Goal: Information Seeking & Learning: Compare options

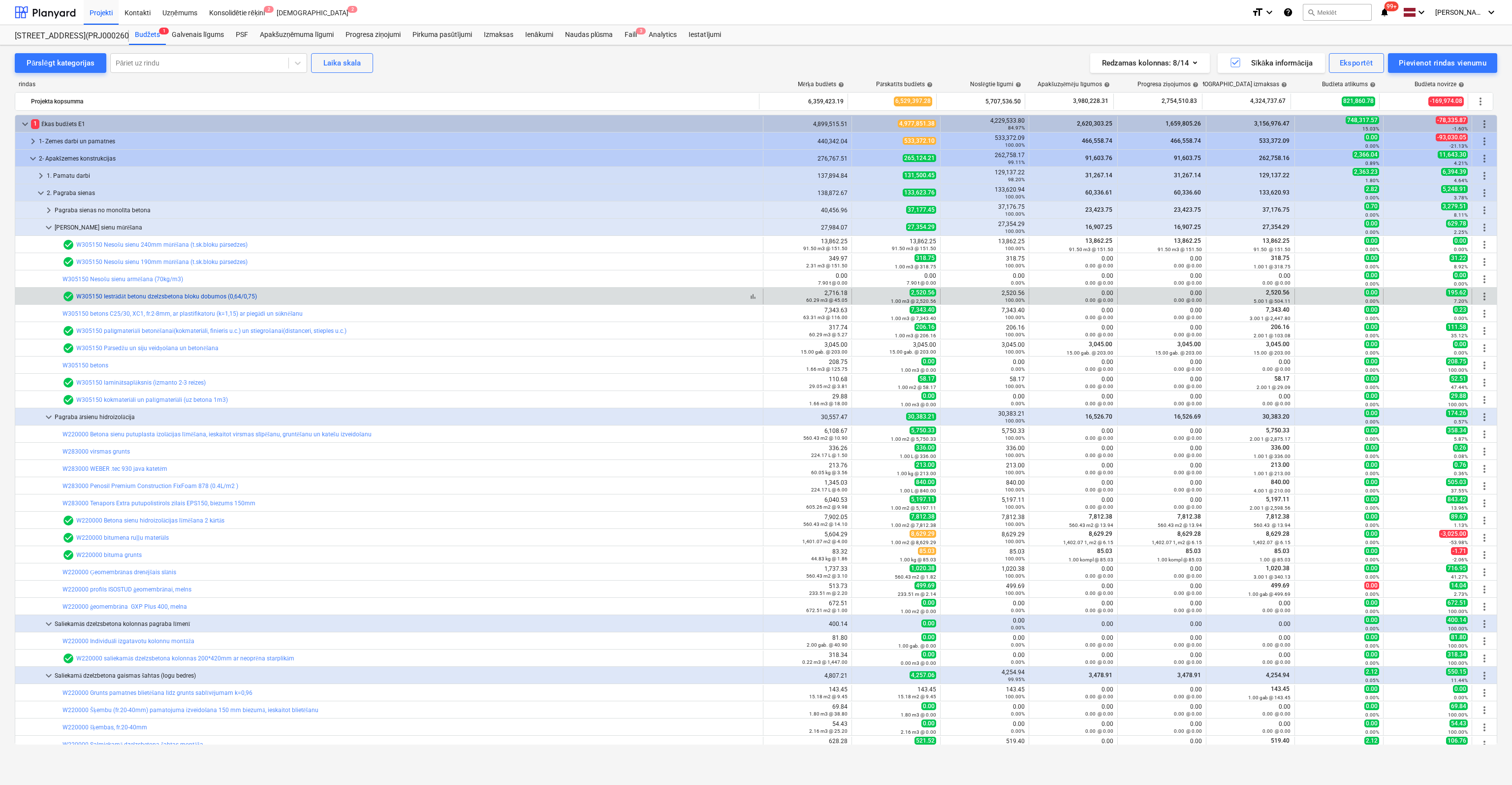
click at [117, 295] on link "W305150 Iestrādāt betonu dzelzsbetona bloku dobumos (0,64/0,75)" at bounding box center [166, 297] width 180 height 7
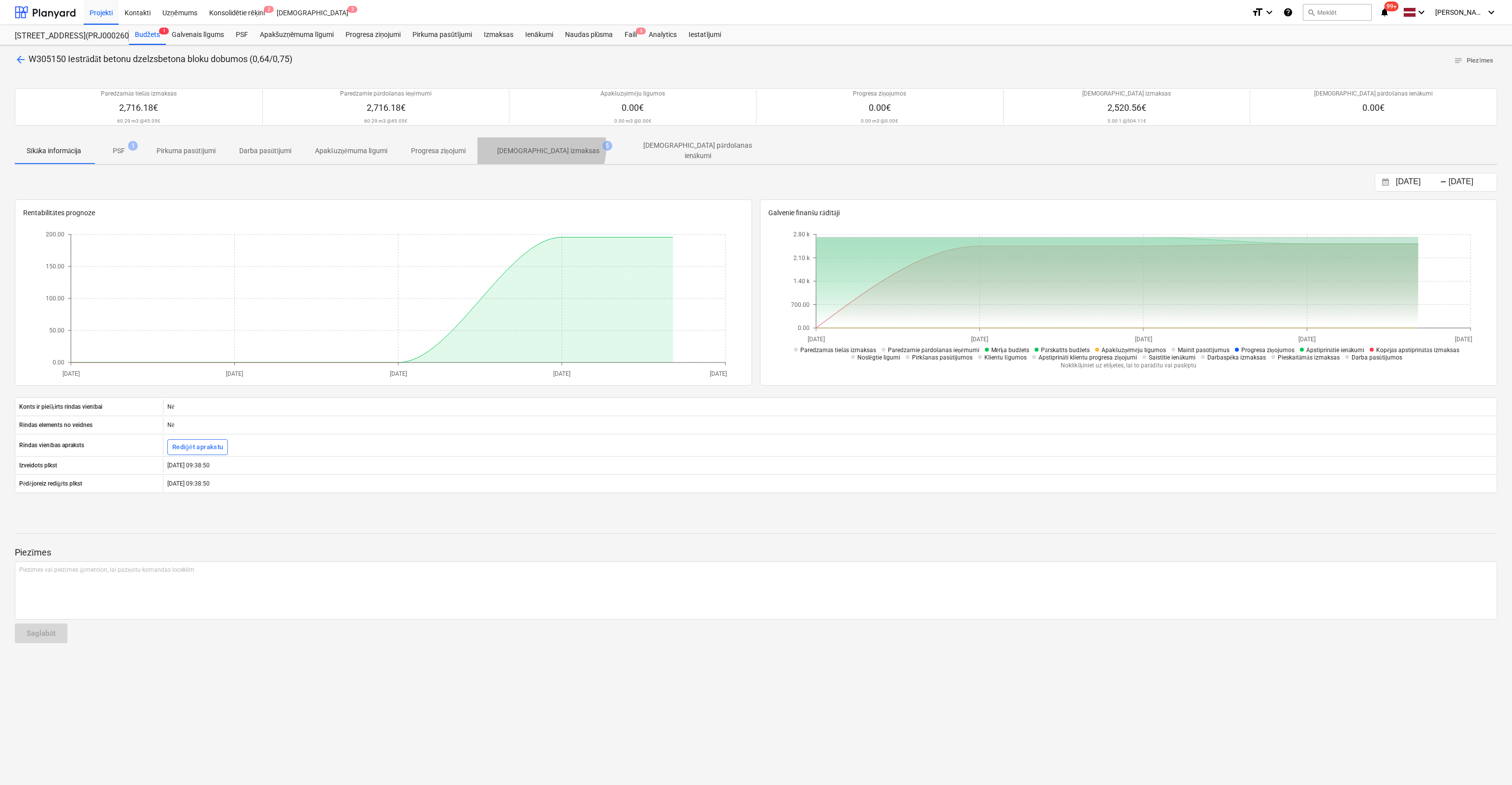
click at [545, 147] on p "[DEMOGRAPHIC_DATA] izmaksas" at bounding box center [548, 151] width 102 height 10
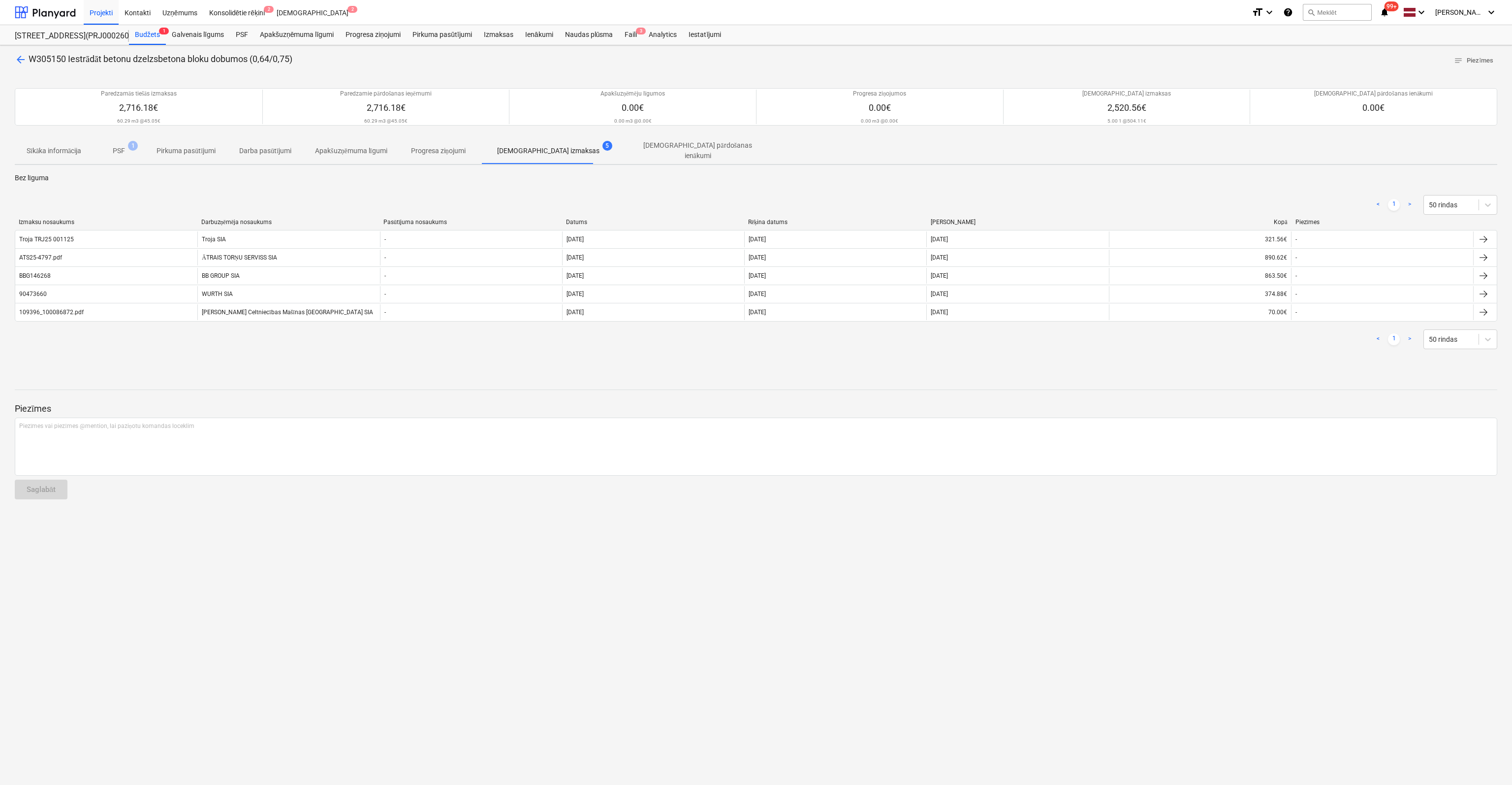
click at [23, 57] on span "arrow_back" at bounding box center [21, 60] width 12 height 12
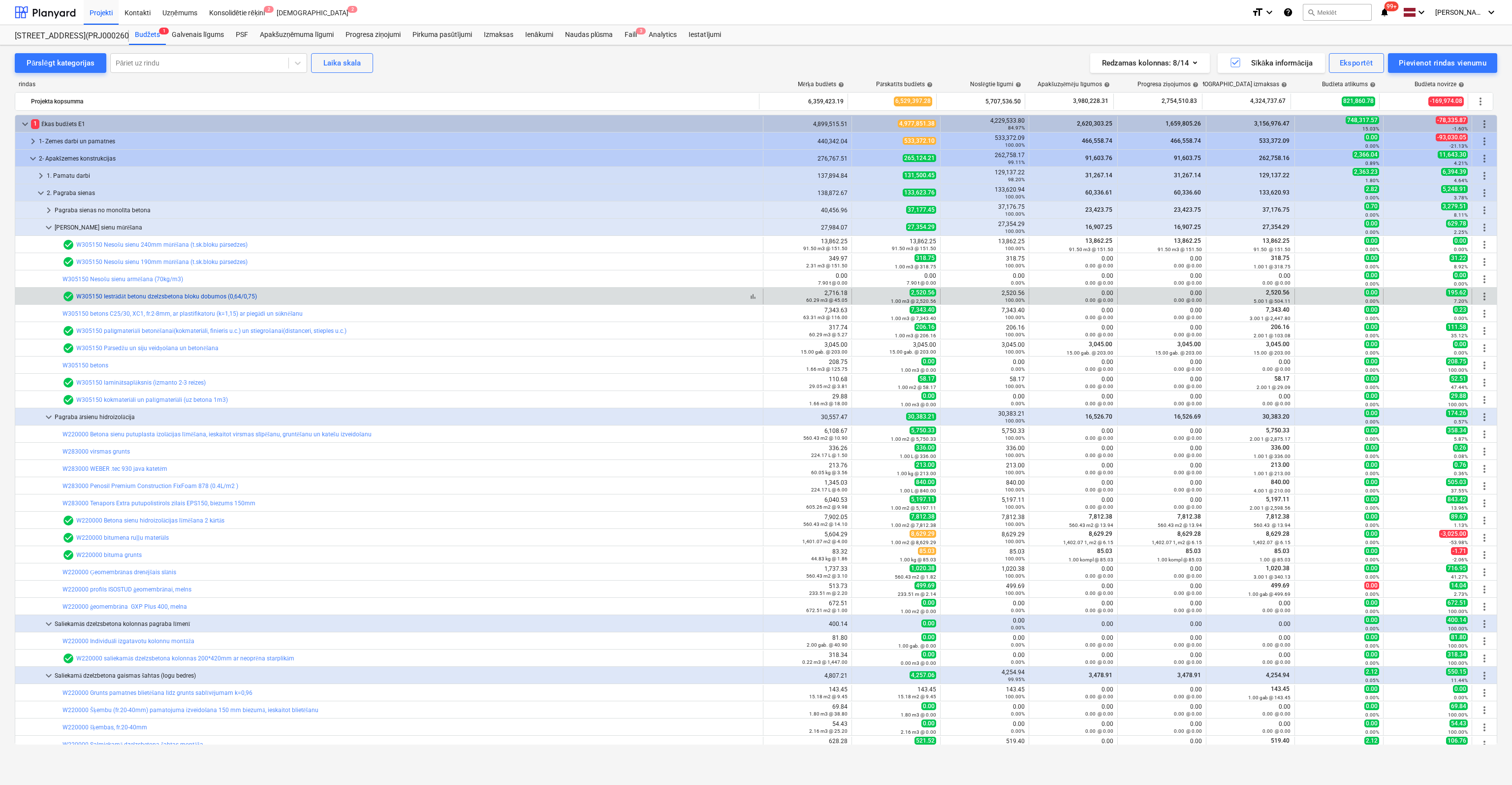
click at [138, 294] on link "W305150 Iestrādāt betonu dzelzsbetona bloku dobumos (0,64/0,75)" at bounding box center [166, 297] width 180 height 7
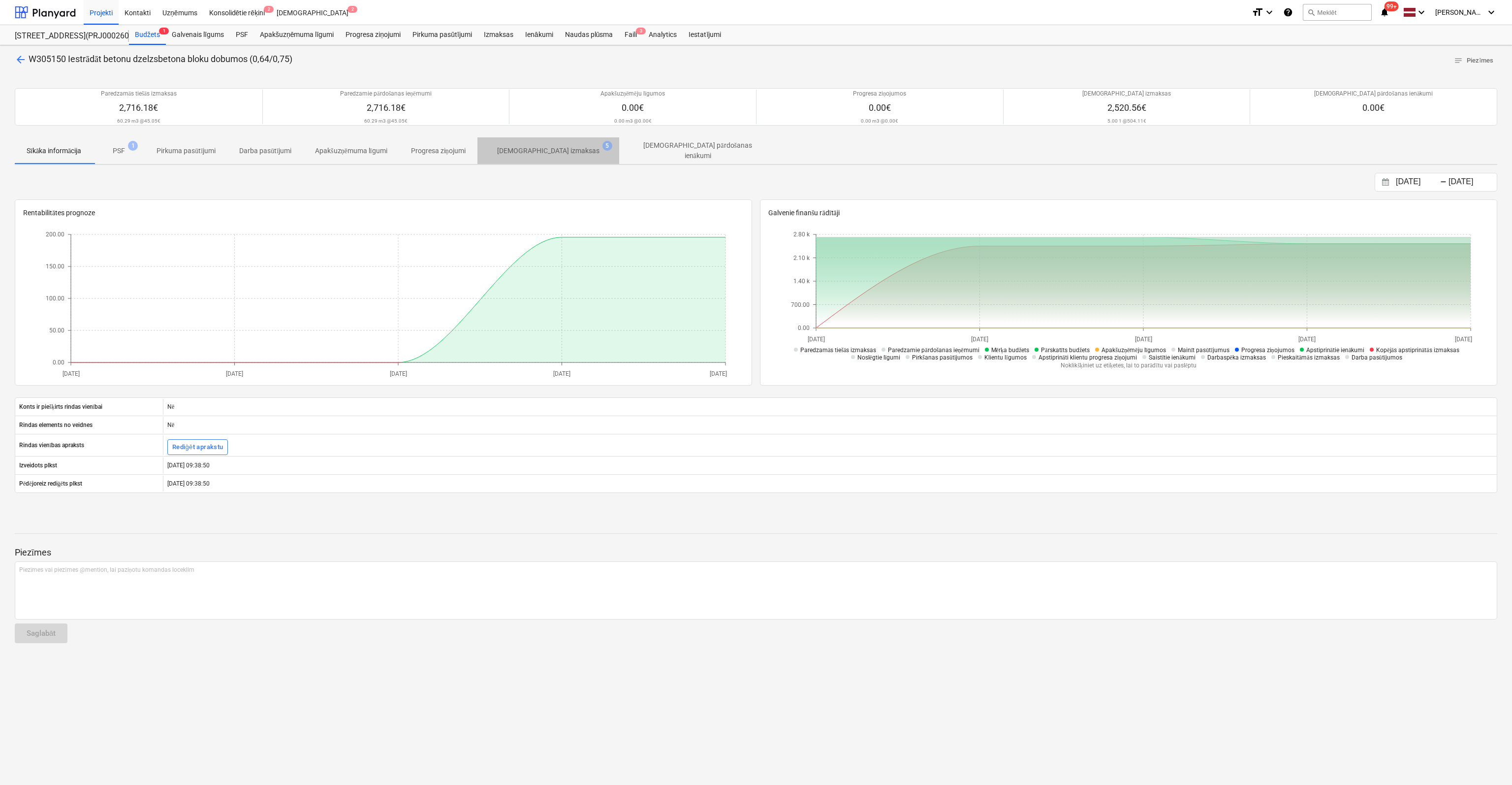
click at [557, 148] on p "[DEMOGRAPHIC_DATA] izmaksas" at bounding box center [548, 151] width 102 height 10
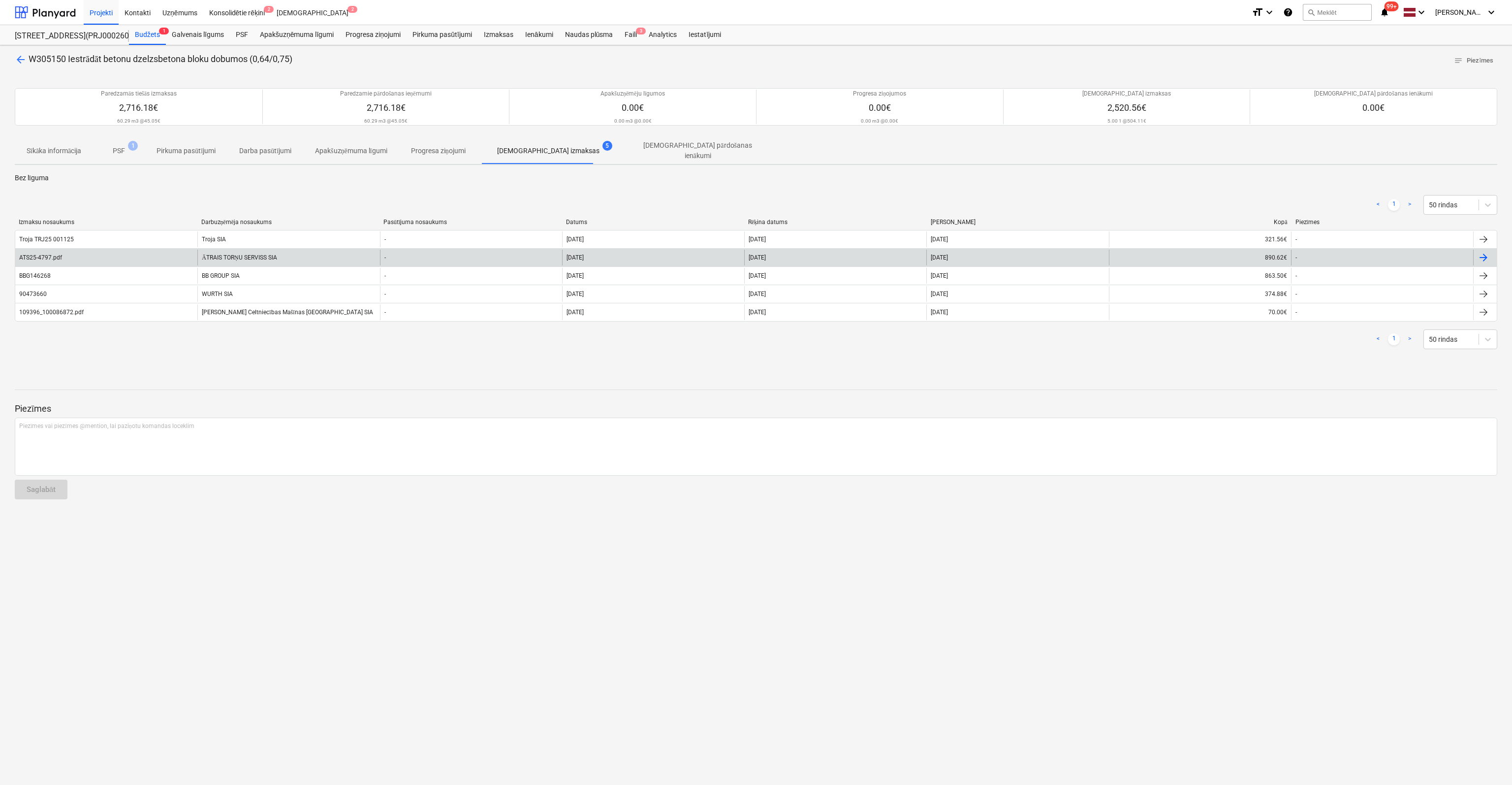
click at [47, 254] on div "ATS25-4797.pdf" at bounding box center [40, 258] width 43 height 7
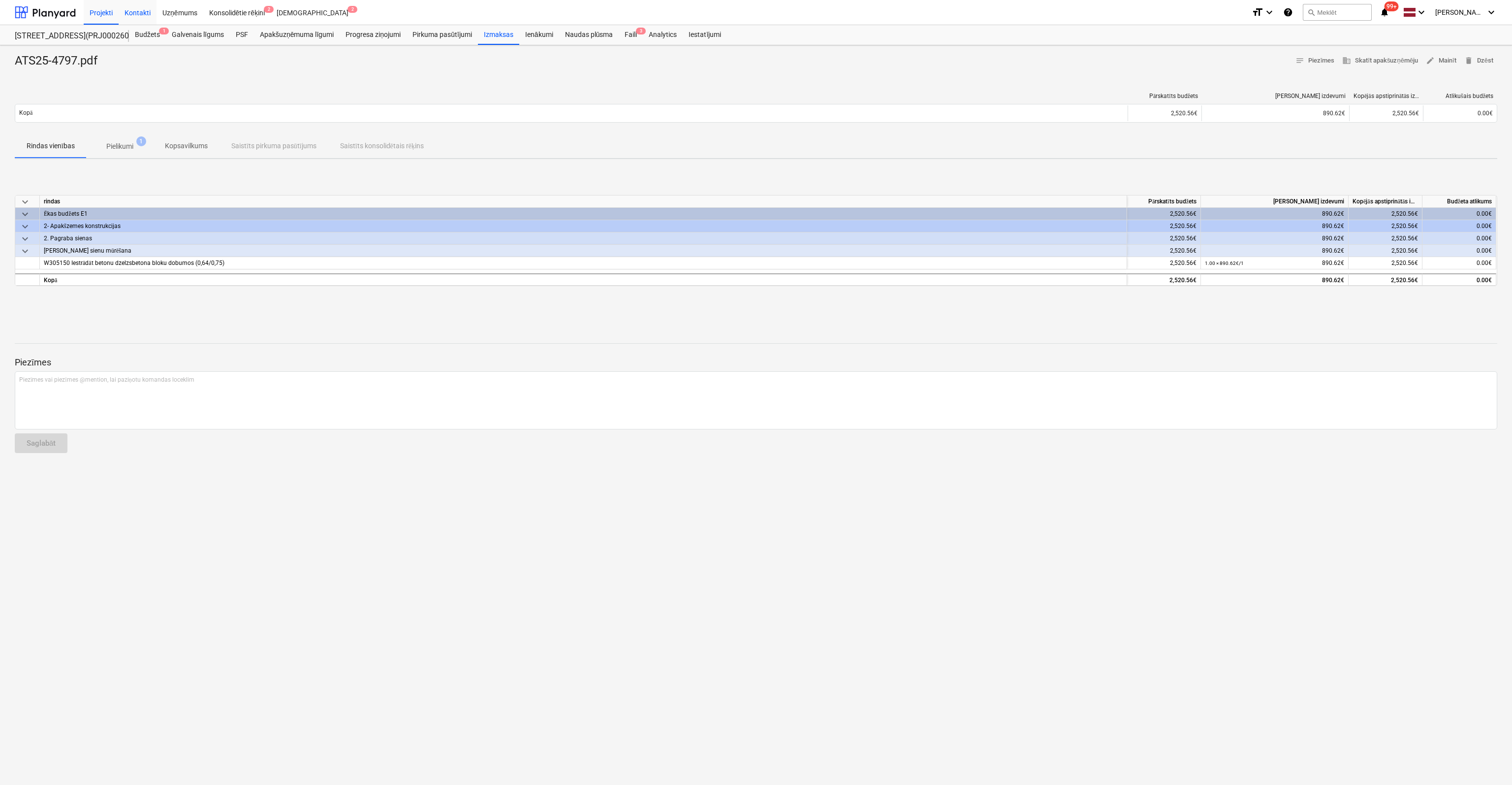
drag, startPoint x: 147, startPoint y: 32, endPoint x: 139, endPoint y: 16, distance: 17.9
drag, startPoint x: 104, startPoint y: 61, endPoint x: 0, endPoint y: 70, distance: 104.4
click at [0, 70] on div "ATS25-4797.pdf notes Piezīmes business Skatīt apakšuzņēmēju edit Mainīt delete …" at bounding box center [756, 415] width 1512 height 740
drag, startPoint x: 18, startPoint y: 61, endPoint x: 87, endPoint y: 60, distance: 69.0
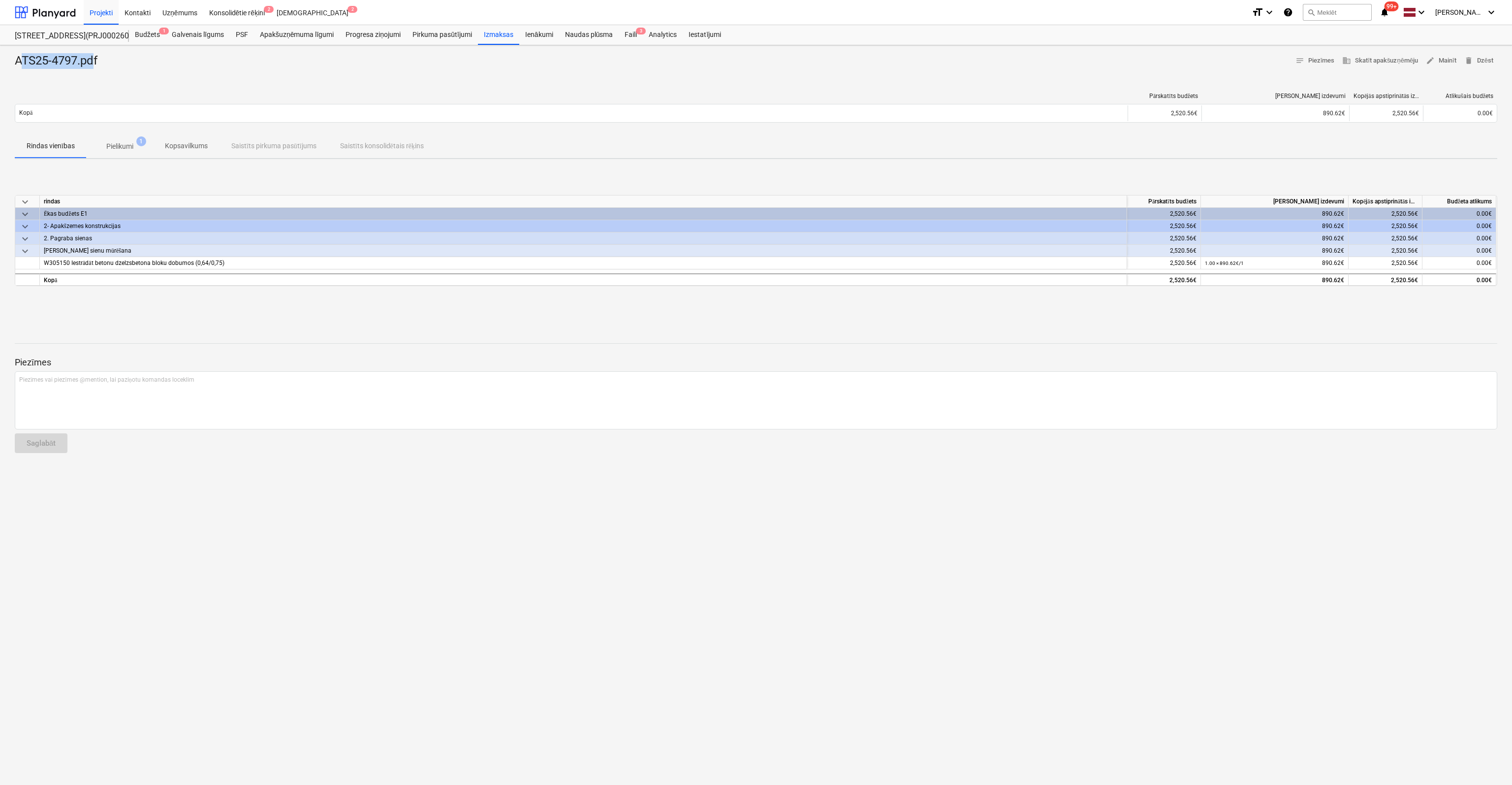
click at [93, 60] on div "ATS25-4797.pdf" at bounding box center [60, 61] width 91 height 15
click at [98, 60] on div "ATS25-4797.pdf" at bounding box center [60, 61] width 91 height 15
drag, startPoint x: 101, startPoint y: 60, endPoint x: 15, endPoint y: 60, distance: 86.0
click at [15, 60] on div "ATS25-4797.pdf" at bounding box center [60, 61] width 91 height 15
copy div "ATS25-4797.pdf"
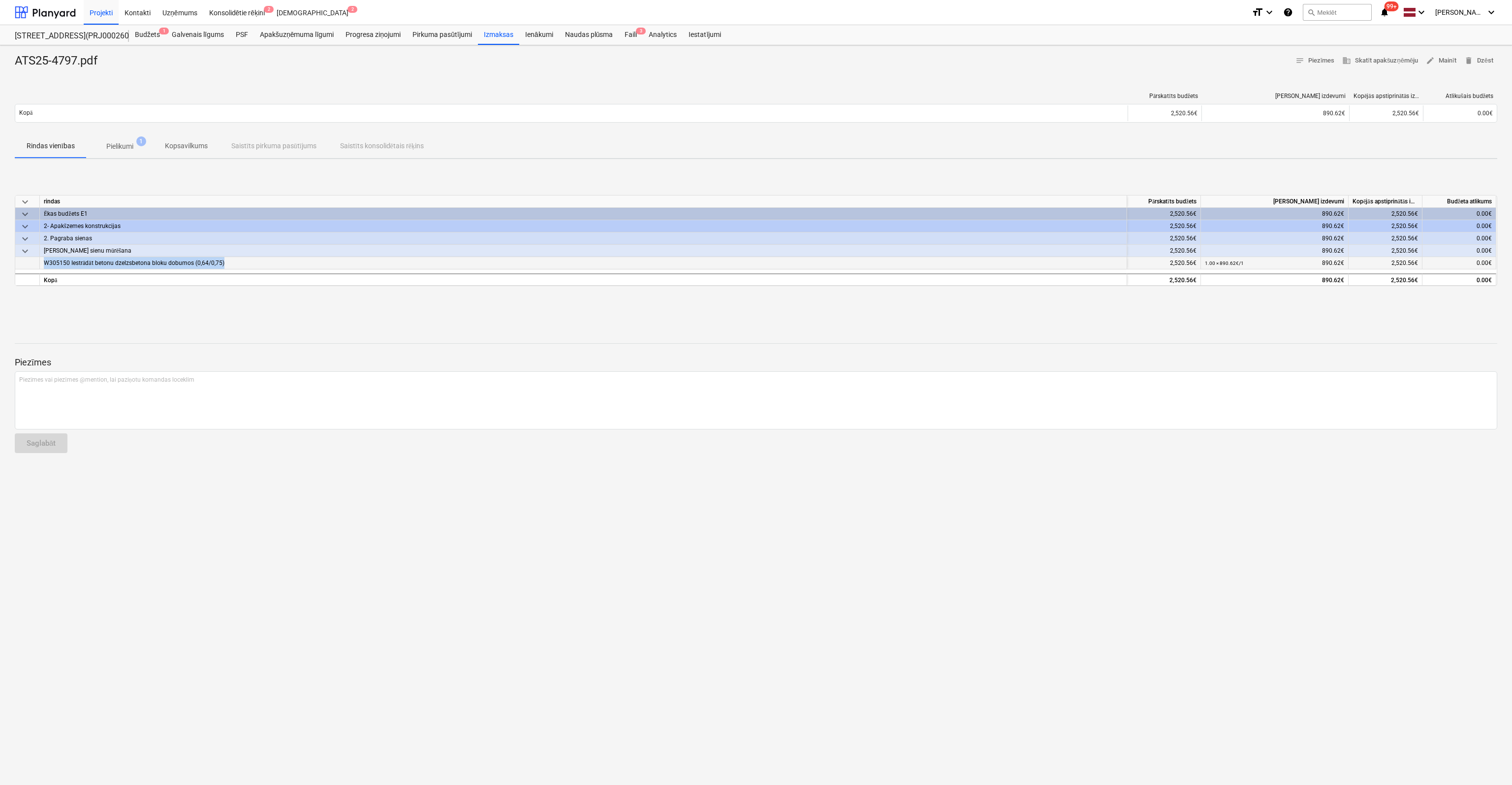
drag, startPoint x: 238, startPoint y: 260, endPoint x: 43, endPoint y: 265, distance: 195.1
click at [43, 265] on div "W305150 Iestrādāt betonu dzelzsbetona bloku dobumos (0,64/0,75)" at bounding box center [584, 263] width 1087 height 13
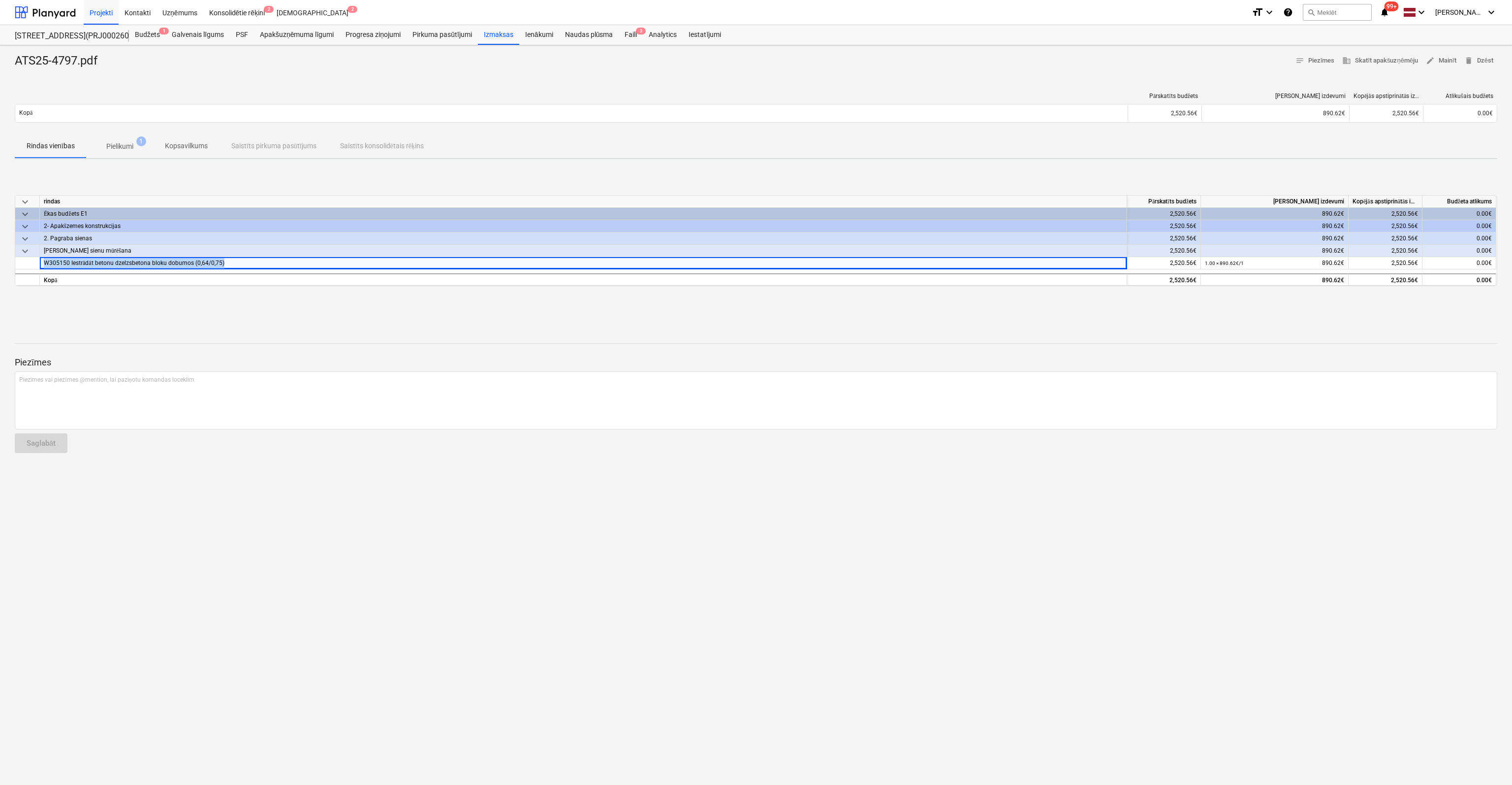
copy span "W305150 Iestrādāt betonu dzelzsbetona bloku dobumos (0,64/0,75)"
click at [124, 148] on p "Pielikumi" at bounding box center [120, 146] width 27 height 10
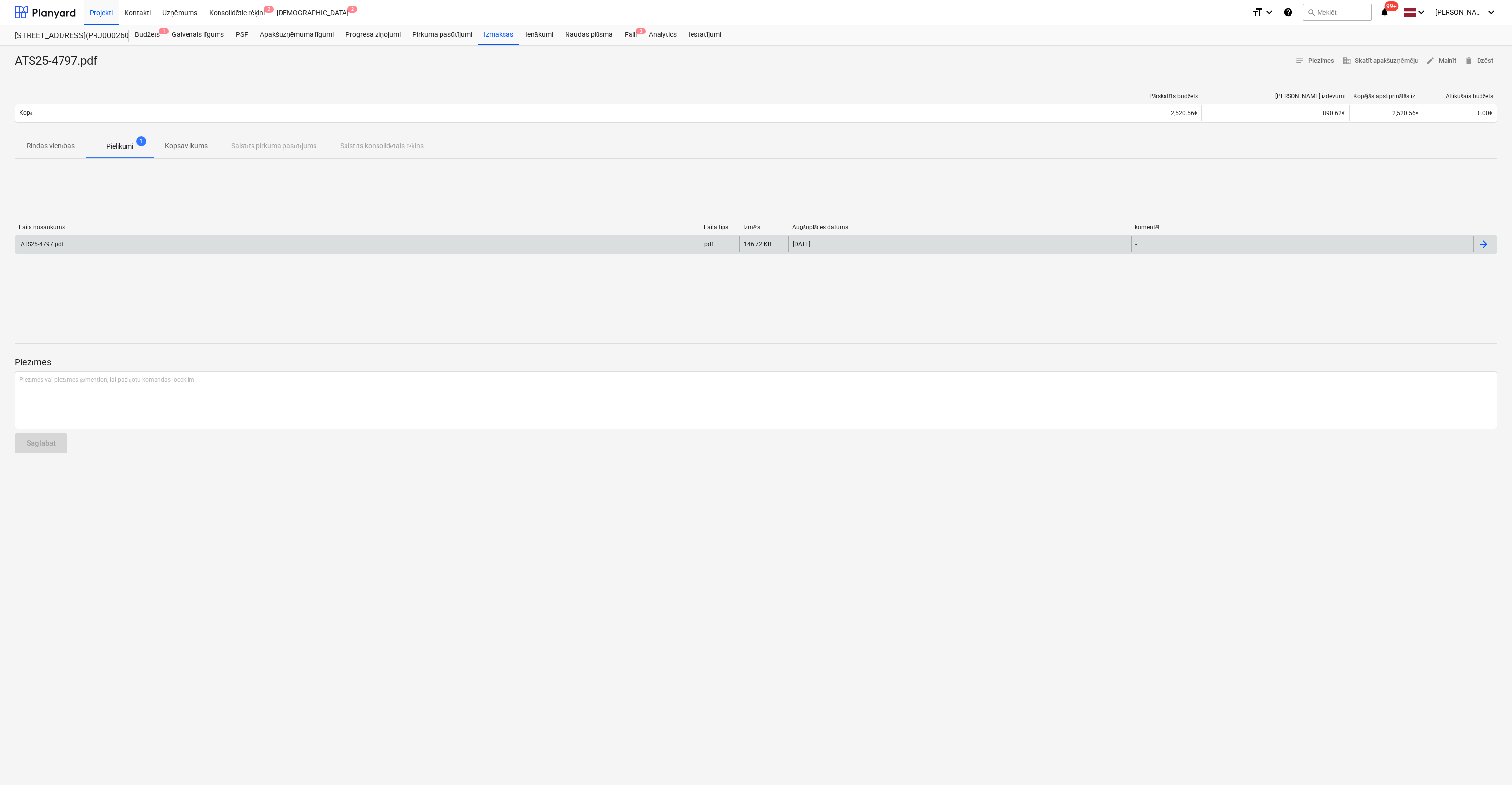
click at [41, 241] on div "ATS25-4797.pdf" at bounding box center [41, 244] width 44 height 7
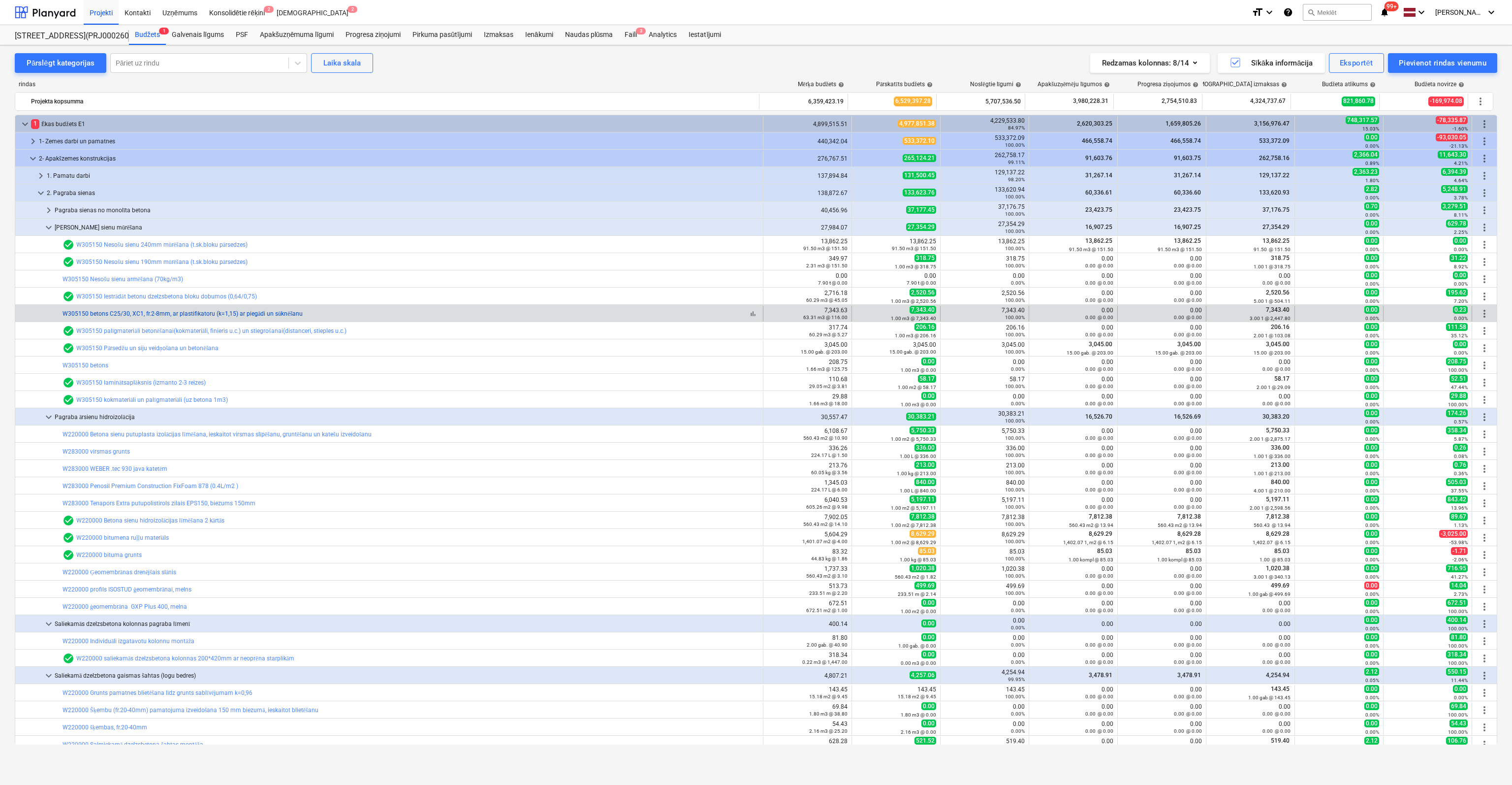
click at [172, 311] on link "W305150 betons C25/30, XC1, fr.2-8mm, ar plastifikatoru (k=1,15) ar piegādi un …" at bounding box center [182, 314] width 240 height 7
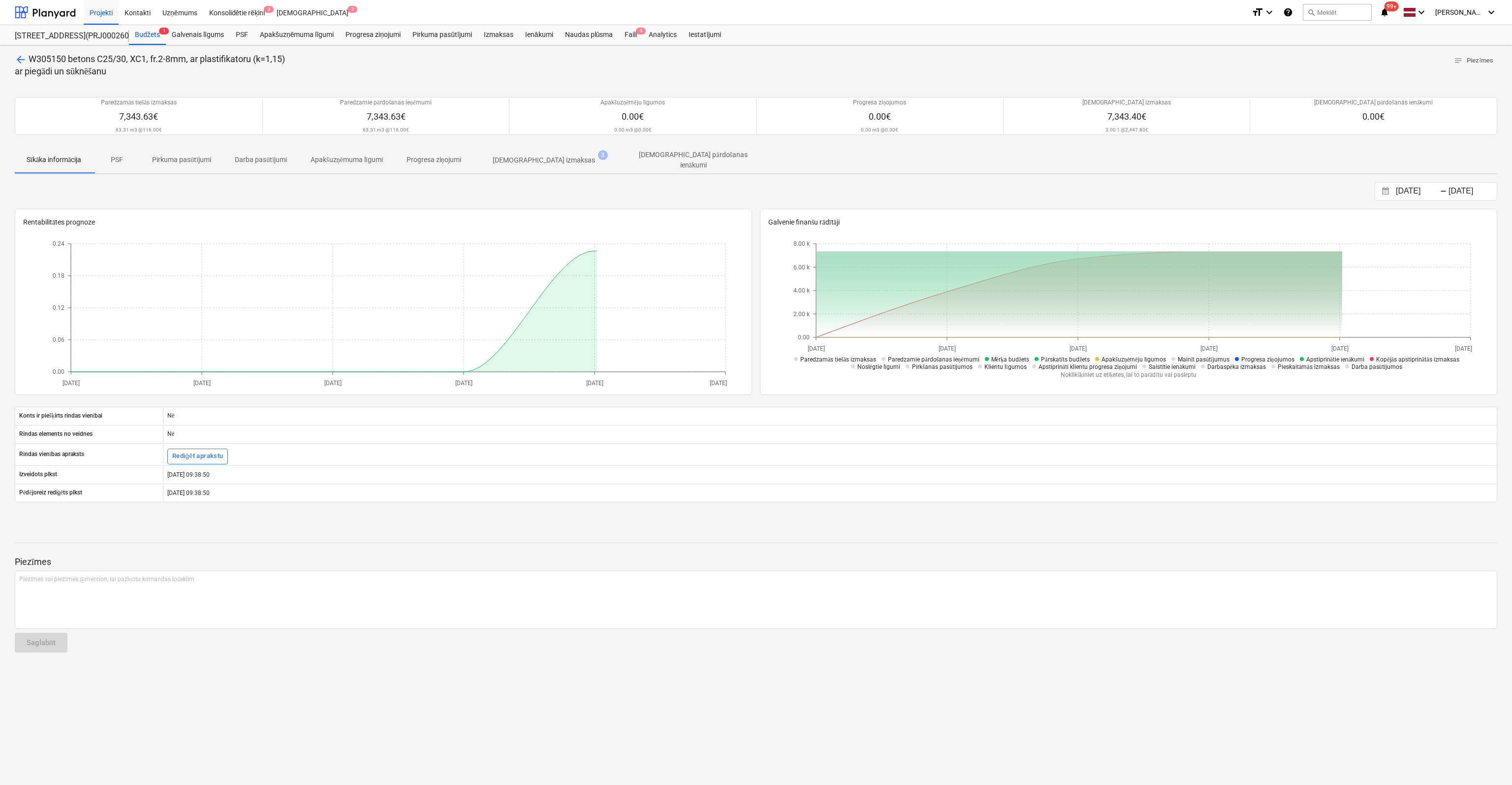
click at [520, 156] on p "[DEMOGRAPHIC_DATA] izmaksas" at bounding box center [544, 160] width 102 height 10
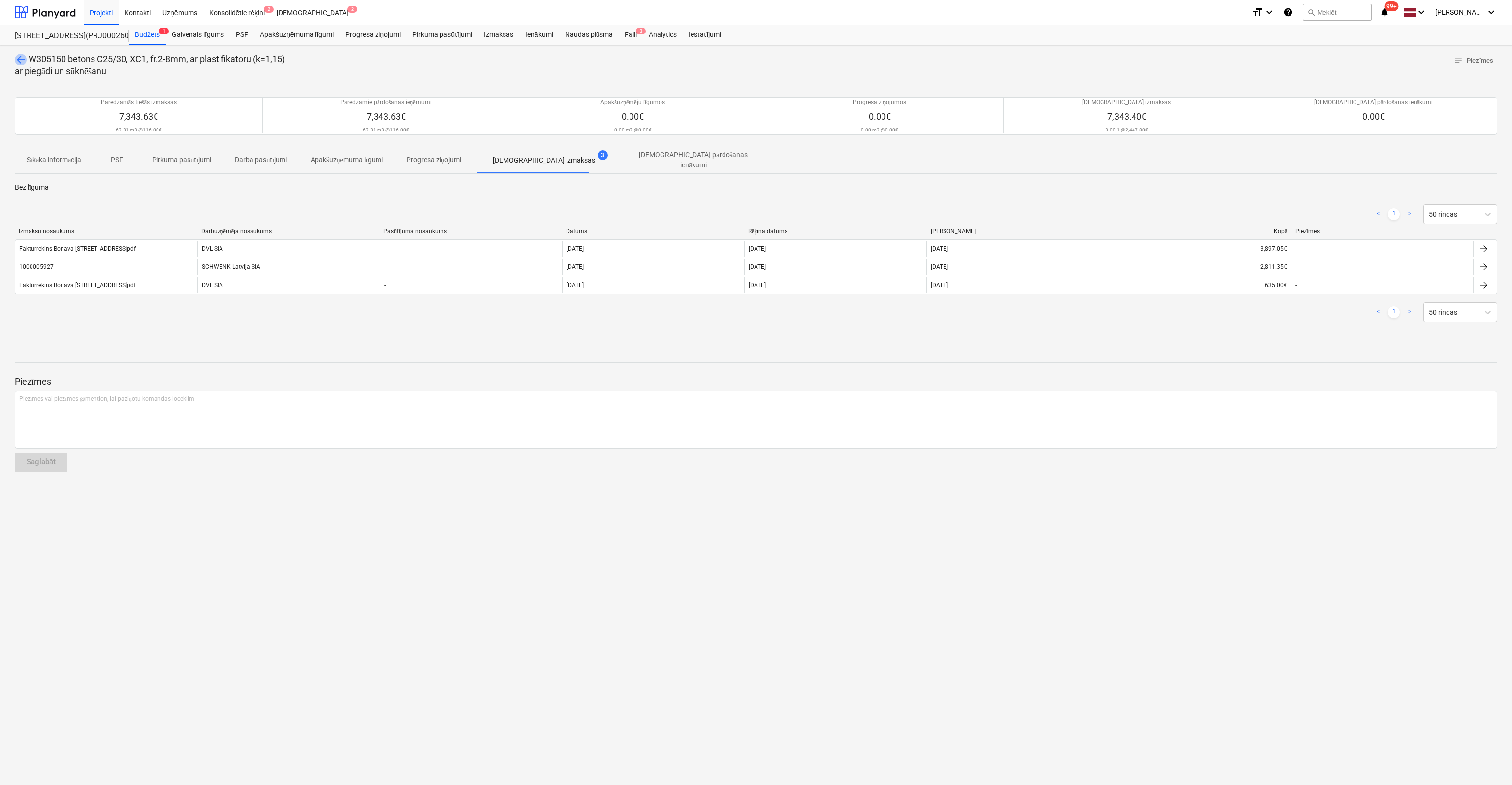
click at [21, 57] on span "arrow_back" at bounding box center [21, 60] width 12 height 12
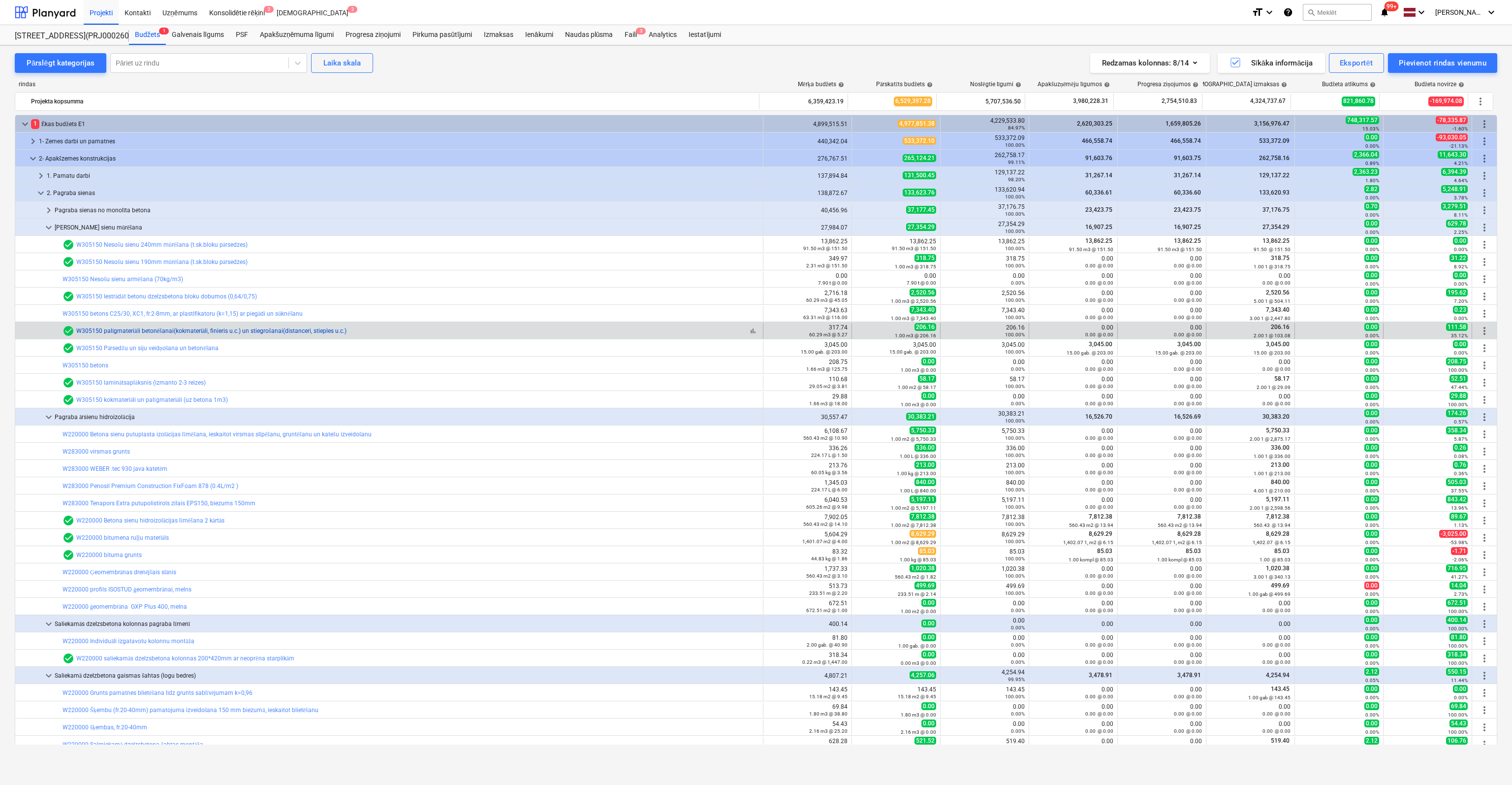
click at [135, 329] on link "W305150 palīgmateriāli betonēšanai(kokmateriāli, finieris u.c.) un stiegrošanai…" at bounding box center [211, 331] width 270 height 7
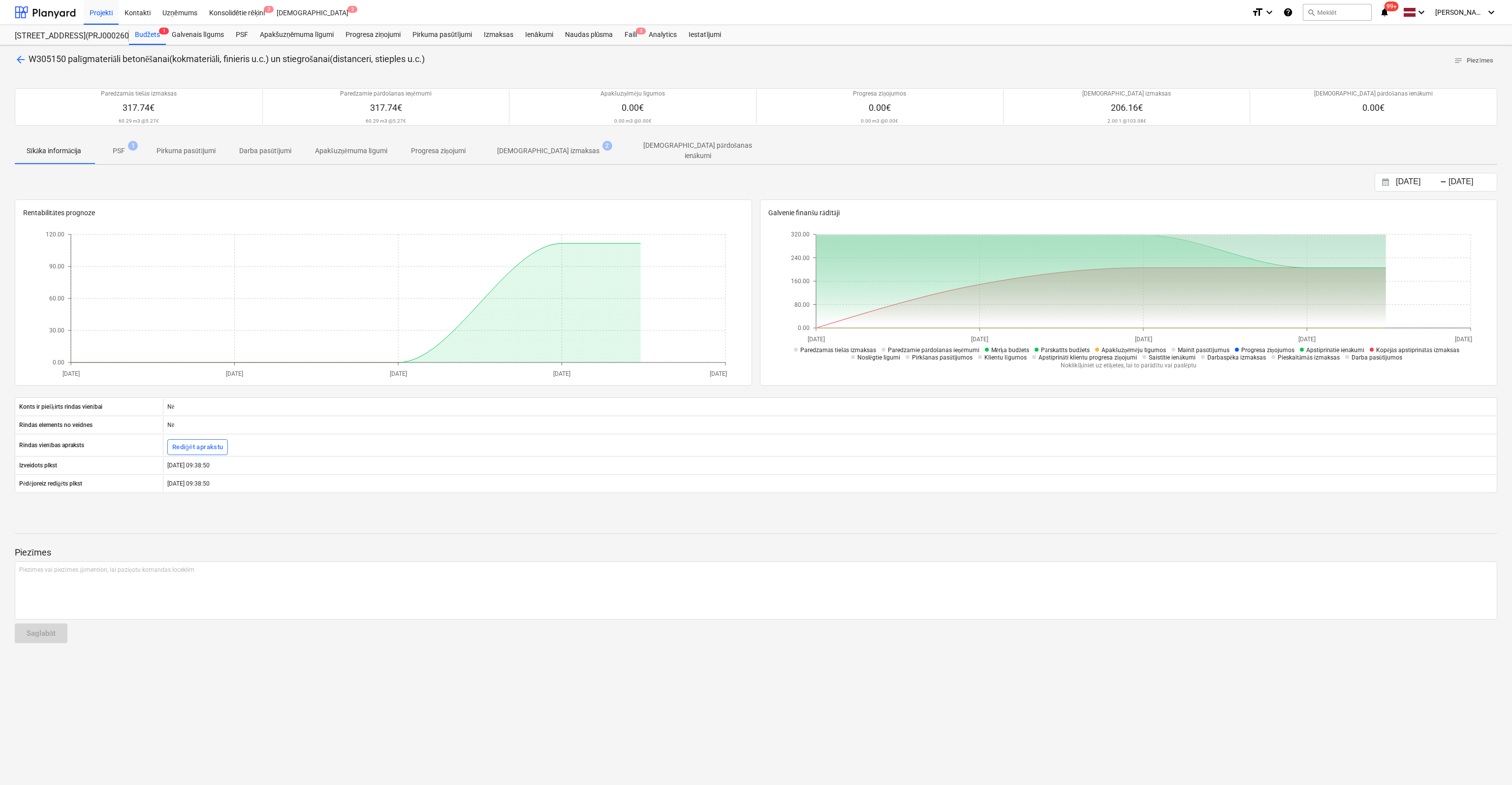
click at [551, 148] on p "[DEMOGRAPHIC_DATA] izmaksas" at bounding box center [548, 151] width 102 height 10
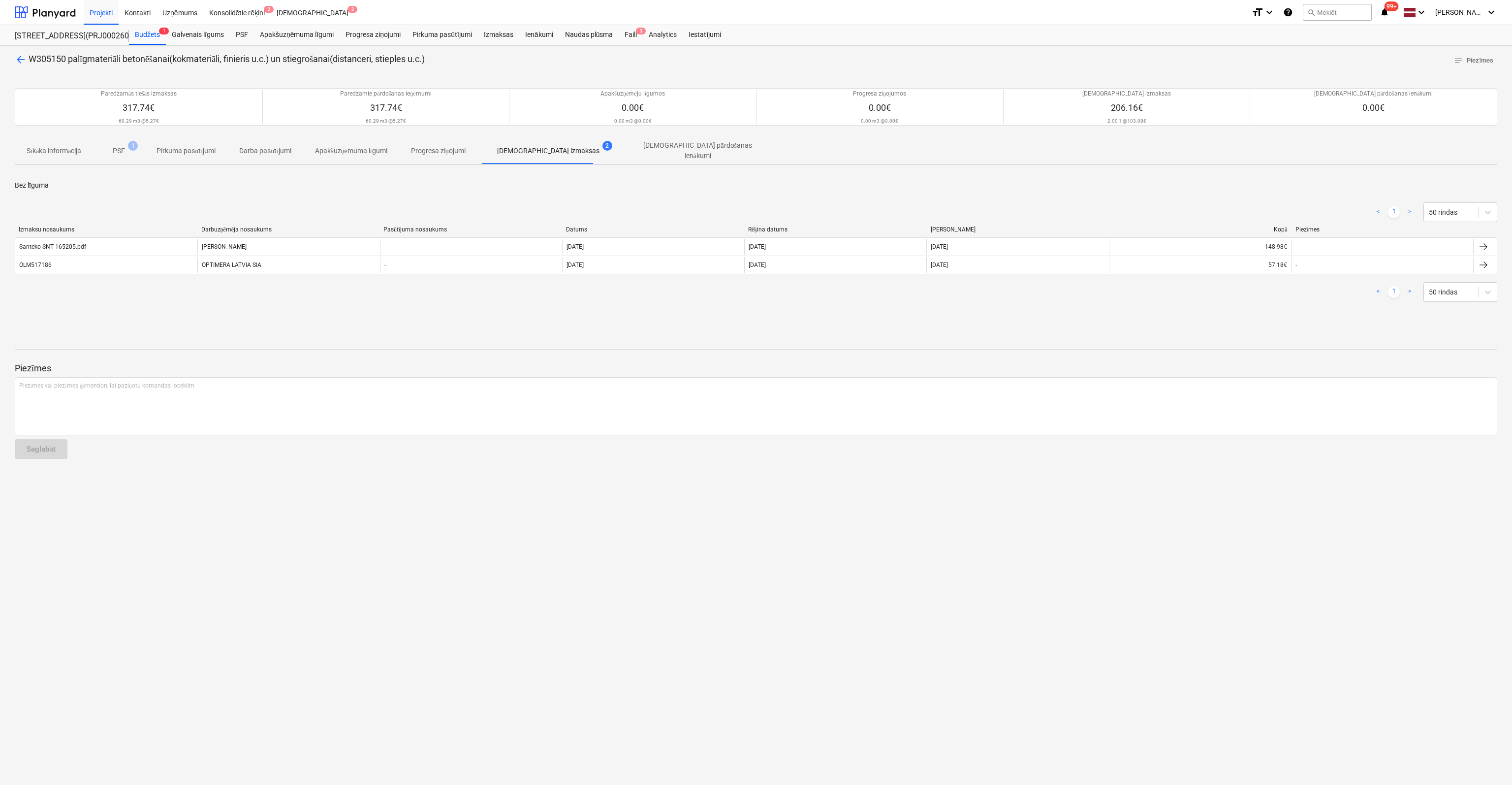
click at [22, 58] on span "arrow_back" at bounding box center [21, 60] width 12 height 12
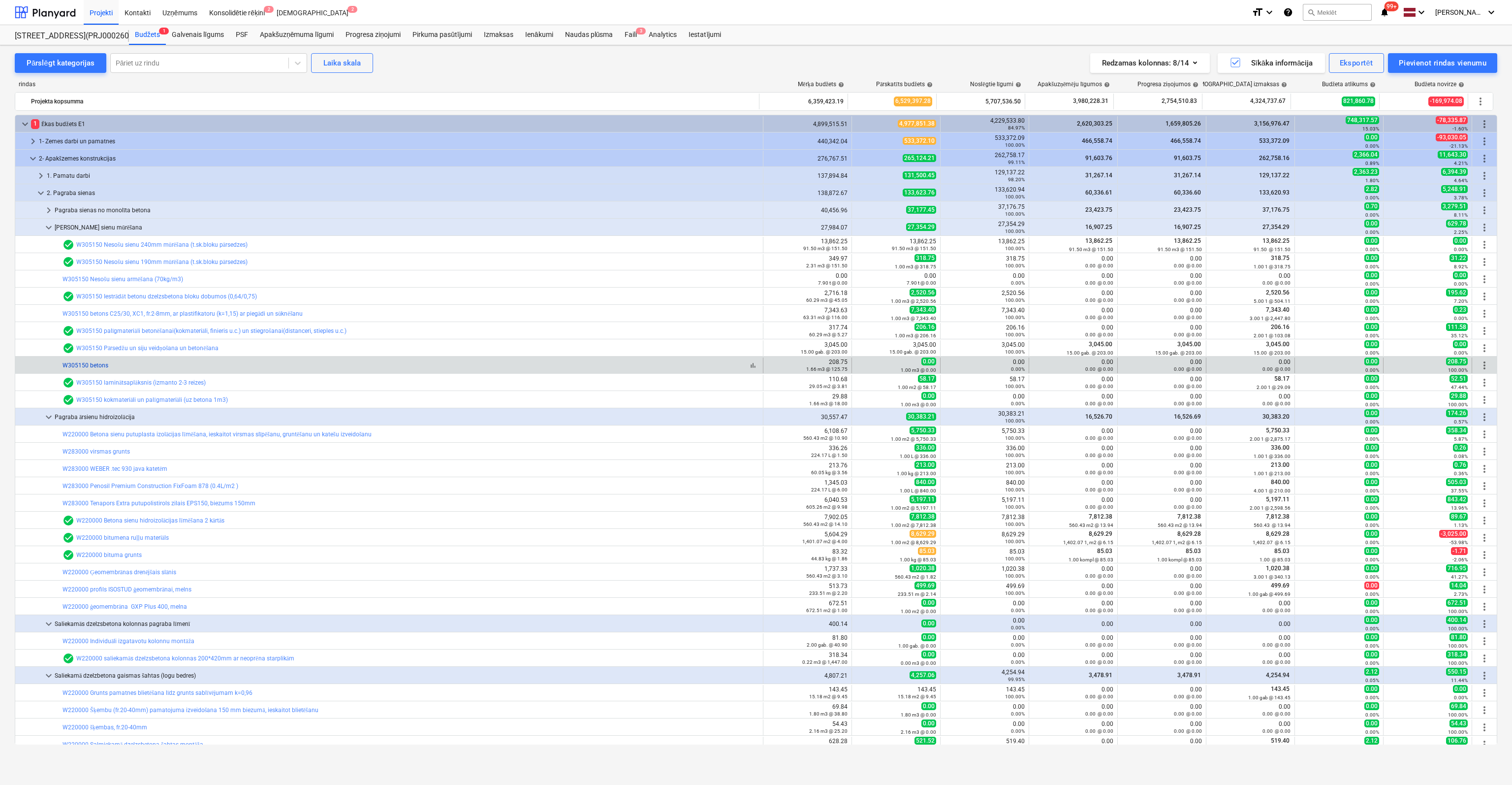
click at [89, 367] on link "W305150 betons" at bounding box center [85, 366] width 46 height 7
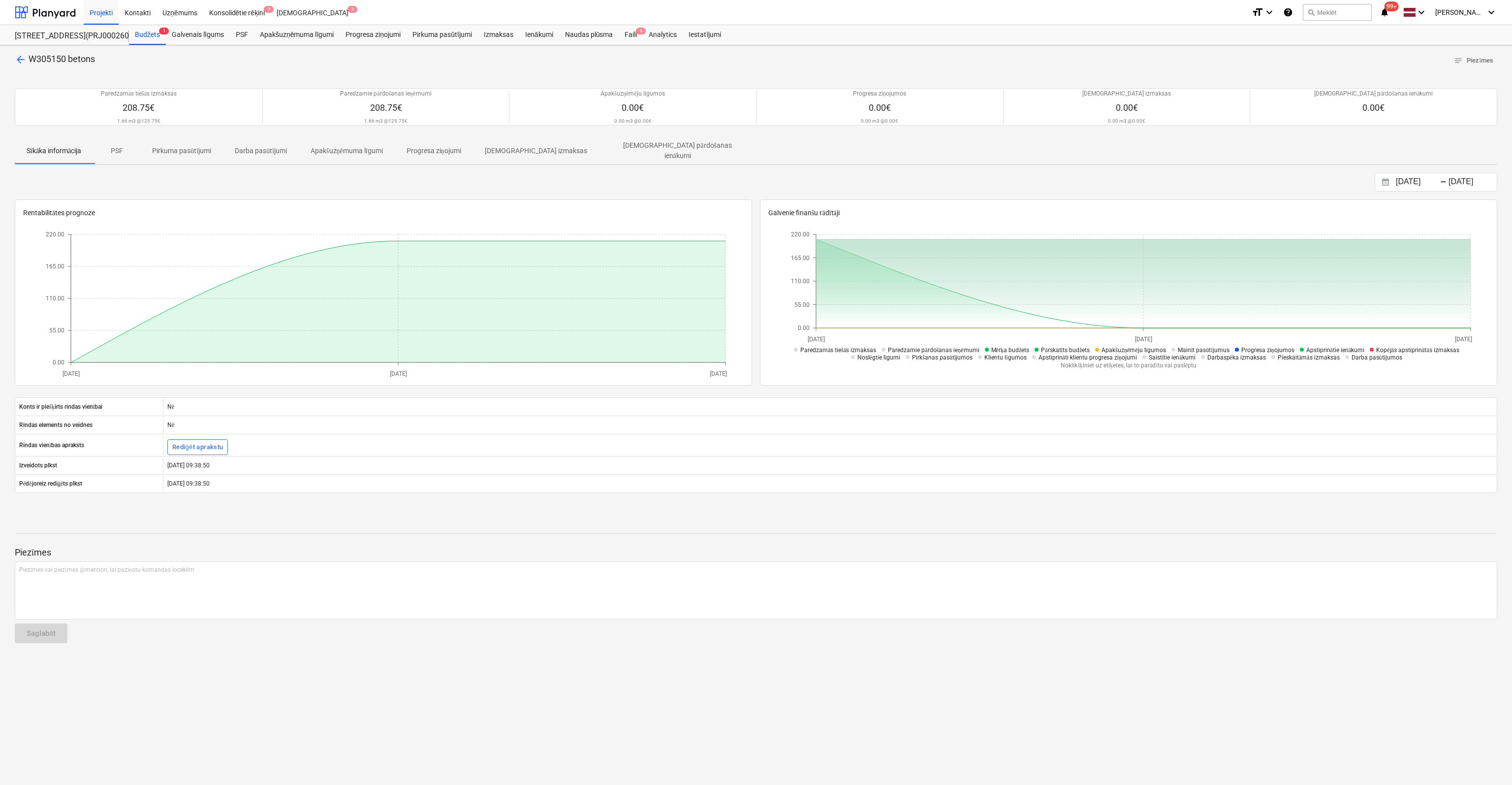
click at [18, 58] on span "arrow_back" at bounding box center [21, 60] width 12 height 12
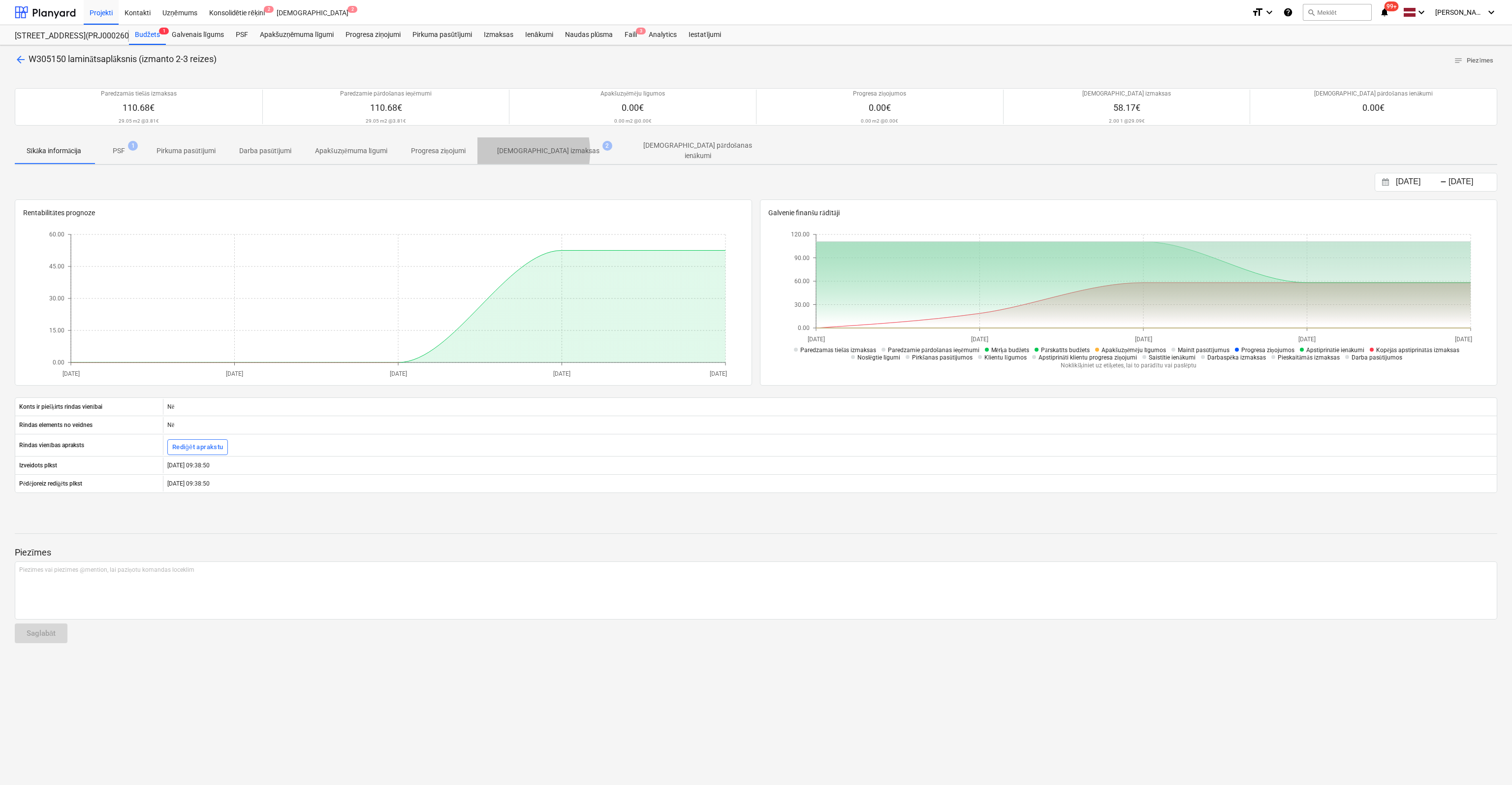
click at [513, 151] on p "[DEMOGRAPHIC_DATA] izmaksas" at bounding box center [548, 151] width 102 height 10
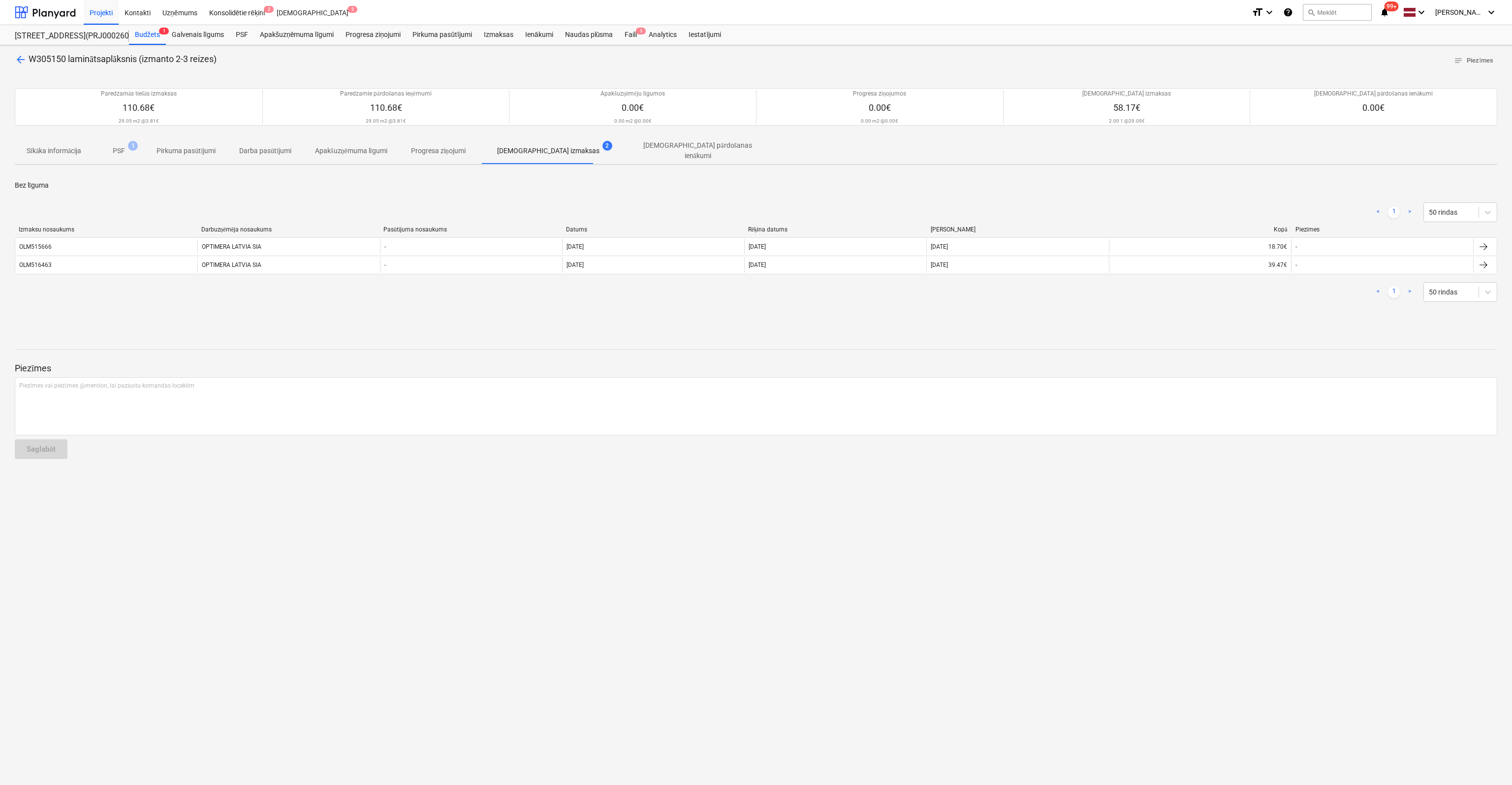
click at [19, 59] on span "arrow_back" at bounding box center [21, 60] width 12 height 12
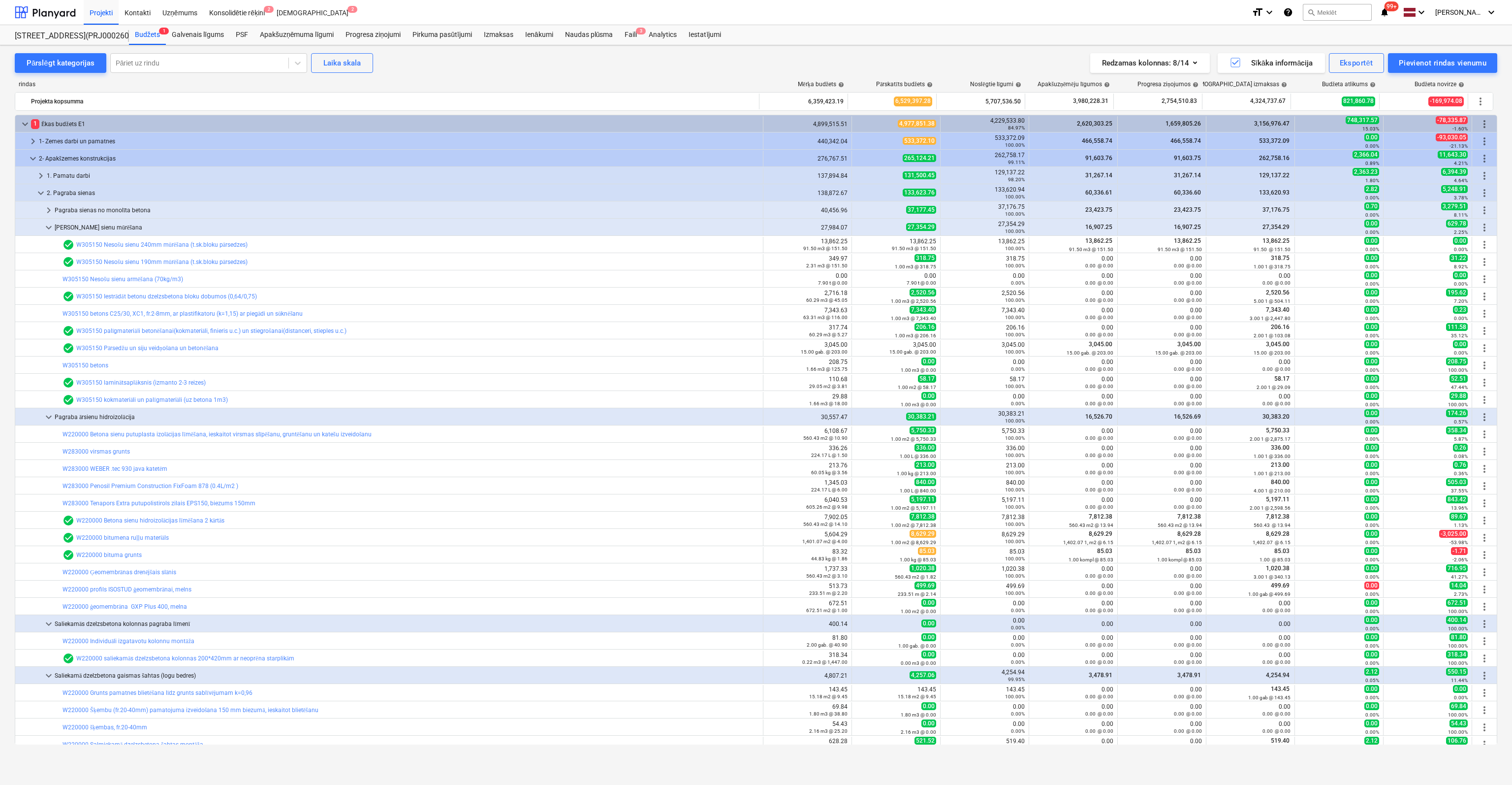
click at [120, 398] on link "W305150 kokmateriāli un palīgmateriāli (uz betona 1m3)" at bounding box center [152, 400] width 152 height 7
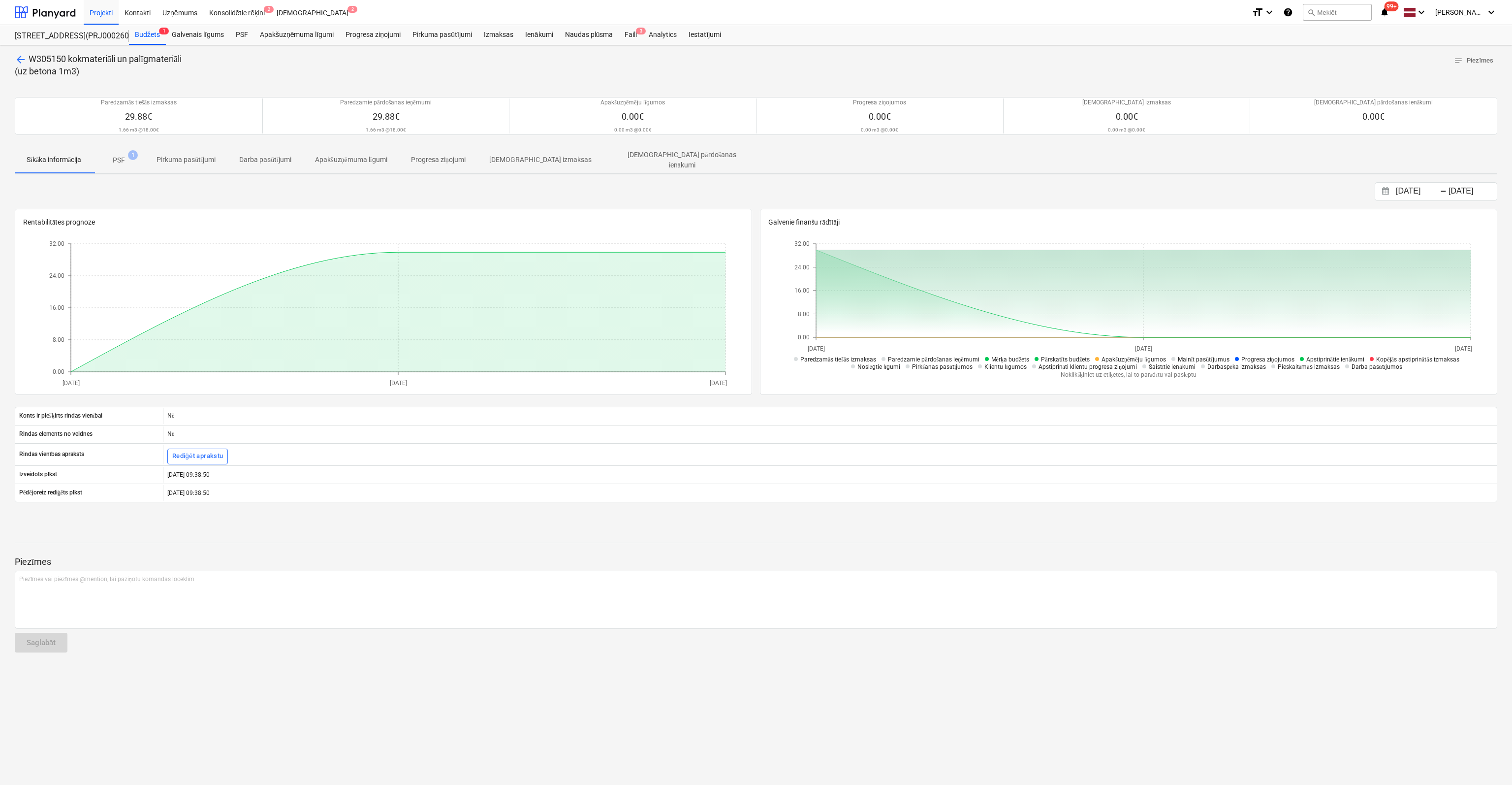
click at [18, 60] on span "arrow_back" at bounding box center [21, 60] width 12 height 12
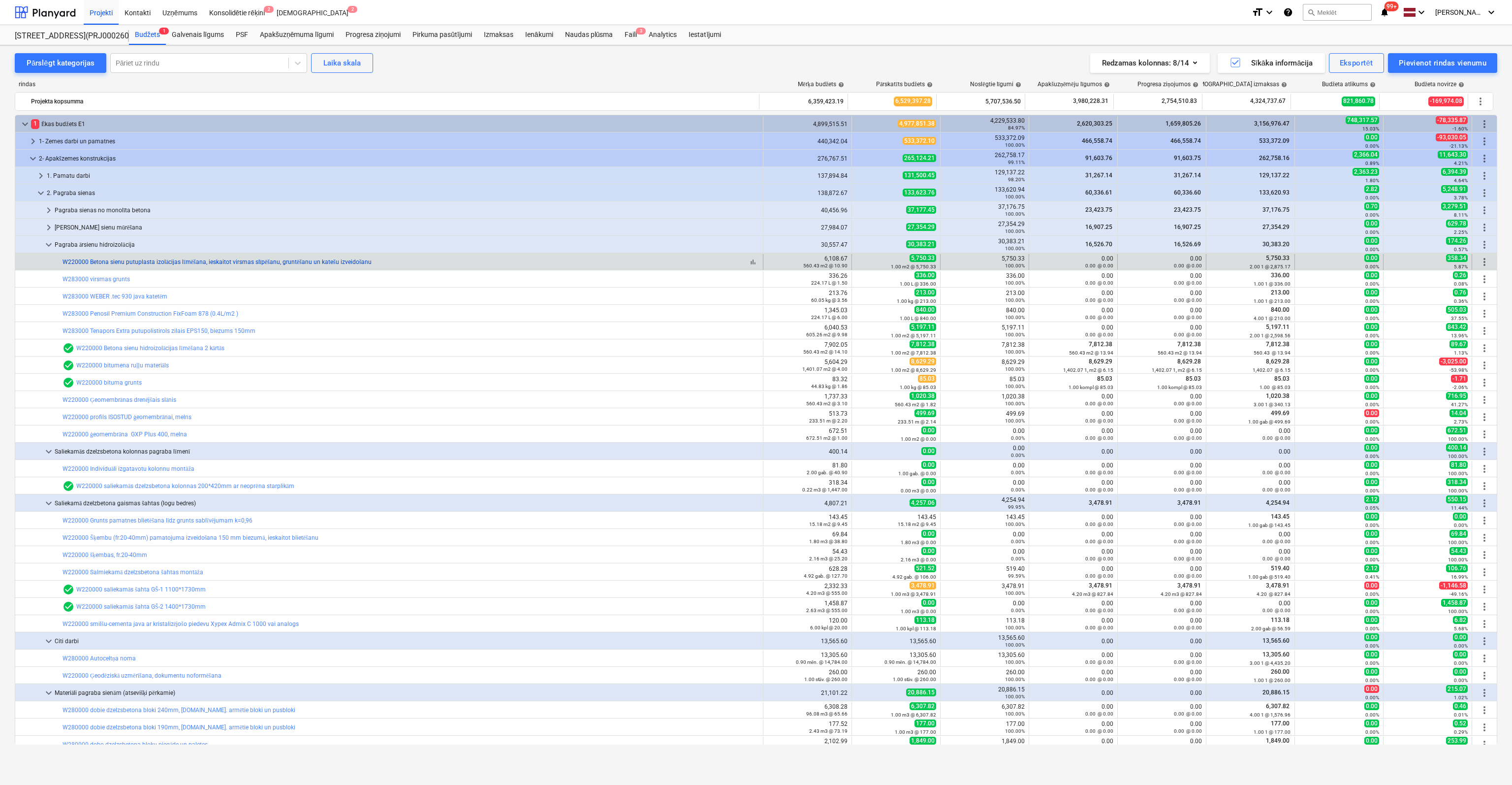
click at [130, 260] on link "W220000 Betona sienu putuplasta izolācijas līmēšana, ieskaitot virsmas slīpēšan…" at bounding box center [217, 262] width 309 height 7
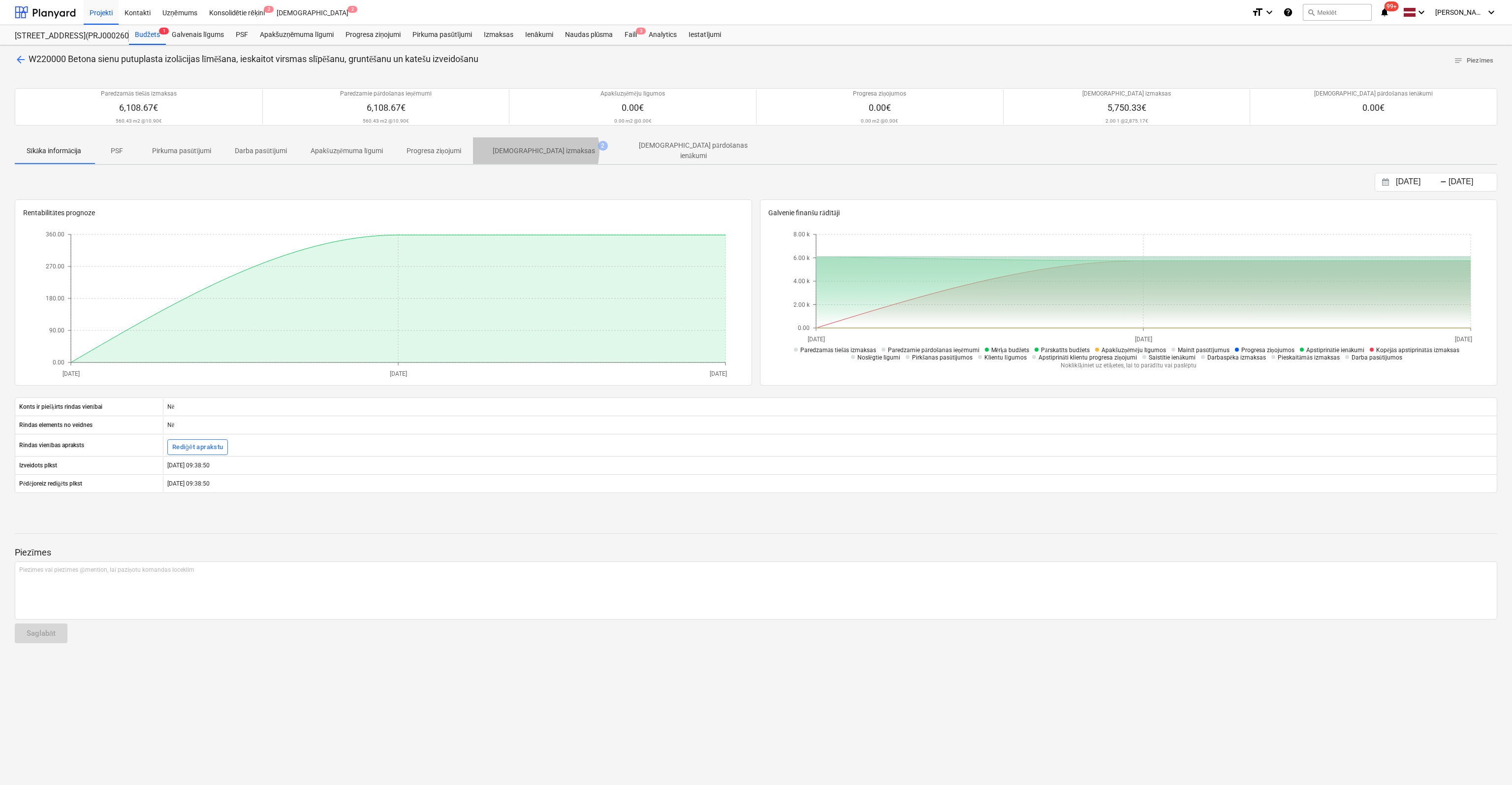
click at [540, 149] on p "[DEMOGRAPHIC_DATA] izmaksas" at bounding box center [544, 151] width 102 height 10
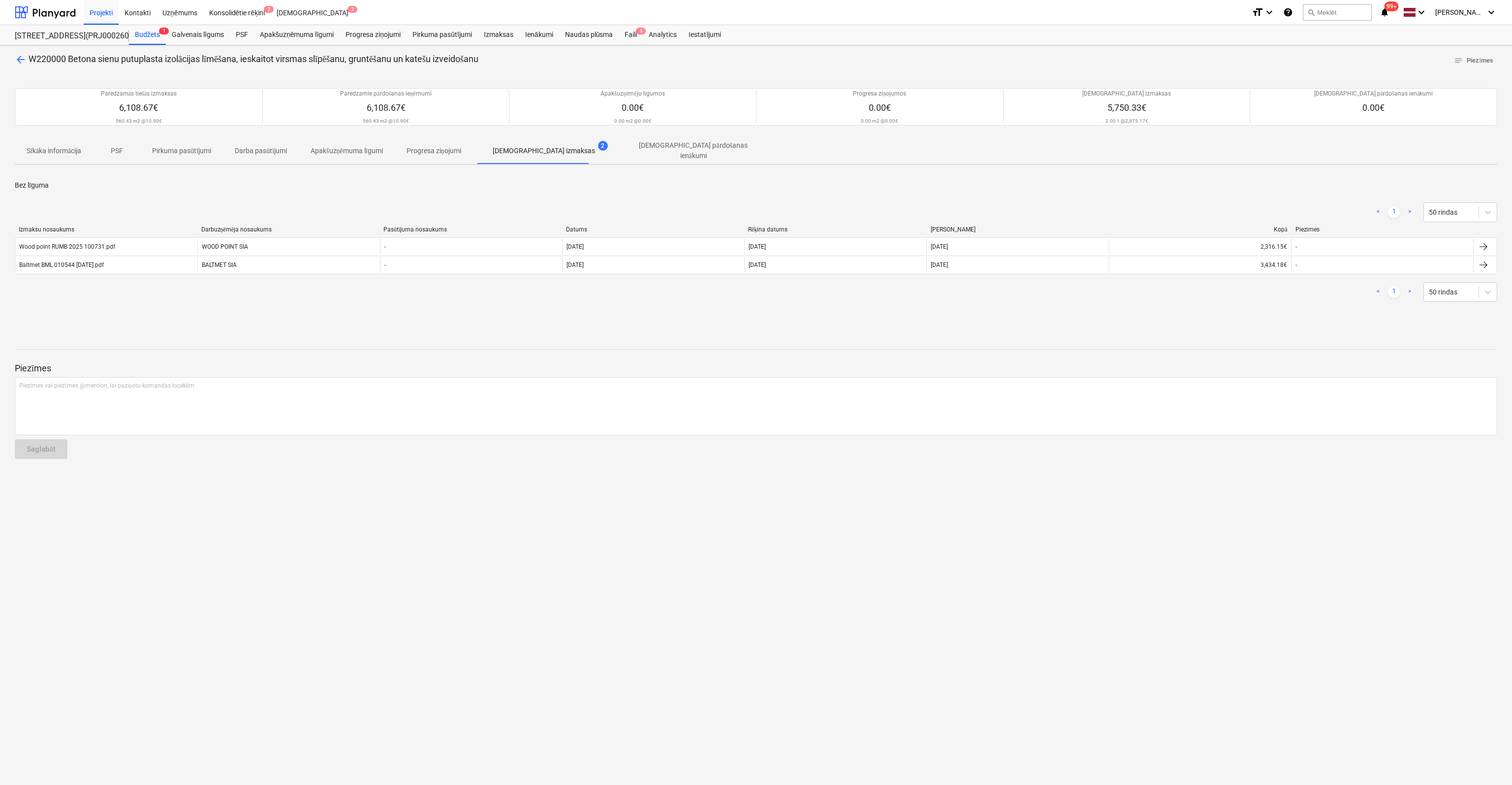
click at [18, 58] on span "arrow_back" at bounding box center [21, 60] width 12 height 12
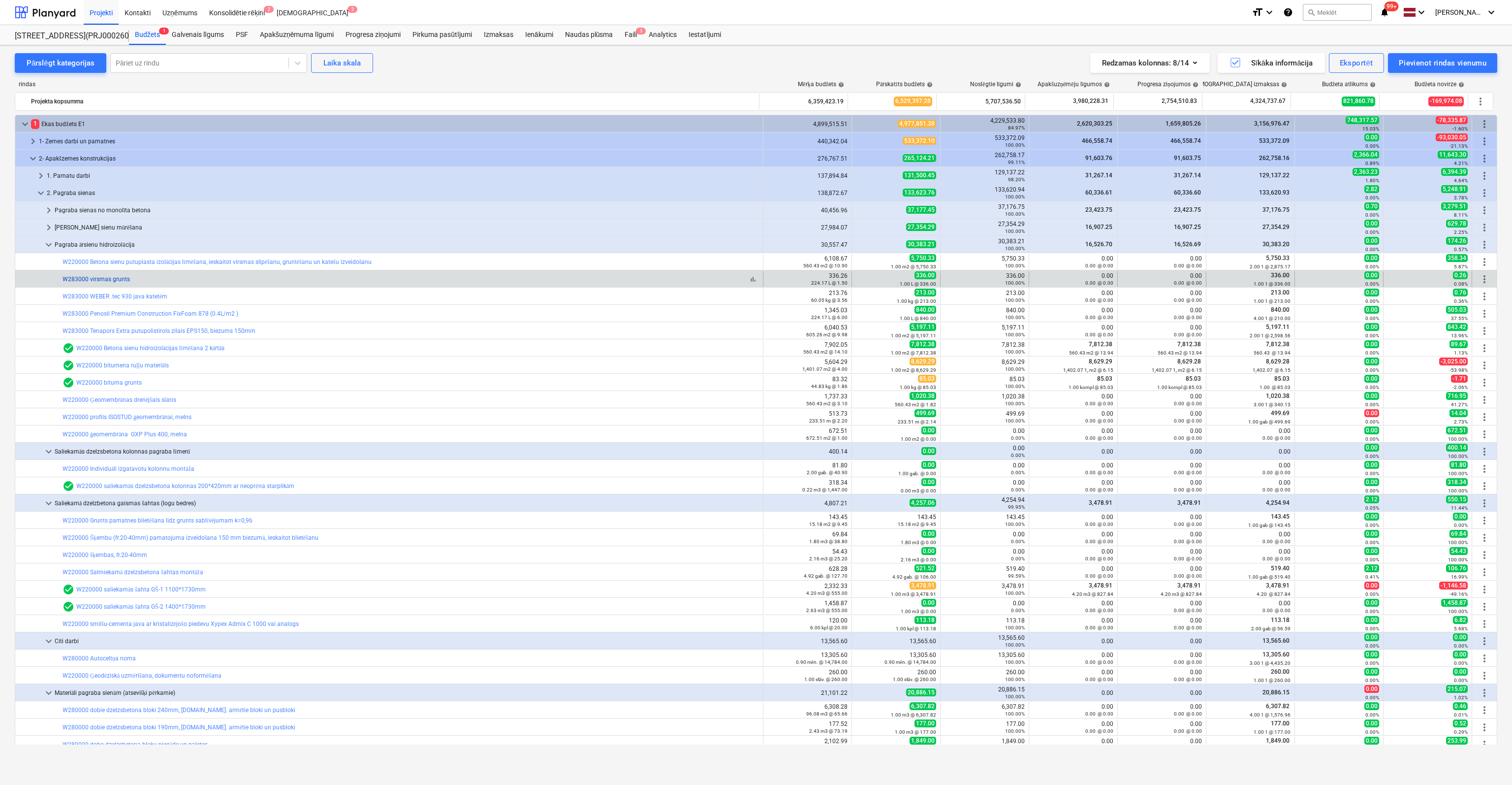
click at [110, 277] on link "W283000 virsmas grunts" at bounding box center [96, 279] width 67 height 7
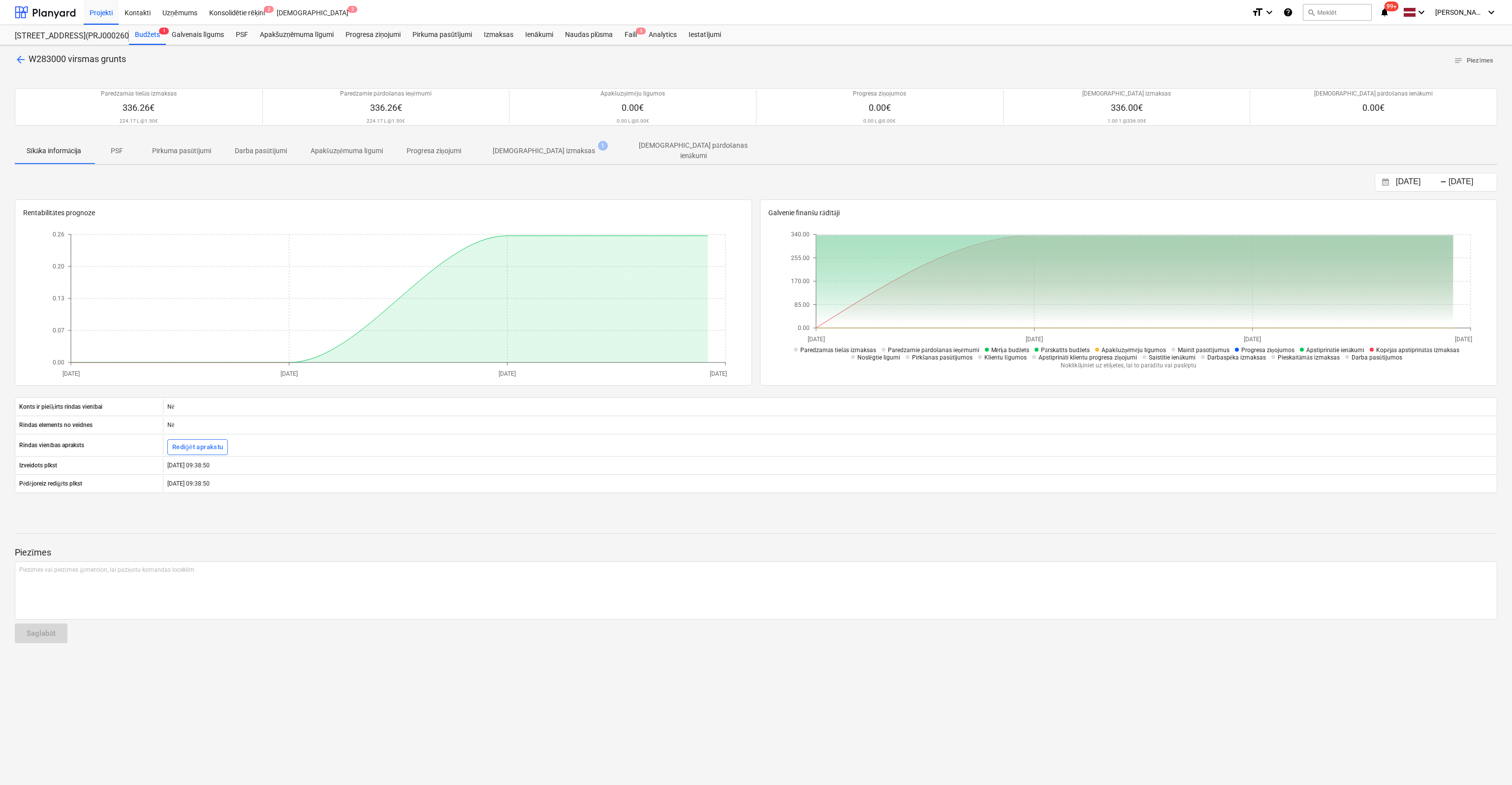
click at [521, 146] on p "[DEMOGRAPHIC_DATA] izmaksas" at bounding box center [544, 151] width 102 height 10
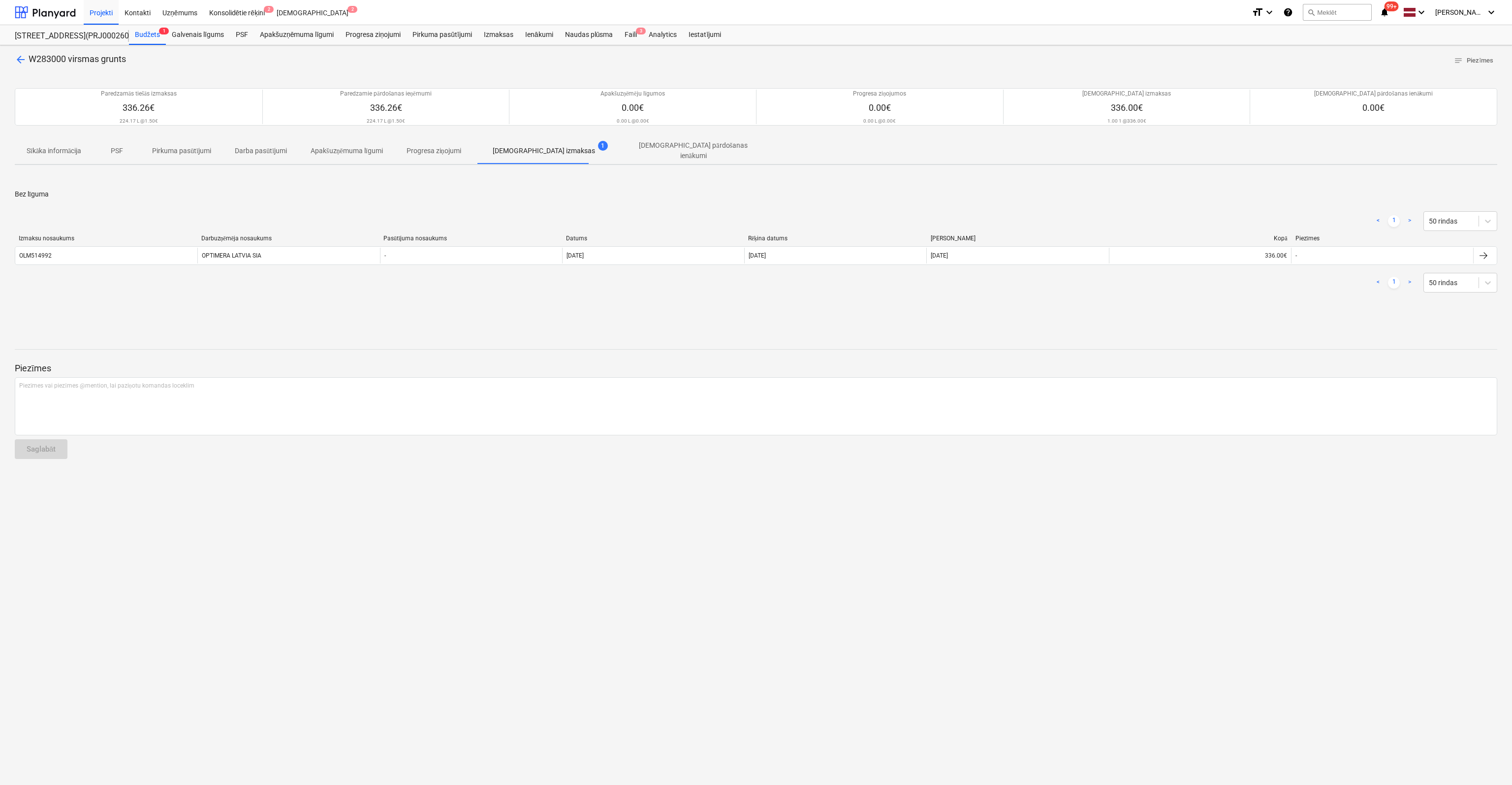
click at [21, 58] on span "arrow_back" at bounding box center [21, 60] width 12 height 12
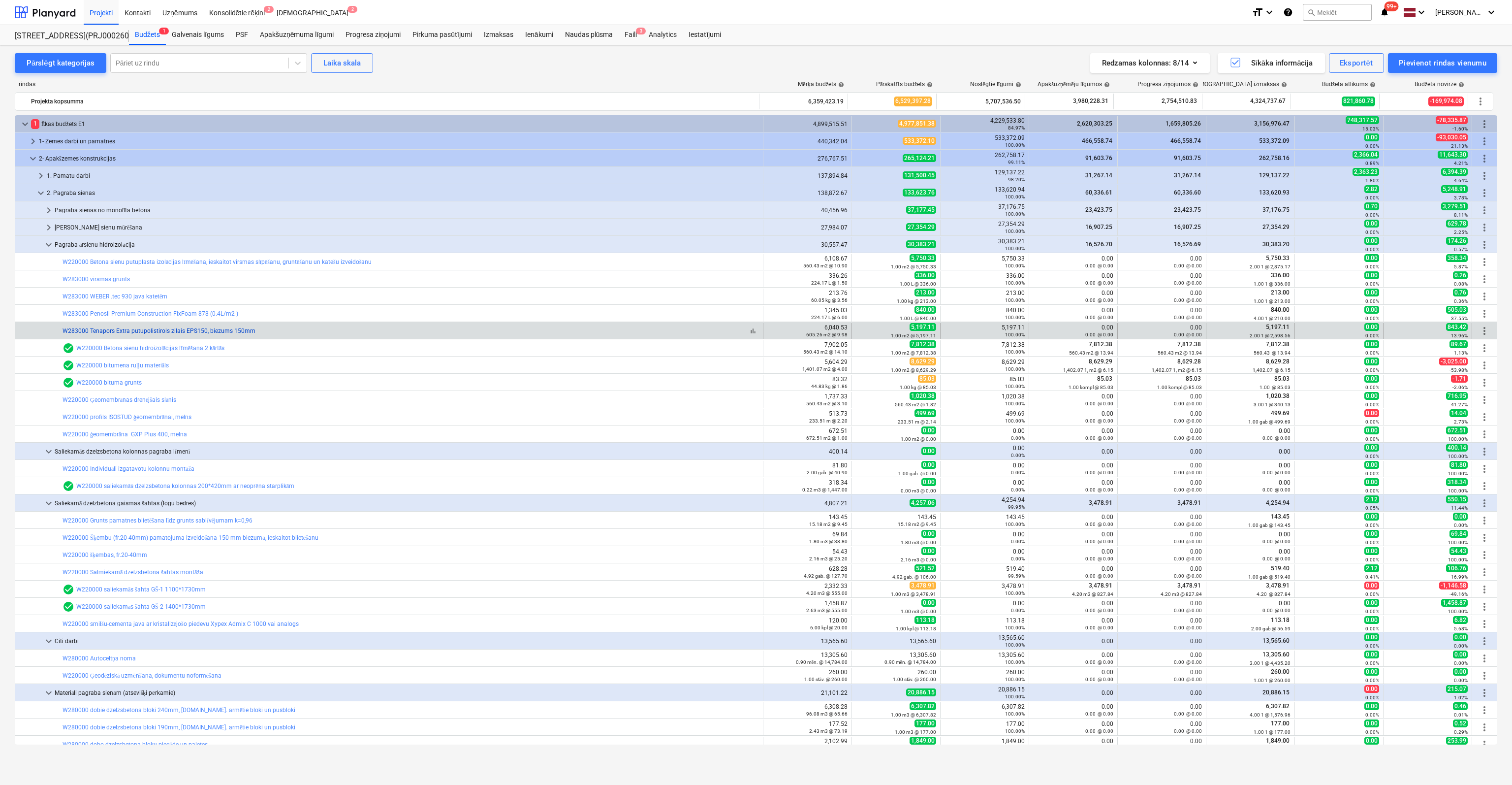
click at [98, 330] on link "W283000 Tenapors Extra putupolistirols zilais EPS150, biezums 150mm" at bounding box center [159, 331] width 193 height 7
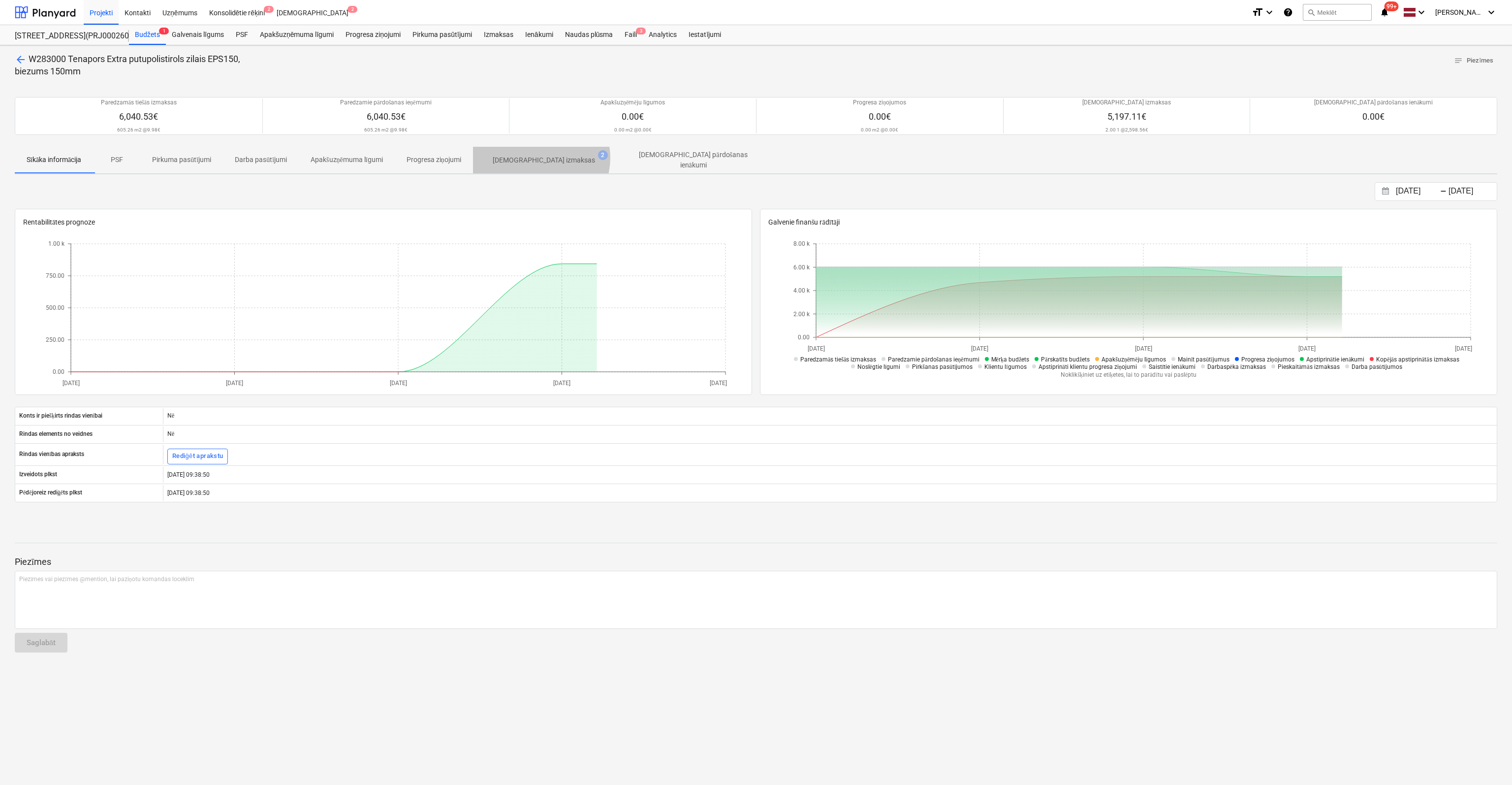
click at [545, 157] on p "[DEMOGRAPHIC_DATA] izmaksas" at bounding box center [544, 160] width 102 height 10
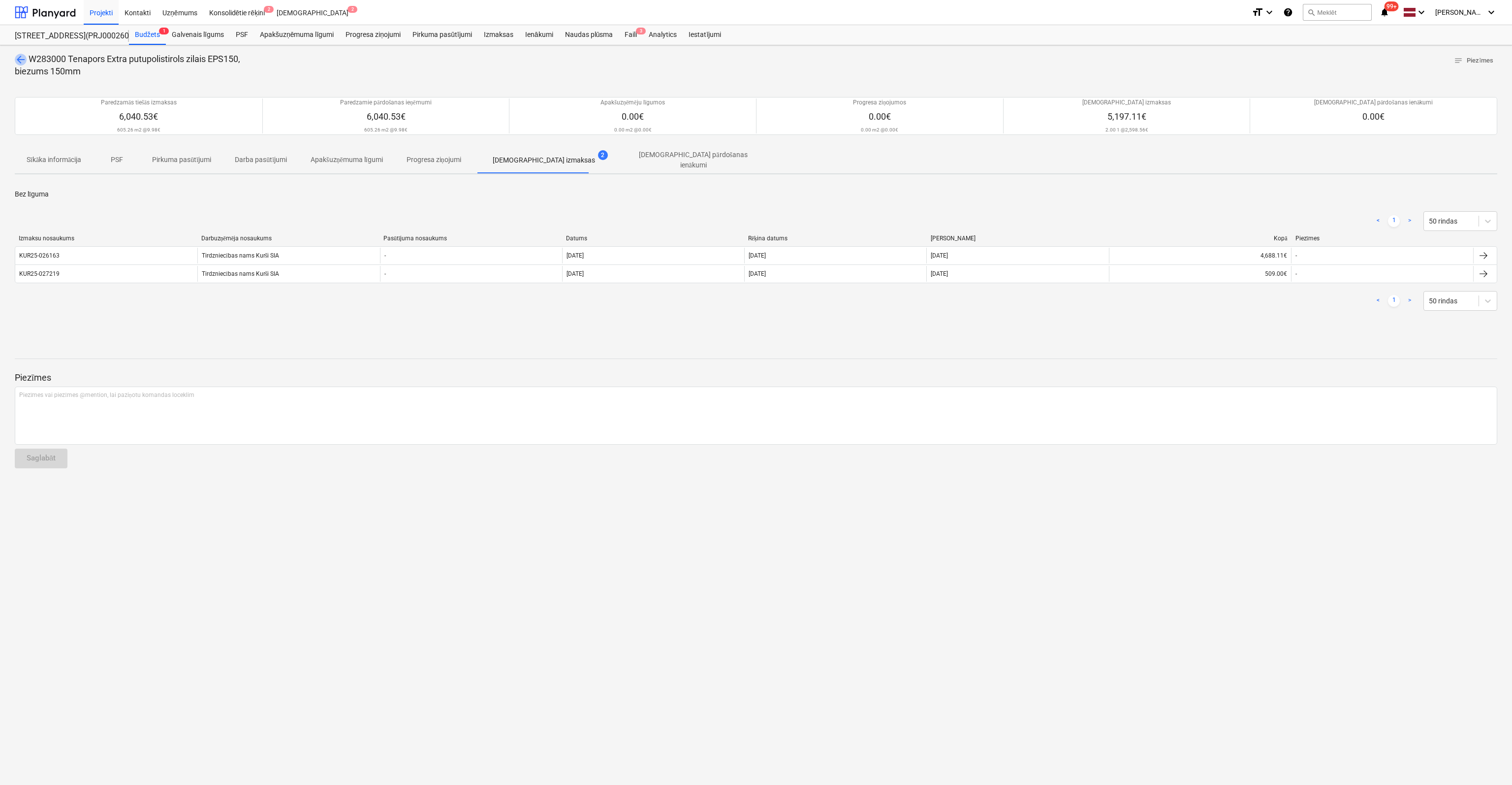
click at [18, 59] on span "arrow_back" at bounding box center [21, 60] width 12 height 12
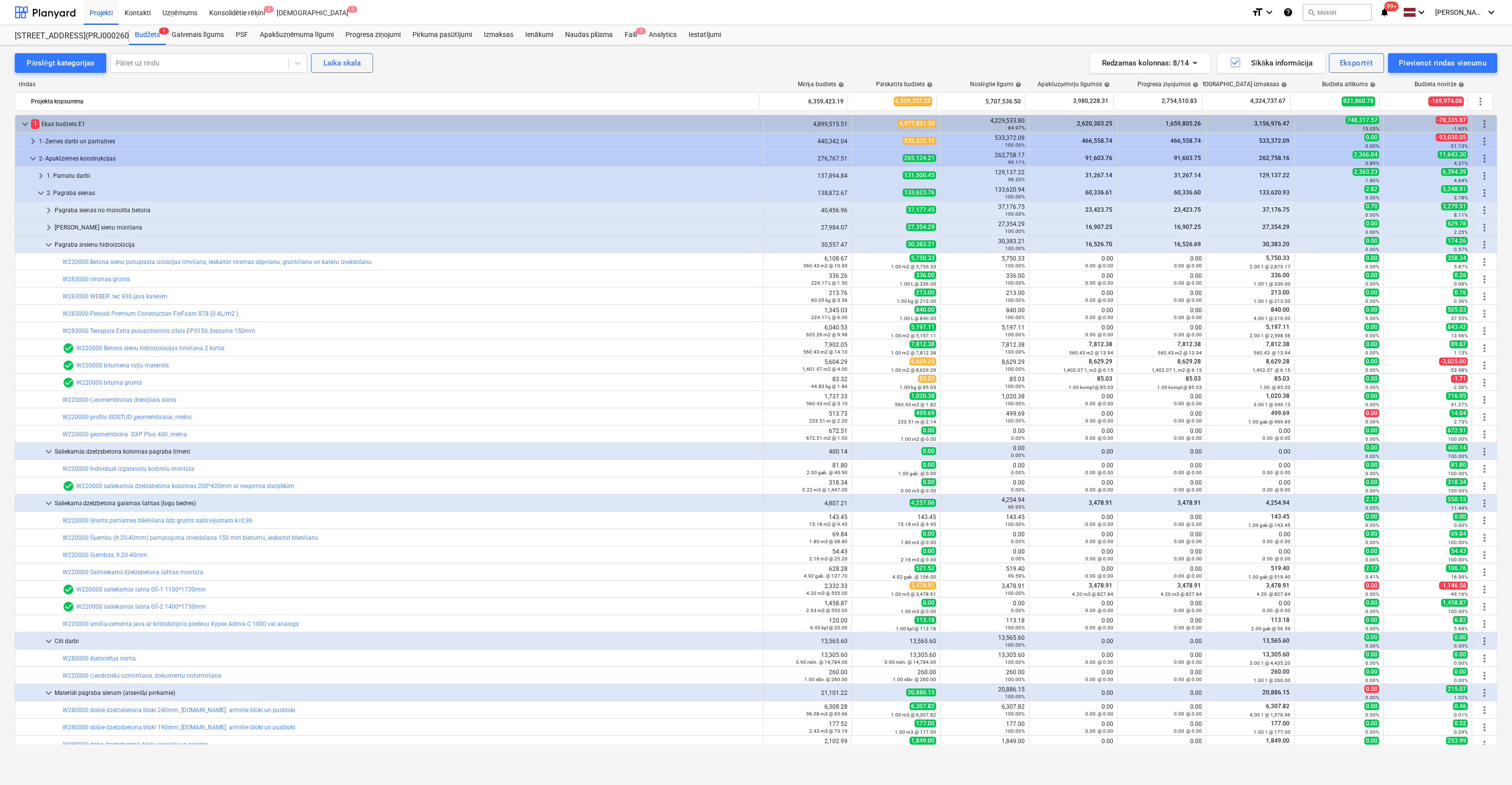
click at [131, 345] on link "W220000 Betona sienu hidroizolācijas līmēšana 2 kārtās" at bounding box center [150, 348] width 148 height 7
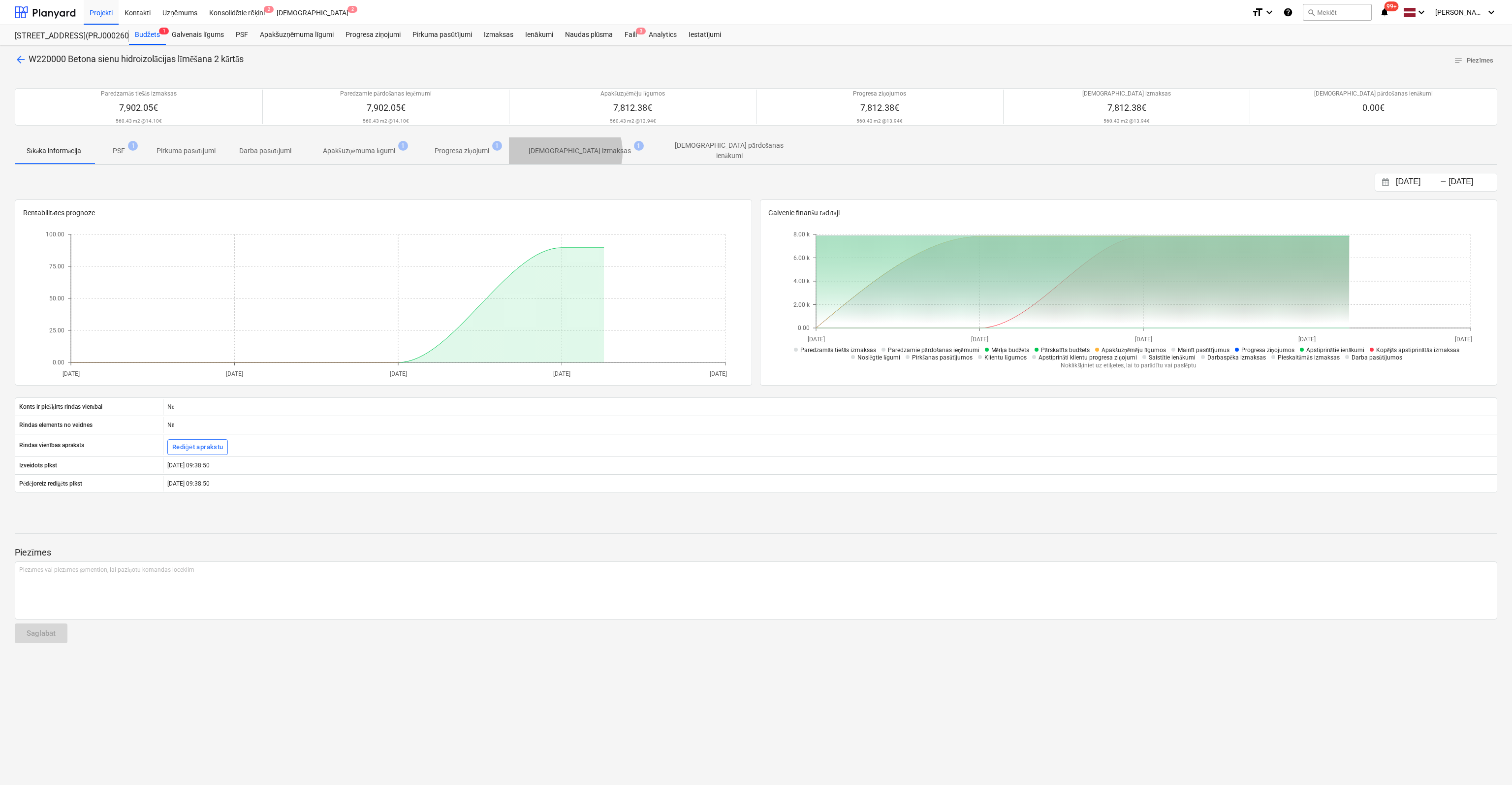
click at [567, 152] on p "[DEMOGRAPHIC_DATA] izmaksas" at bounding box center [580, 151] width 102 height 10
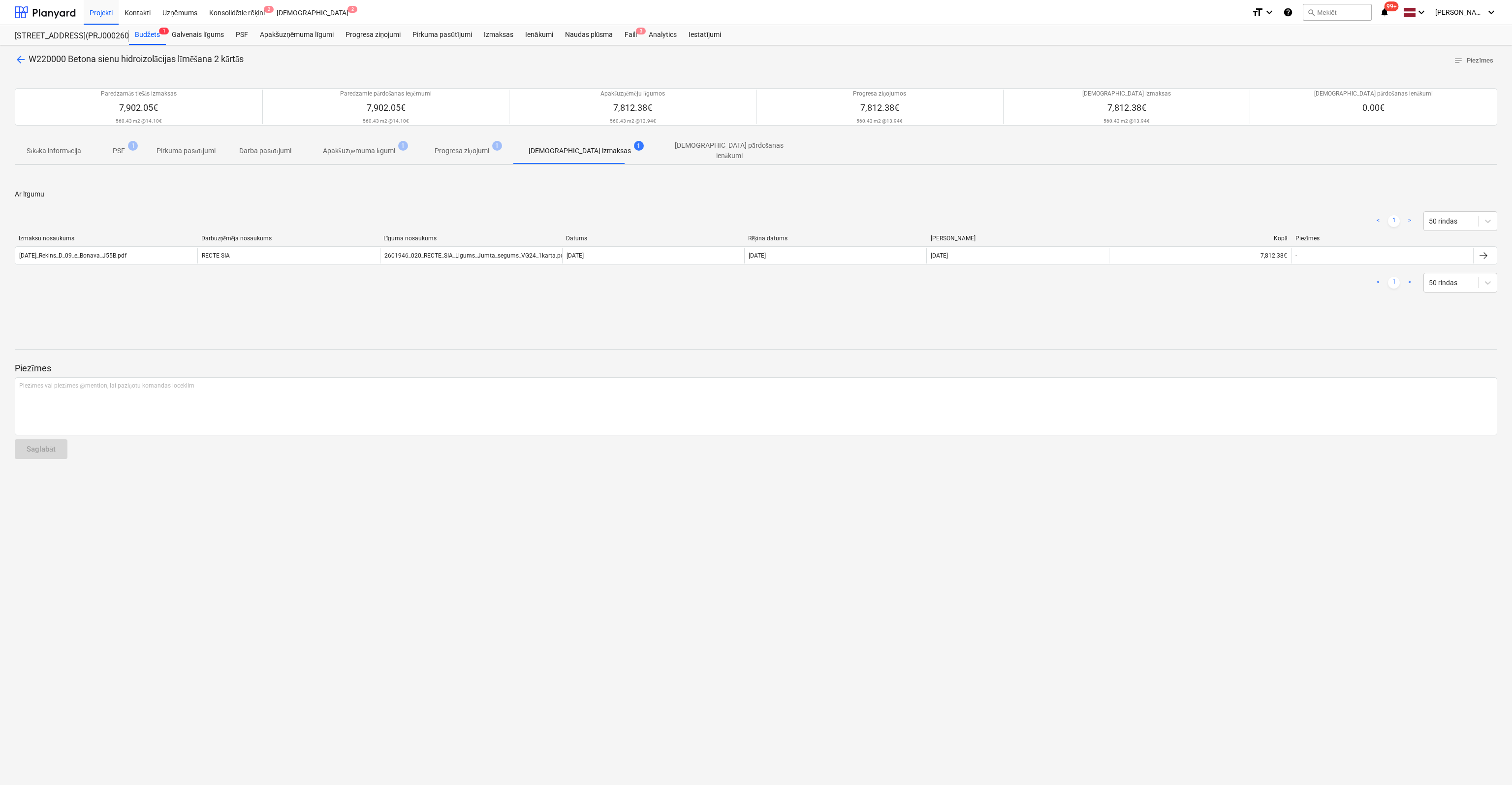
click at [17, 61] on span "arrow_back" at bounding box center [21, 60] width 12 height 12
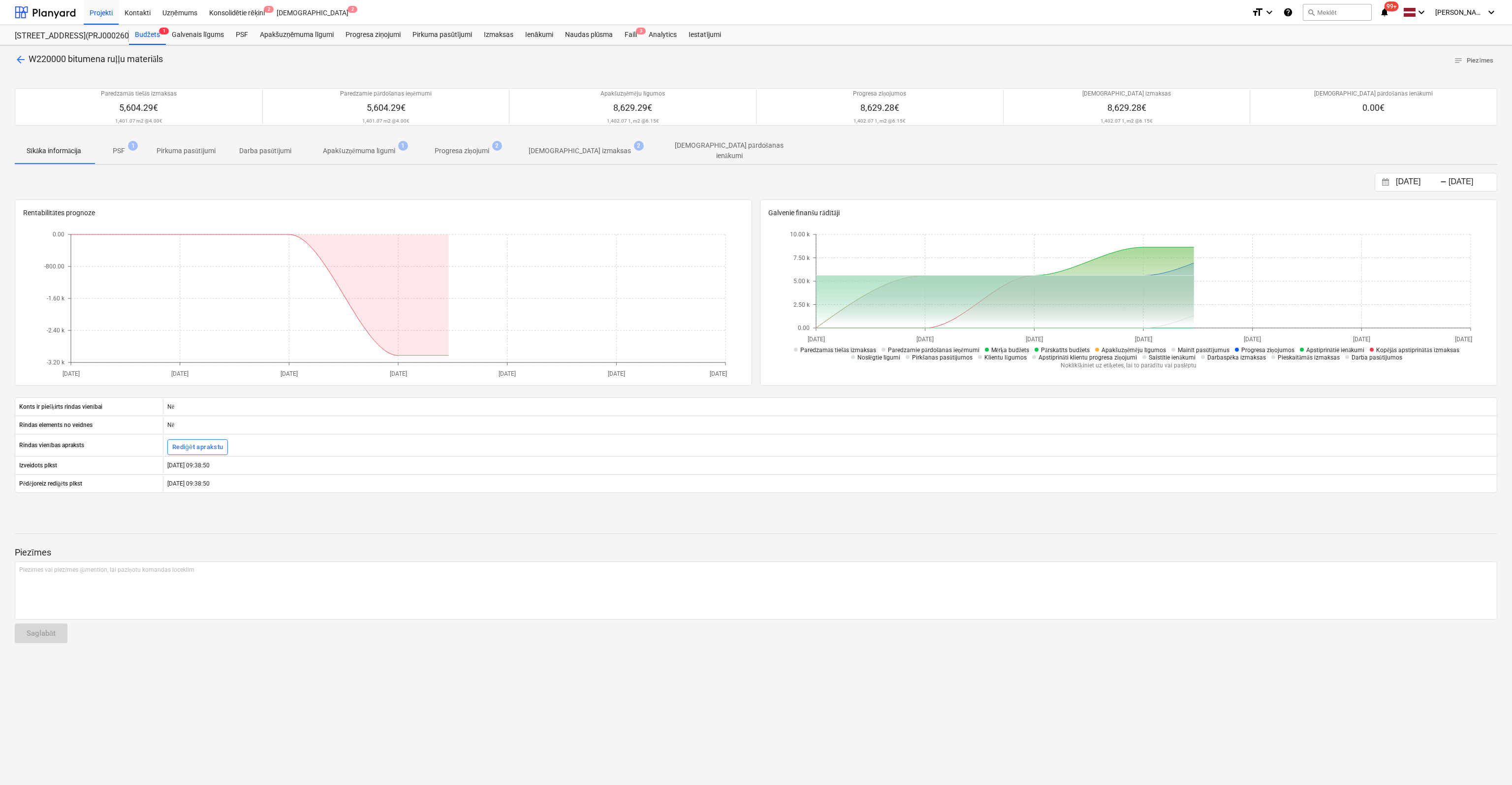
click at [579, 152] on p "[DEMOGRAPHIC_DATA] izmaksas" at bounding box center [580, 151] width 102 height 10
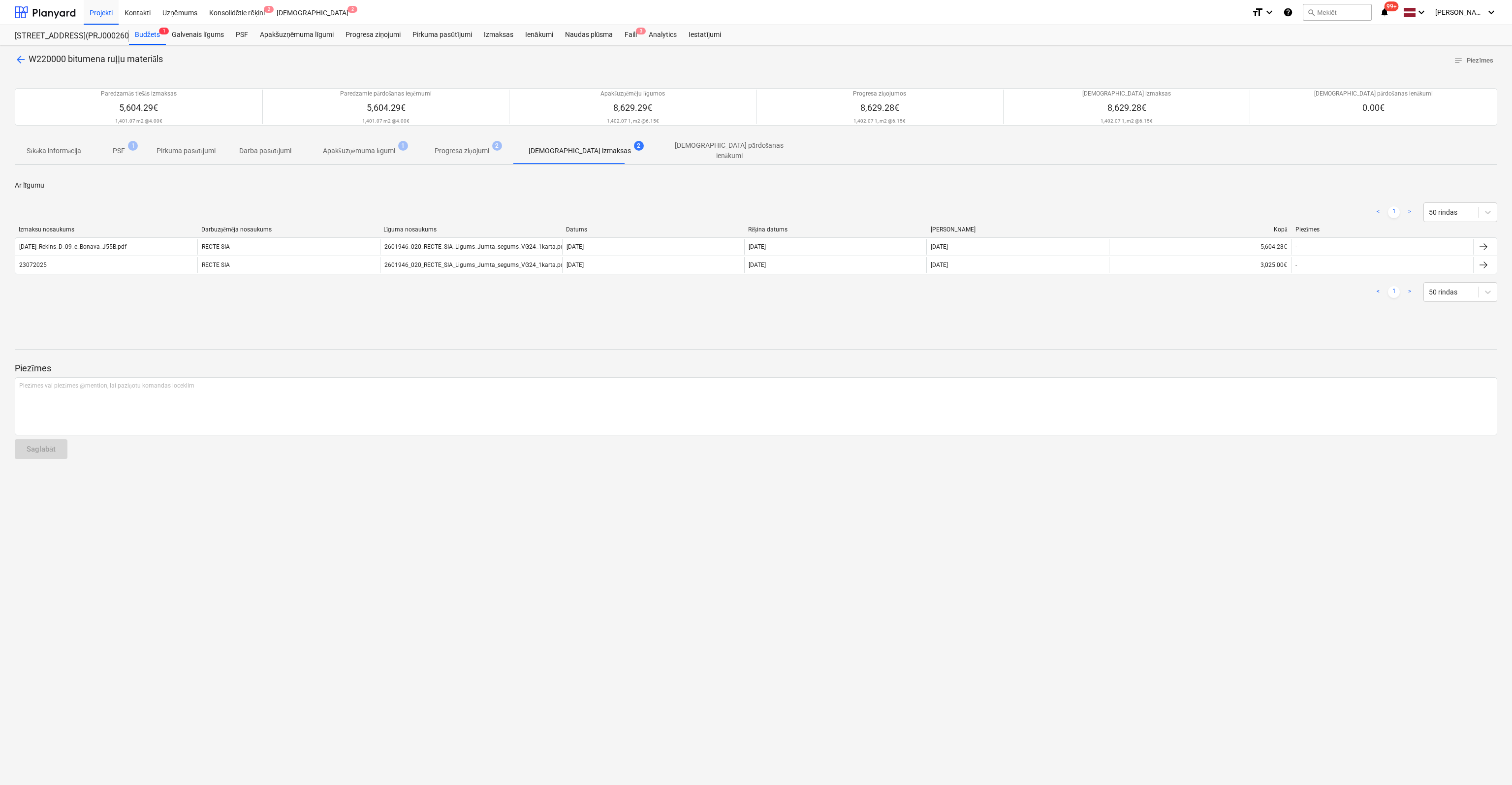
click at [23, 58] on span "arrow_back" at bounding box center [21, 60] width 12 height 12
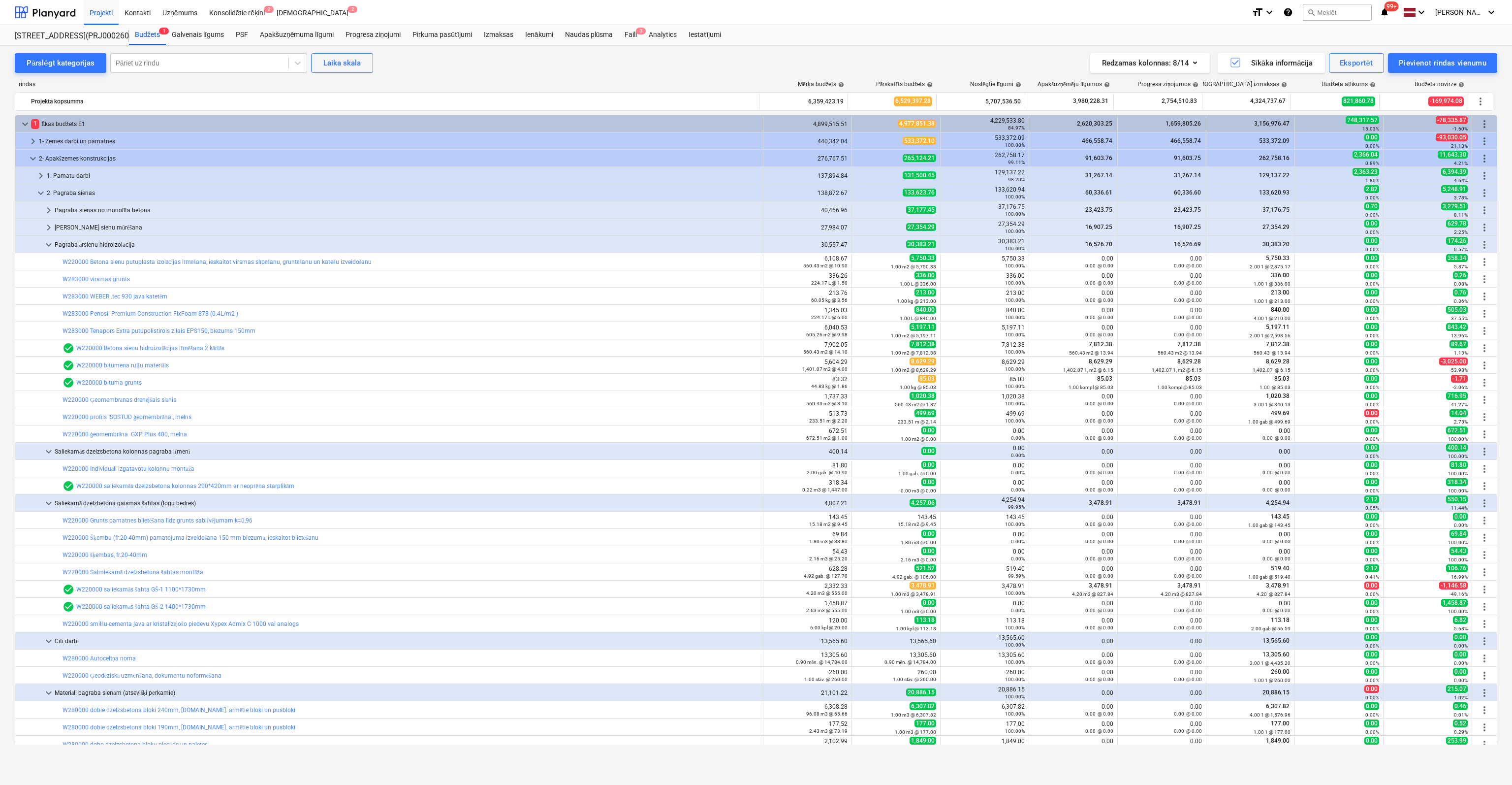
click at [102, 384] on link "W220000 bituma grunts" at bounding box center [109, 382] width 66 height 7
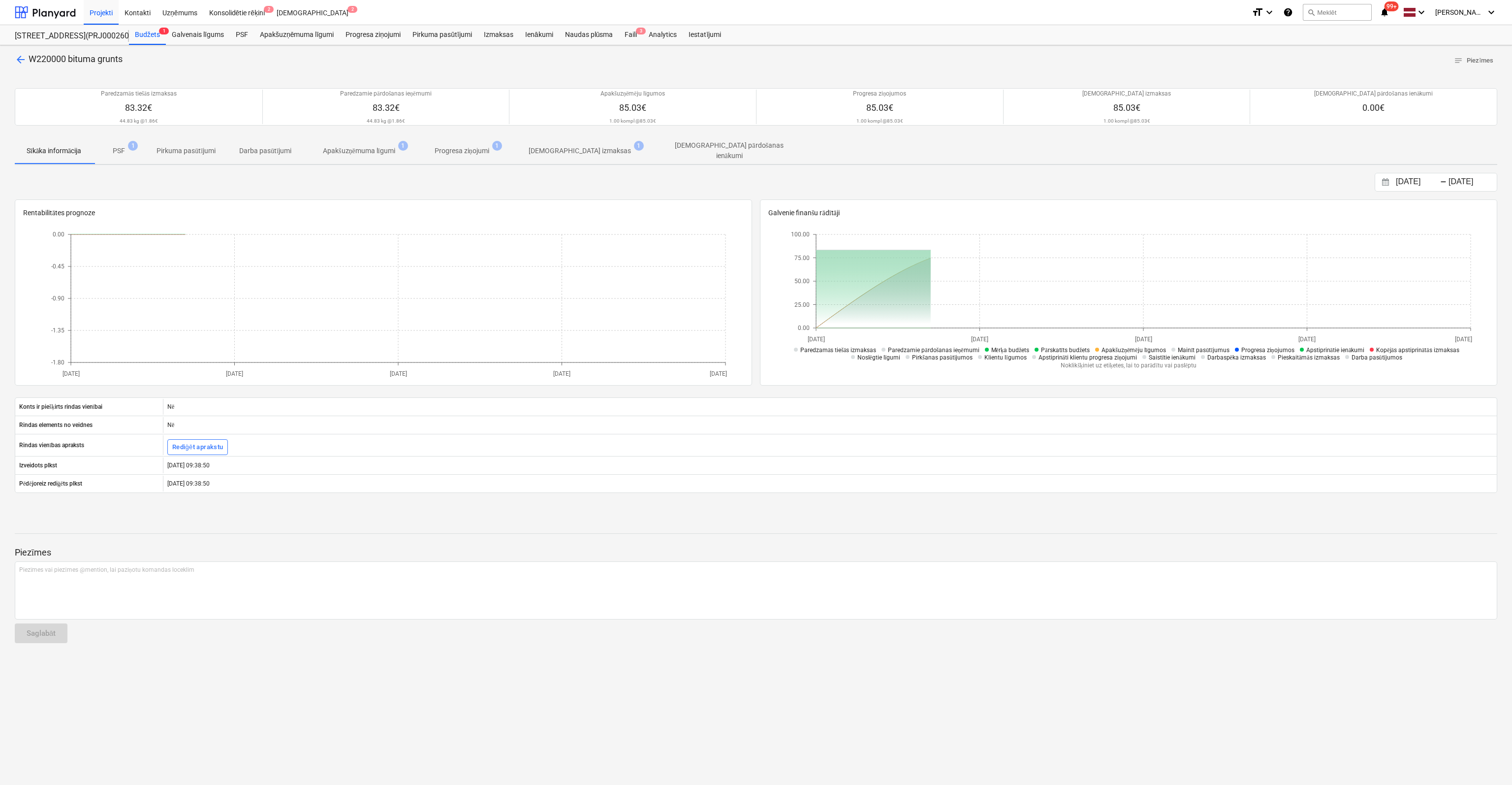
click at [563, 152] on p "[DEMOGRAPHIC_DATA] izmaksas" at bounding box center [580, 151] width 102 height 10
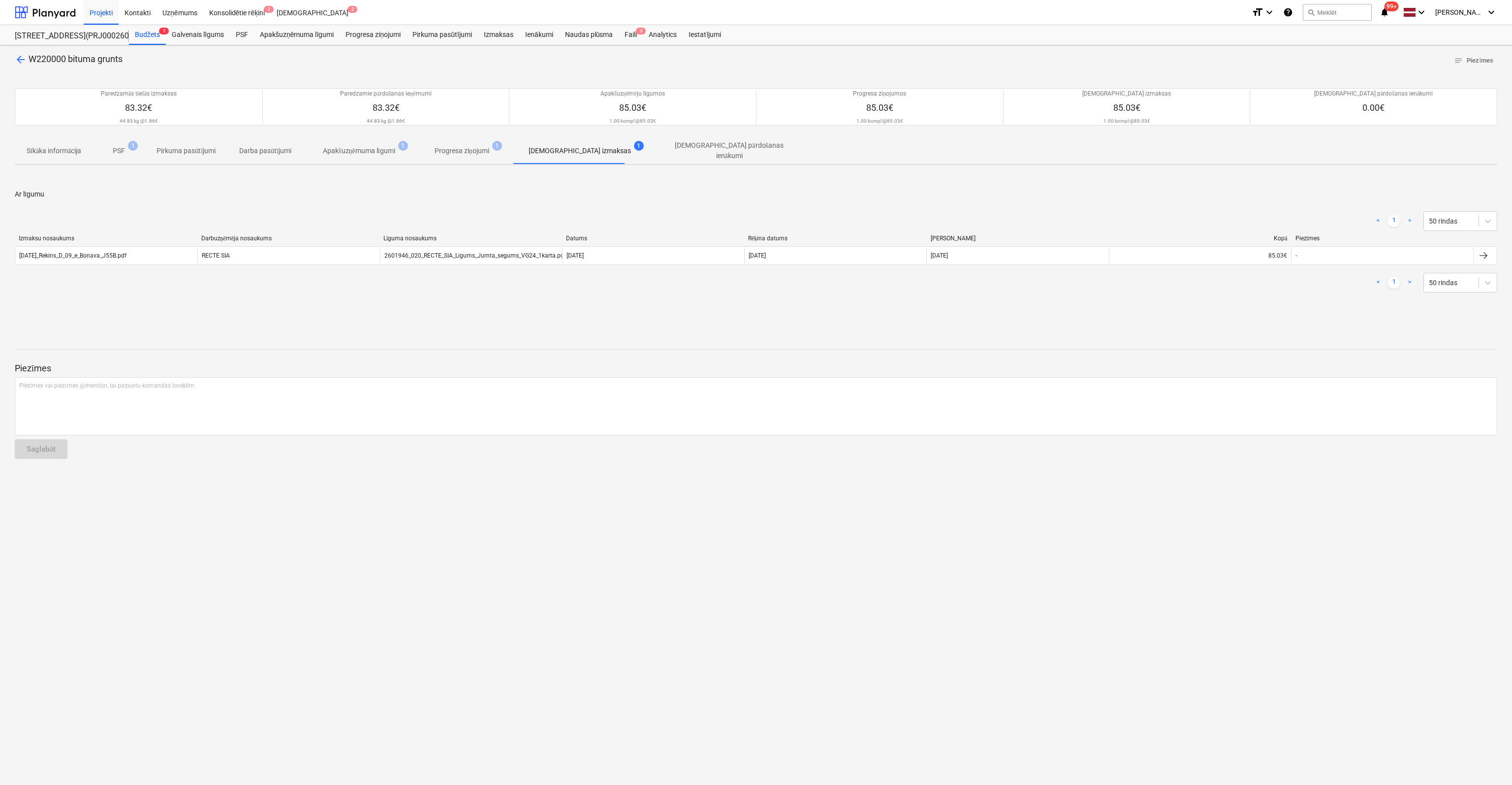
click at [21, 58] on span "arrow_back" at bounding box center [21, 60] width 12 height 12
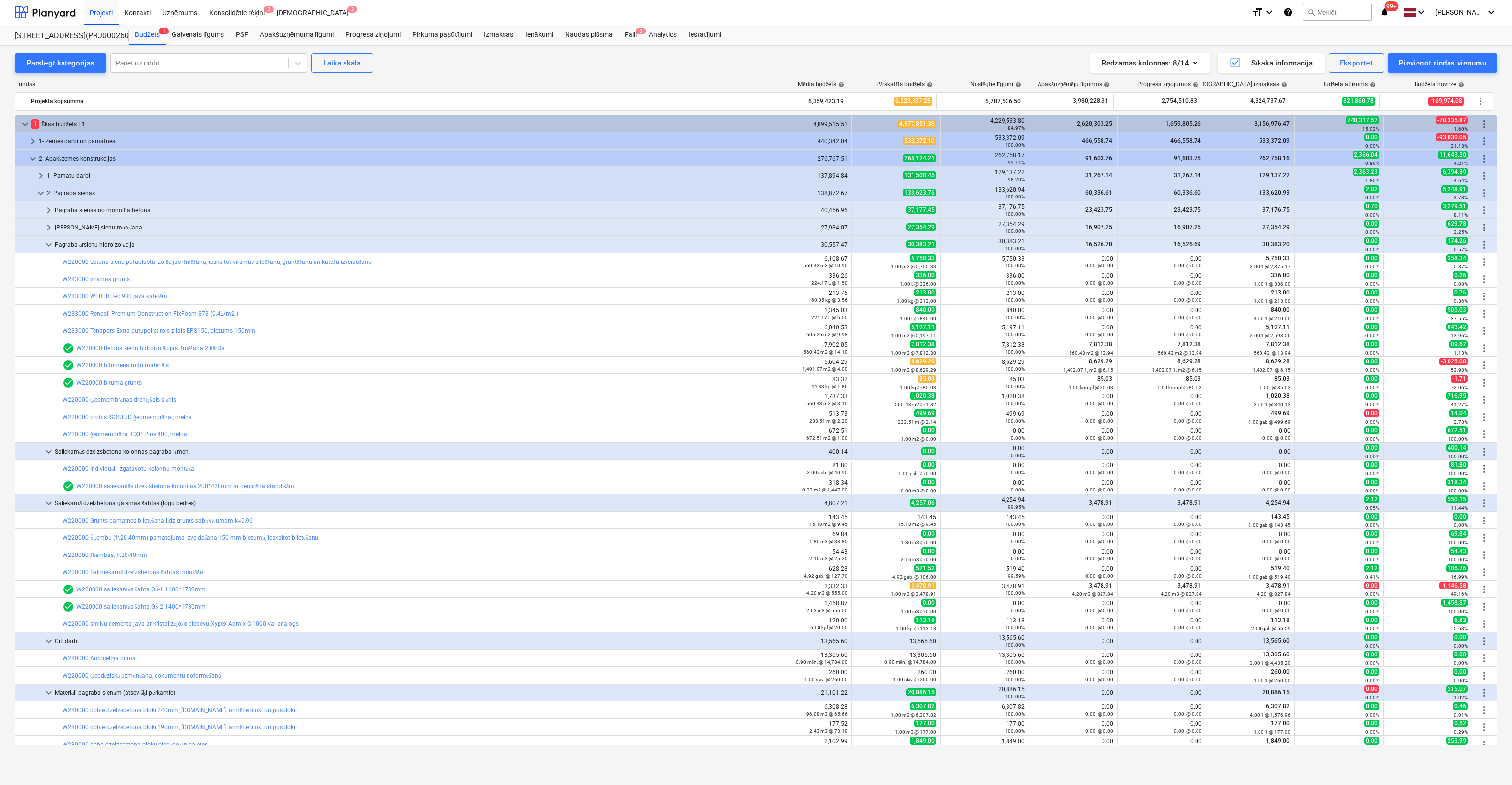
click at [108, 398] on link "W220000 Ģeomembrānas drenējšais slānis" at bounding box center [119, 400] width 114 height 7
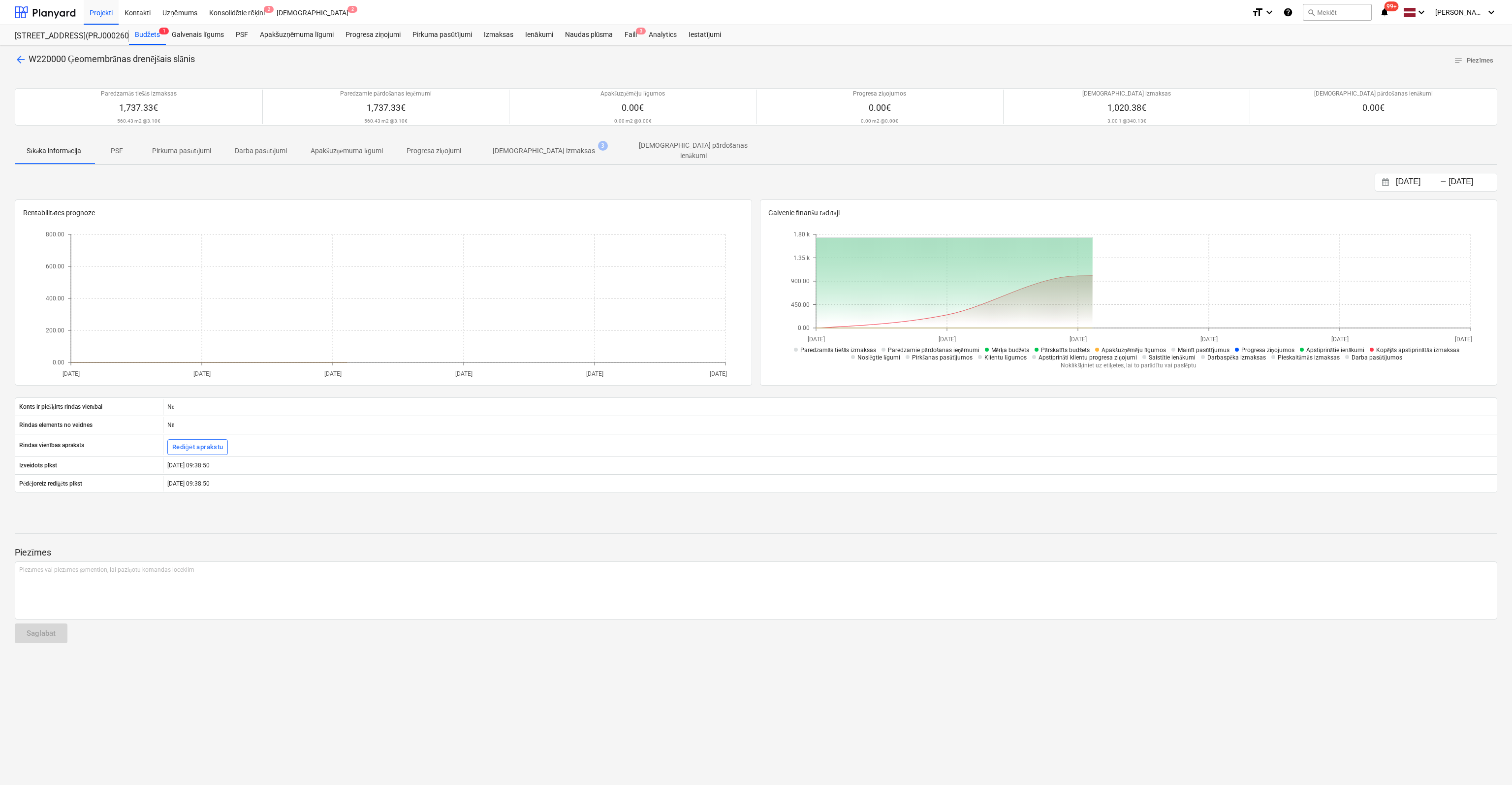
click at [542, 148] on p "[DEMOGRAPHIC_DATA] izmaksas" at bounding box center [544, 151] width 102 height 10
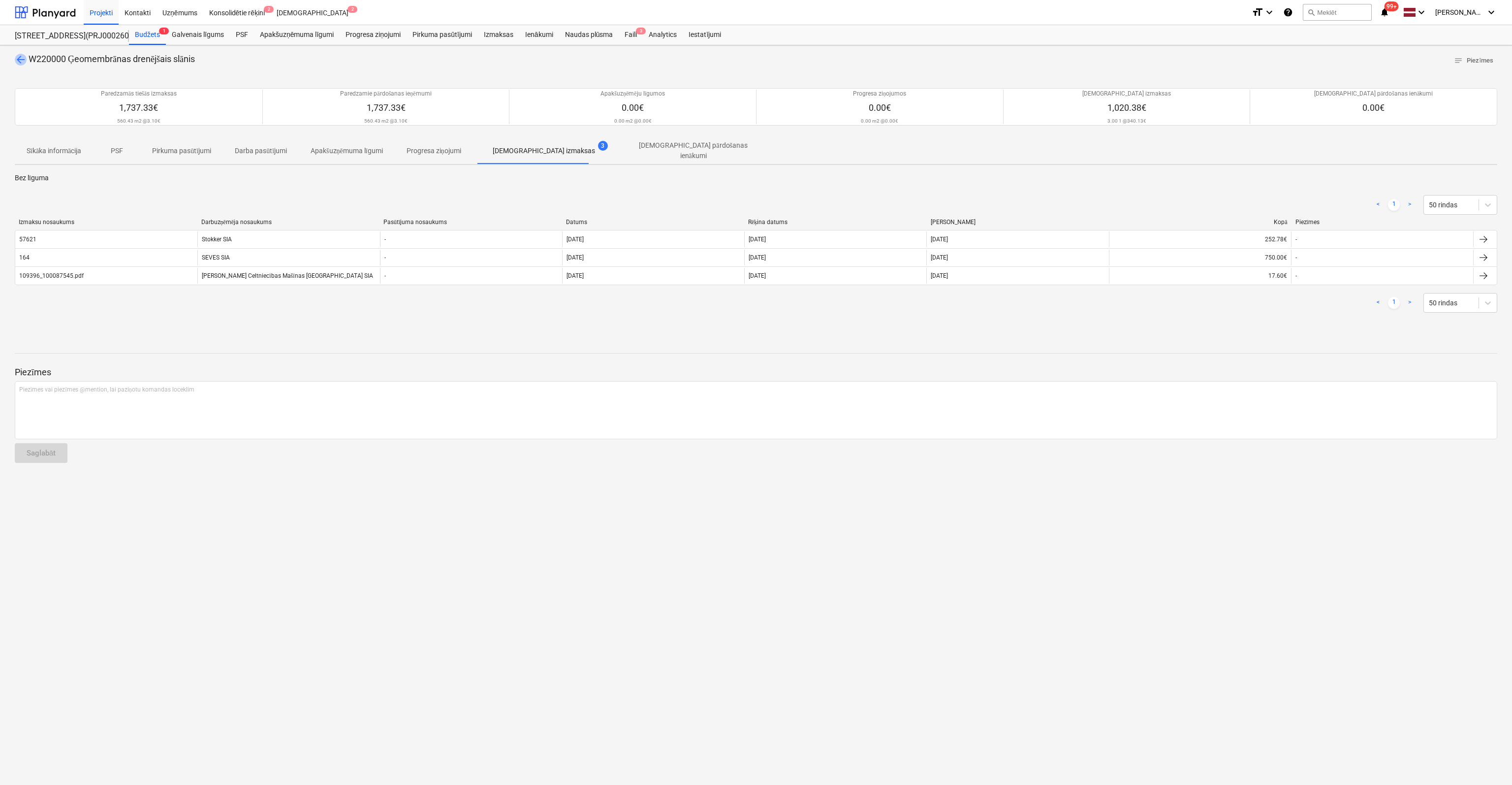
click at [20, 60] on span "arrow_back" at bounding box center [21, 60] width 12 height 12
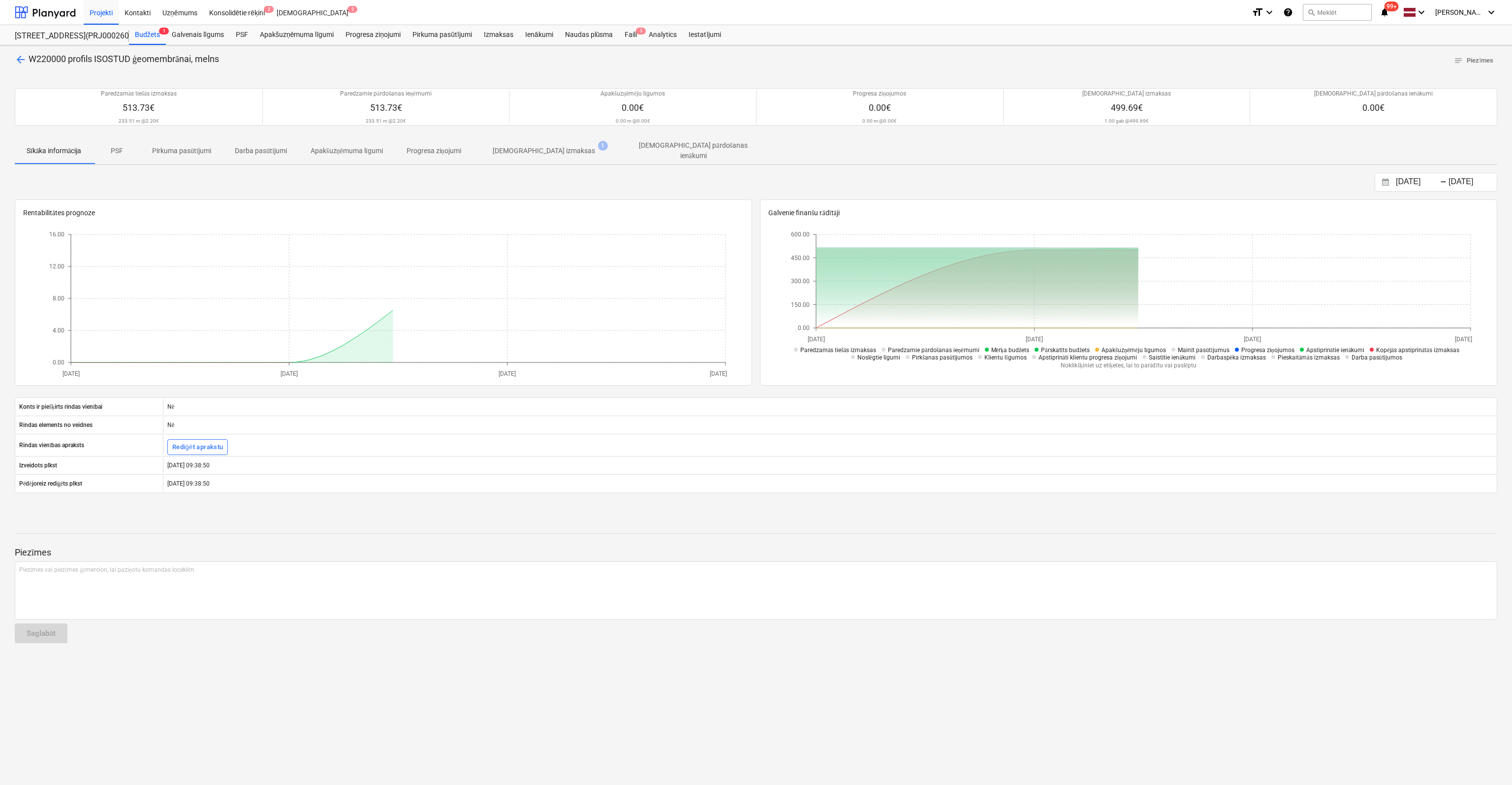
click at [535, 149] on p "[DEMOGRAPHIC_DATA] izmaksas" at bounding box center [544, 151] width 102 height 10
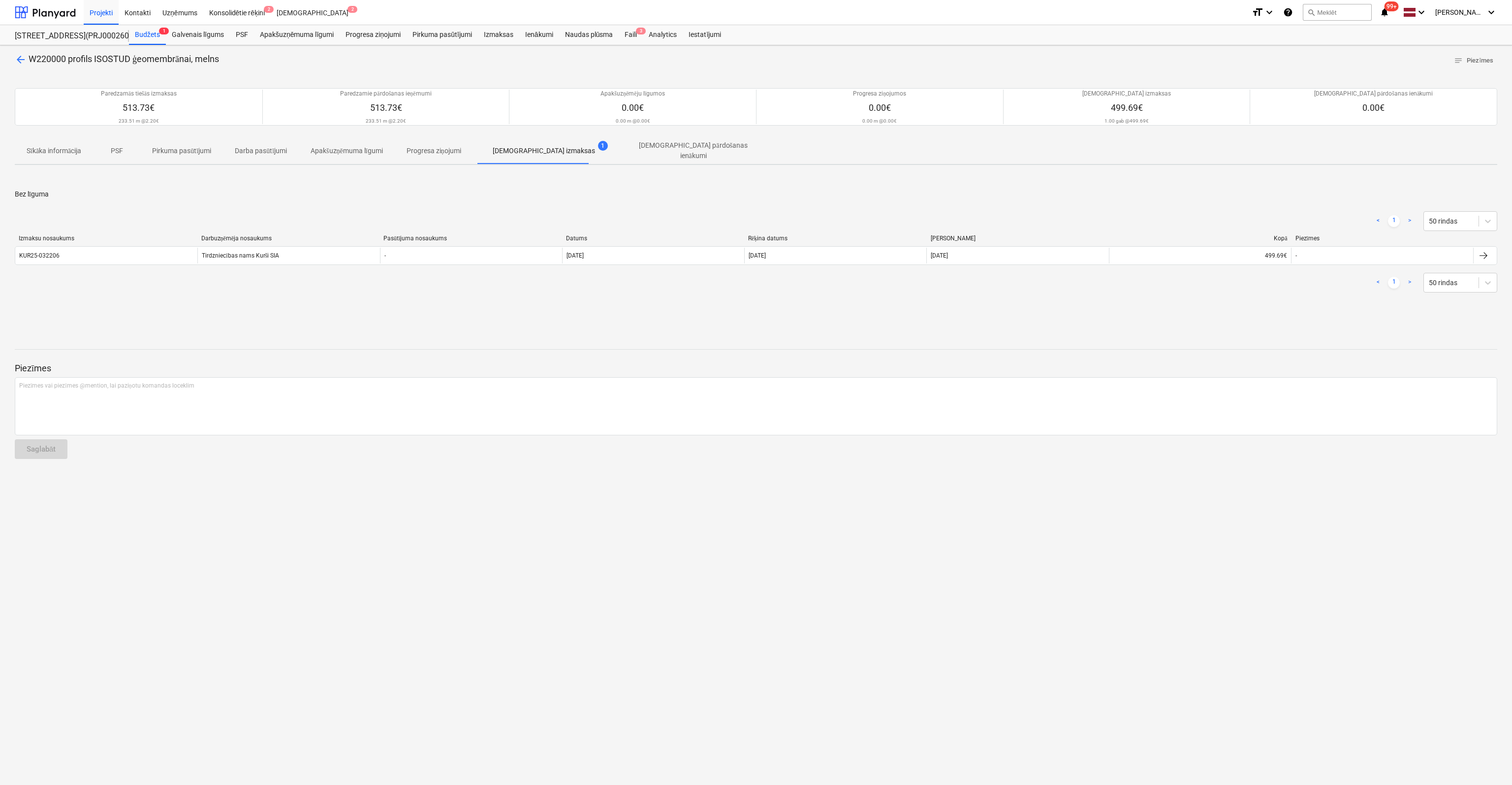
click at [20, 58] on span "arrow_back" at bounding box center [21, 60] width 12 height 12
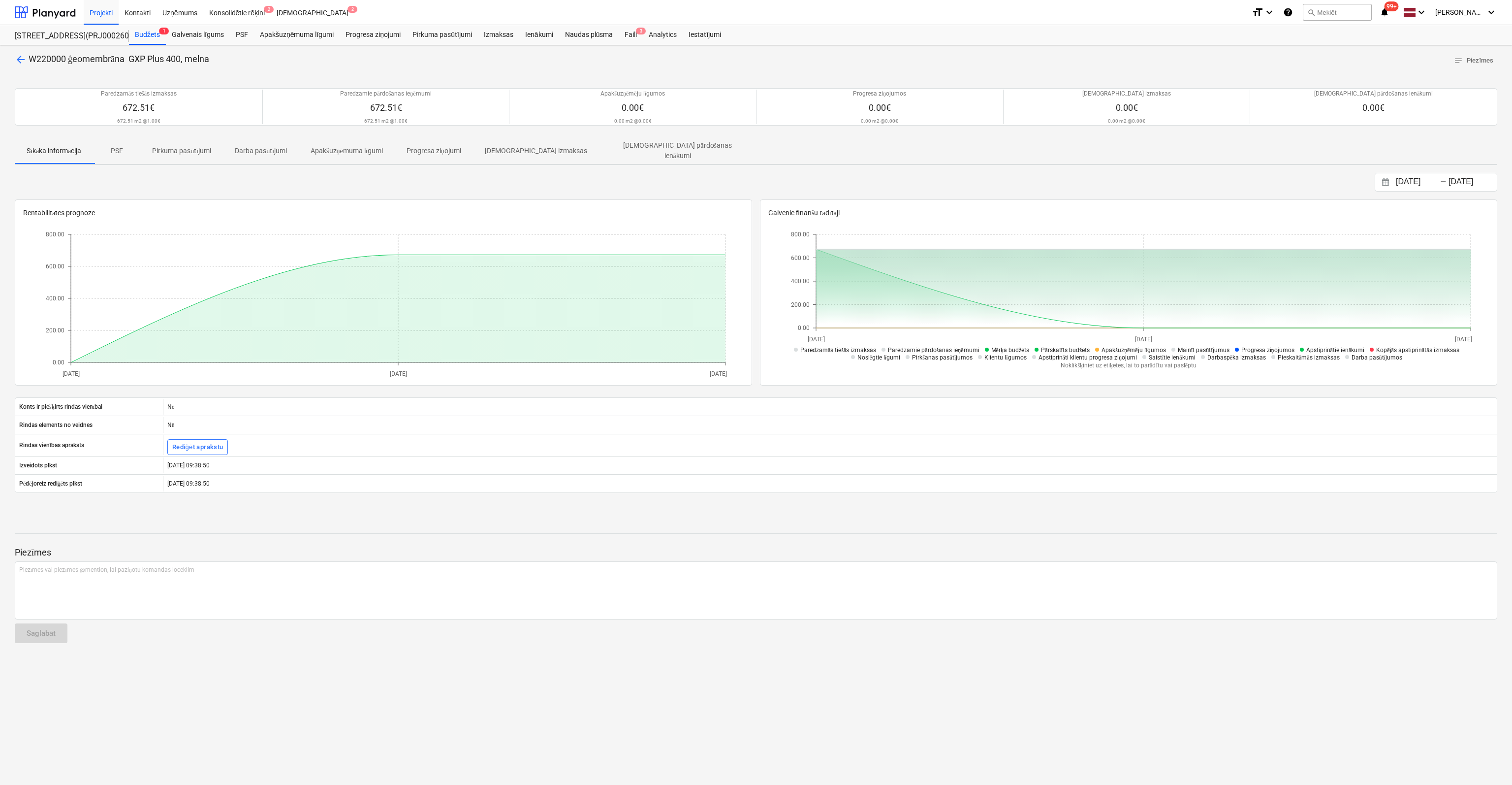
click at [24, 61] on span "arrow_back" at bounding box center [21, 60] width 12 height 12
click at [18, 60] on span "arrow_back" at bounding box center [21, 60] width 12 height 12
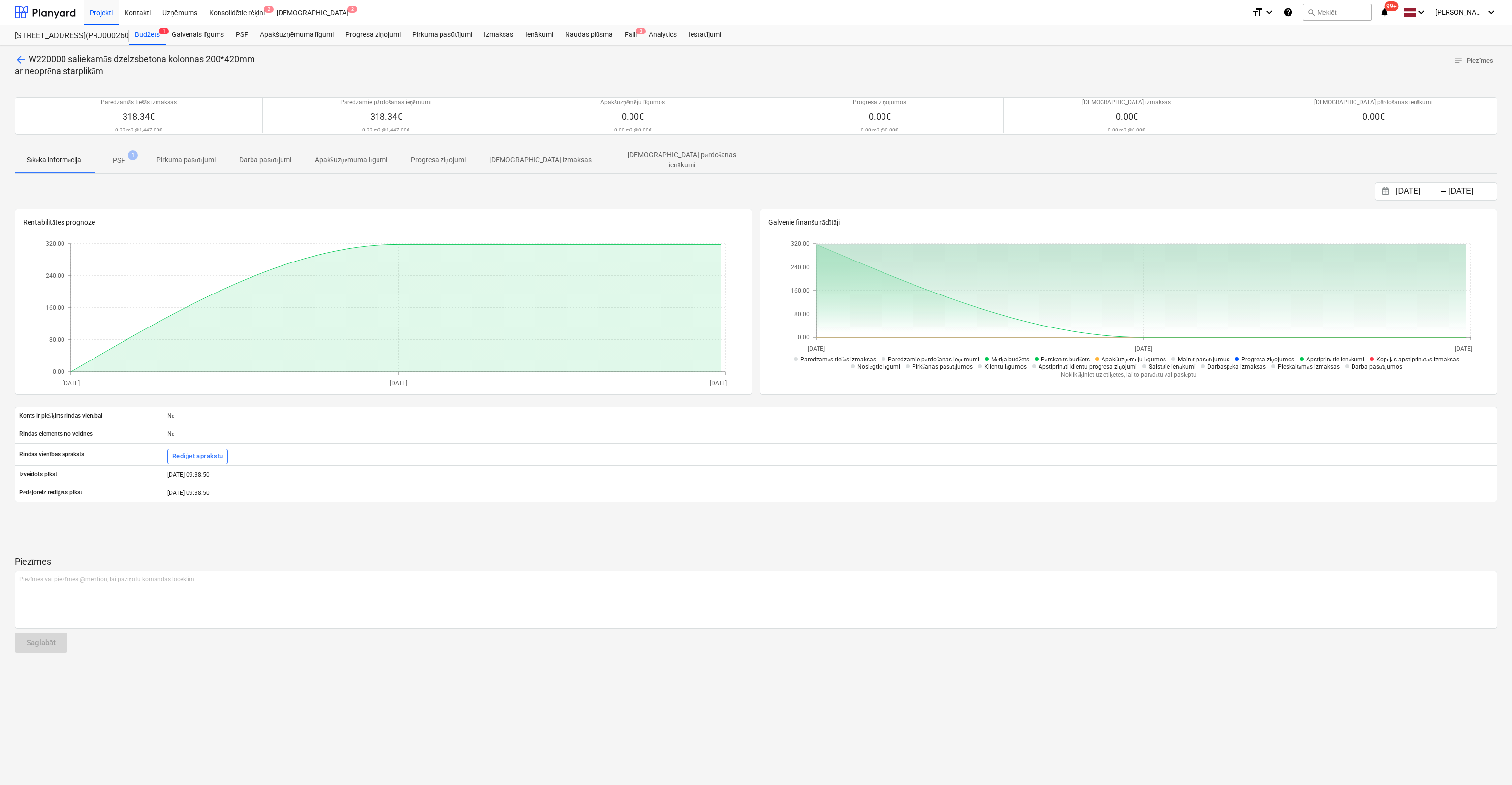
click at [15, 58] on span "arrow_back" at bounding box center [21, 60] width 12 height 12
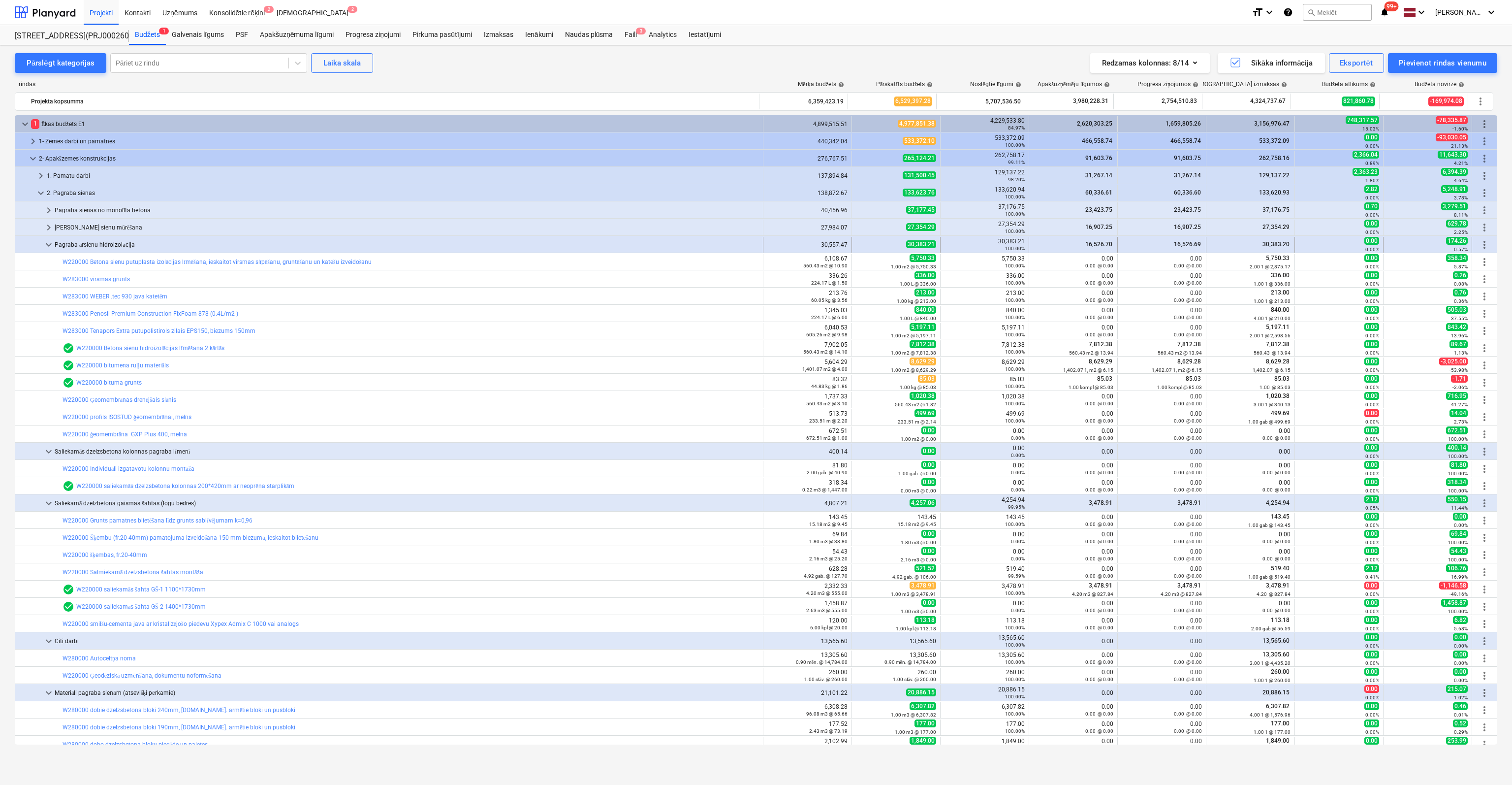
click at [47, 243] on span "keyboard_arrow_down" at bounding box center [49, 245] width 12 height 12
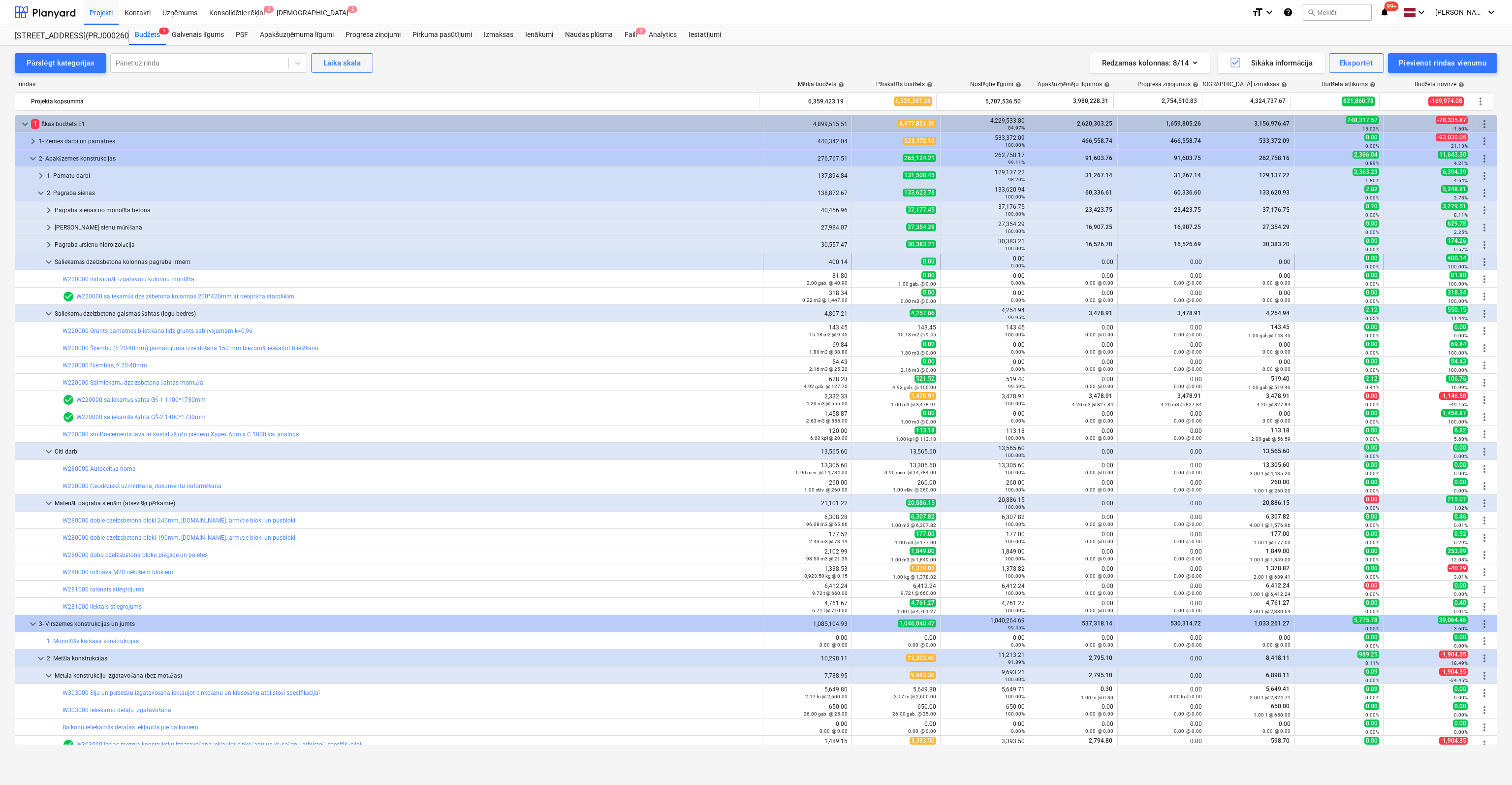
click at [48, 261] on span "keyboard_arrow_down" at bounding box center [49, 262] width 12 height 12
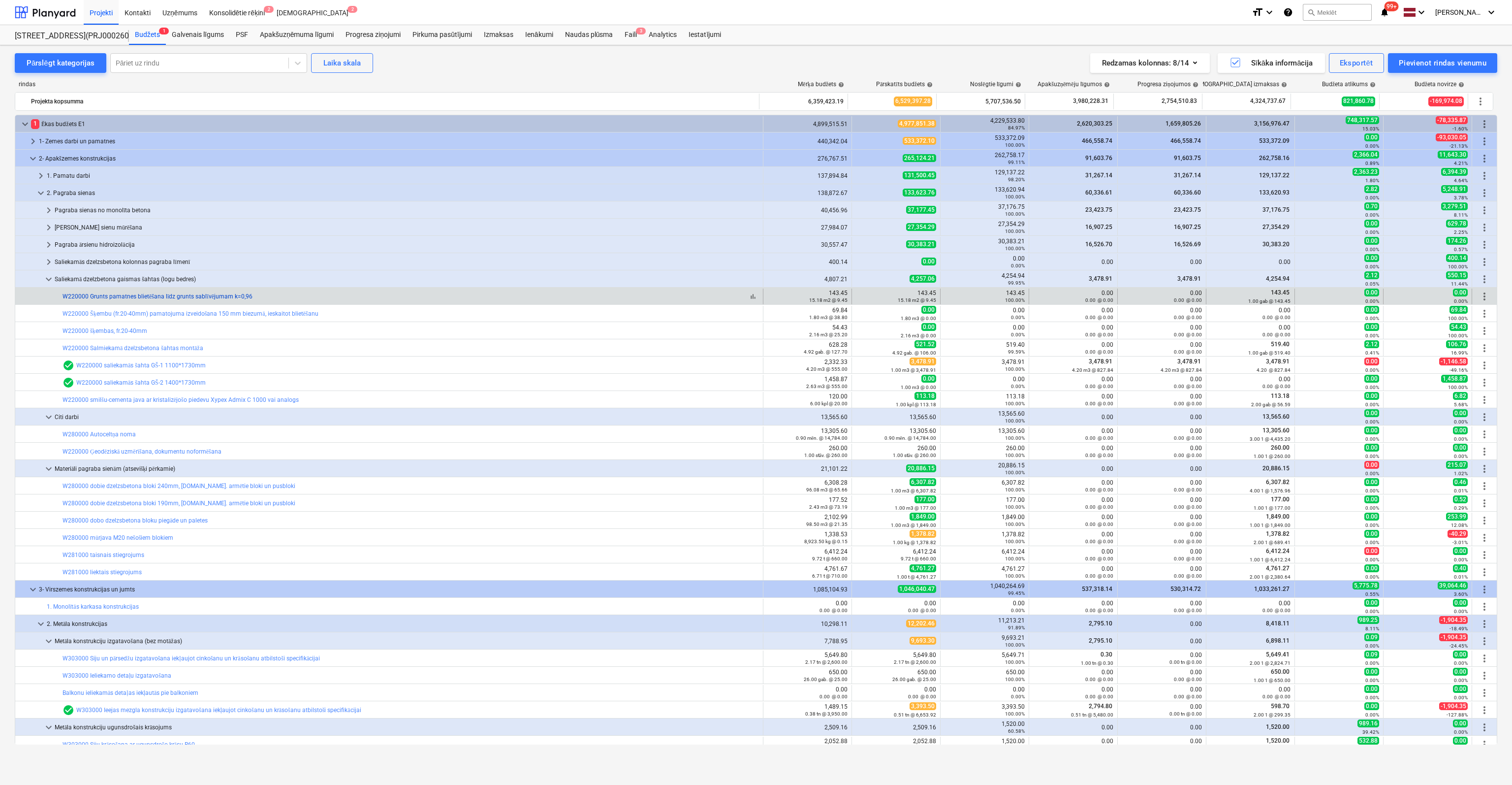
click at [85, 294] on link "W220000 Grunts pamatnes blietēšana līdz grunts sablīvējumam k=0,96" at bounding box center [157, 297] width 190 height 7
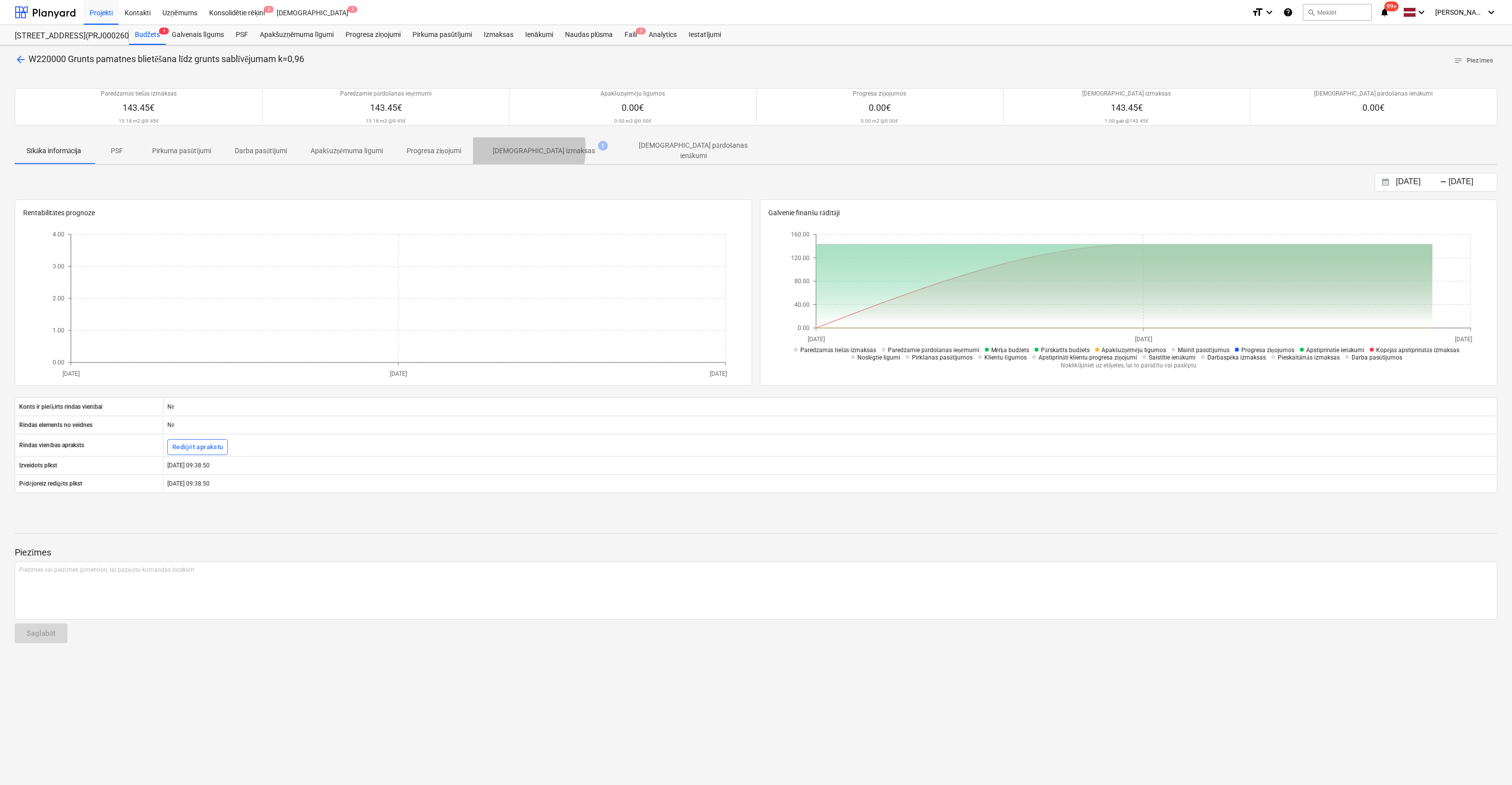
click at [510, 149] on p "[DEMOGRAPHIC_DATA] izmaksas" at bounding box center [544, 151] width 102 height 10
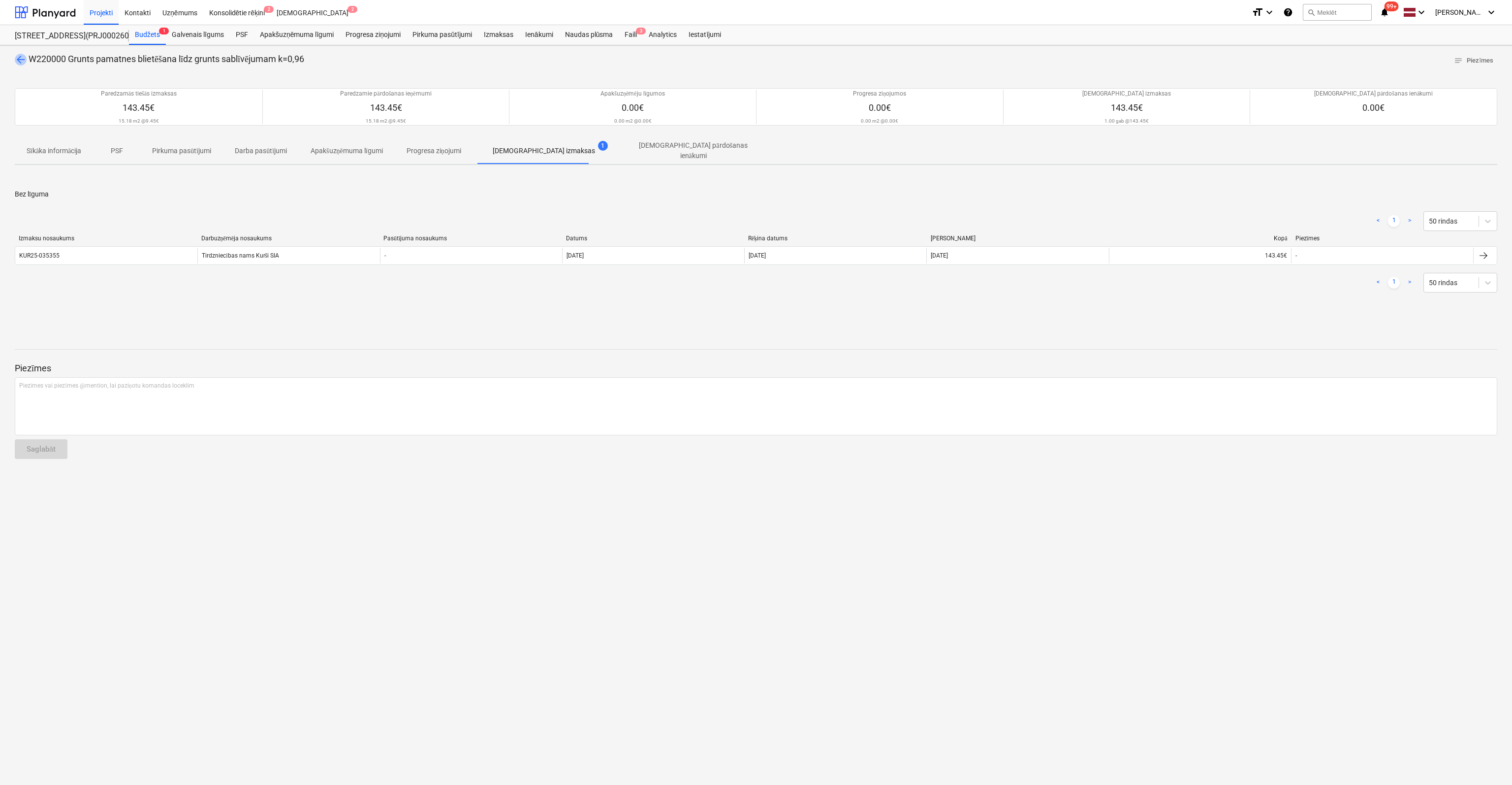
click at [18, 55] on span "arrow_back" at bounding box center [21, 60] width 12 height 12
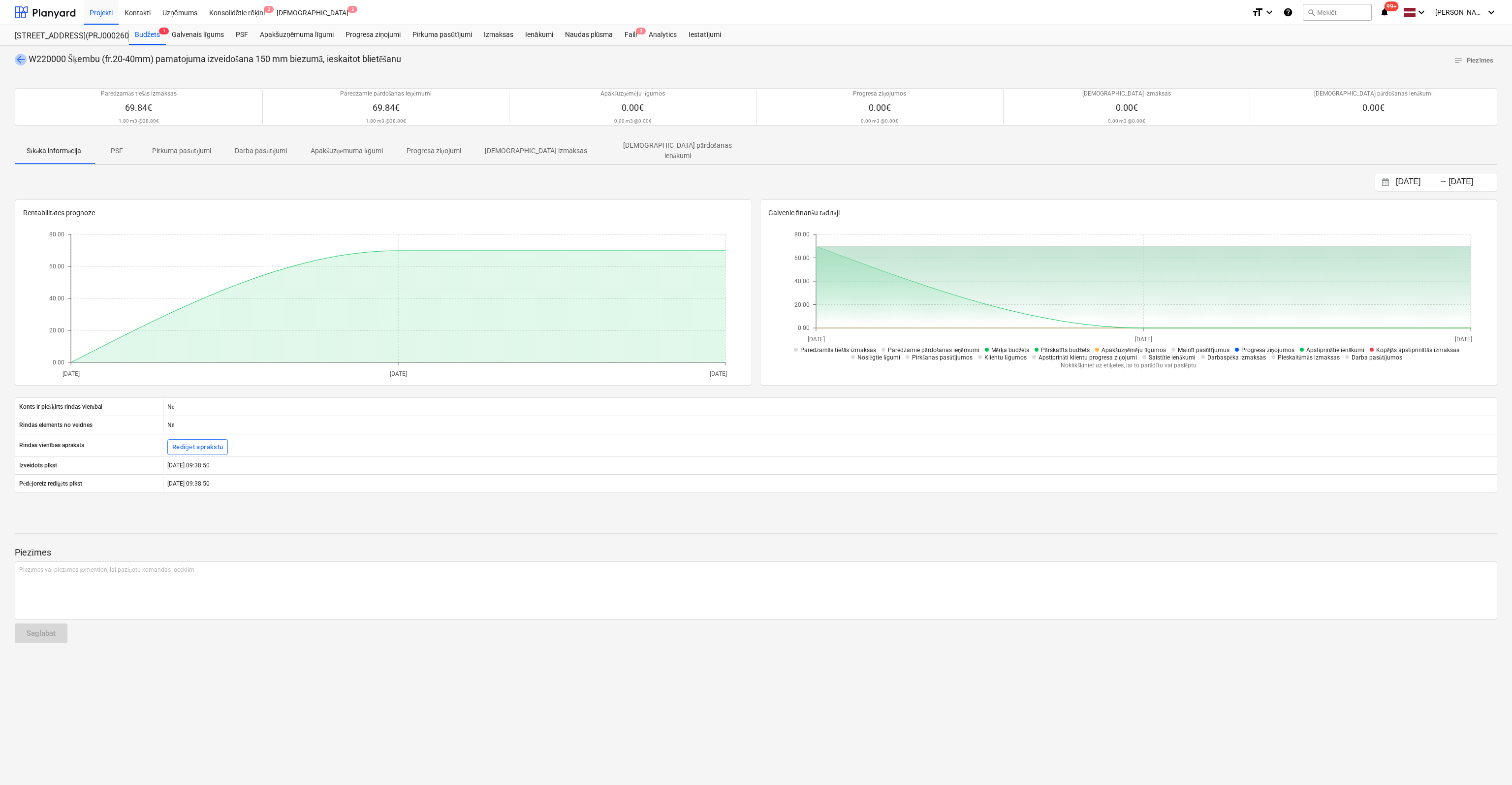
click at [20, 57] on span "arrow_back" at bounding box center [21, 60] width 12 height 12
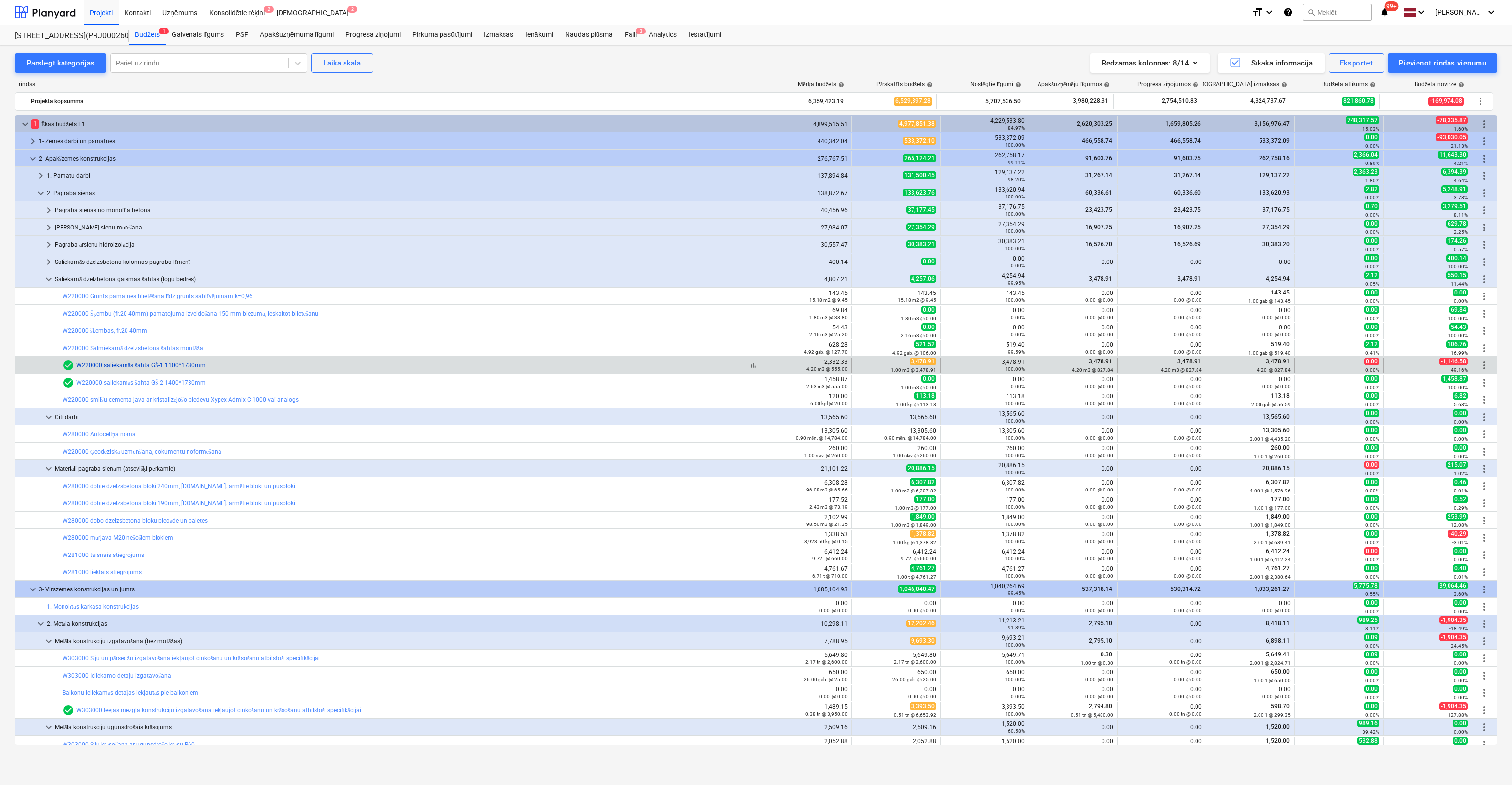
click at [89, 362] on link "W220000 saliekamās šahta GŠ-1 1100*1730mm" at bounding box center [141, 366] width 129 height 7
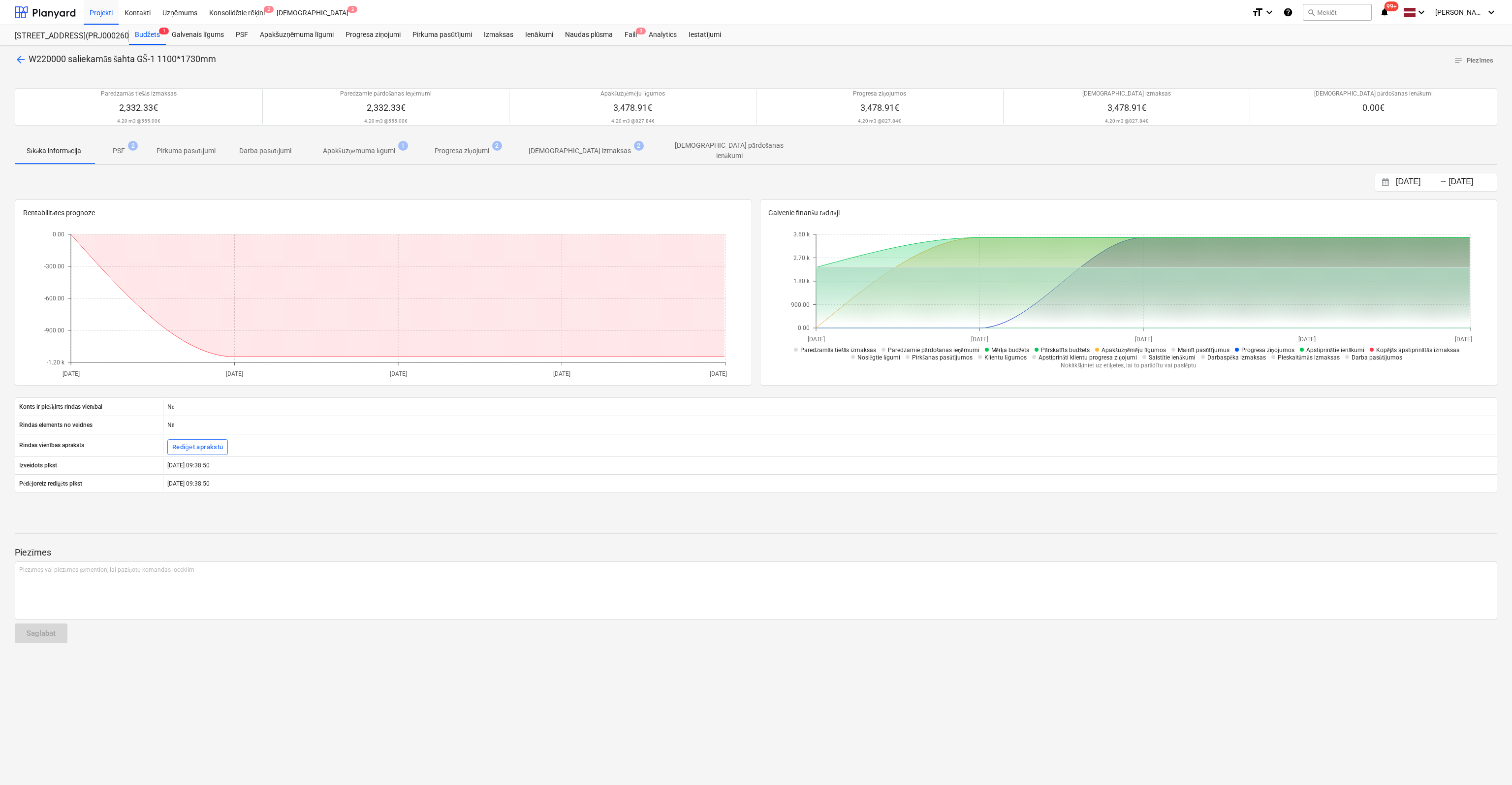
click at [544, 149] on p "[DEMOGRAPHIC_DATA] izmaksas" at bounding box center [580, 151] width 102 height 10
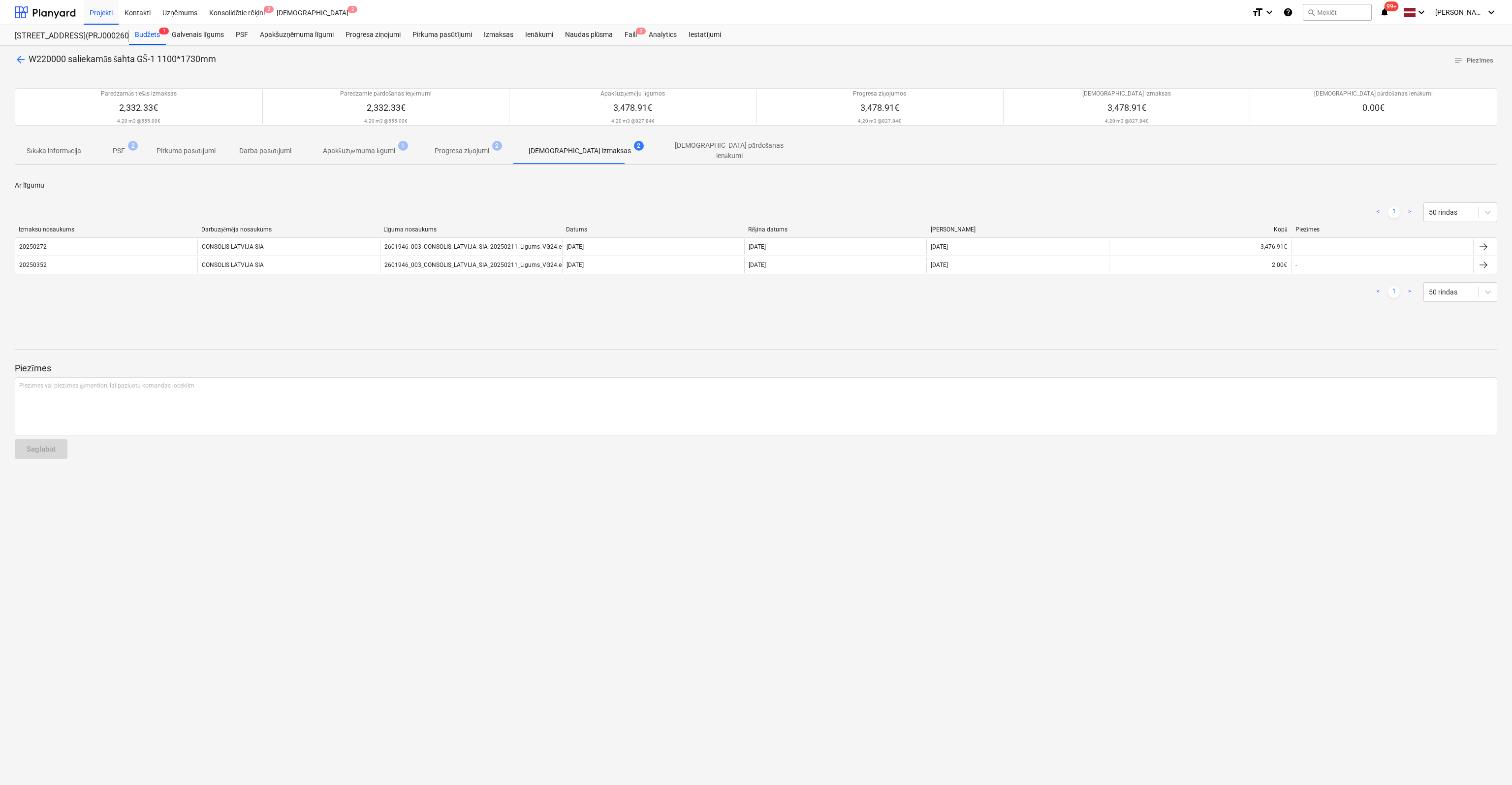
click at [18, 58] on span "arrow_back" at bounding box center [21, 60] width 12 height 12
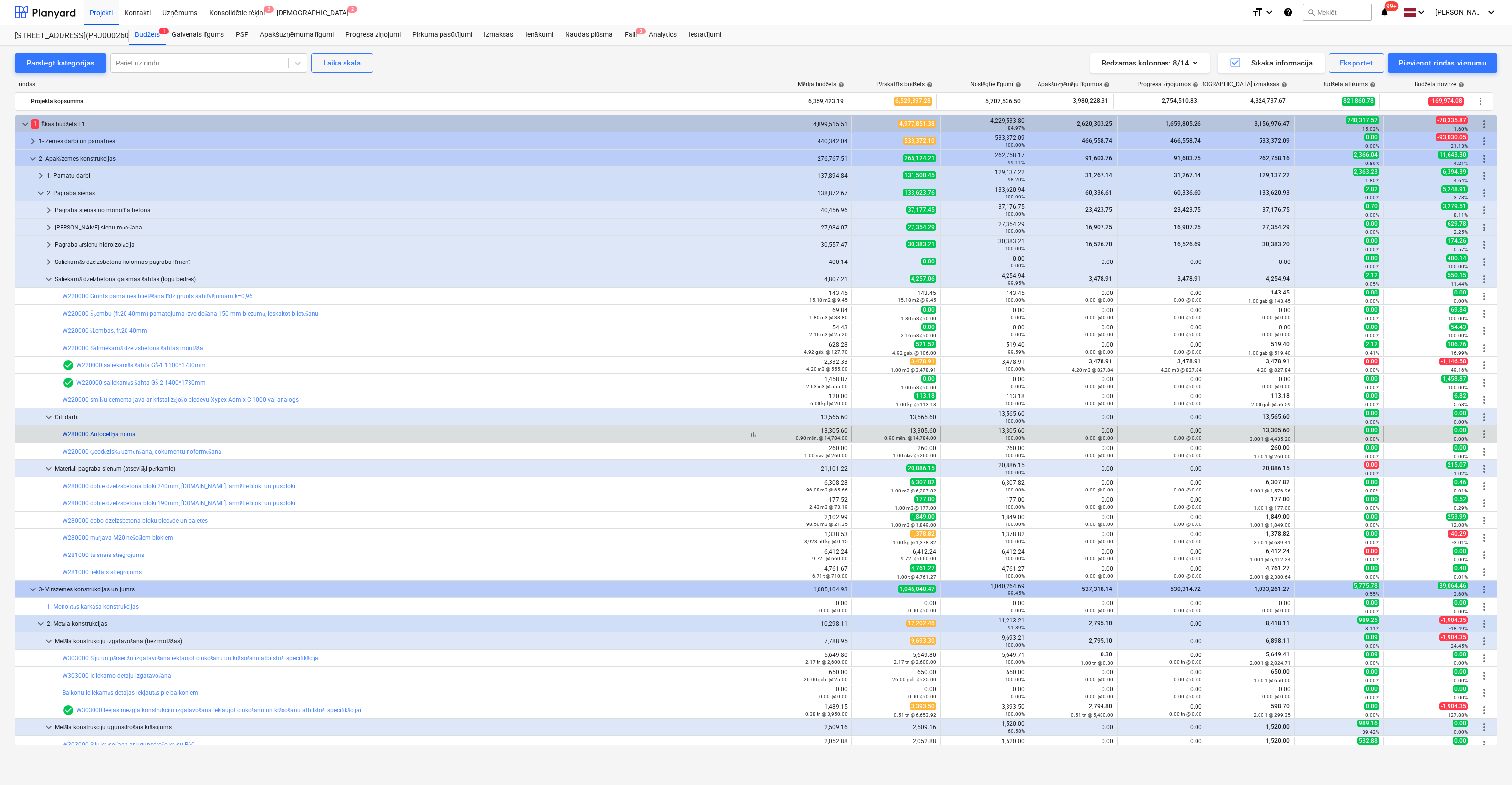
click at [101, 434] on link "W280000 Autoceltņa noma" at bounding box center [99, 434] width 73 height 7
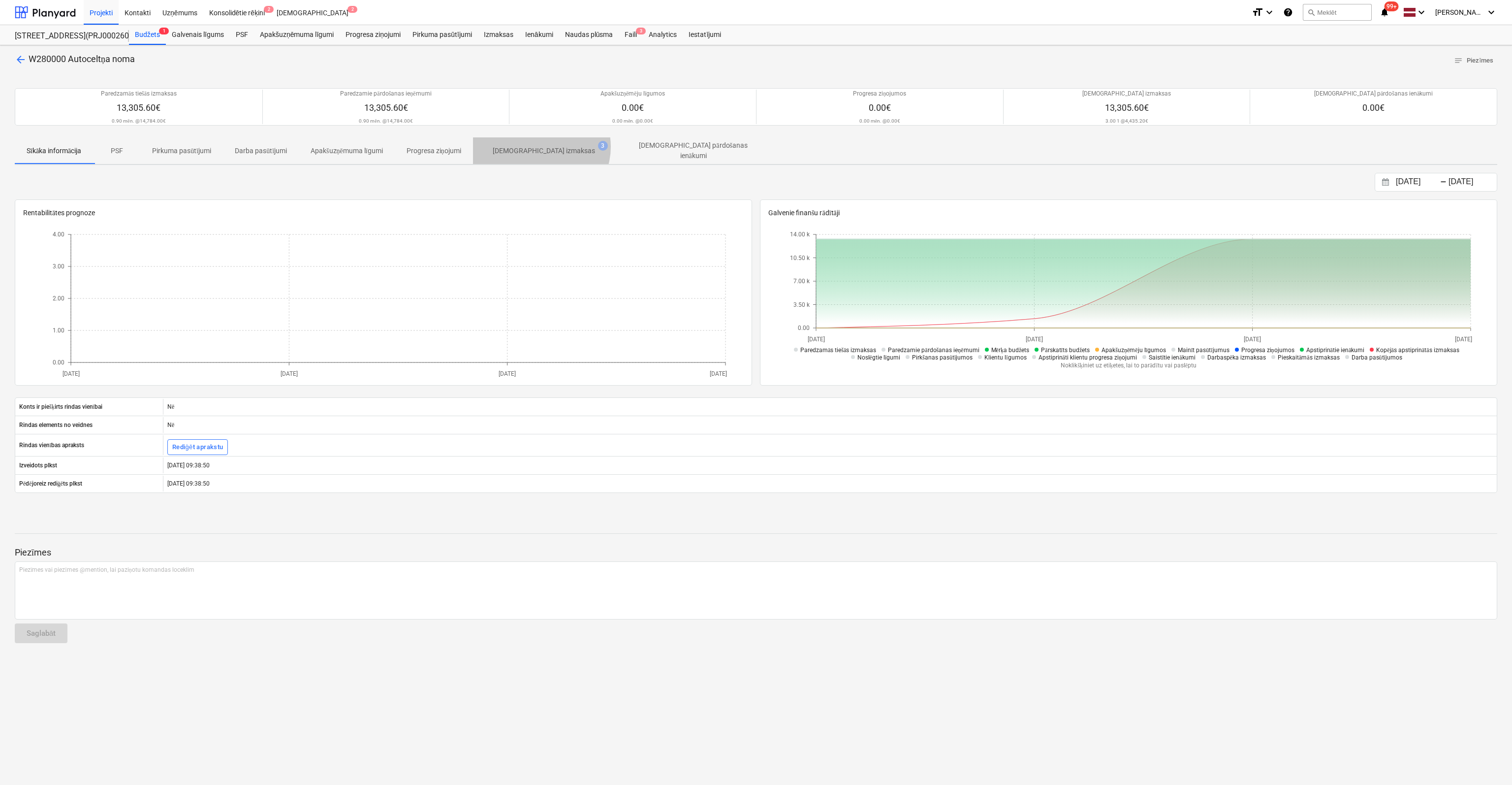
click at [545, 147] on p "[DEMOGRAPHIC_DATA] izmaksas" at bounding box center [544, 151] width 102 height 10
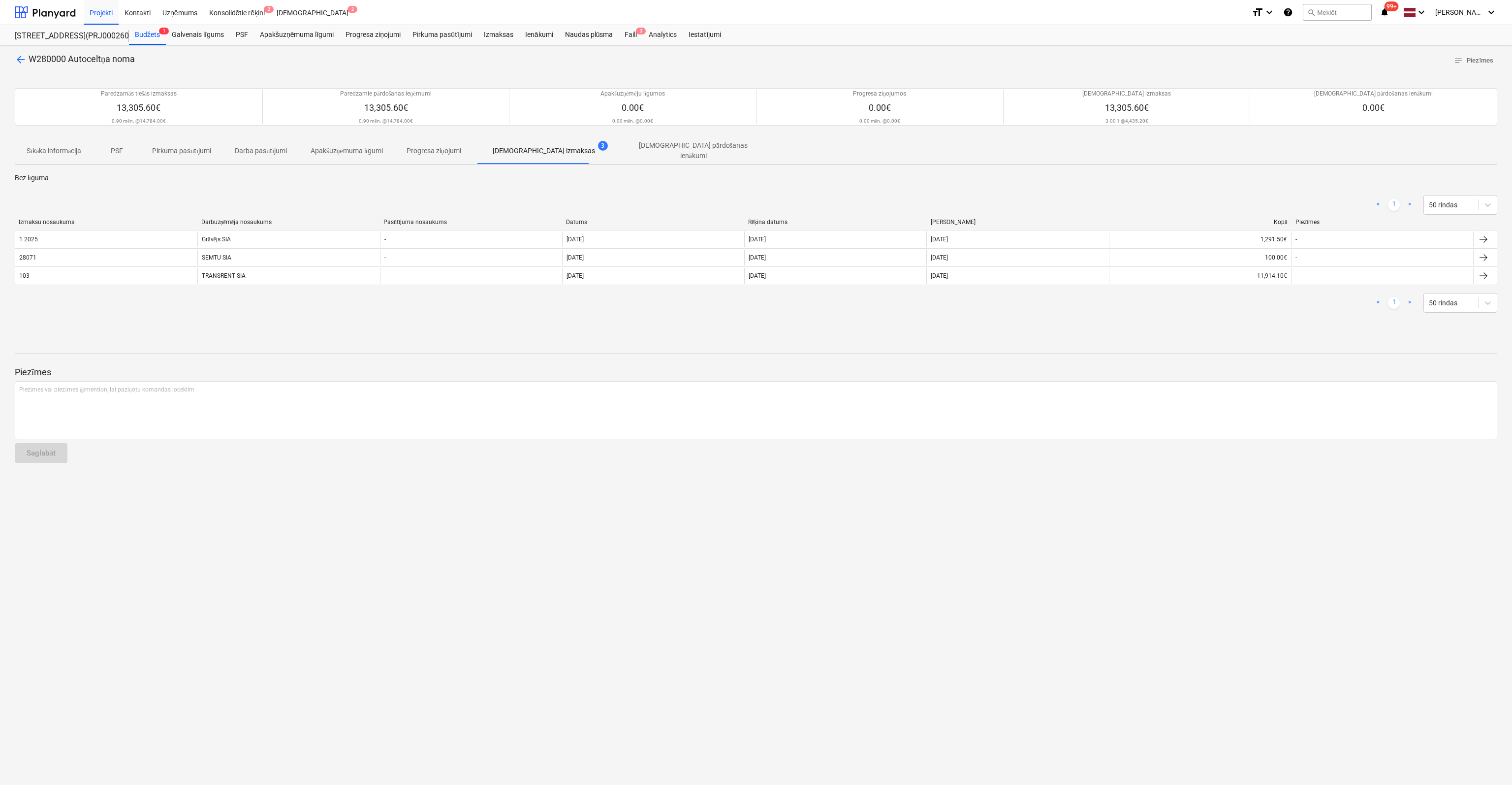
click at [15, 56] on span "arrow_back" at bounding box center [21, 60] width 12 height 12
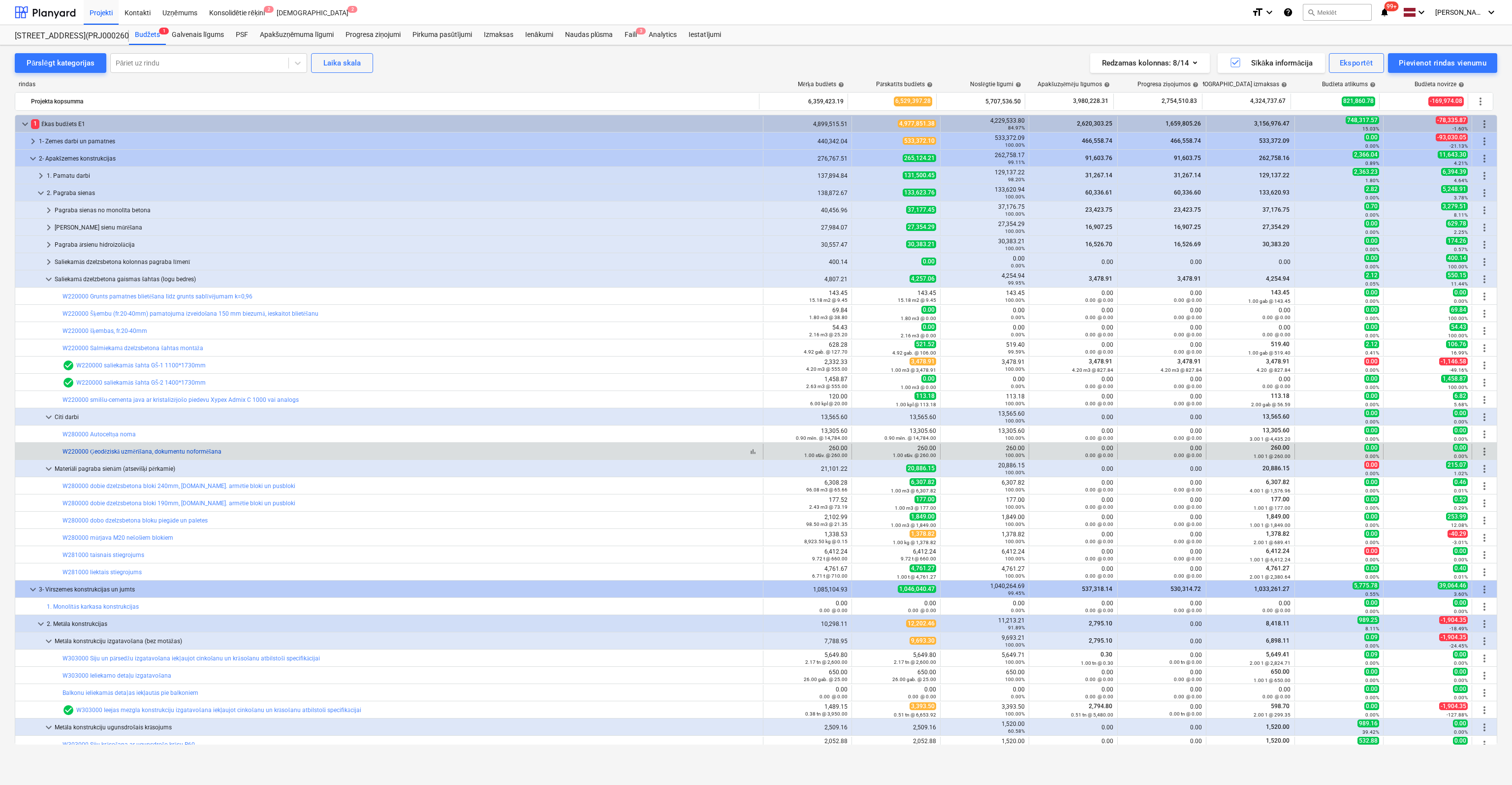
click at [133, 451] on link "W220000 Ģeodēziskā uzmērīšana, dokumentu noformēšana" at bounding box center [142, 451] width 159 height 7
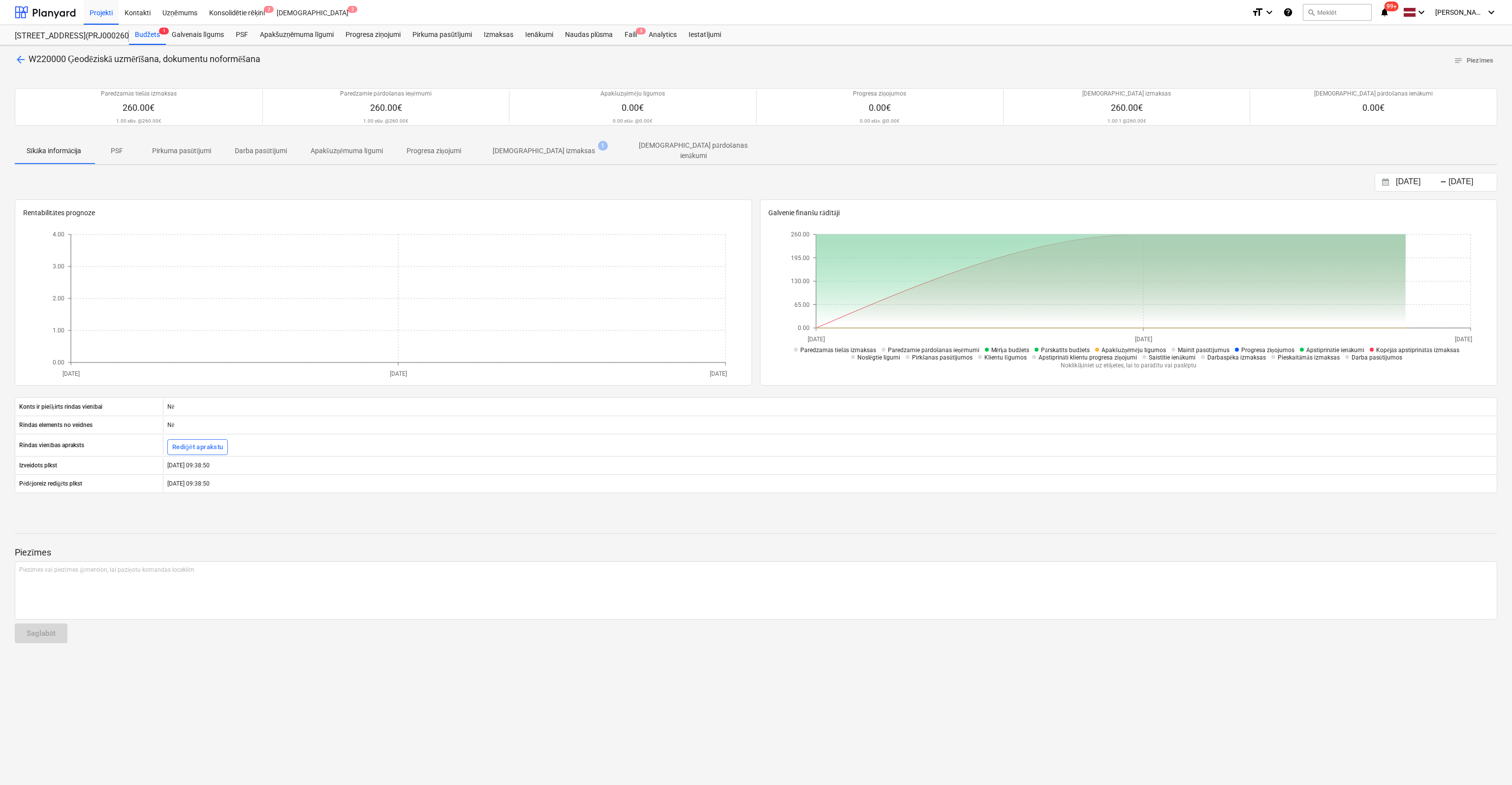
click at [545, 149] on p "[DEMOGRAPHIC_DATA] izmaksas" at bounding box center [544, 151] width 102 height 10
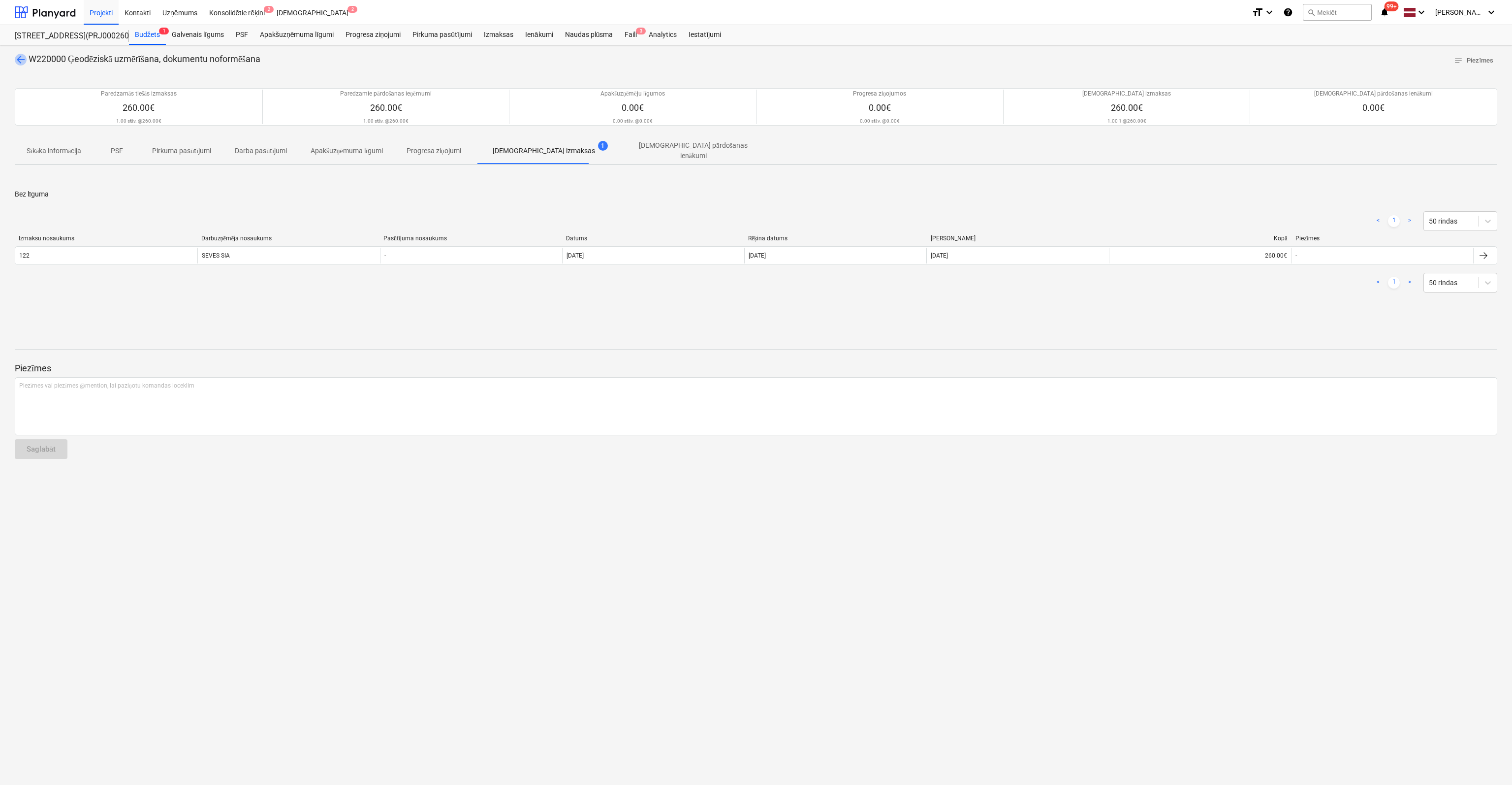
click at [20, 57] on span "arrow_back" at bounding box center [21, 60] width 12 height 12
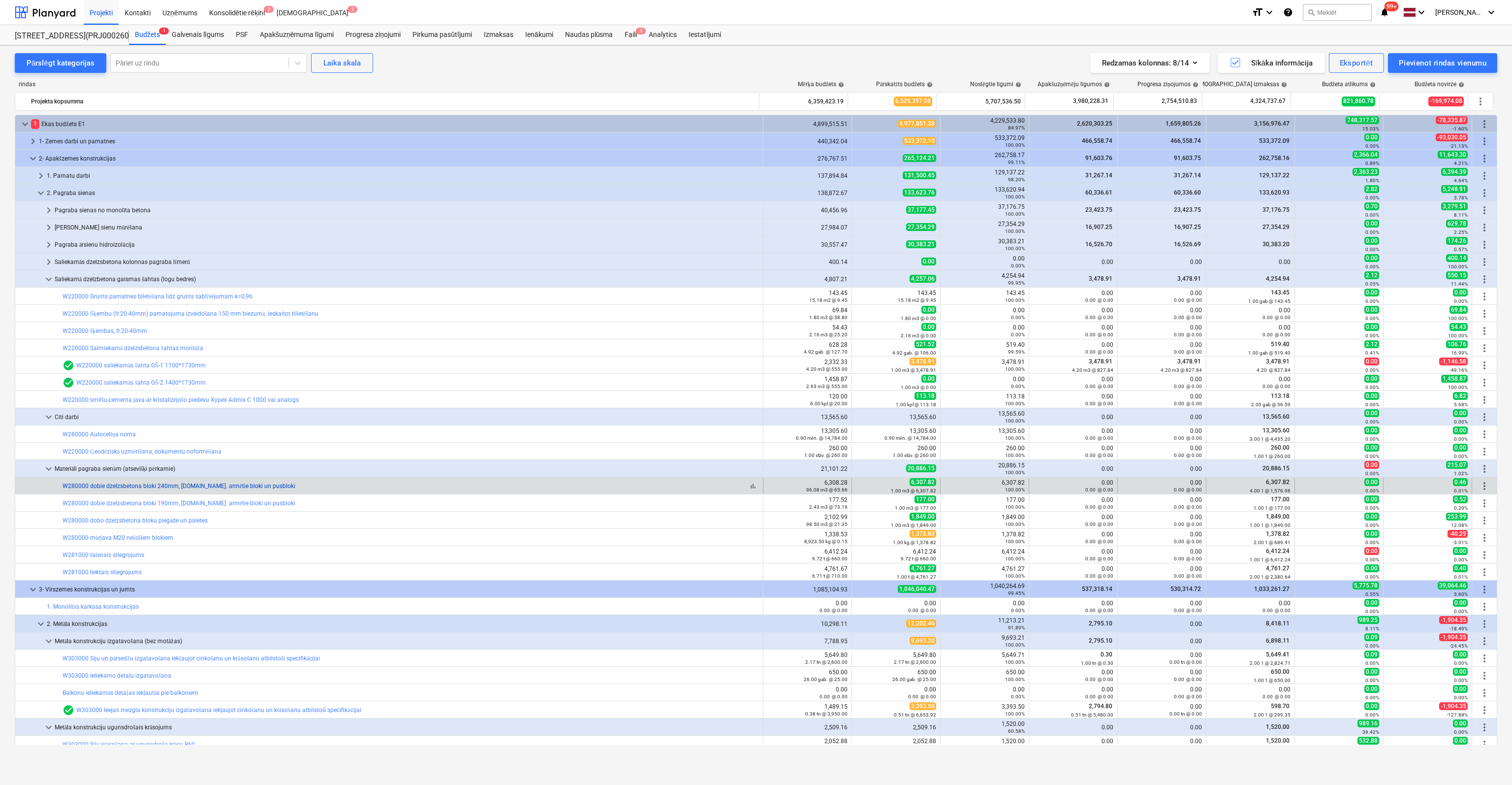
click at [172, 488] on link "W280000 dobie dzelzsbetona bloki 240mm, t.sk. armētie bloki un pusbloki" at bounding box center [179, 486] width 233 height 7
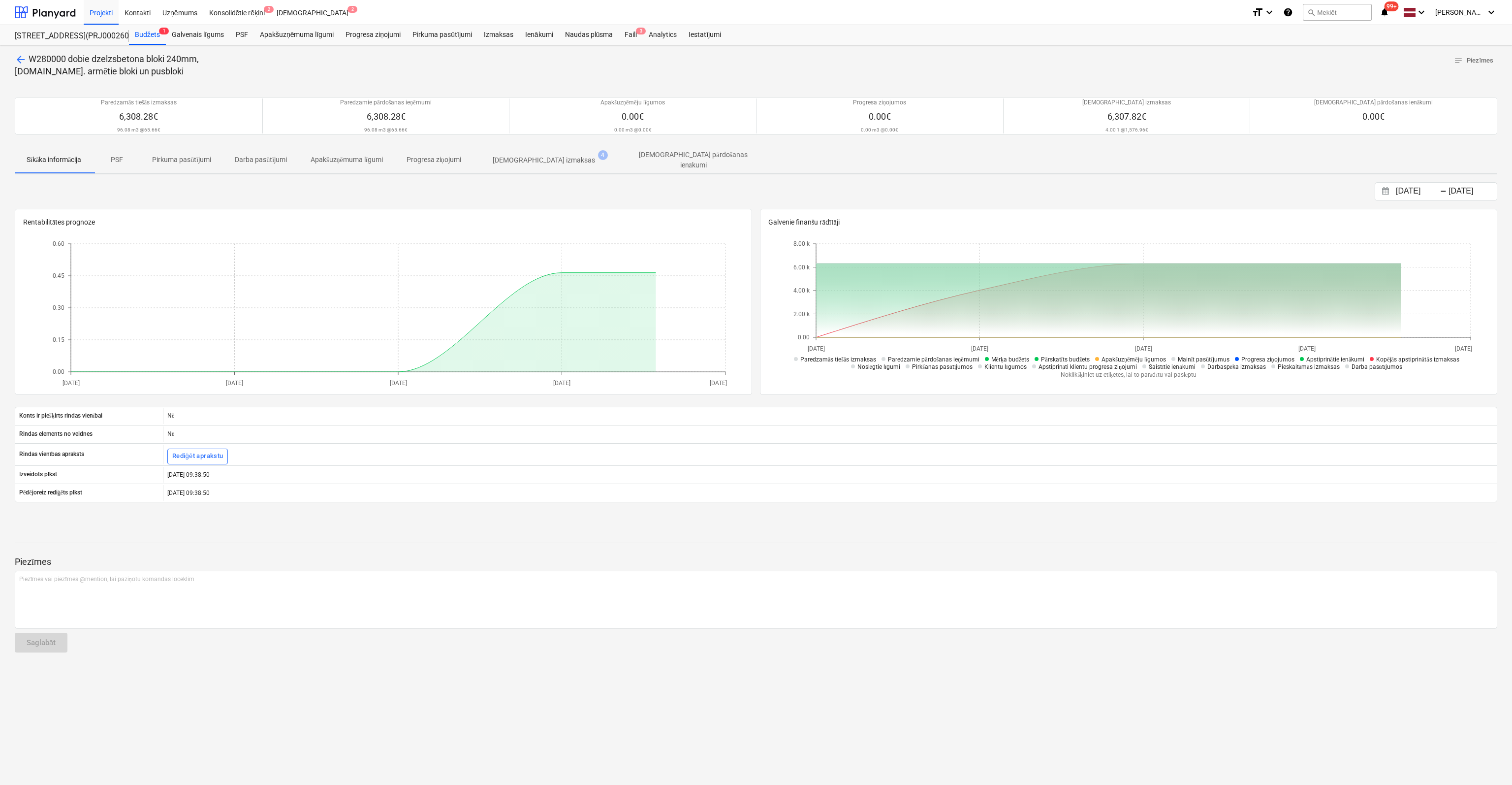
click at [550, 155] on p "[DEMOGRAPHIC_DATA] izmaksas" at bounding box center [544, 160] width 102 height 10
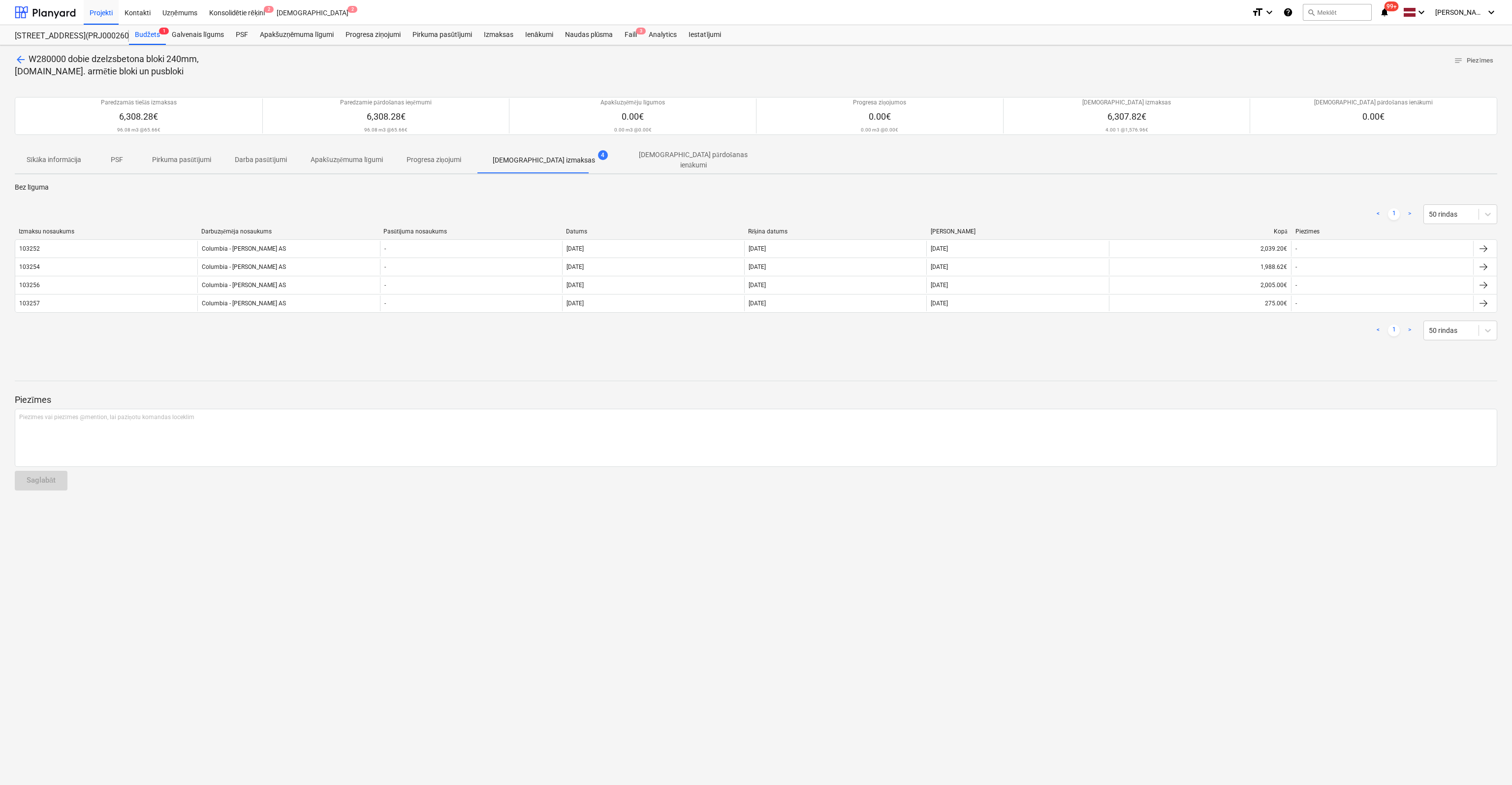
click at [21, 58] on span "arrow_back" at bounding box center [21, 60] width 12 height 12
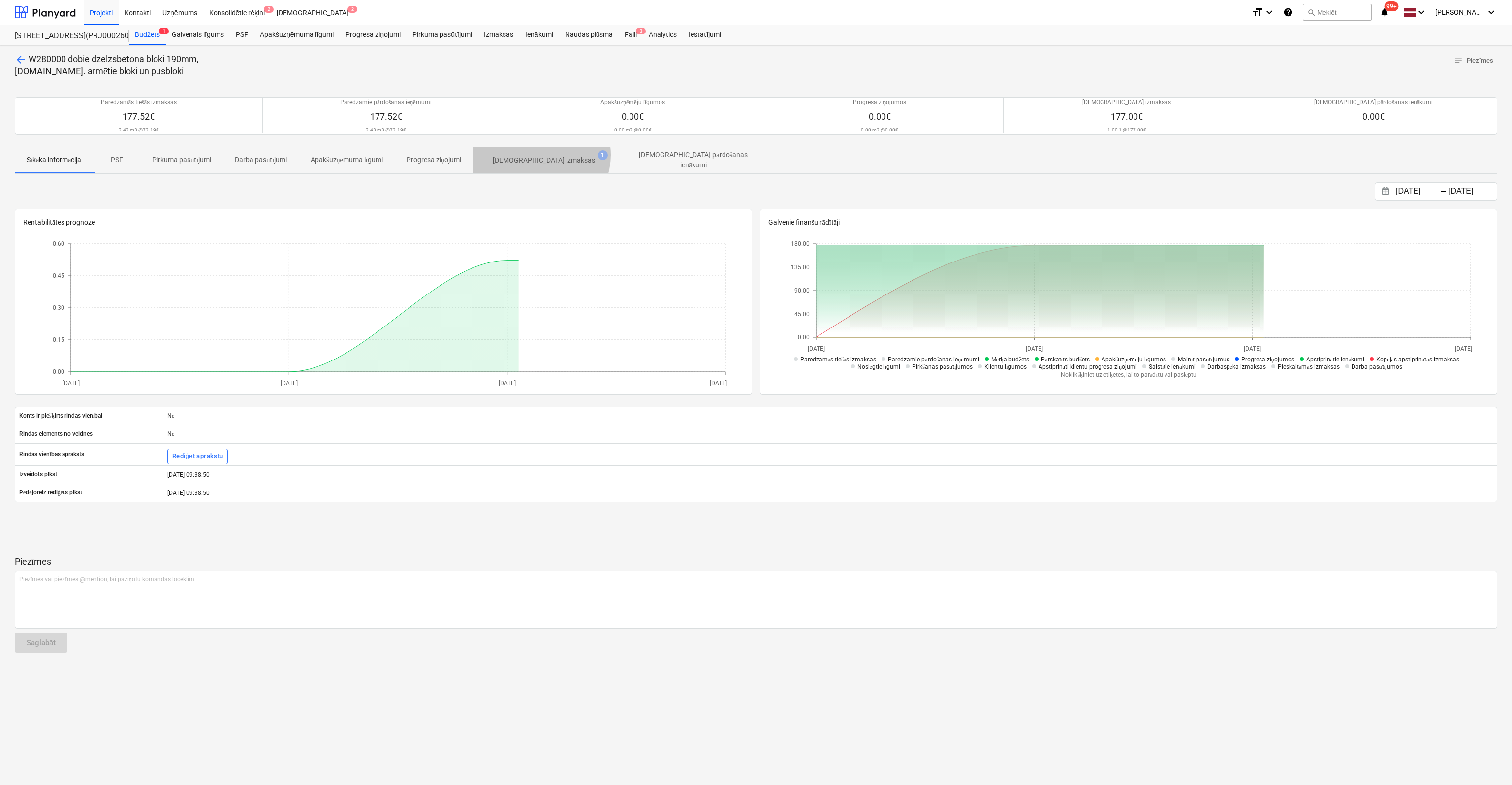
click at [545, 155] on p "[DEMOGRAPHIC_DATA] izmaksas" at bounding box center [544, 160] width 102 height 10
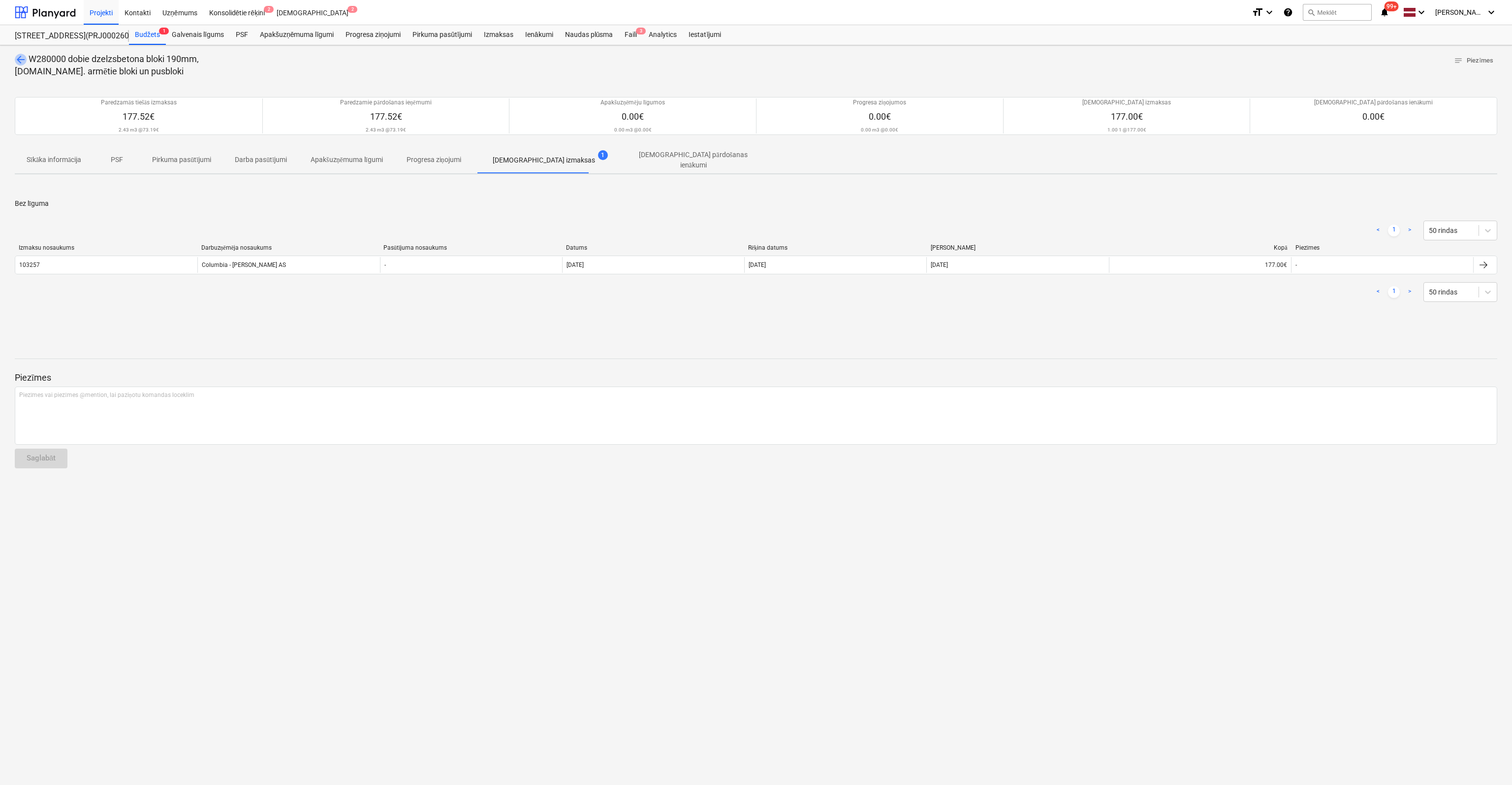
click at [20, 55] on span "arrow_back" at bounding box center [21, 60] width 12 height 12
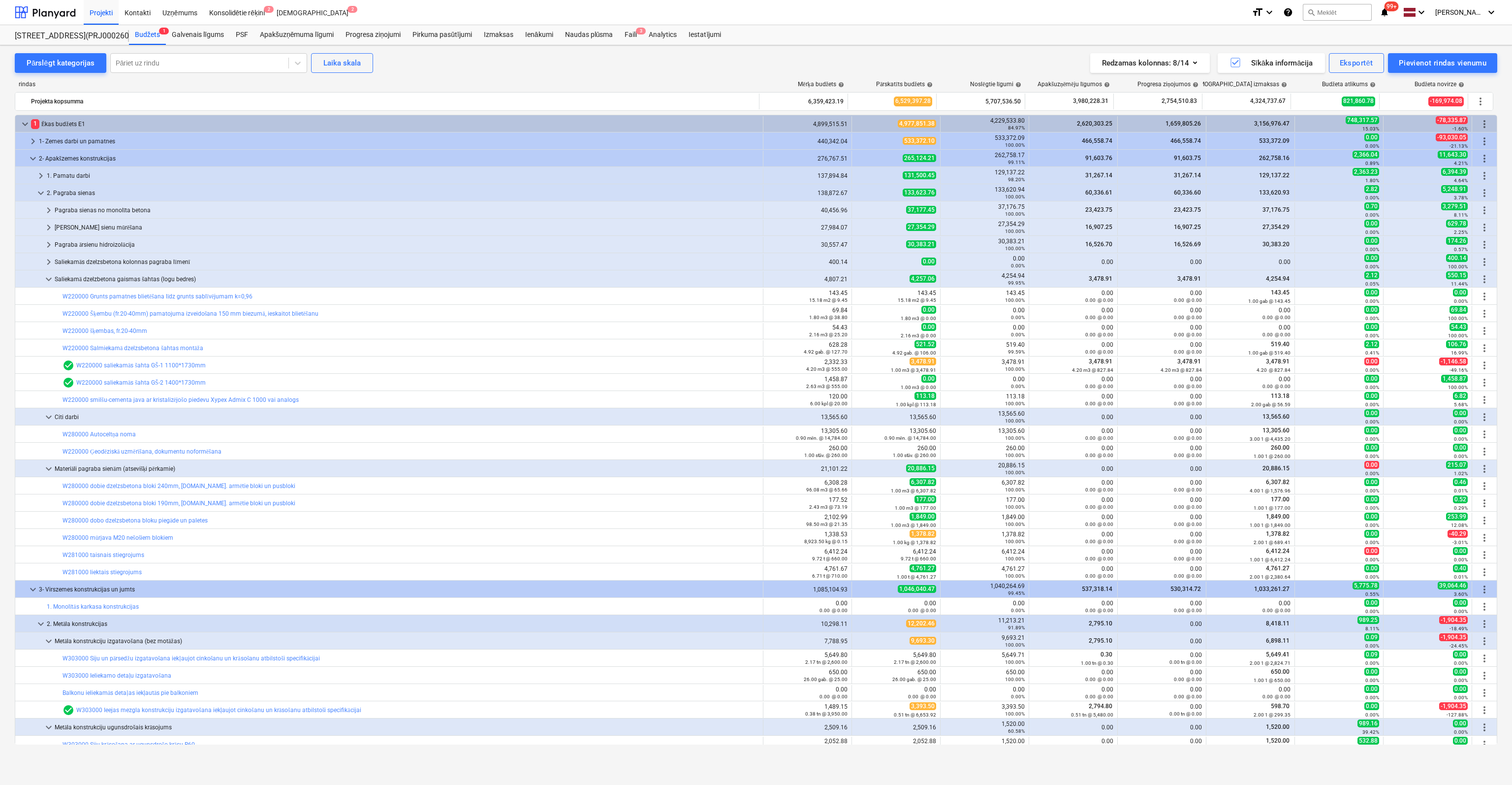
click at [117, 520] on link "W280000 dobo dzelzsbetona bloku piegāde un paletes" at bounding box center [135, 521] width 145 height 7
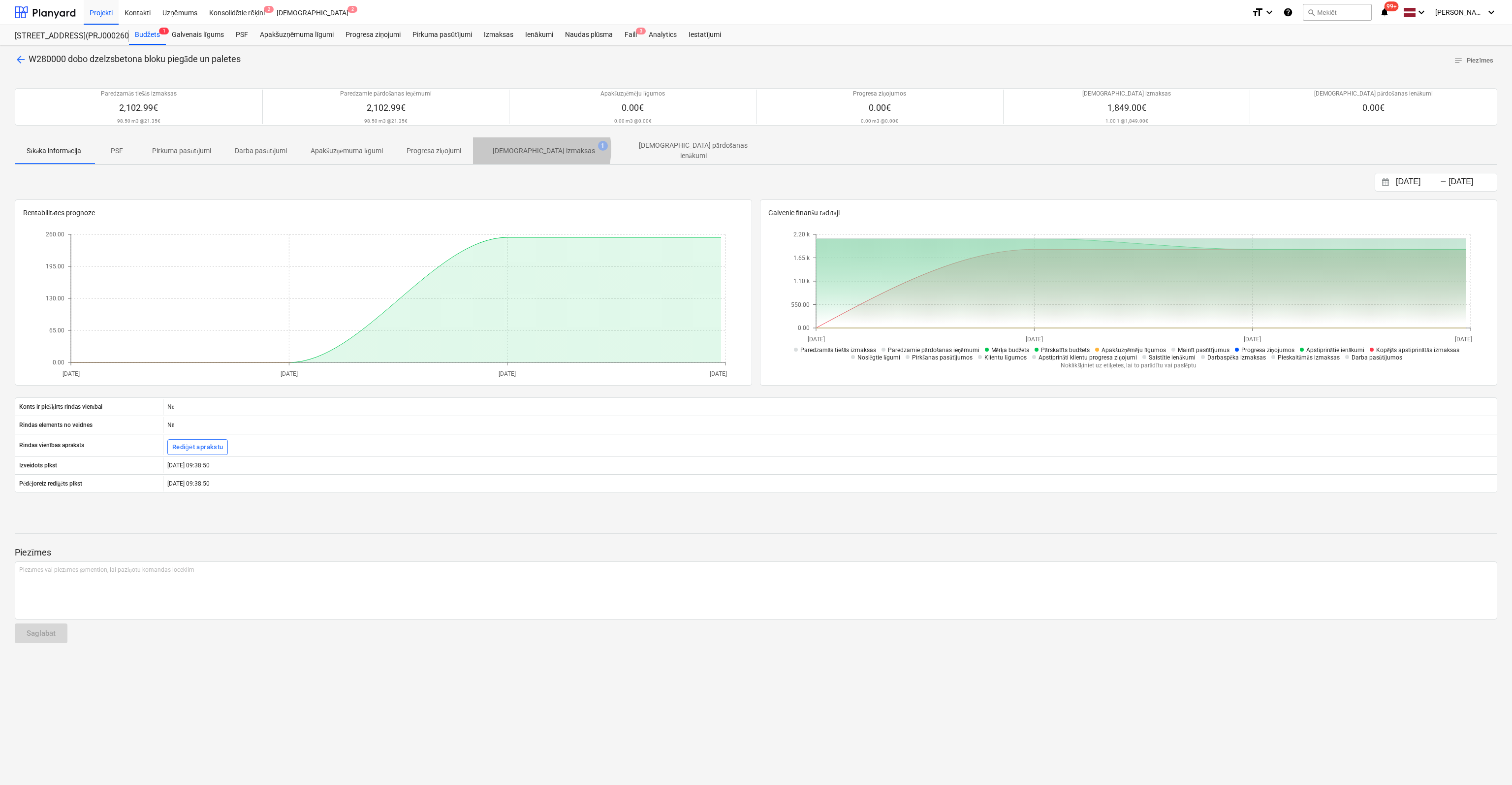
click at [546, 149] on p "[DEMOGRAPHIC_DATA] izmaksas" at bounding box center [544, 151] width 102 height 10
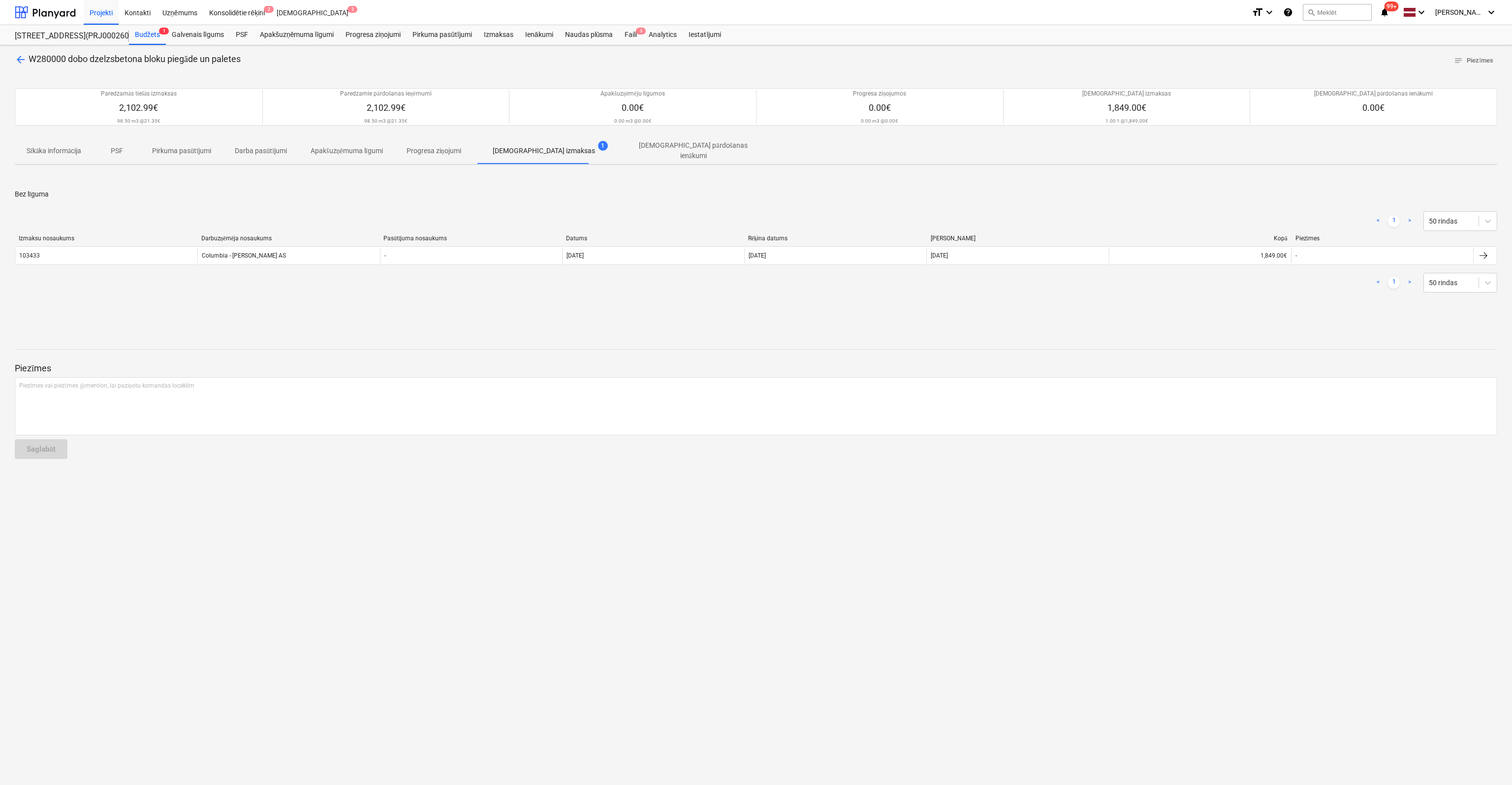
click at [20, 57] on span "arrow_back" at bounding box center [21, 60] width 12 height 12
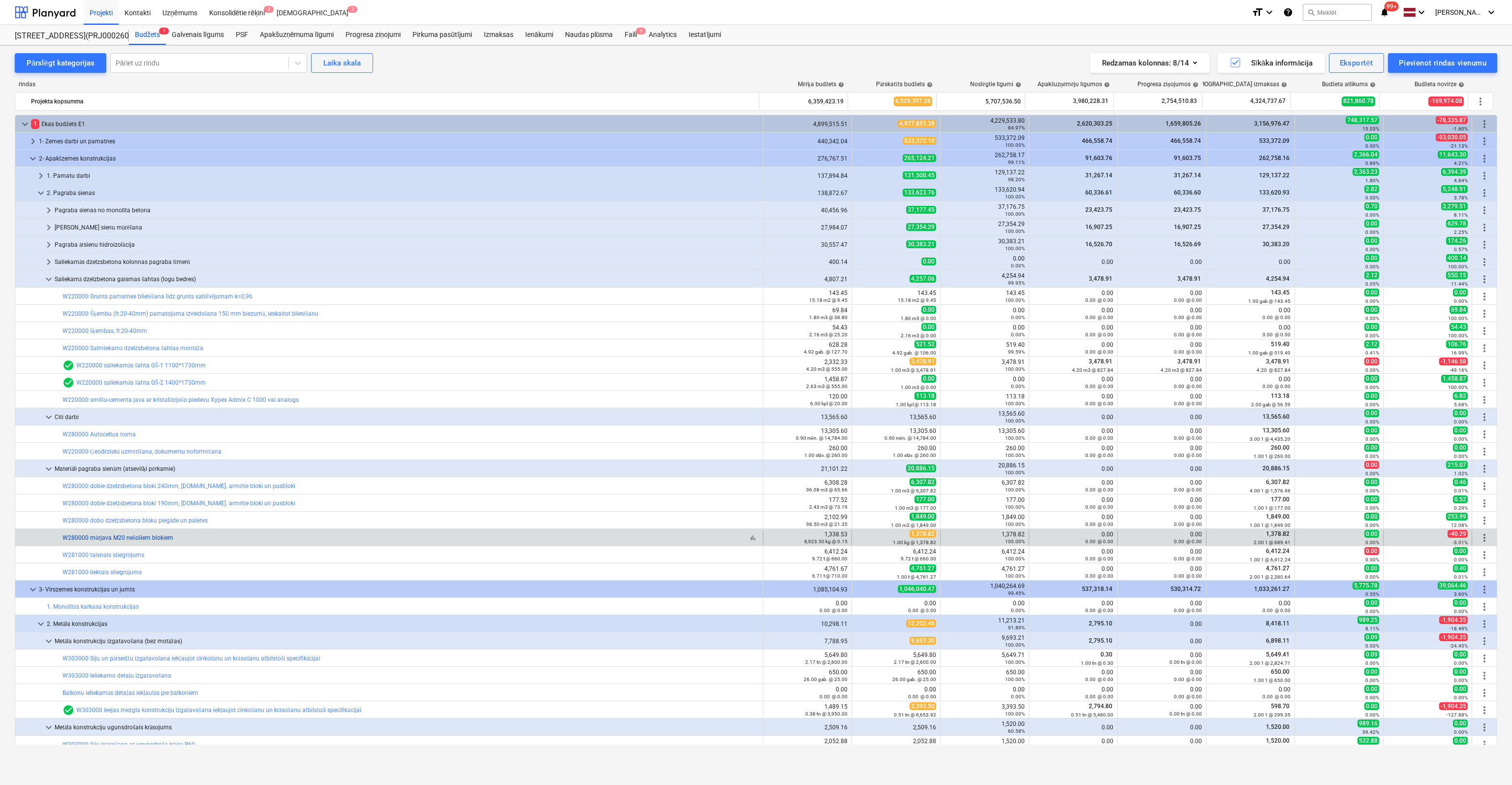
click at [134, 538] on link "W280000 mūrjava M20 nešošiem blokiem" at bounding box center [118, 538] width 111 height 7
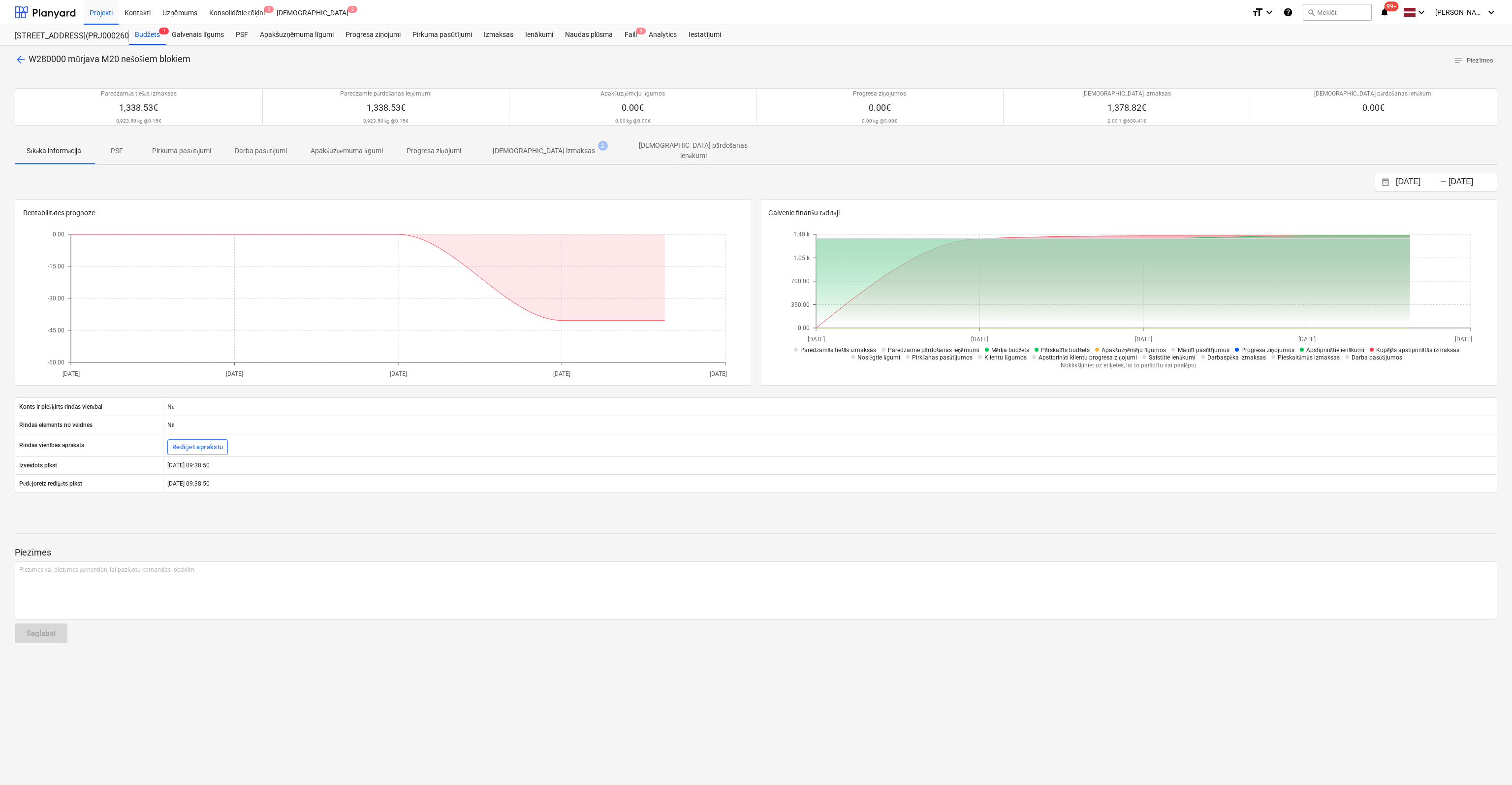
click at [522, 150] on p "[DEMOGRAPHIC_DATA] izmaksas" at bounding box center [544, 151] width 102 height 10
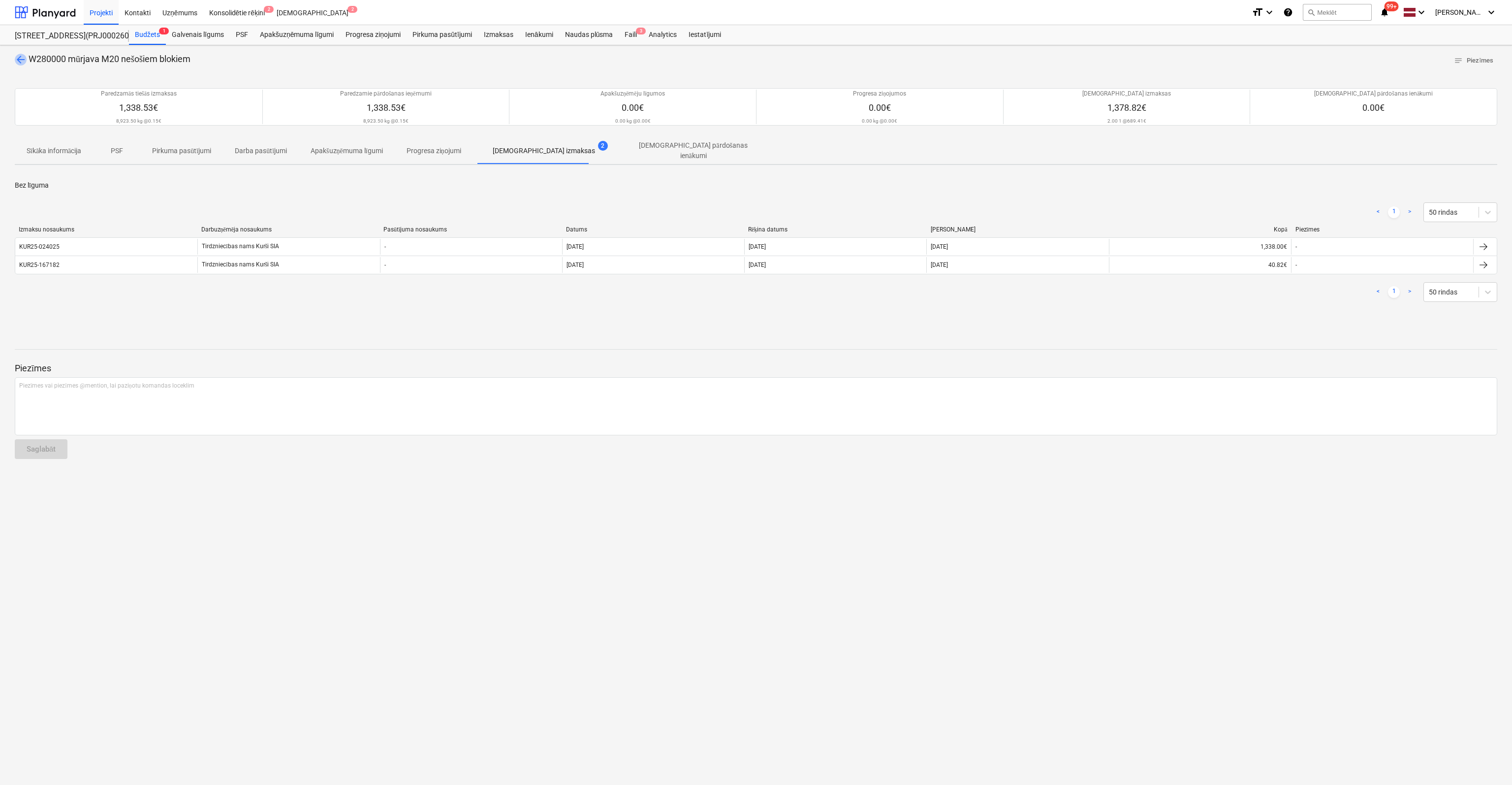
click at [21, 60] on span "arrow_back" at bounding box center [21, 60] width 12 height 12
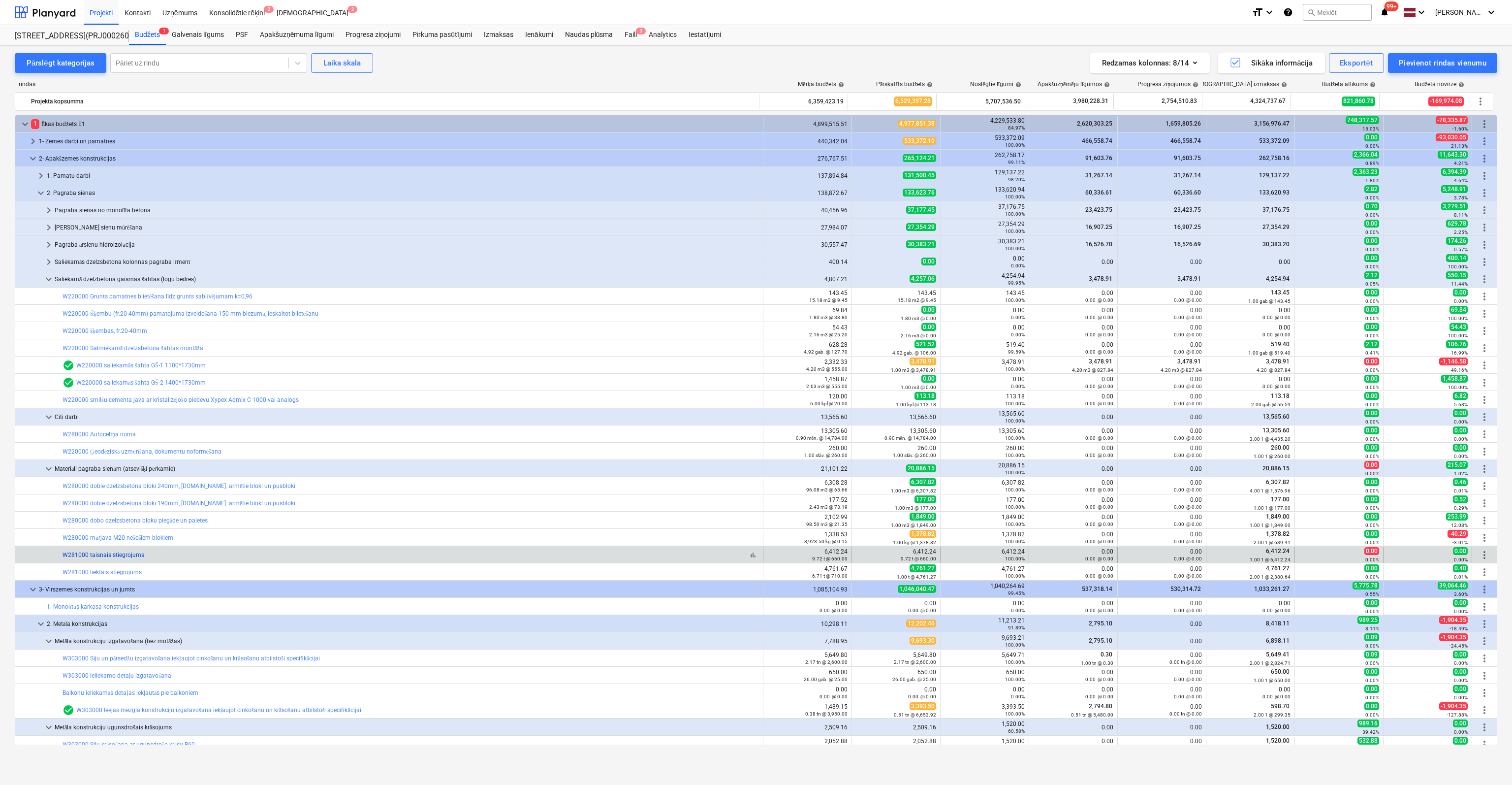
click at [112, 555] on link "W281000 taisnais stiegrojums" at bounding box center [103, 555] width 82 height 7
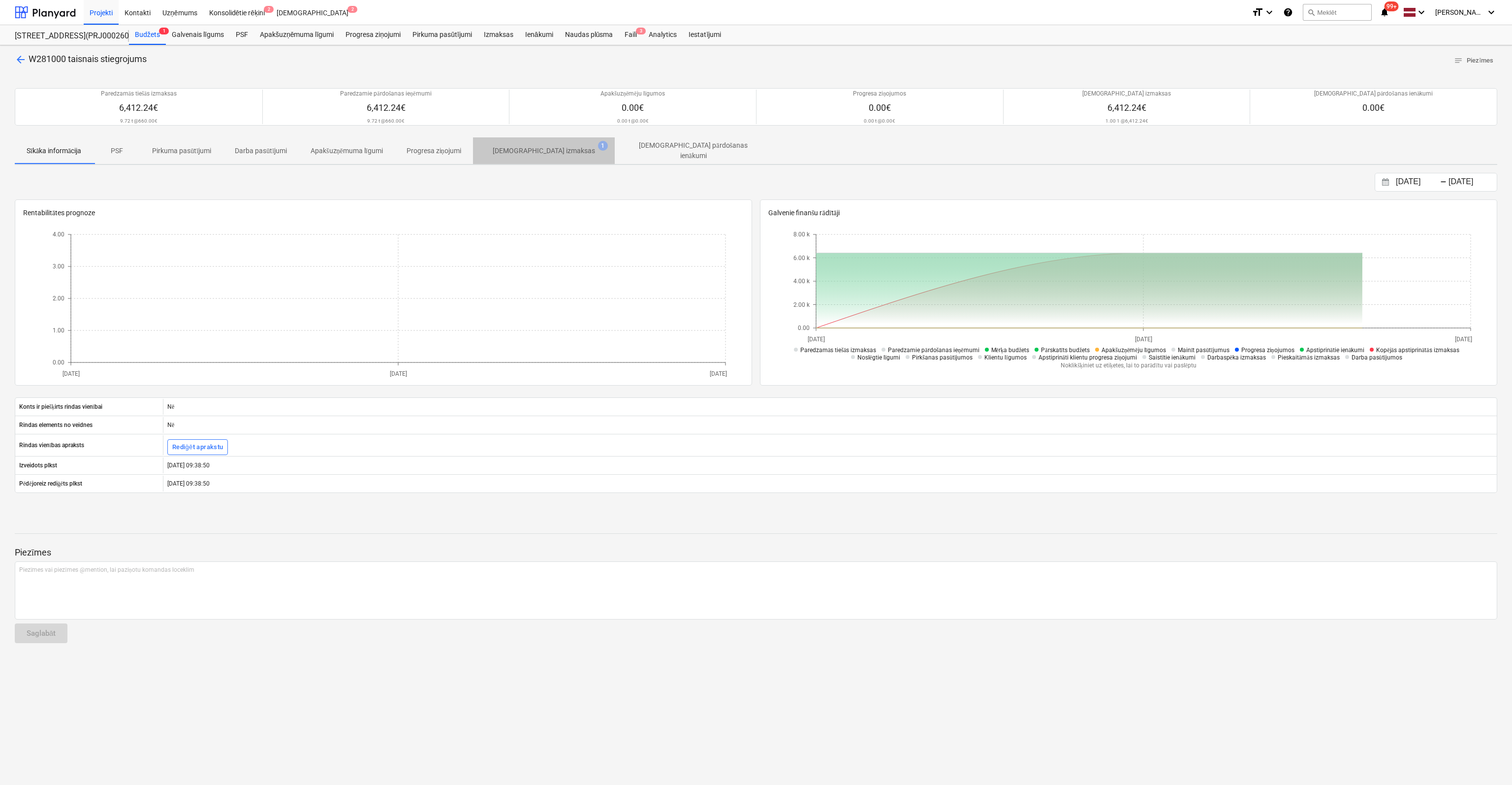
click at [550, 151] on p "[DEMOGRAPHIC_DATA] izmaksas" at bounding box center [544, 151] width 102 height 10
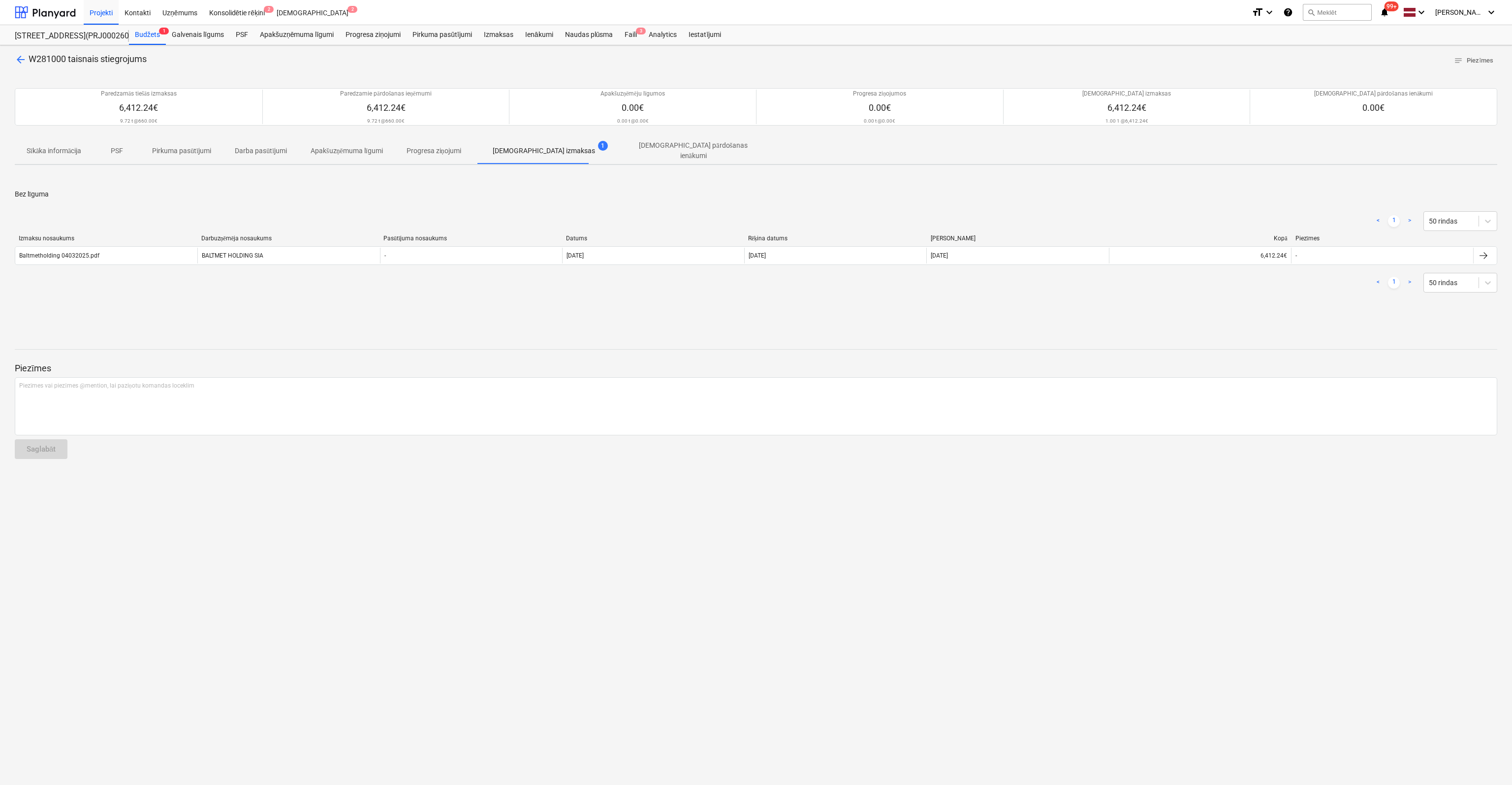
click at [21, 57] on span "arrow_back" at bounding box center [21, 60] width 12 height 12
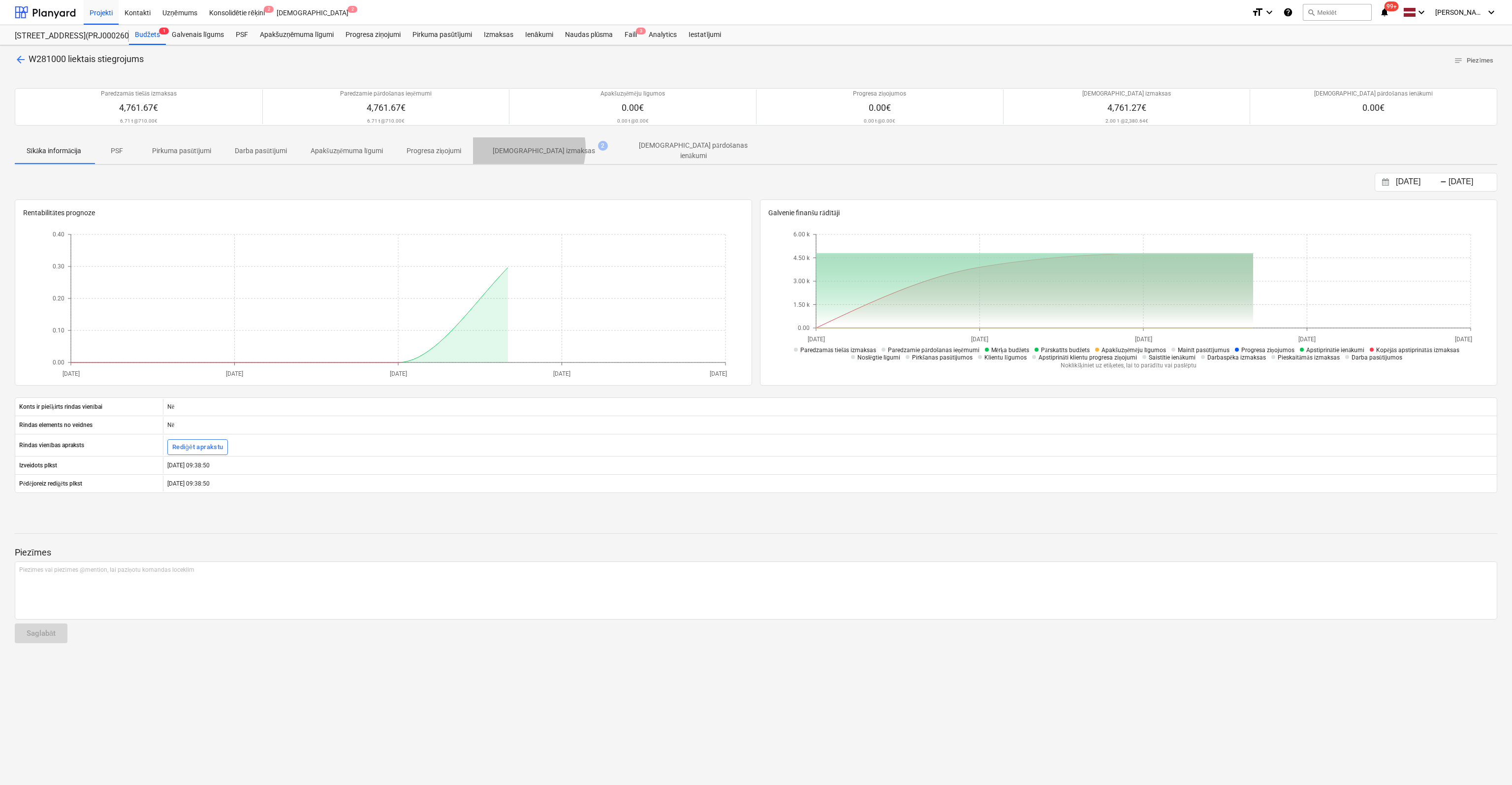
click at [525, 148] on p "[DEMOGRAPHIC_DATA] izmaksas" at bounding box center [544, 151] width 102 height 10
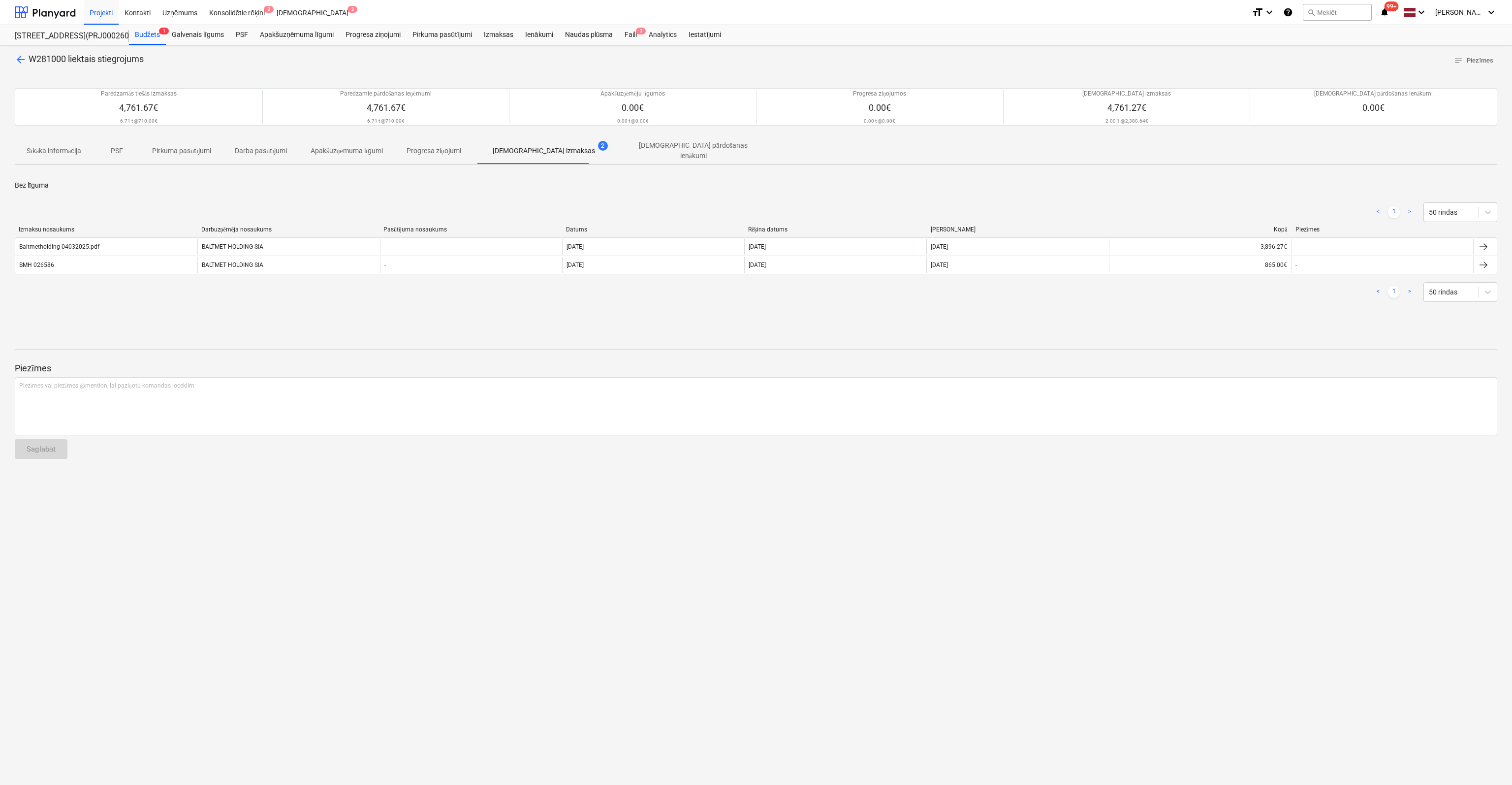
click at [21, 61] on span "arrow_back" at bounding box center [21, 60] width 12 height 12
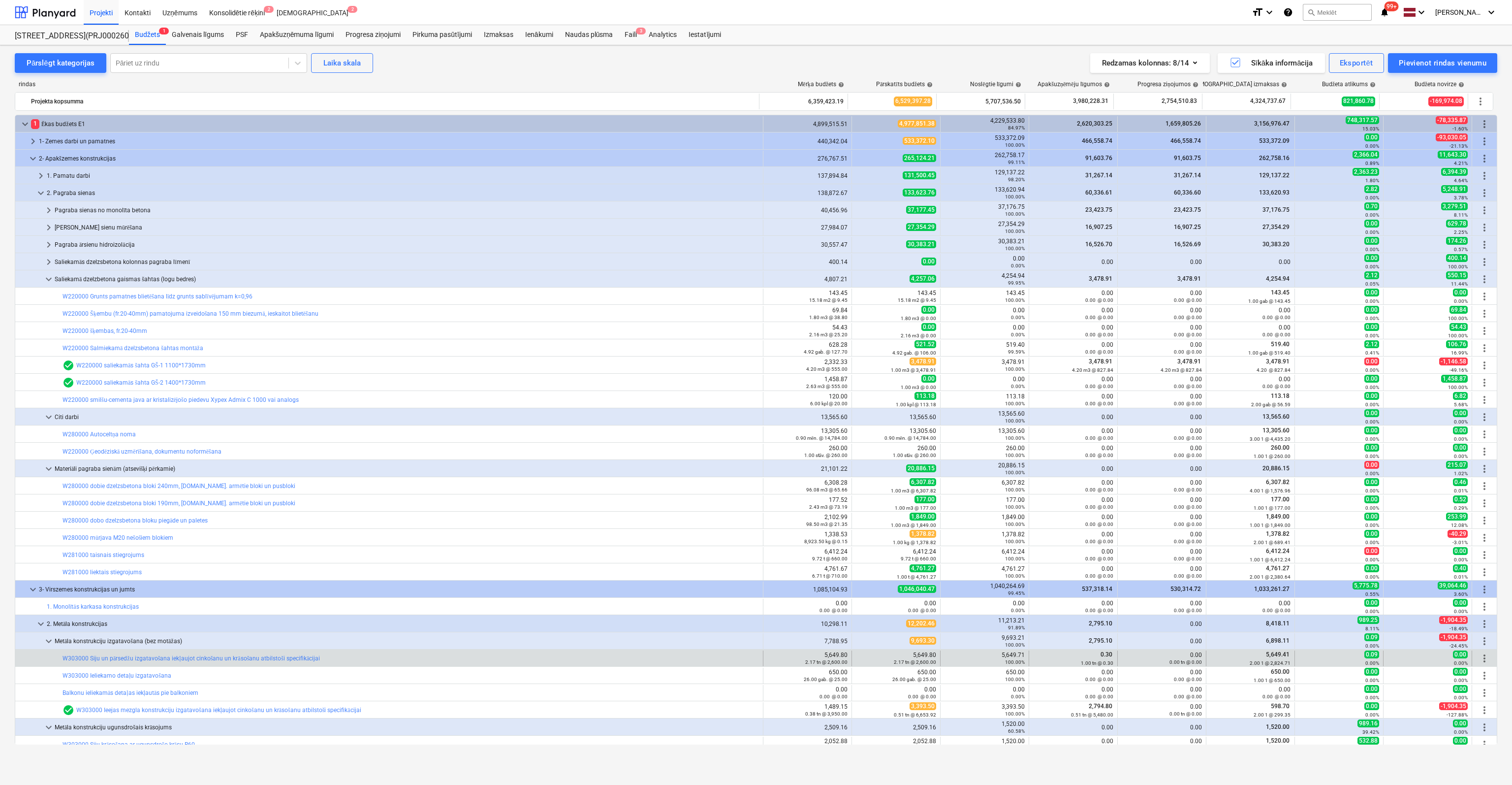
scroll to position [148, 0]
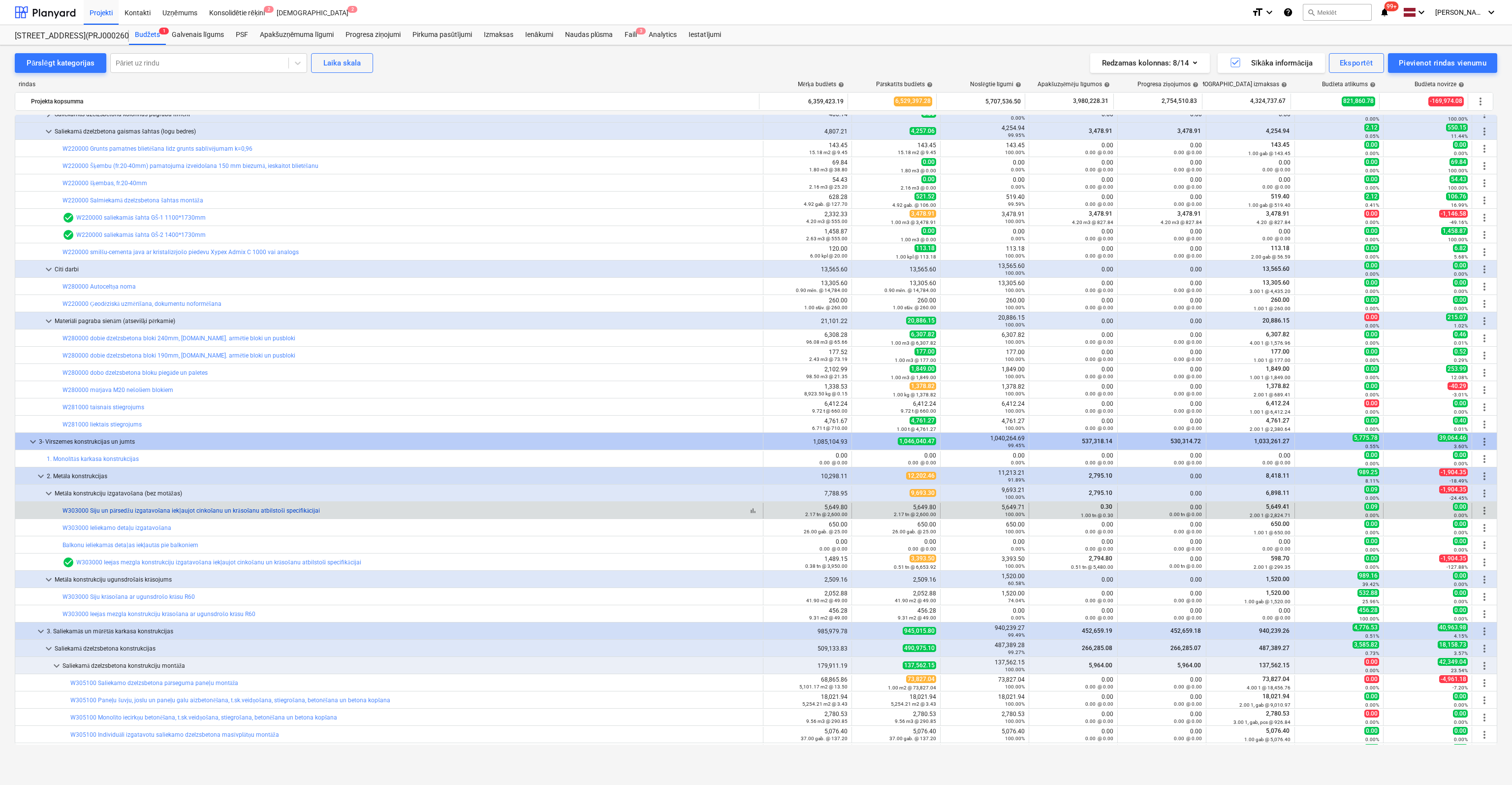
click at [127, 510] on link "W303000 Siju un pārsedžu izgatavošana iekļaujot cinkošanu un krāsošanu atbilsto…" at bounding box center [191, 510] width 257 height 7
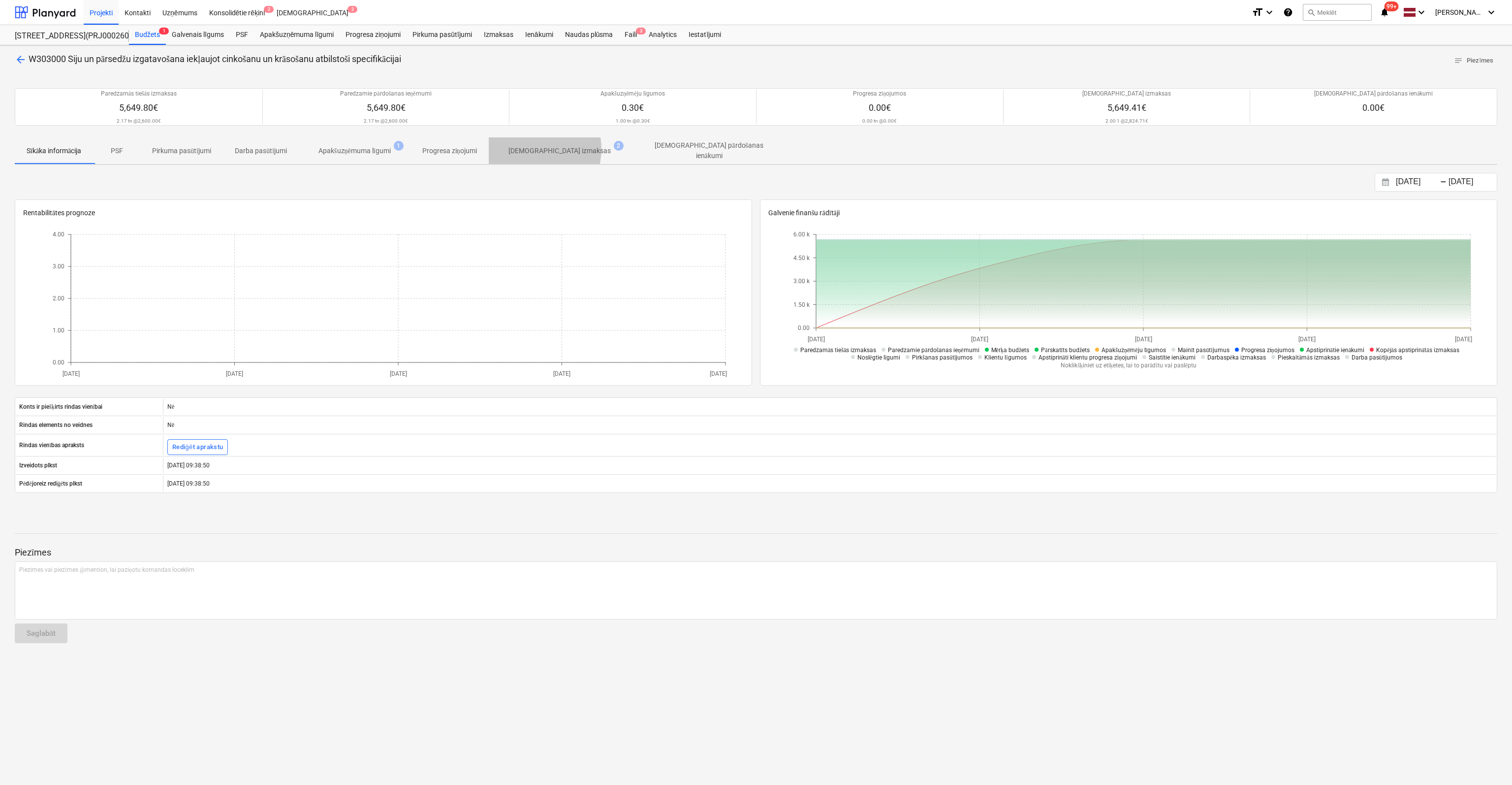
click at [538, 148] on p "[DEMOGRAPHIC_DATA] izmaksas" at bounding box center [560, 151] width 102 height 10
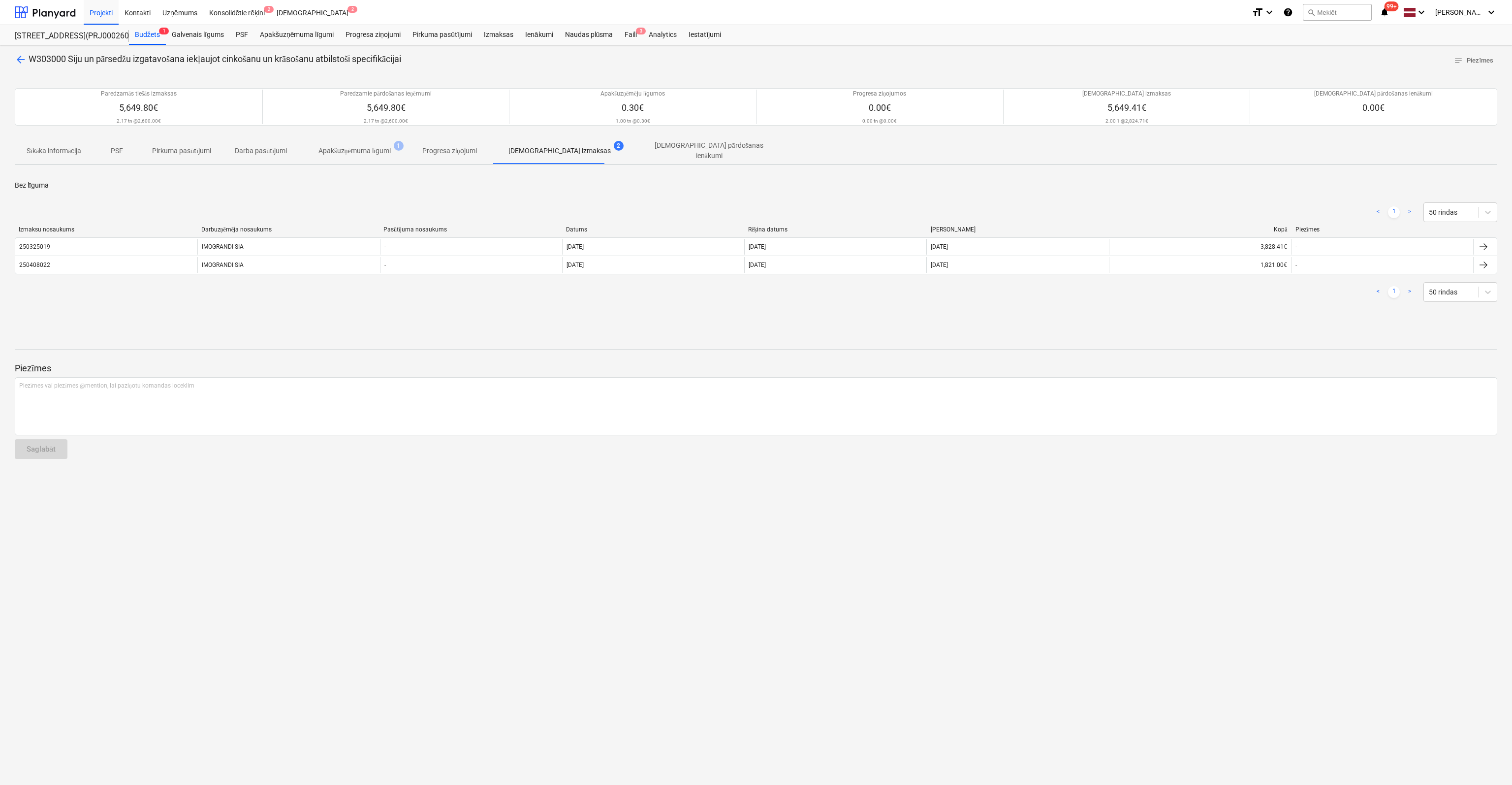
click at [18, 59] on span "arrow_back" at bounding box center [21, 60] width 12 height 12
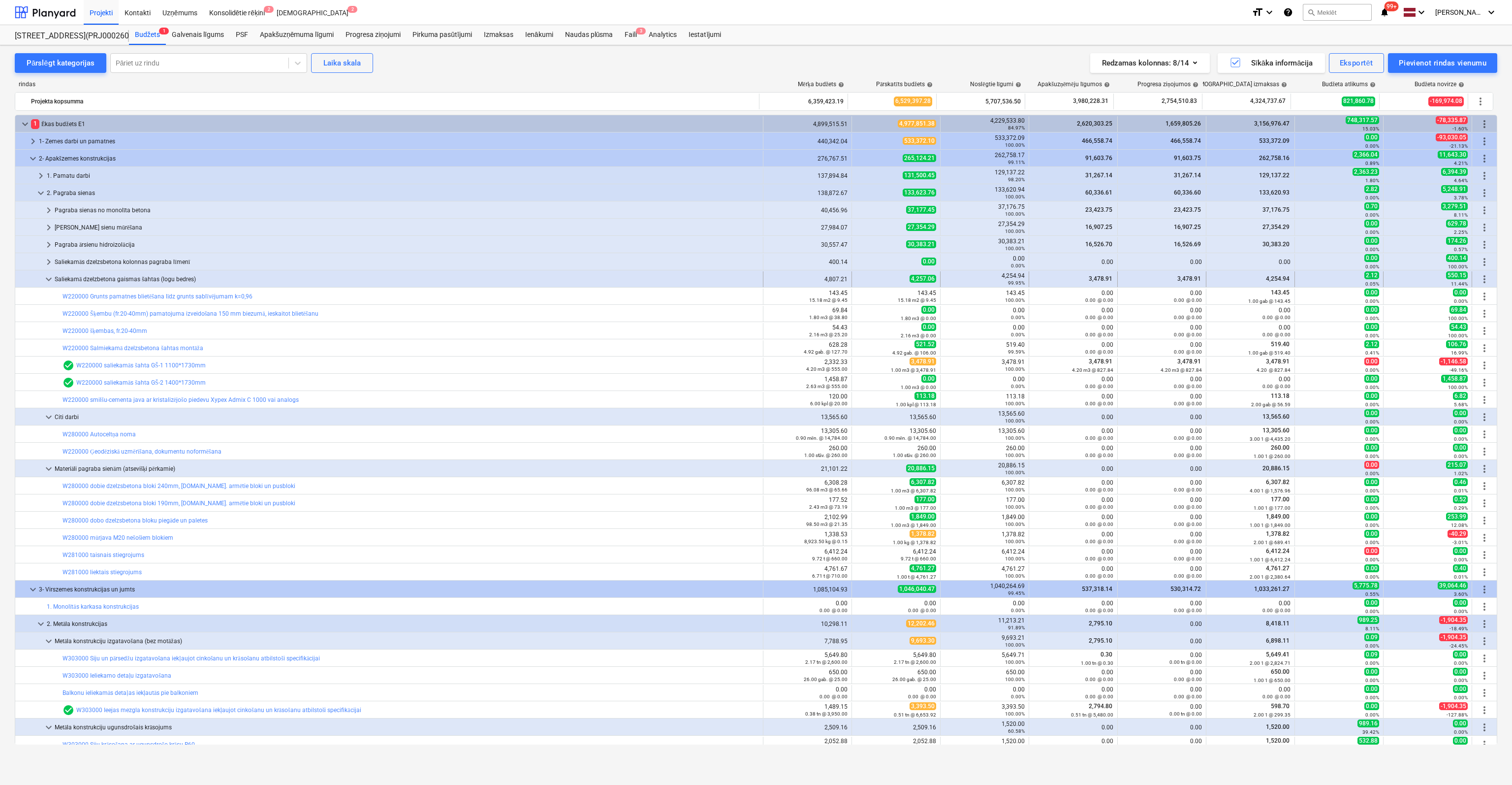
scroll to position [49, 0]
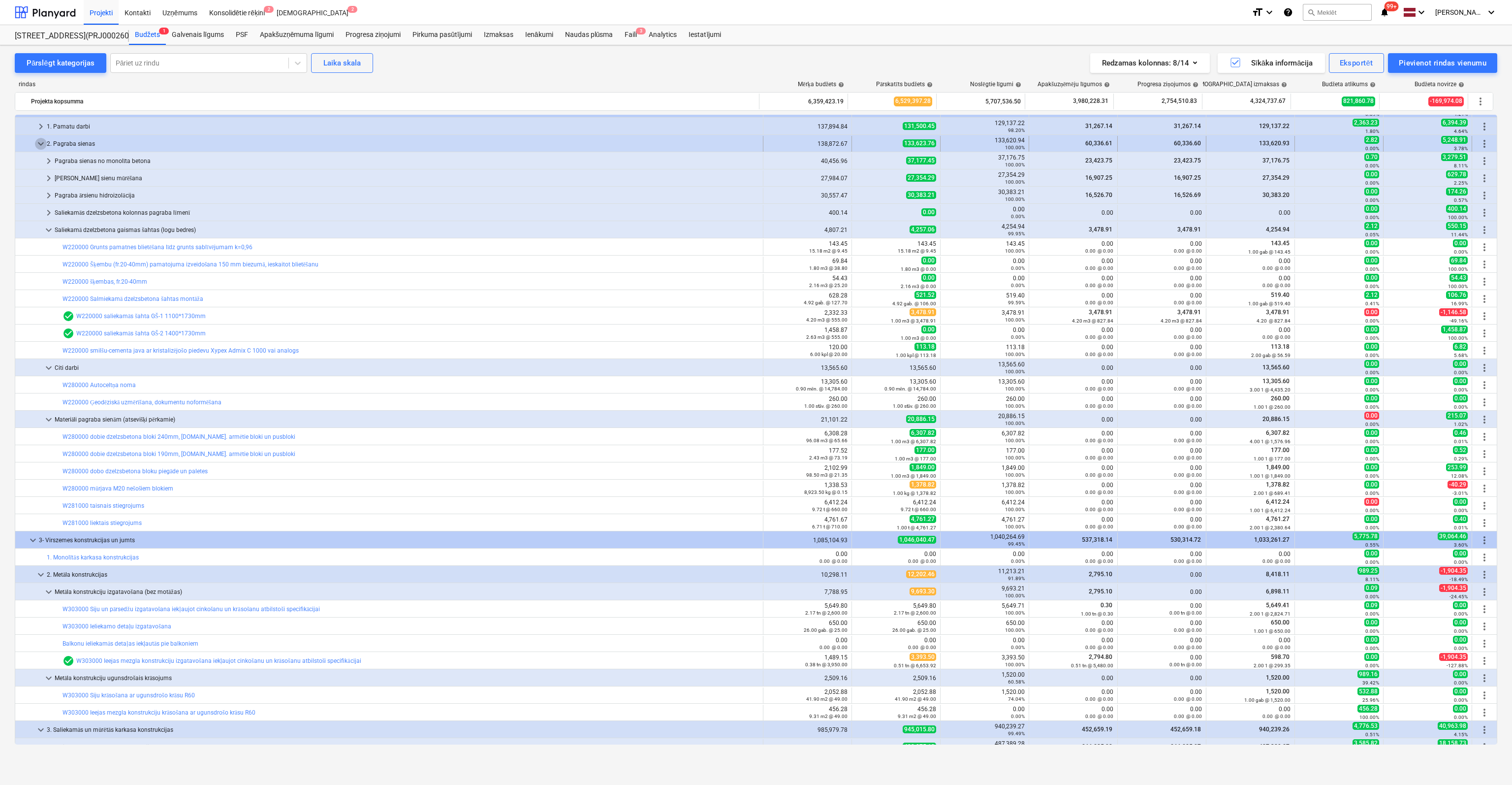
click at [38, 144] on span "keyboard_arrow_down" at bounding box center [41, 144] width 12 height 12
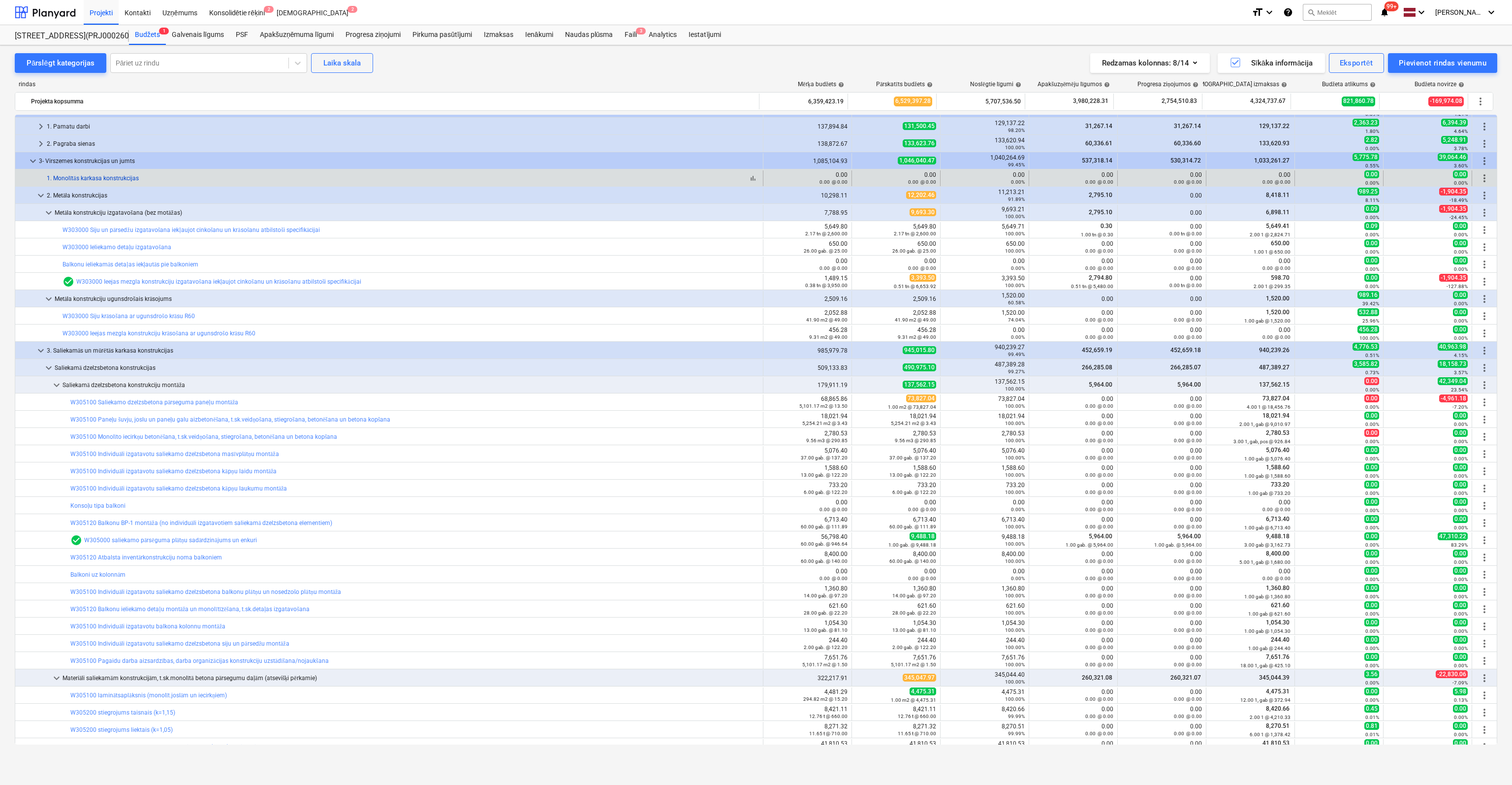
click at [89, 176] on link "1. Monolītās karkasa konstrukcijas" at bounding box center [93, 178] width 92 height 7
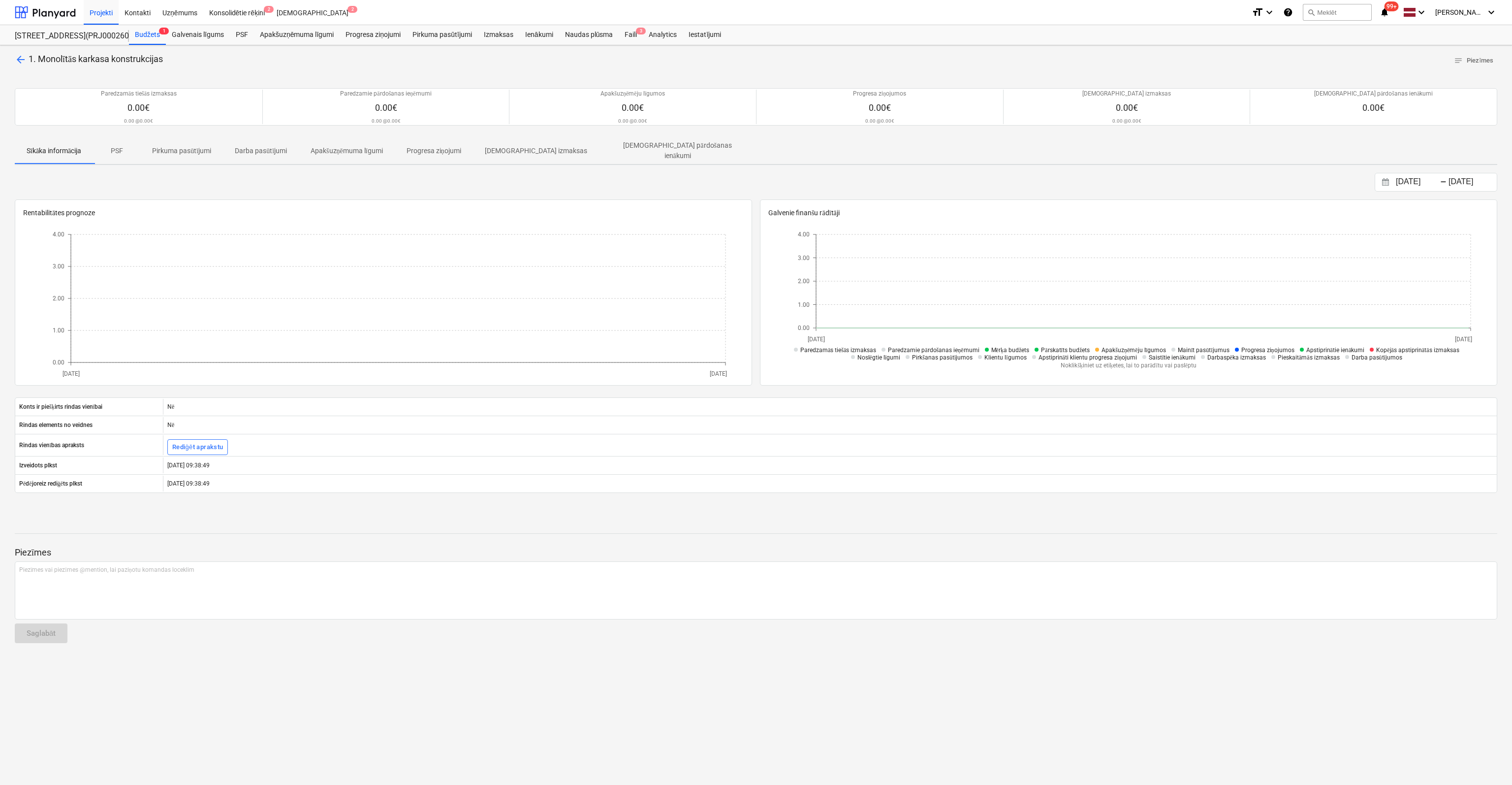
click at [20, 60] on span "arrow_back" at bounding box center [21, 60] width 12 height 12
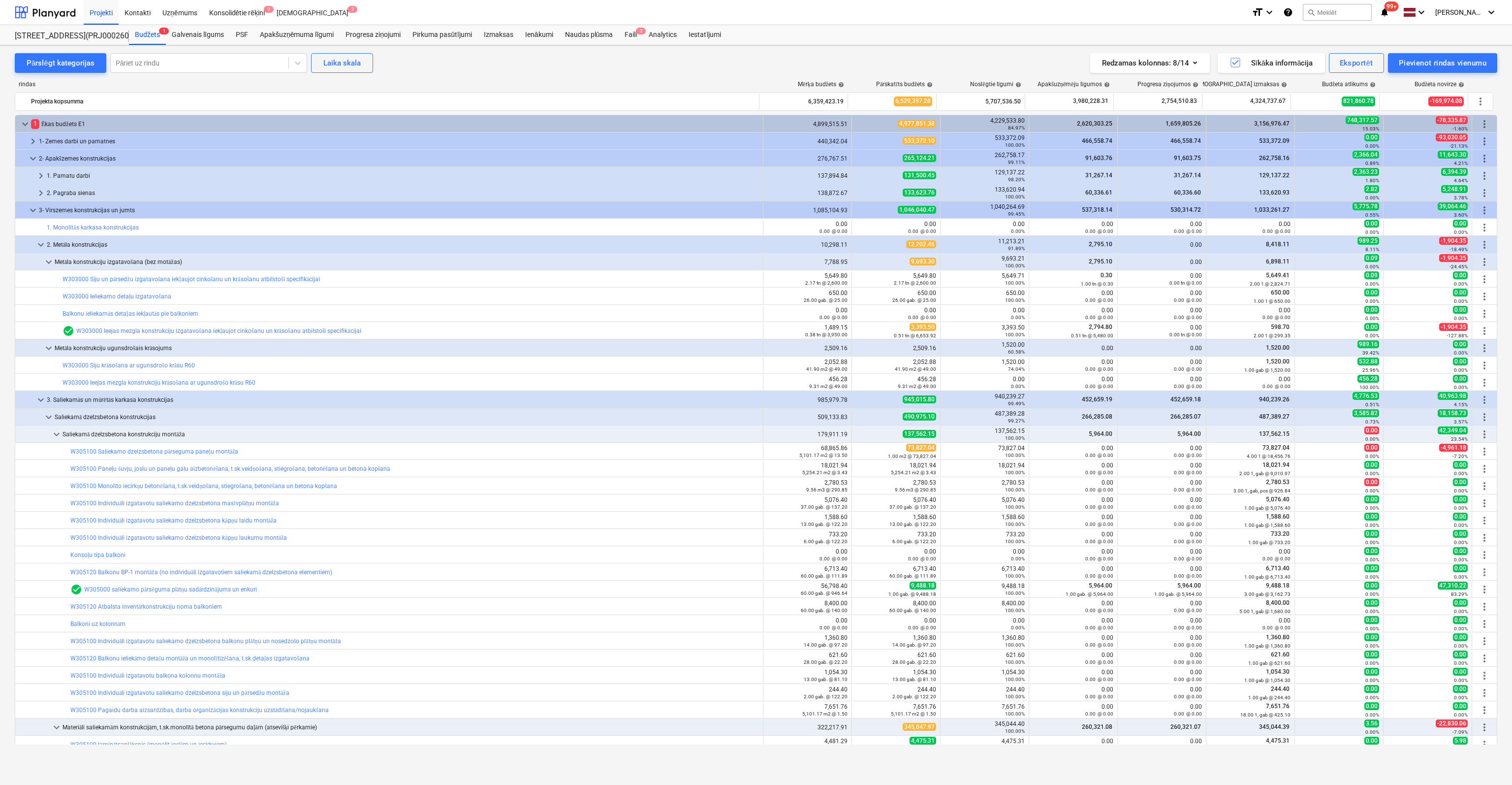
scroll to position [49, 0]
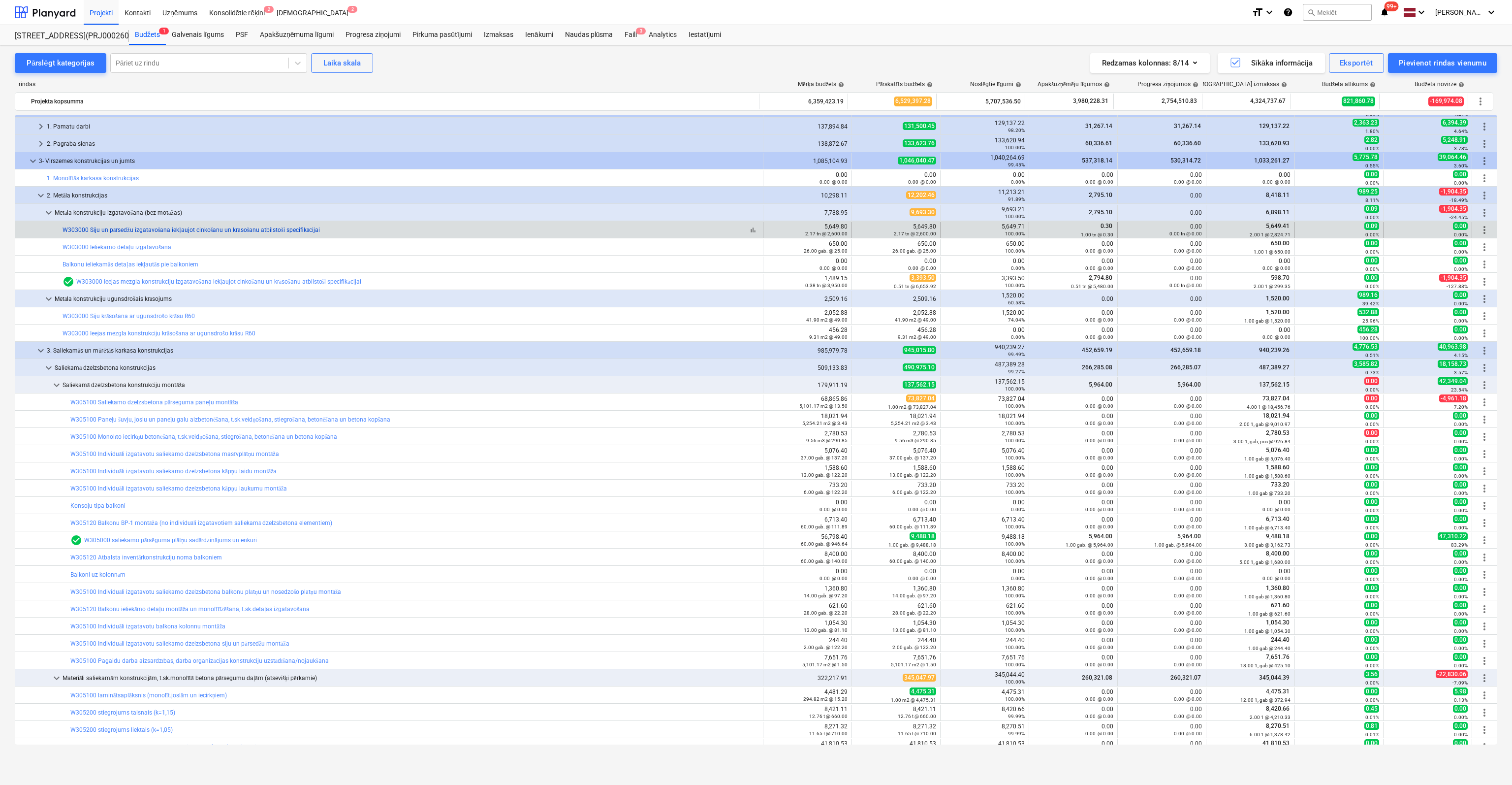
click at [136, 226] on link "W303000 Siju un pārsedžu izgatavošana iekļaujot cinkošanu un krāsošanu atbilsto…" at bounding box center [191, 230] width 257 height 7
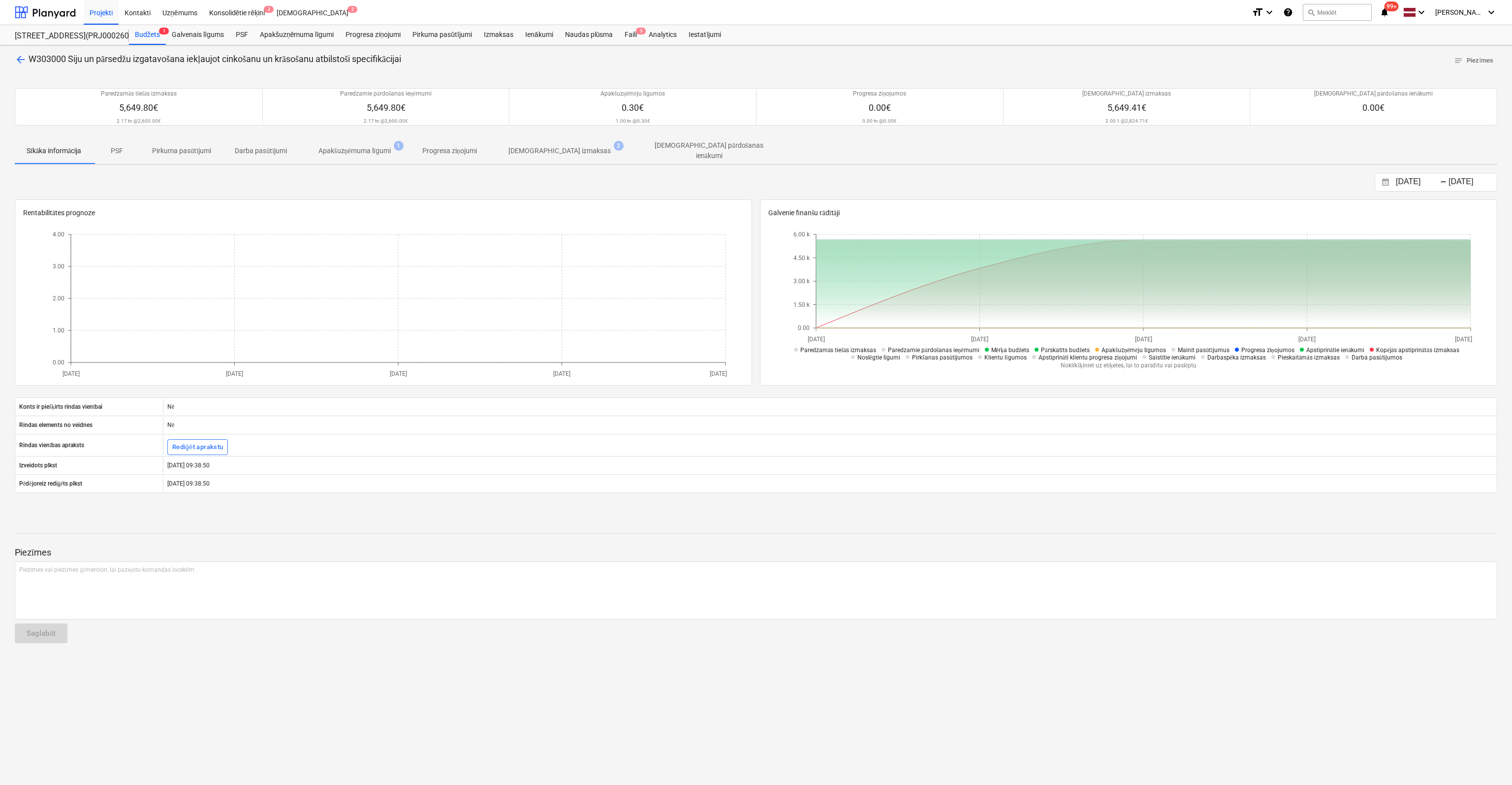
click at [559, 142] on span "[DEMOGRAPHIC_DATA] izmaksas 2" at bounding box center [560, 151] width 142 height 18
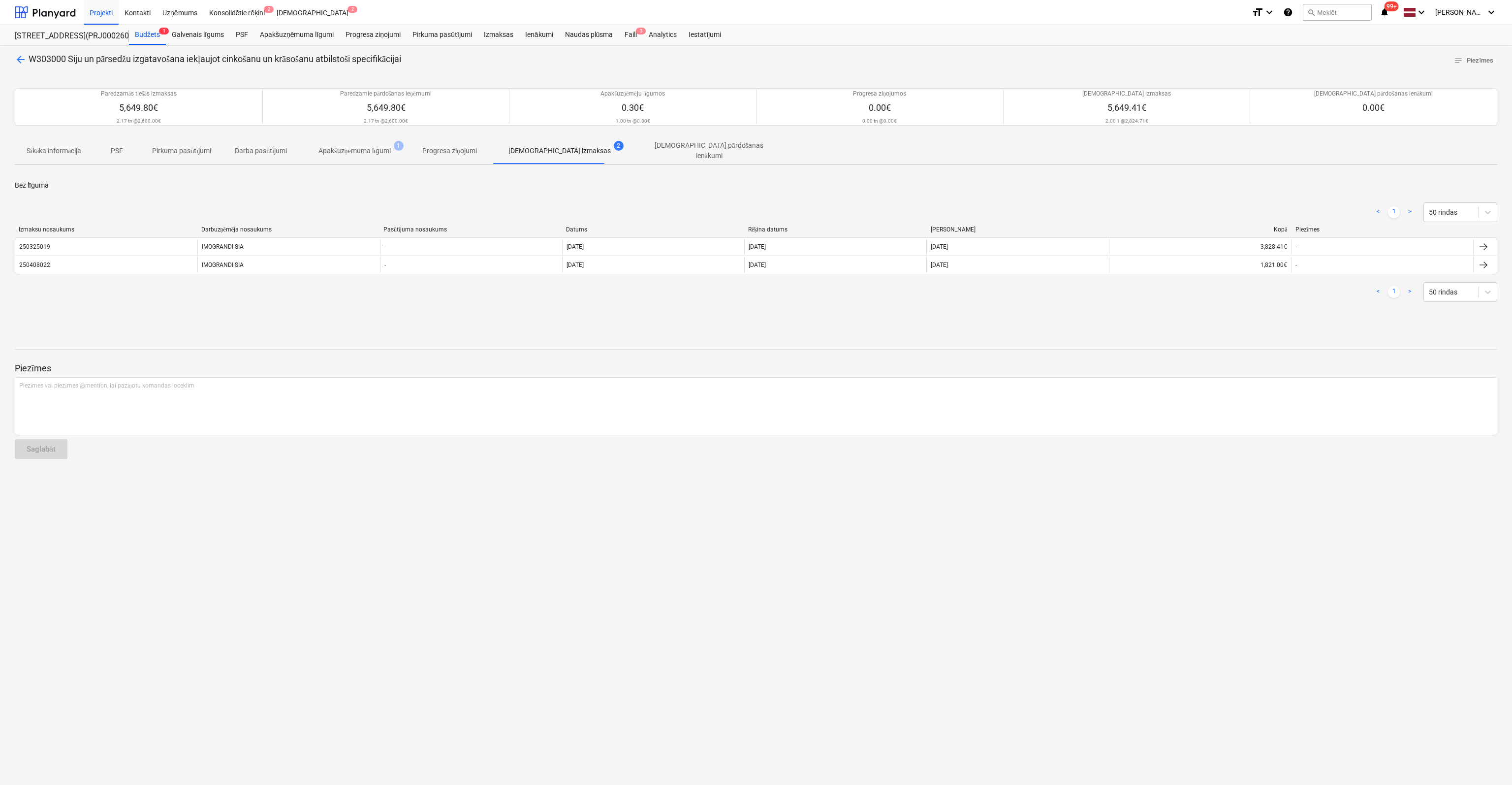
click at [18, 58] on span "arrow_back" at bounding box center [21, 60] width 12 height 12
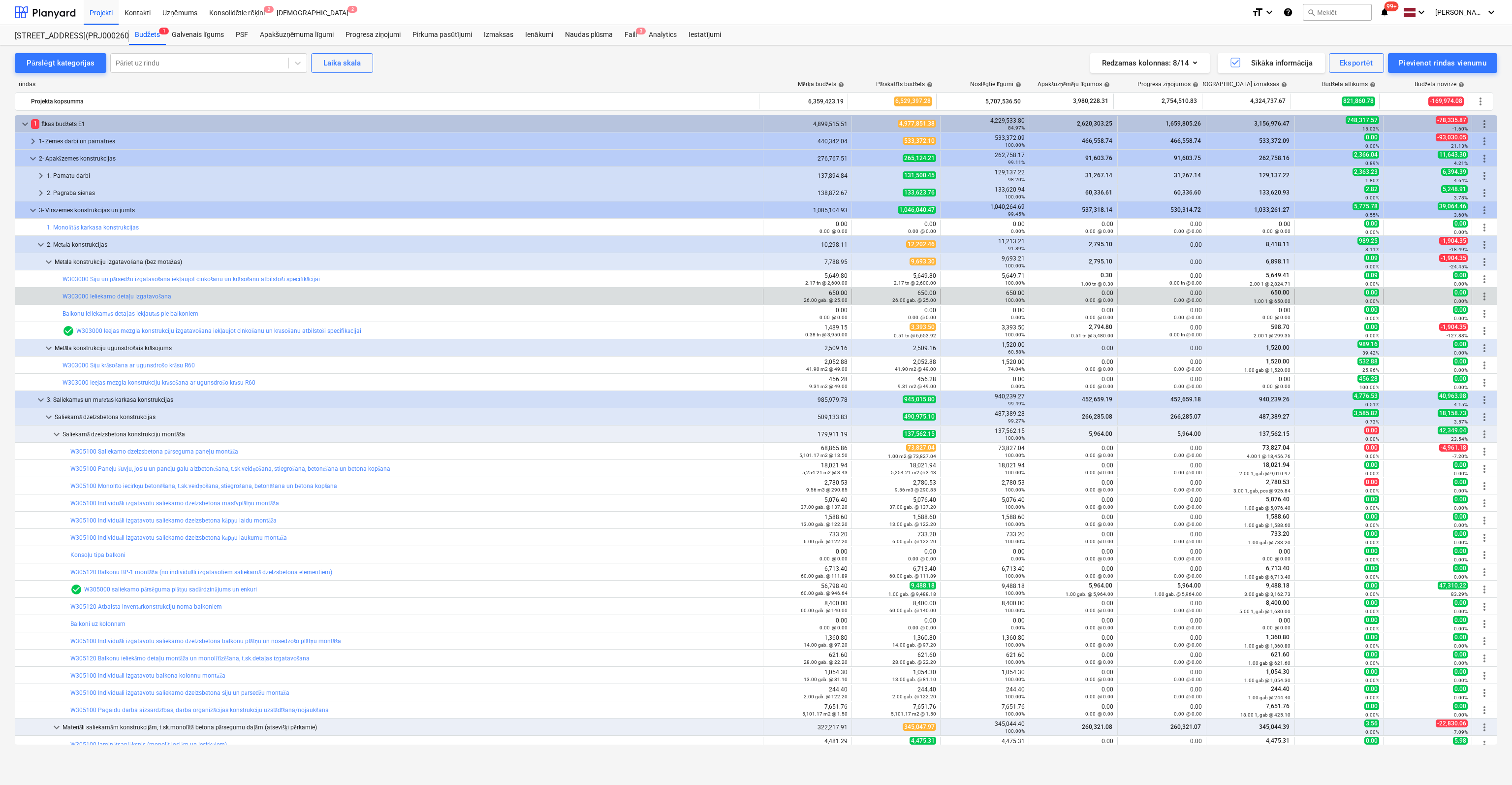
scroll to position [49, 0]
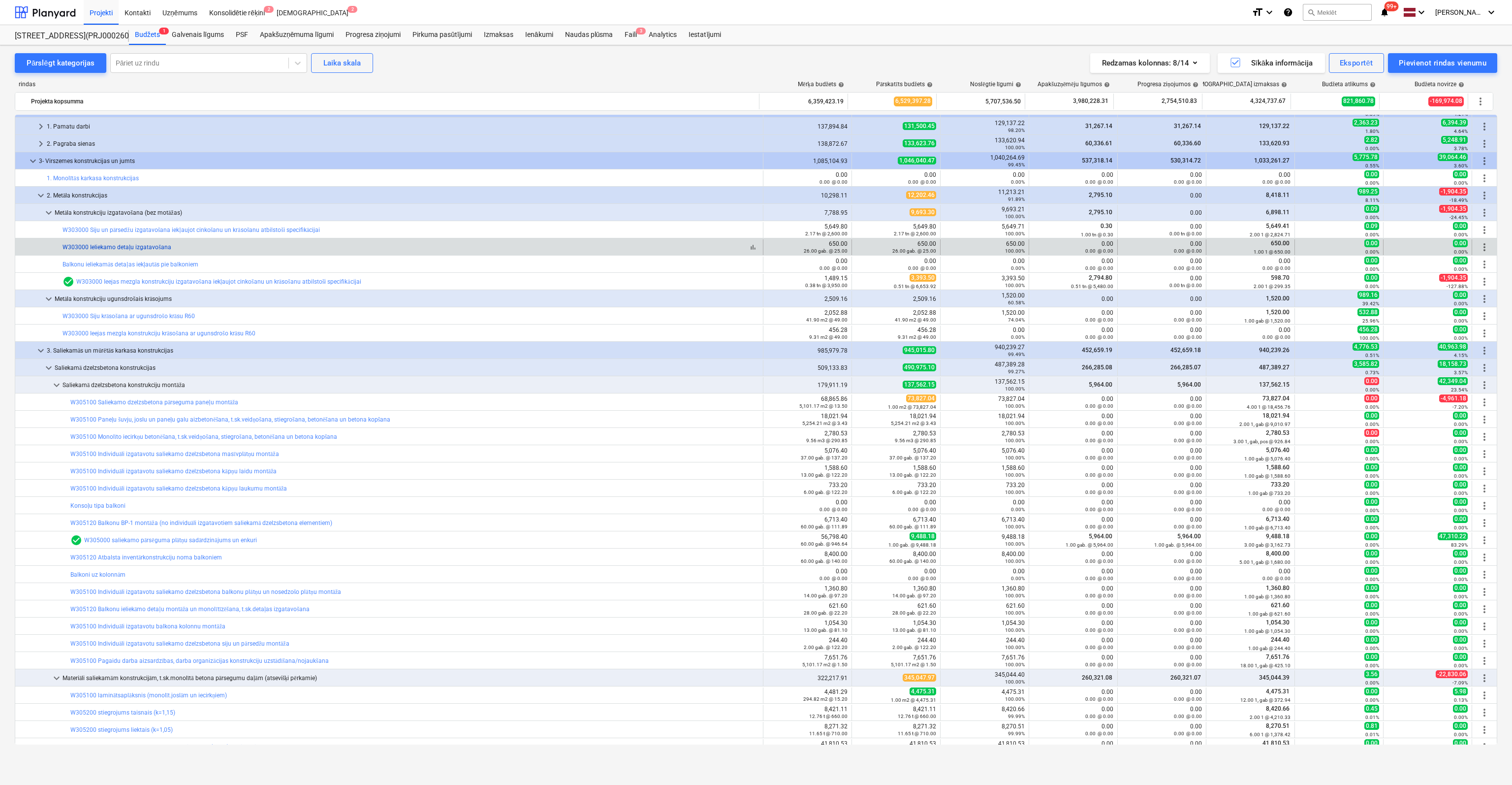
click at [114, 246] on link "W303000 Ieliekamo detaļu izgatavošana" at bounding box center [117, 247] width 109 height 7
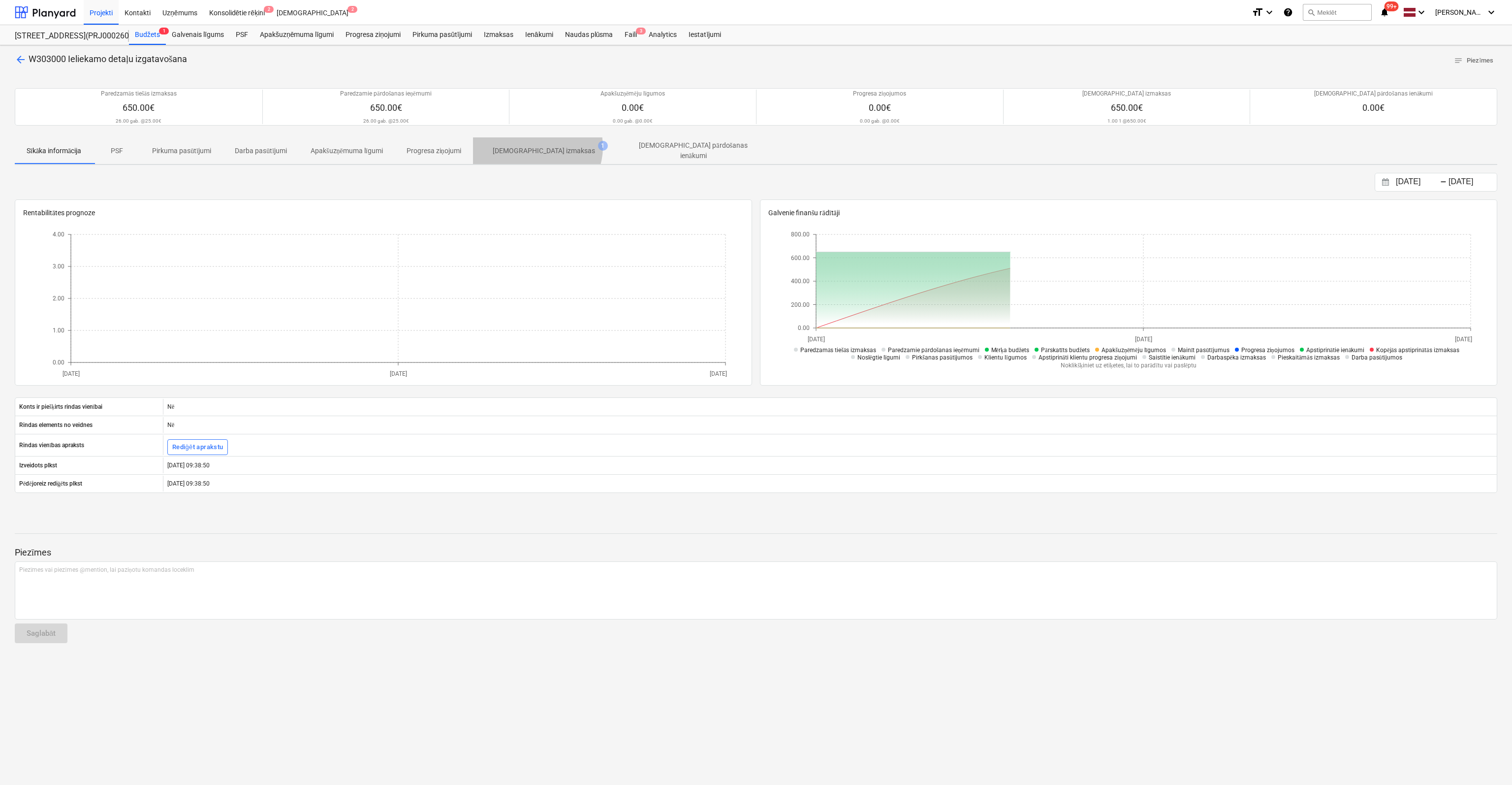
click at [541, 147] on p "[DEMOGRAPHIC_DATA] izmaksas" at bounding box center [544, 151] width 102 height 10
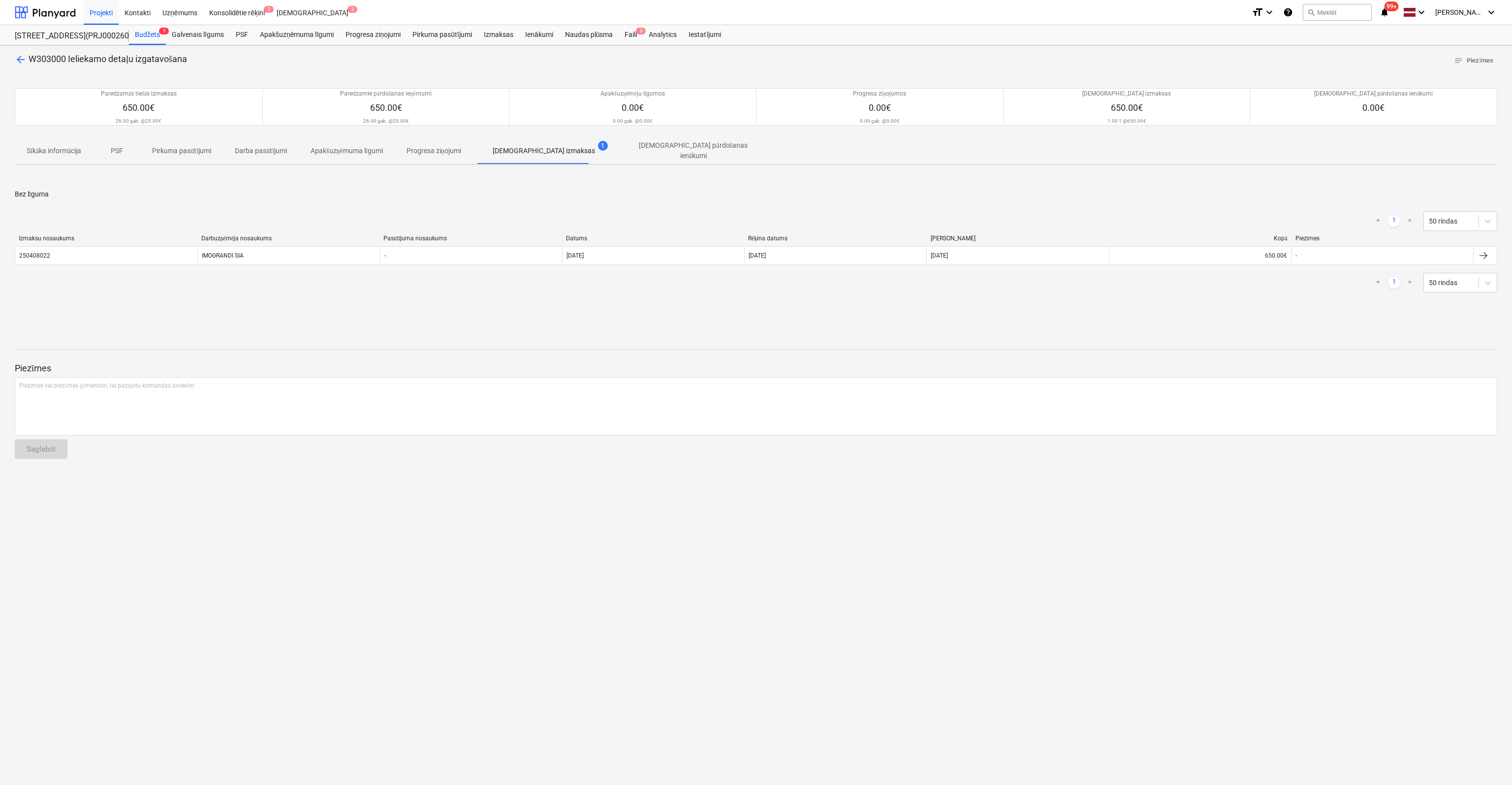
click at [18, 55] on span "arrow_back" at bounding box center [21, 60] width 12 height 12
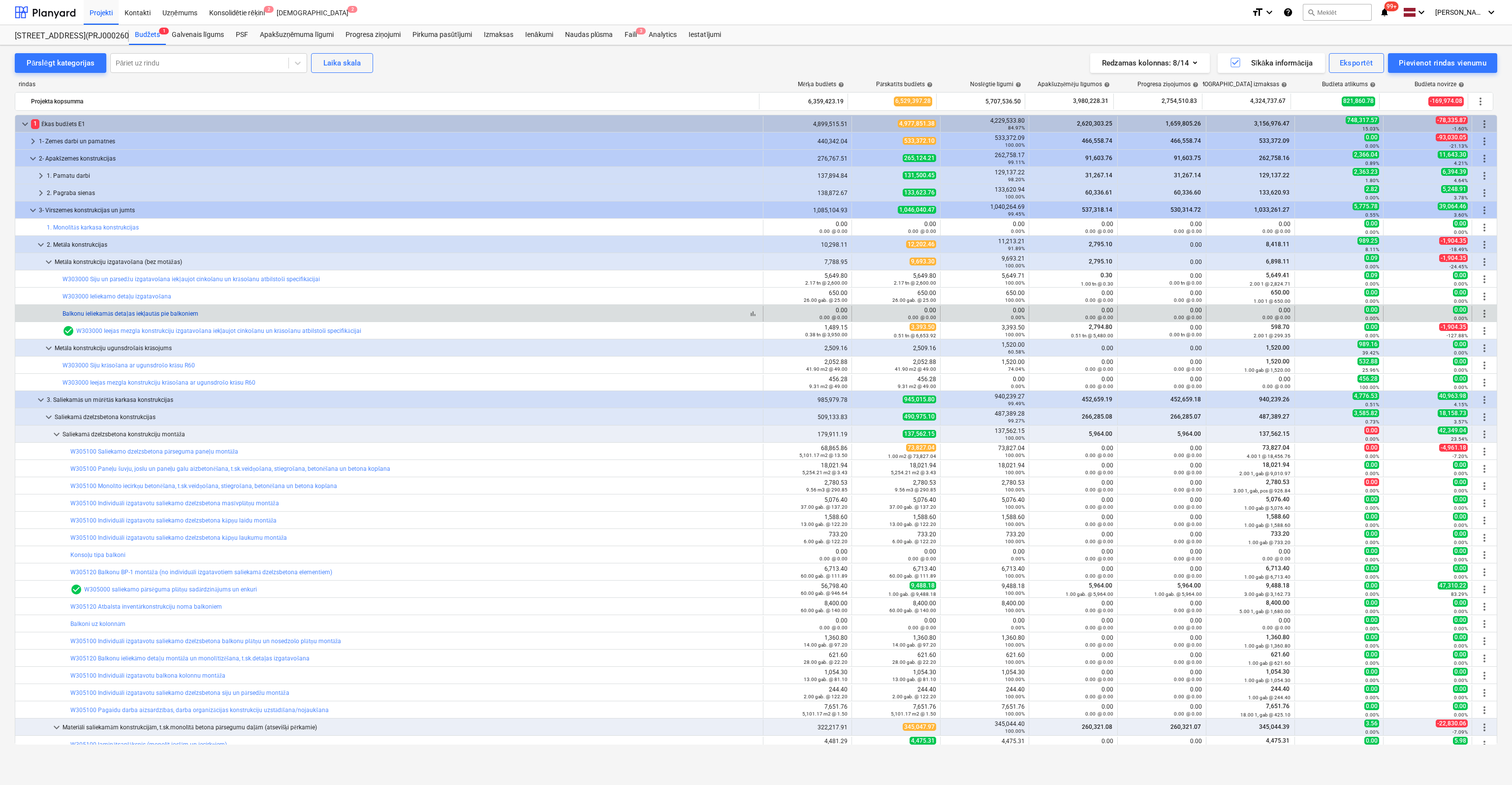
scroll to position [49, 0]
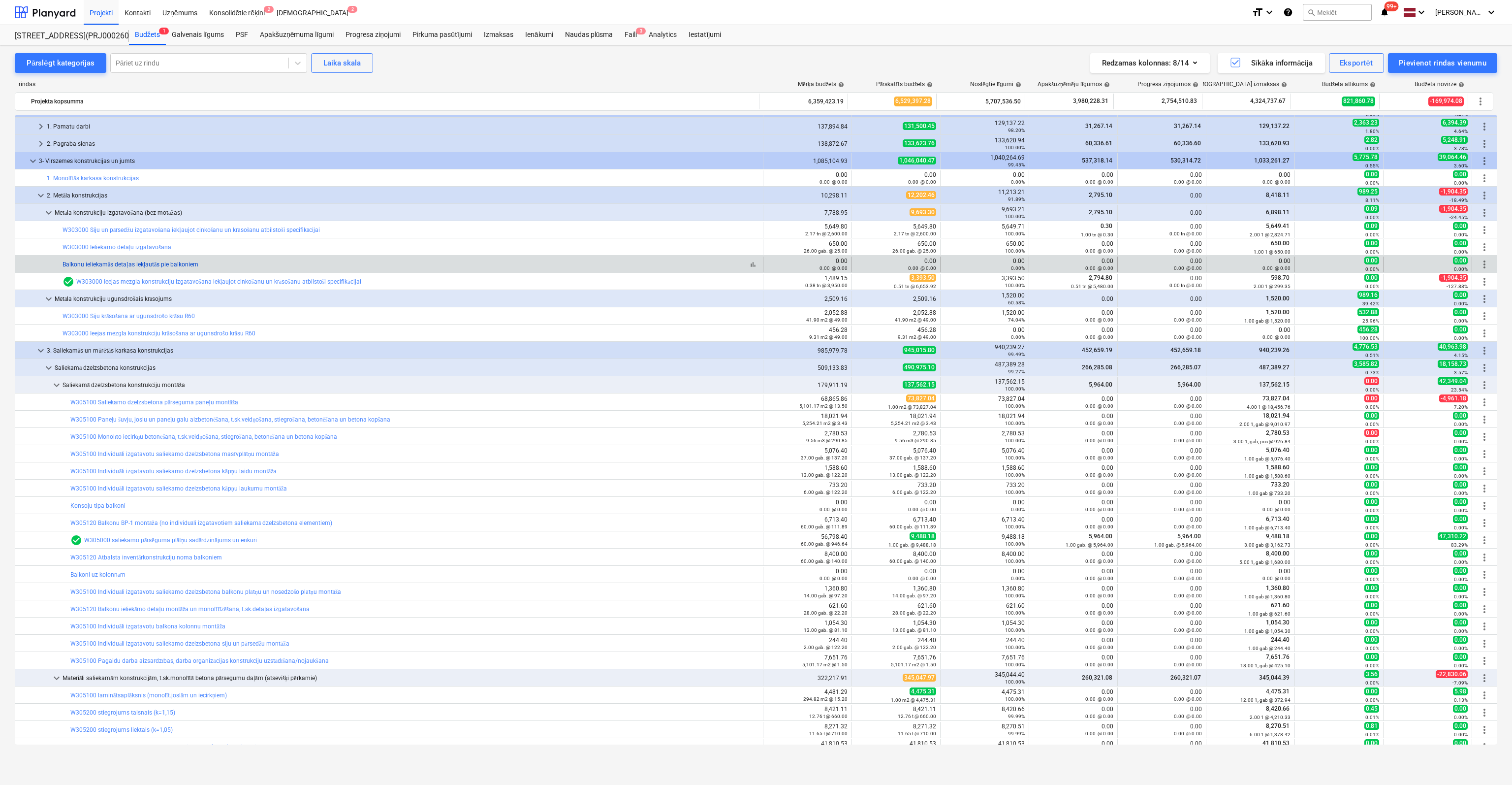
click at [112, 264] on link "Balkonu ieliekamās detaļas iekļautās pie balkoniem" at bounding box center [130, 264] width 136 height 7
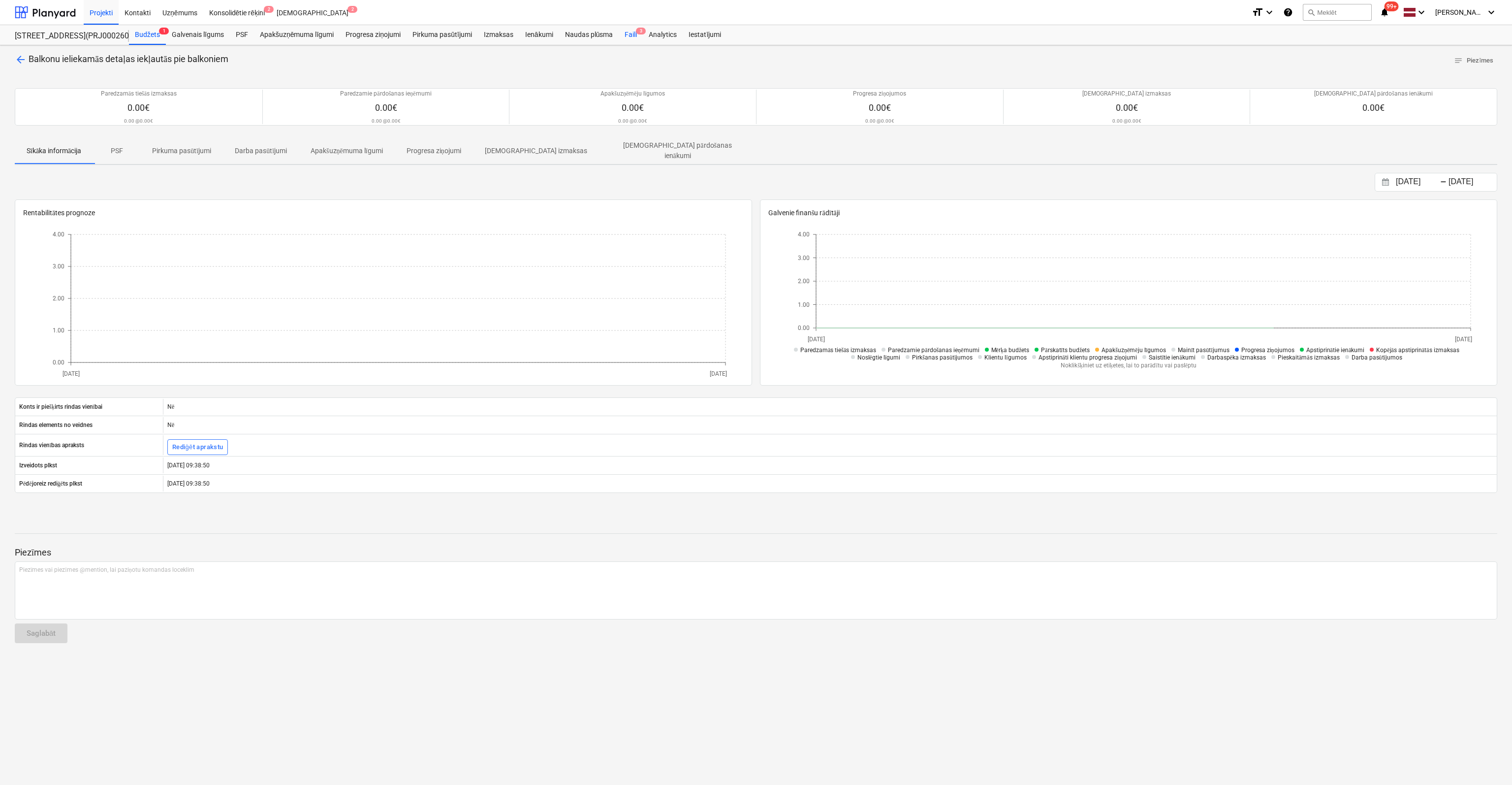
click at [630, 36] on div "Faili 3" at bounding box center [631, 35] width 24 height 20
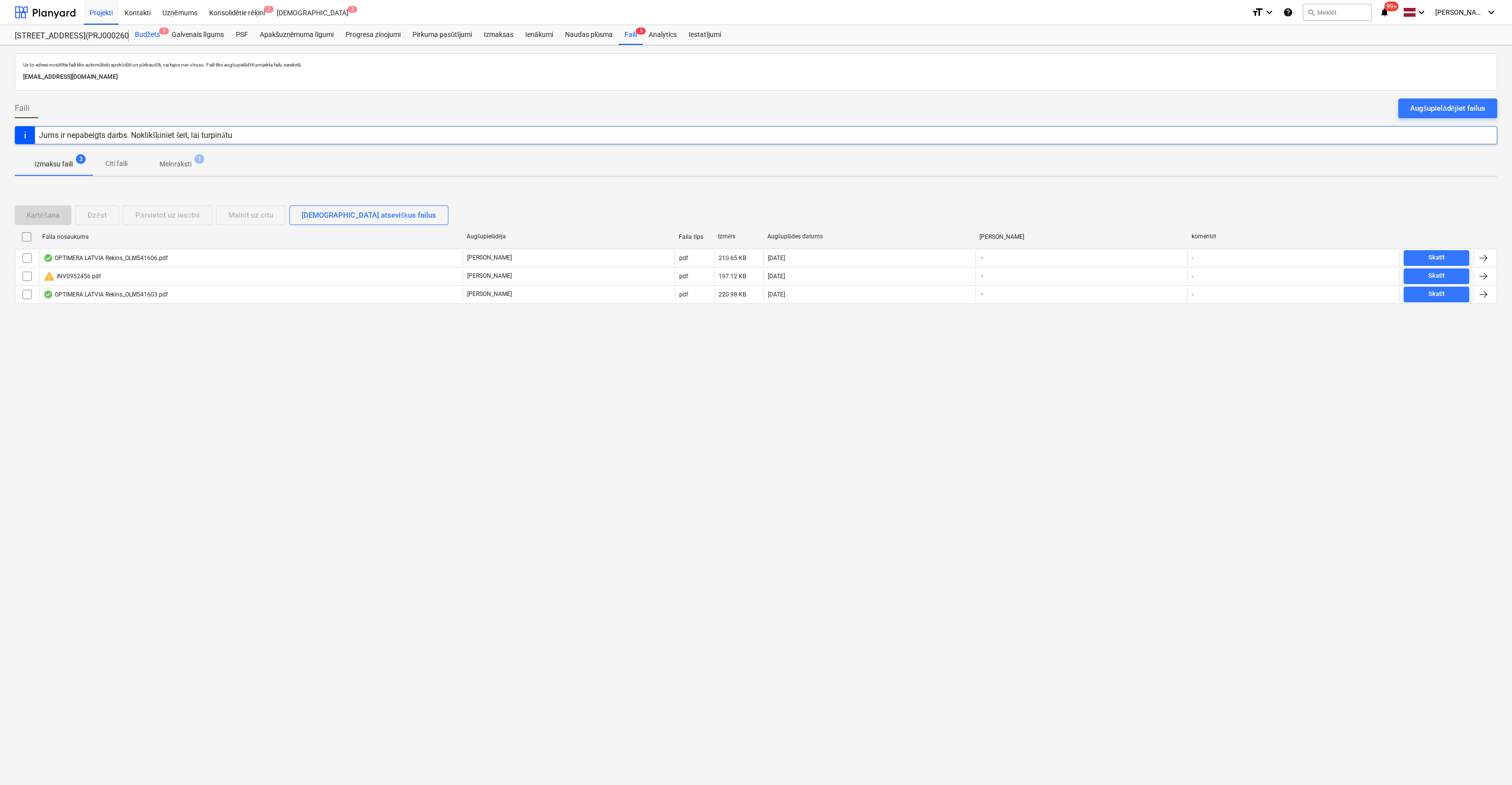
click at [146, 35] on div "Budžets 1" at bounding box center [148, 35] width 37 height 20
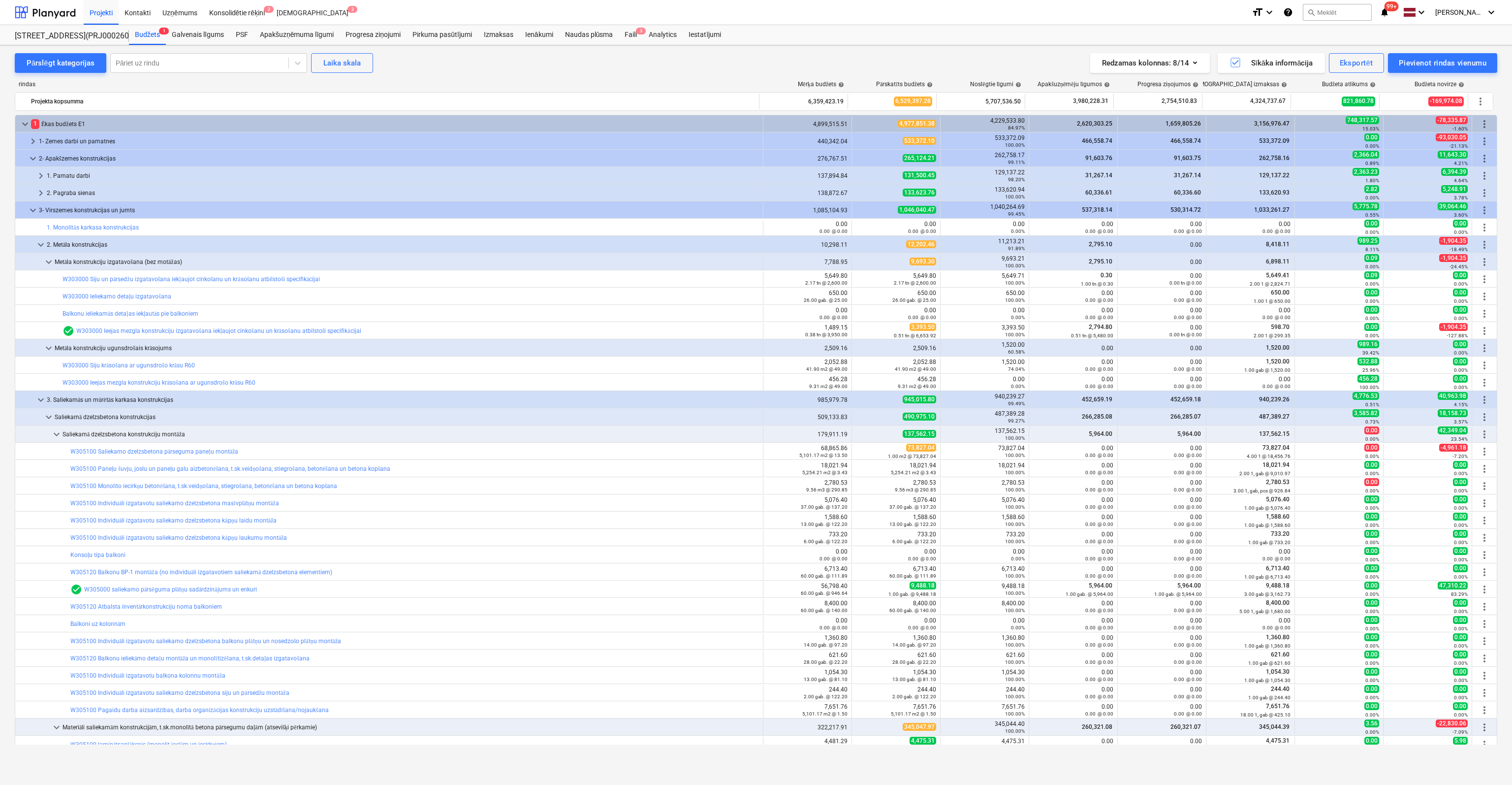
scroll to position [49, 0]
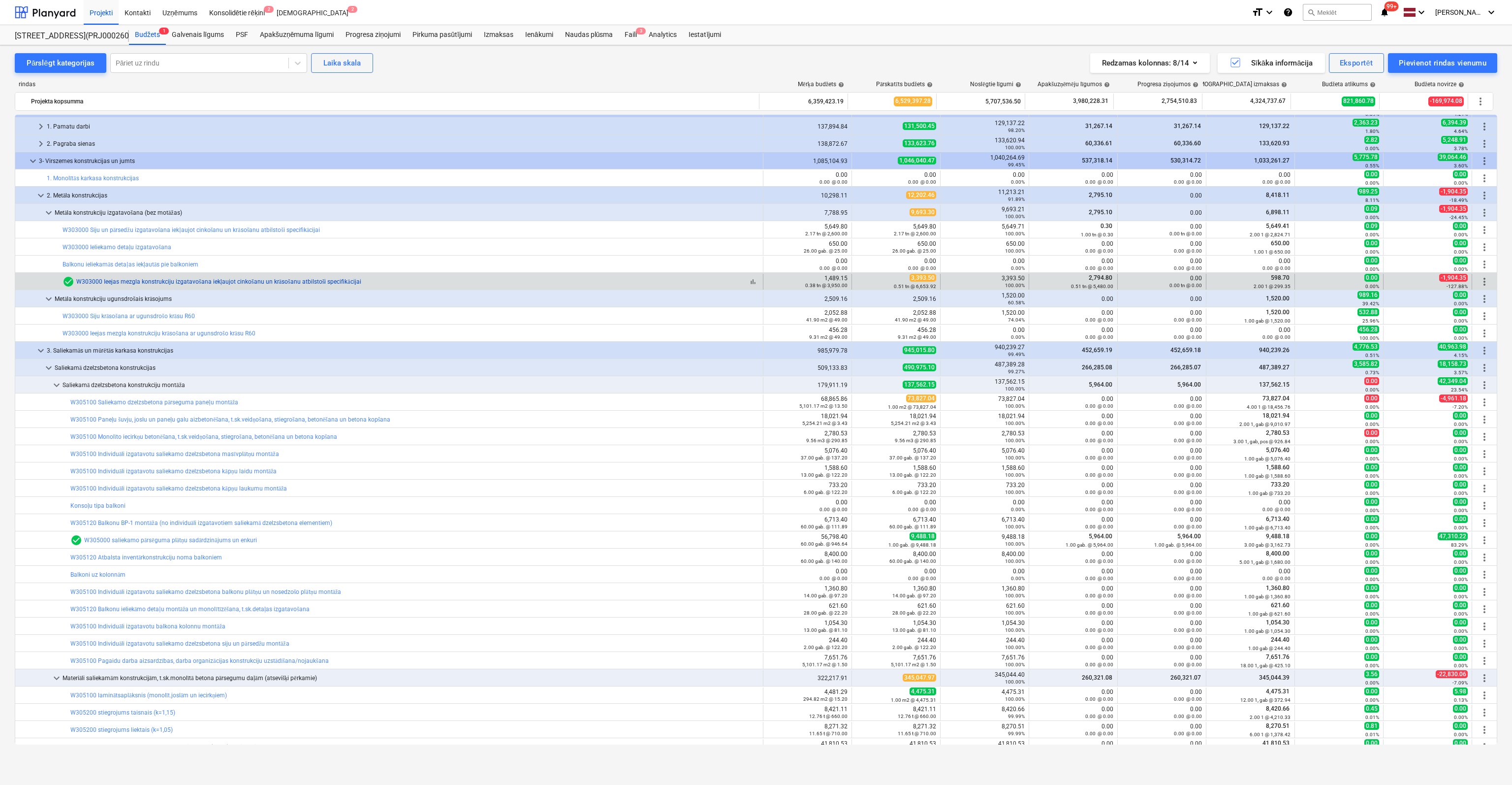
click at [107, 278] on link "W303000 Ieejas mezgla konstrukciju izgatavošana iekļaujot cinkošanu un krāsošan…" at bounding box center [219, 282] width 285 height 7
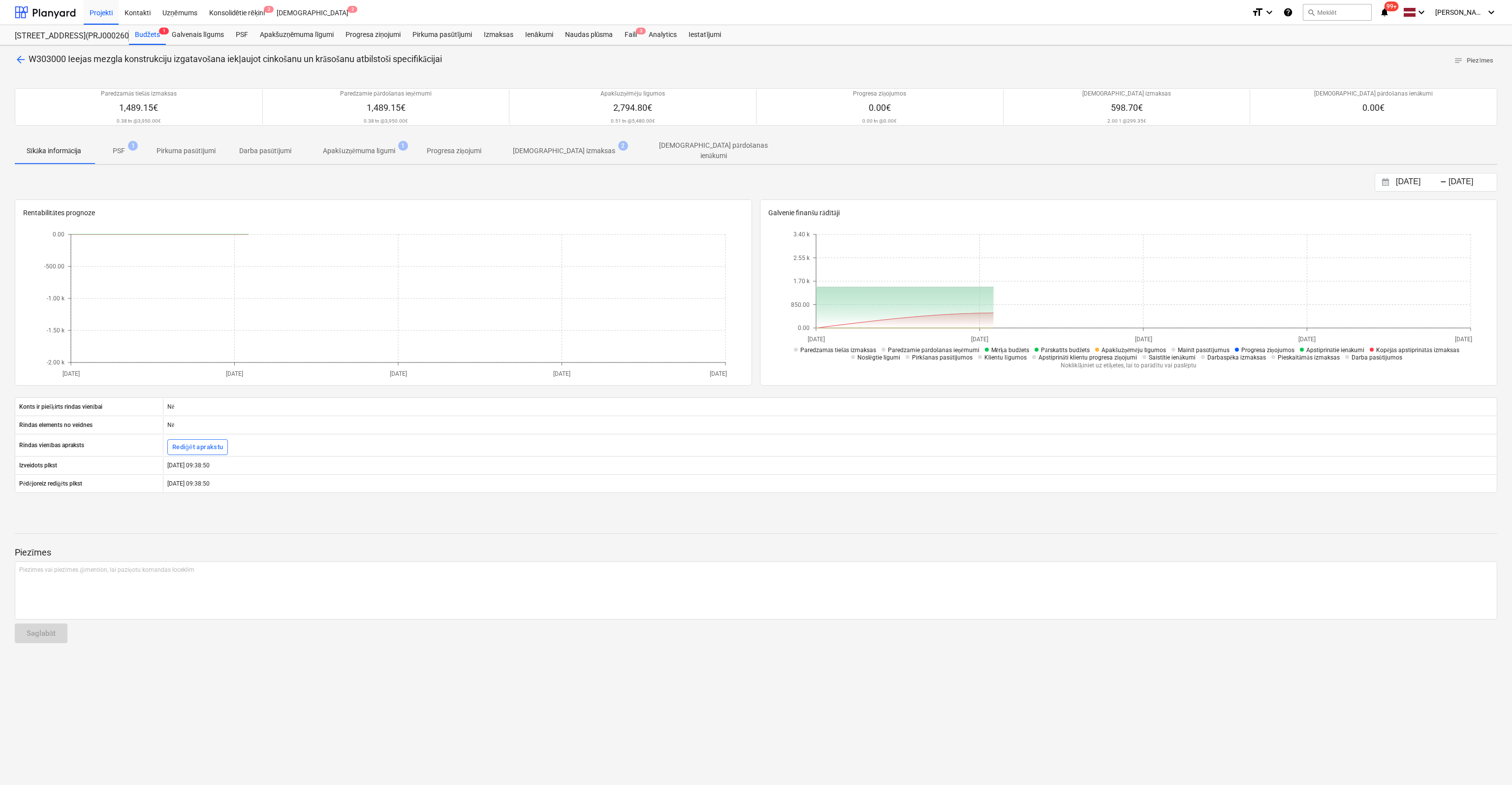
click at [547, 146] on p "[DEMOGRAPHIC_DATA] izmaksas" at bounding box center [564, 151] width 102 height 10
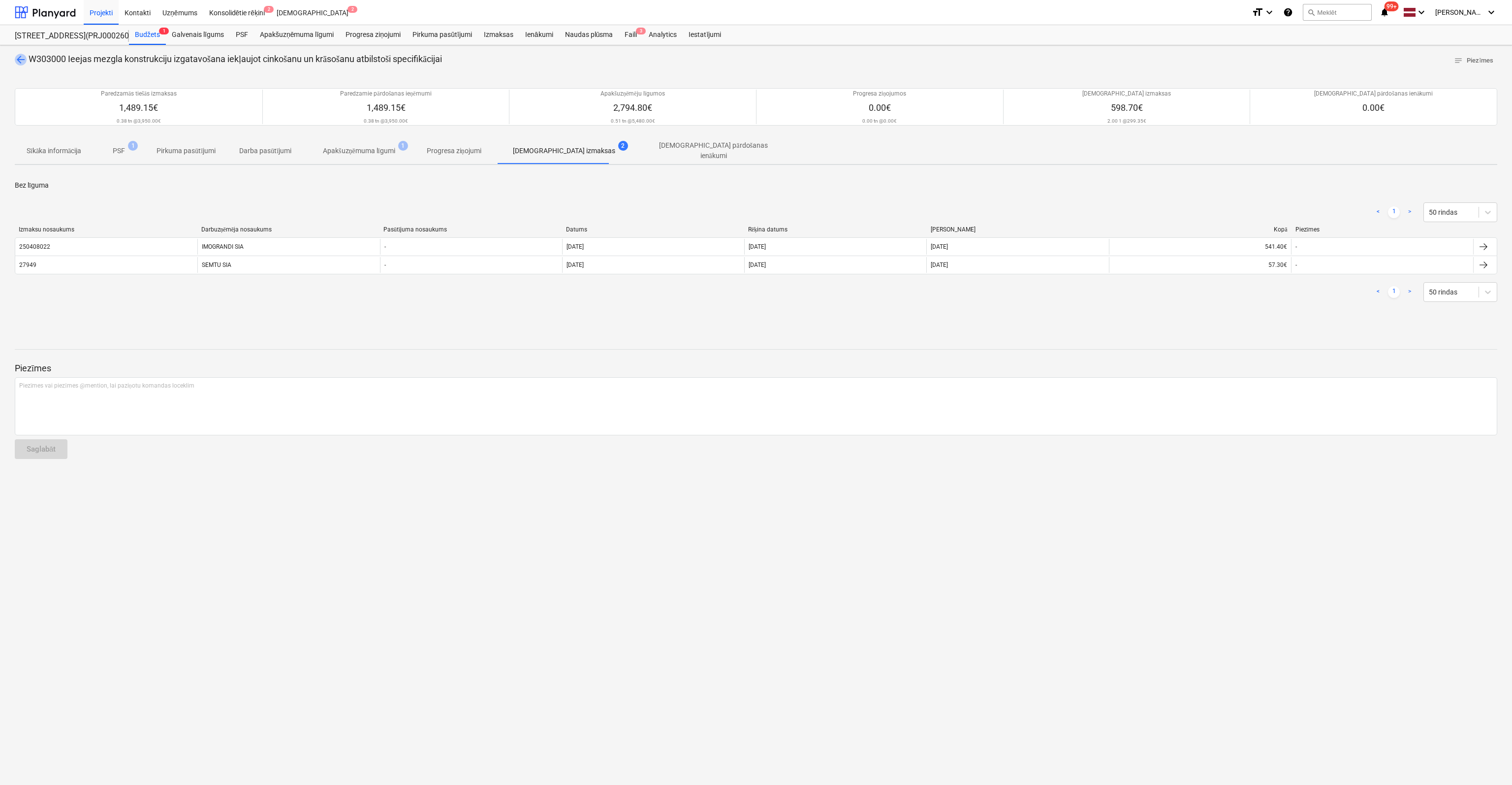
click at [20, 58] on span "arrow_back" at bounding box center [21, 60] width 12 height 12
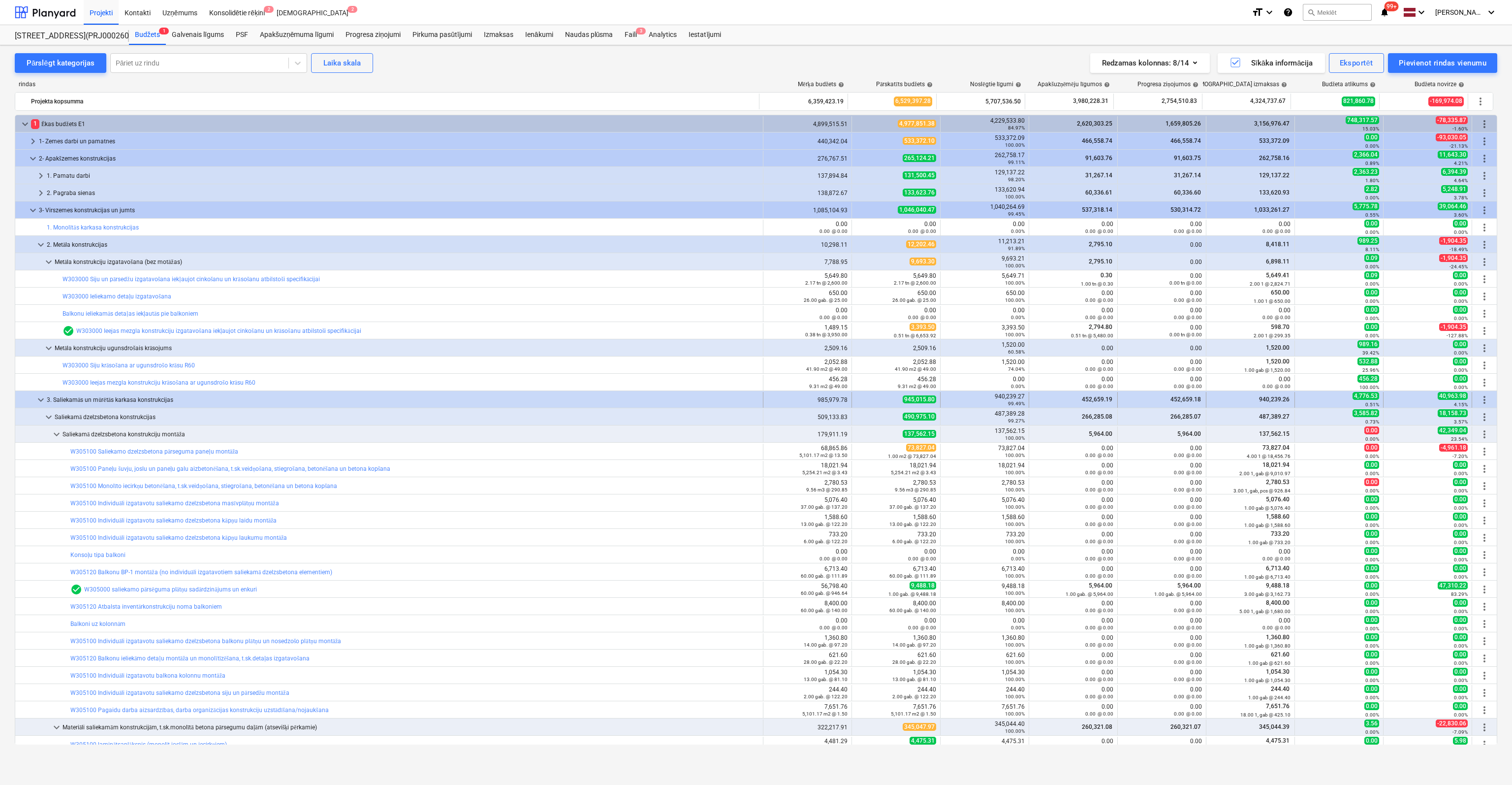
scroll to position [49, 0]
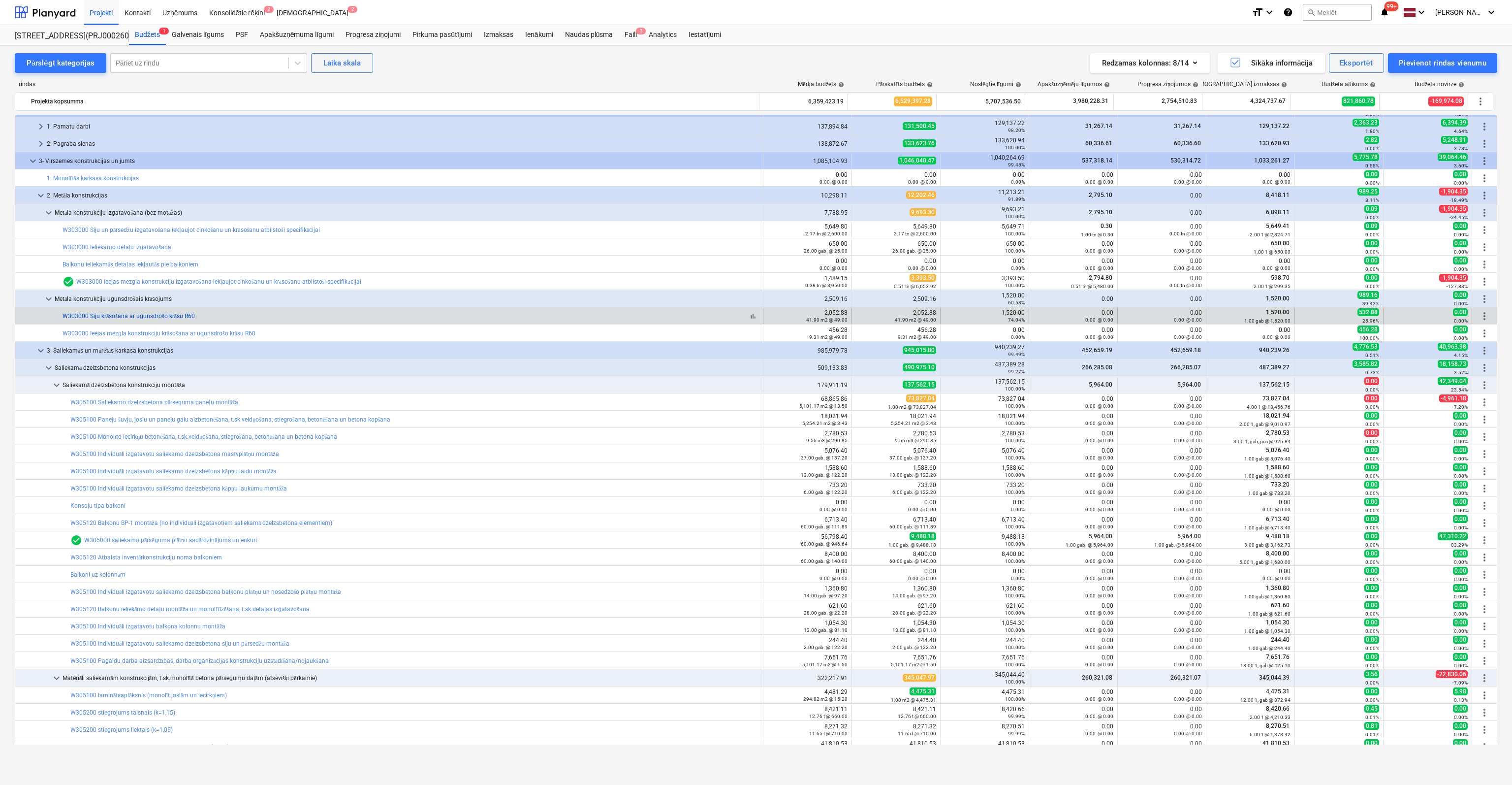
click at [123, 313] on link "W303000 Siju krāsošana ar ugunsdrošo krāsu R60" at bounding box center [129, 316] width 132 height 7
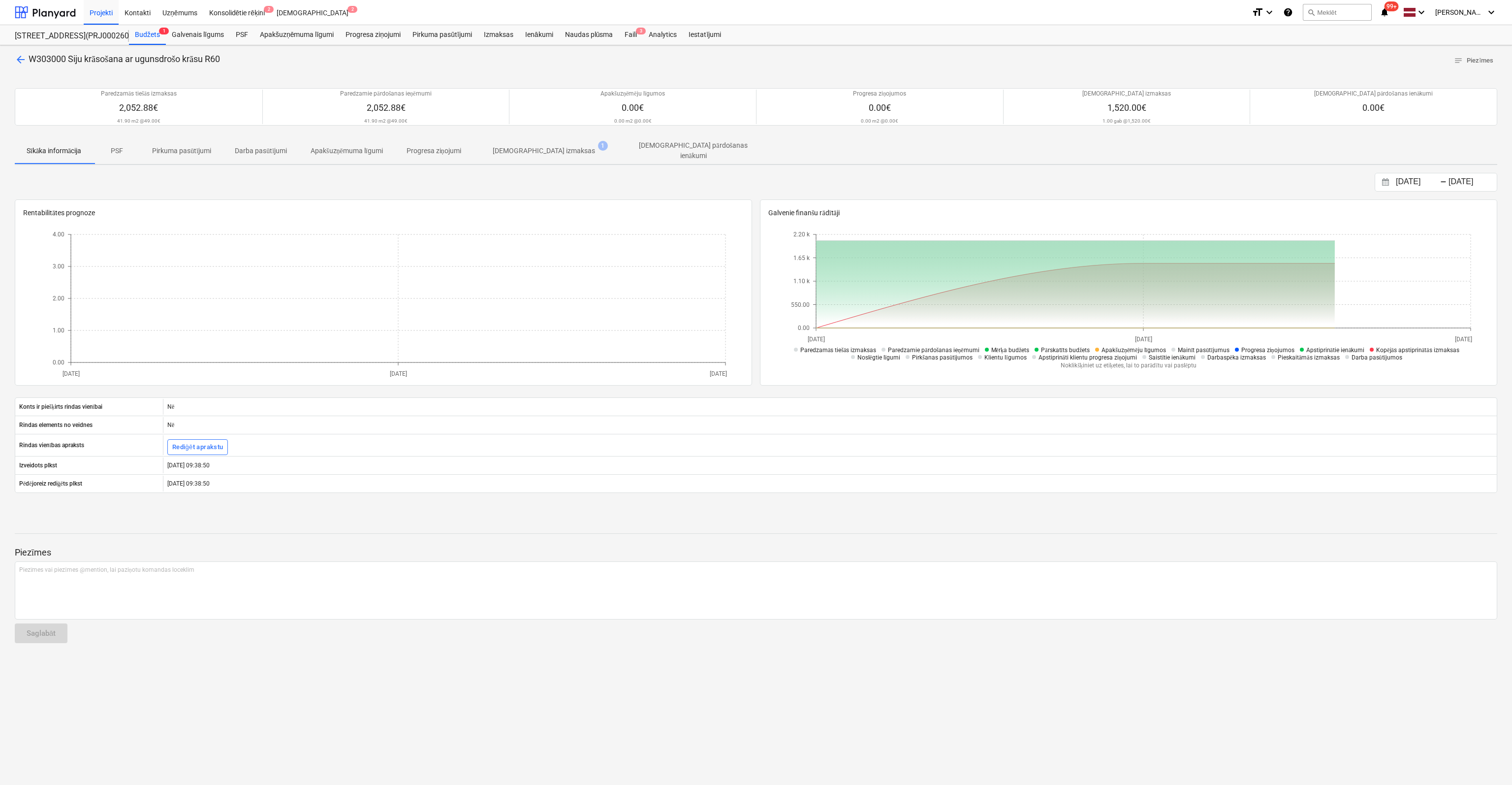
click at [535, 151] on p "[DEMOGRAPHIC_DATA] izmaksas" at bounding box center [544, 151] width 102 height 10
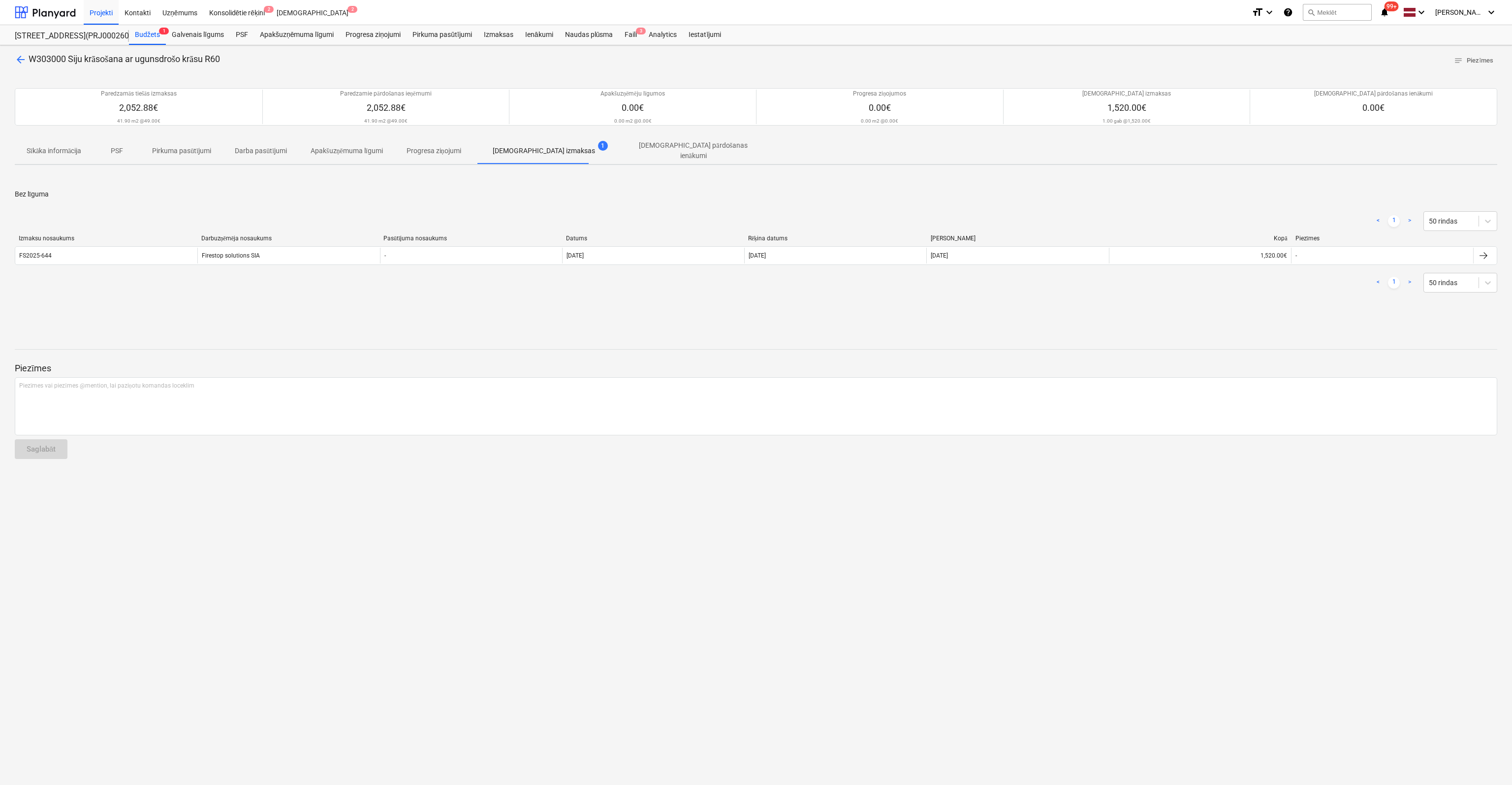
click at [20, 58] on span "arrow_back" at bounding box center [21, 60] width 12 height 12
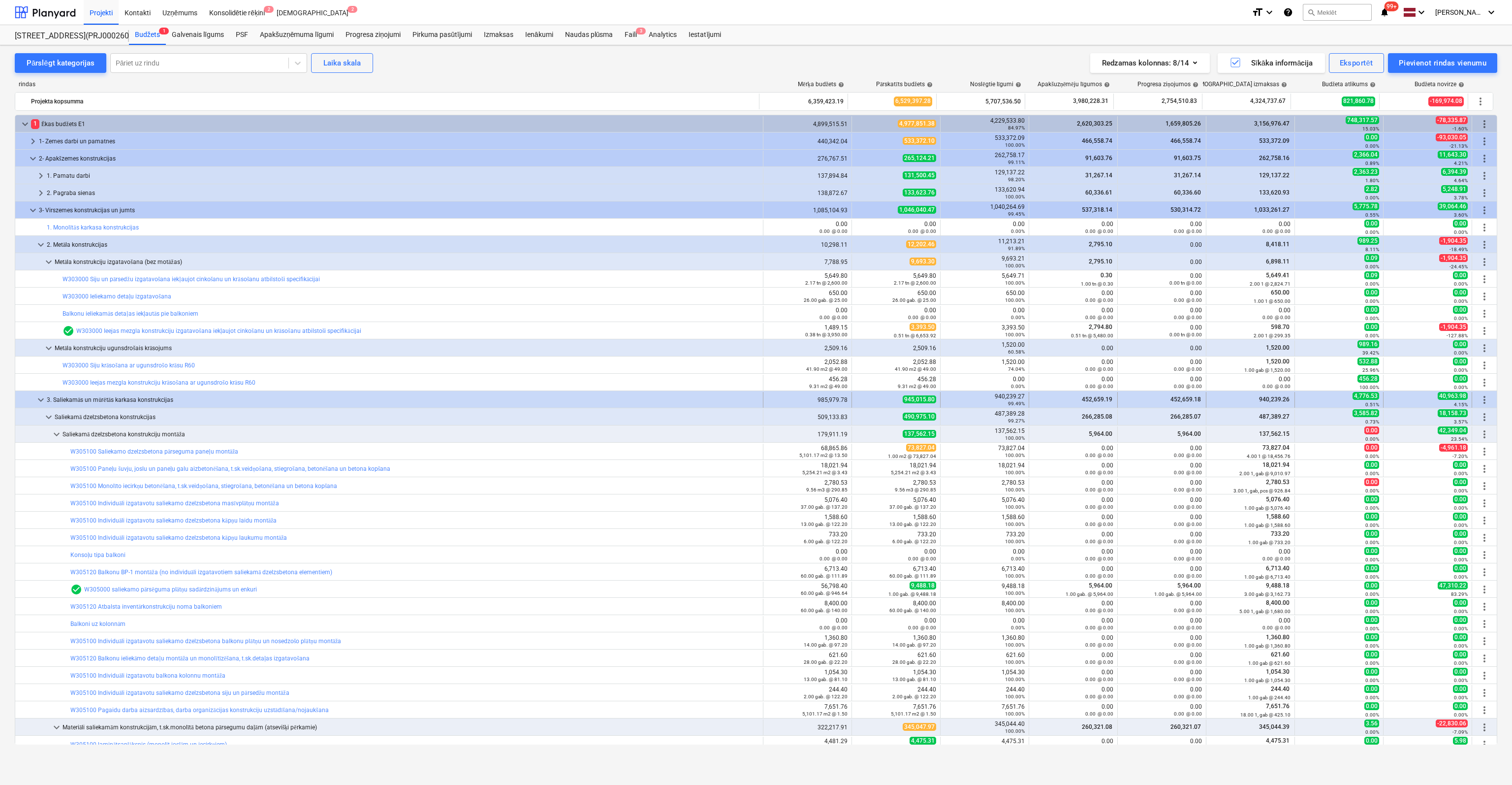
scroll to position [49, 0]
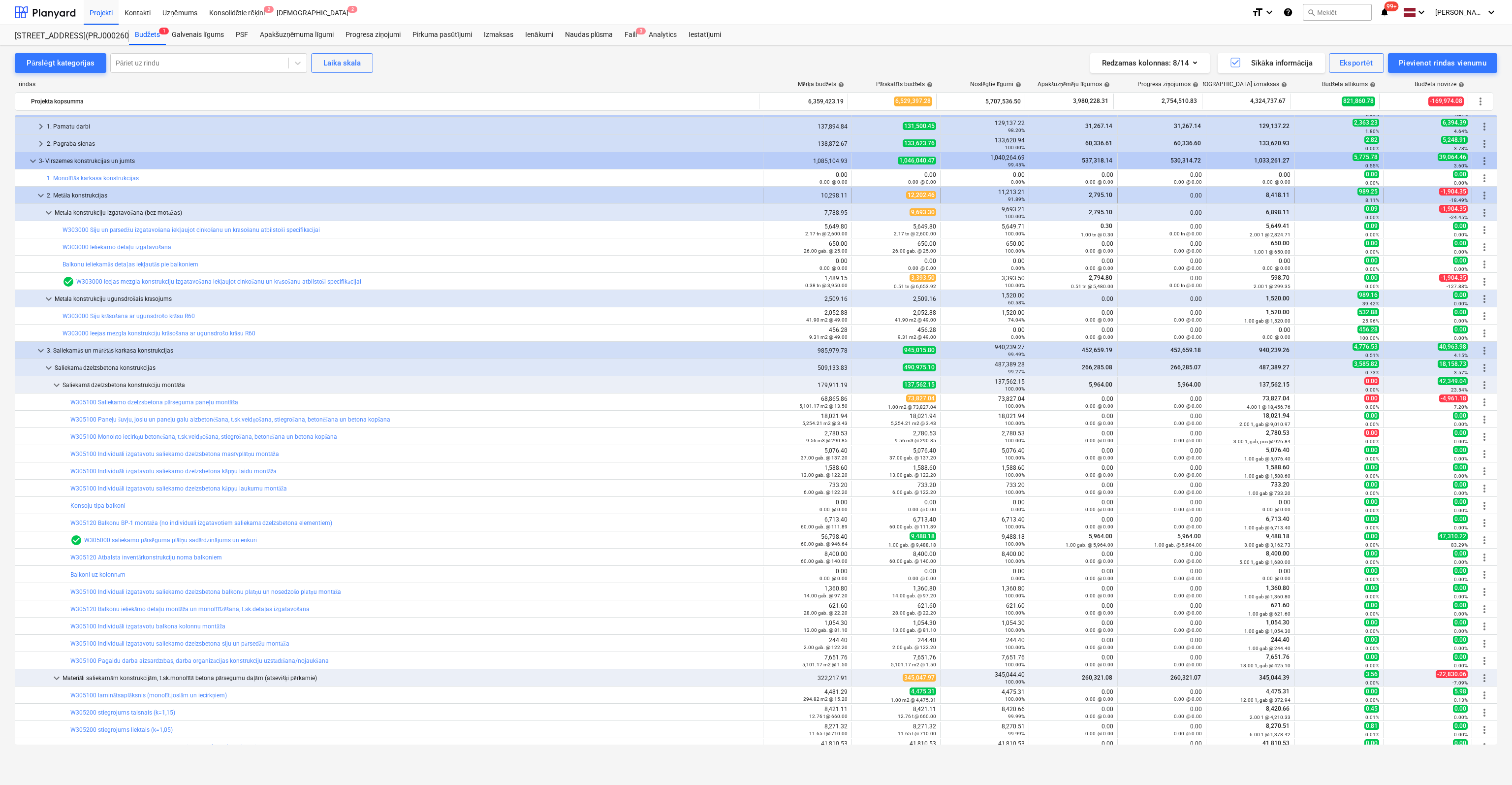
click at [41, 192] on span "keyboard_arrow_down" at bounding box center [41, 195] width 12 height 12
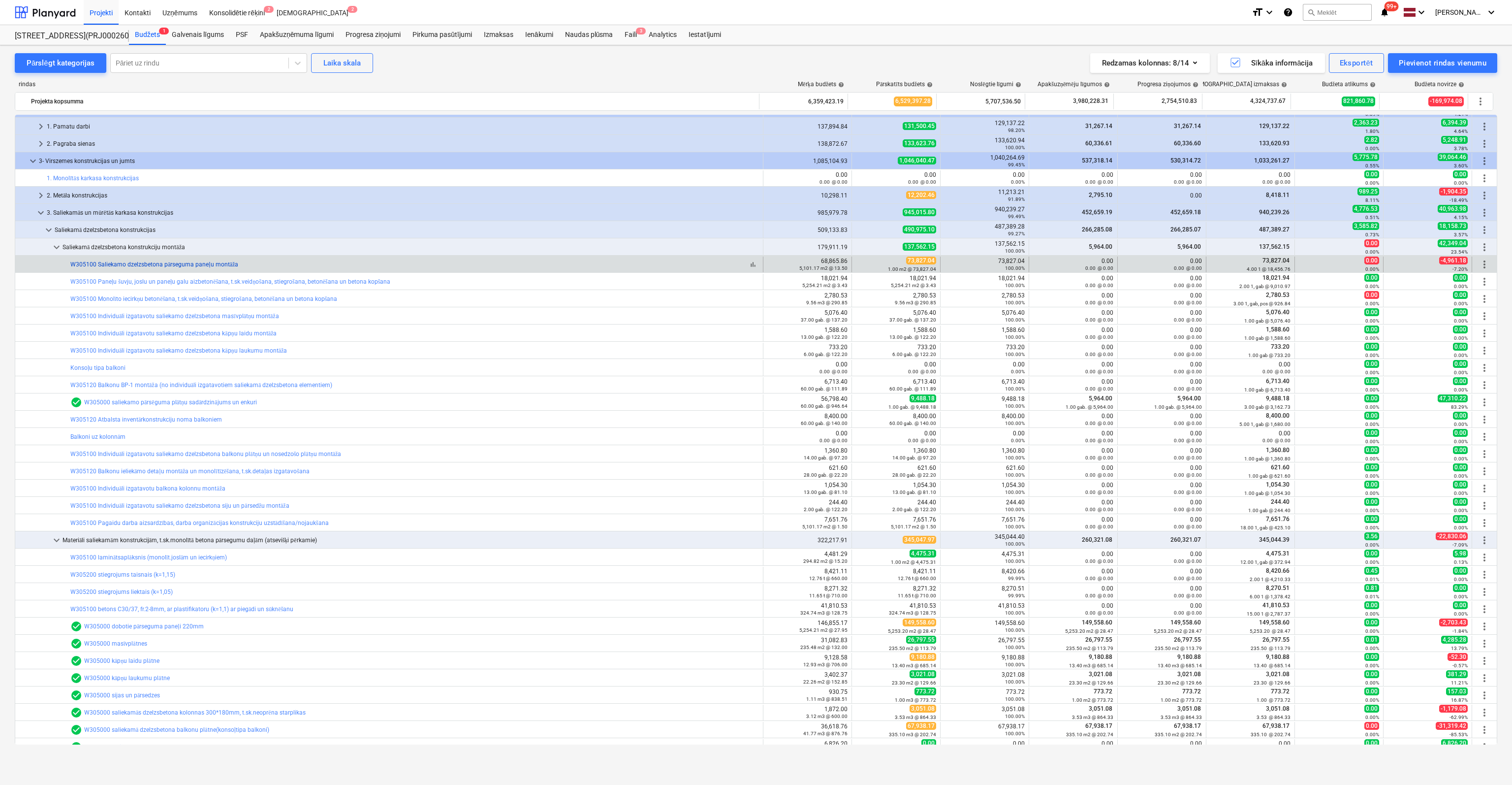
click at [108, 264] on link "W305100 Saliekamo dzelzsbetona pārseguma paneļu montāža" at bounding box center [154, 264] width 168 height 7
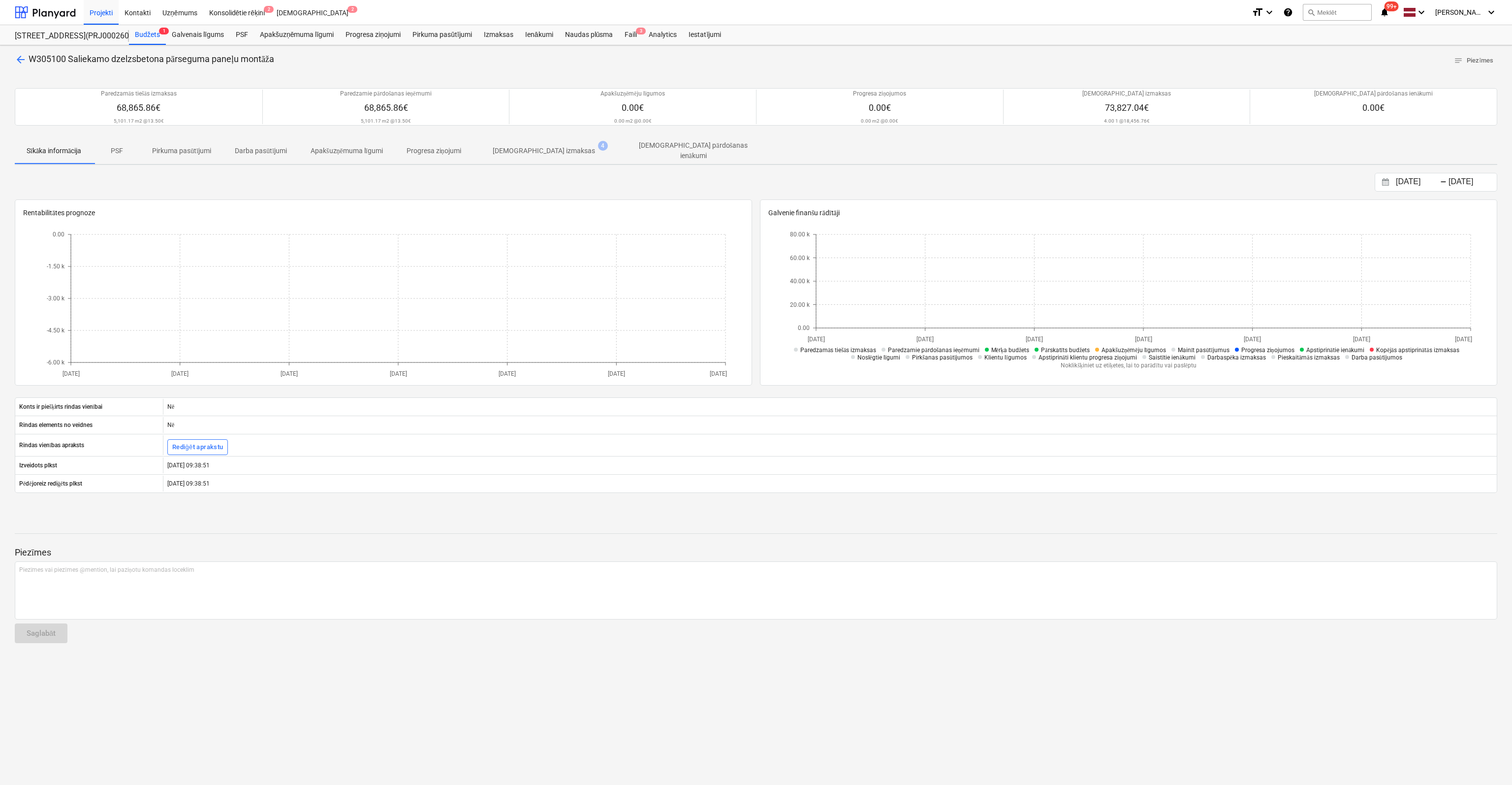
click at [515, 147] on p "[DEMOGRAPHIC_DATA] izmaksas" at bounding box center [544, 151] width 102 height 10
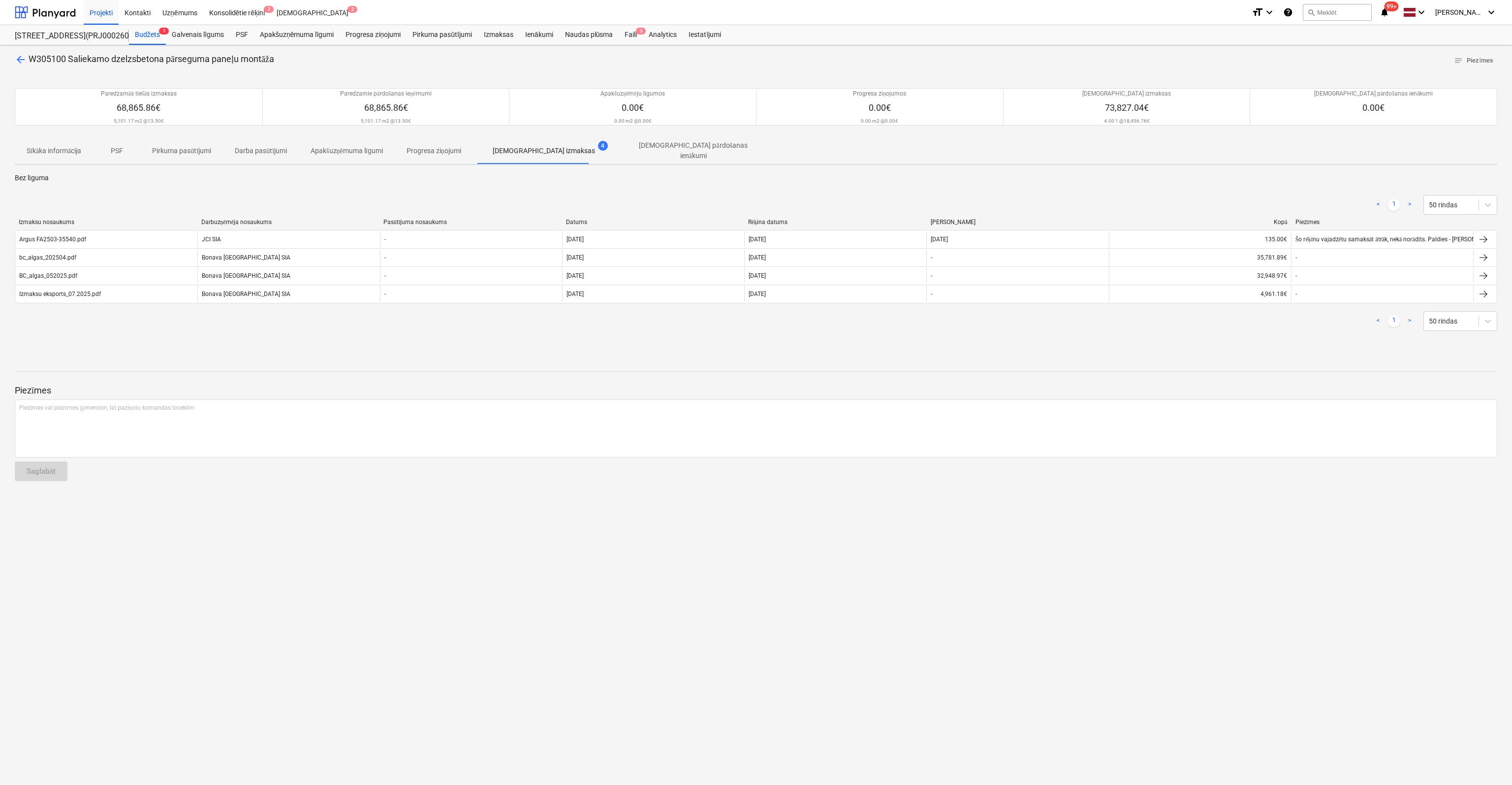
click at [24, 58] on span "arrow_back" at bounding box center [21, 60] width 12 height 12
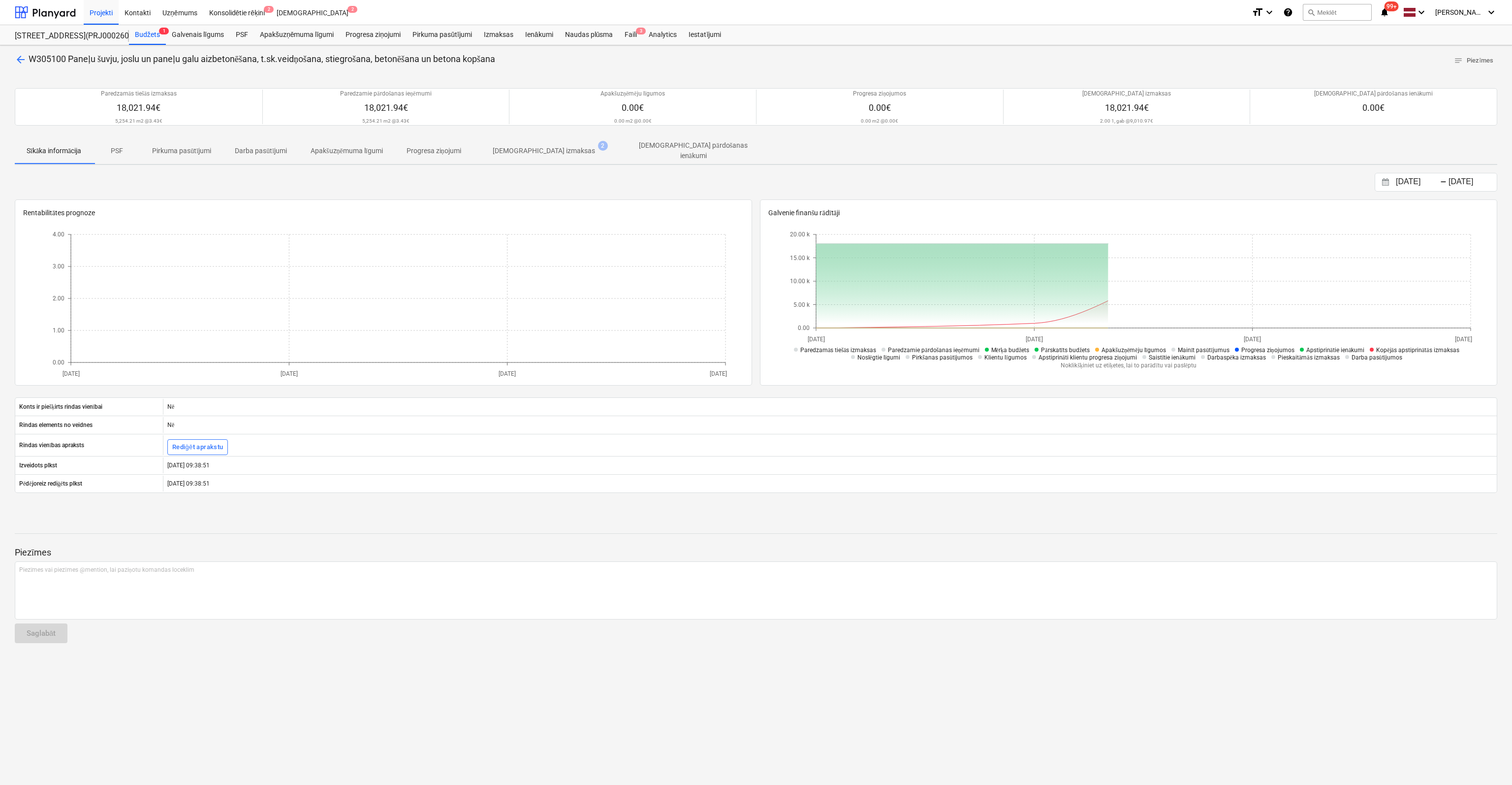
click at [543, 147] on p "[DEMOGRAPHIC_DATA] izmaksas" at bounding box center [544, 151] width 102 height 10
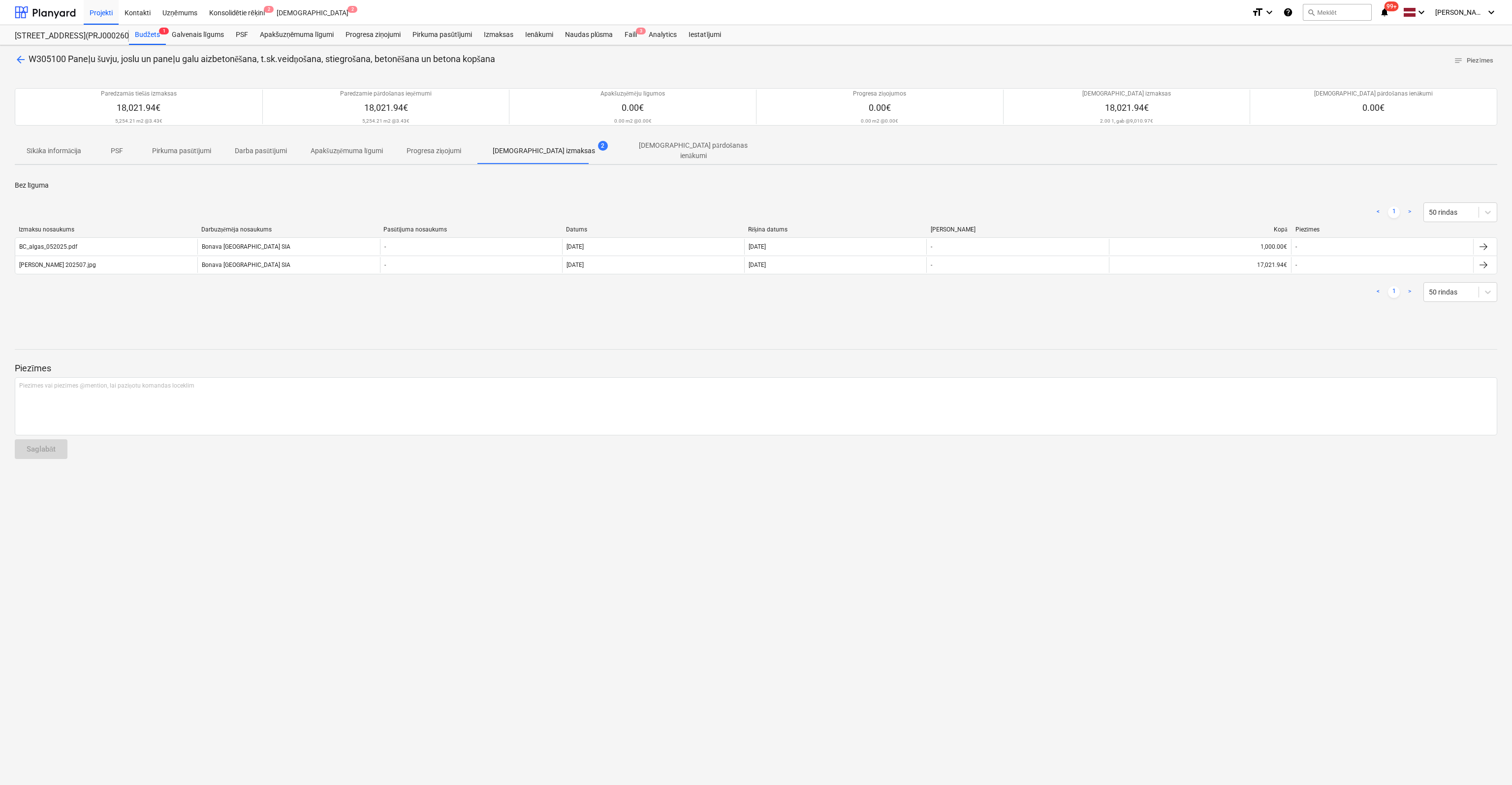
click at [18, 60] on span "arrow_back" at bounding box center [21, 60] width 12 height 12
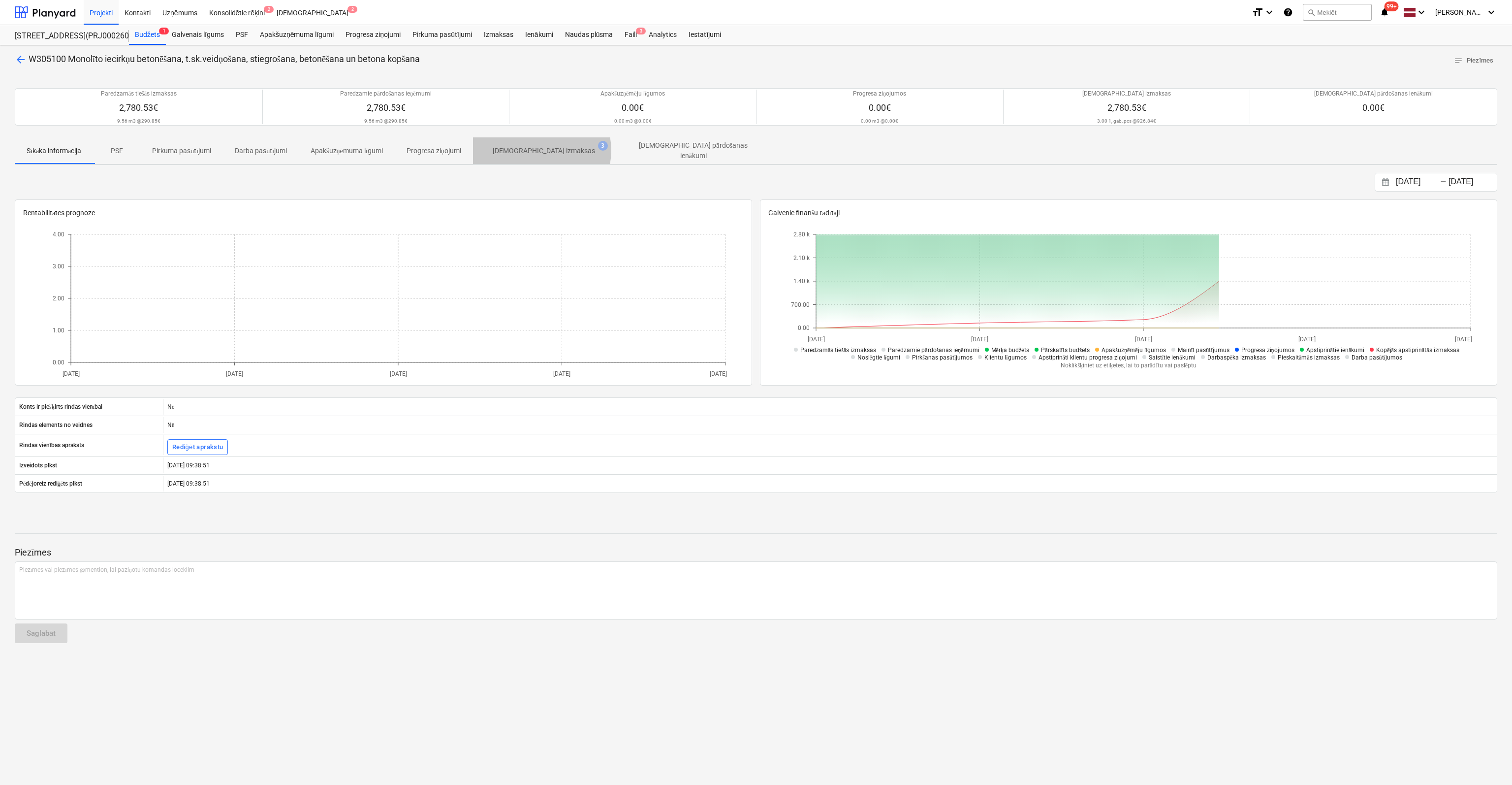
click at [546, 149] on p "[DEMOGRAPHIC_DATA] izmaksas" at bounding box center [544, 151] width 102 height 10
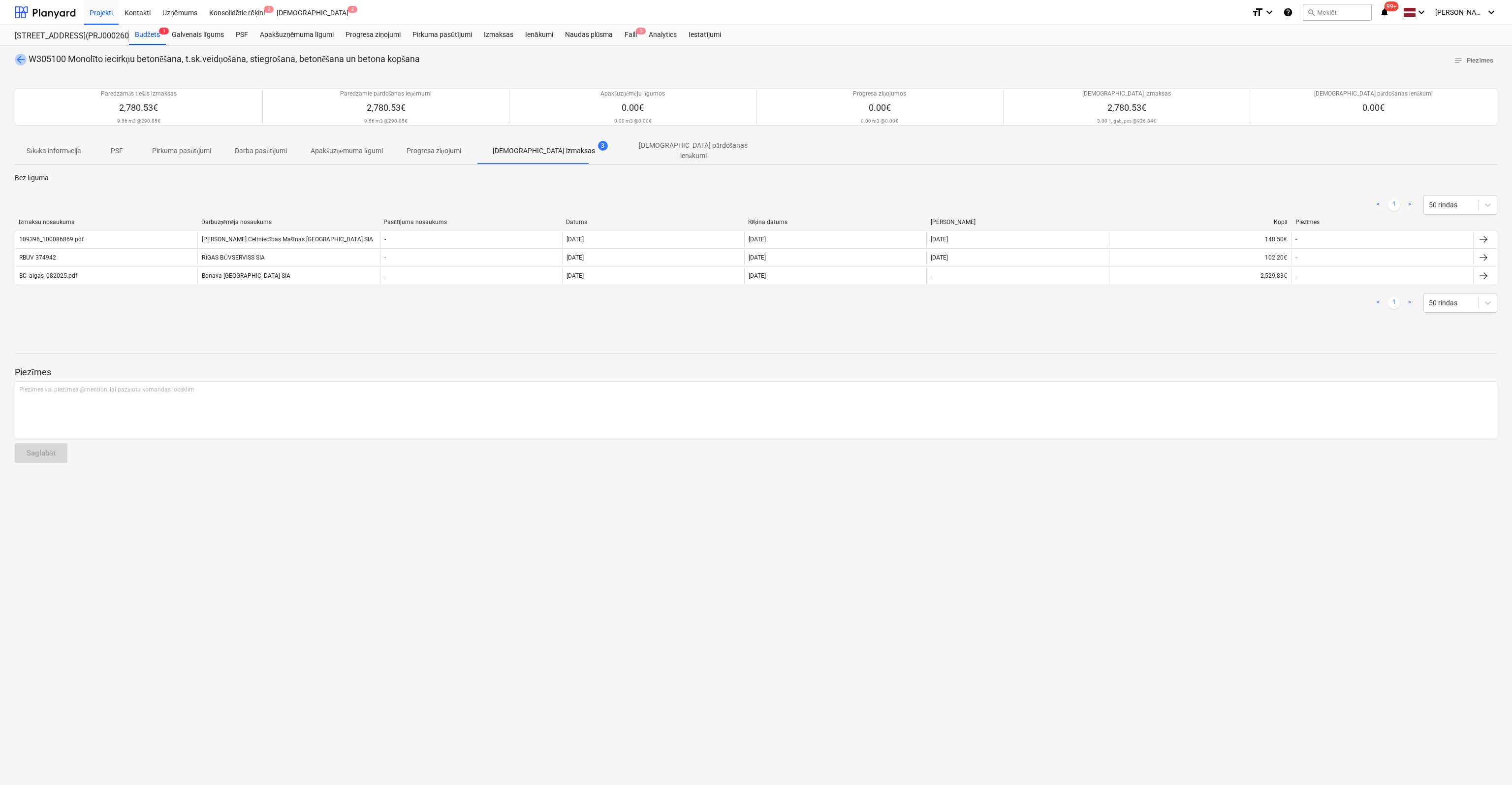
click at [17, 58] on span "arrow_back" at bounding box center [21, 60] width 12 height 12
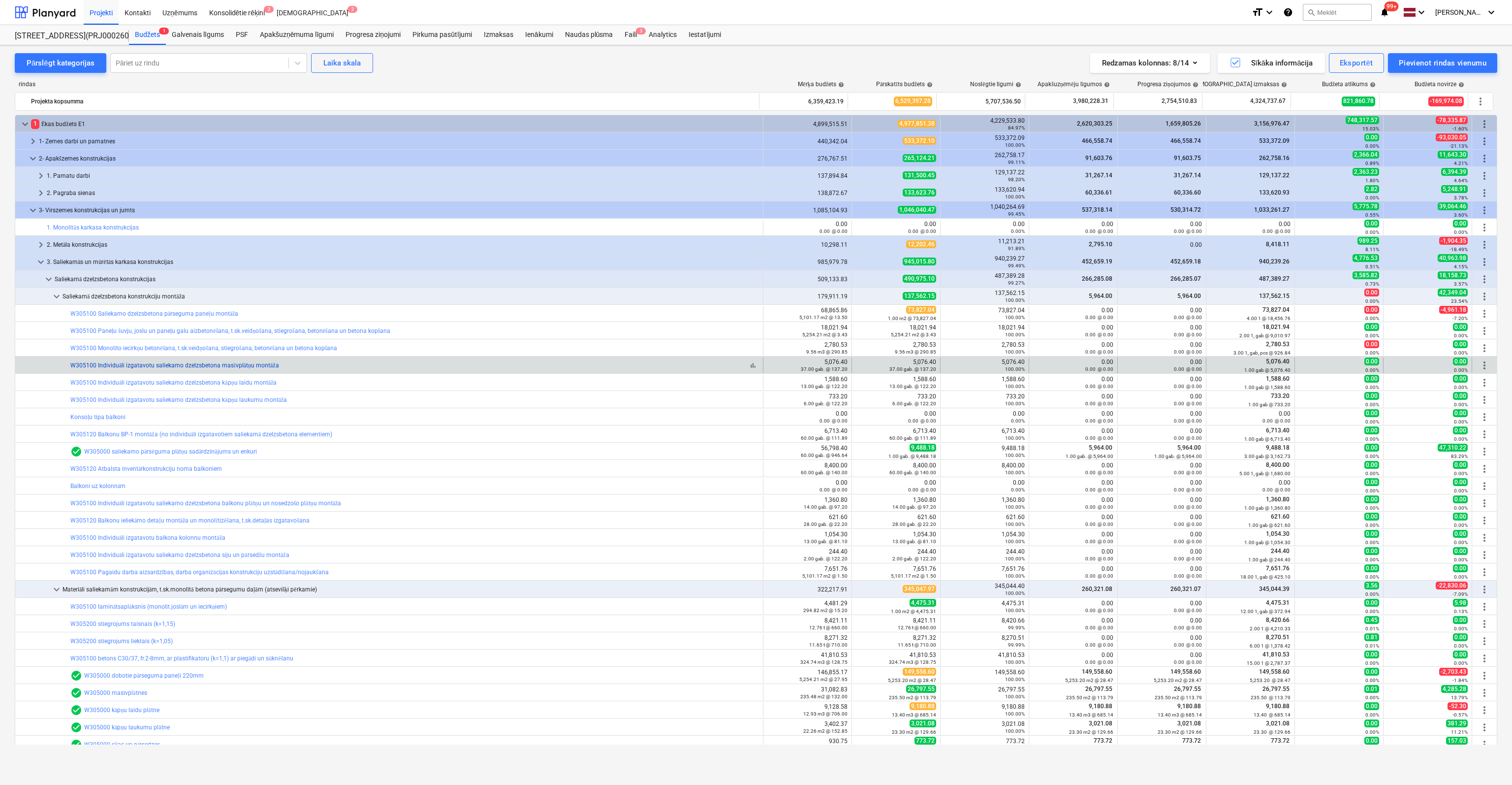
scroll to position [49, 0]
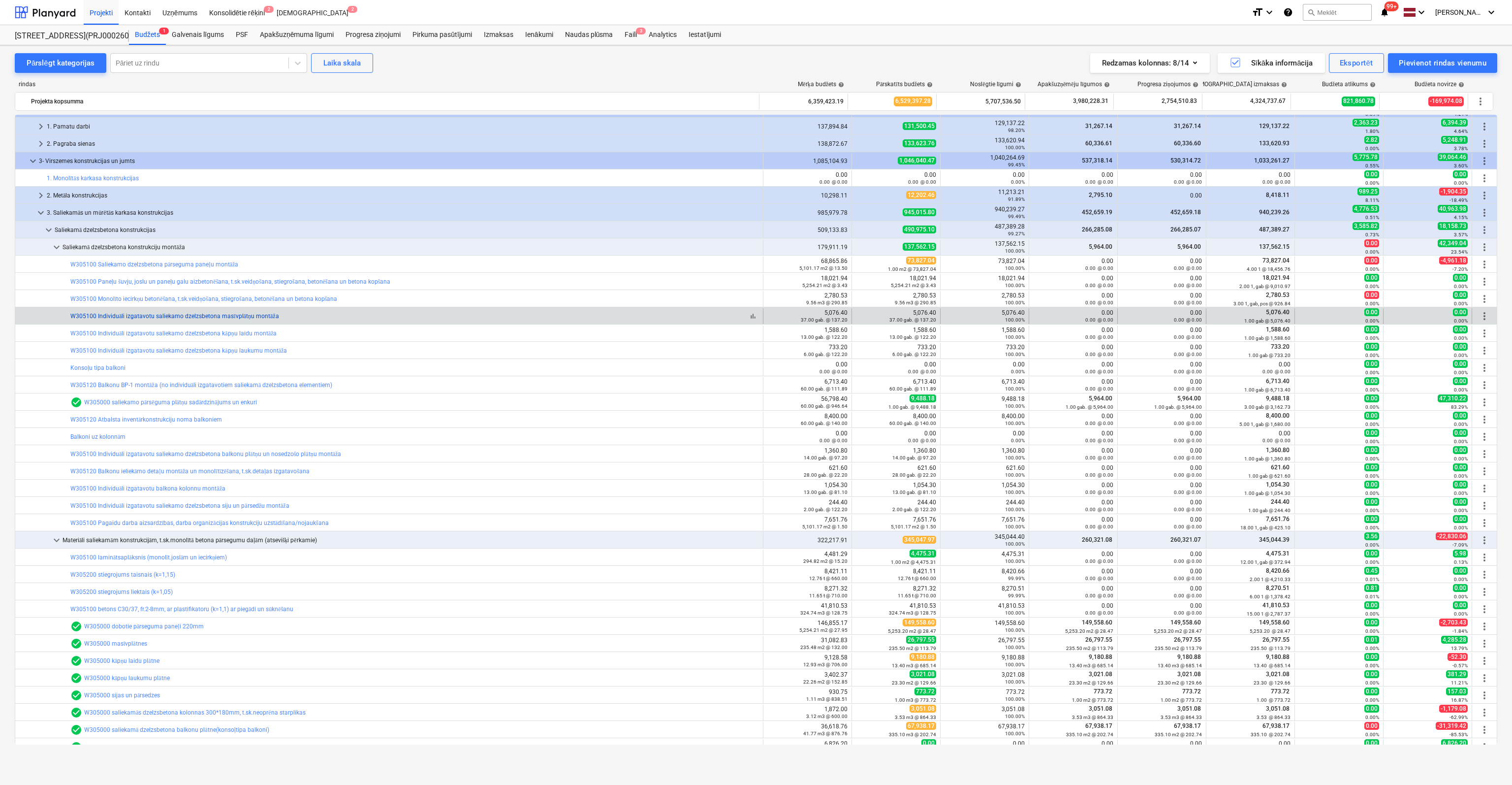
click at [121, 314] on link "W305100 Individuāli izgatavotu saliekamo dzelzsbetona masīvplātņu montāža" at bounding box center [174, 316] width 208 height 7
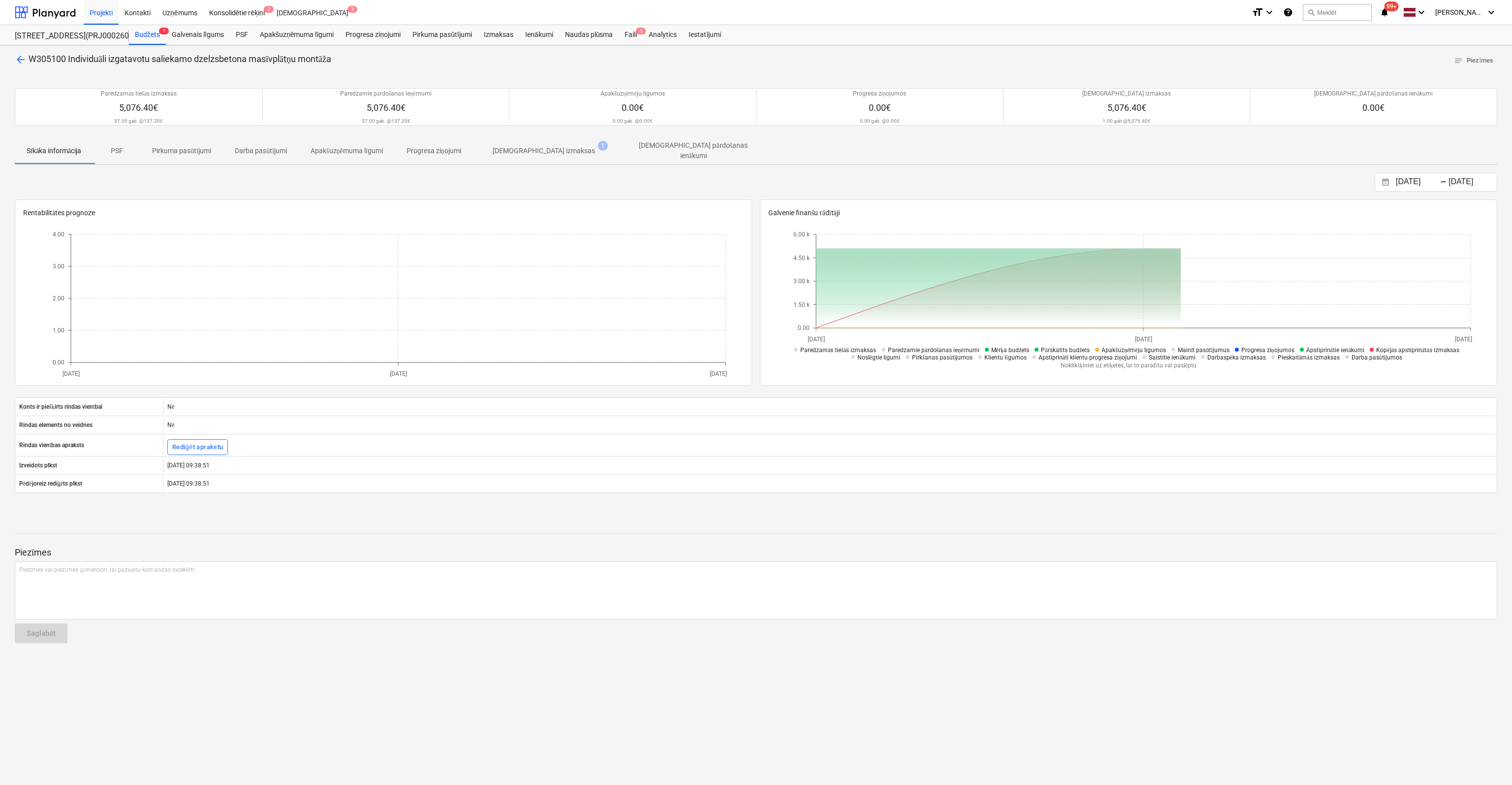
click at [545, 148] on p "[DEMOGRAPHIC_DATA] izmaksas" at bounding box center [544, 151] width 102 height 10
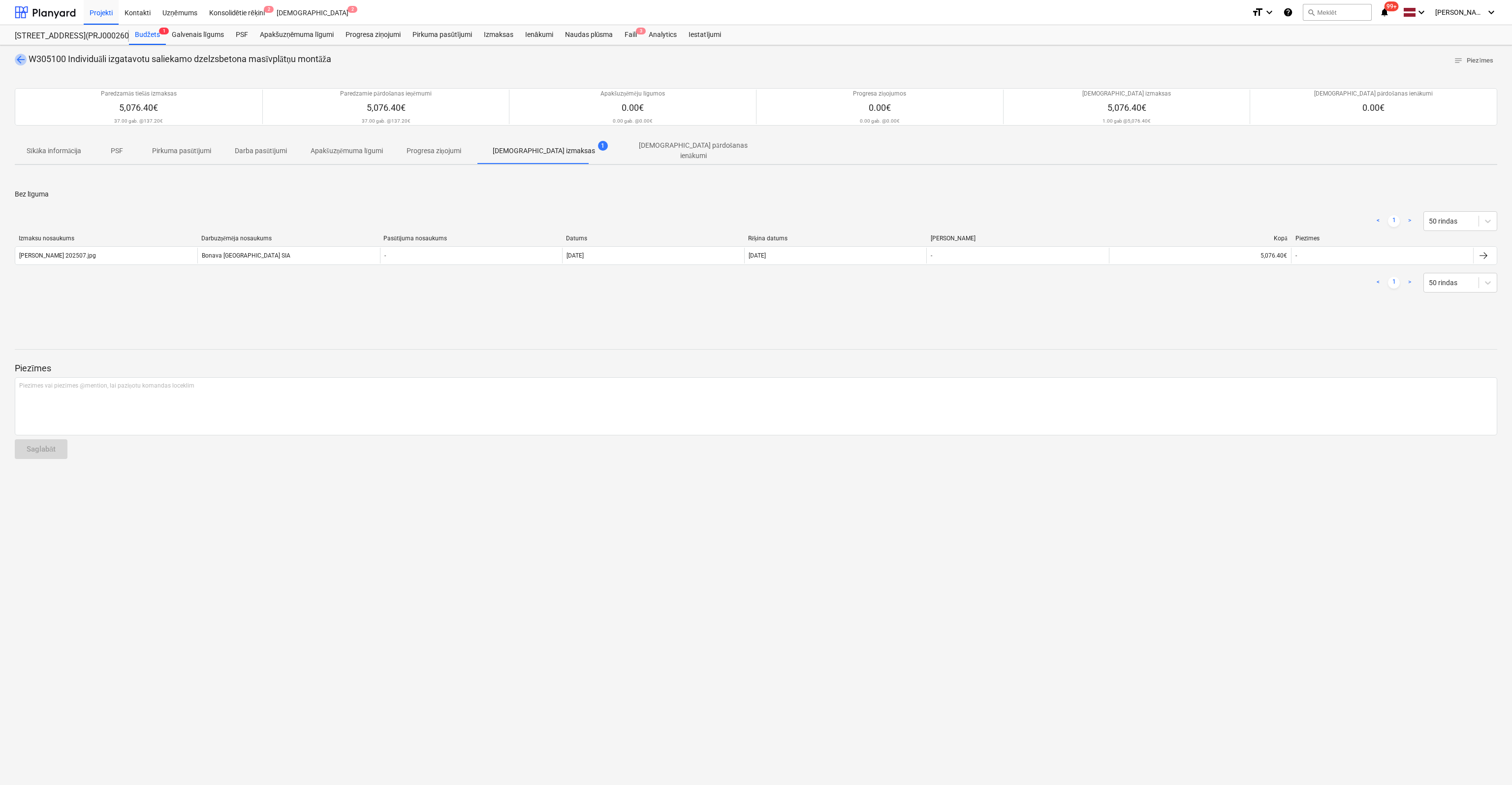
click at [21, 58] on span "arrow_back" at bounding box center [21, 60] width 12 height 12
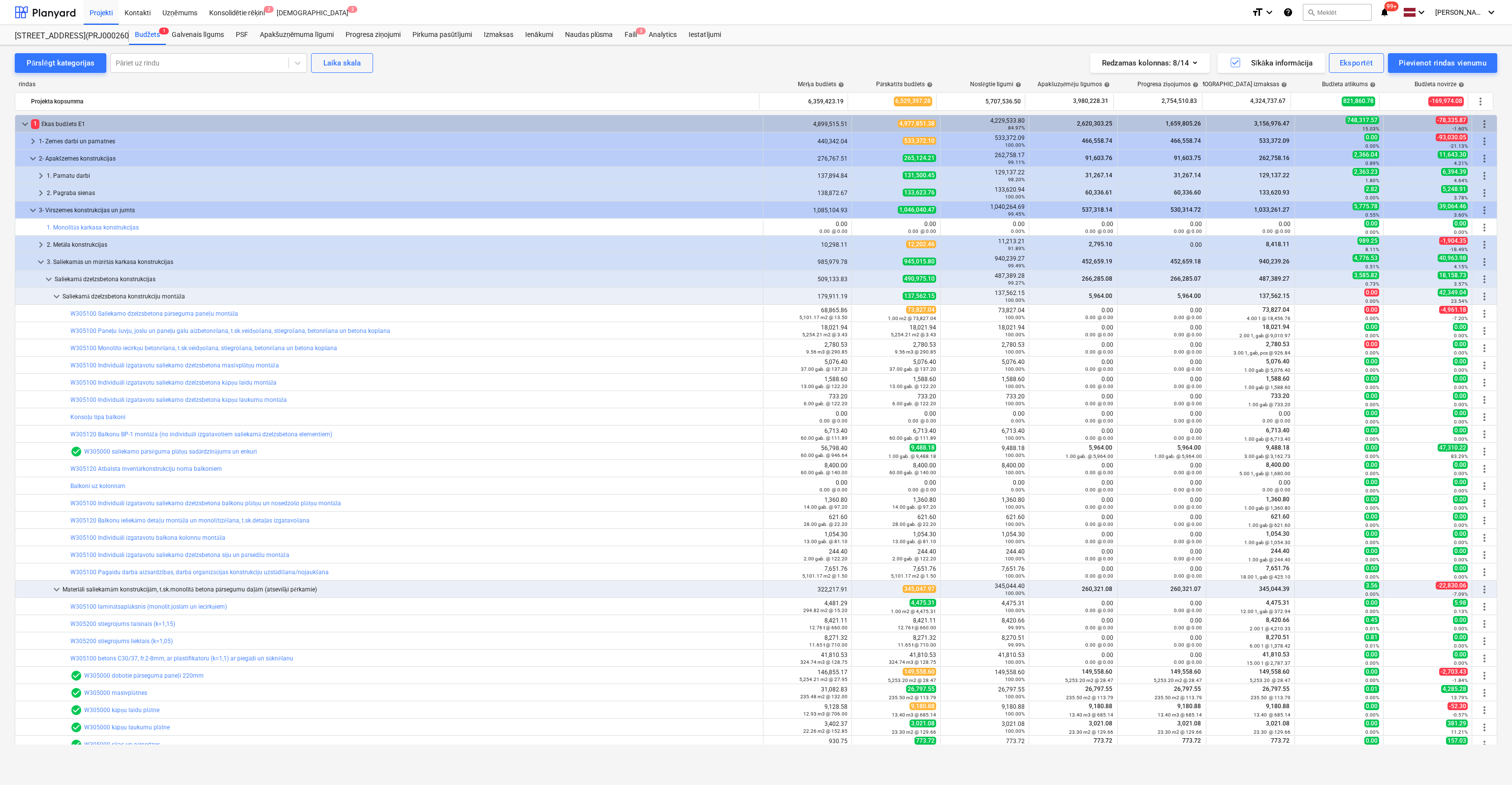
scroll to position [49, 0]
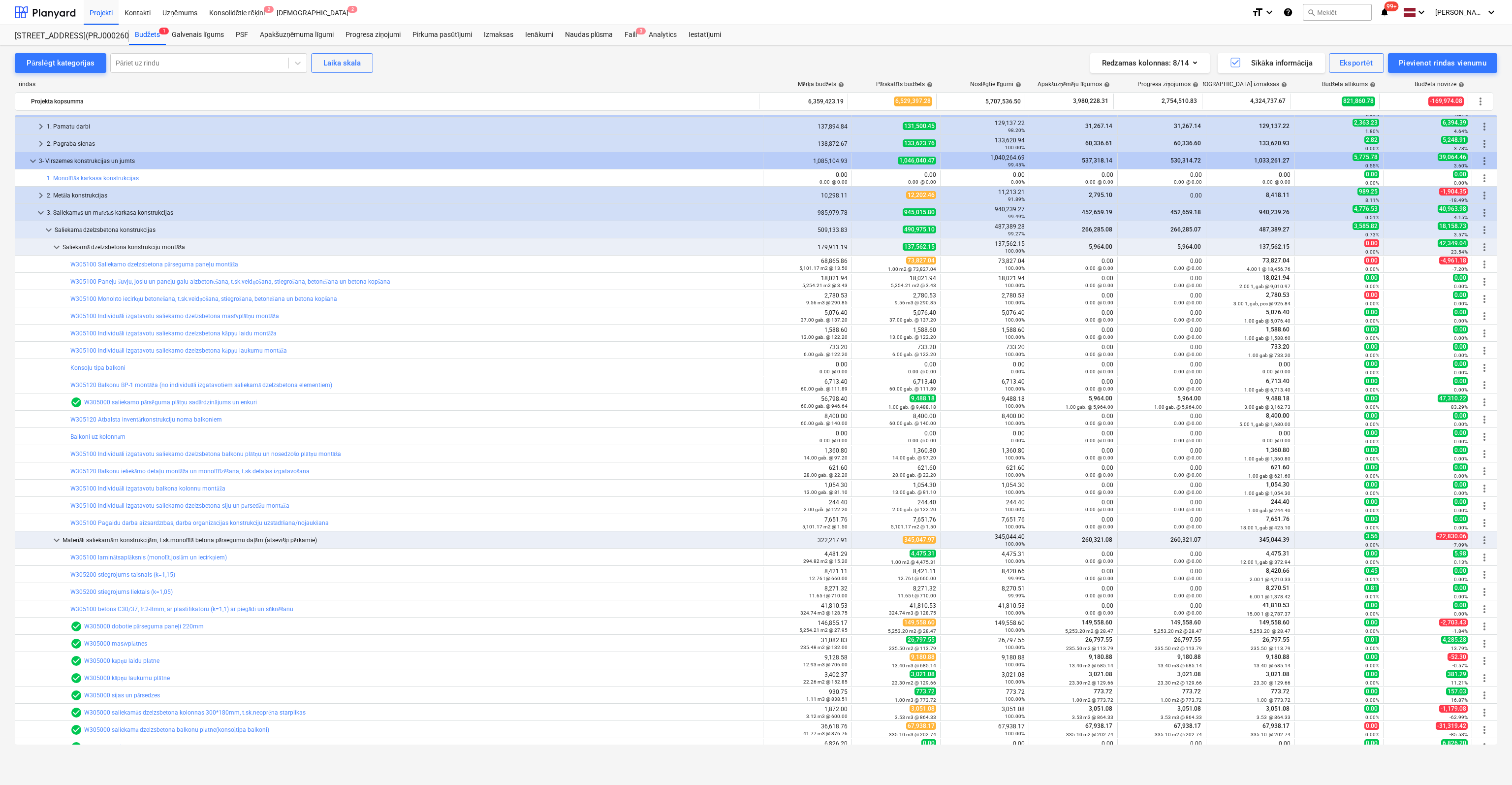
click at [119, 331] on link "W305100 Individuāli izgatavotu saliekamo dzelzsbetona kāpņu laidu montāža" at bounding box center [173, 334] width 206 height 7
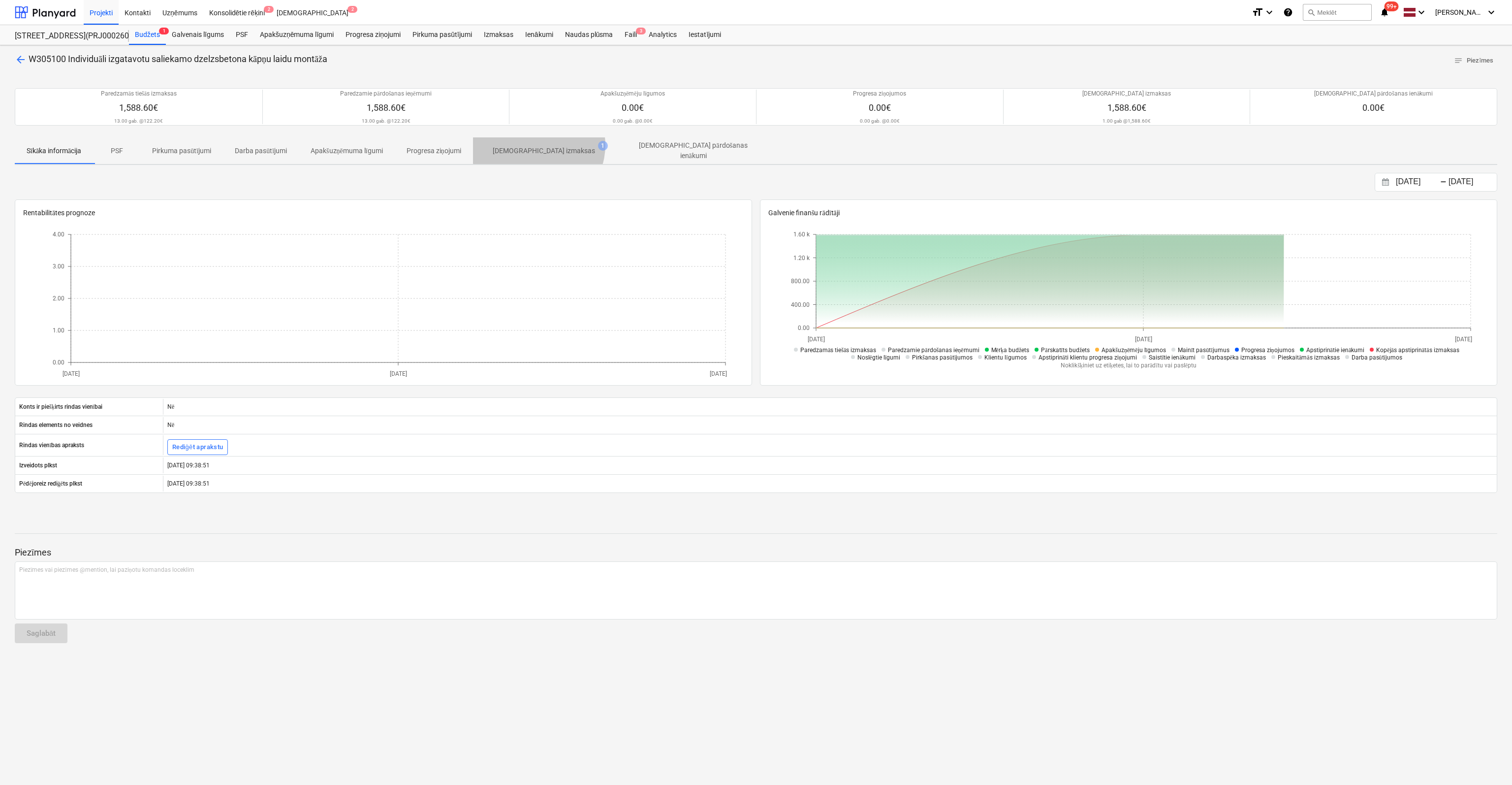
click at [543, 146] on p "[DEMOGRAPHIC_DATA] izmaksas" at bounding box center [544, 151] width 102 height 10
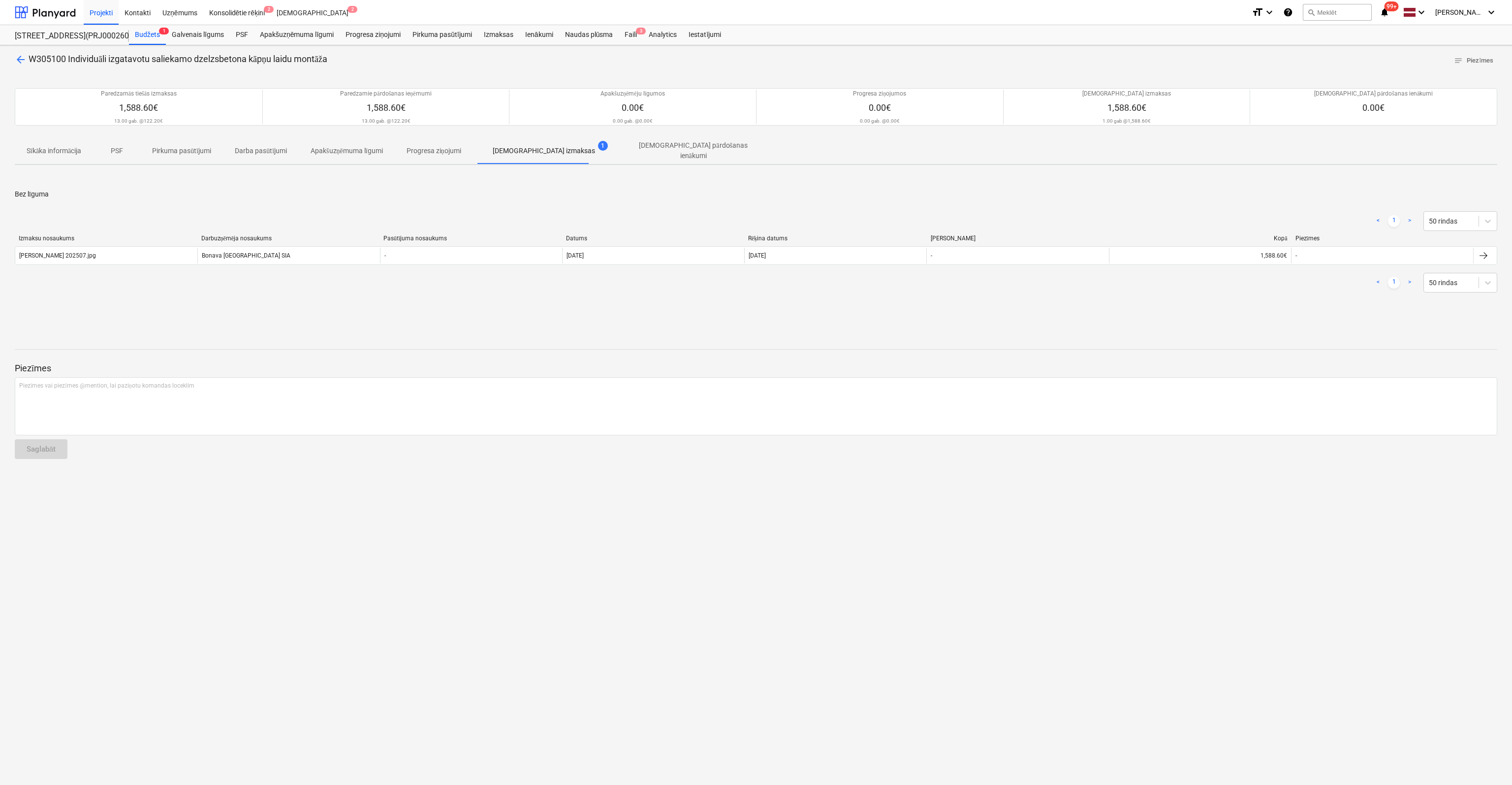
click at [20, 55] on span "arrow_back" at bounding box center [21, 60] width 12 height 12
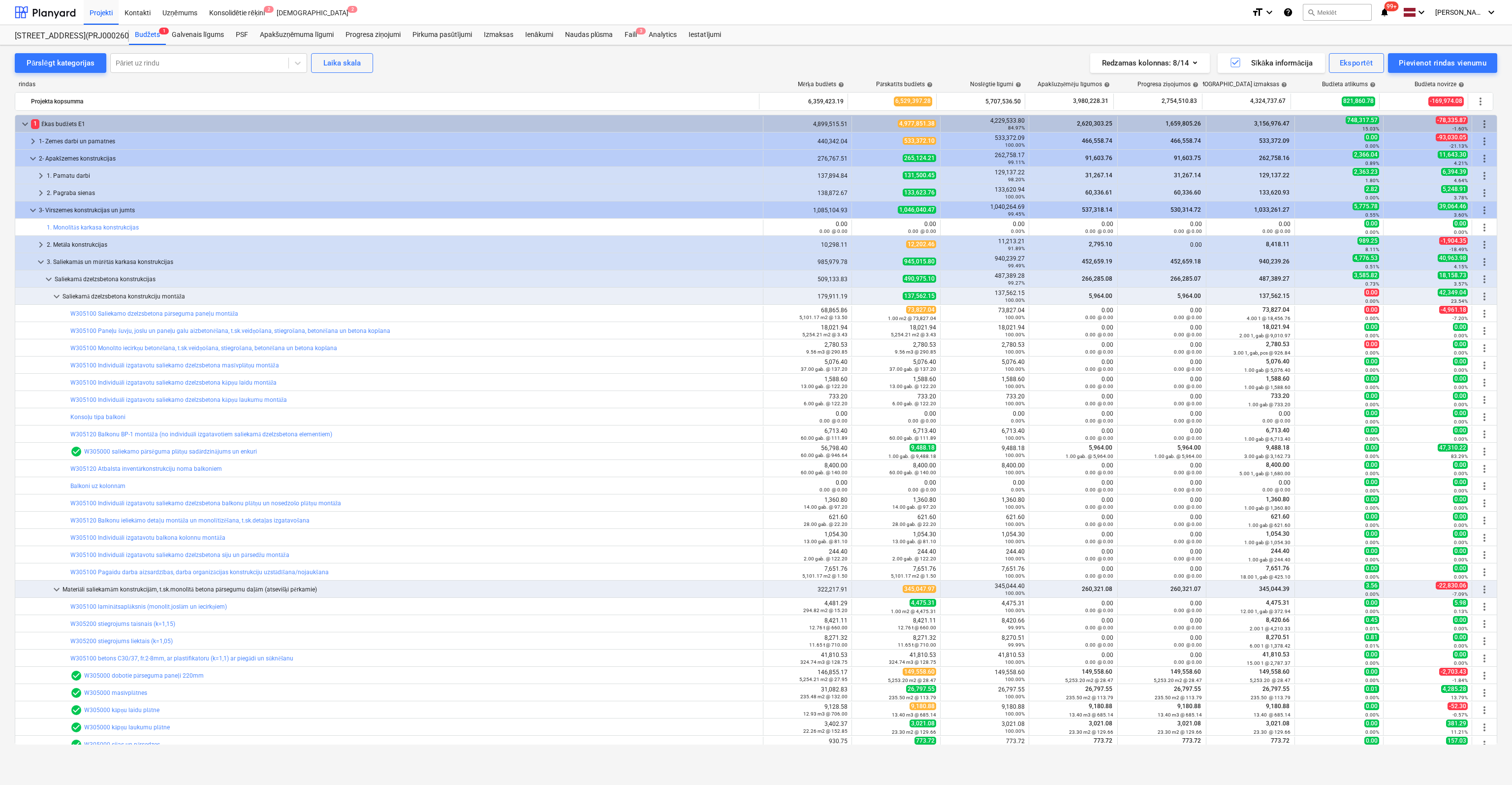
click at [112, 396] on link "W305100 Individuāli izgatavotu saliekamo dzelzsbetona kāpņu laukumu montāža" at bounding box center [179, 400] width 217 height 7
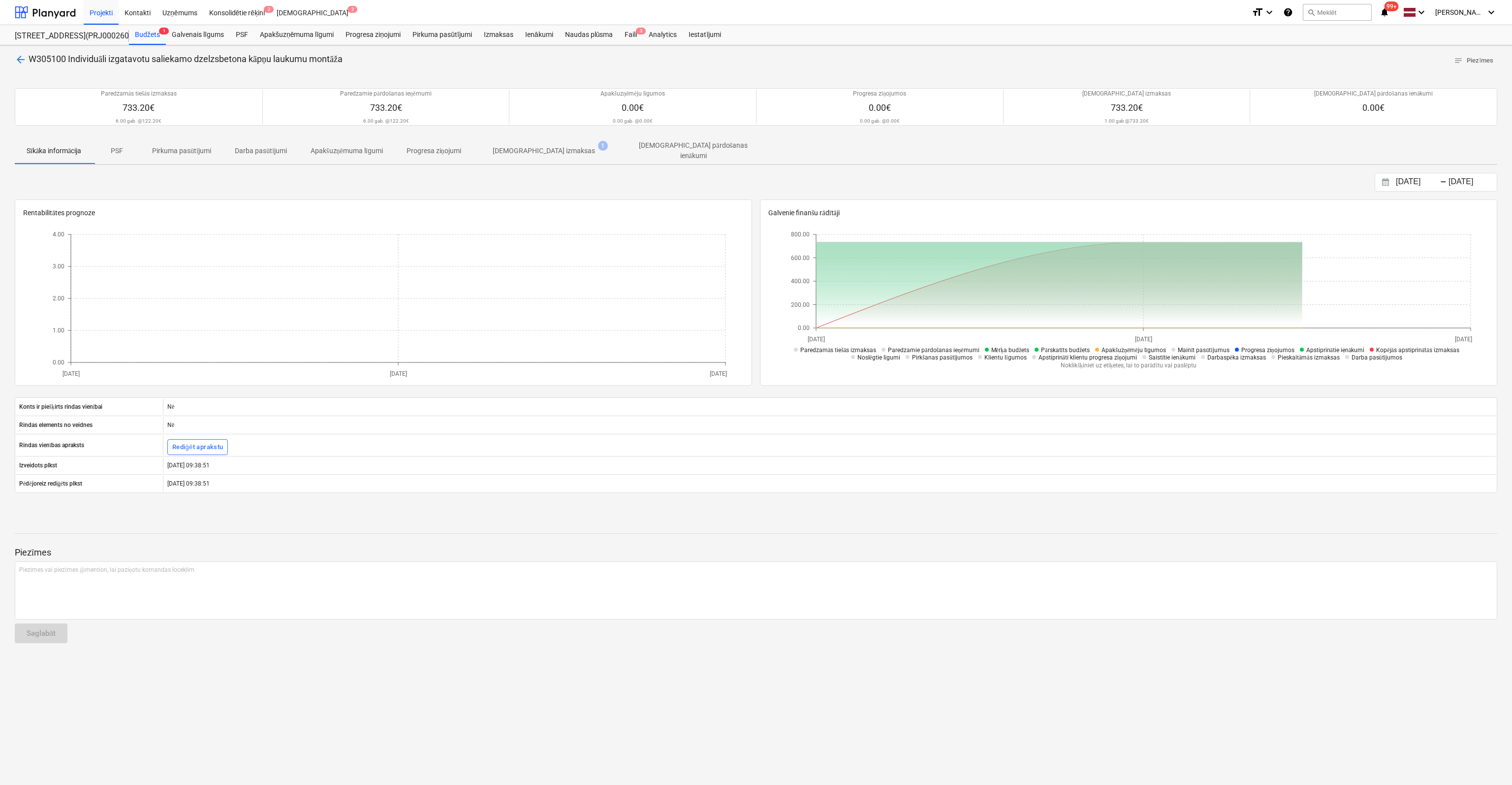
click at [530, 146] on span "[DEMOGRAPHIC_DATA] izmaksas 1" at bounding box center [544, 151] width 118 height 10
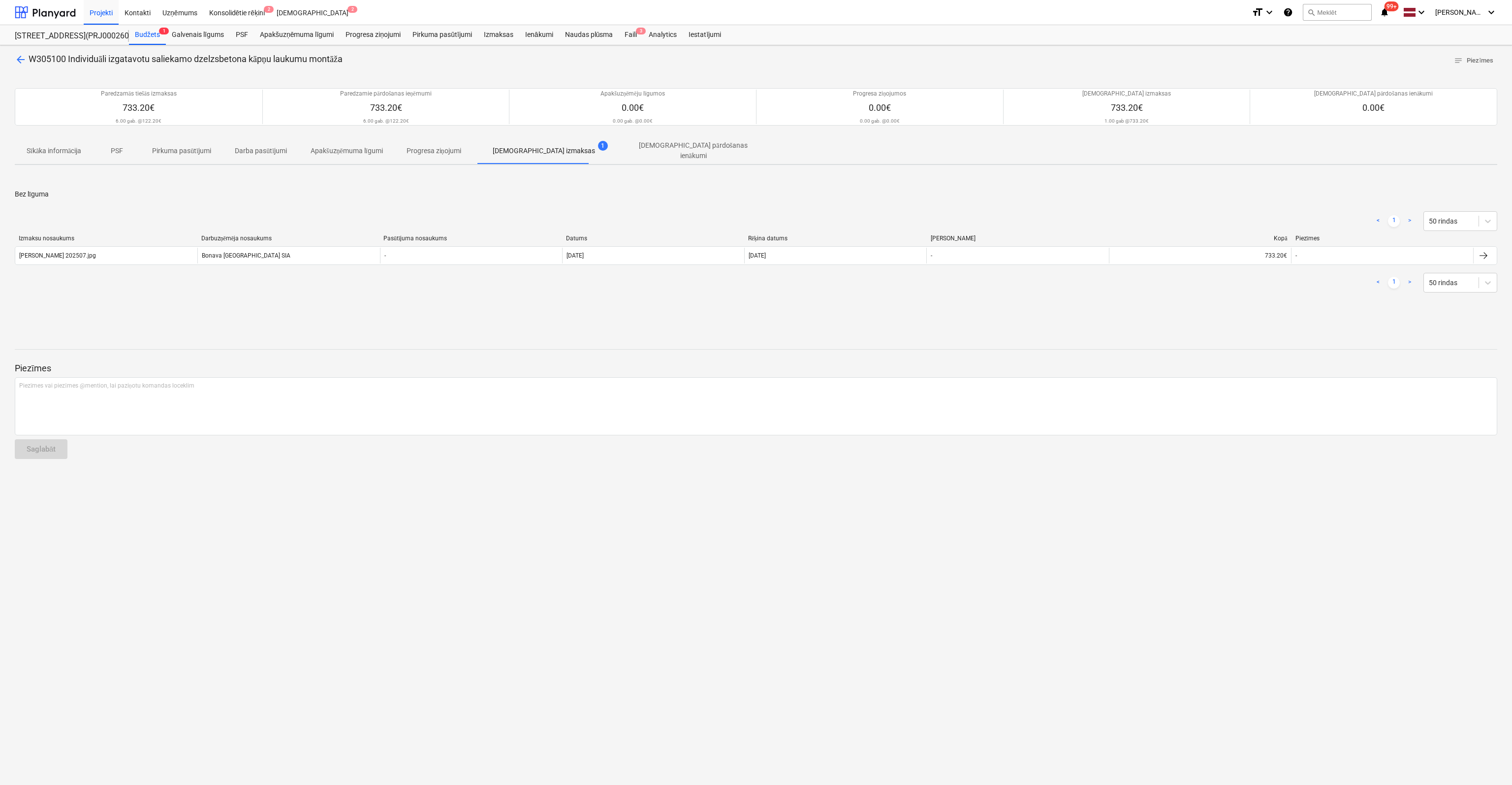
click at [23, 61] on span "arrow_back" at bounding box center [21, 60] width 12 height 12
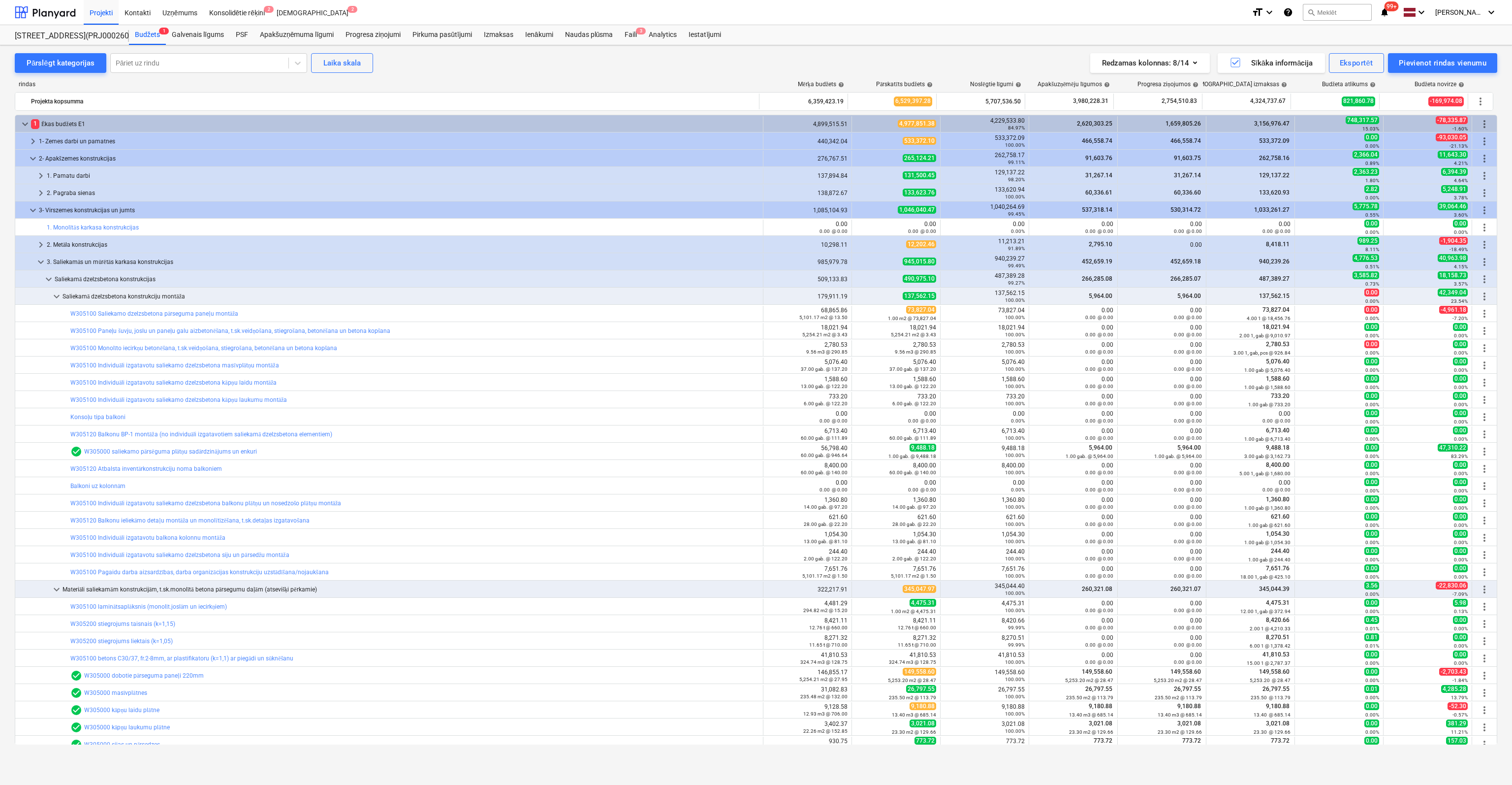
scroll to position [49, 0]
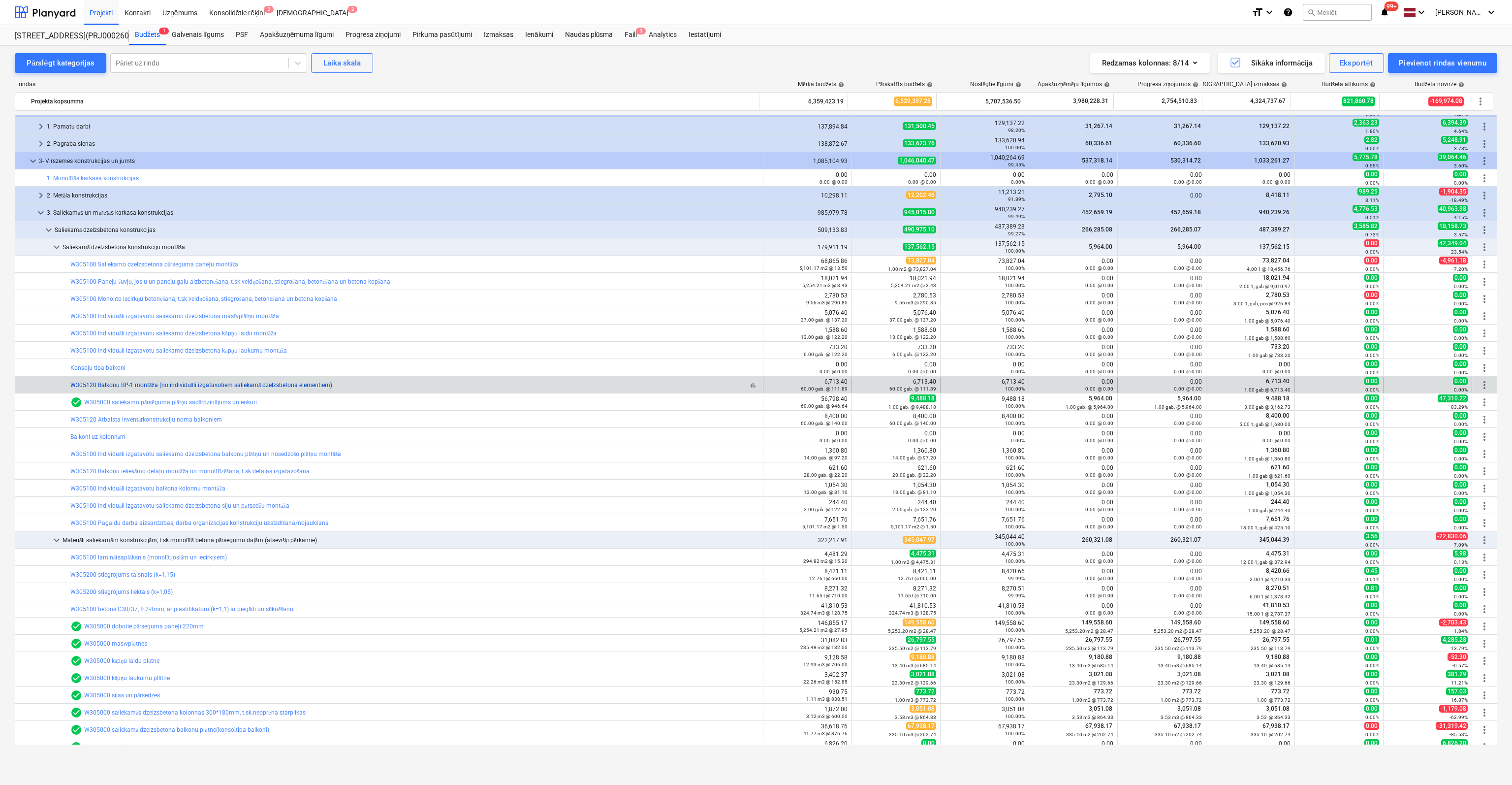
click at [108, 382] on link "W305120 Balkonu BP-1 montāža (no individuāli izgatavotiem saliekamā dzelzsbeton…" at bounding box center [201, 385] width 262 height 7
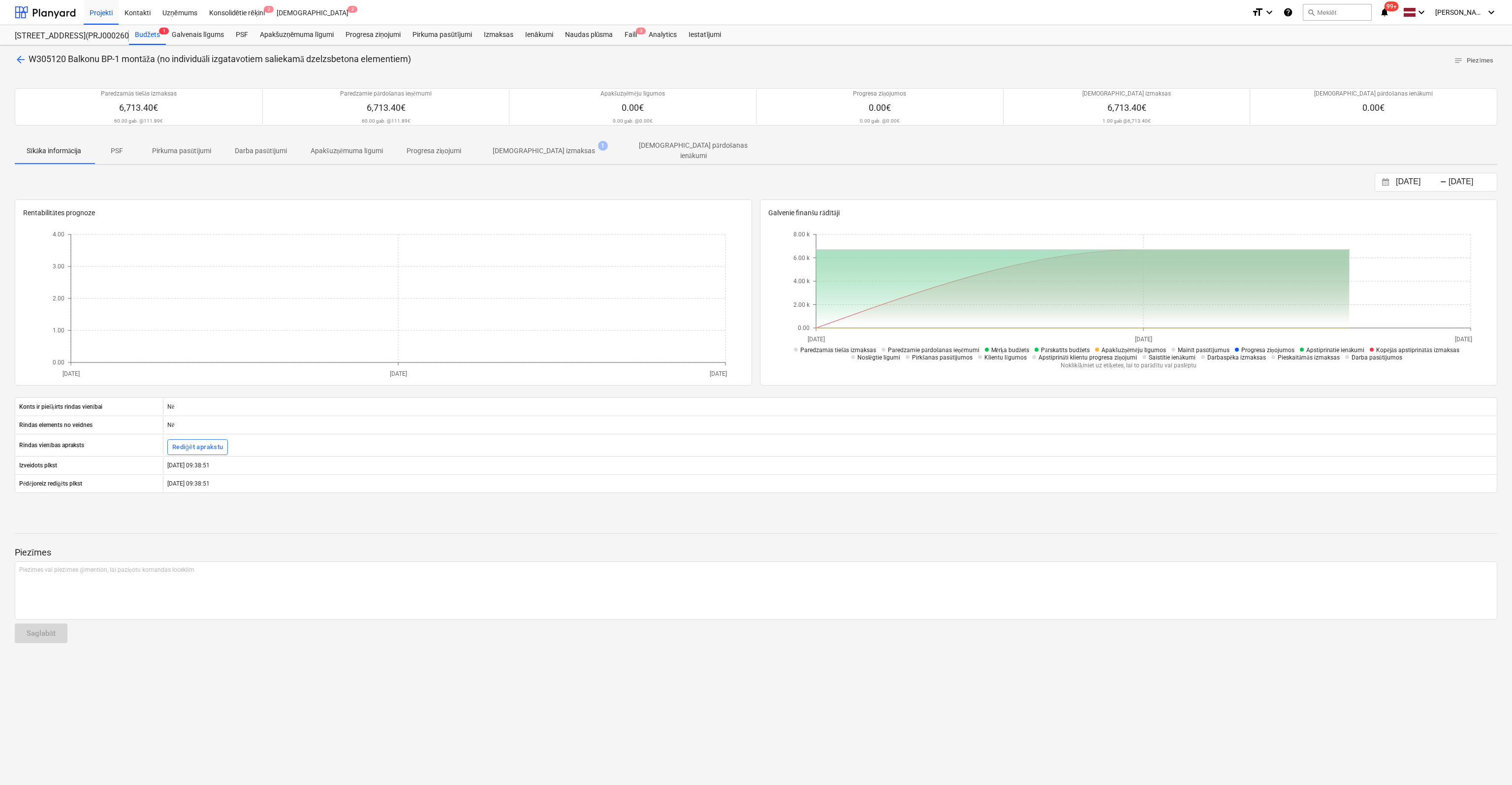
click at [515, 146] on p "[DEMOGRAPHIC_DATA] izmaksas" at bounding box center [544, 151] width 102 height 10
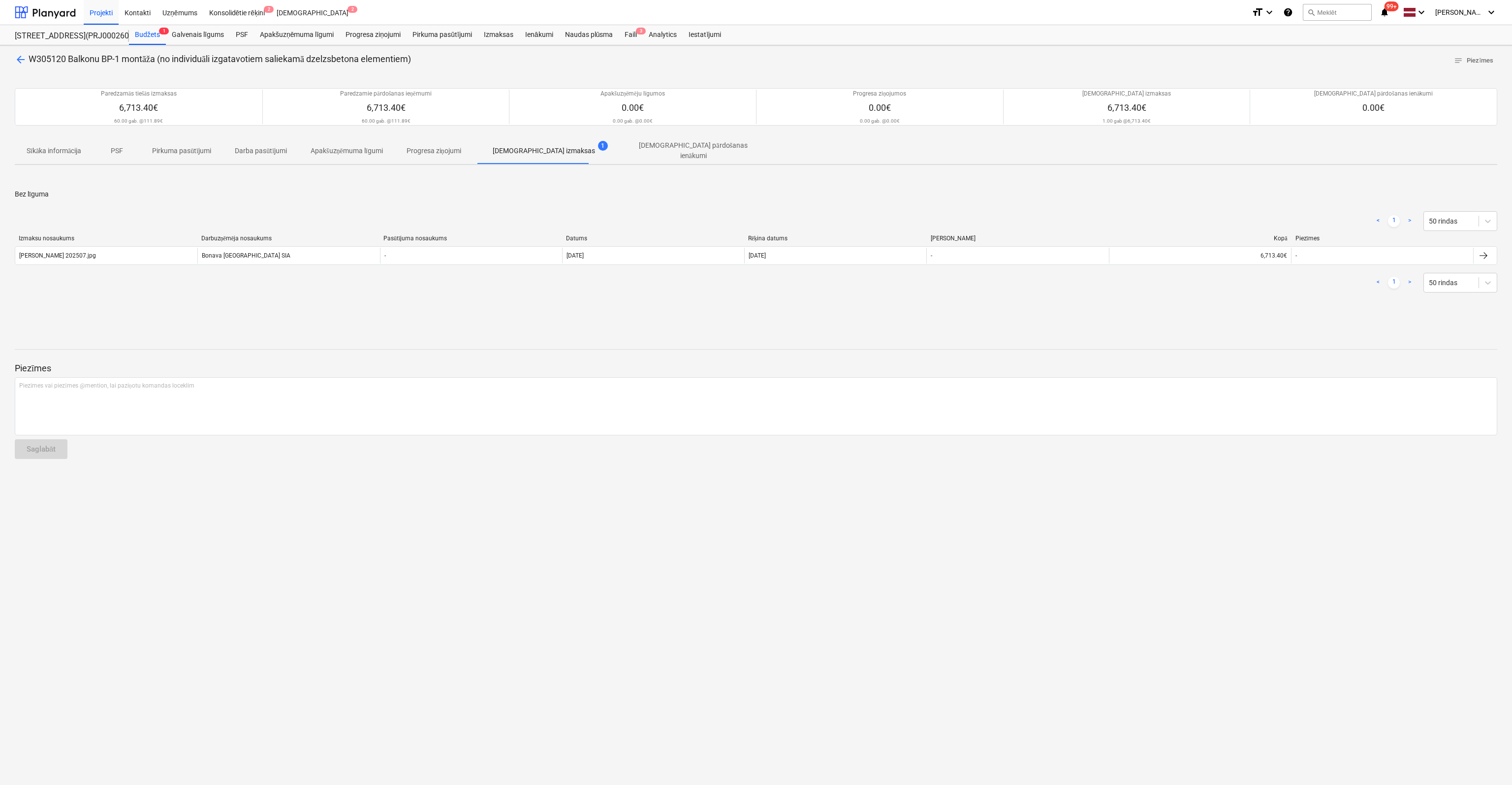
click at [20, 56] on span "arrow_back" at bounding box center [21, 60] width 12 height 12
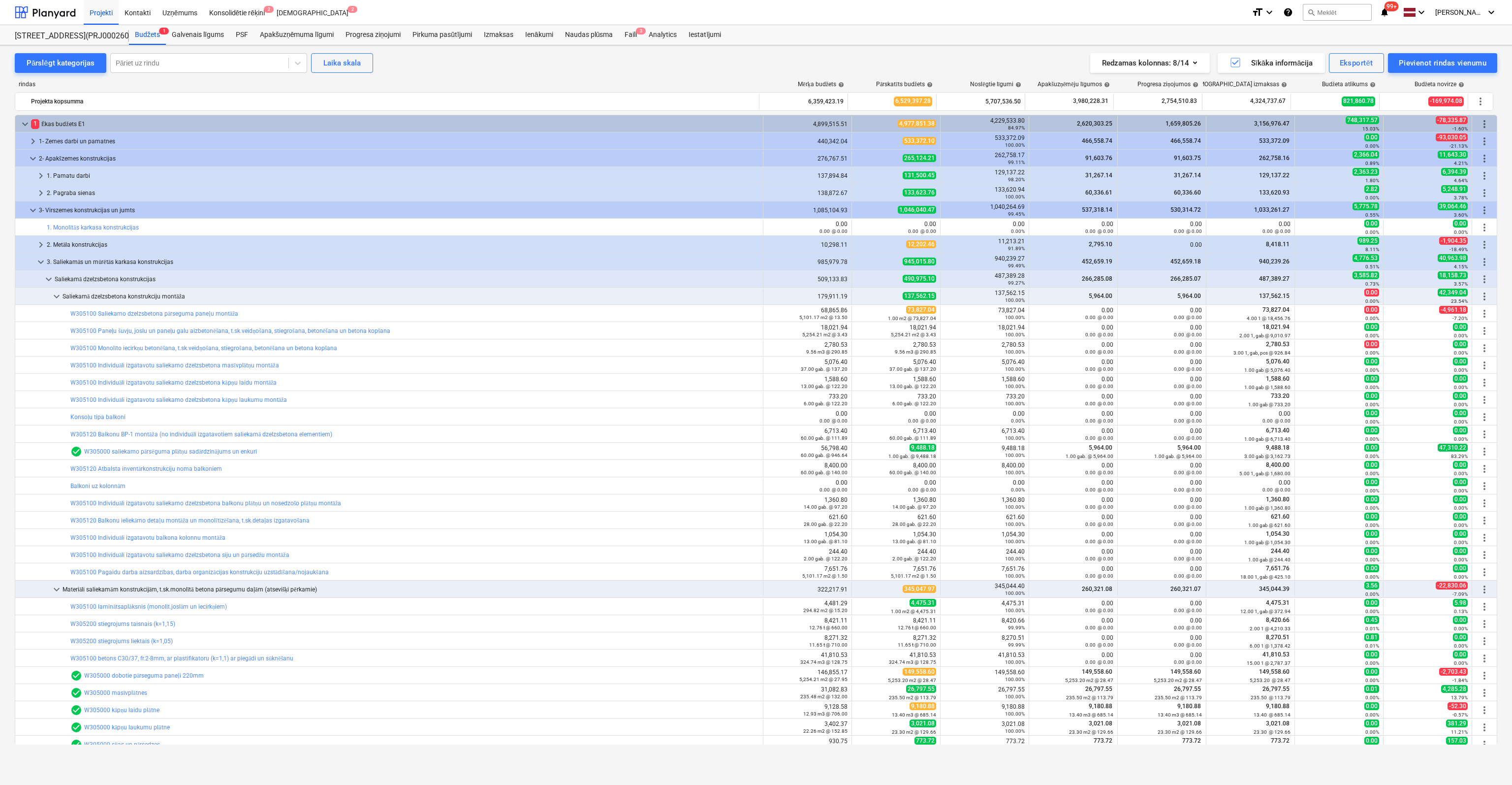
scroll to position [49, 0]
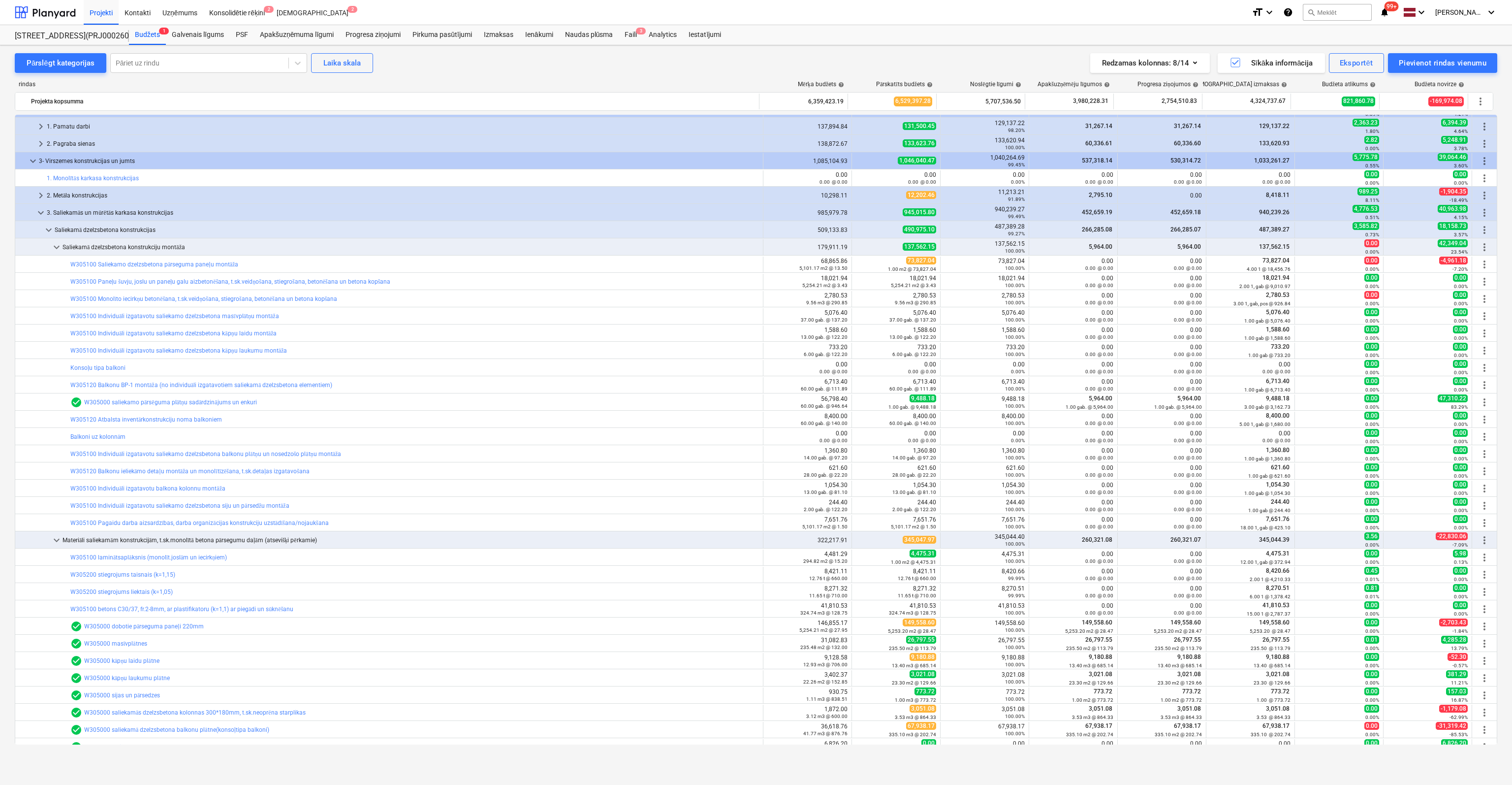
click at [115, 399] on link "W305000 saliekamo pārsēguma plātņu sadārdzinājums un enkuri" at bounding box center [170, 403] width 173 height 7
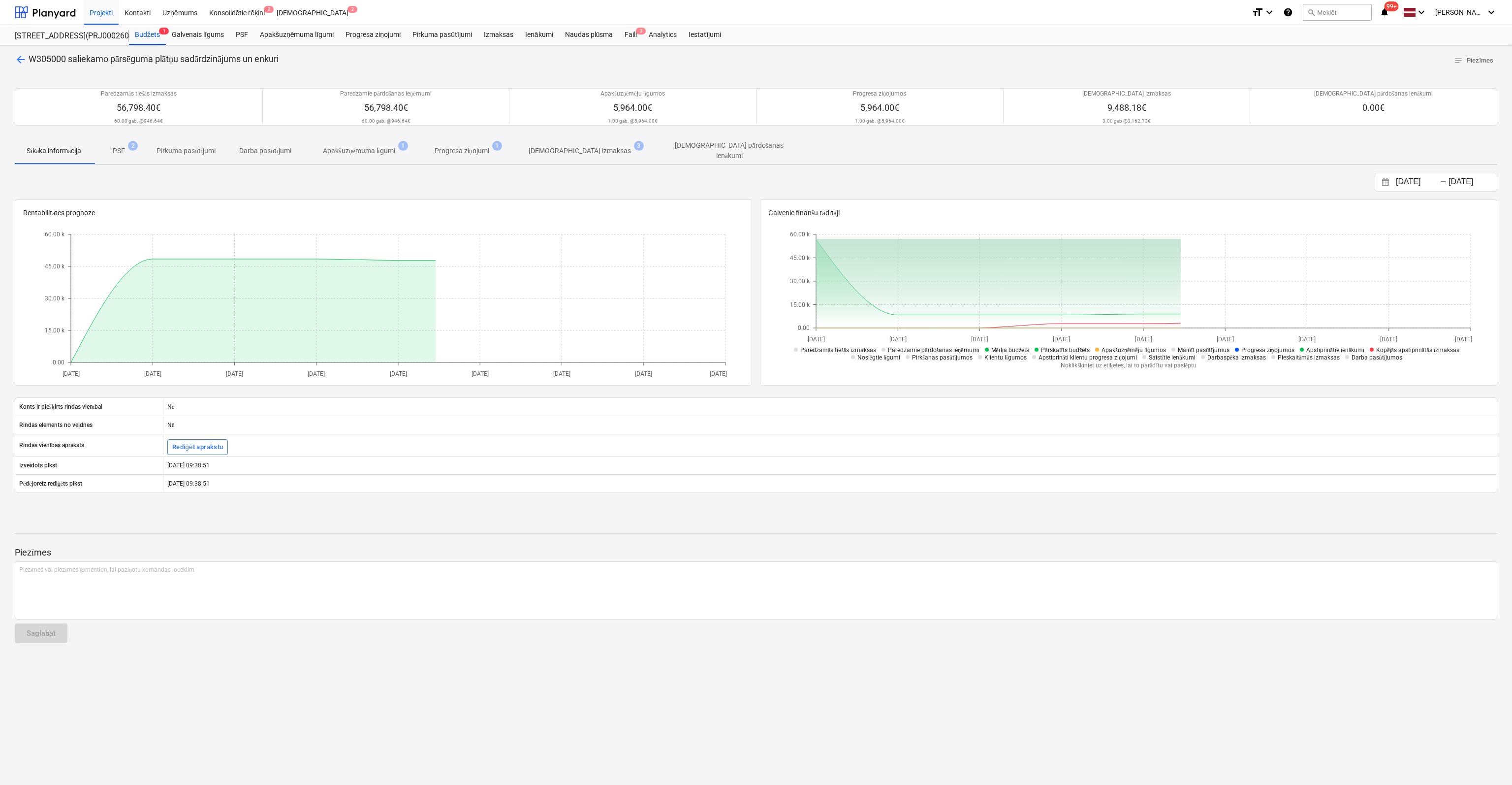
click at [565, 149] on p "[DEMOGRAPHIC_DATA] izmaksas" at bounding box center [580, 151] width 102 height 10
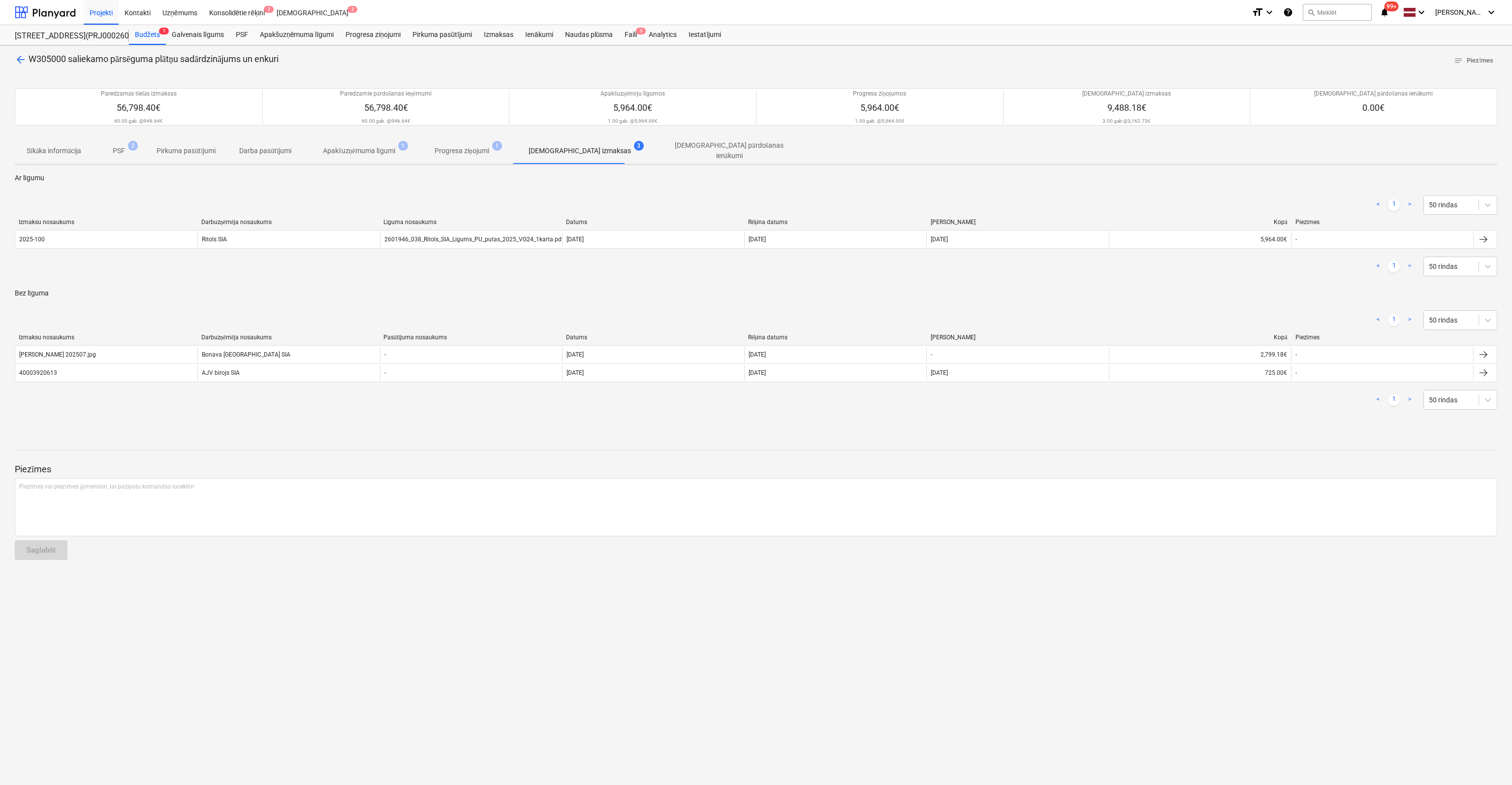
click at [18, 58] on span "arrow_back" at bounding box center [21, 60] width 12 height 12
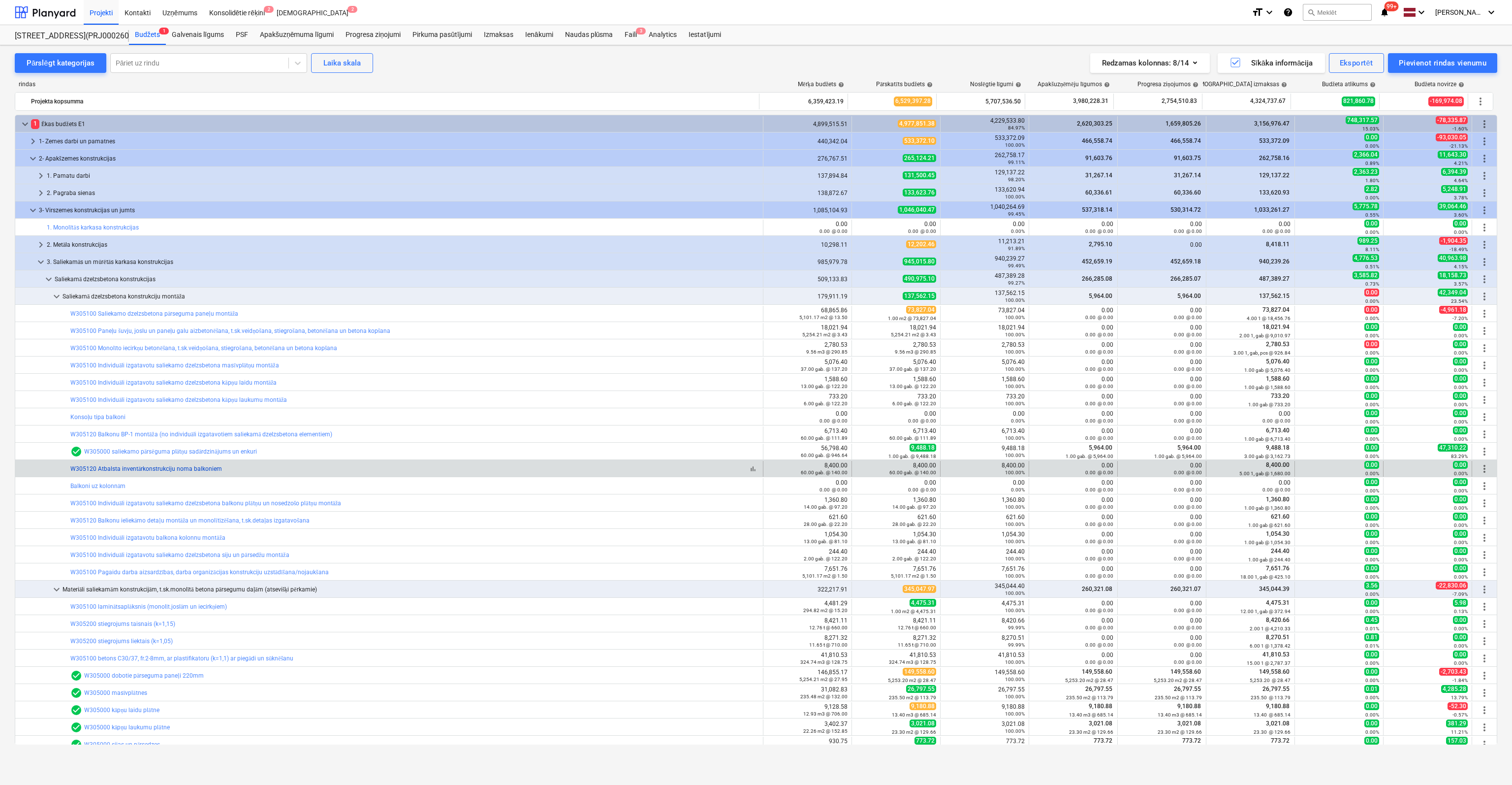
scroll to position [49, 0]
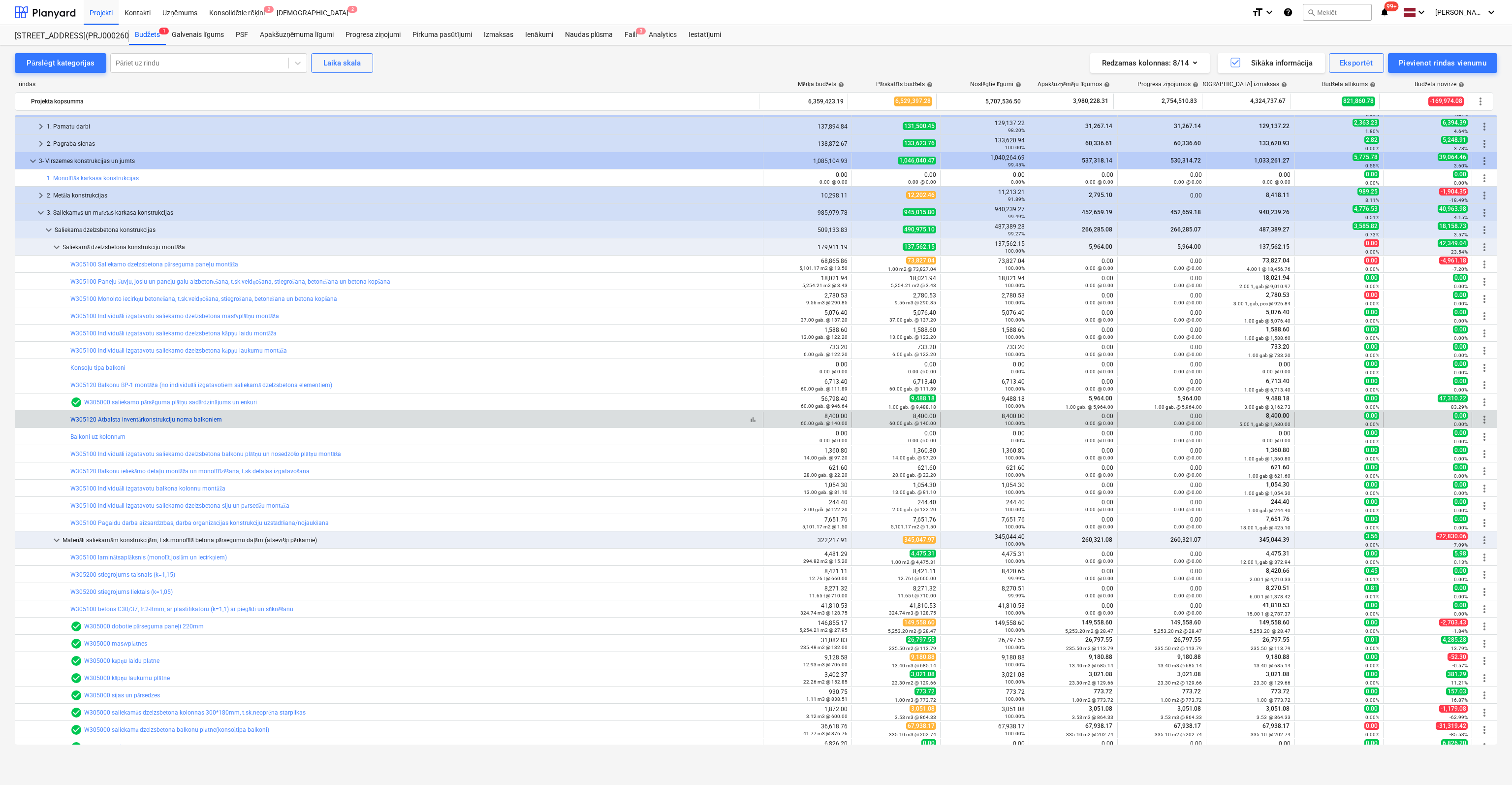
click at [172, 420] on link "W305120 Atbalsta inventārkonstrukciju noma balkoniem" at bounding box center [146, 419] width 152 height 7
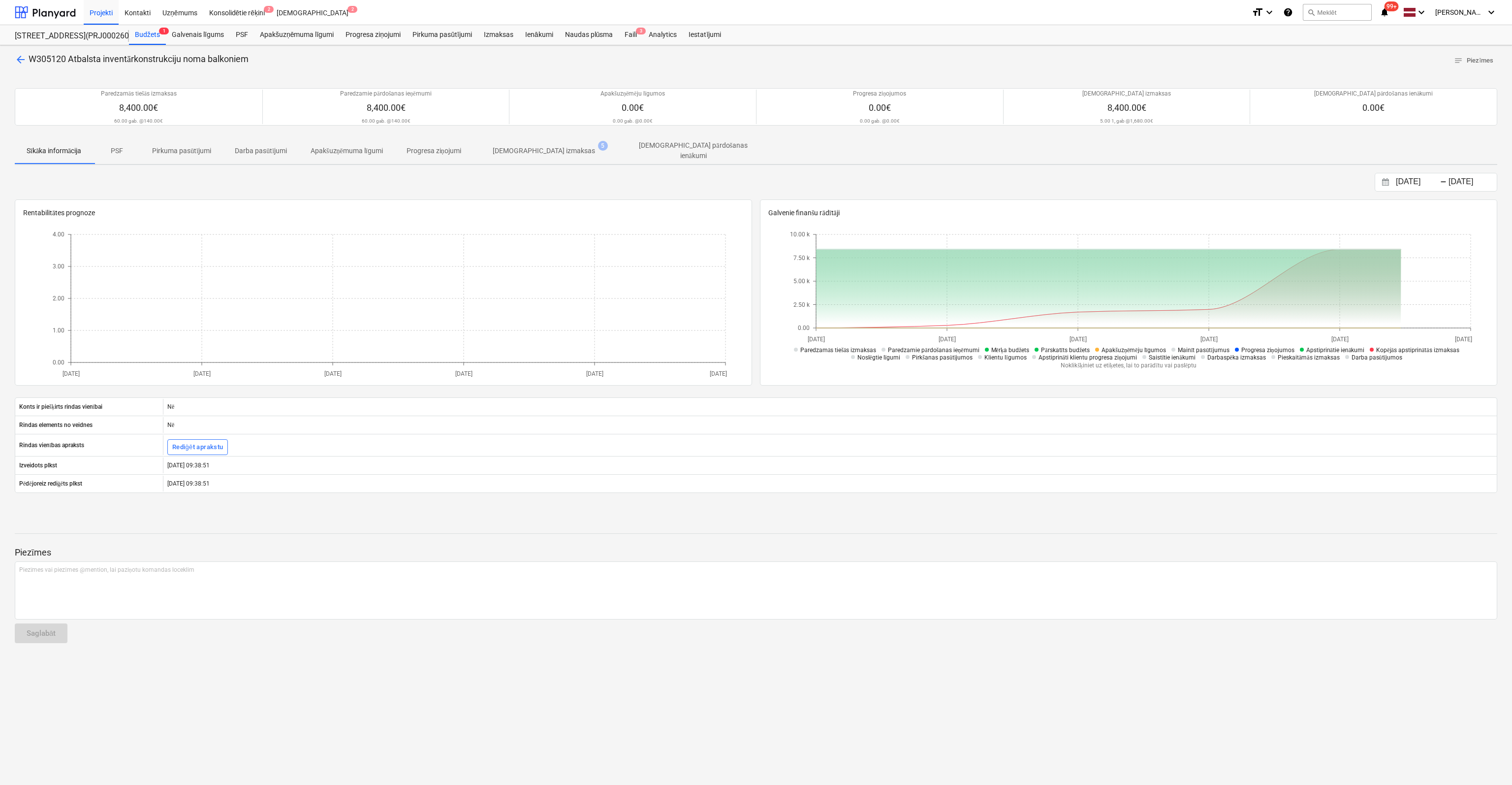
click at [559, 149] on p "[DEMOGRAPHIC_DATA] izmaksas" at bounding box center [544, 151] width 102 height 10
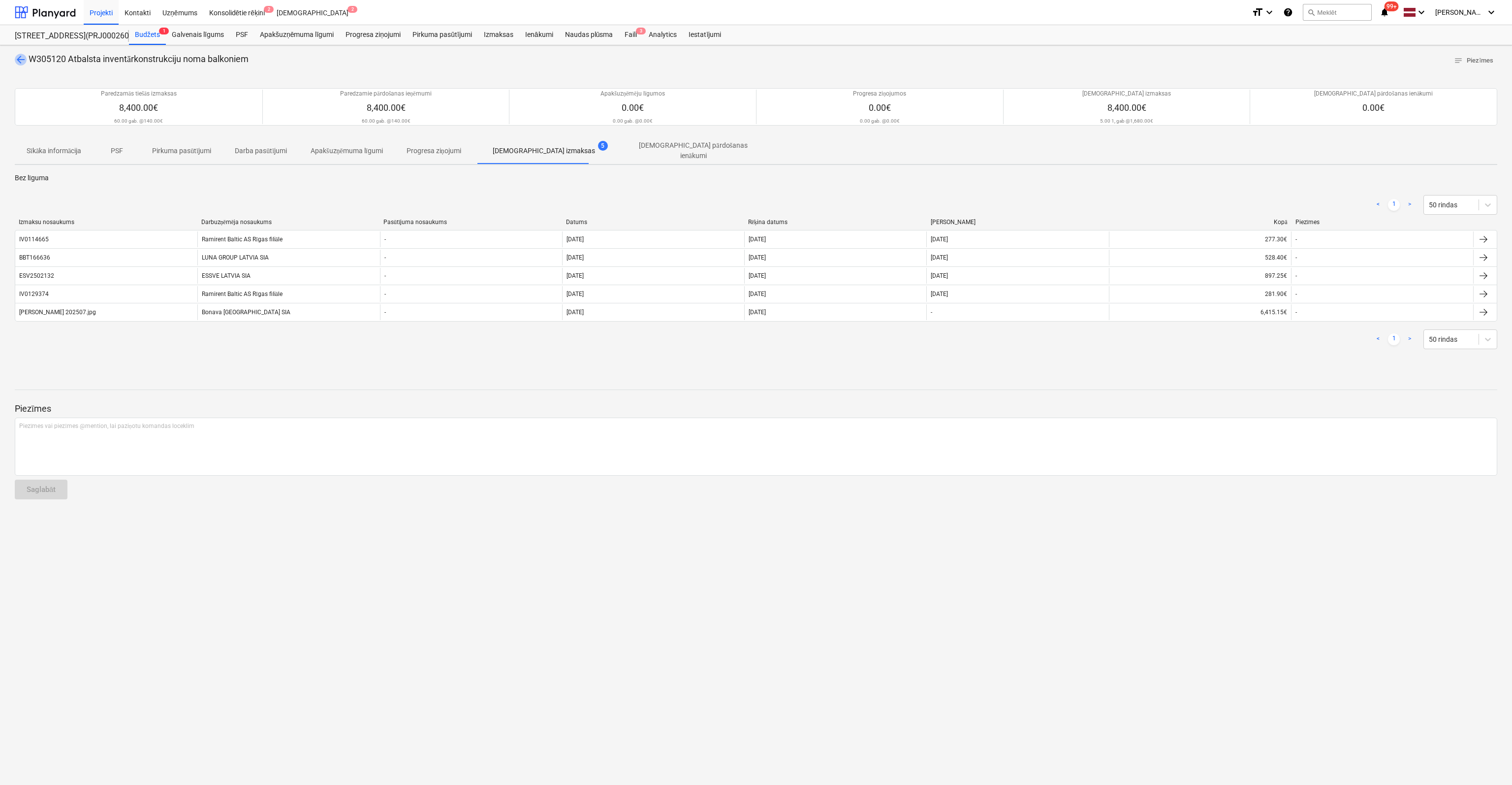
click at [17, 58] on span "arrow_back" at bounding box center [21, 60] width 12 height 12
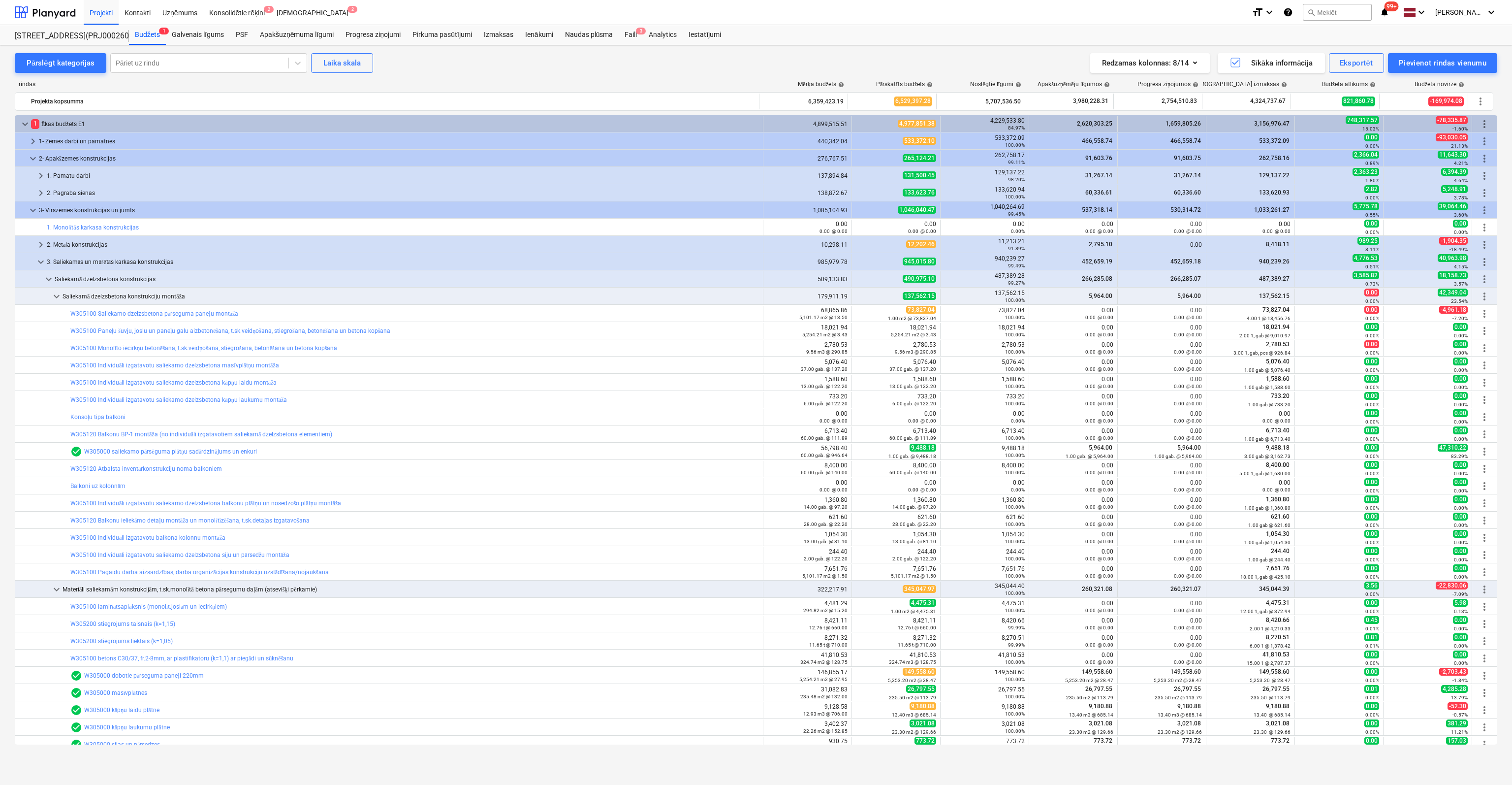
scroll to position [49, 0]
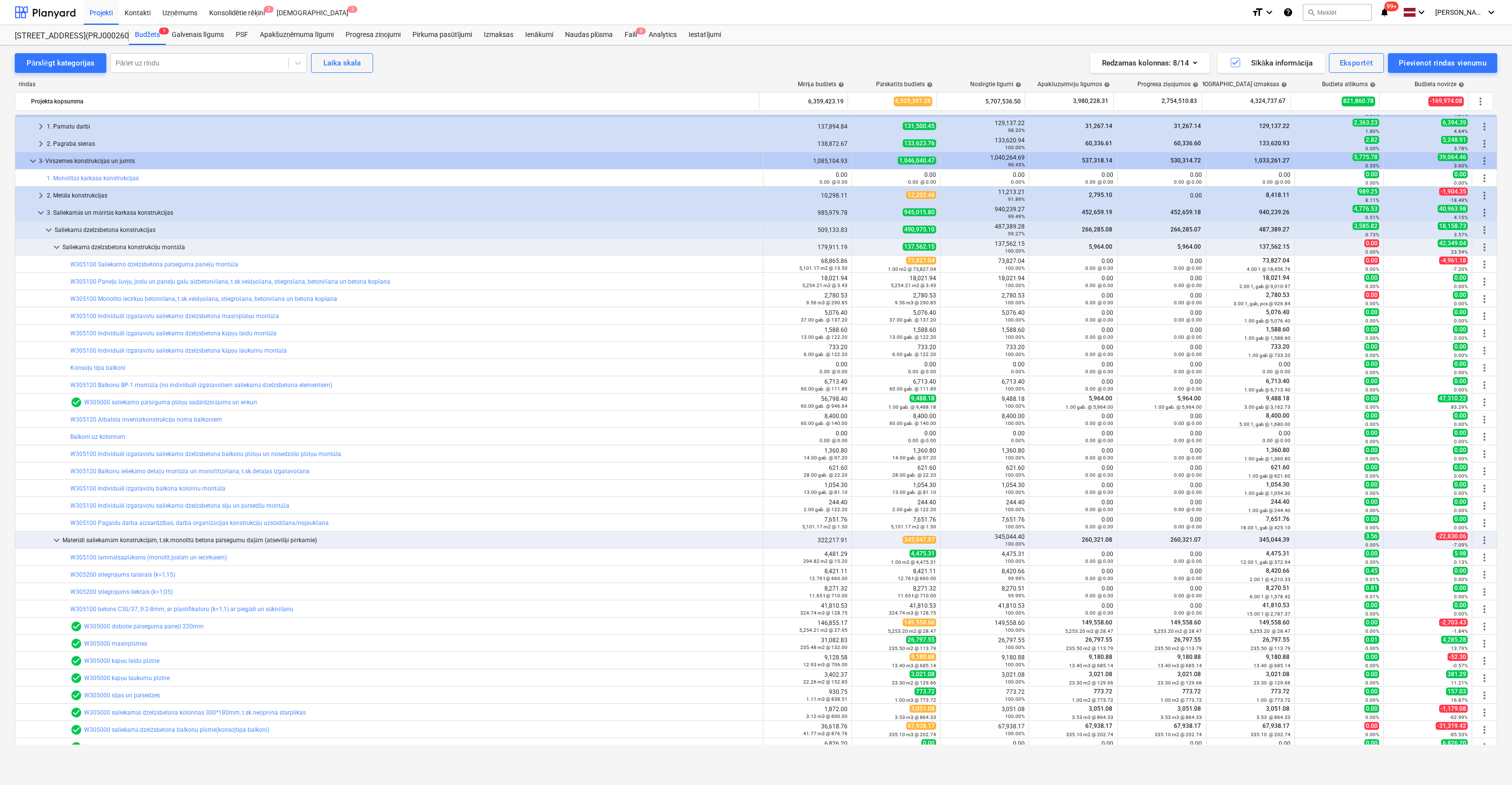
click at [132, 468] on link "W305120 Balkonu ieliekāmo detaļu montāža un monolītīzēšana, t.sk.detaļas izgata…" at bounding box center [190, 471] width 239 height 7
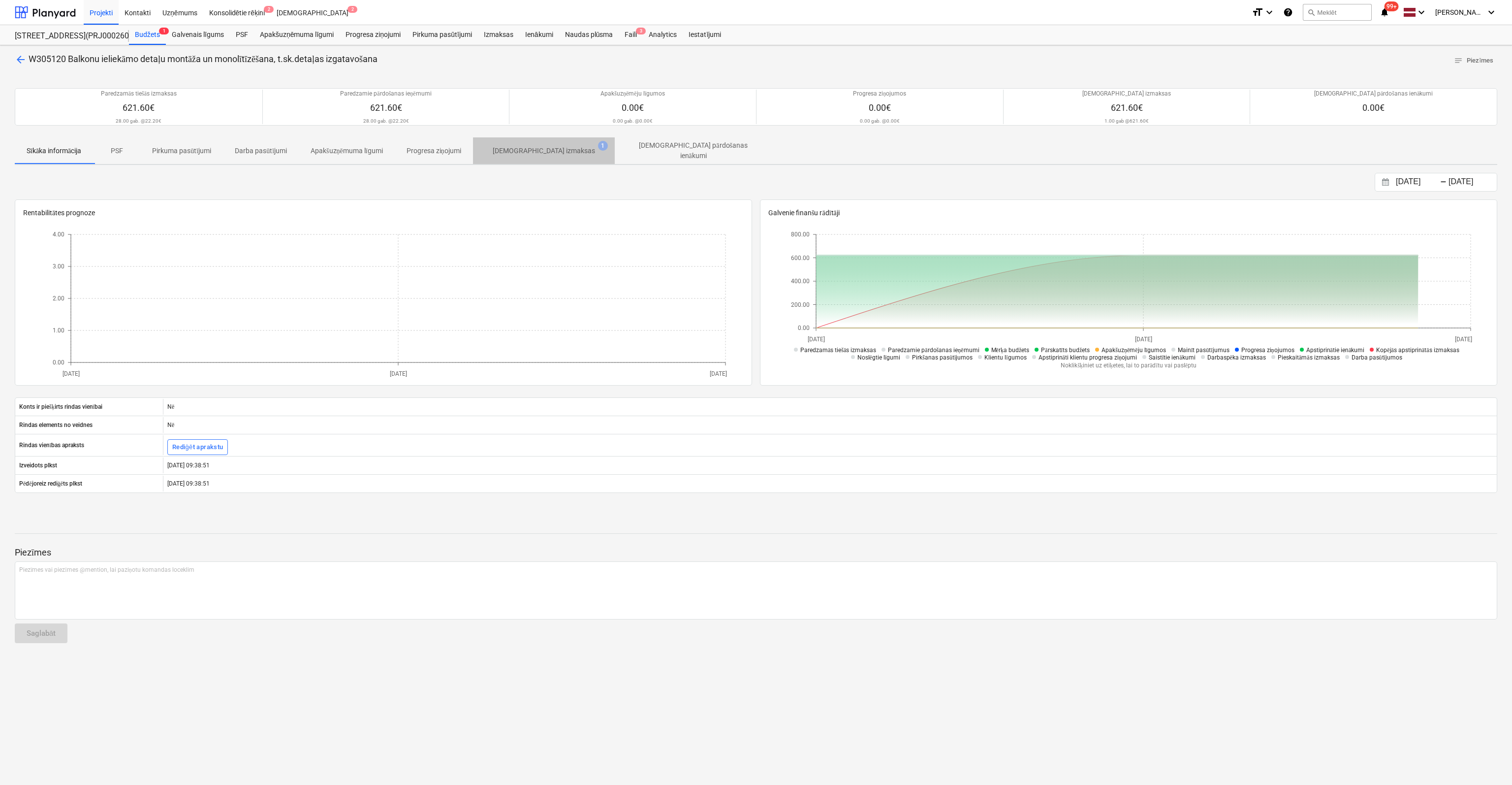
click at [561, 148] on p "[DEMOGRAPHIC_DATA] izmaksas" at bounding box center [544, 151] width 102 height 10
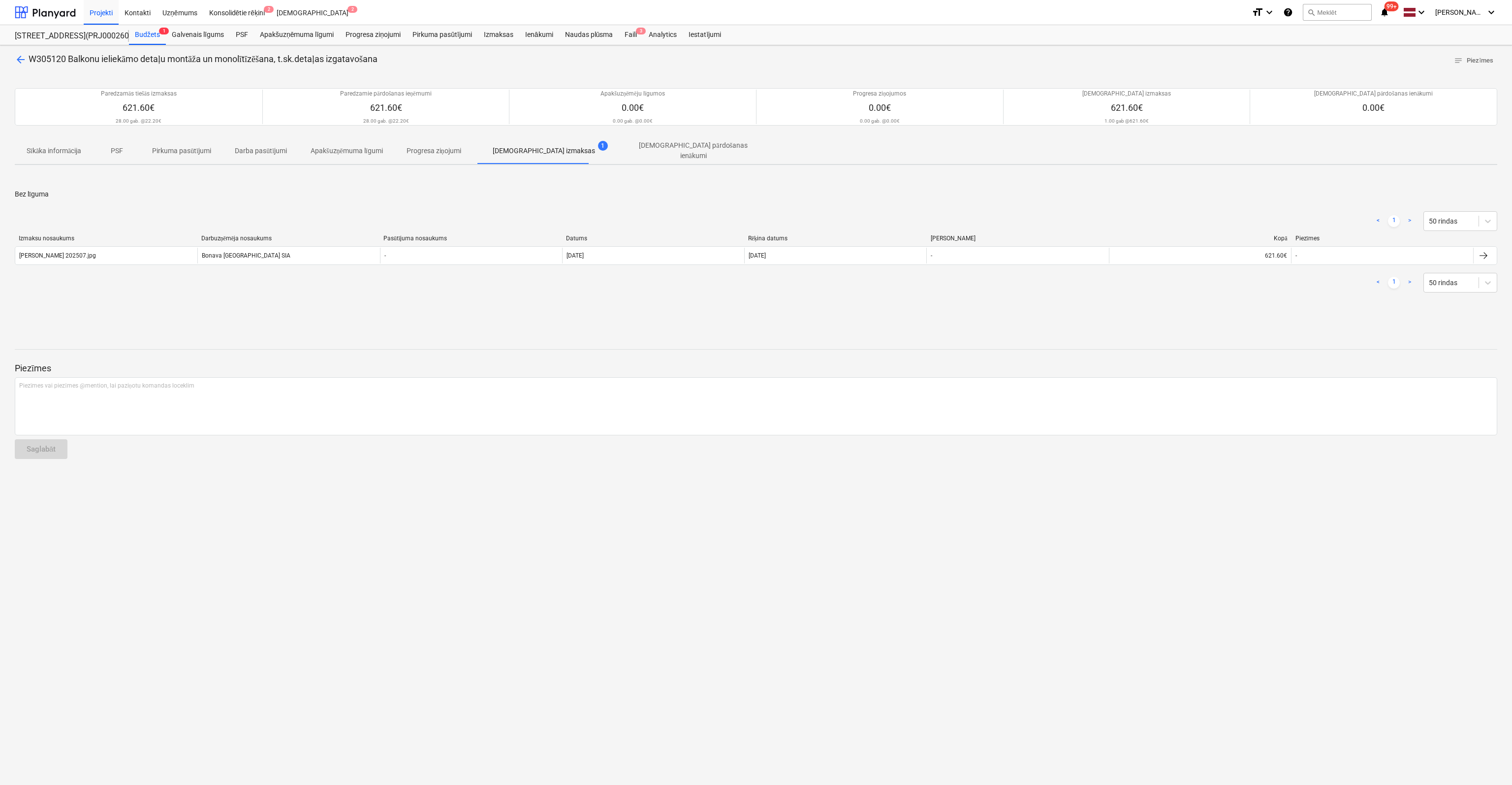
click at [17, 60] on span "arrow_back" at bounding box center [21, 60] width 12 height 12
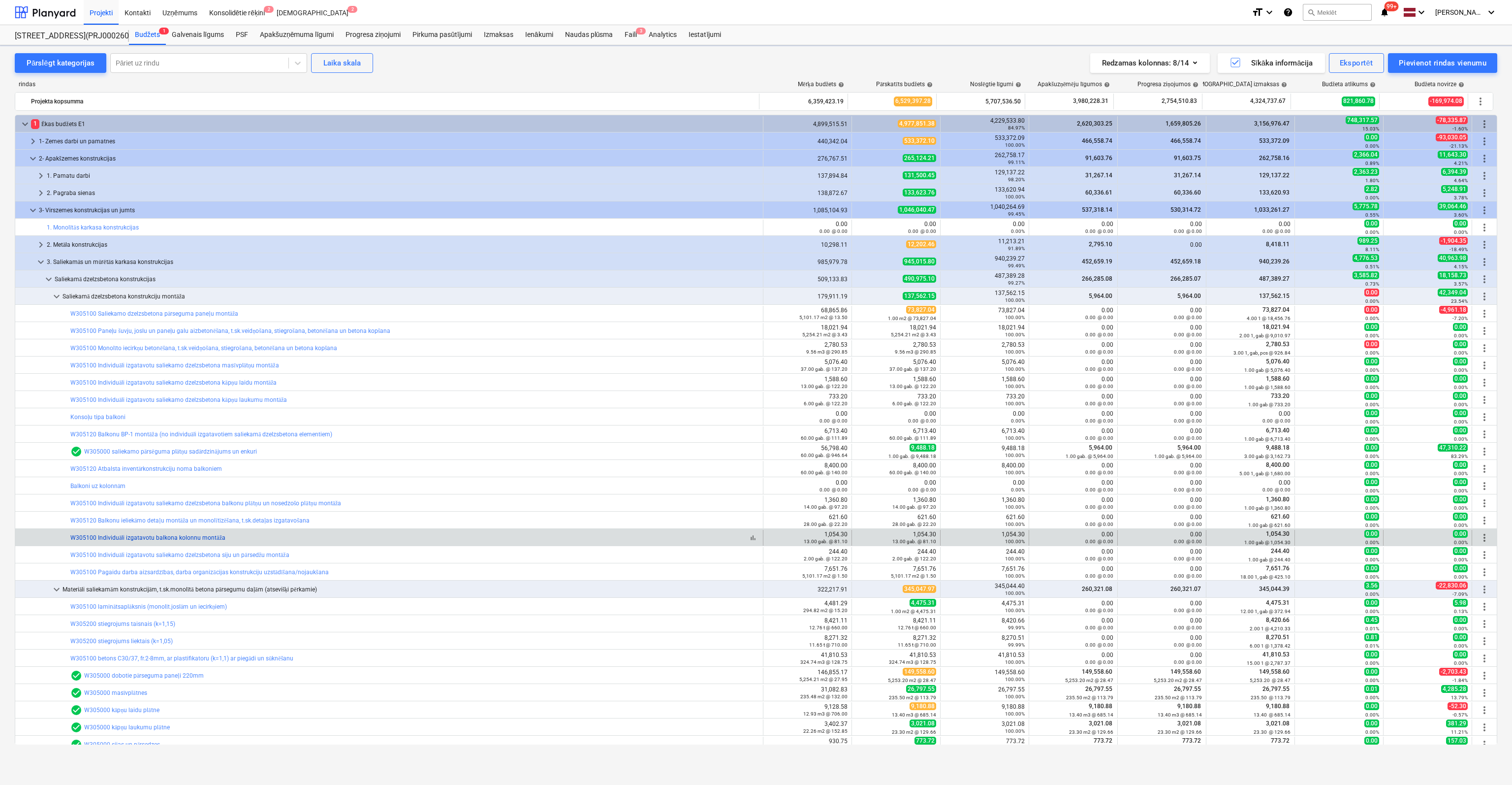
scroll to position [49, 0]
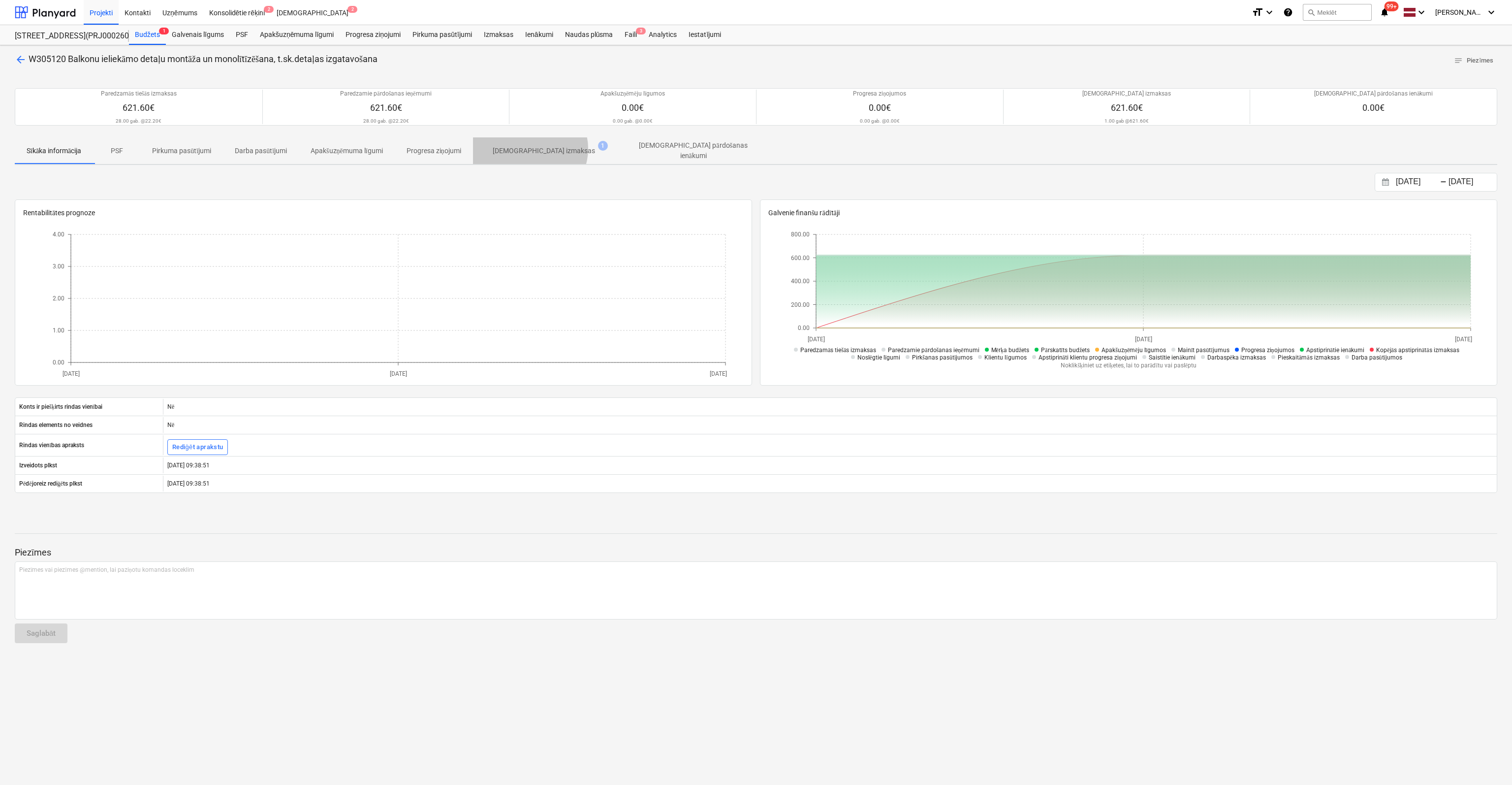
click at [534, 148] on p "[DEMOGRAPHIC_DATA] izmaksas" at bounding box center [544, 151] width 102 height 10
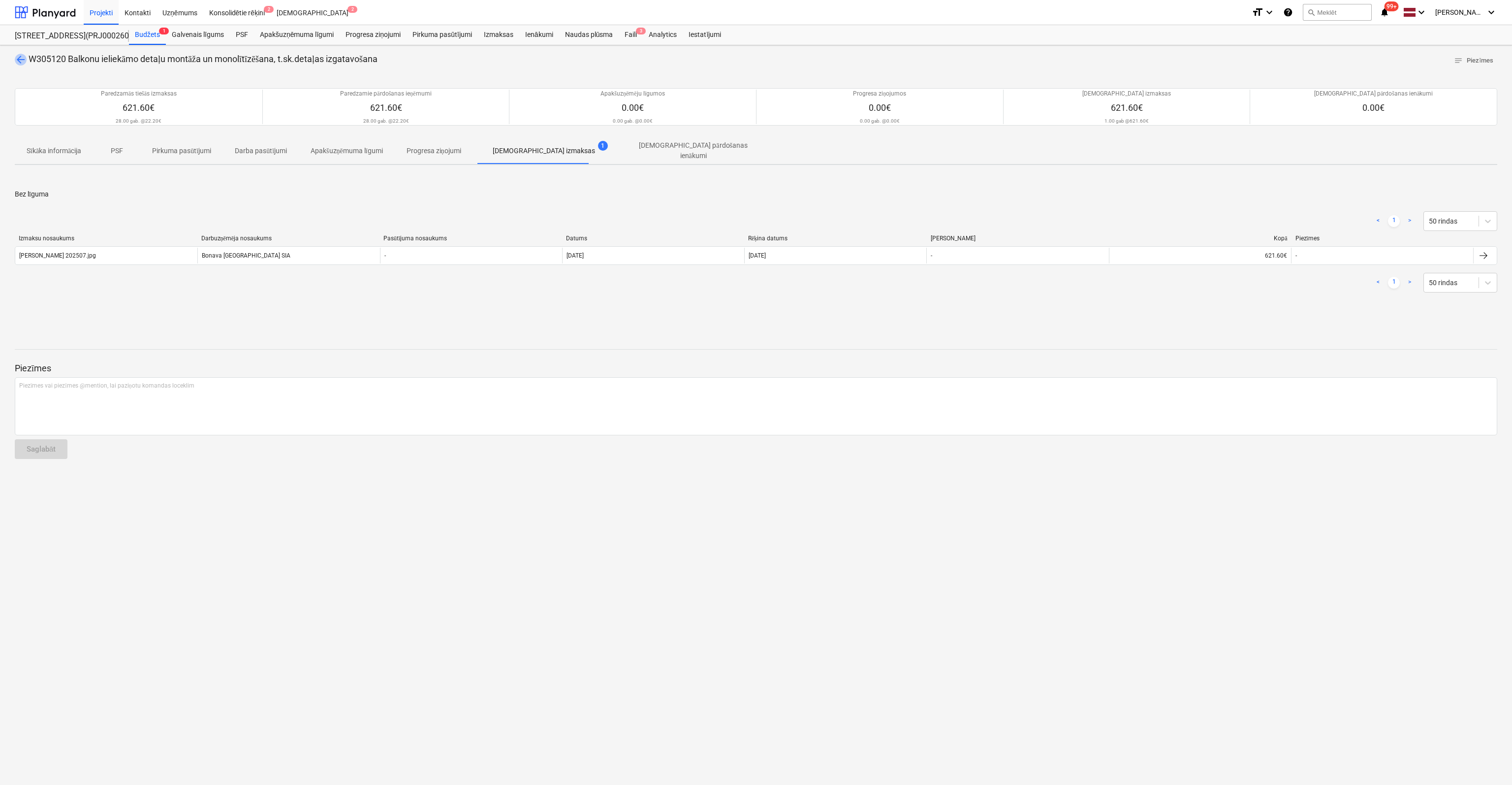
click at [21, 56] on span "arrow_back" at bounding box center [21, 60] width 12 height 12
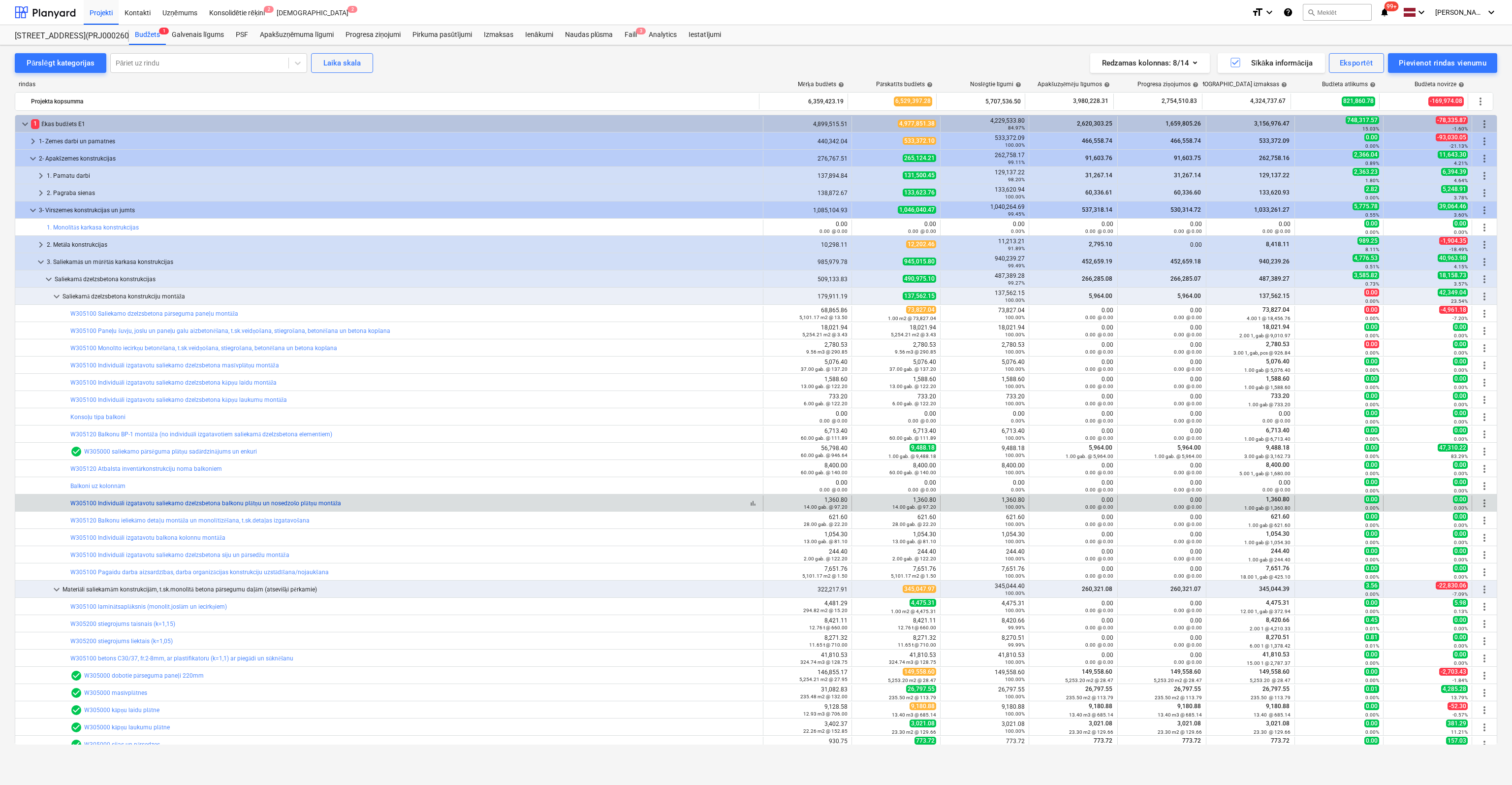
scroll to position [49, 0]
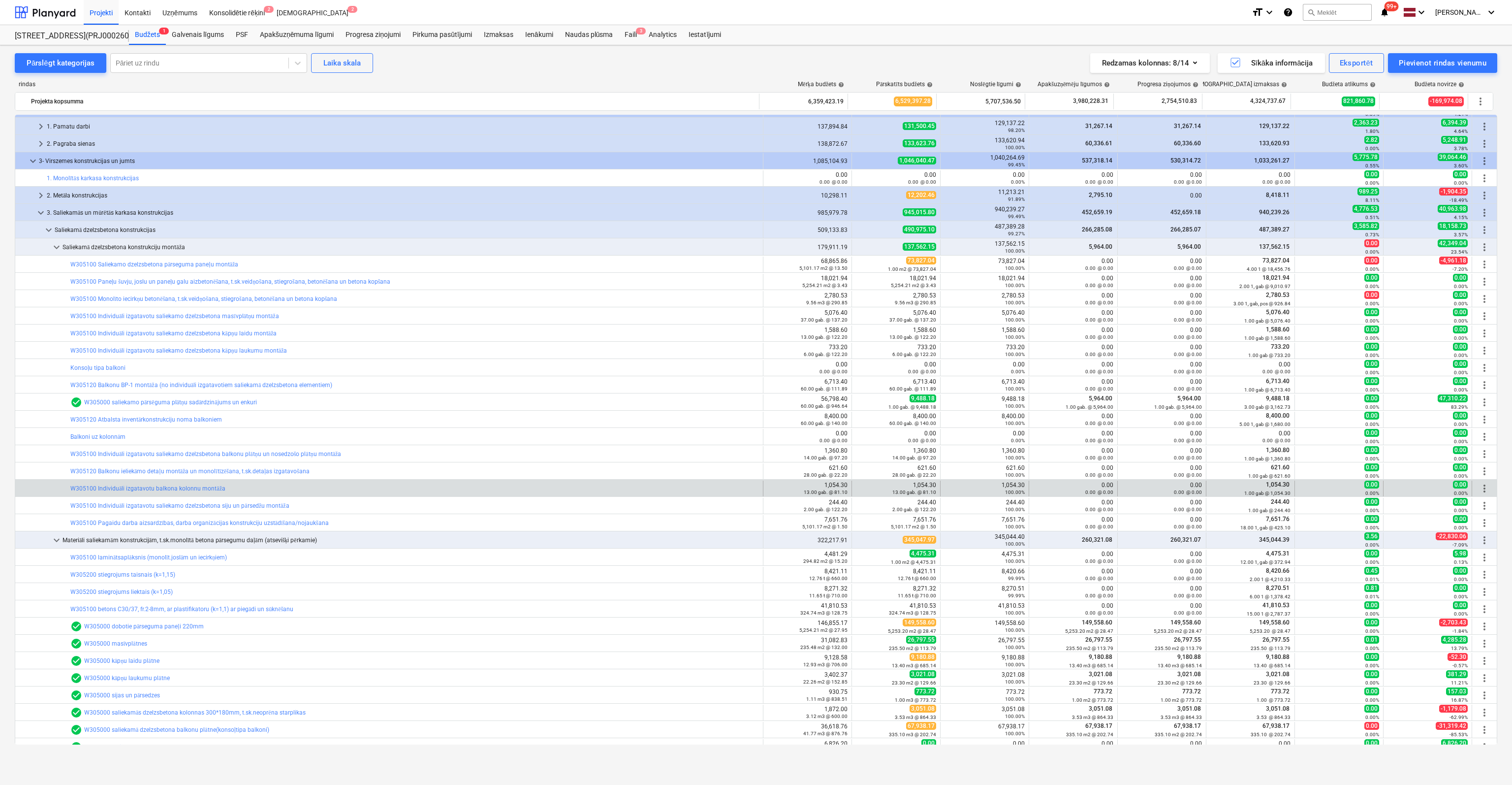
click at [210, 491] on div "bar_chart W305100 Individuāli izgatavotu balkona kolonnu montāža" at bounding box center [414, 488] width 688 height 15
click at [210, 488] on link "W305100 Individuāli izgatavotu balkona kolonnu montāža" at bounding box center [148, 488] width 155 height 7
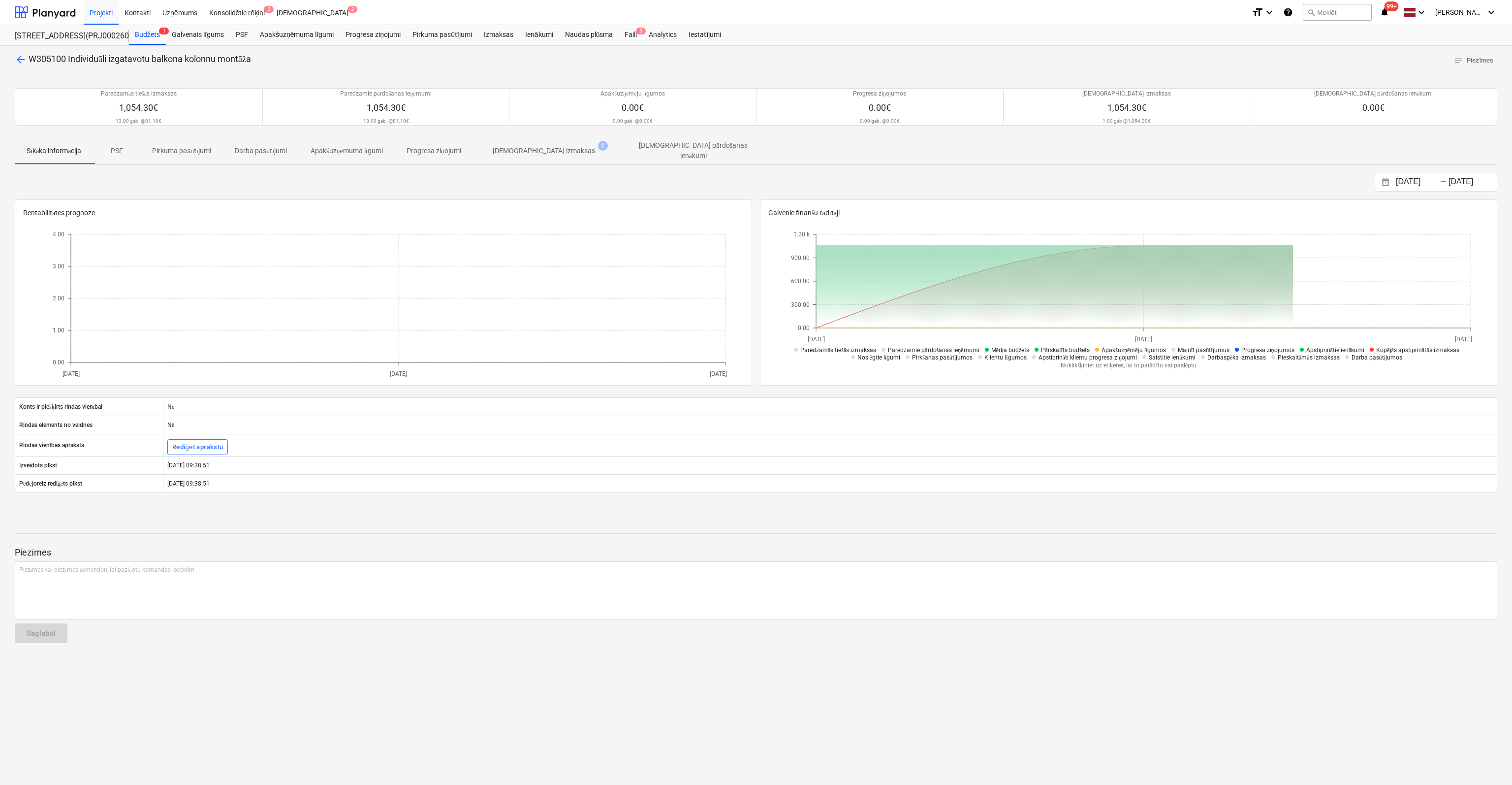
click at [522, 154] on p "[DEMOGRAPHIC_DATA] izmaksas" at bounding box center [544, 151] width 102 height 10
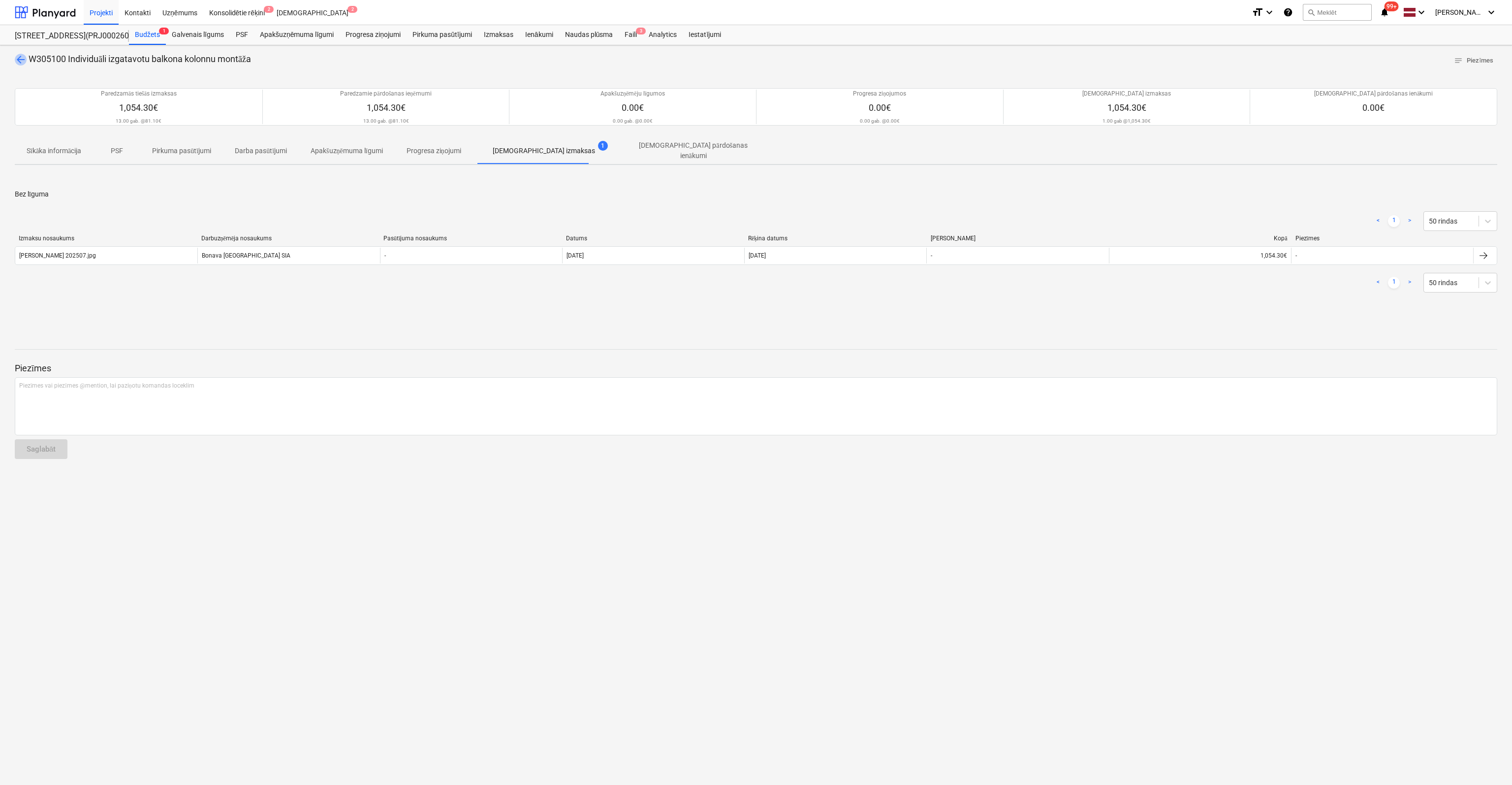
click at [24, 57] on span "arrow_back" at bounding box center [21, 60] width 12 height 12
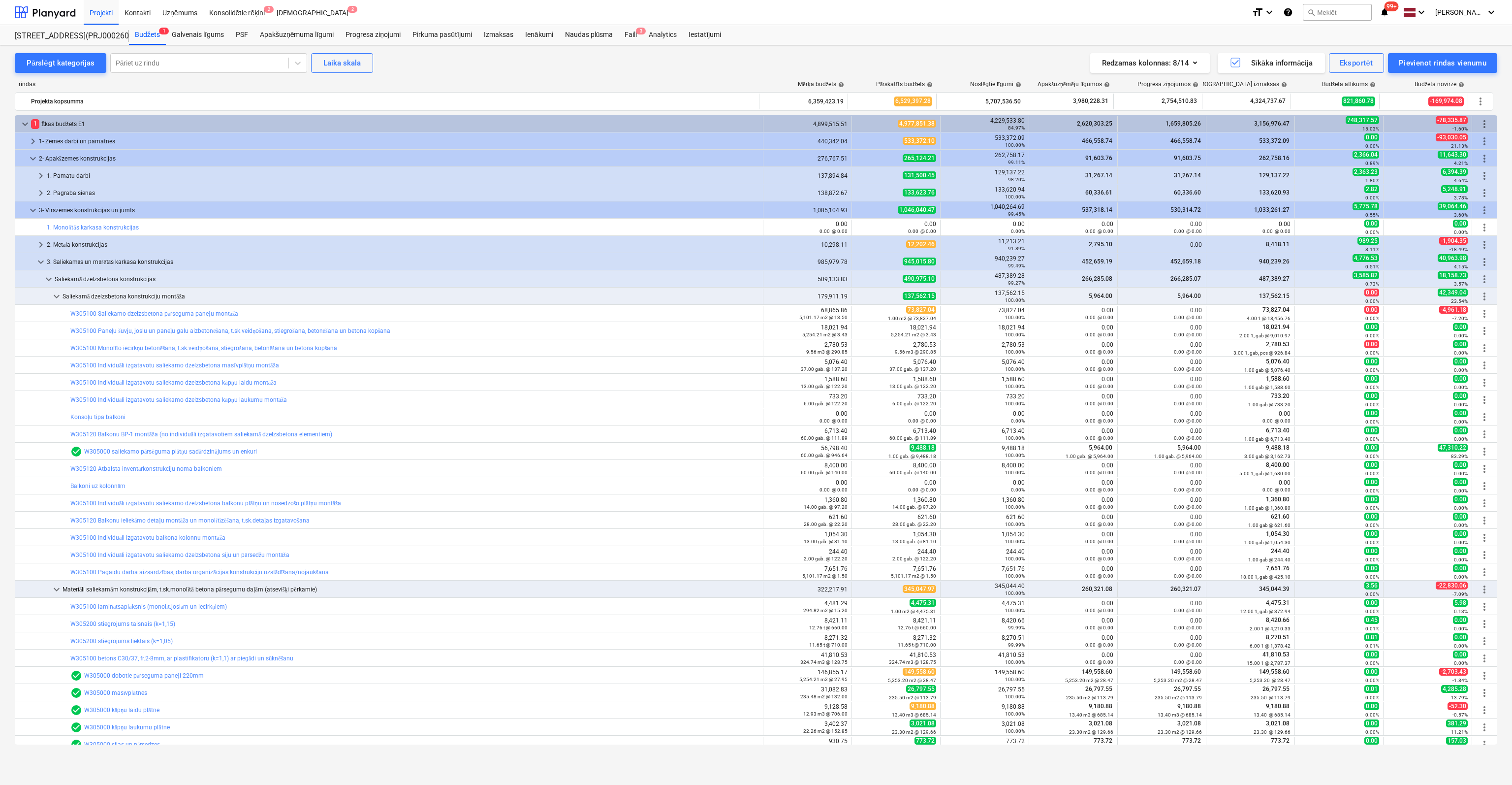
click at [124, 552] on link "W305100 Individuāli izgatavotu saliekamo dzelzsbetona siju un pārsedžu montāža" at bounding box center [180, 555] width 219 height 7
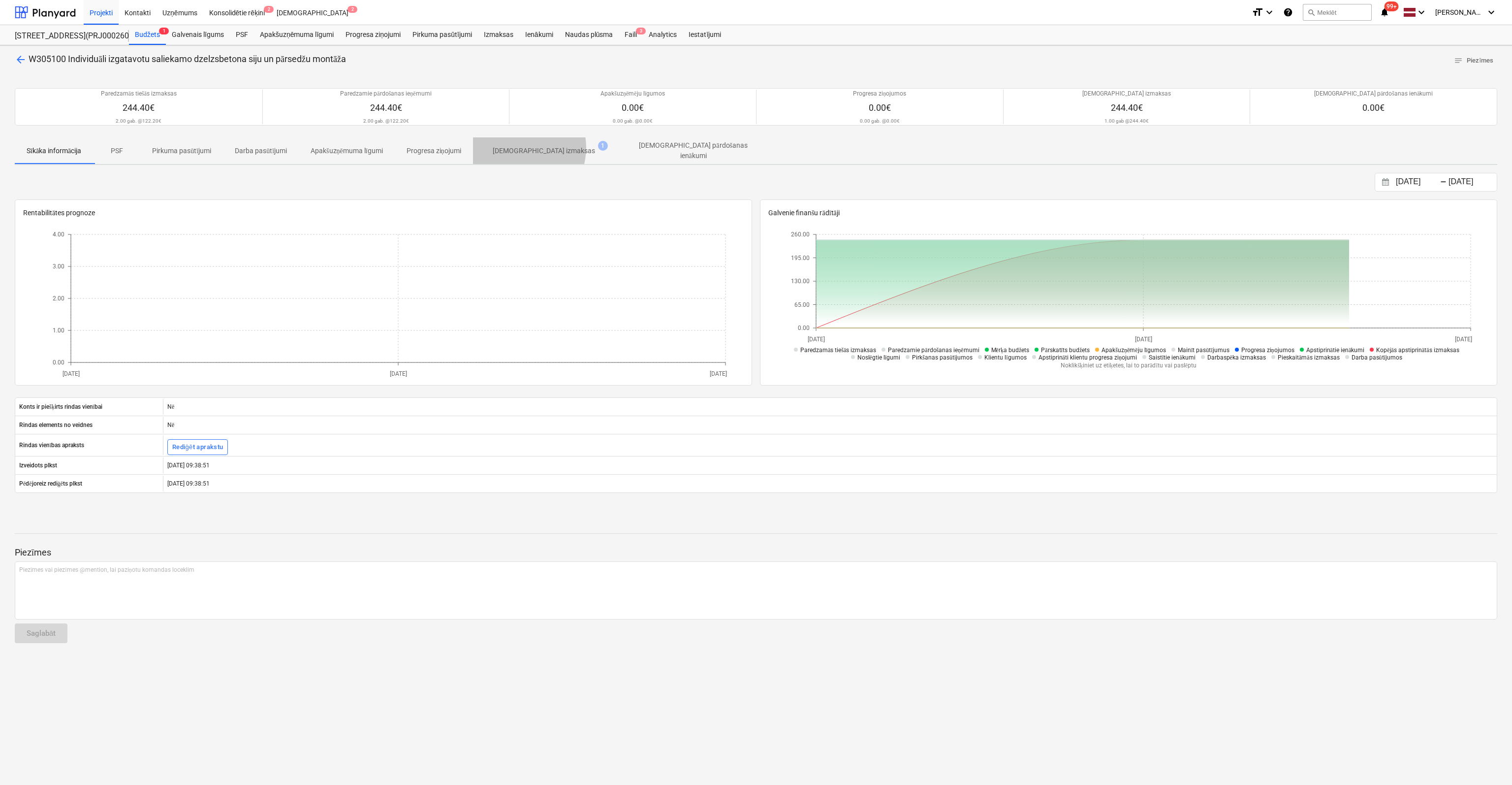
click at [524, 147] on p "[DEMOGRAPHIC_DATA] izmaksas" at bounding box center [544, 151] width 102 height 10
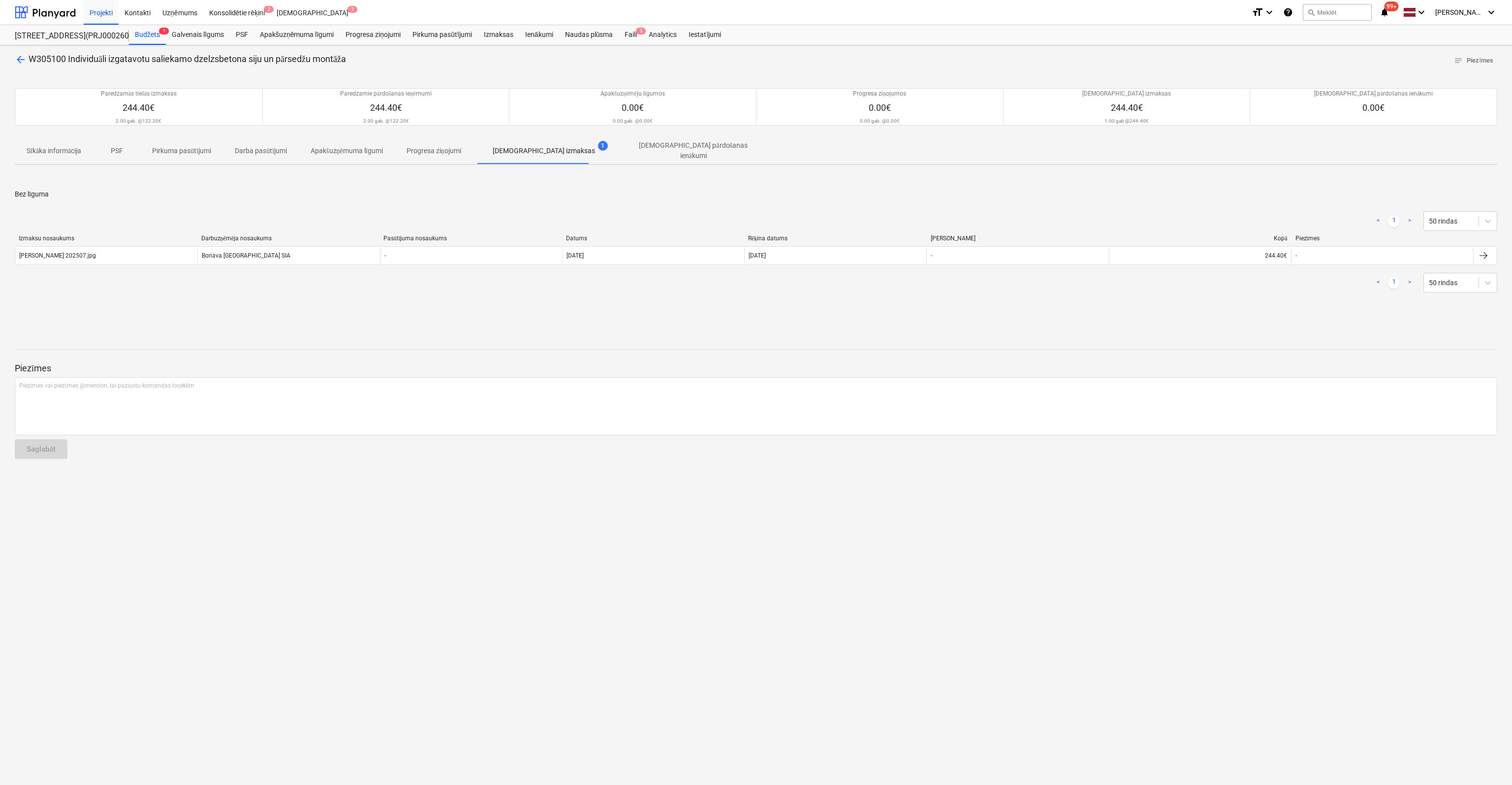
click at [20, 58] on span "arrow_back" at bounding box center [21, 60] width 12 height 12
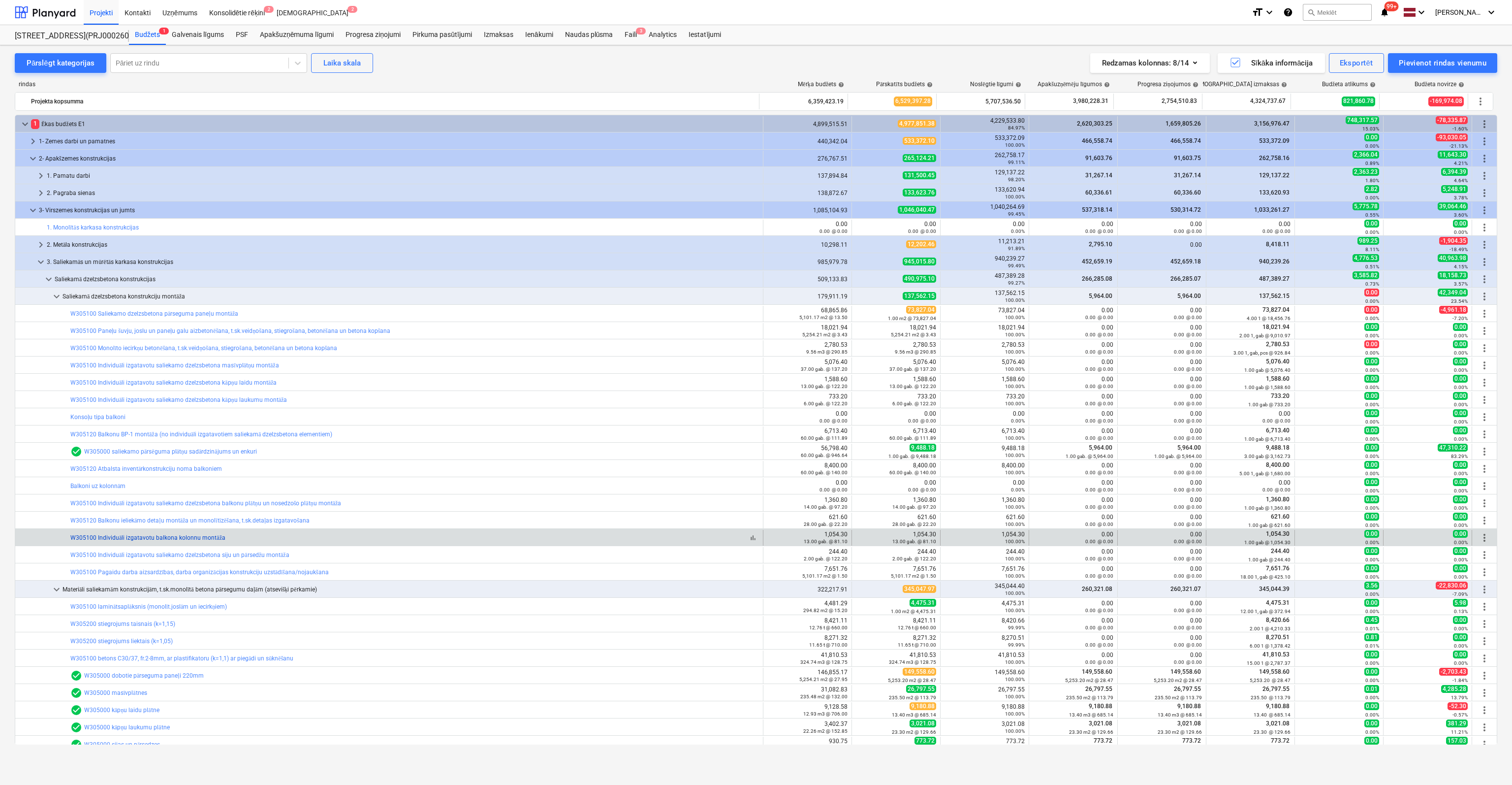
scroll to position [49, 0]
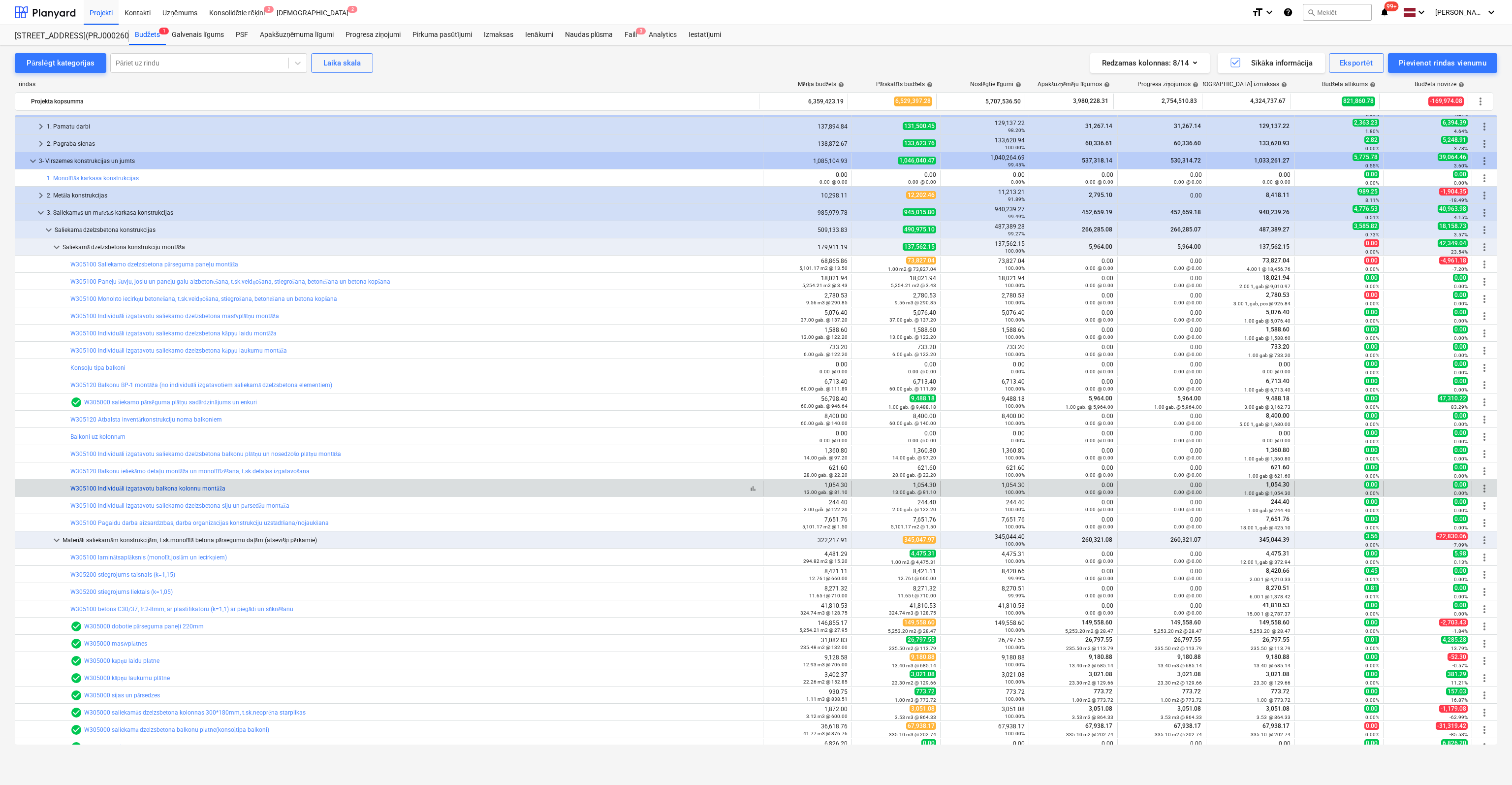
click at [147, 488] on link "W305100 Individuāli izgatavotu balkona kolonnu montāža" at bounding box center [148, 488] width 155 height 7
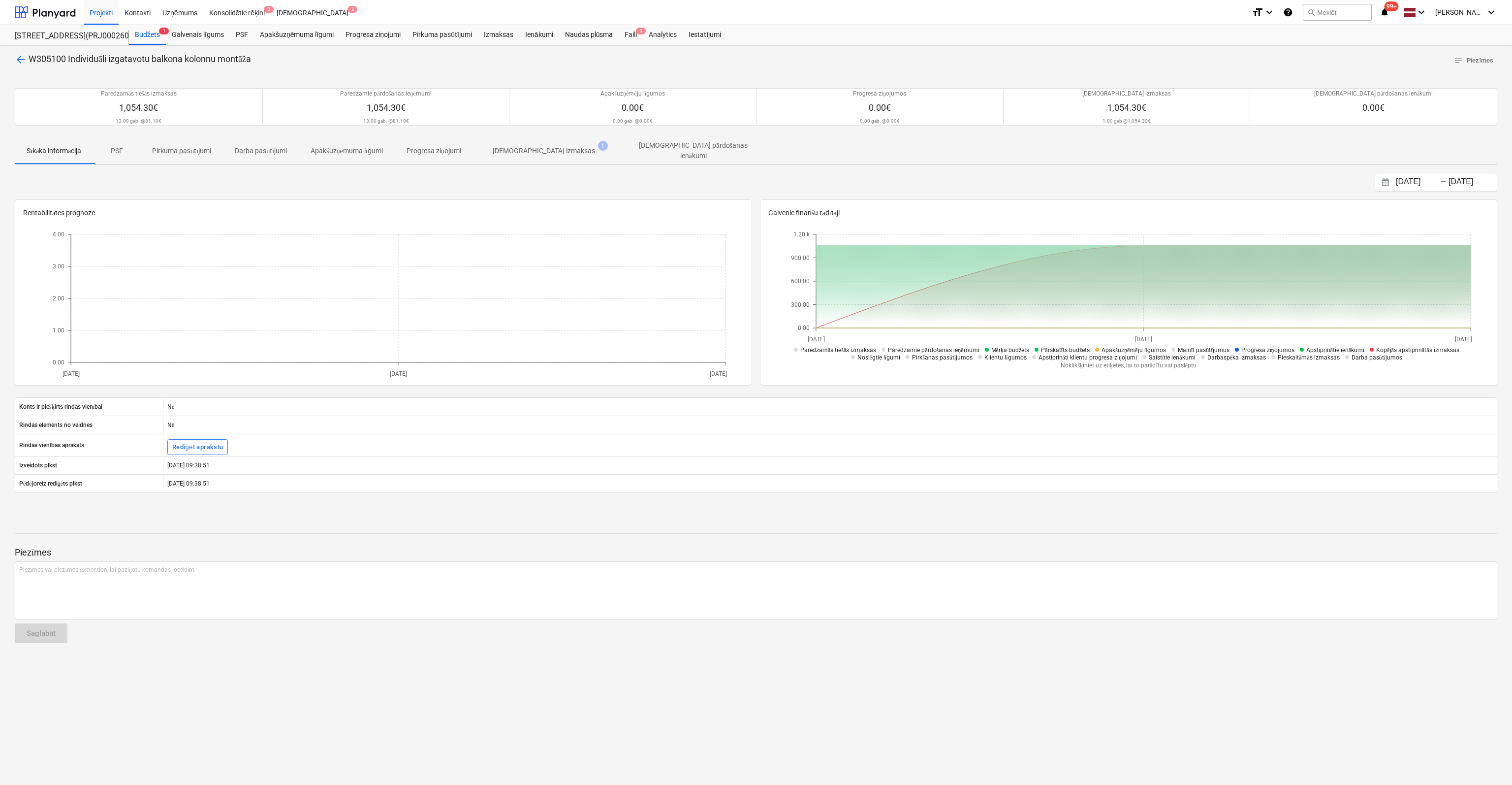
click at [540, 149] on p "[DEMOGRAPHIC_DATA] izmaksas" at bounding box center [544, 151] width 102 height 10
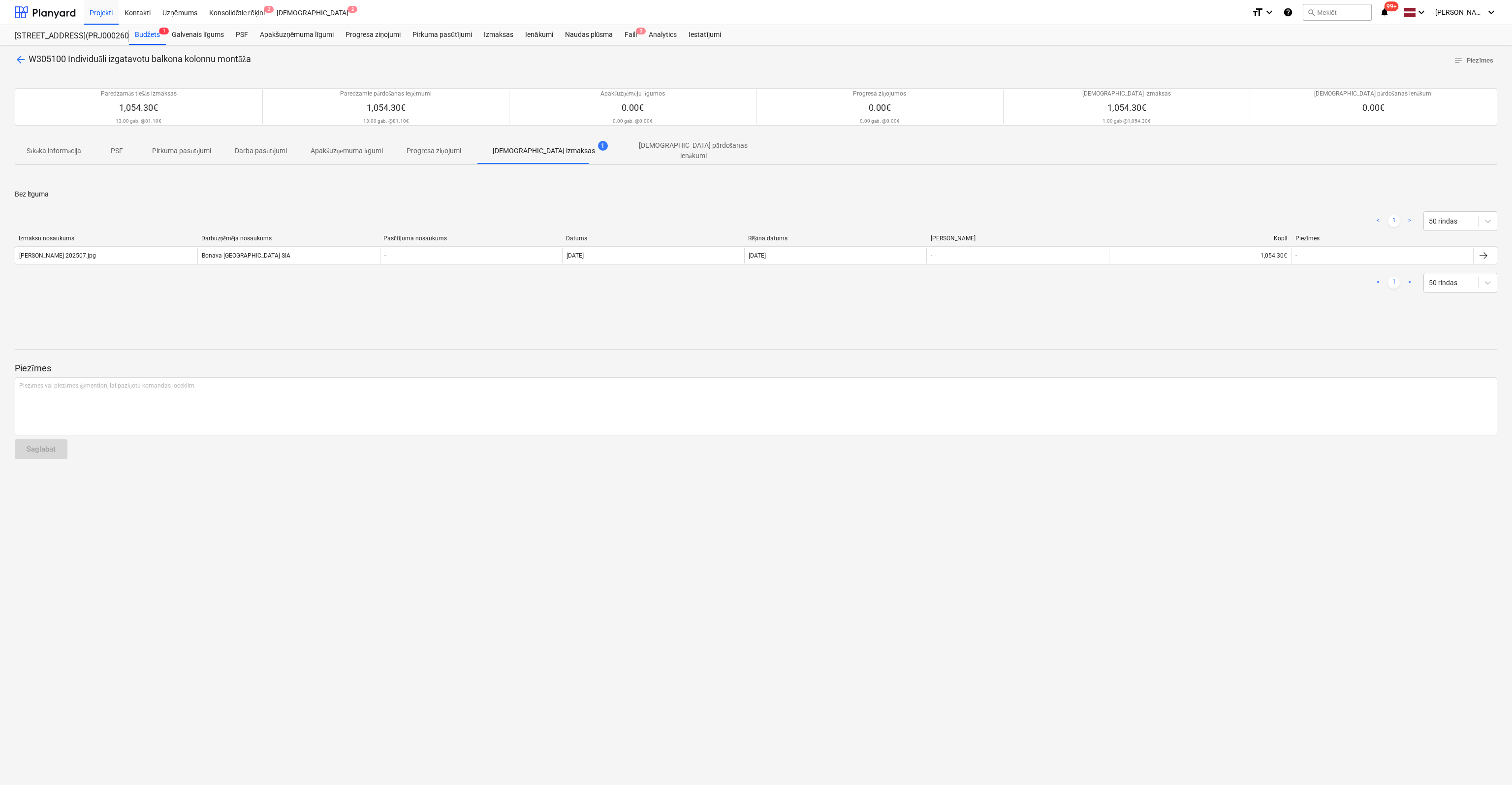
click at [21, 52] on div "arrow_back W305100 Individuāli izgatavotu balkona kolonnu montāža notes Piezīme…" at bounding box center [756, 415] width 1512 height 740
click at [11, 60] on div "arrow_back W305100 Individuāli izgatavotu balkona kolonnu montāža notes Piezīme…" at bounding box center [756, 415] width 1512 height 740
click at [19, 58] on span "arrow_back" at bounding box center [21, 60] width 12 height 12
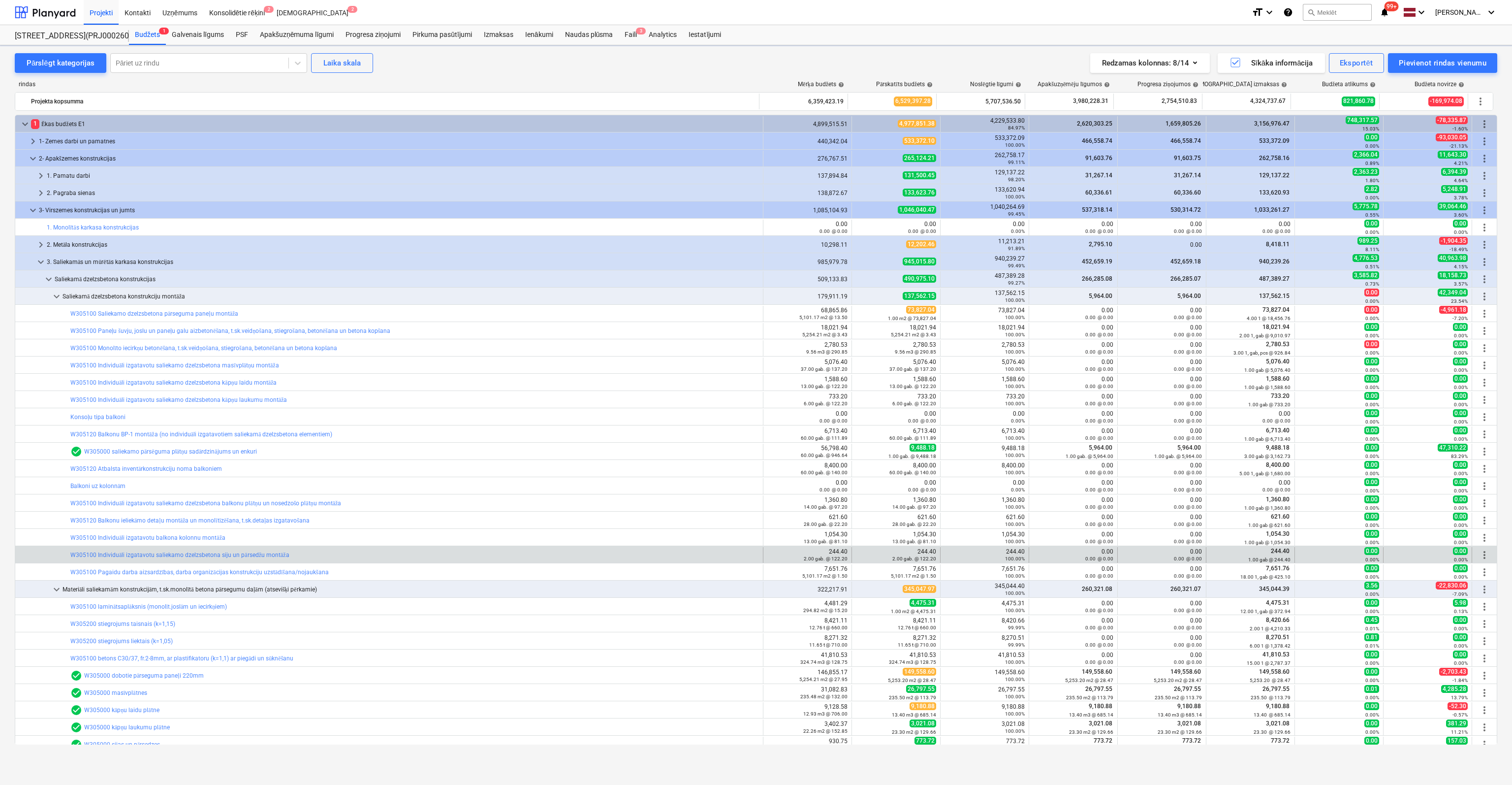
scroll to position [49, 0]
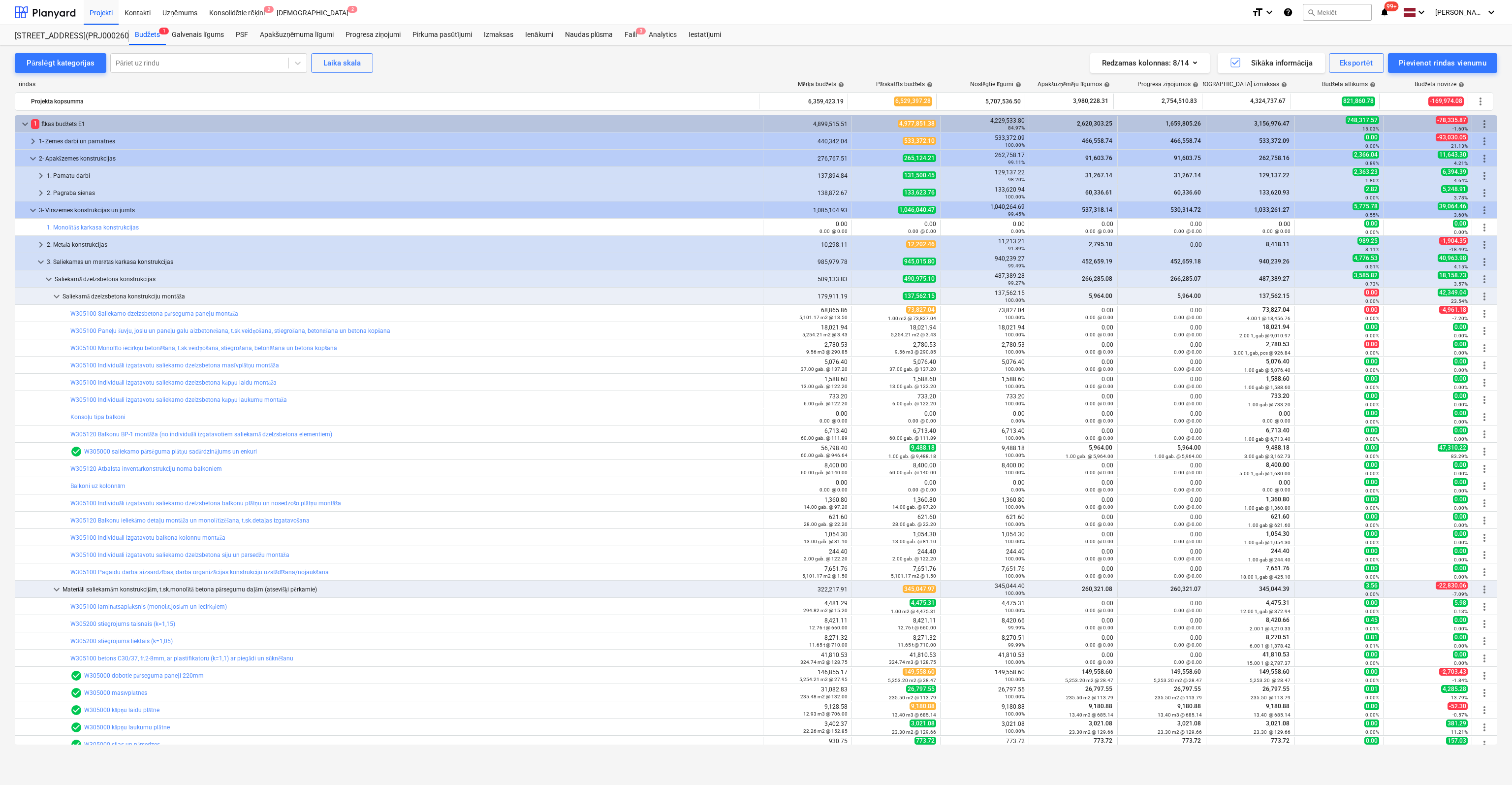
click at [196, 552] on link "W305100 Individuāli izgatavotu saliekamo dzelzsbetona siju un pārsedžu montāža" at bounding box center [180, 555] width 219 height 7
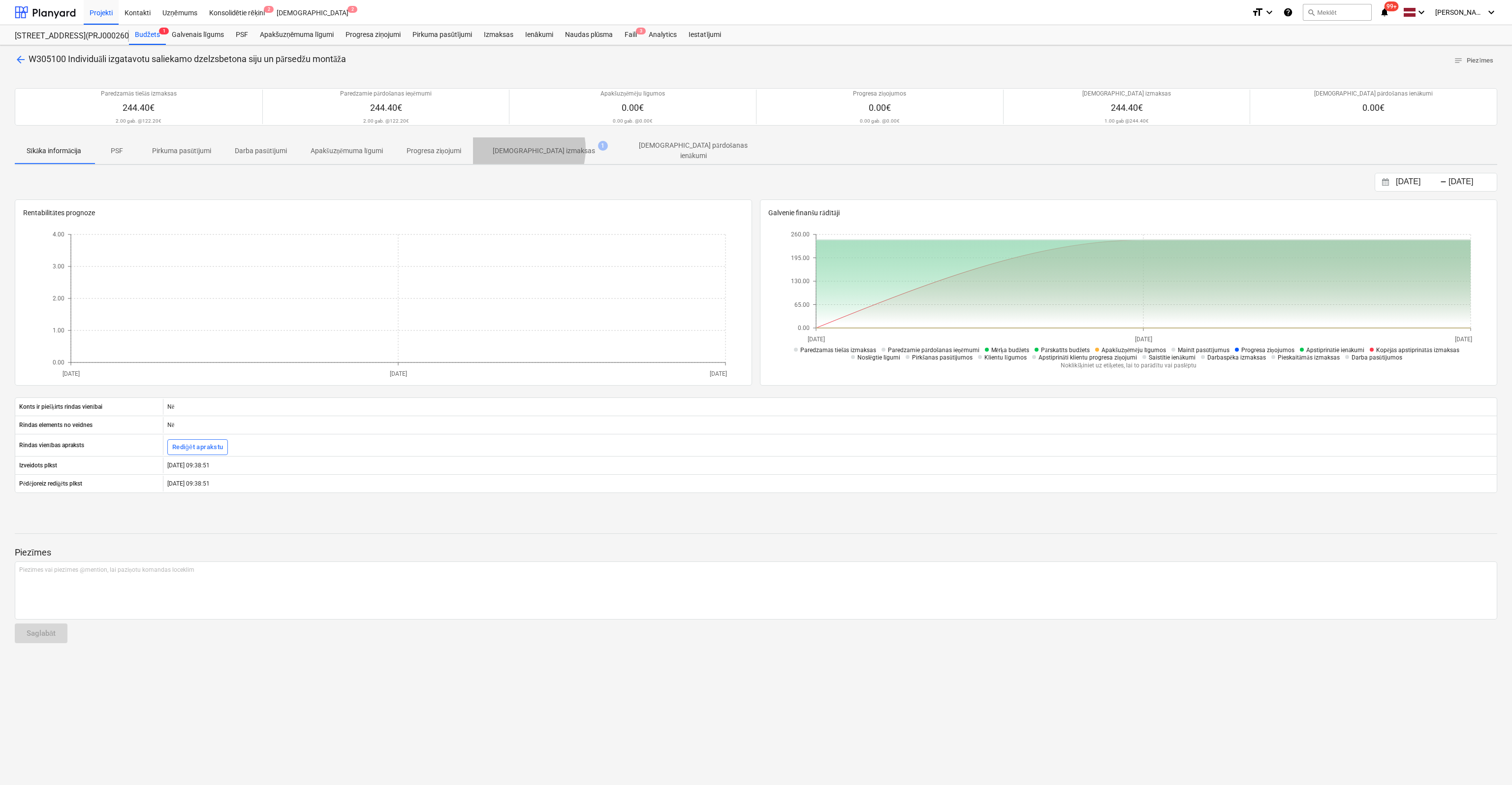
click at [522, 148] on p "[DEMOGRAPHIC_DATA] izmaksas" at bounding box center [544, 151] width 102 height 10
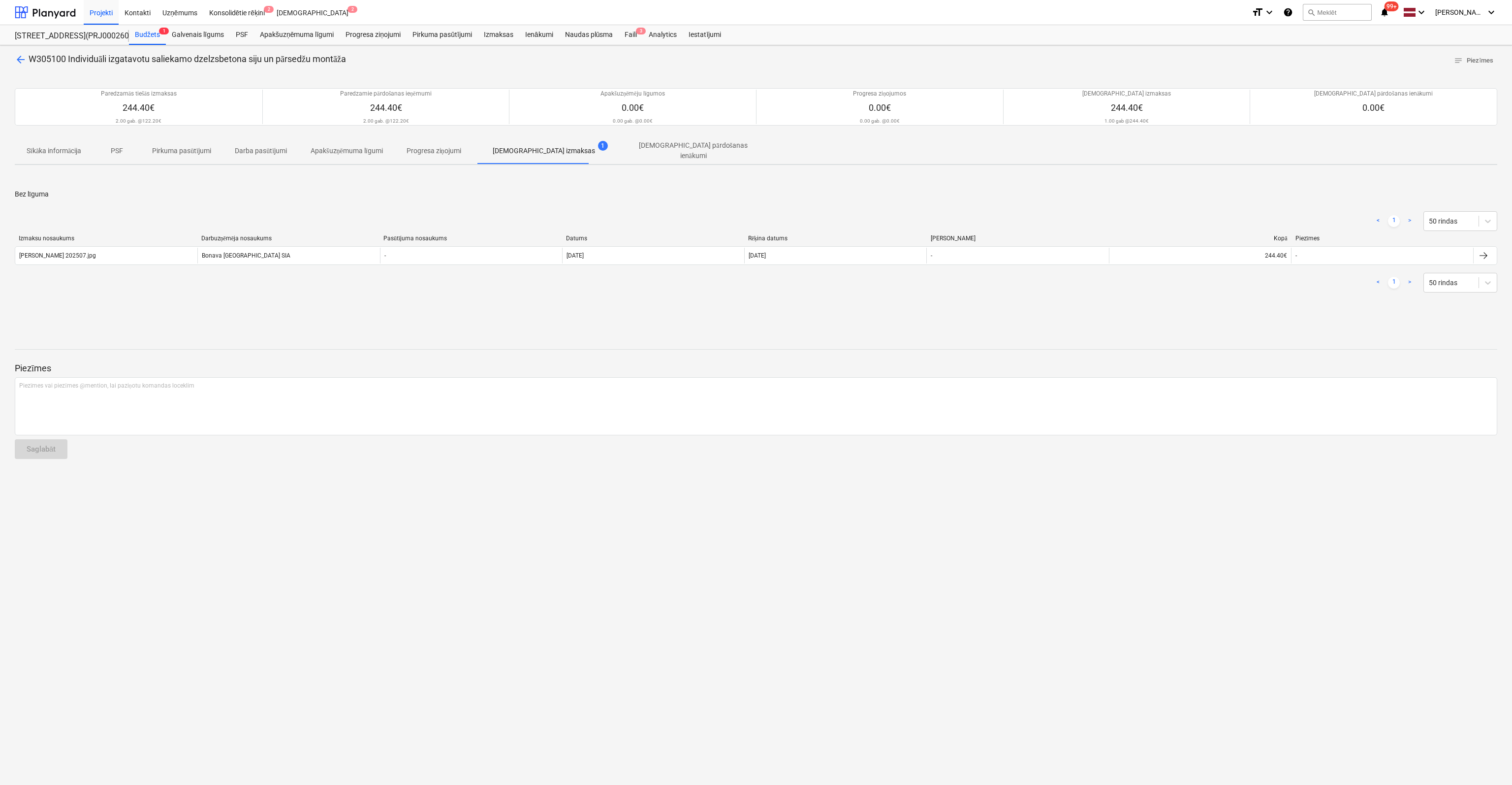
click at [20, 55] on span "arrow_back" at bounding box center [21, 60] width 12 height 12
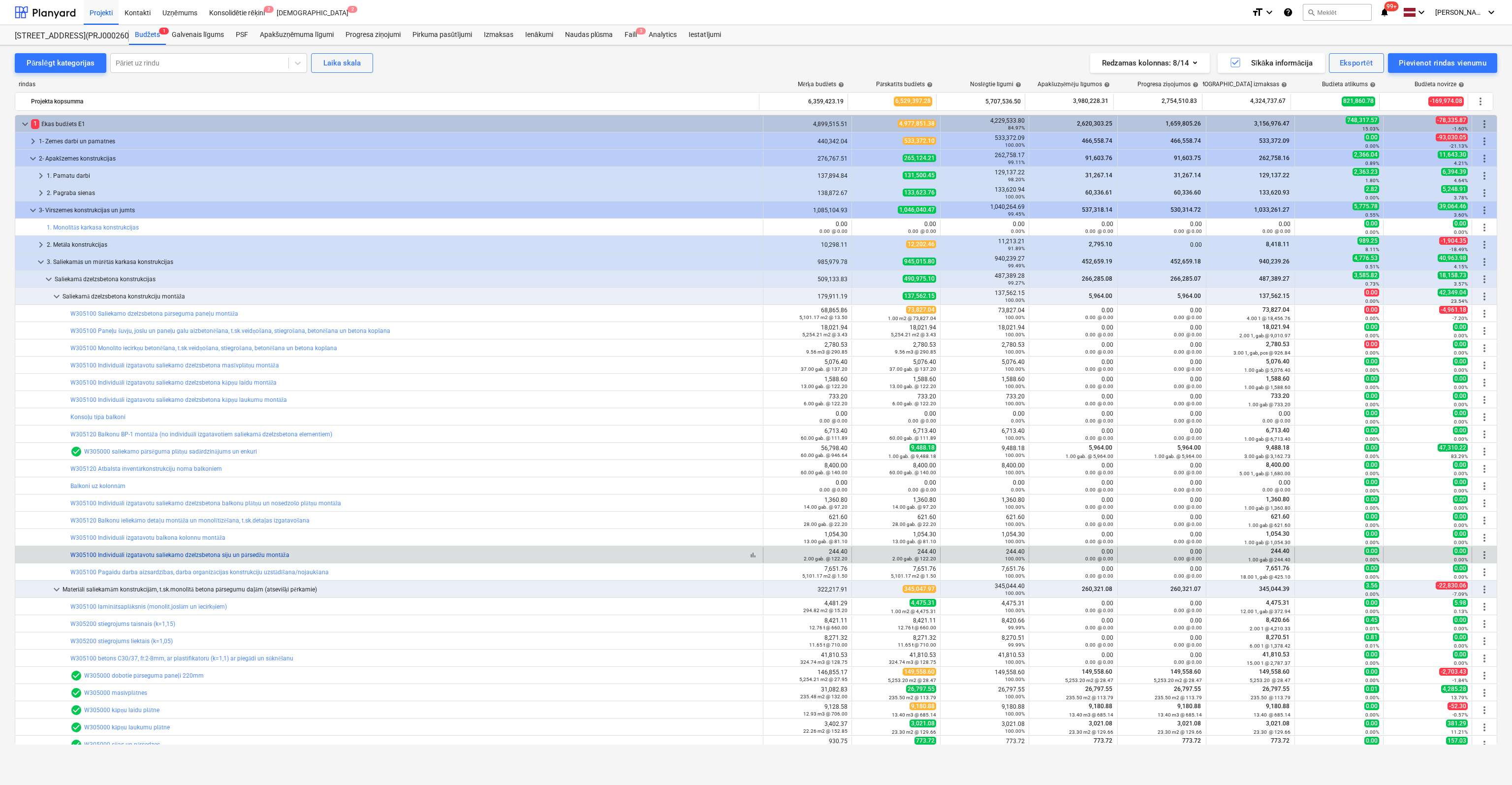
scroll to position [49, 0]
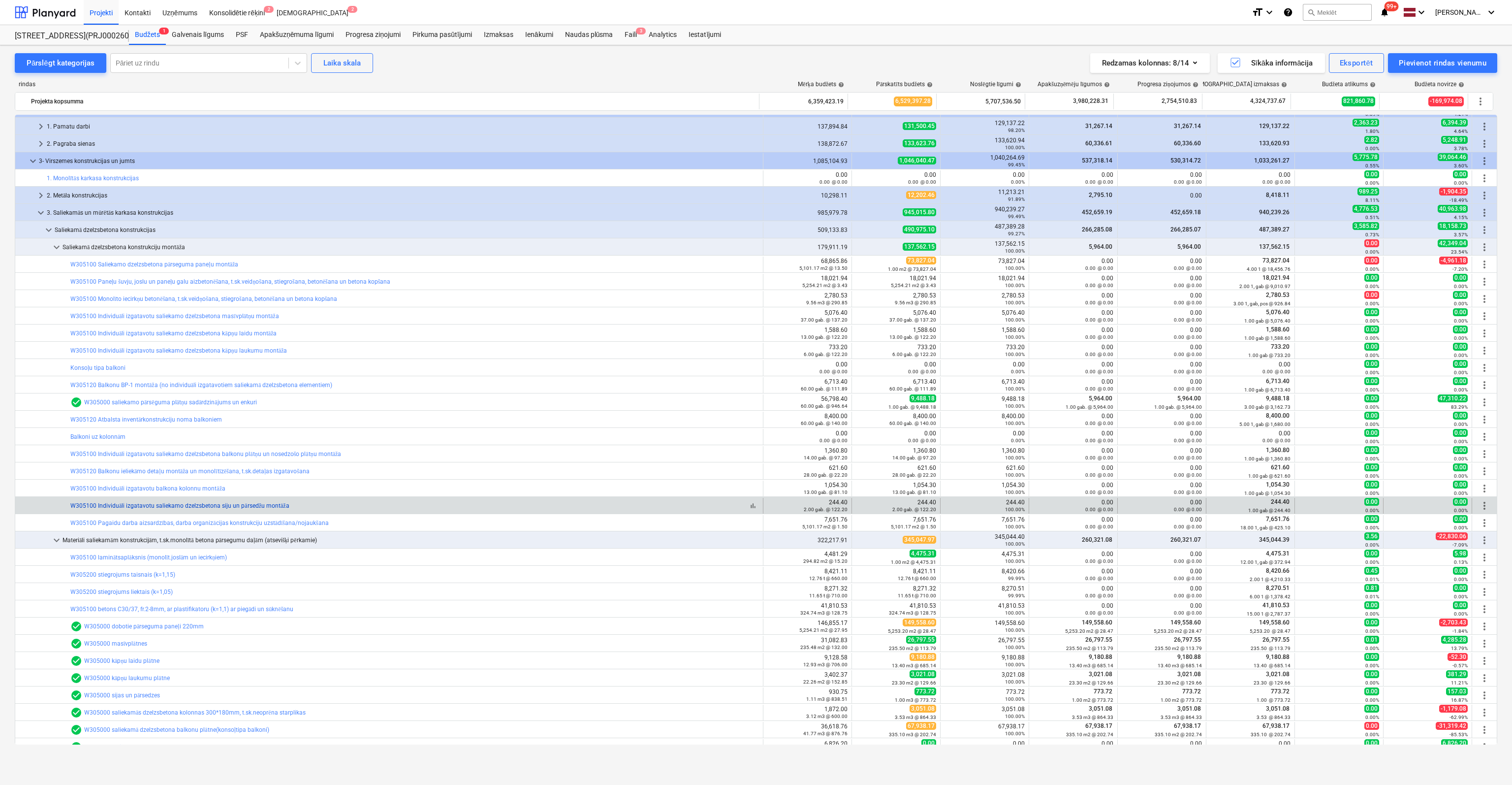
click at [160, 507] on link "W305100 Individuāli izgatavotu saliekamo dzelzsbetona siju un pārsedžu montāža" at bounding box center [180, 506] width 219 height 7
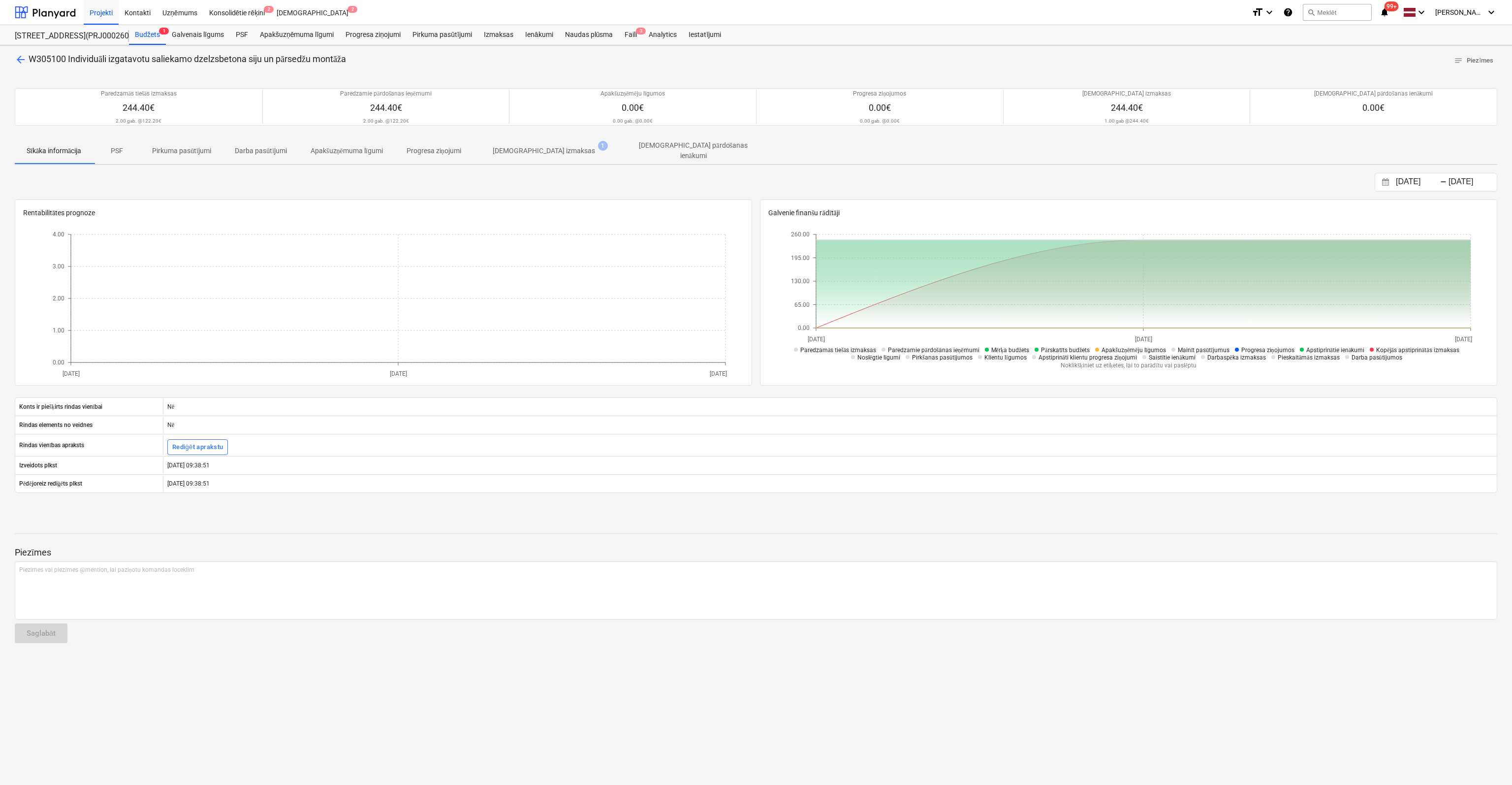
click at [529, 149] on p "[DEMOGRAPHIC_DATA] izmaksas" at bounding box center [544, 151] width 102 height 10
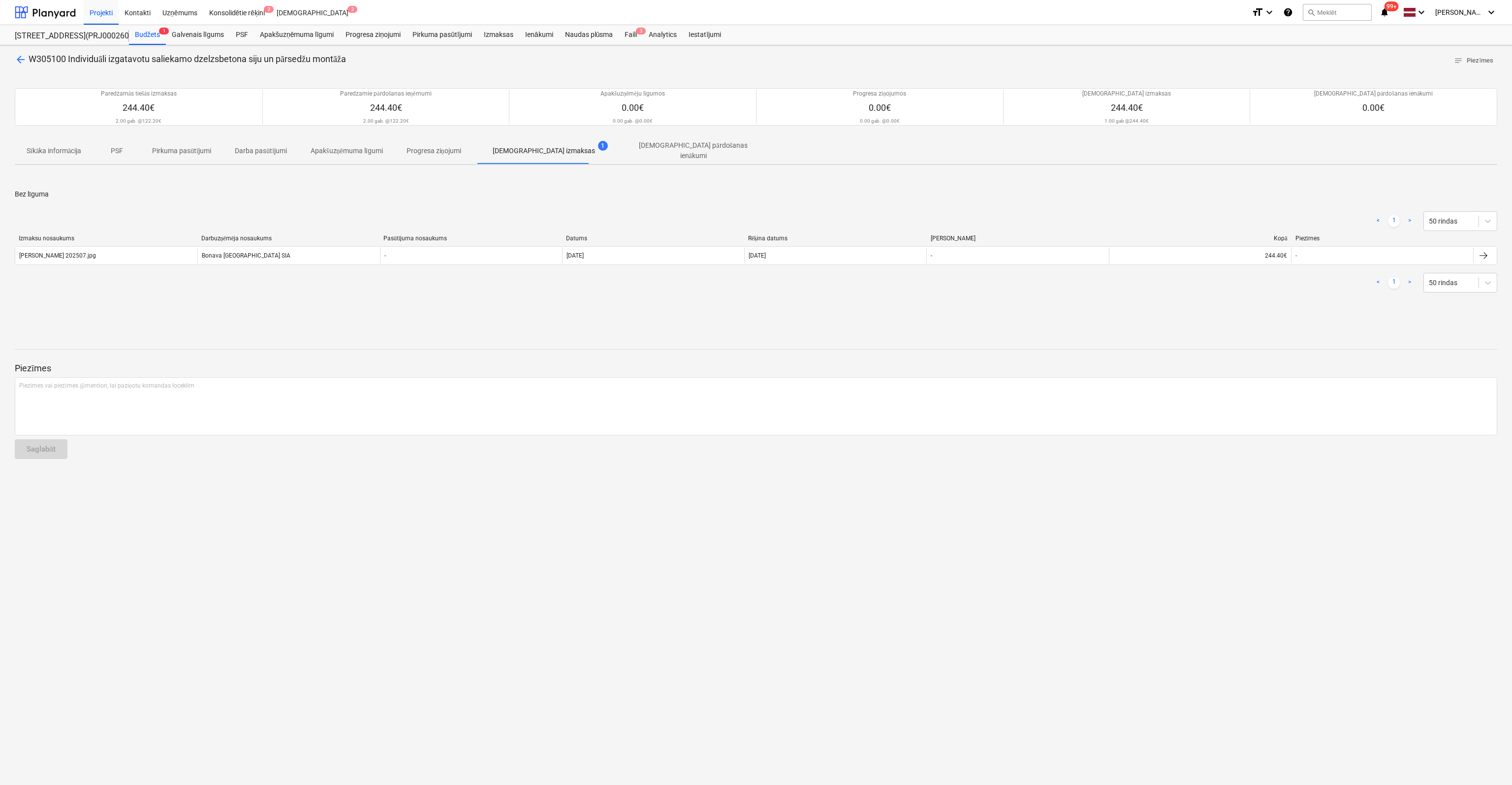
click at [18, 57] on span "arrow_back" at bounding box center [21, 60] width 12 height 12
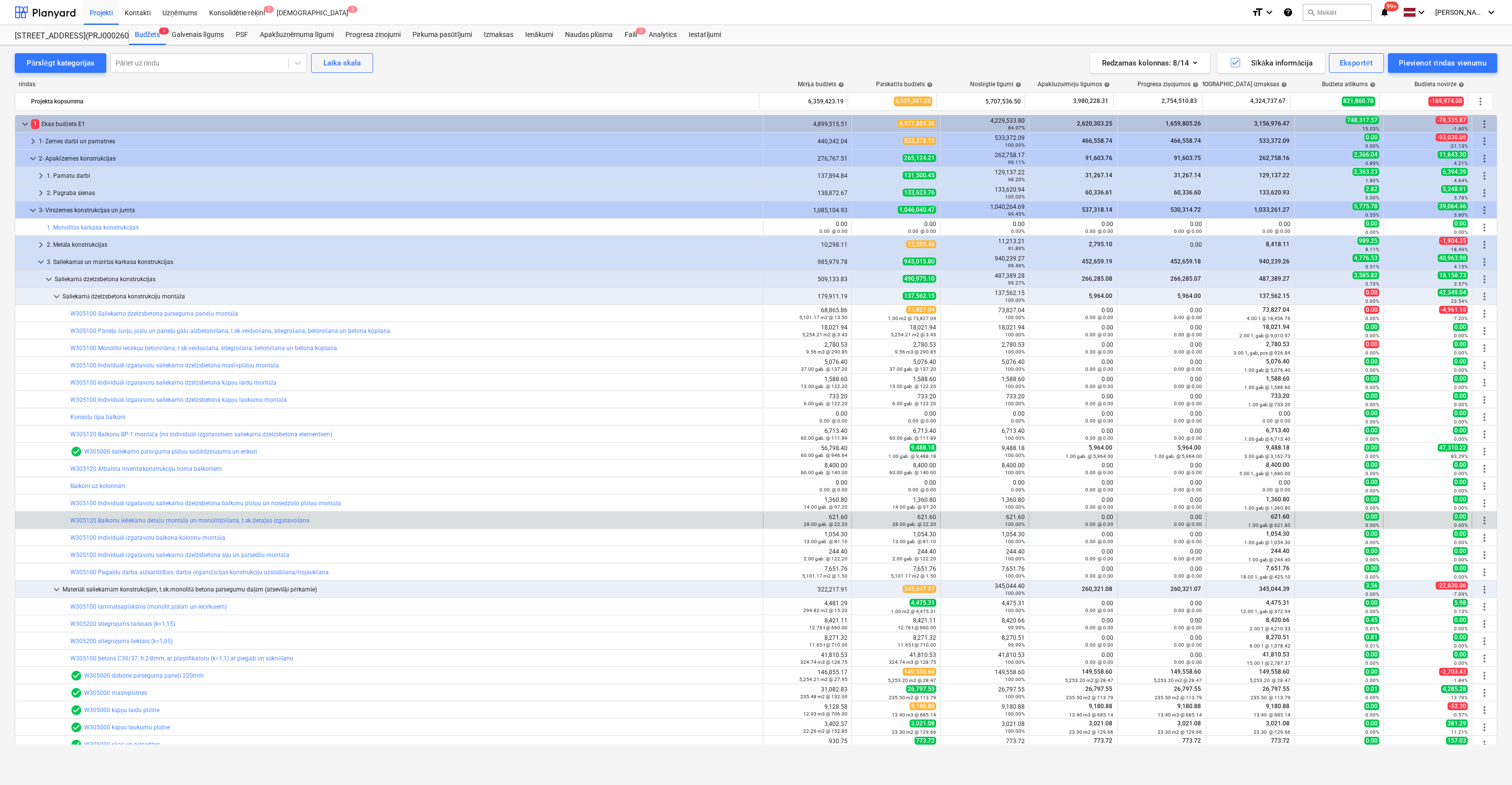
scroll to position [49, 0]
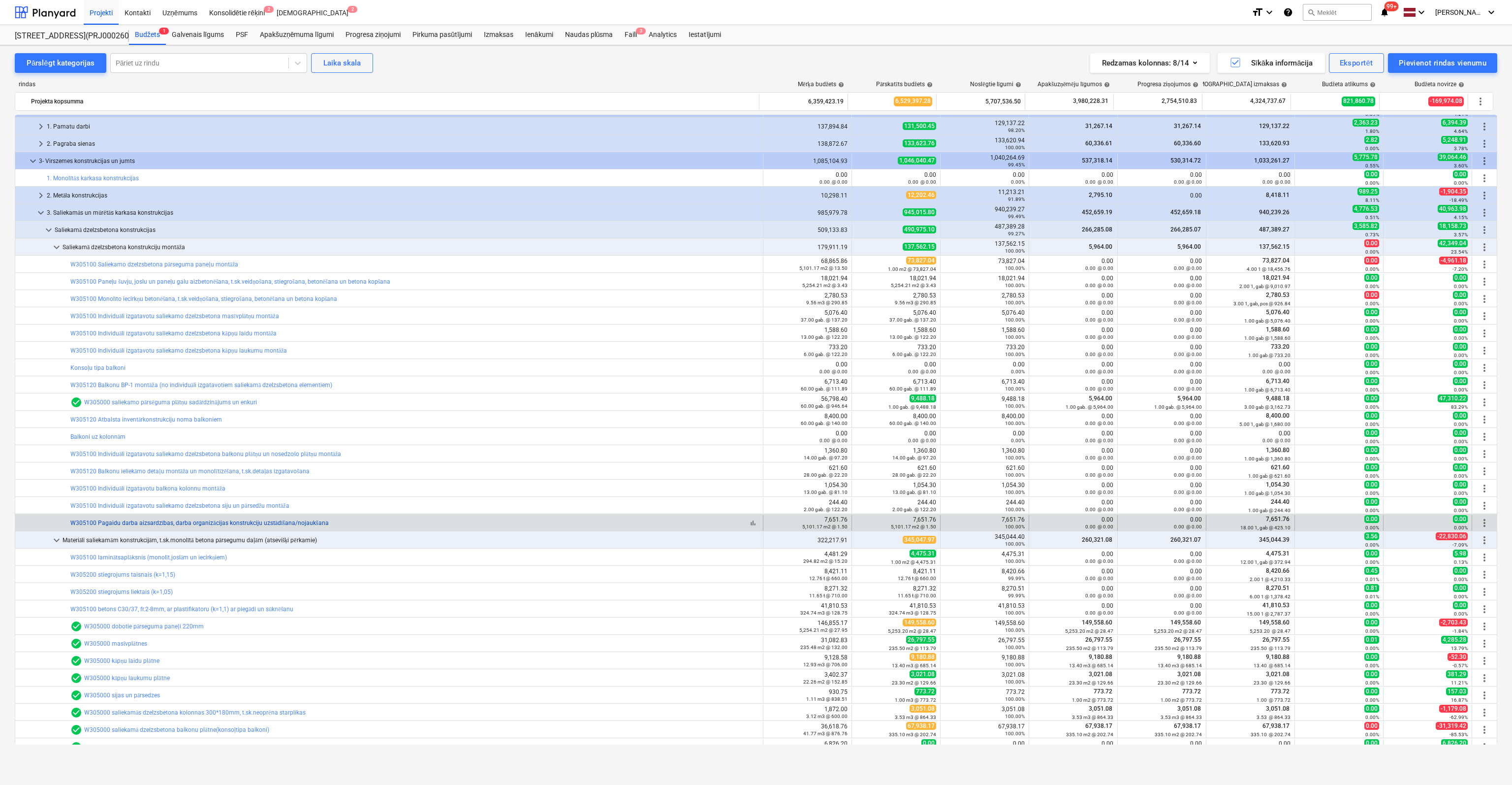
click at [243, 521] on link "W305100 Pagaidu darba aizsardzības, darba organizācijas konstrukciju uzstādīšan…" at bounding box center [199, 523] width 258 height 7
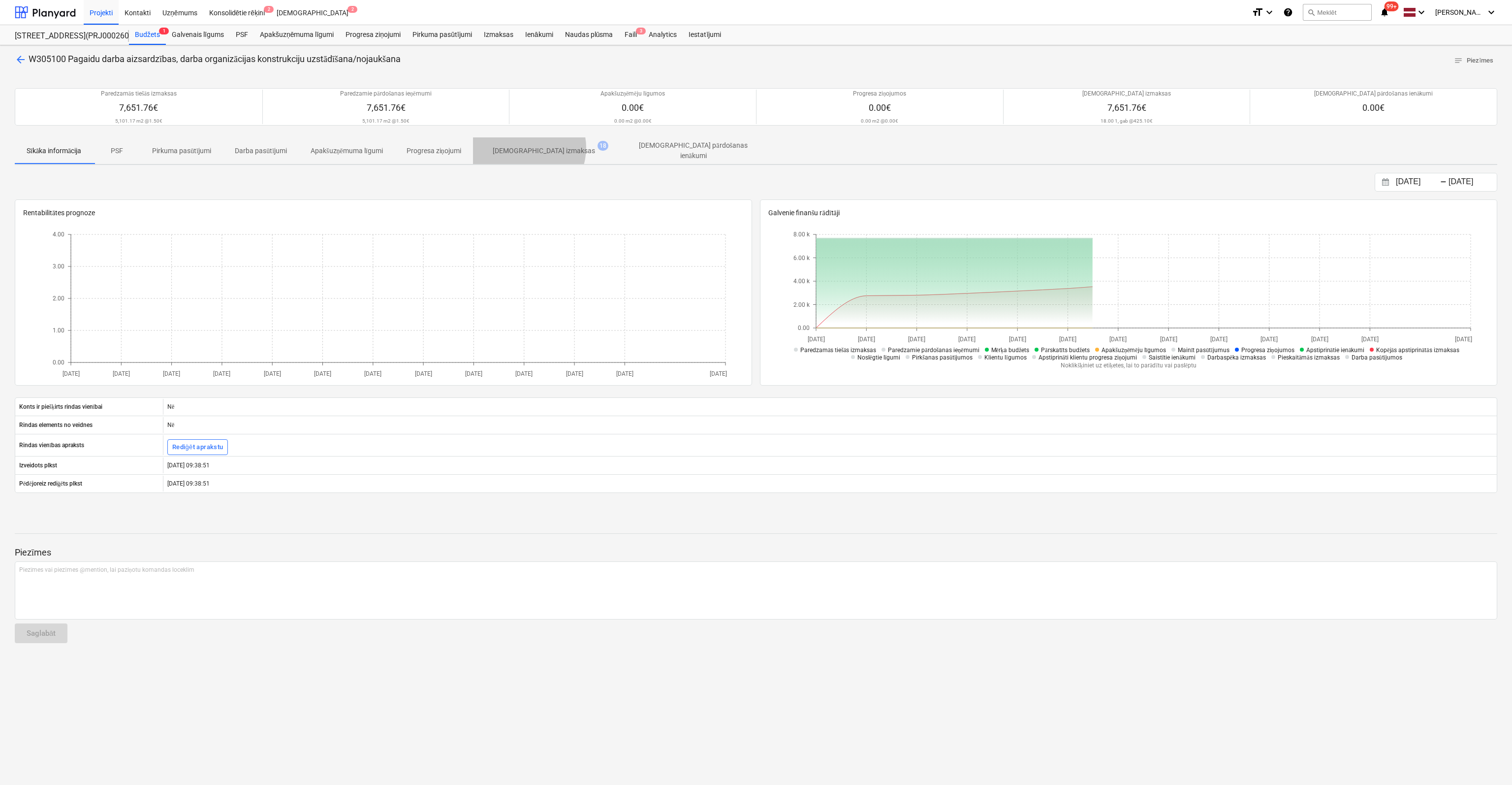
click at [529, 147] on p "[DEMOGRAPHIC_DATA] izmaksas" at bounding box center [544, 151] width 102 height 10
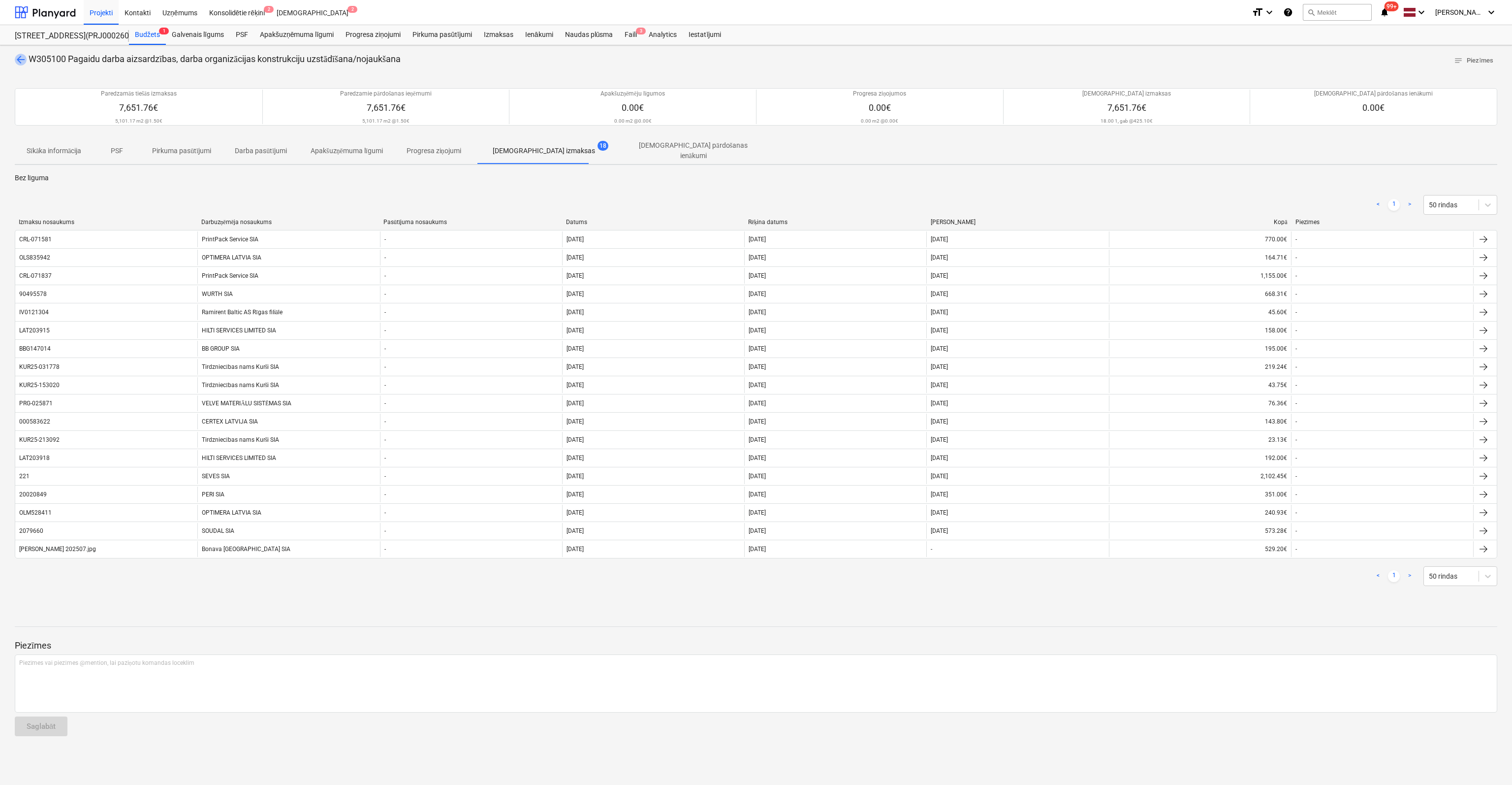
click at [18, 58] on span "arrow_back" at bounding box center [21, 60] width 12 height 12
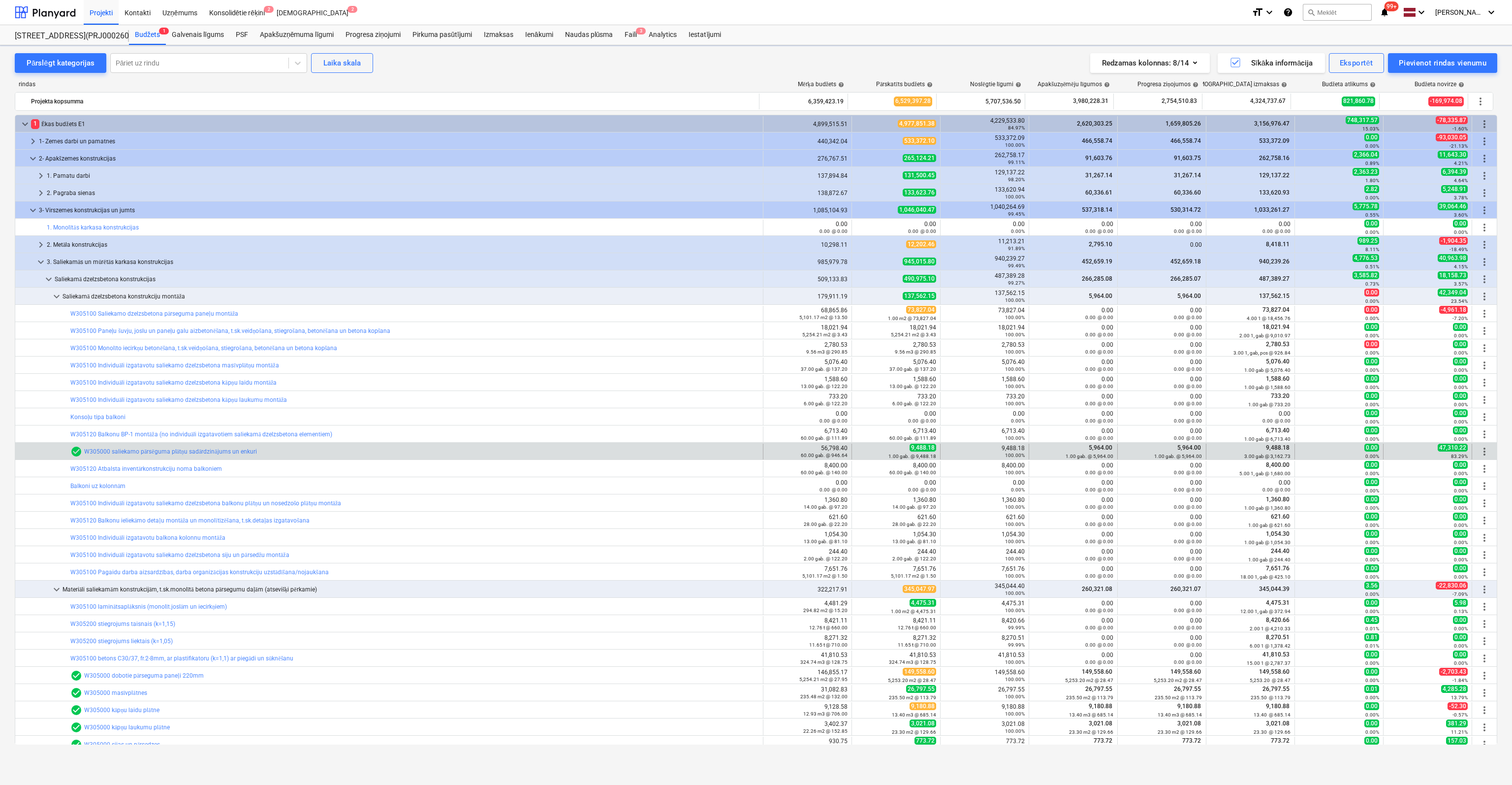
scroll to position [49, 0]
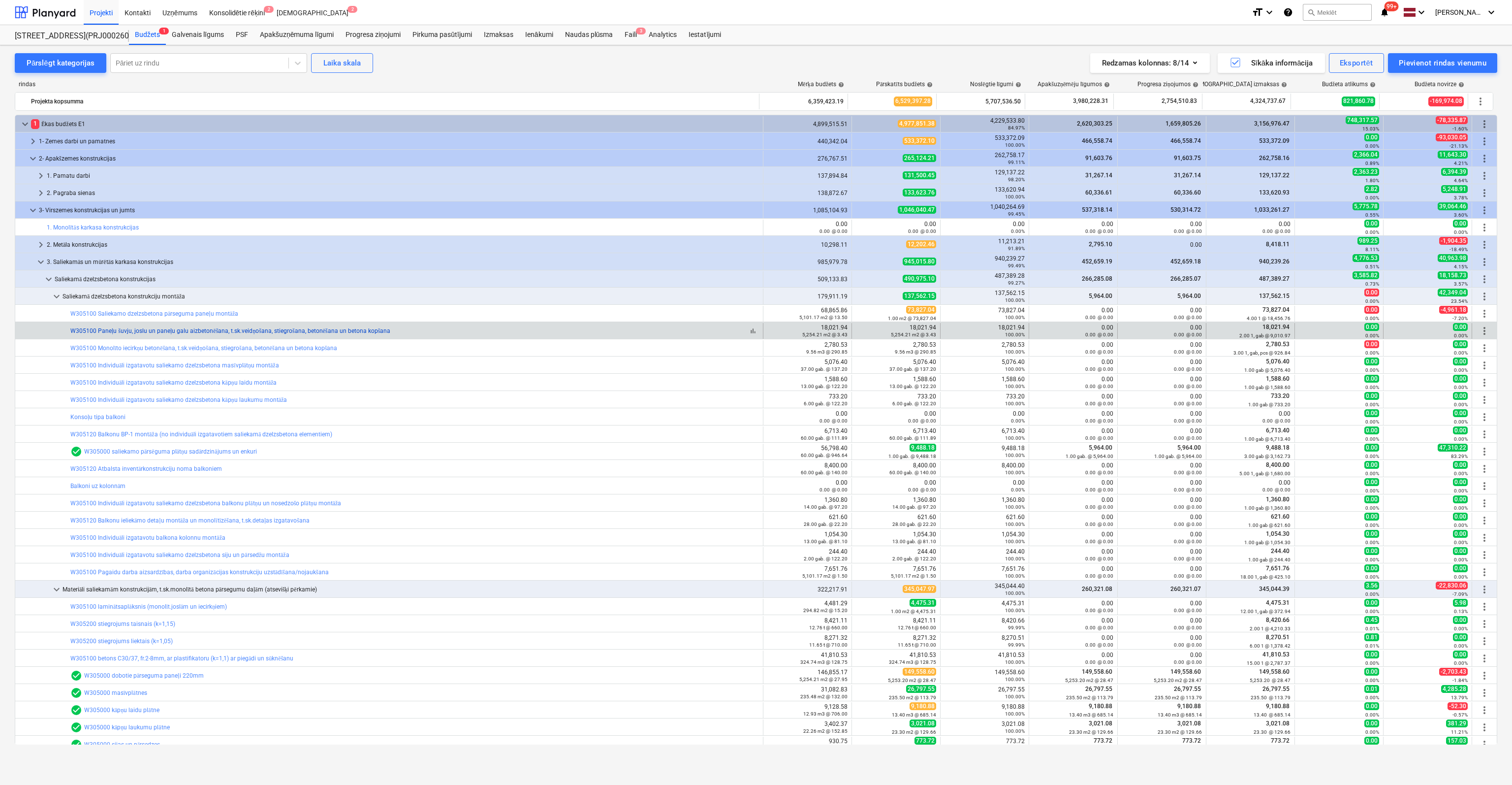
scroll to position [49, 0]
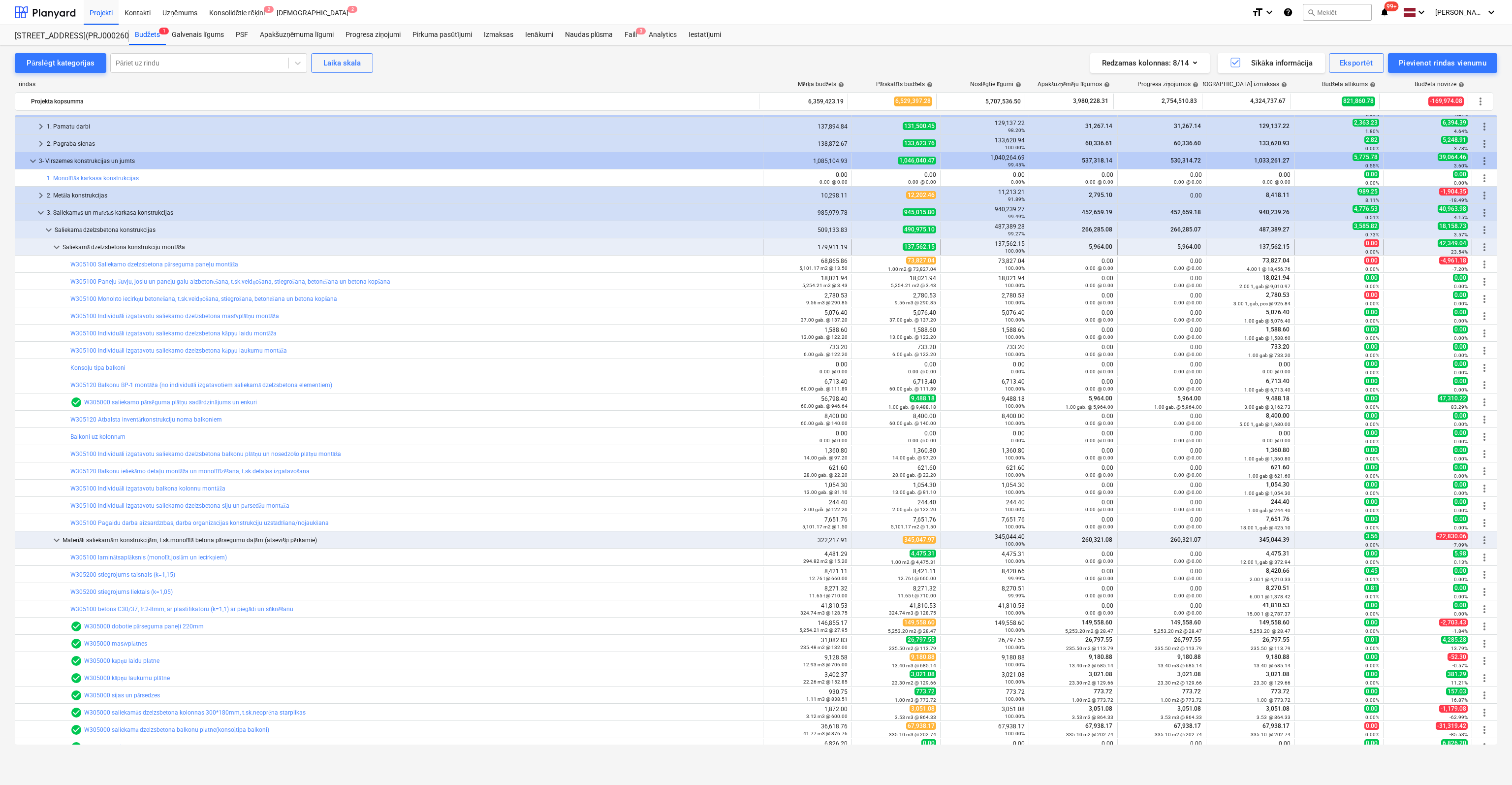
click at [58, 246] on span "keyboard_arrow_down" at bounding box center [57, 247] width 12 height 12
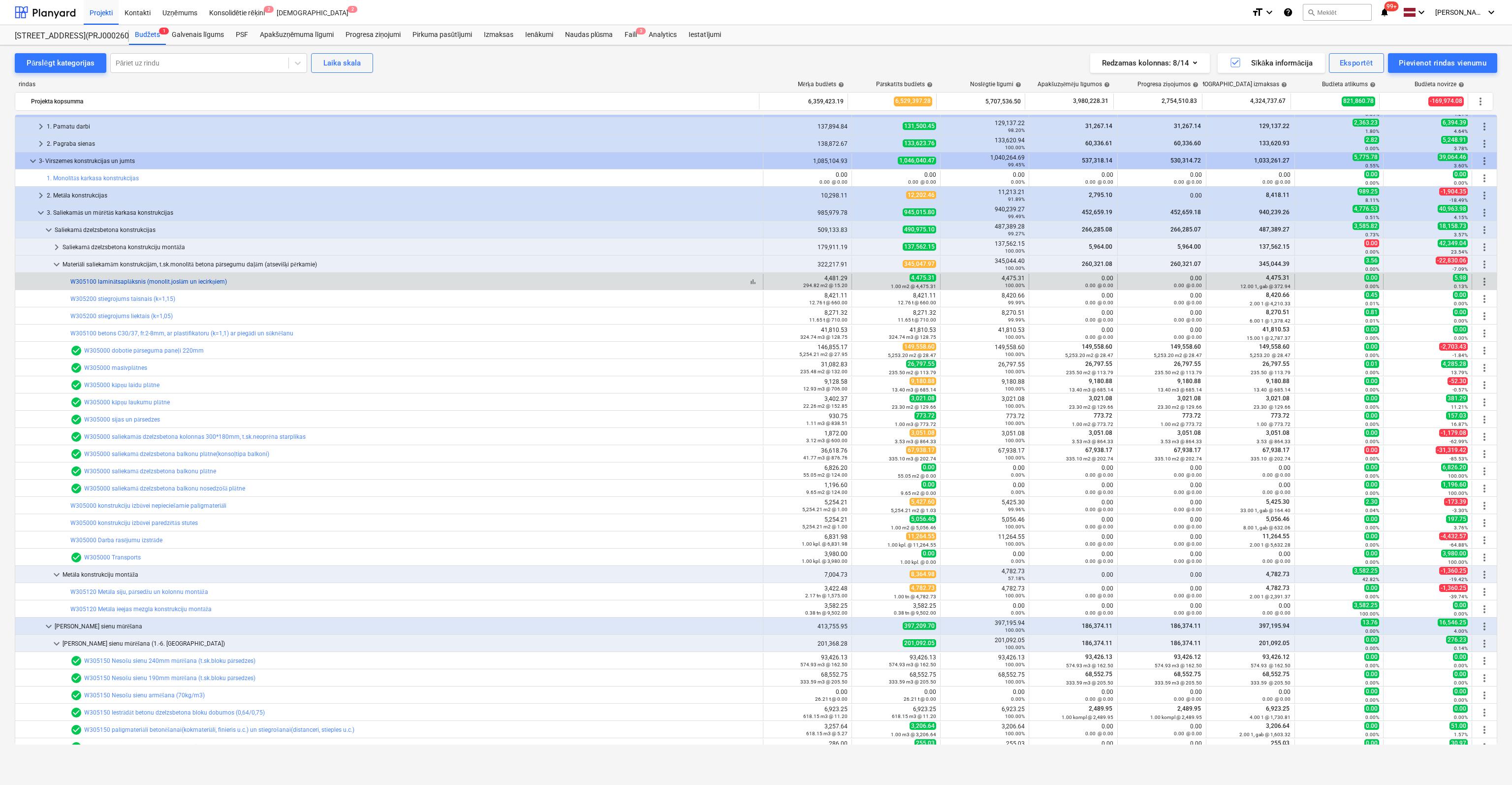
click at [120, 278] on link "W305100 laminātsaplāksnis (monolīt.joslām un iecirkņiem)" at bounding box center [148, 282] width 157 height 7
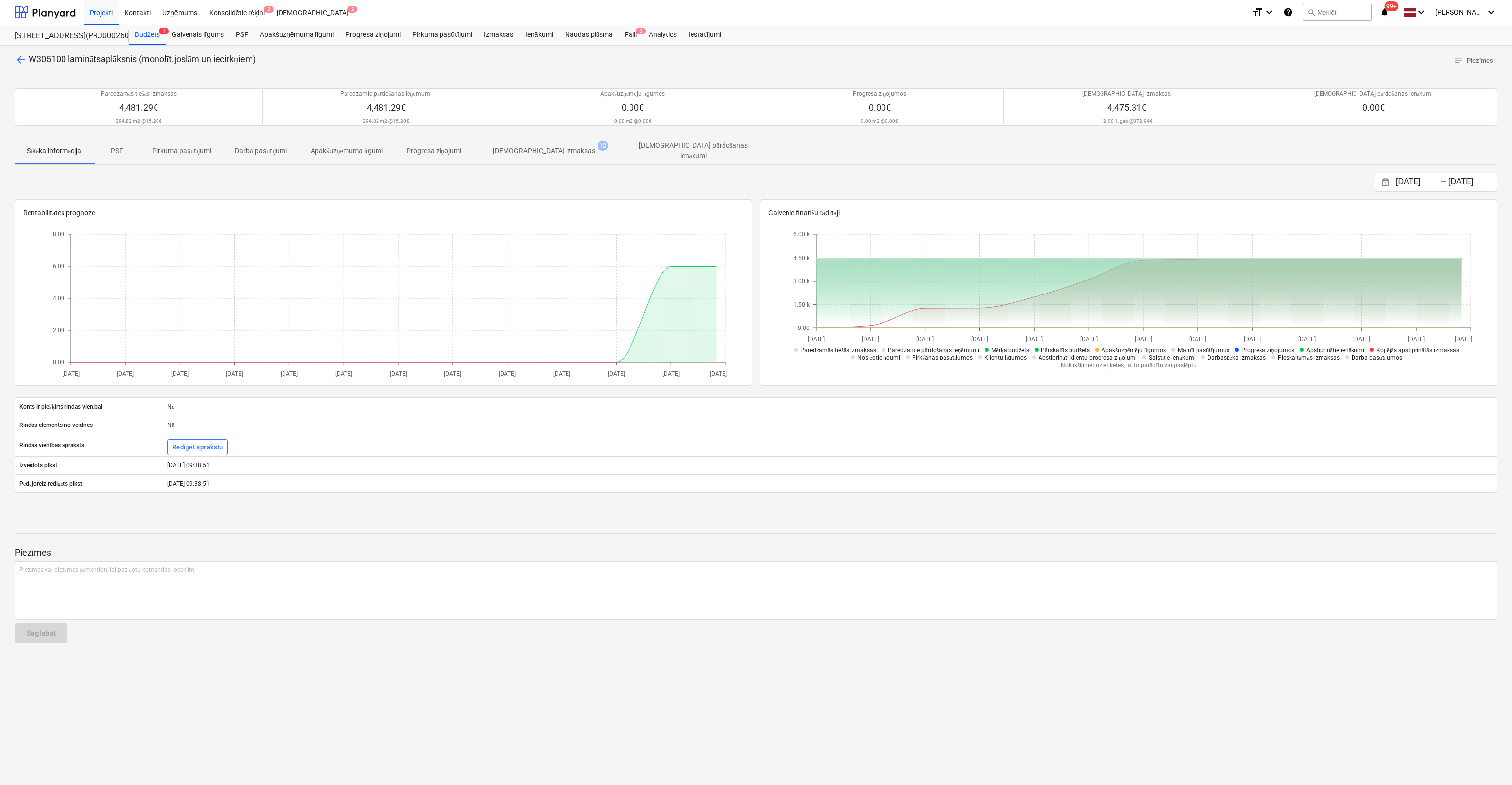
click at [500, 147] on p "[DEMOGRAPHIC_DATA] izmaksas" at bounding box center [544, 151] width 102 height 10
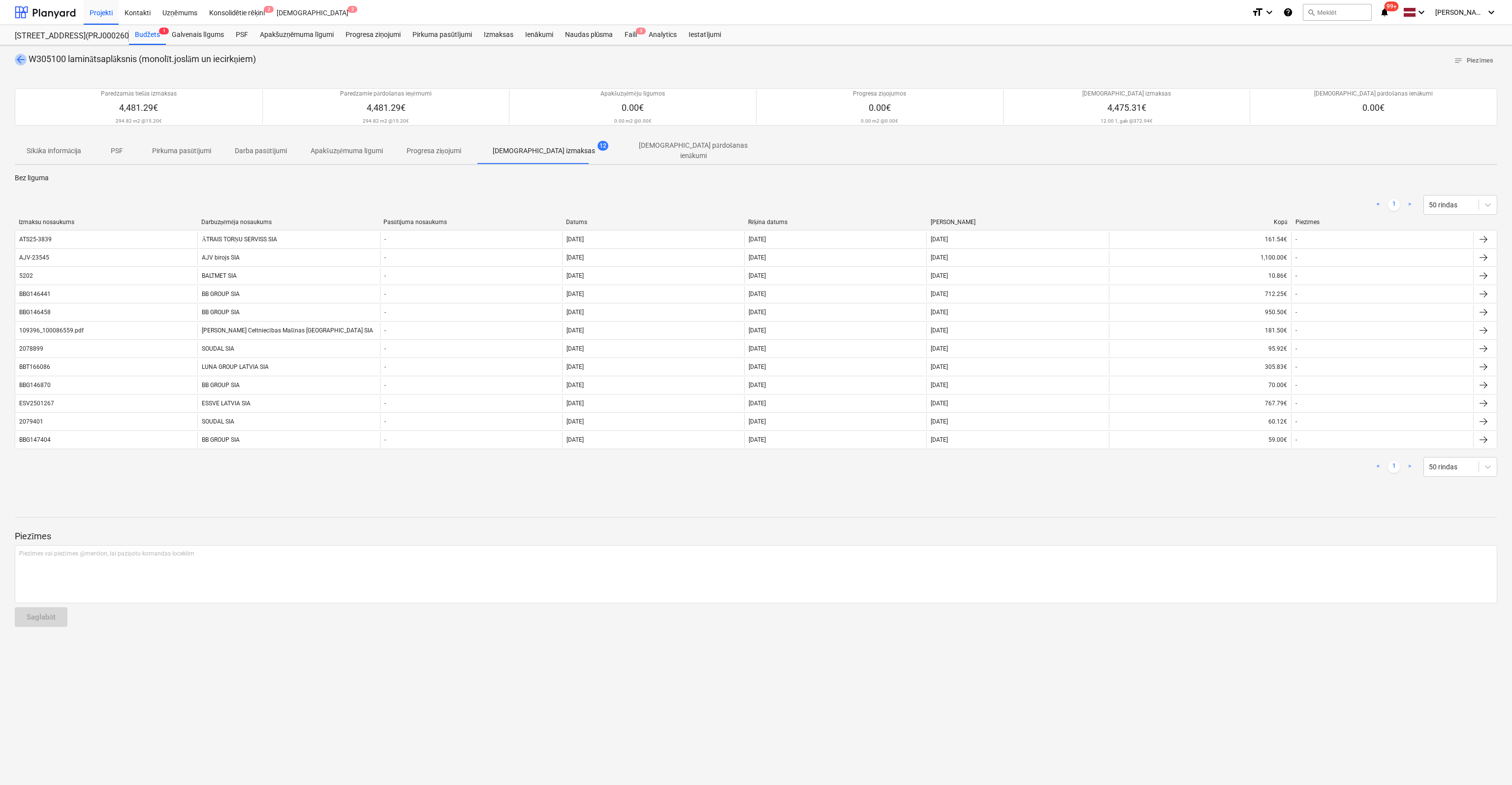
click at [18, 58] on span "arrow_back" at bounding box center [21, 60] width 12 height 12
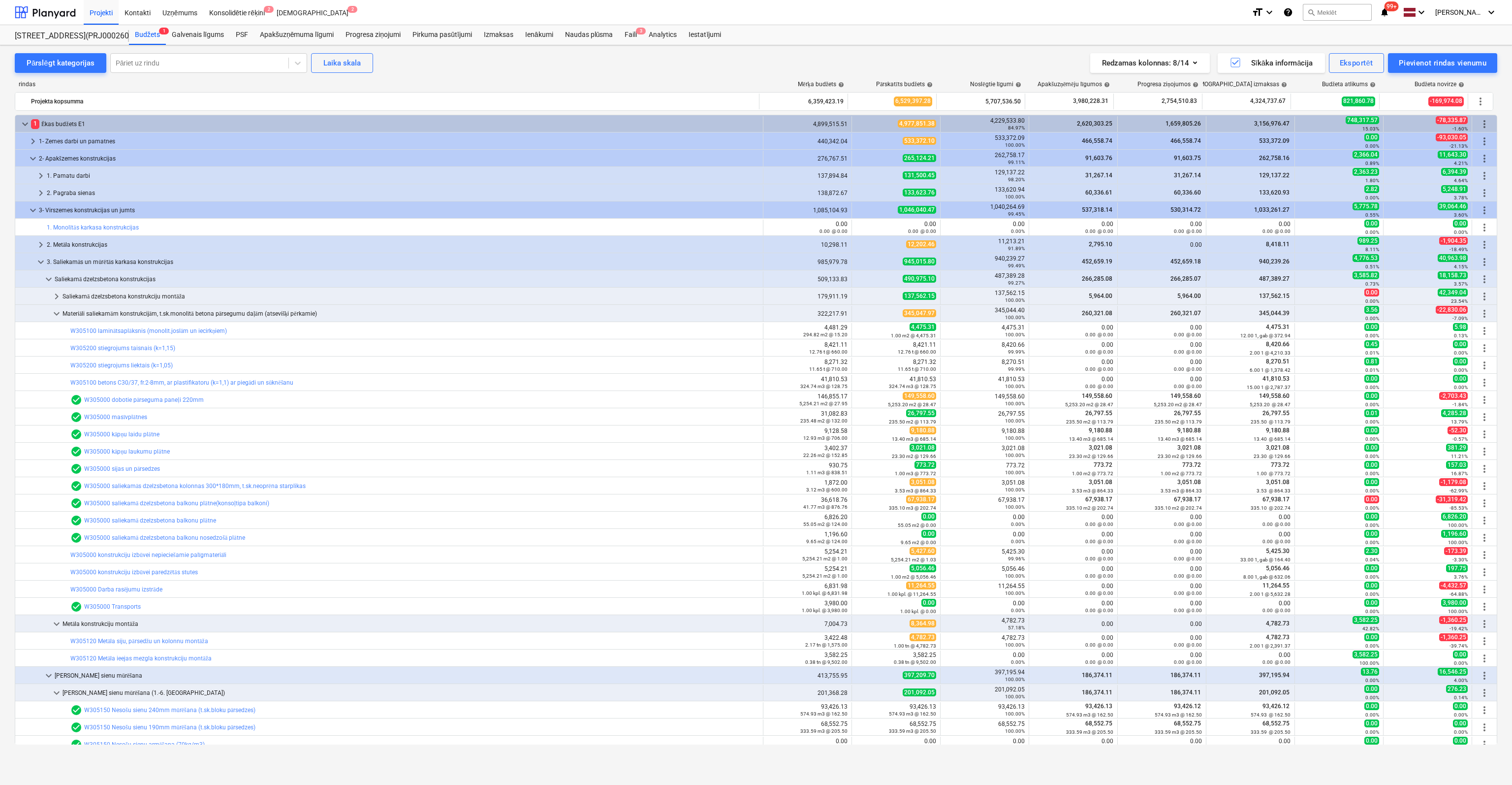
click at [124, 345] on link "W305200 stiegrojums taisnais (k=1,15)" at bounding box center [123, 348] width 105 height 7
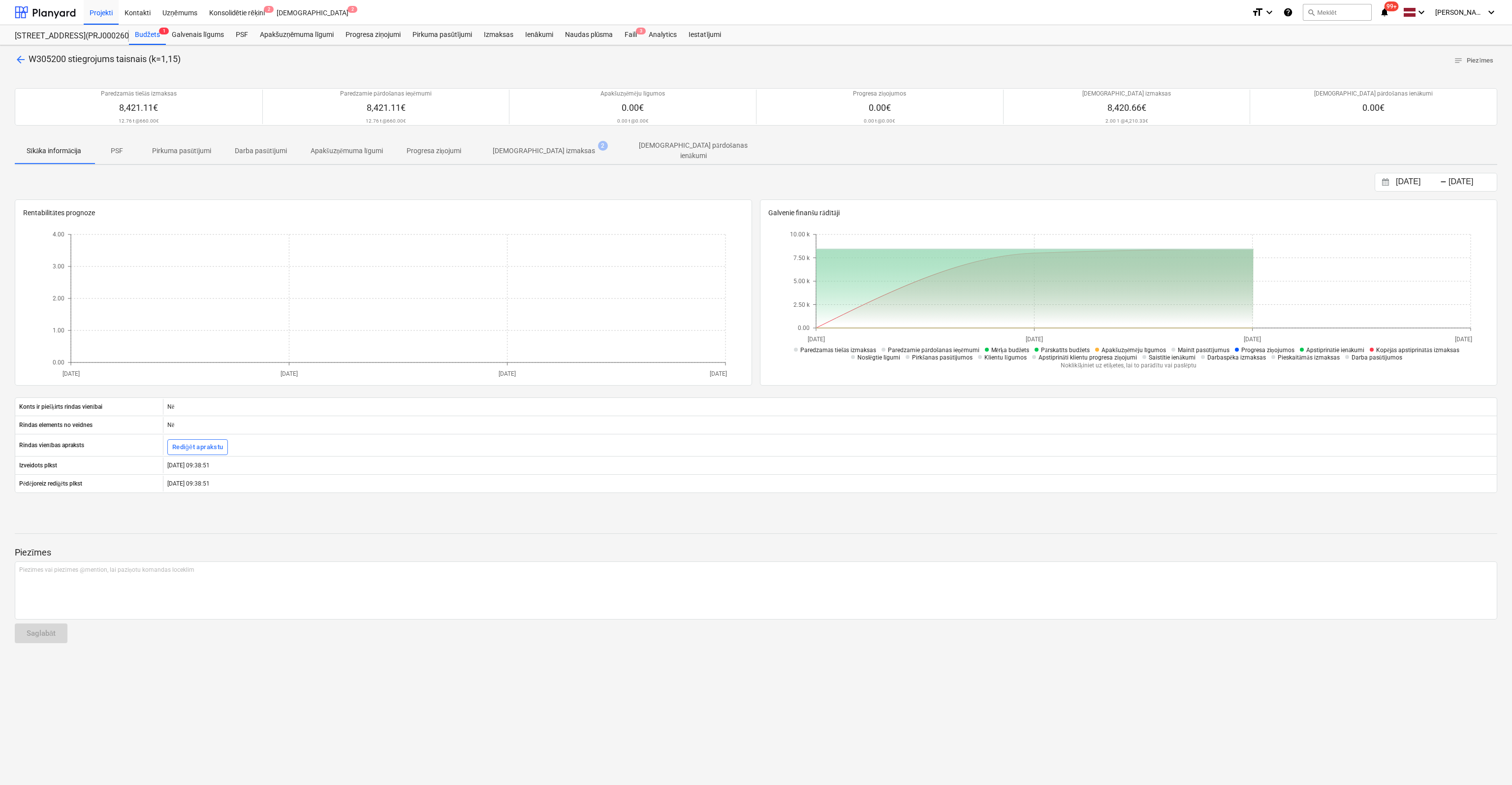
click at [512, 148] on p "[DEMOGRAPHIC_DATA] izmaksas" at bounding box center [544, 151] width 102 height 10
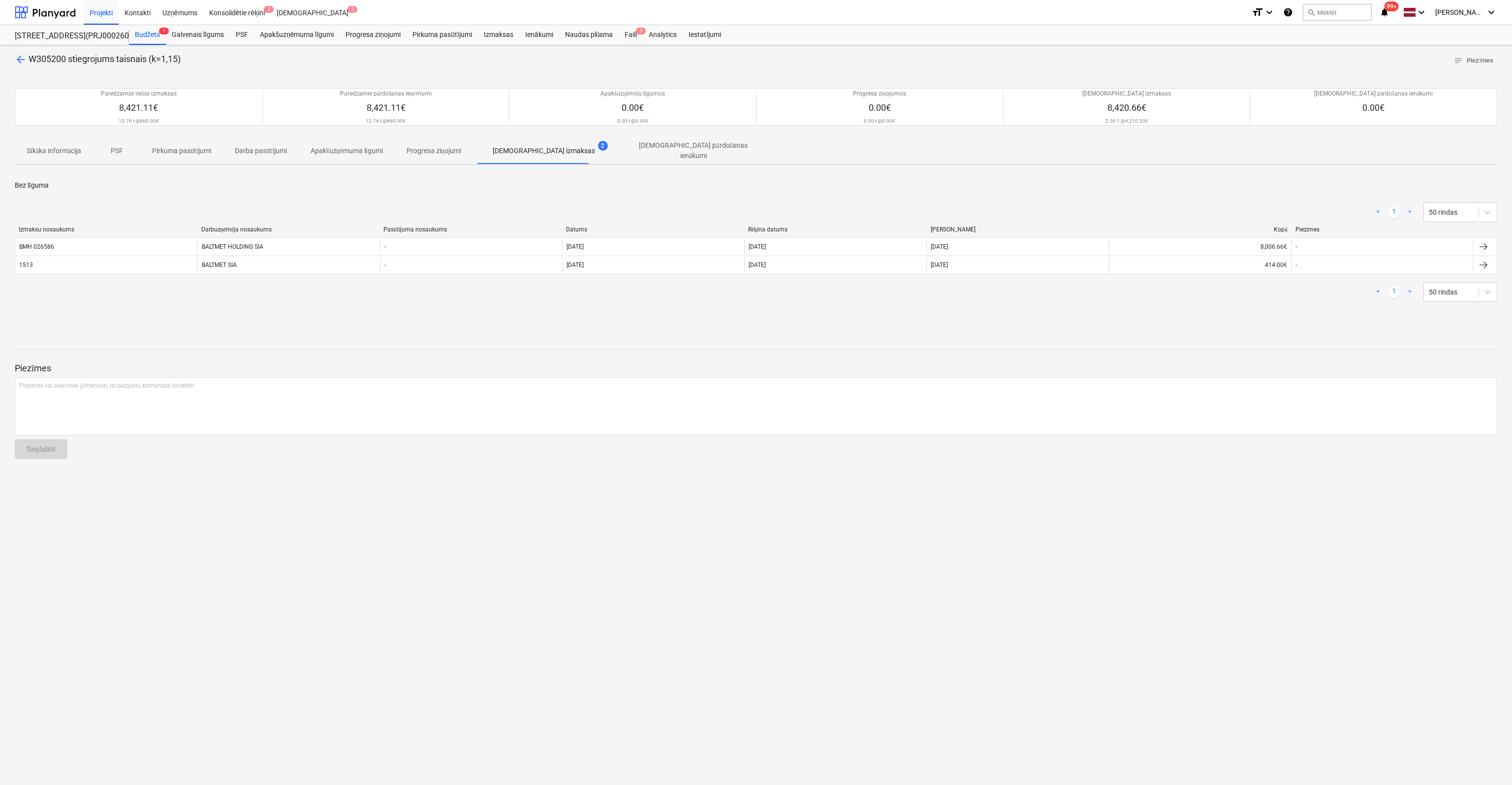
click at [20, 60] on span "arrow_back" at bounding box center [21, 60] width 12 height 12
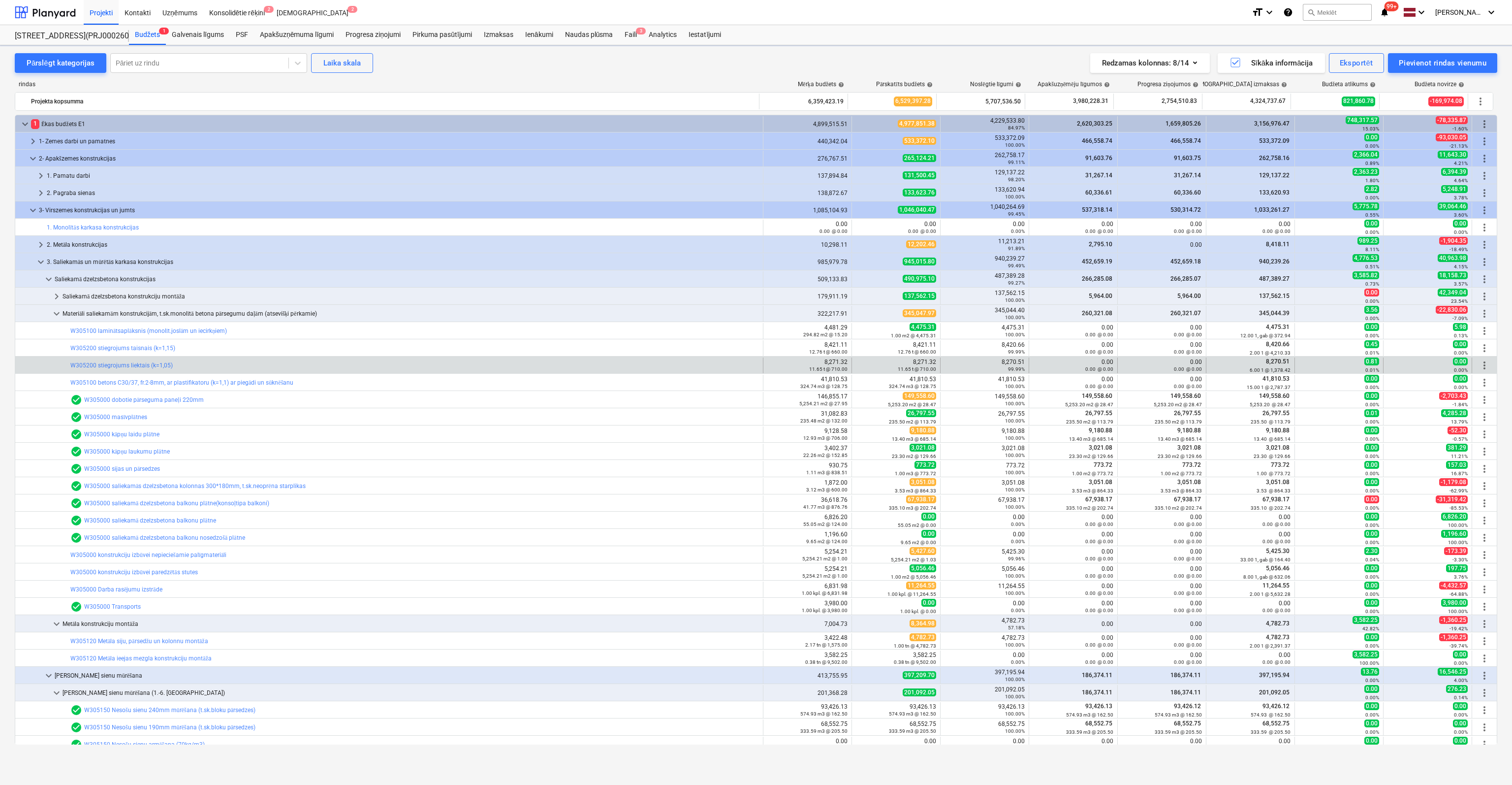
scroll to position [49, 0]
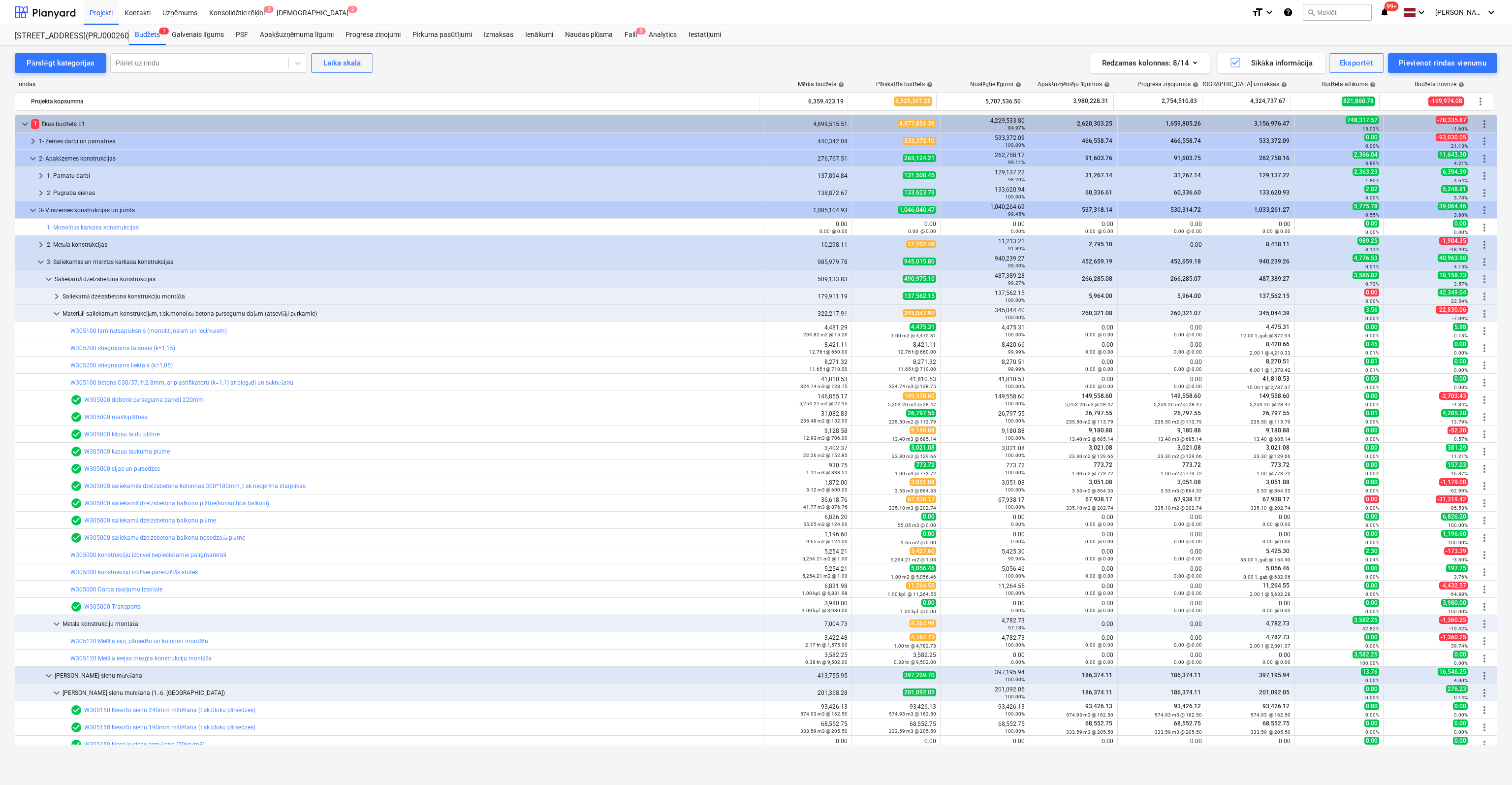
click at [130, 362] on link "W305200 stiegrojums liektais (k=1,05)" at bounding box center [121, 366] width 102 height 7
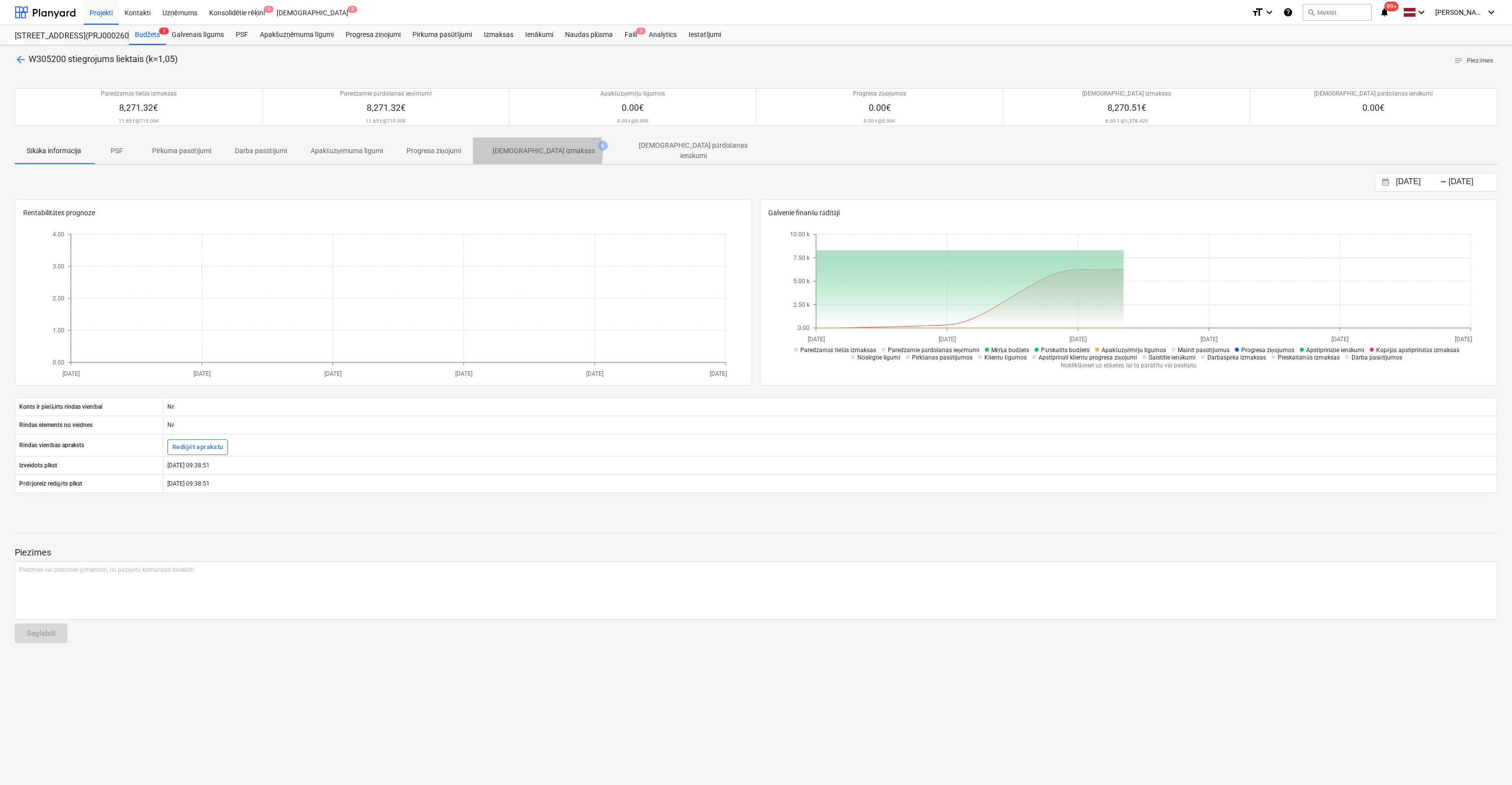
click at [541, 151] on p "[DEMOGRAPHIC_DATA] izmaksas" at bounding box center [544, 151] width 102 height 10
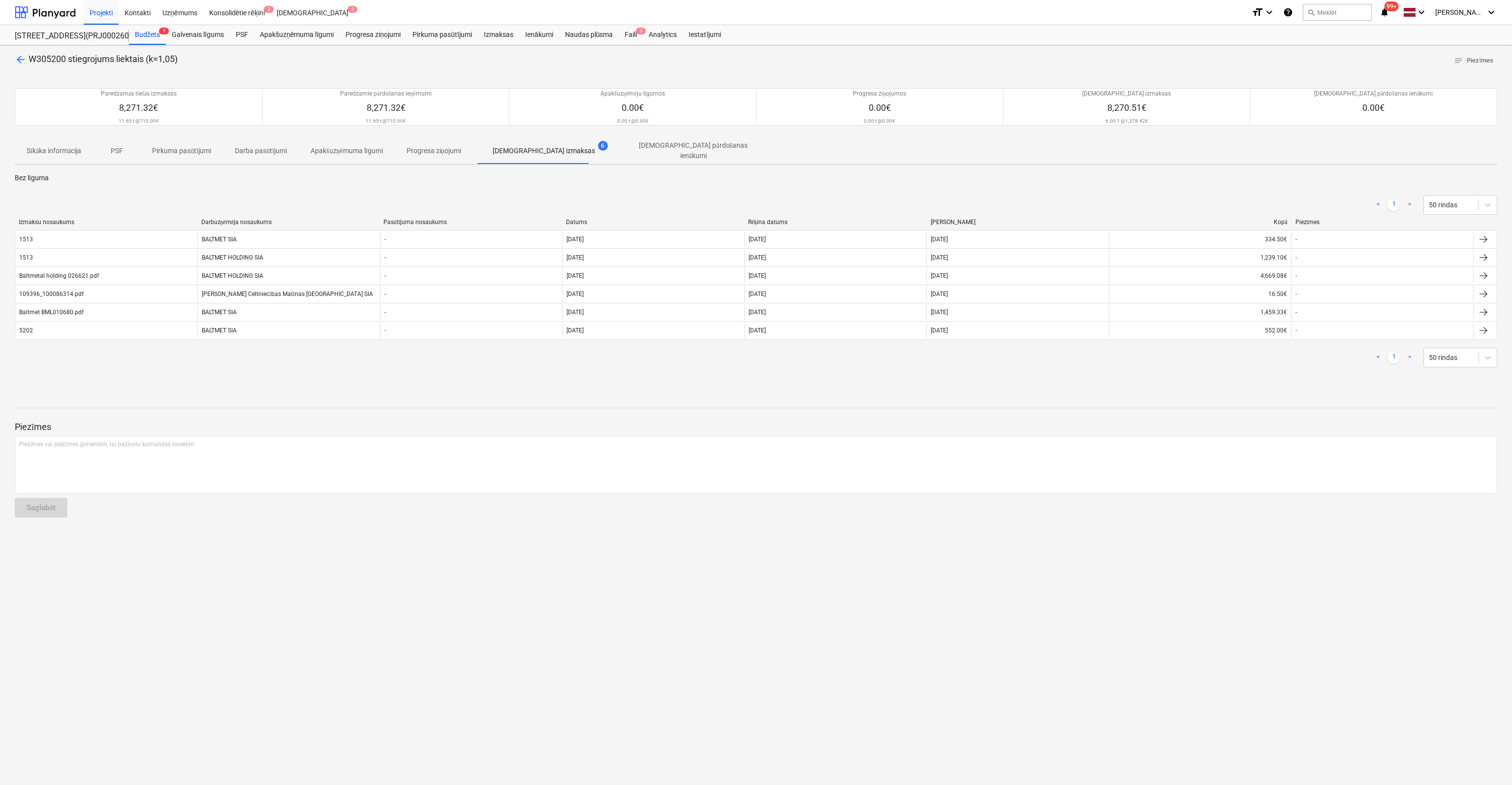
click at [21, 58] on span "arrow_back" at bounding box center [21, 60] width 12 height 12
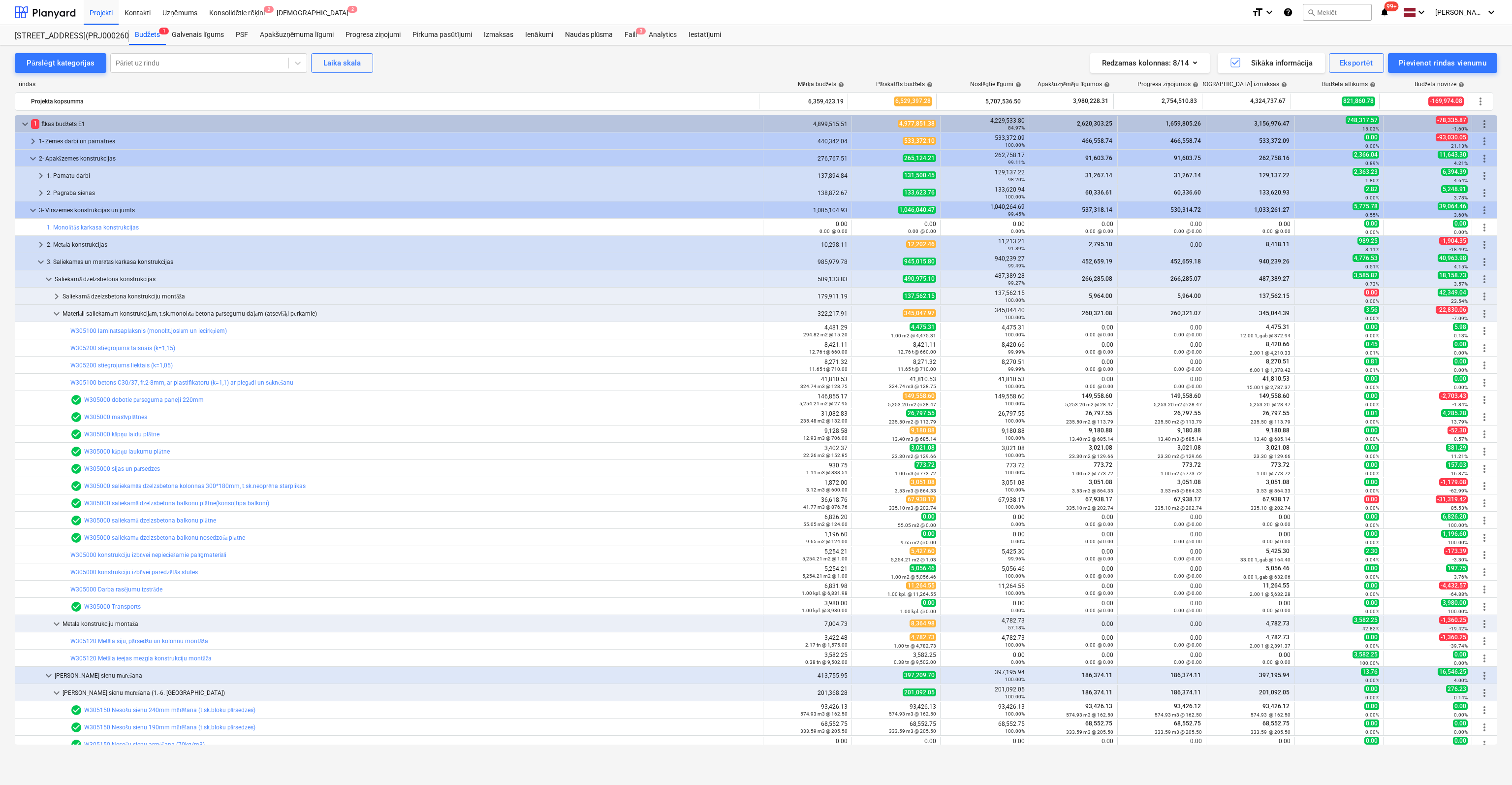
scroll to position [49, 0]
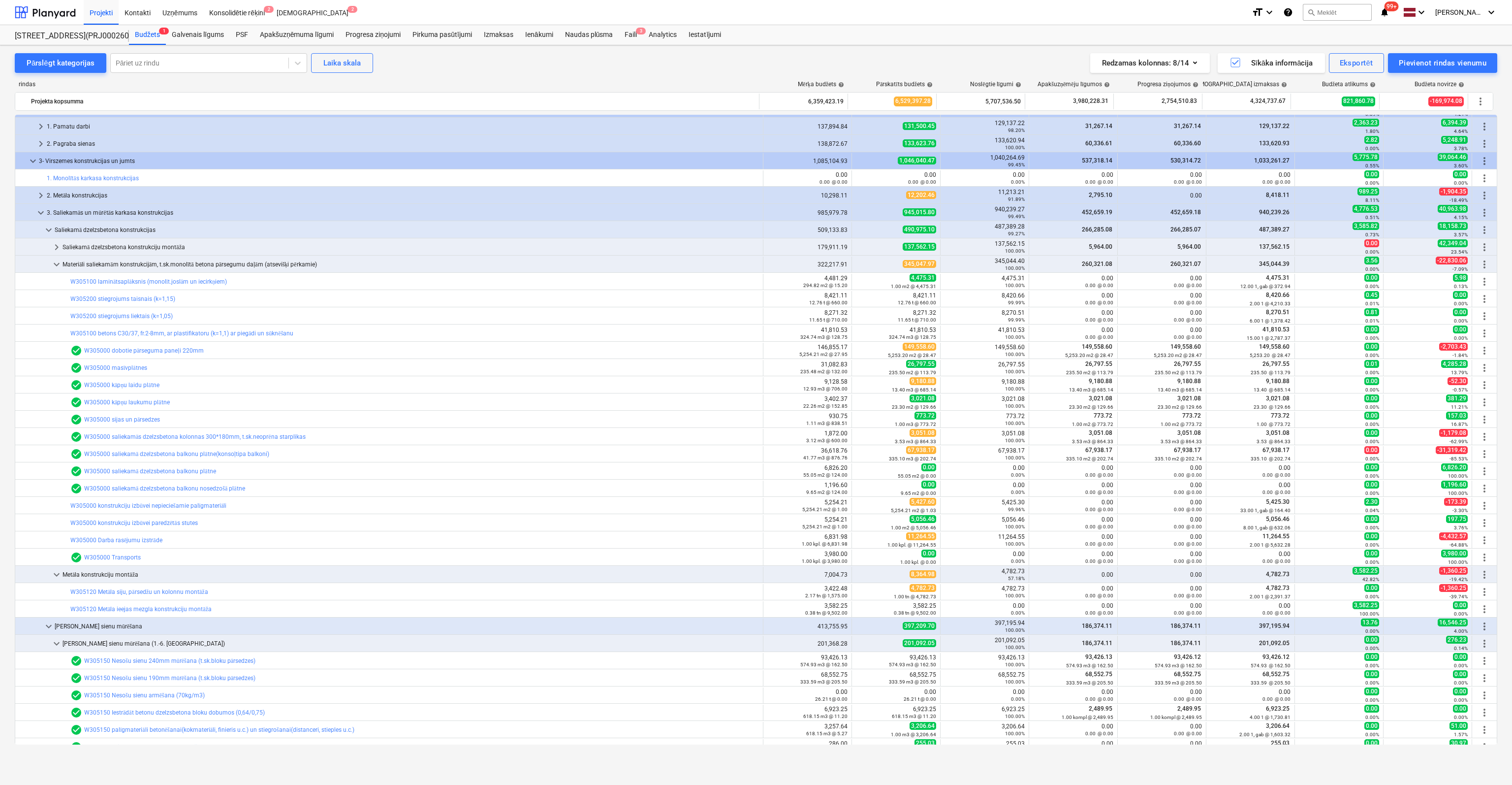
click at [128, 332] on link "W305100 betons C30/37, fr.2-8mm, ar plastifikatoru (k=1,1) ar piegādi un sūknēš…" at bounding box center [182, 334] width 223 height 7
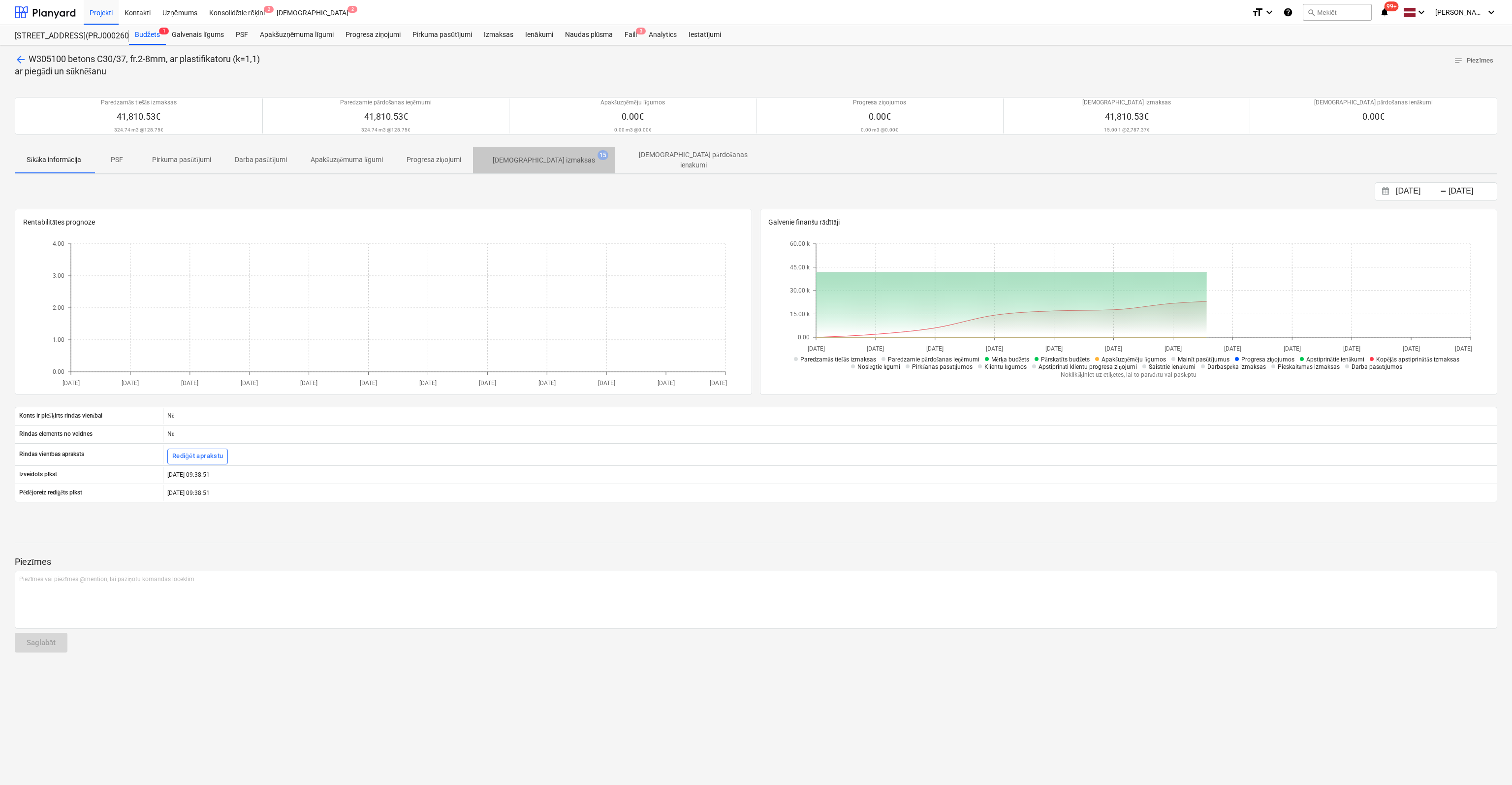
click at [551, 155] on p "[DEMOGRAPHIC_DATA] izmaksas" at bounding box center [544, 160] width 102 height 10
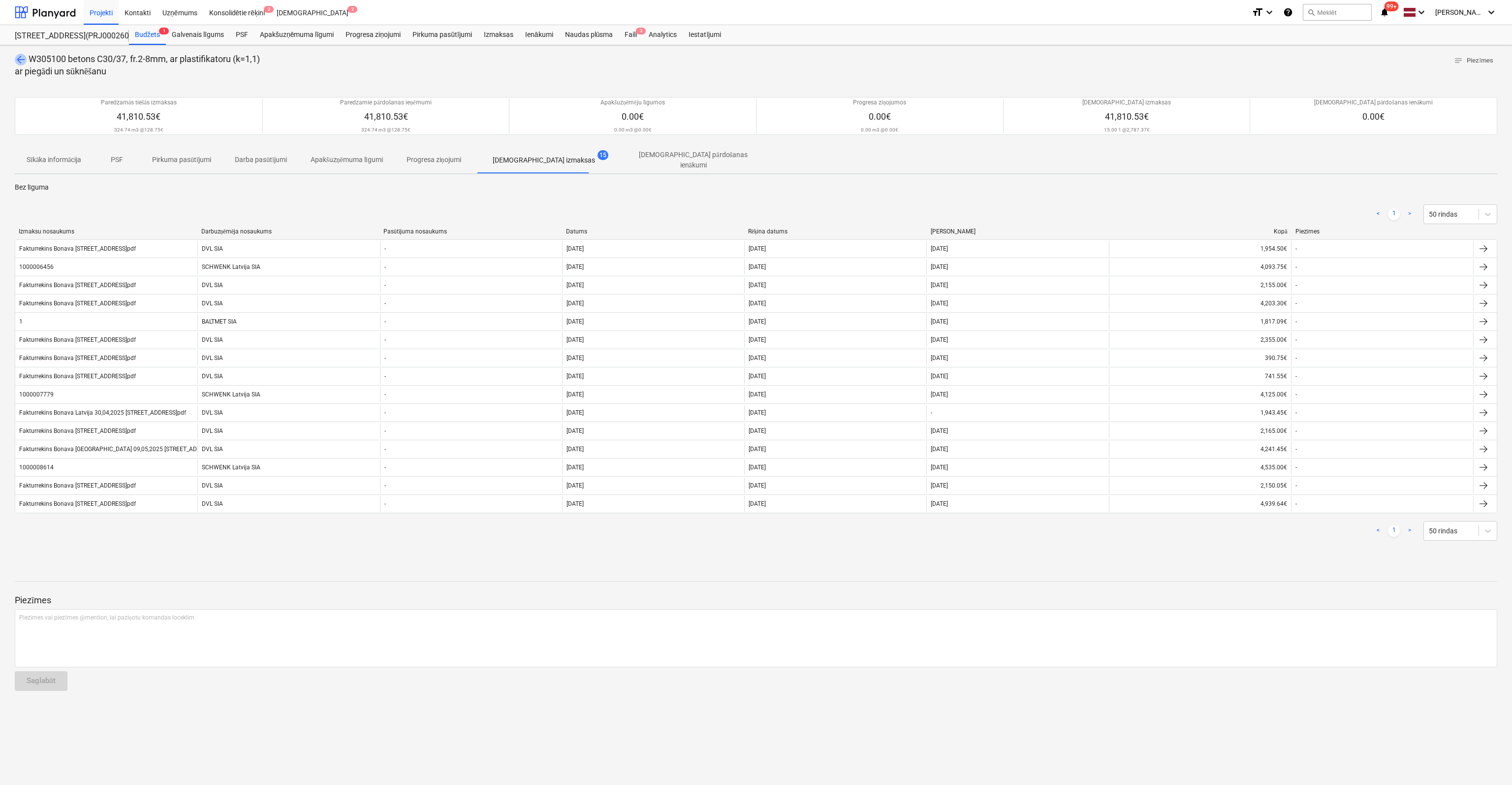
click at [22, 58] on span "arrow_back" at bounding box center [21, 60] width 12 height 12
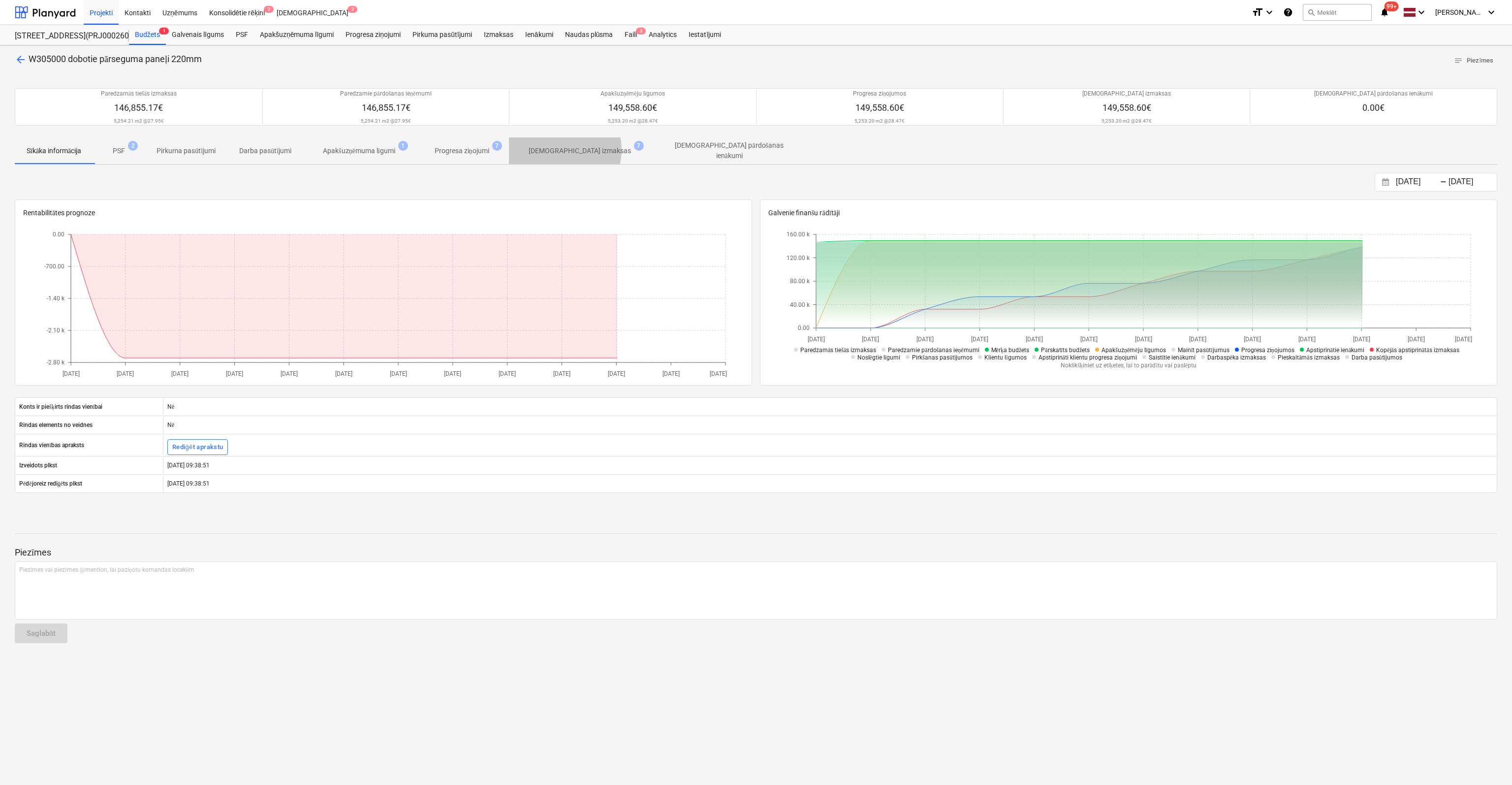
click at [566, 149] on p "[DEMOGRAPHIC_DATA] izmaksas" at bounding box center [580, 151] width 102 height 10
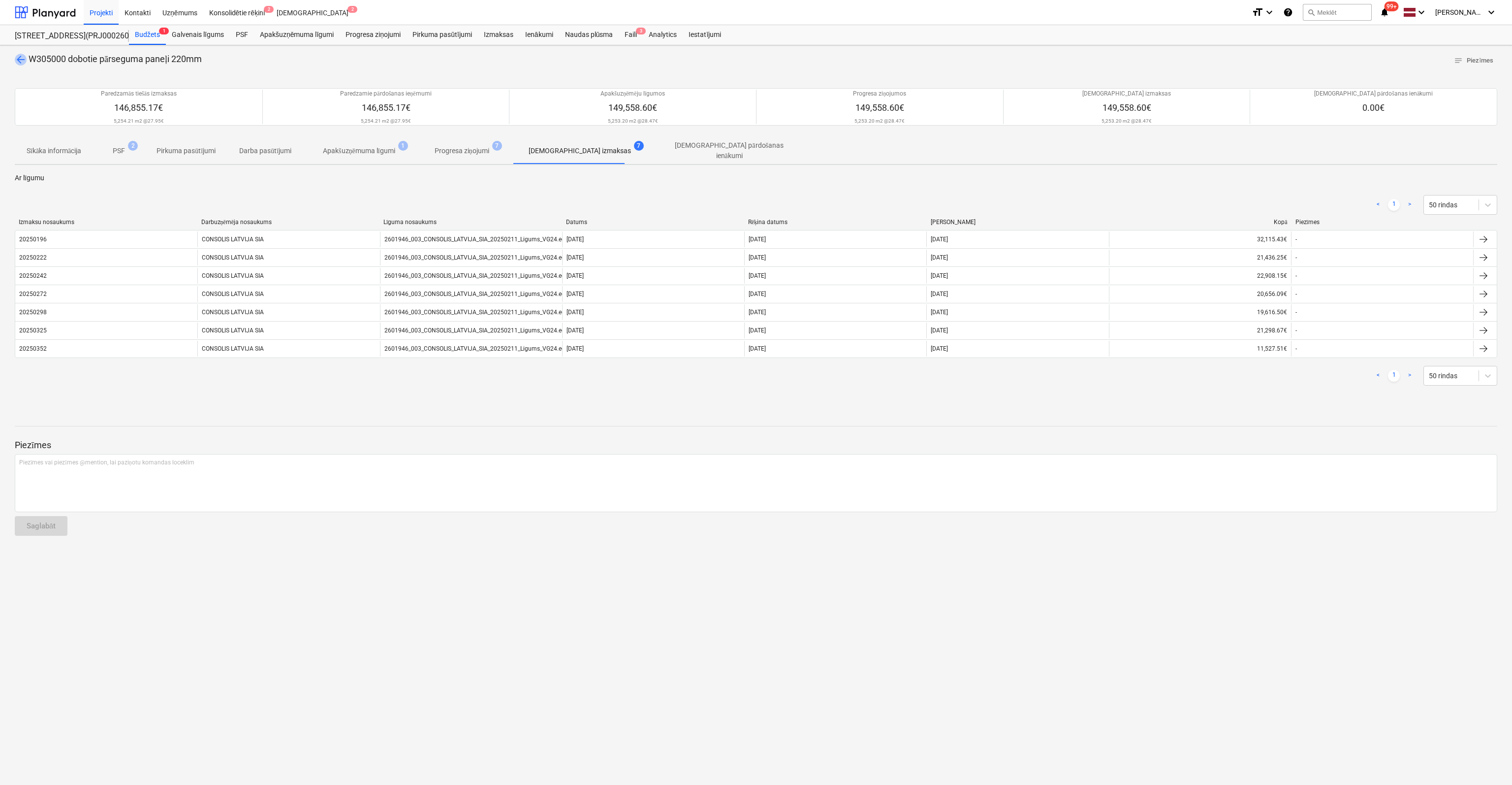
click at [22, 58] on span "arrow_back" at bounding box center [21, 60] width 12 height 12
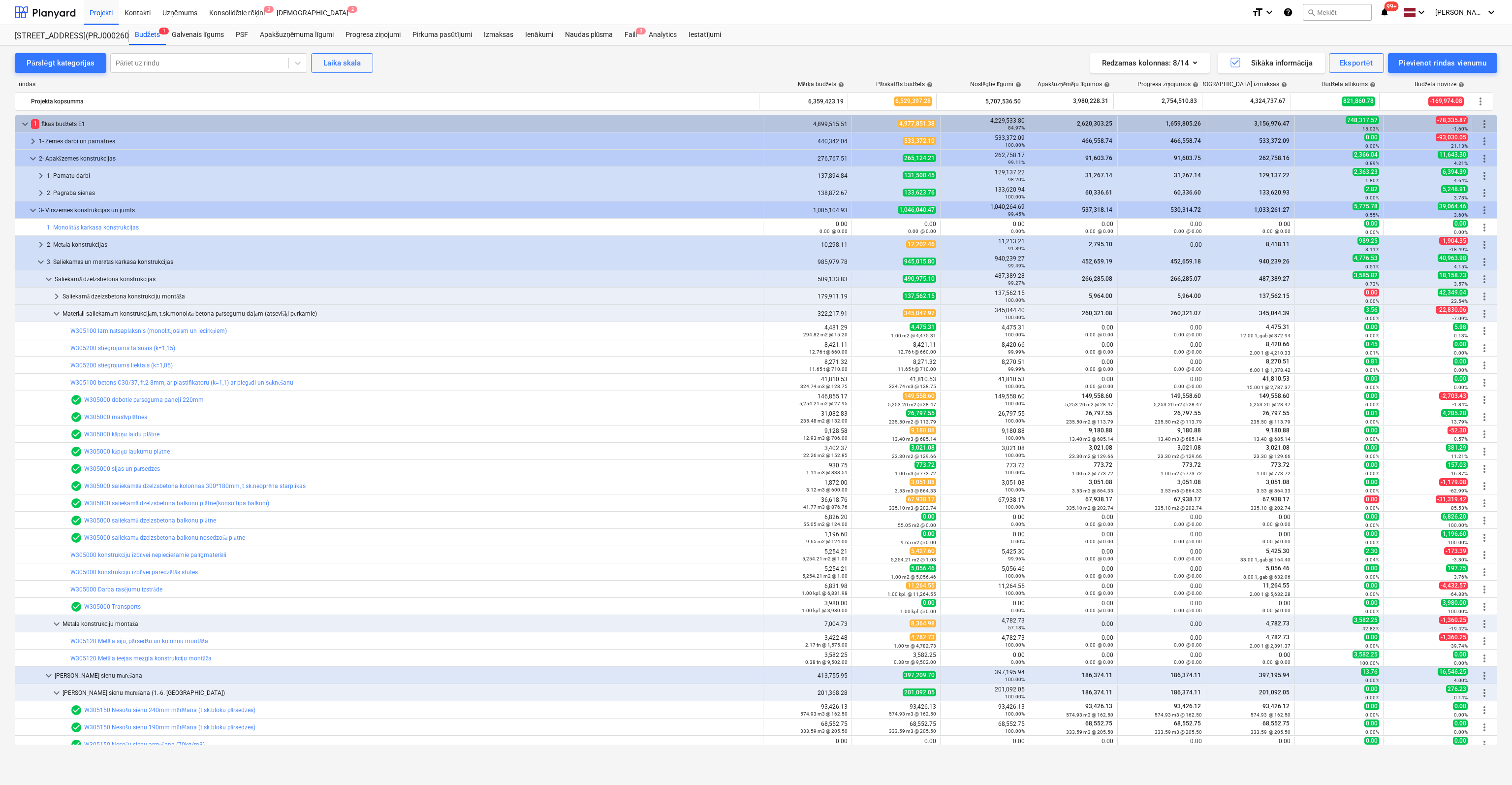
scroll to position [49, 0]
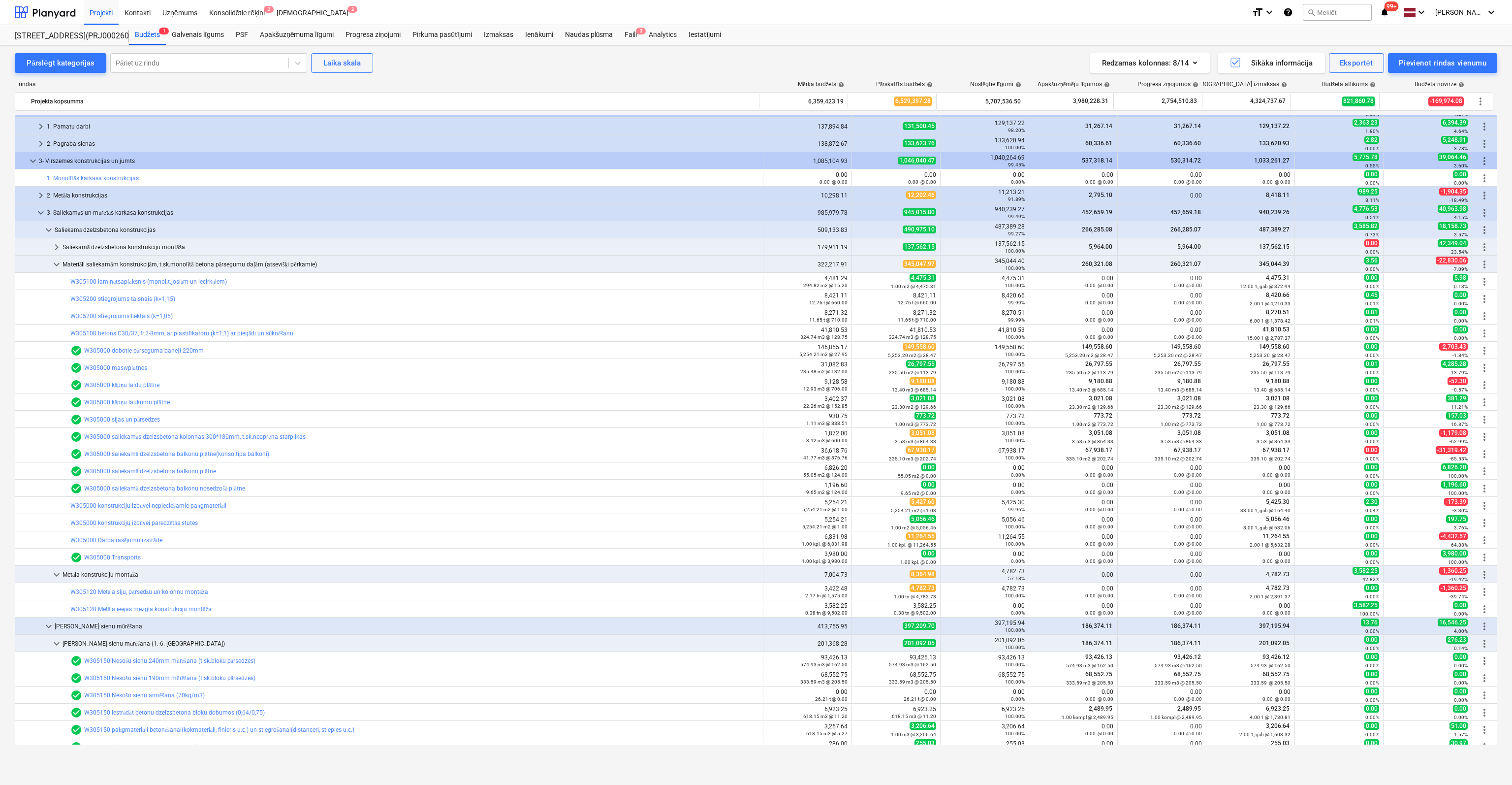
click at [123, 366] on link "W305000 masīvplātnes" at bounding box center [116, 368] width 63 height 7
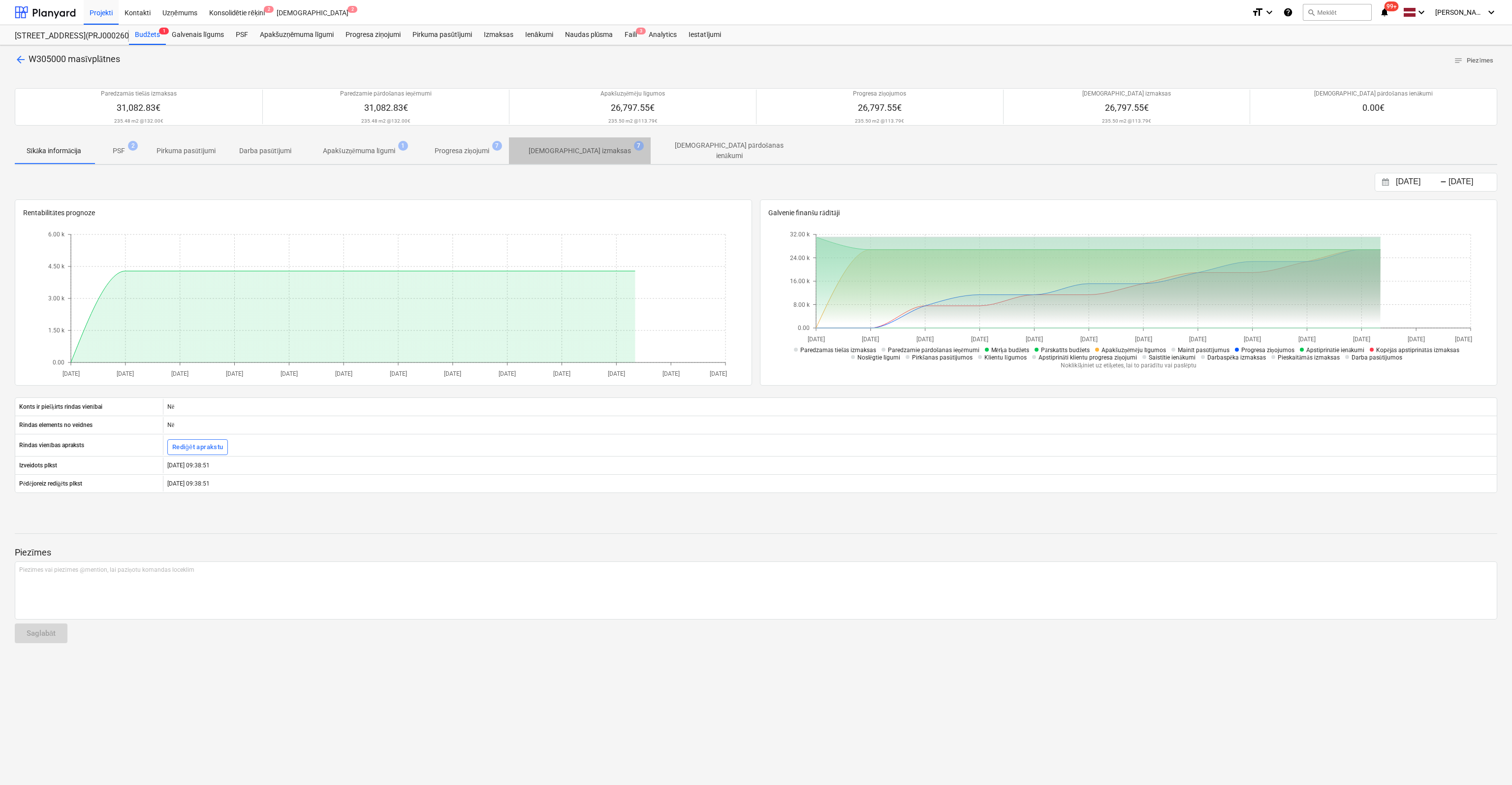
click at [587, 149] on p "[DEMOGRAPHIC_DATA] izmaksas" at bounding box center [580, 151] width 102 height 10
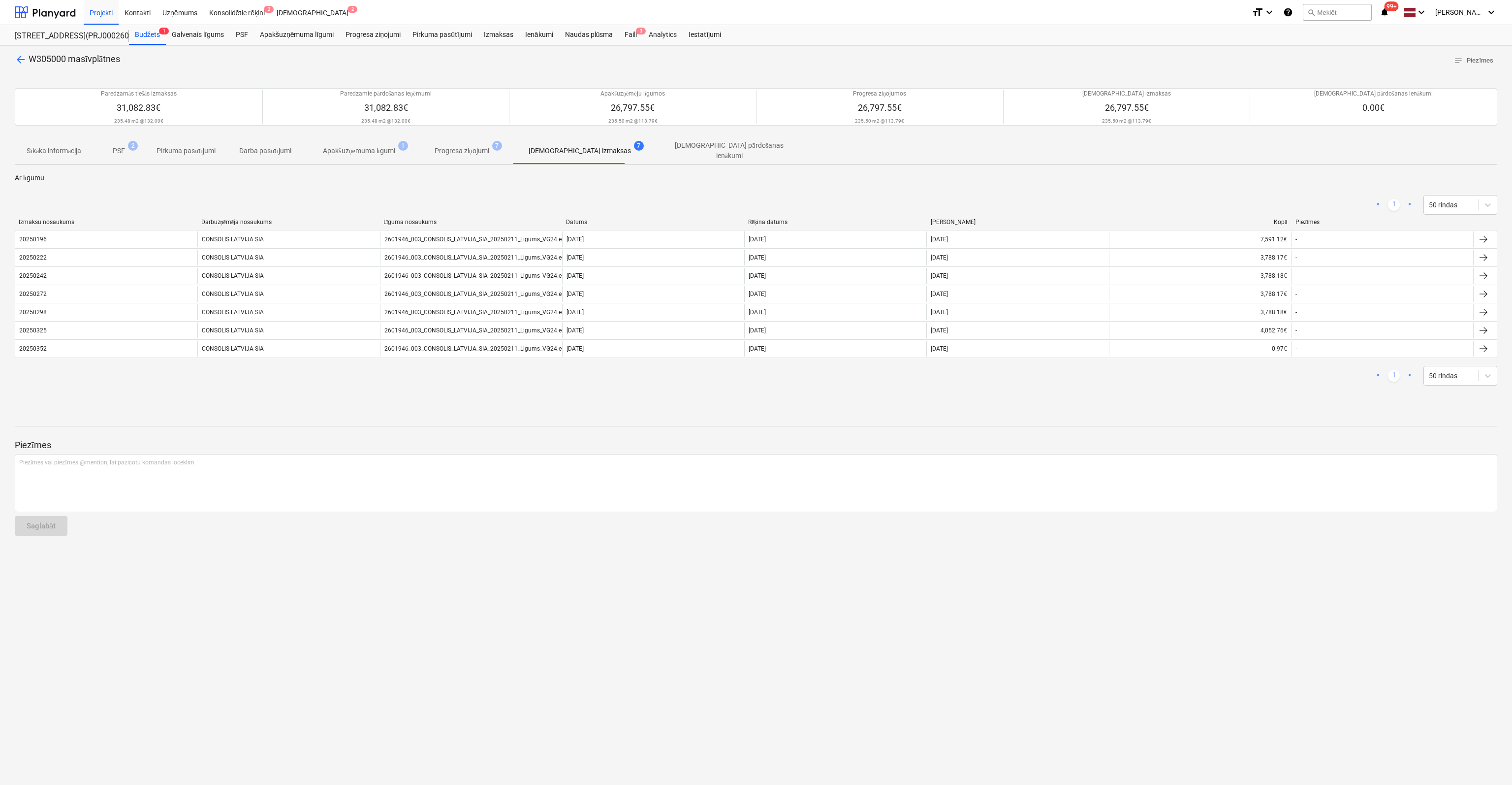
click at [18, 58] on span "arrow_back" at bounding box center [21, 60] width 12 height 12
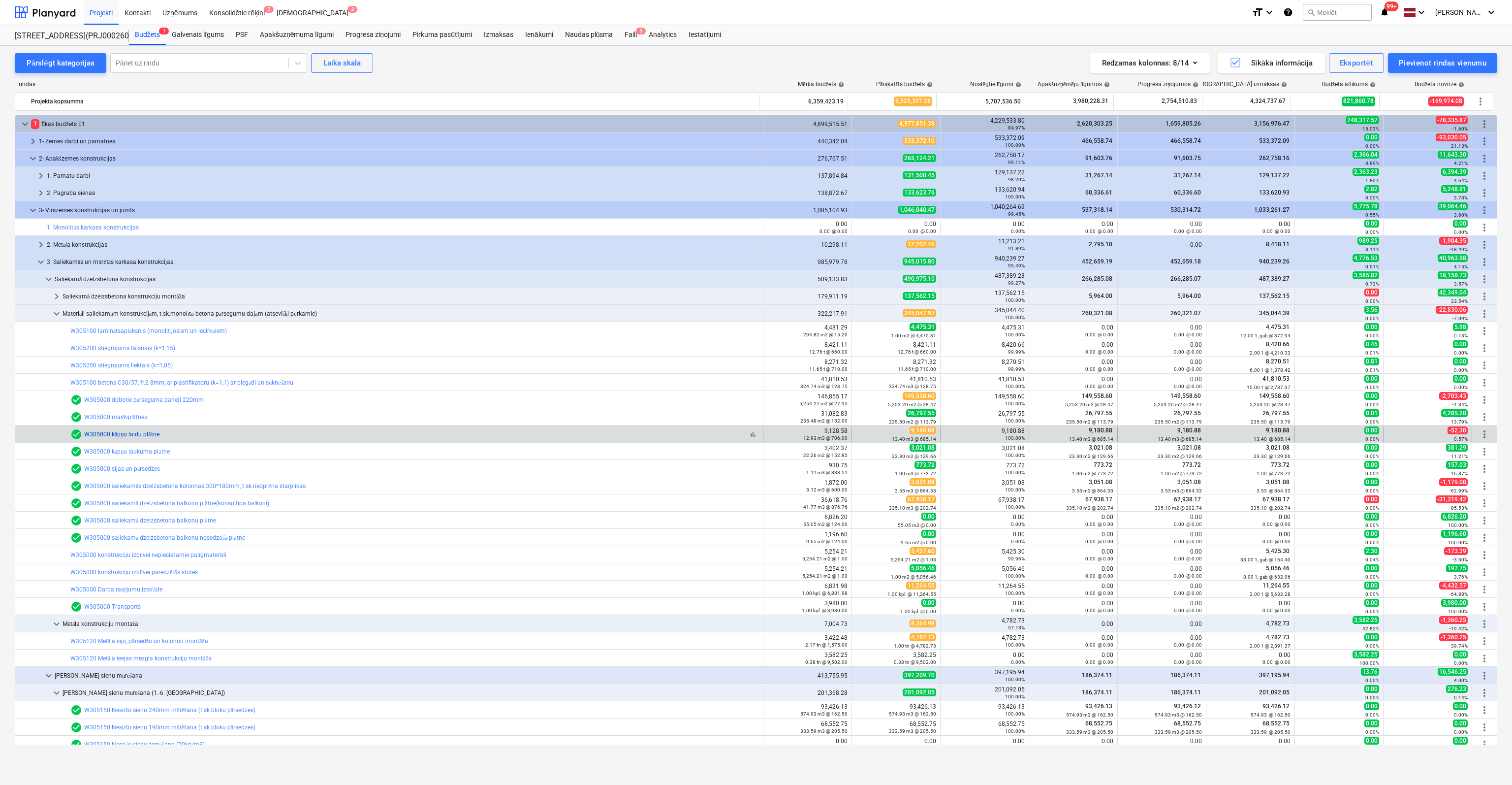
scroll to position [49, 0]
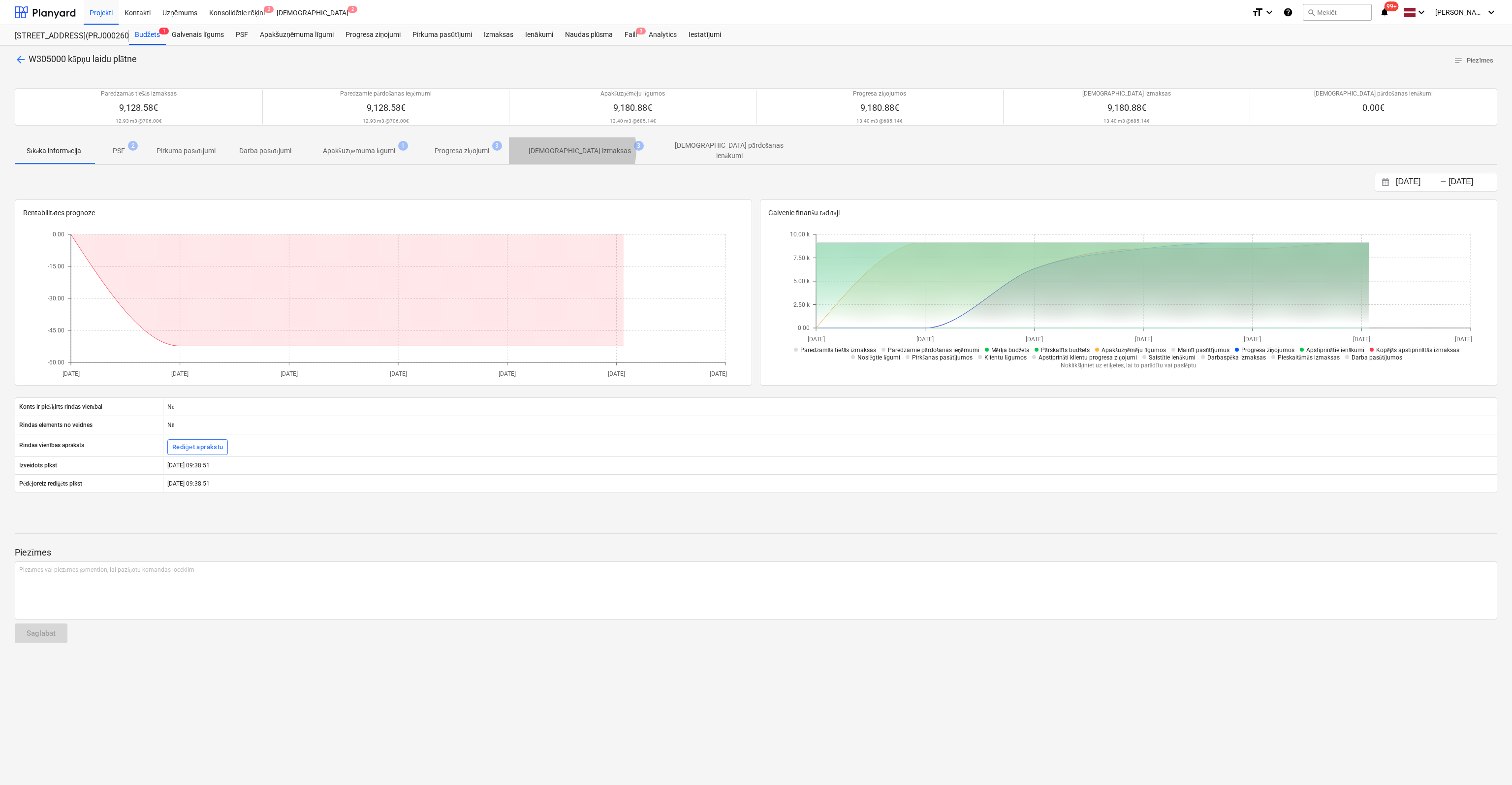
click at [576, 149] on p "[DEMOGRAPHIC_DATA] izmaksas" at bounding box center [580, 151] width 102 height 10
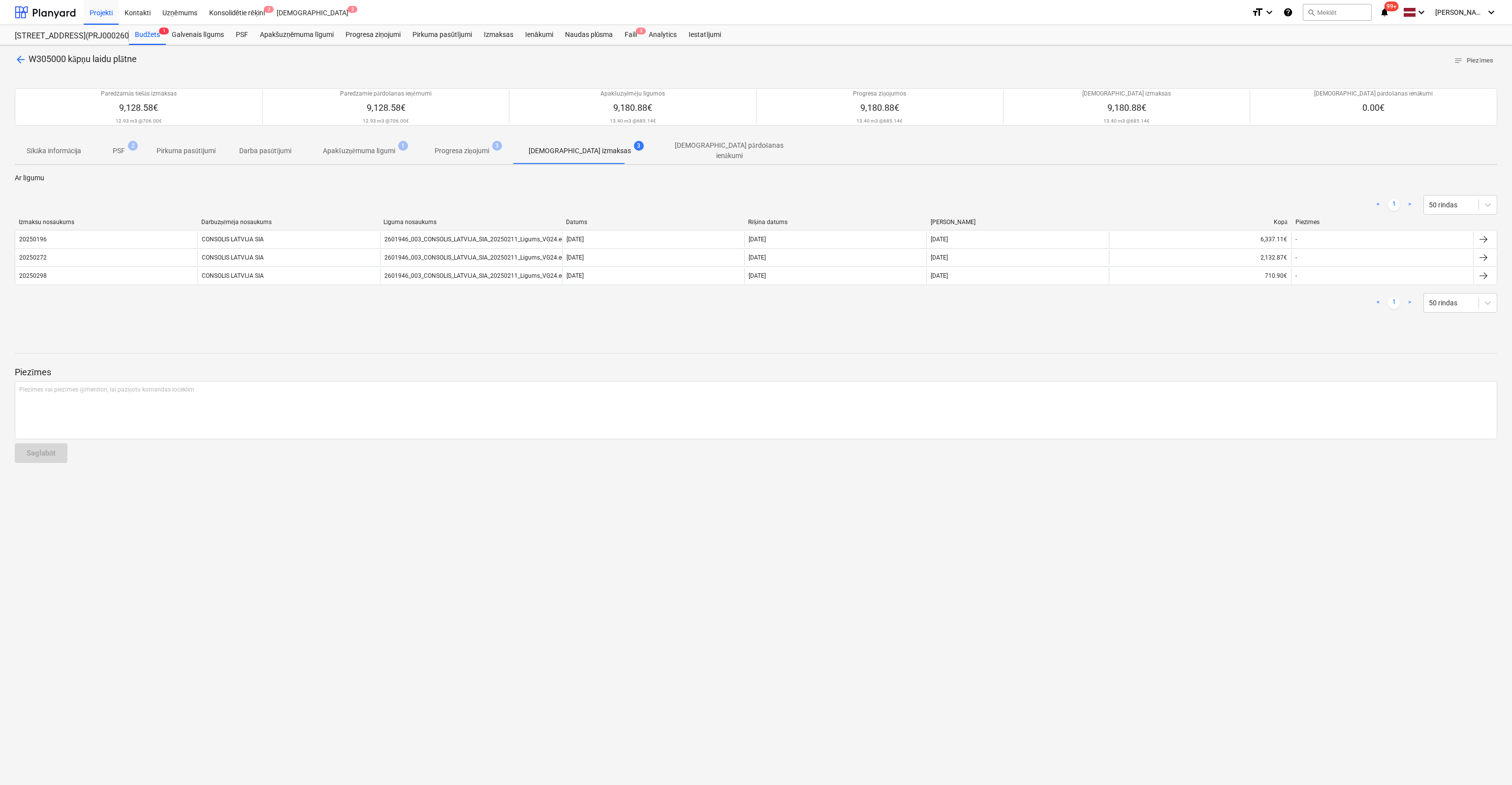
click at [15, 58] on span "arrow_back" at bounding box center [21, 60] width 12 height 12
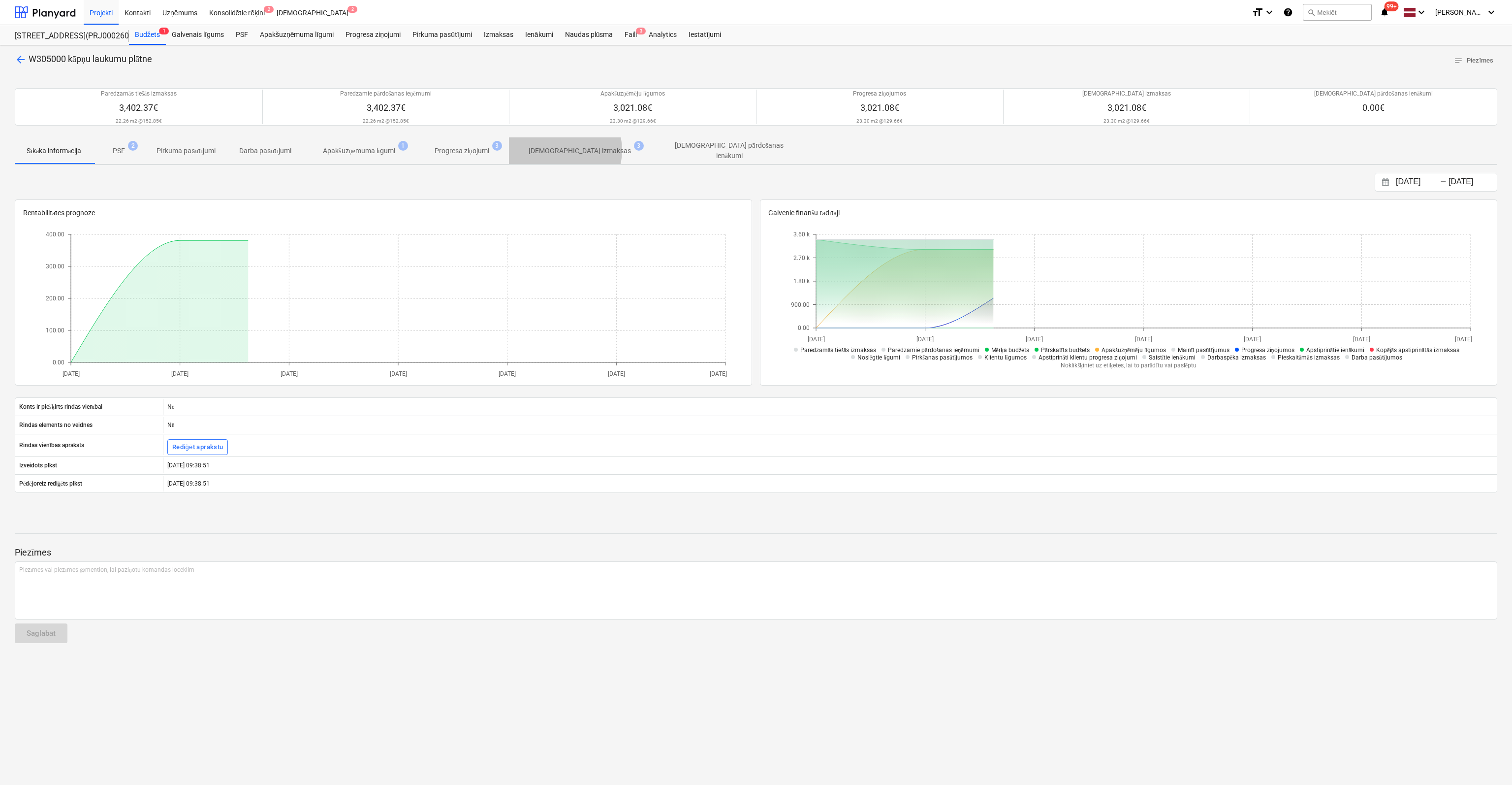
click at [563, 149] on p "[DEMOGRAPHIC_DATA] izmaksas" at bounding box center [580, 151] width 102 height 10
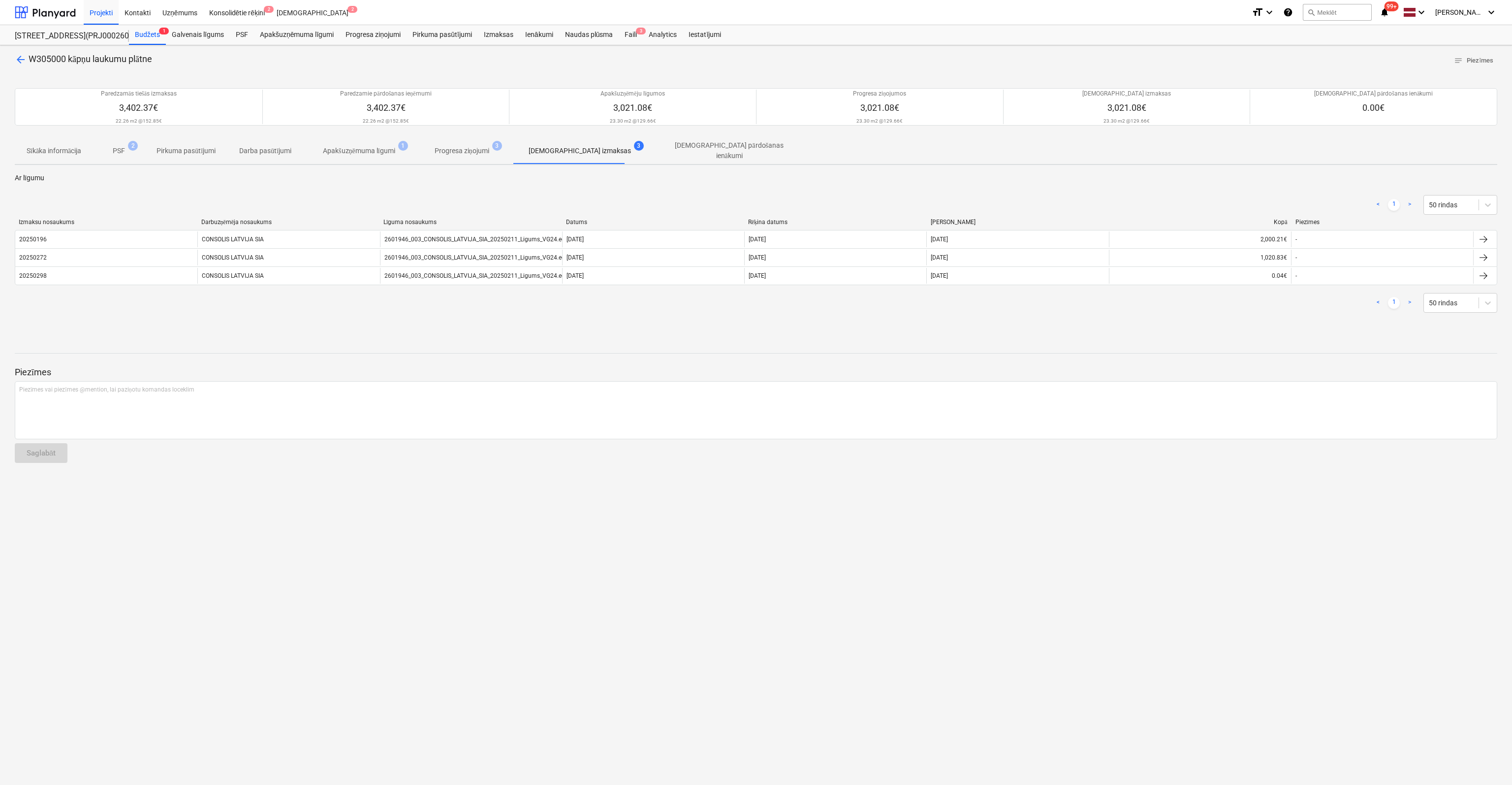
click at [20, 58] on span "arrow_back" at bounding box center [21, 60] width 12 height 12
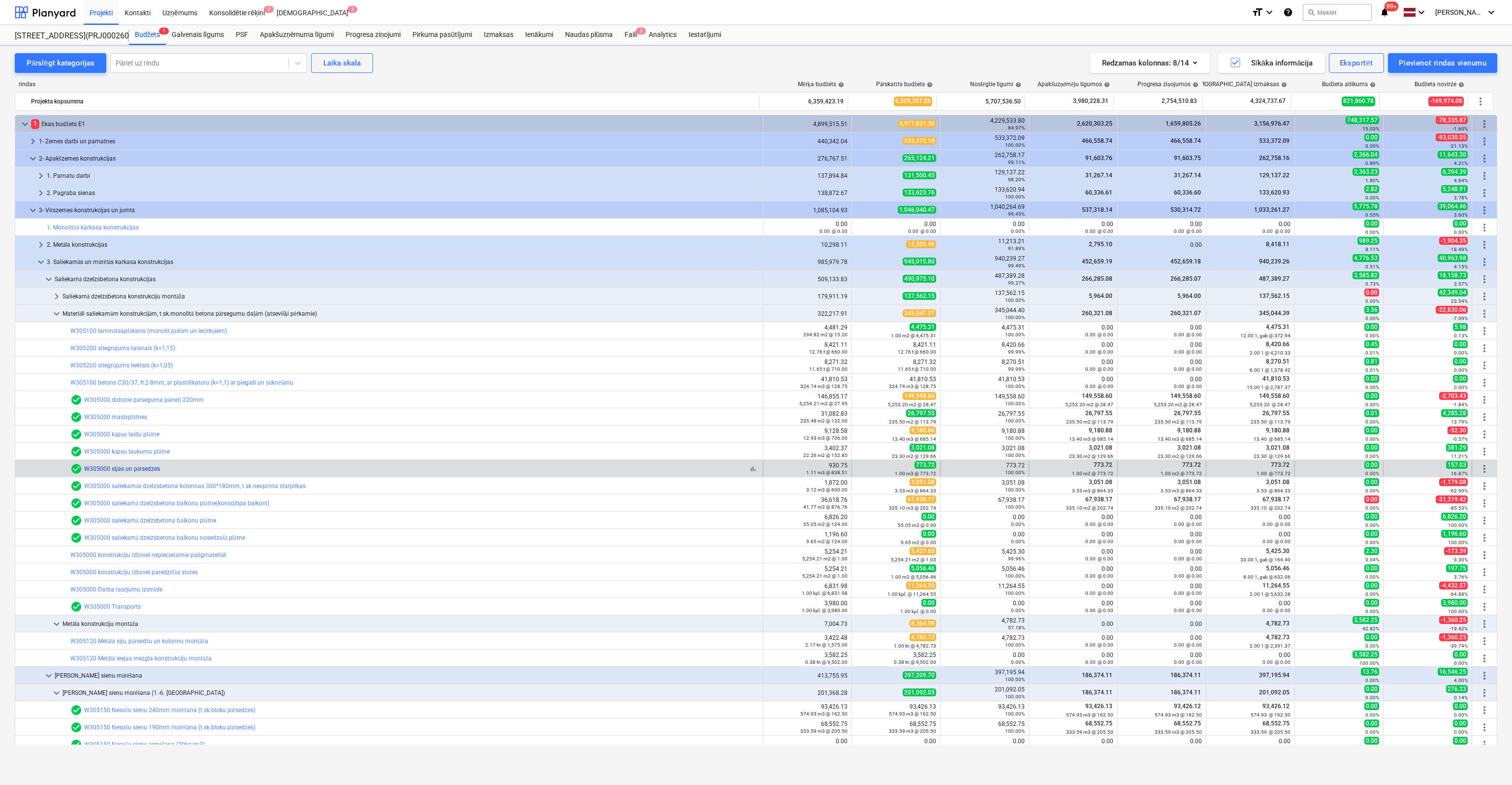
scroll to position [49, 0]
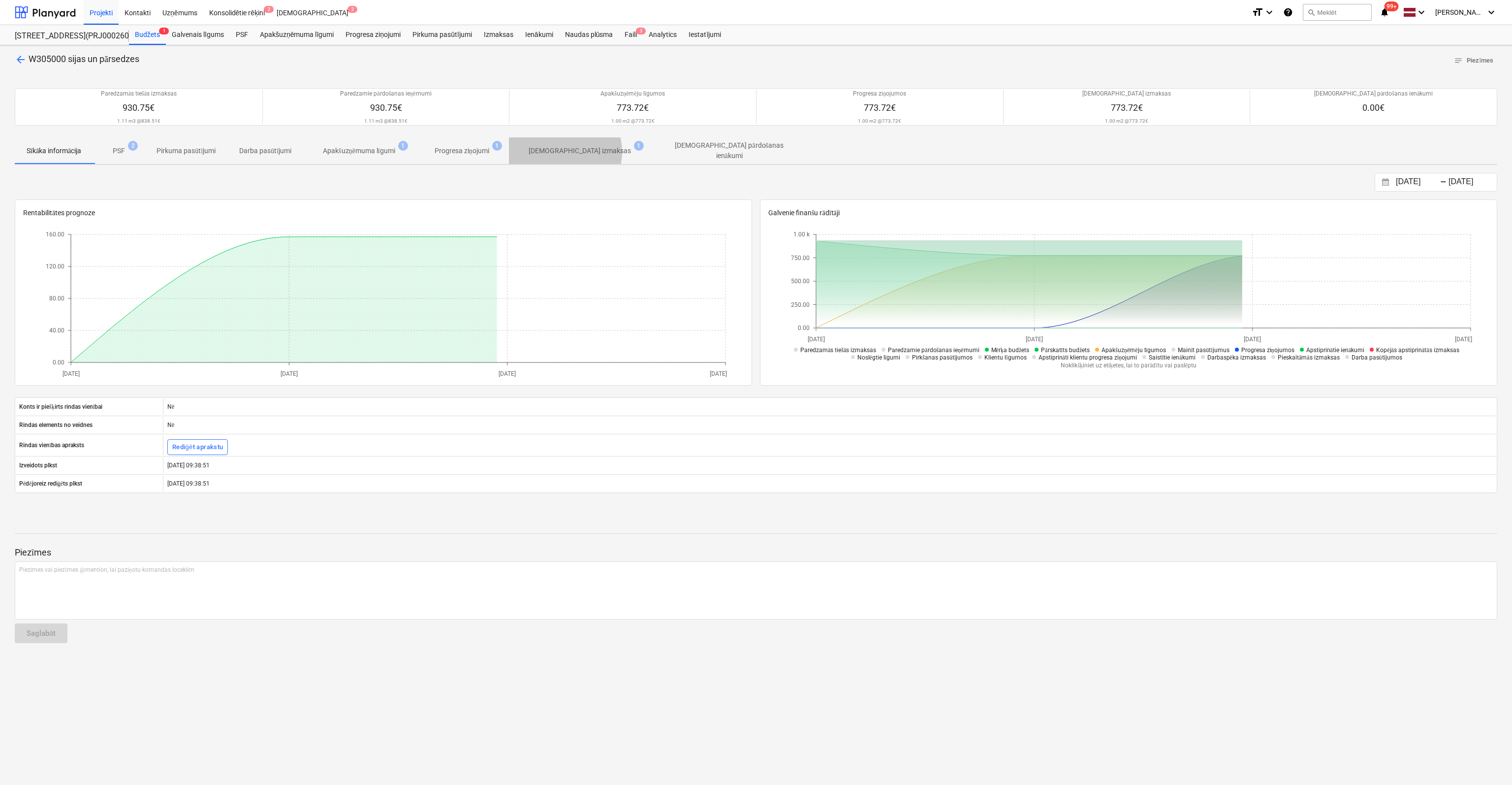
click at [565, 151] on p "[DEMOGRAPHIC_DATA] izmaksas" at bounding box center [580, 151] width 102 height 10
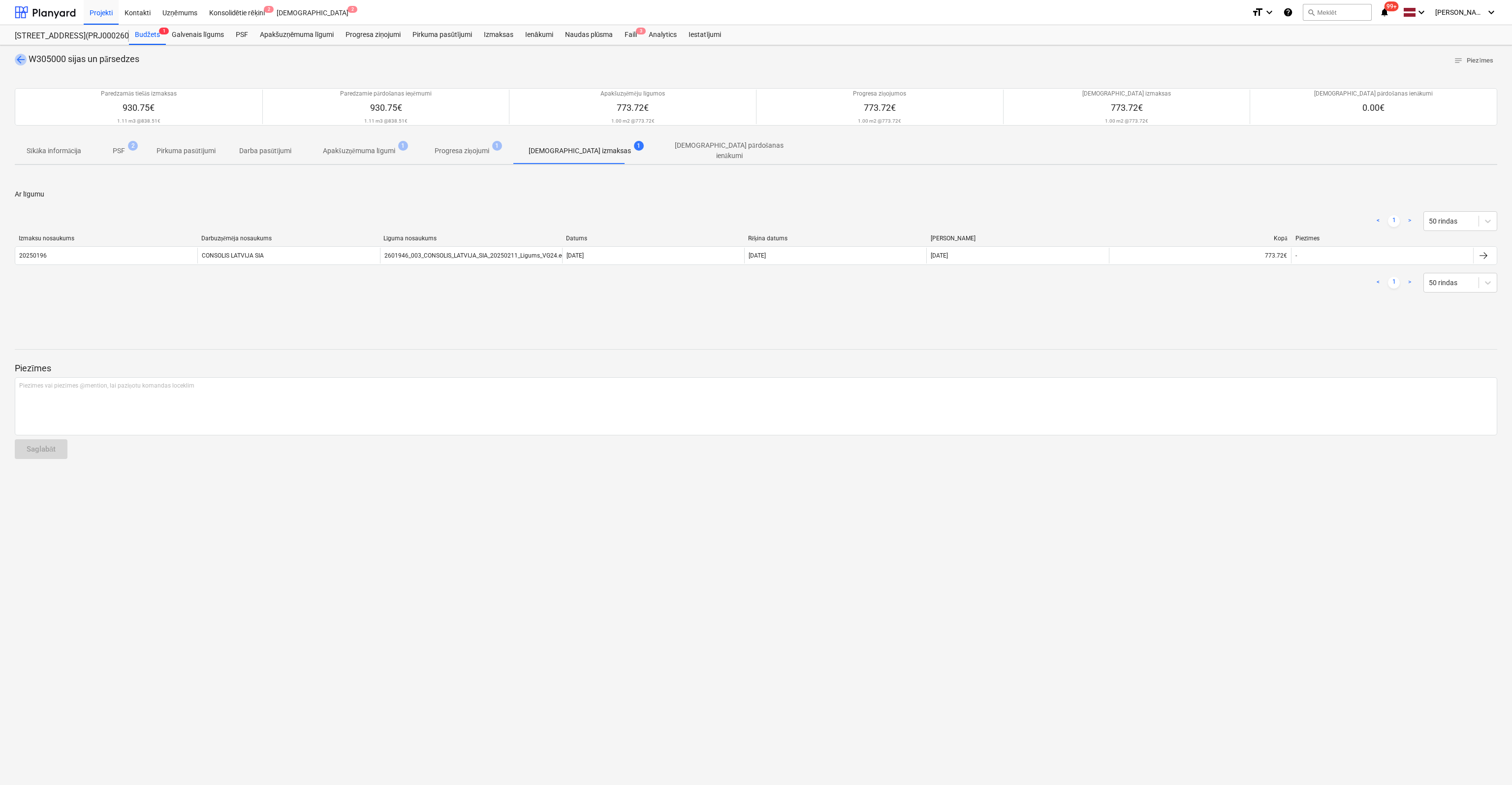
click at [21, 55] on span "arrow_back" at bounding box center [21, 60] width 12 height 12
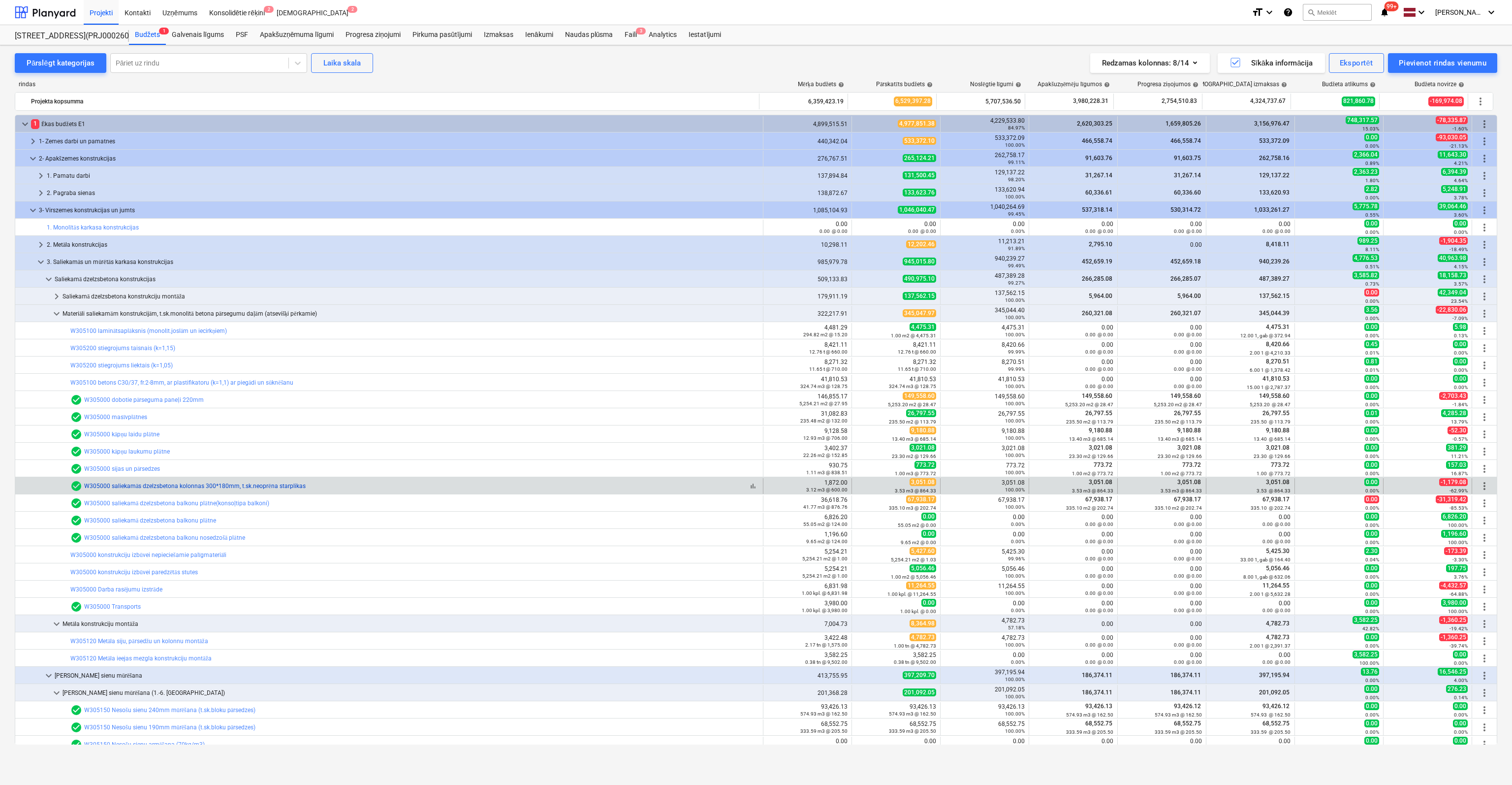
scroll to position [49, 0]
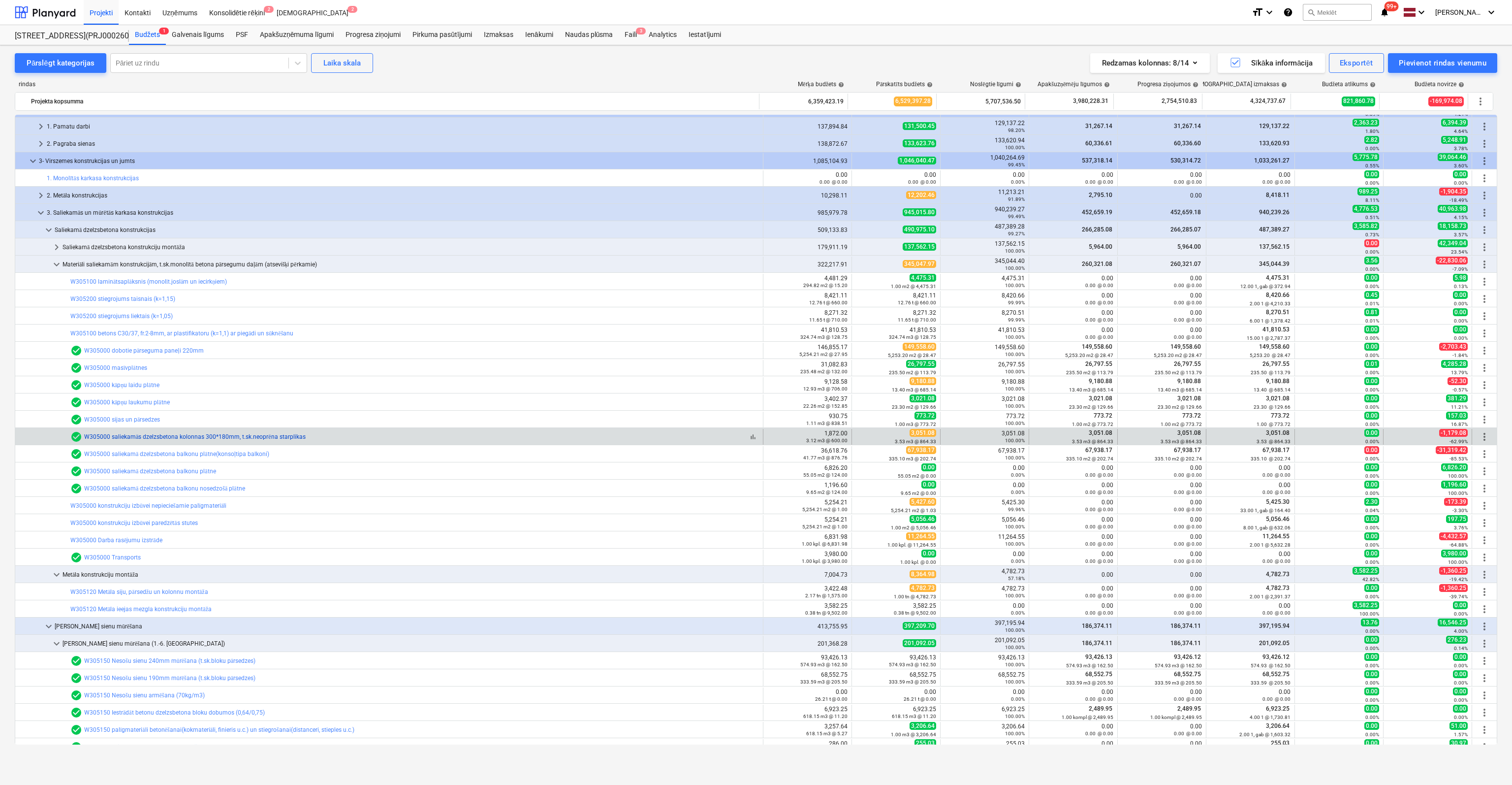
click at [142, 436] on link "W305000 saliekamās dzelzsbetona kolonnas 300*180mm, t.sk.neoprēna starplikas" at bounding box center [195, 437] width 222 height 7
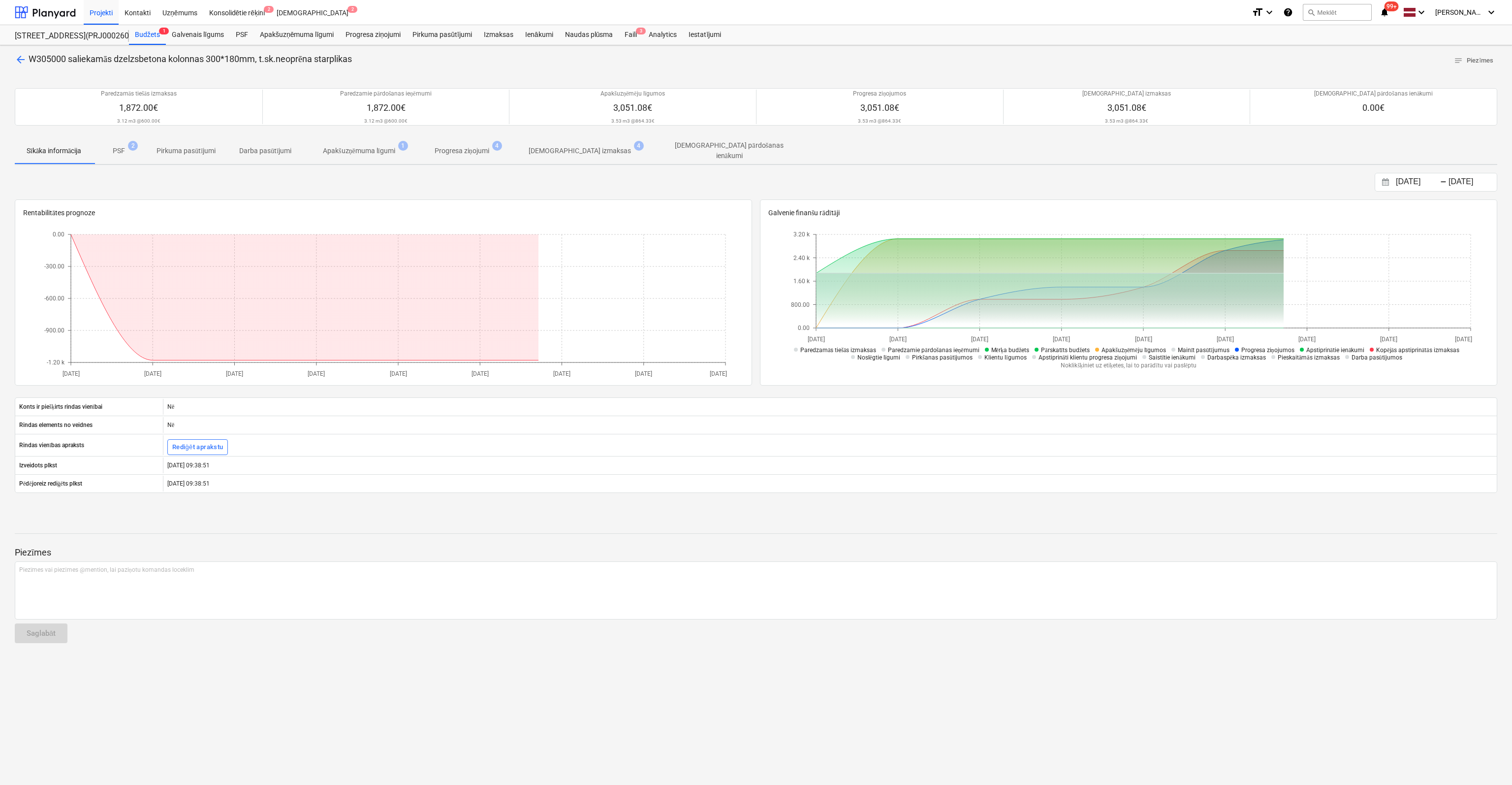
click at [581, 147] on p "[DEMOGRAPHIC_DATA] izmaksas" at bounding box center [580, 151] width 102 height 10
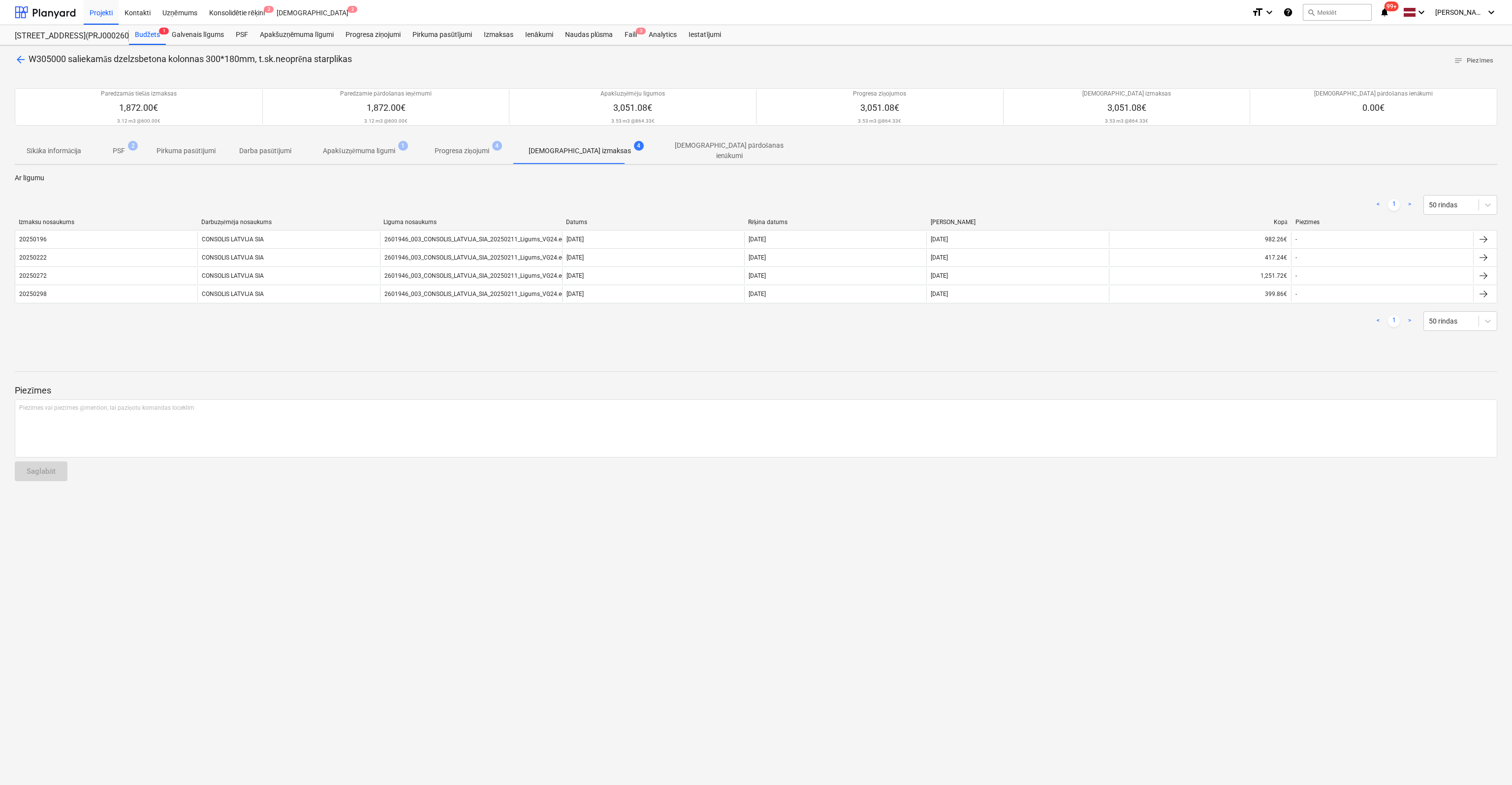
click at [19, 59] on span "arrow_back" at bounding box center [21, 60] width 12 height 12
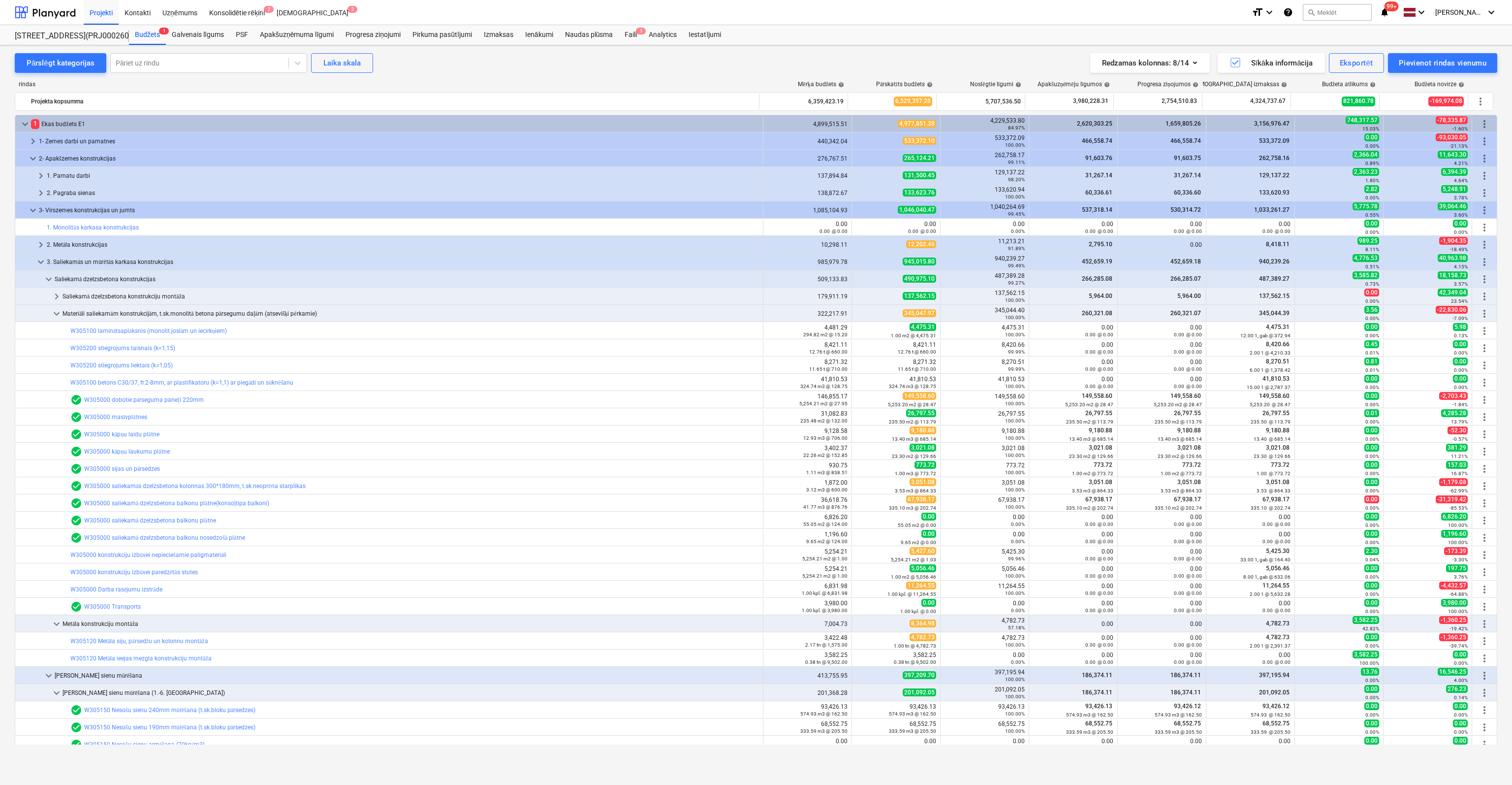
scroll to position [49, 0]
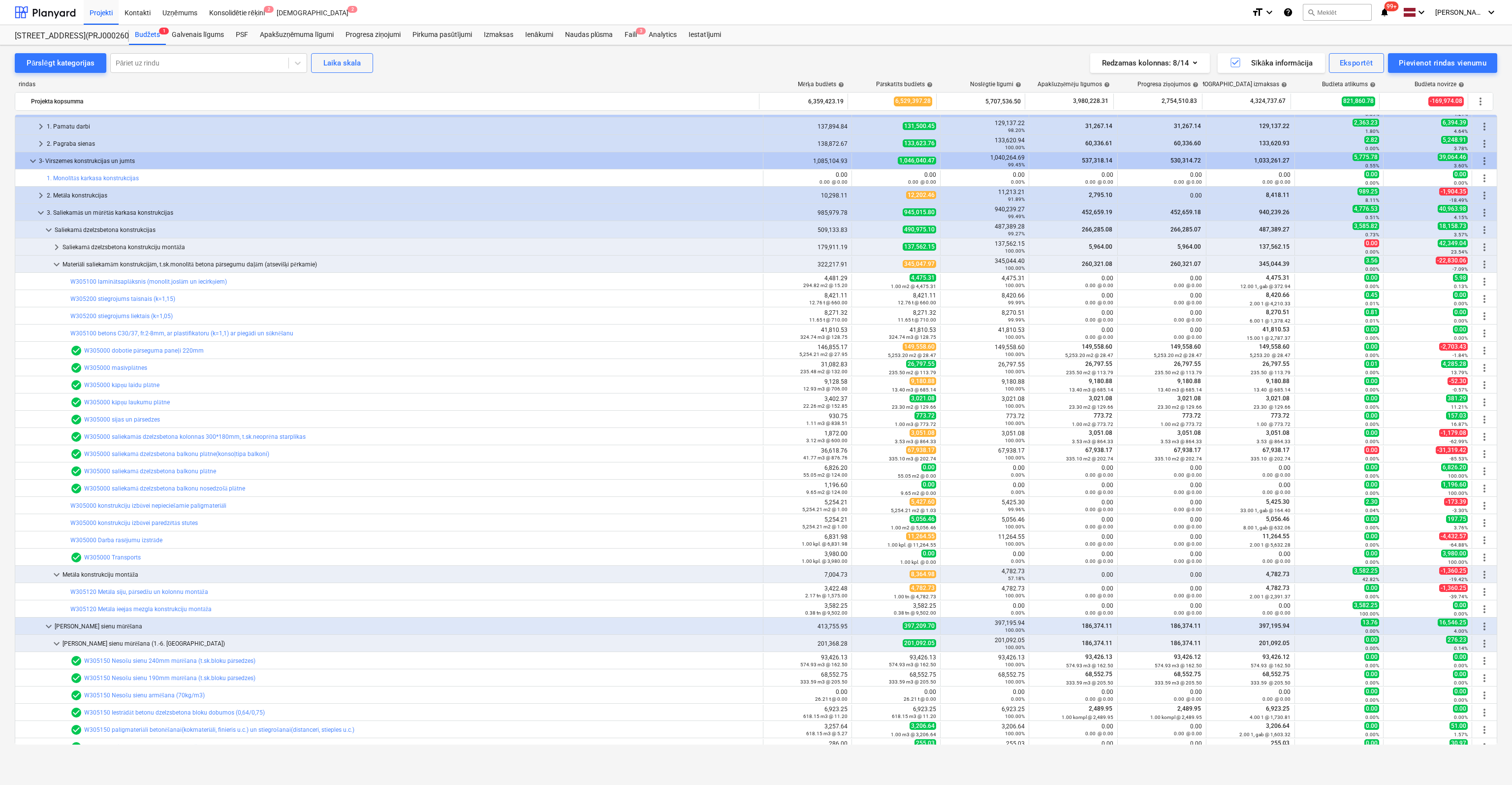
click at [143, 452] on link "W305000 saliekamā dzelzsbetona balkonu plātne(konsoļtipa balkoni)" at bounding box center [176, 454] width 185 height 7
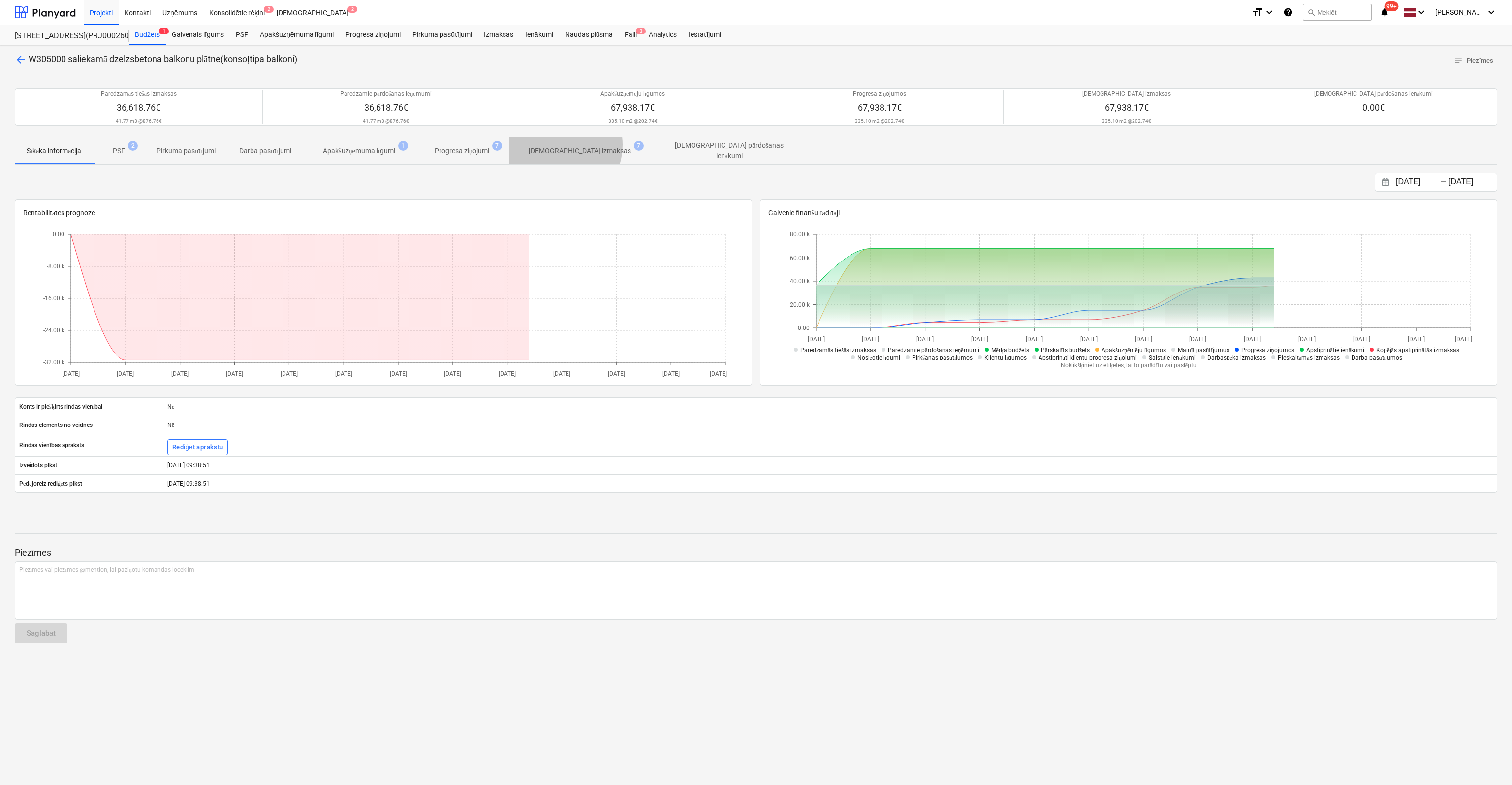
click at [561, 146] on p "[DEMOGRAPHIC_DATA] izmaksas" at bounding box center [580, 151] width 102 height 10
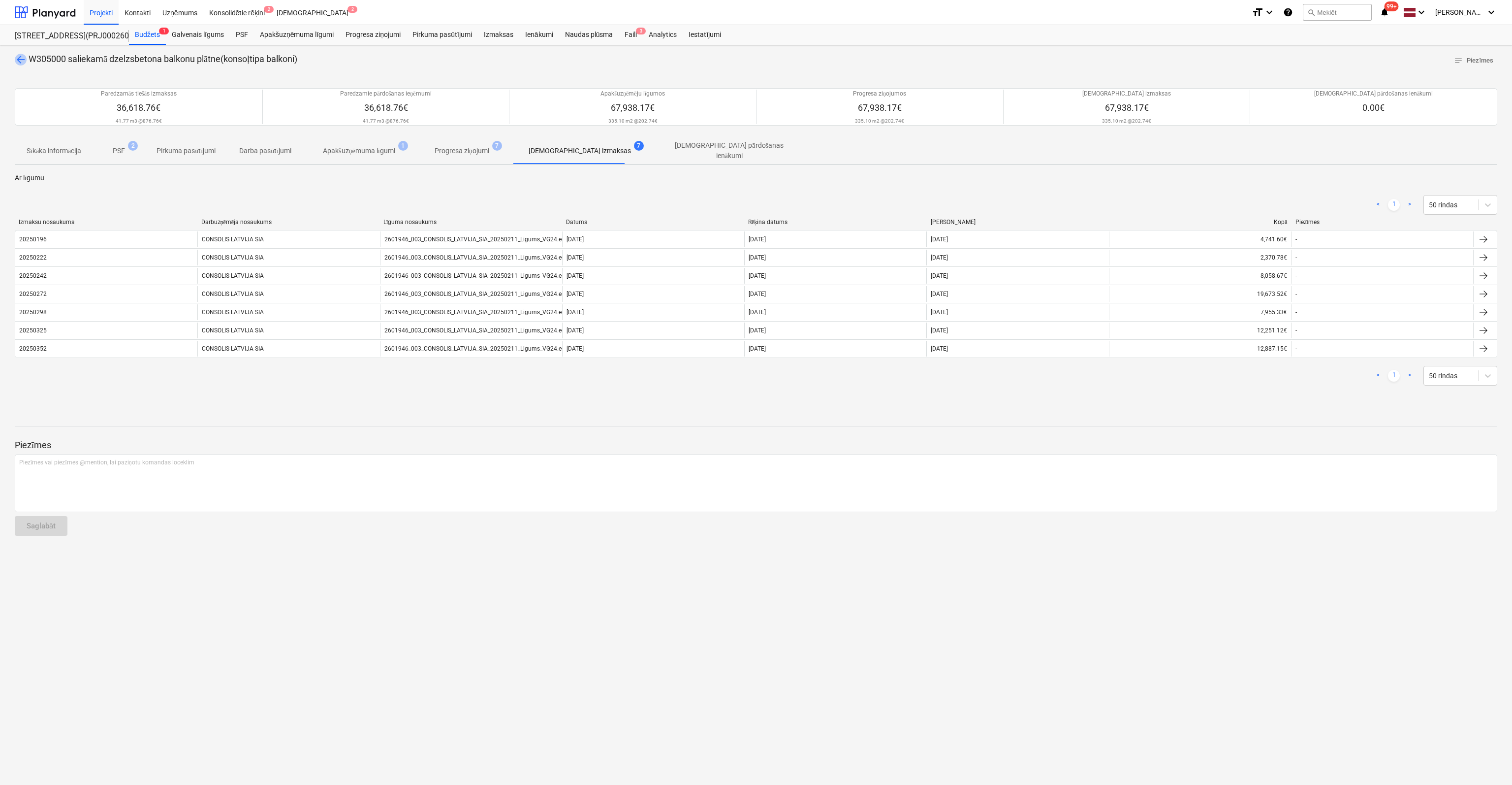
click at [20, 59] on span "arrow_back" at bounding box center [21, 60] width 12 height 12
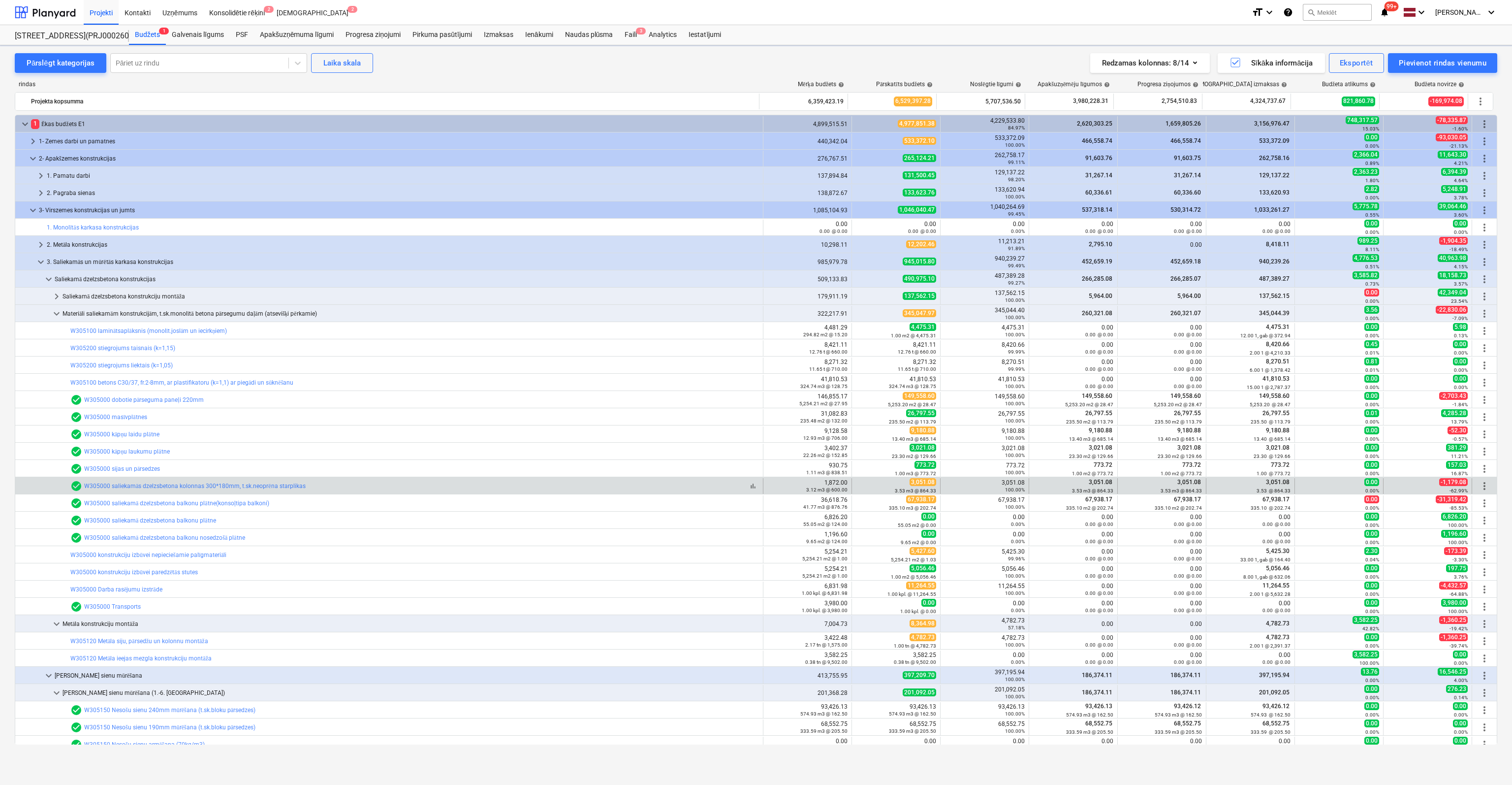
scroll to position [49, 0]
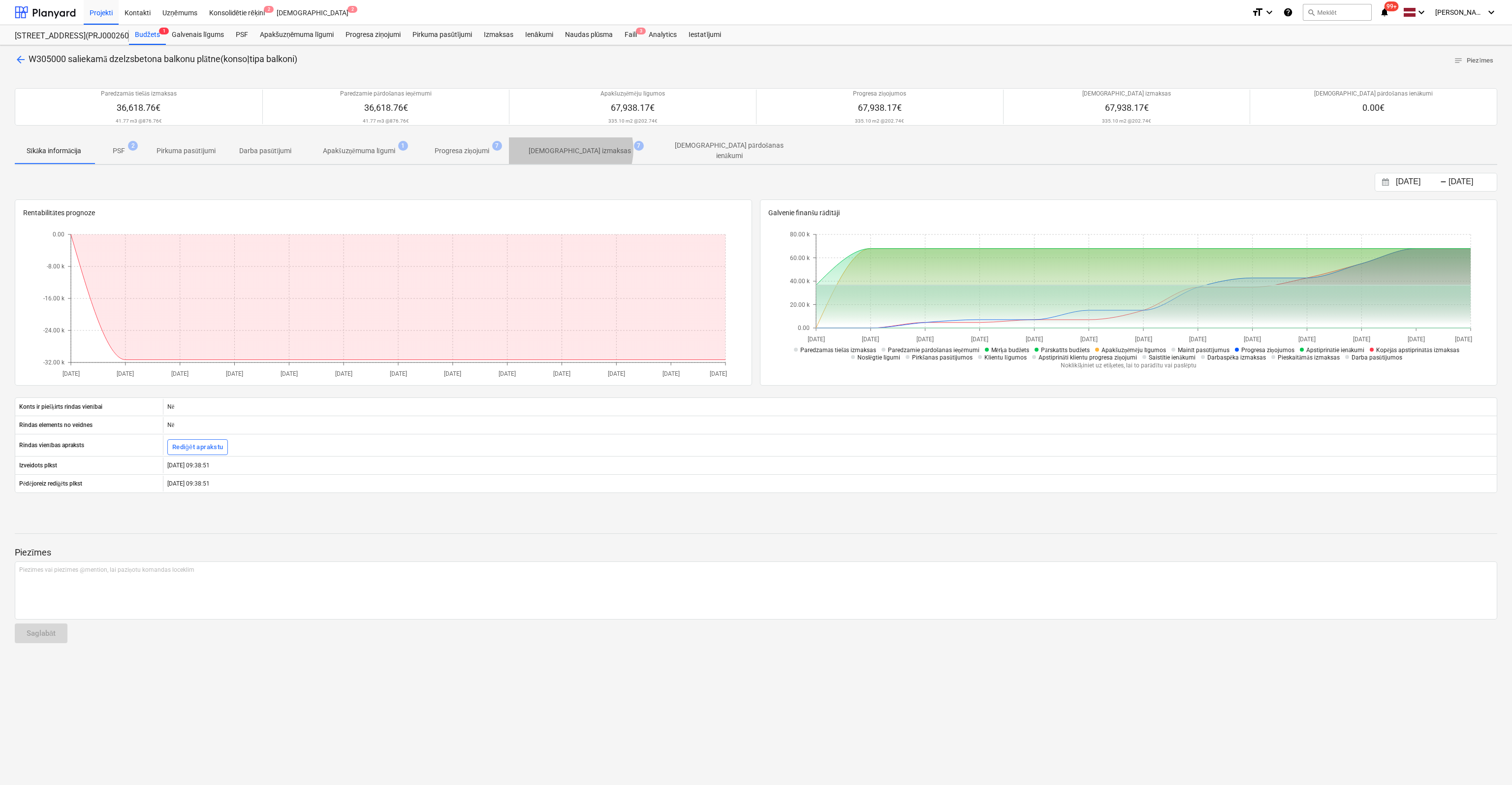
click at [575, 149] on p "[DEMOGRAPHIC_DATA] izmaksas" at bounding box center [580, 151] width 102 height 10
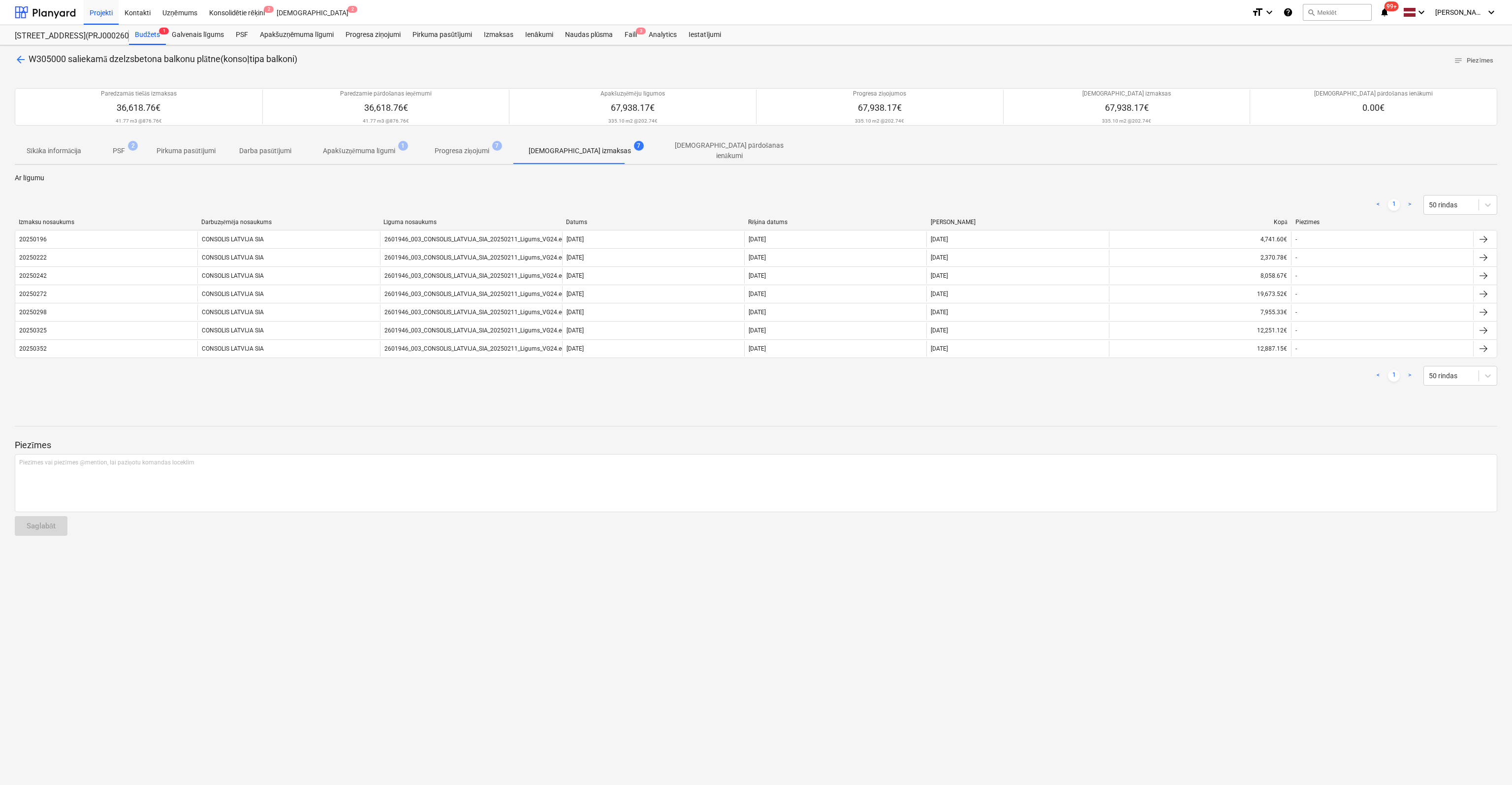
click at [21, 58] on span "arrow_back" at bounding box center [21, 60] width 12 height 12
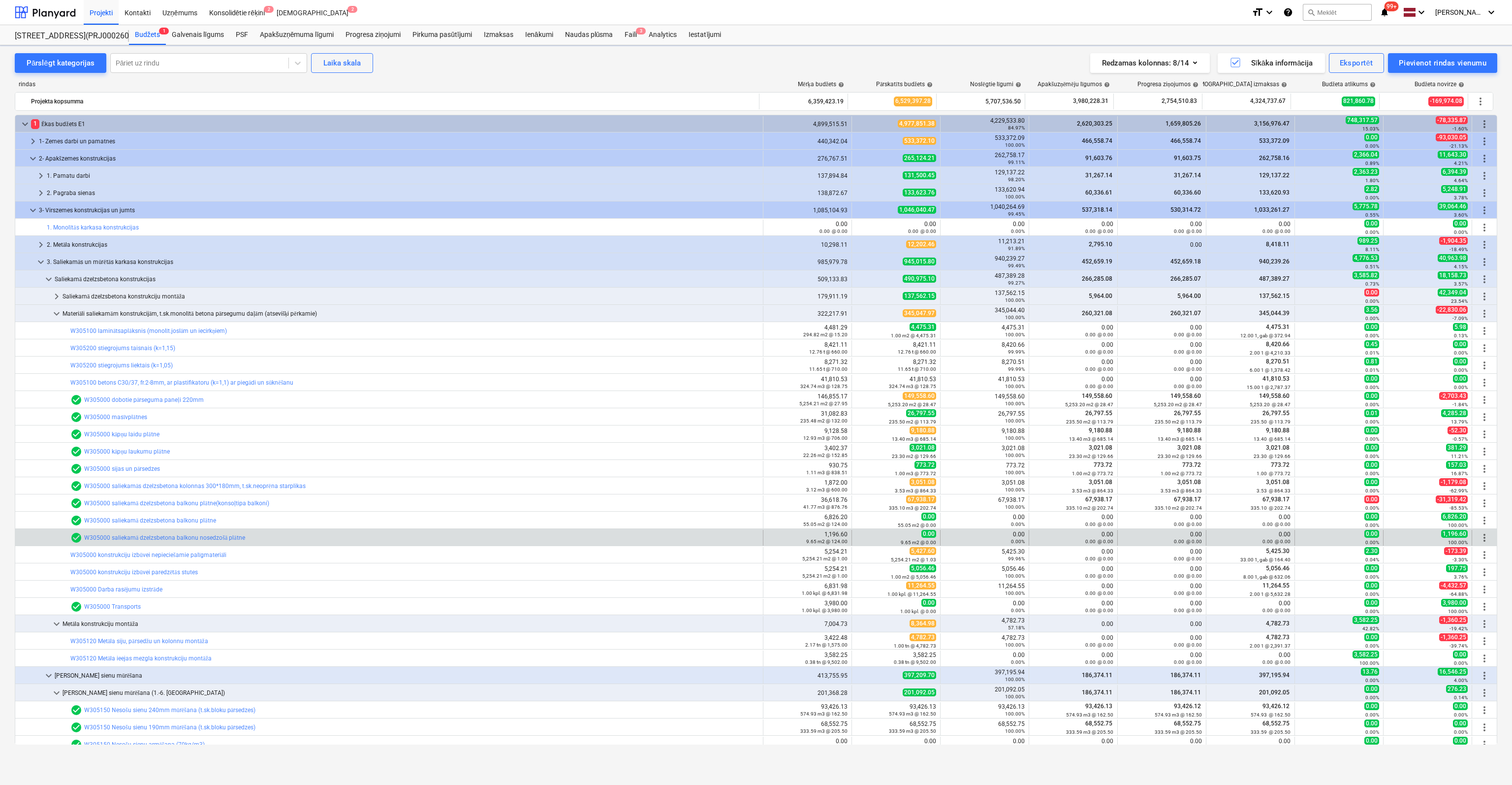
scroll to position [49, 0]
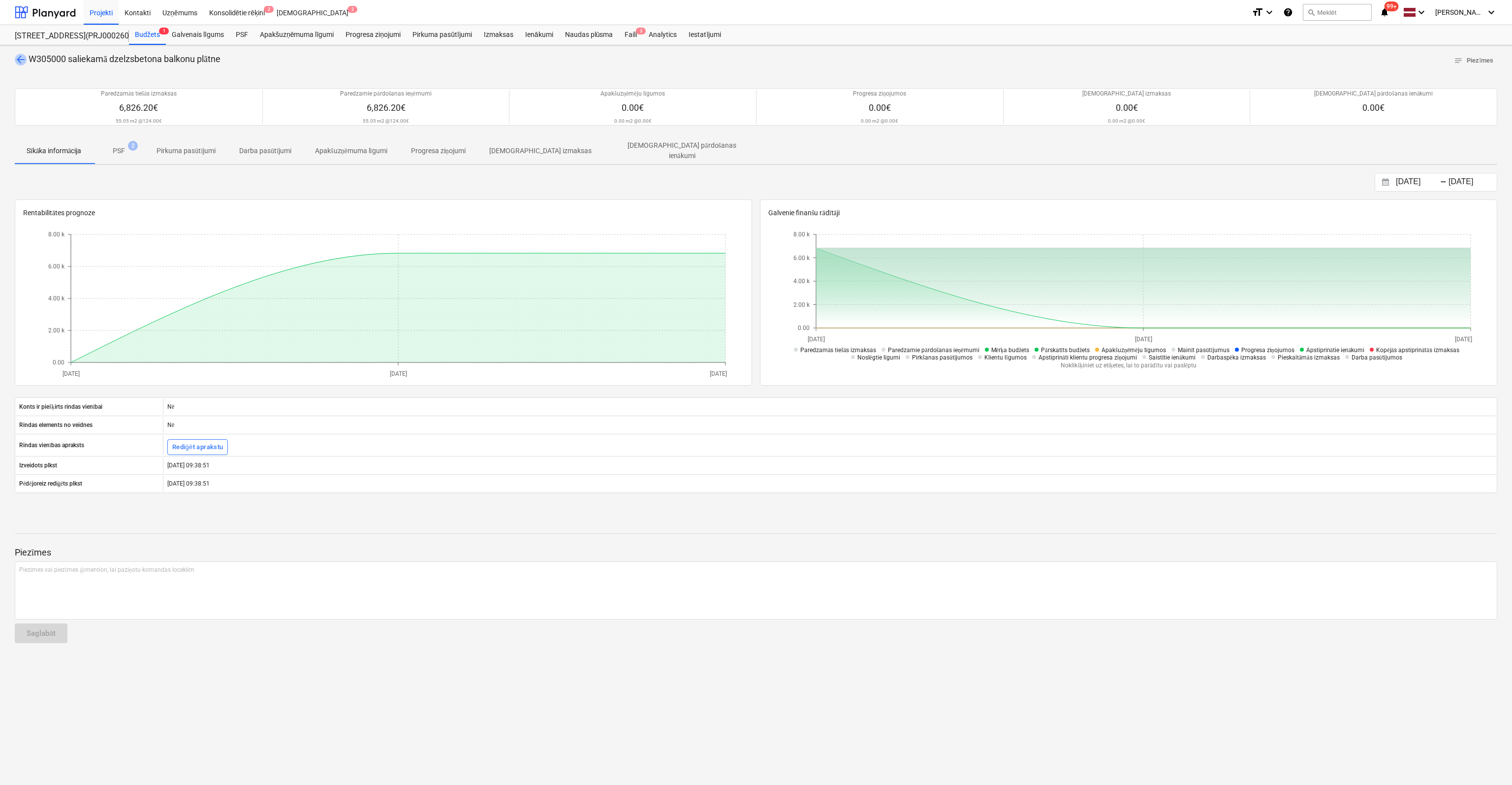
click at [21, 54] on span "arrow_back" at bounding box center [21, 60] width 12 height 12
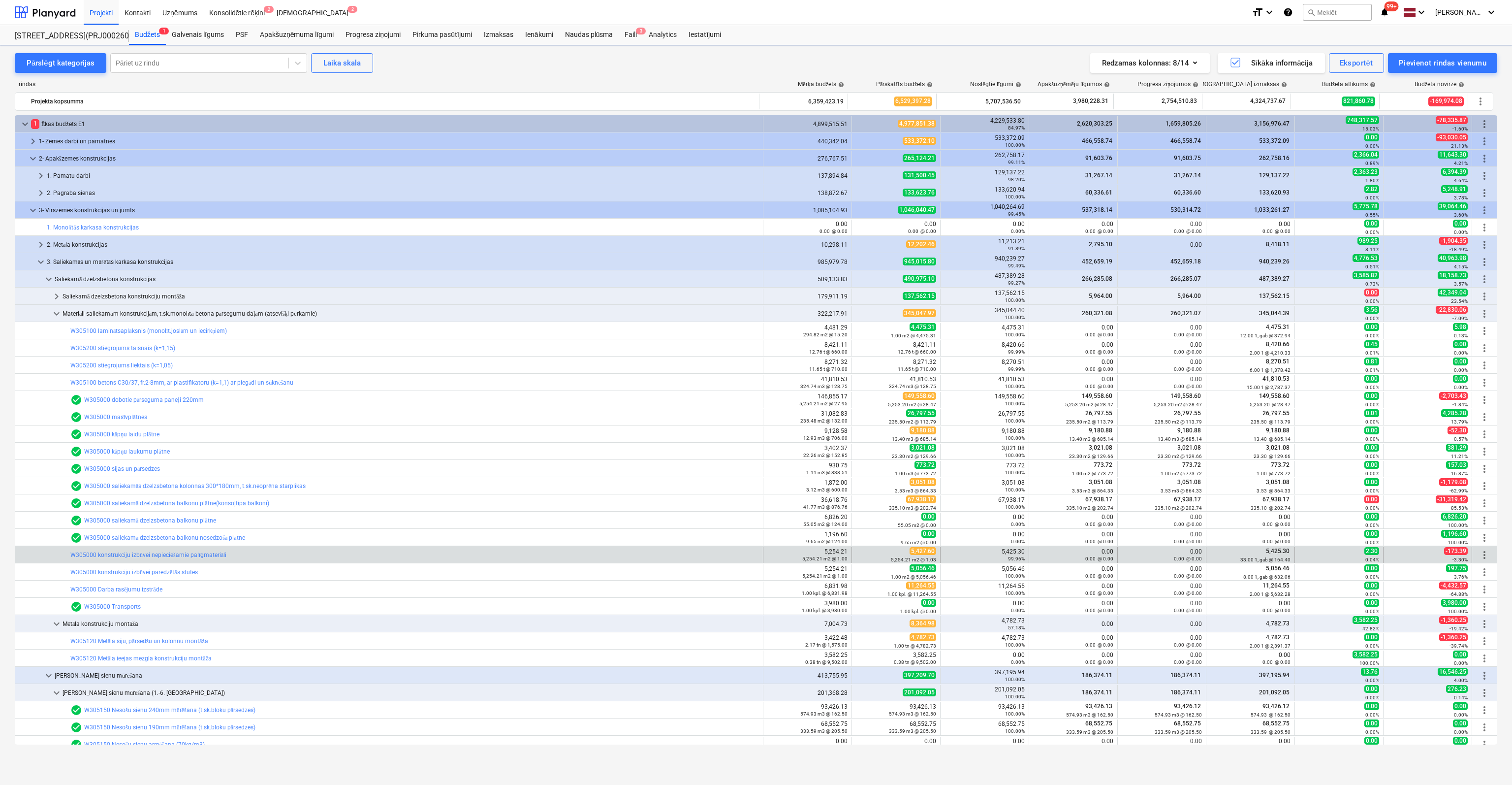
scroll to position [49, 0]
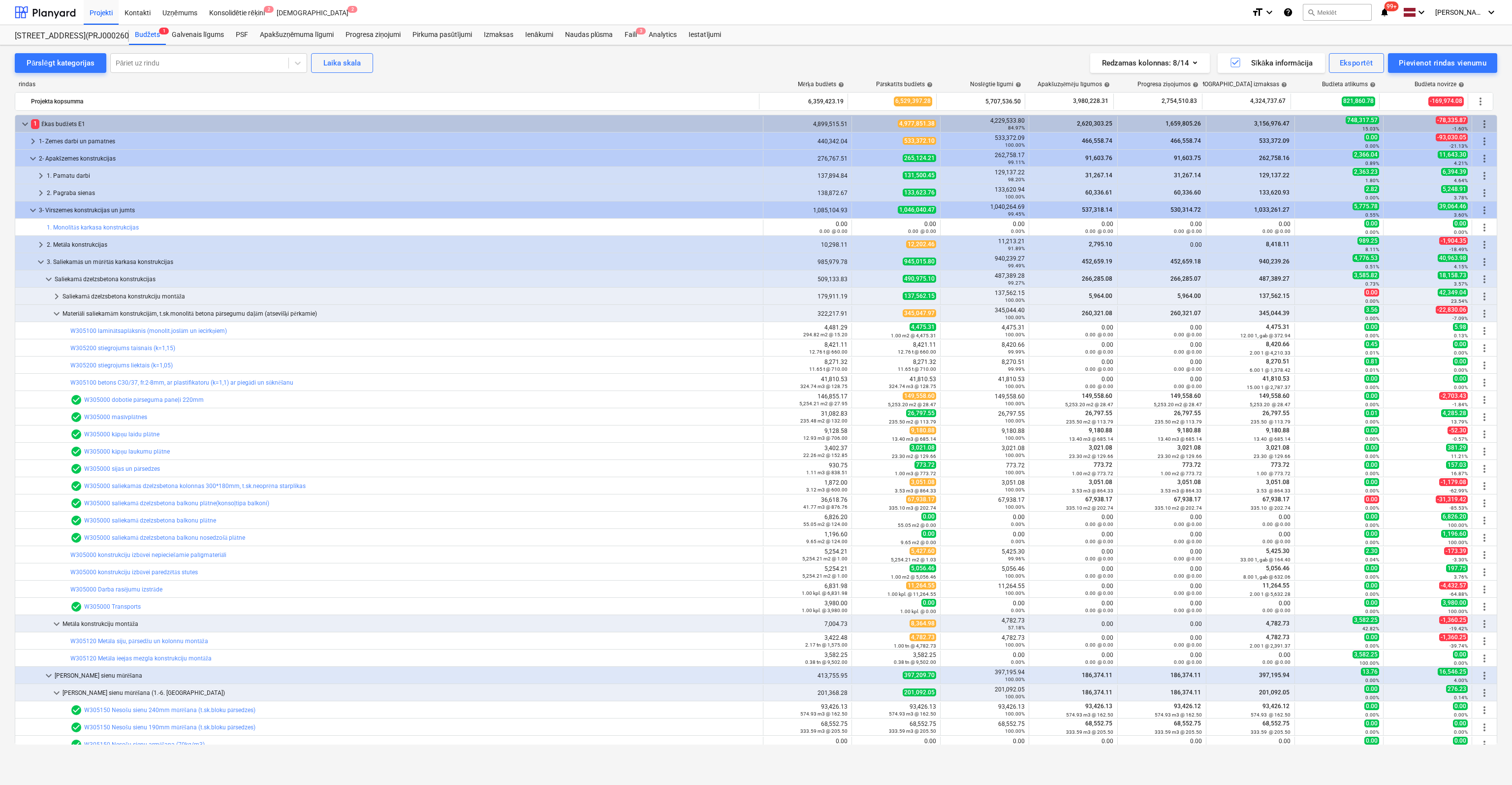
click at [124, 534] on link "W305000 saliekamā dzelzsbetona balkonu nosedzošā plātne" at bounding box center [164, 538] width 161 height 7
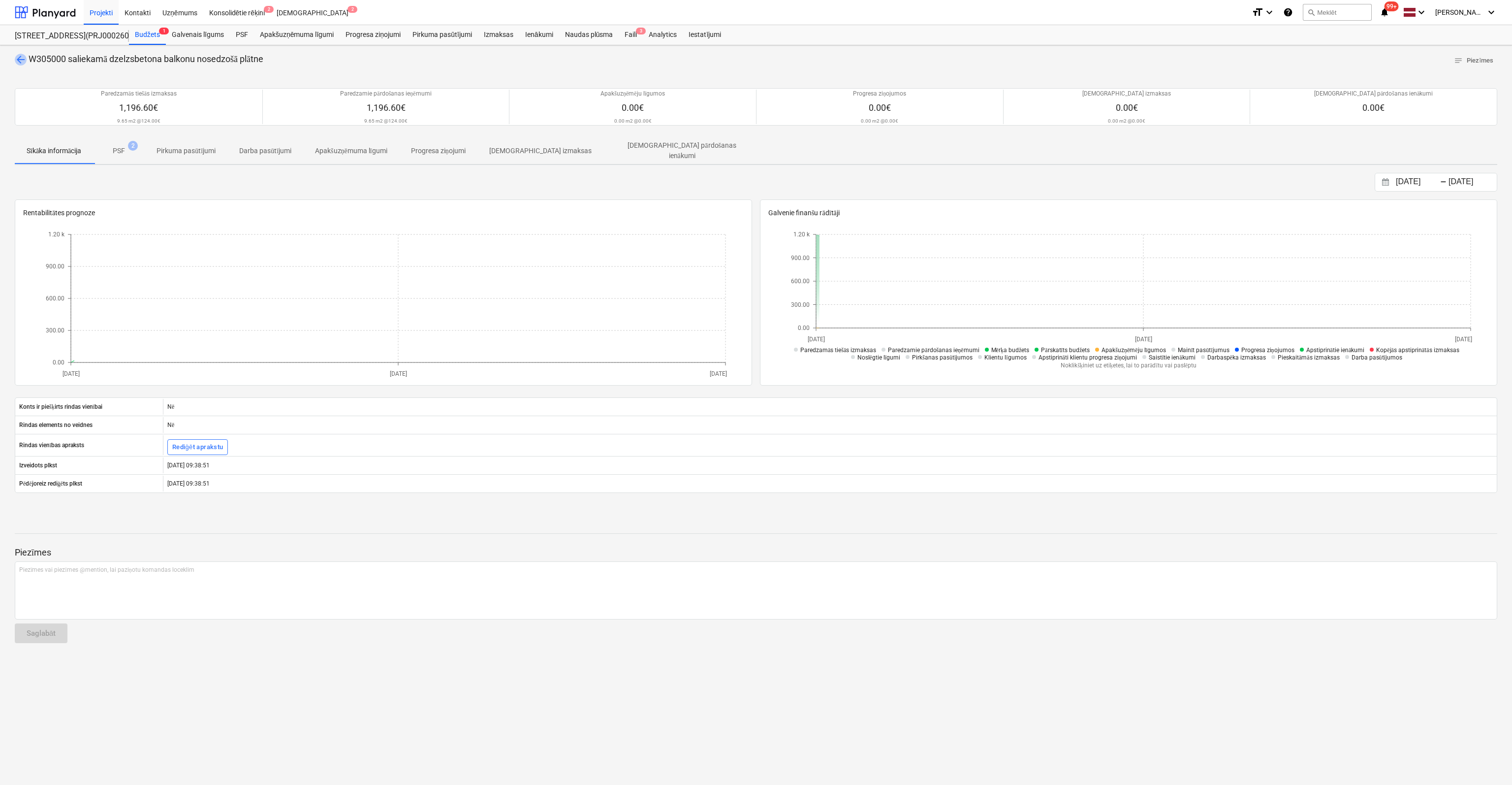
click at [22, 60] on span "arrow_back" at bounding box center [21, 60] width 12 height 12
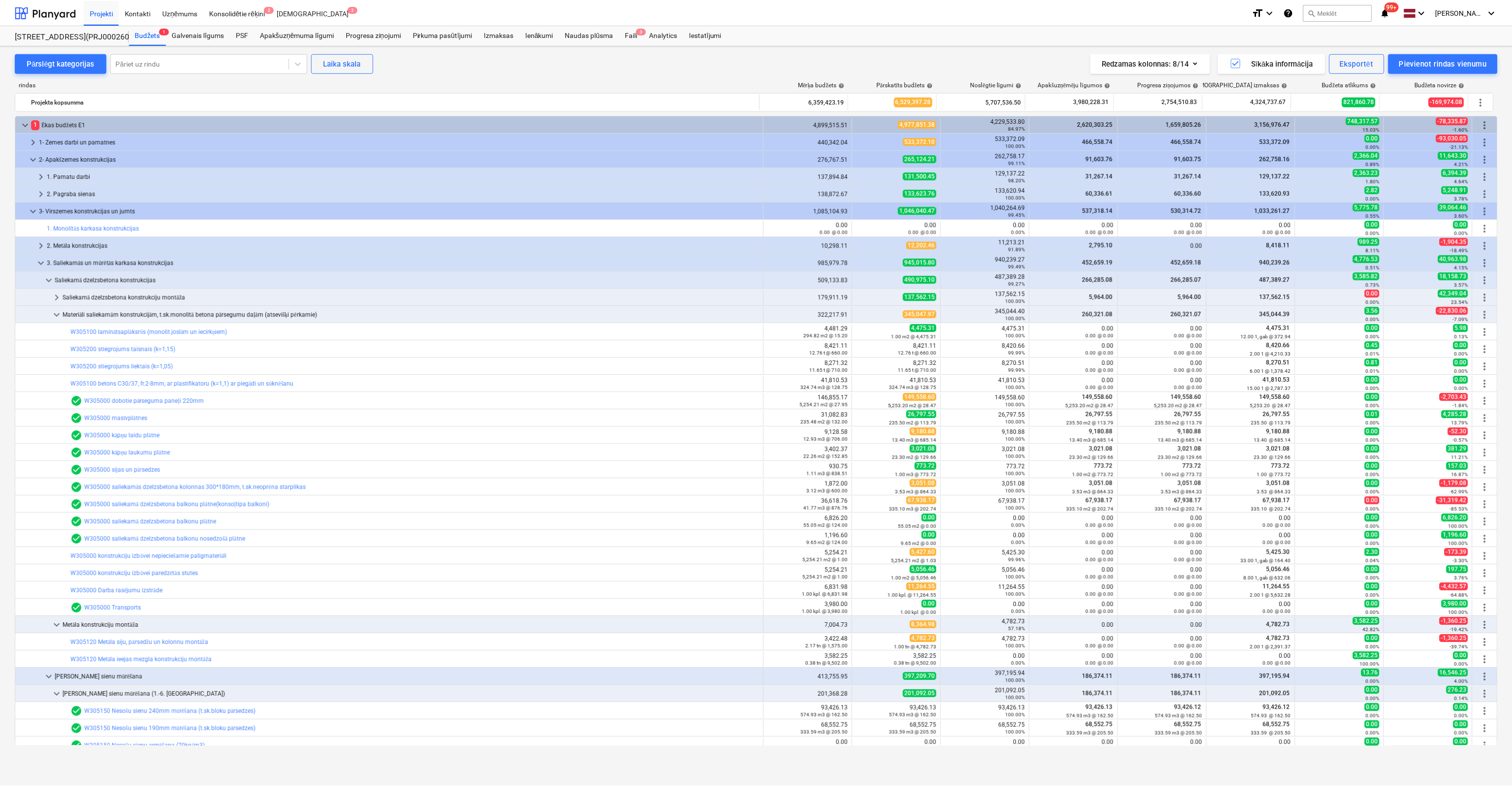
scroll to position [49, 0]
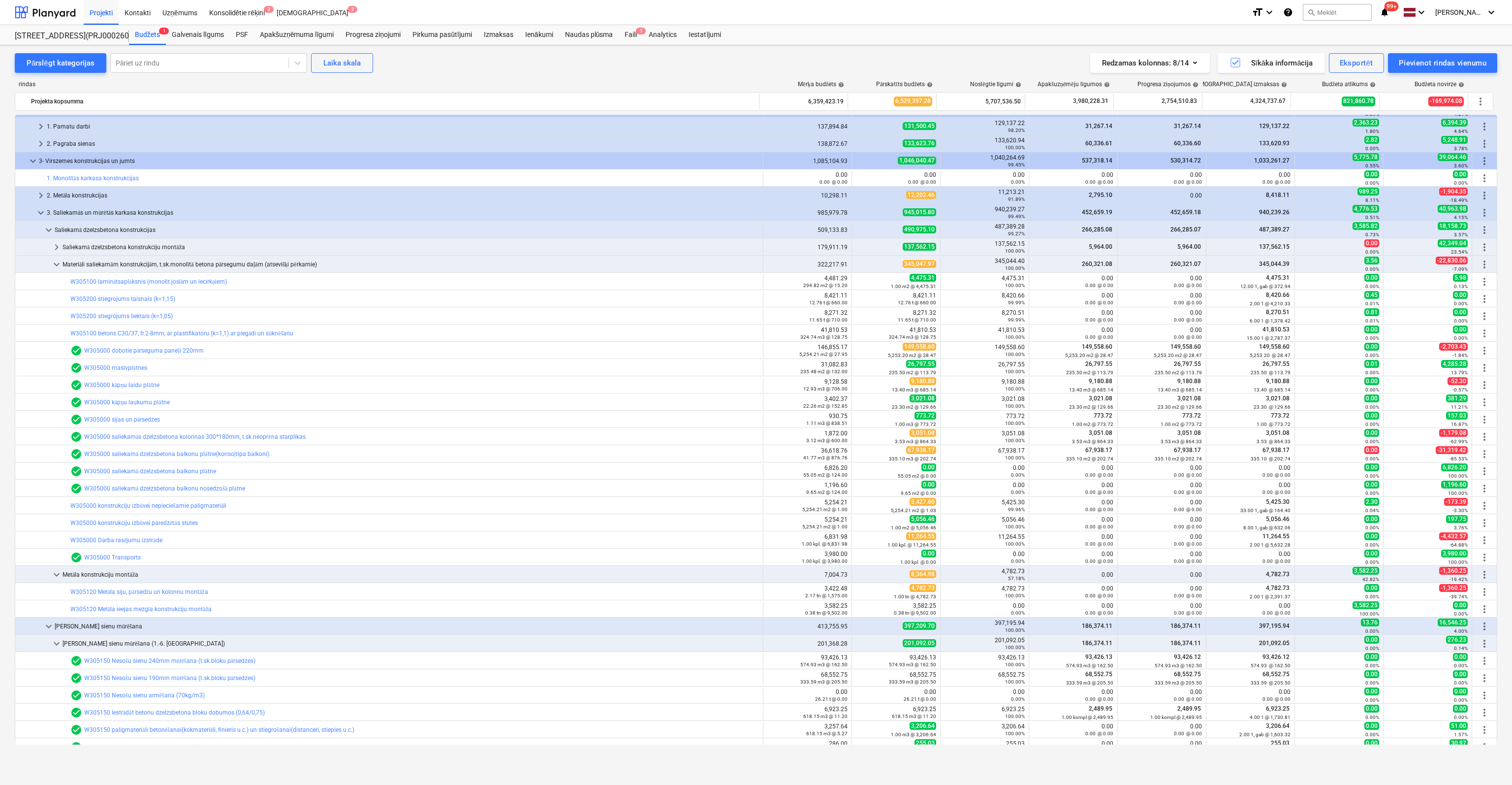
click at [160, 507] on link "W305000 konstrukciju izbūvei nepieciešamie palīgmateriāli" at bounding box center [148, 506] width 156 height 7
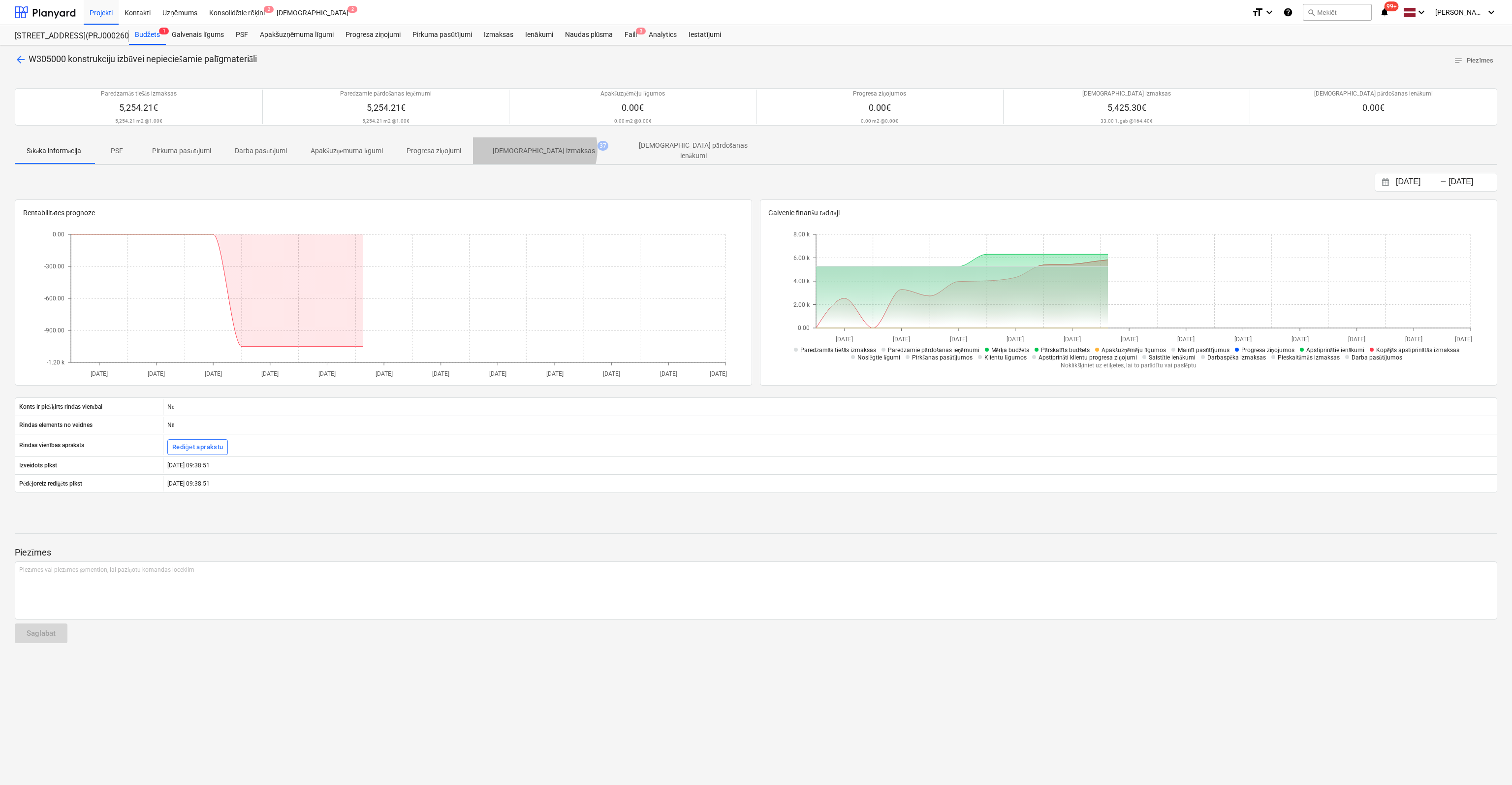
click at [539, 148] on p "[DEMOGRAPHIC_DATA] izmaksas" at bounding box center [544, 151] width 102 height 10
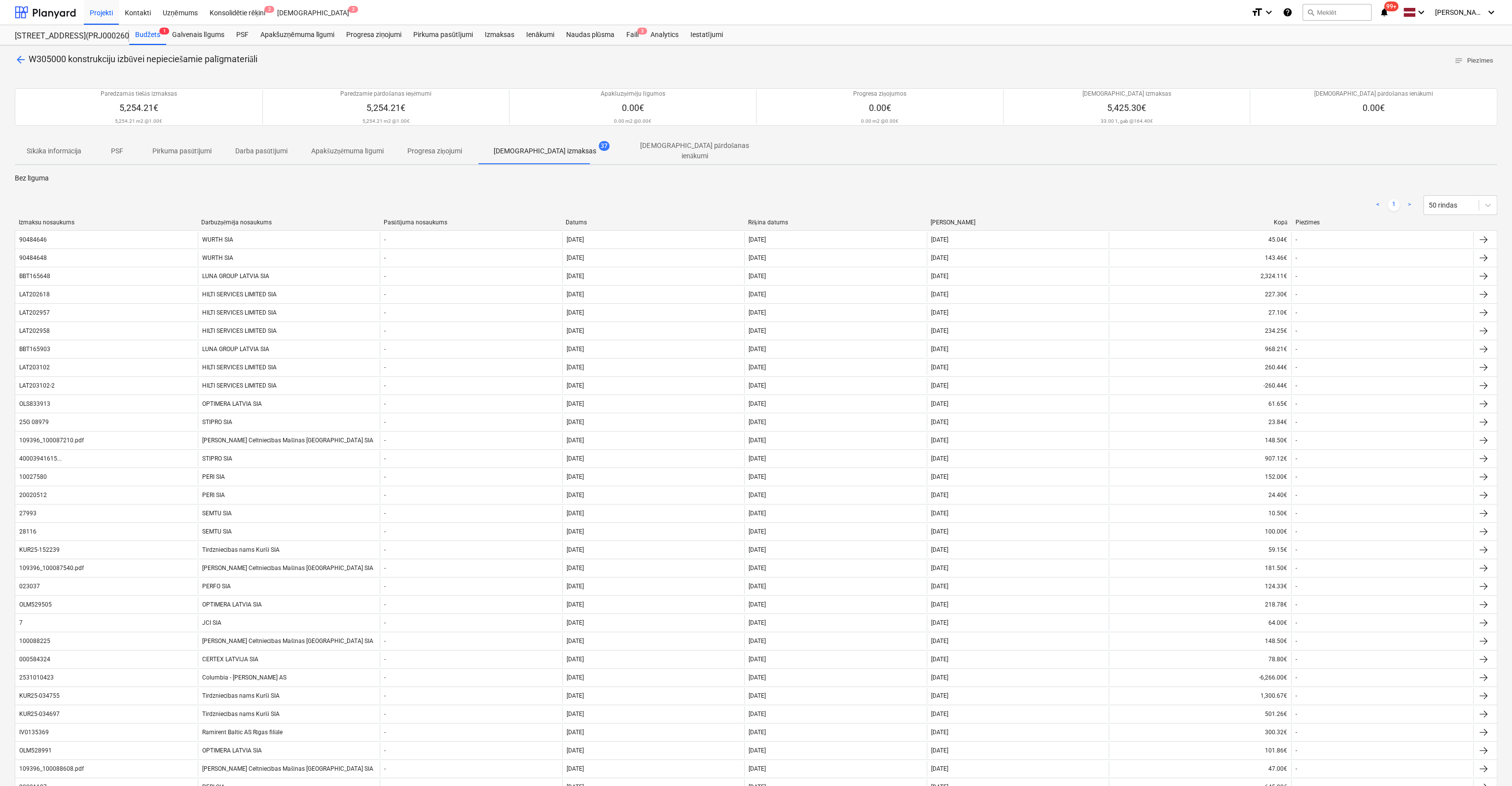
click at [18, 60] on span "arrow_back" at bounding box center [21, 60] width 12 height 12
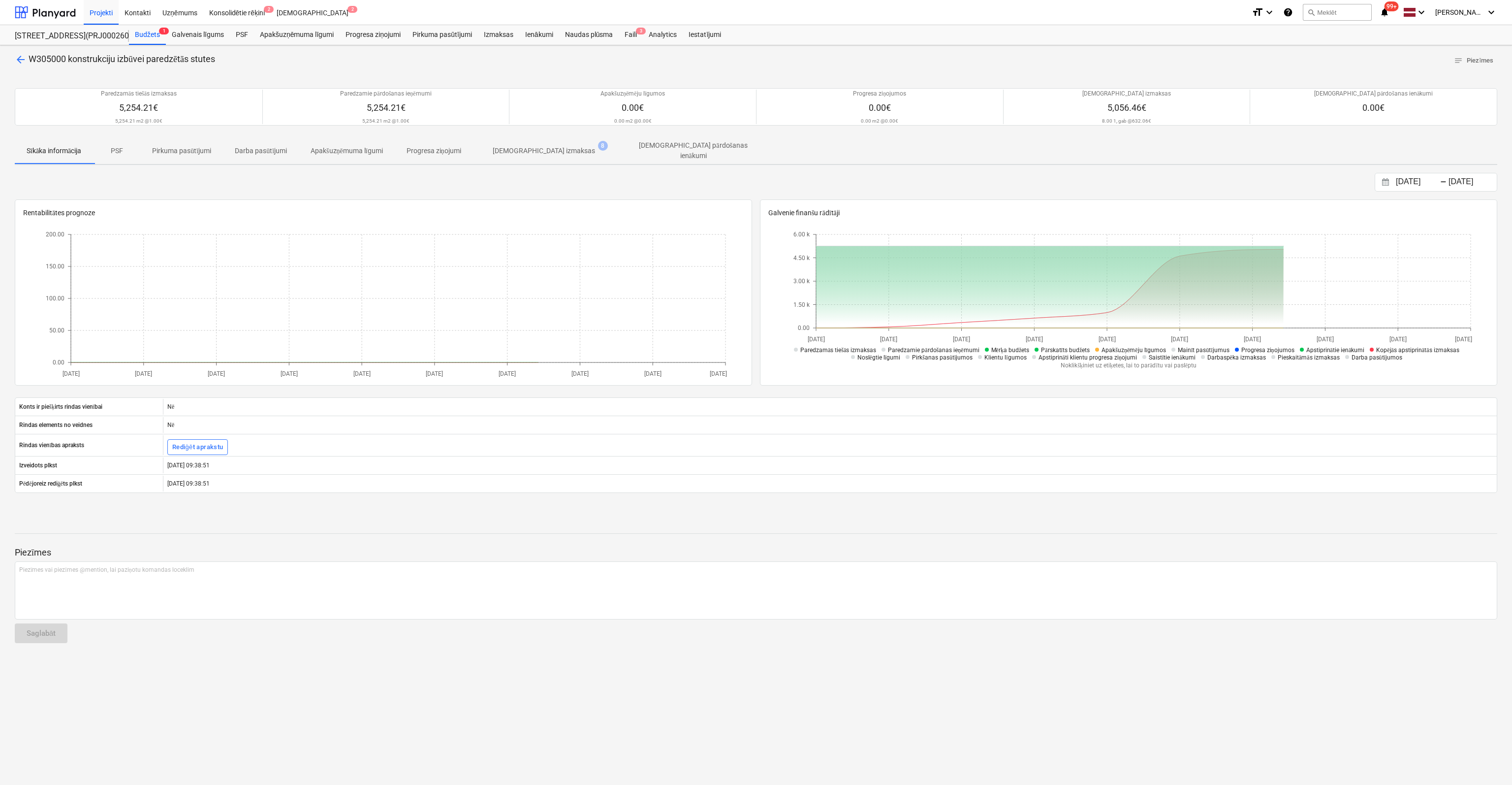
click at [534, 146] on p "[DEMOGRAPHIC_DATA] izmaksas" at bounding box center [544, 151] width 102 height 10
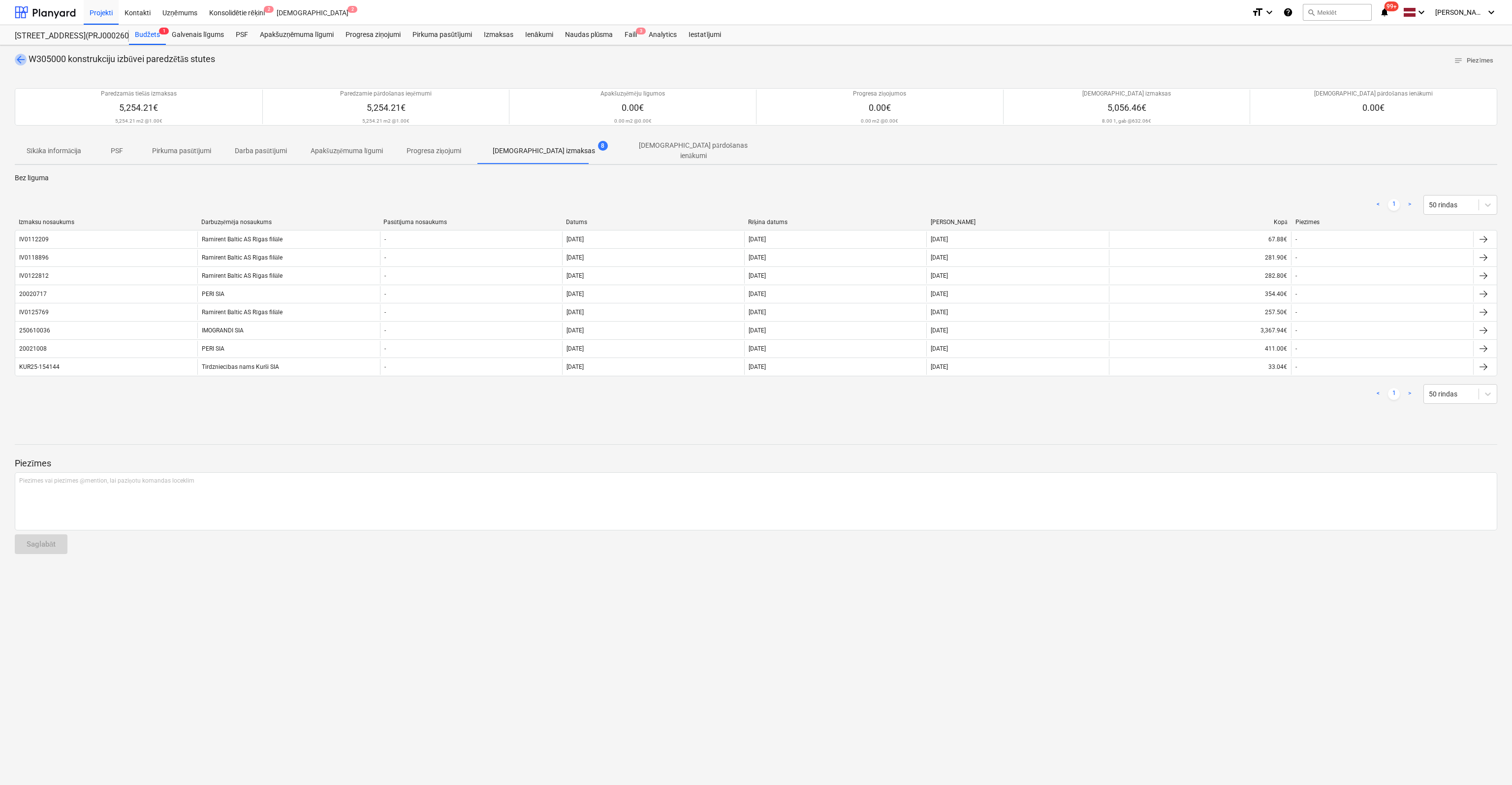
click at [18, 58] on span "arrow_back" at bounding box center [21, 60] width 12 height 12
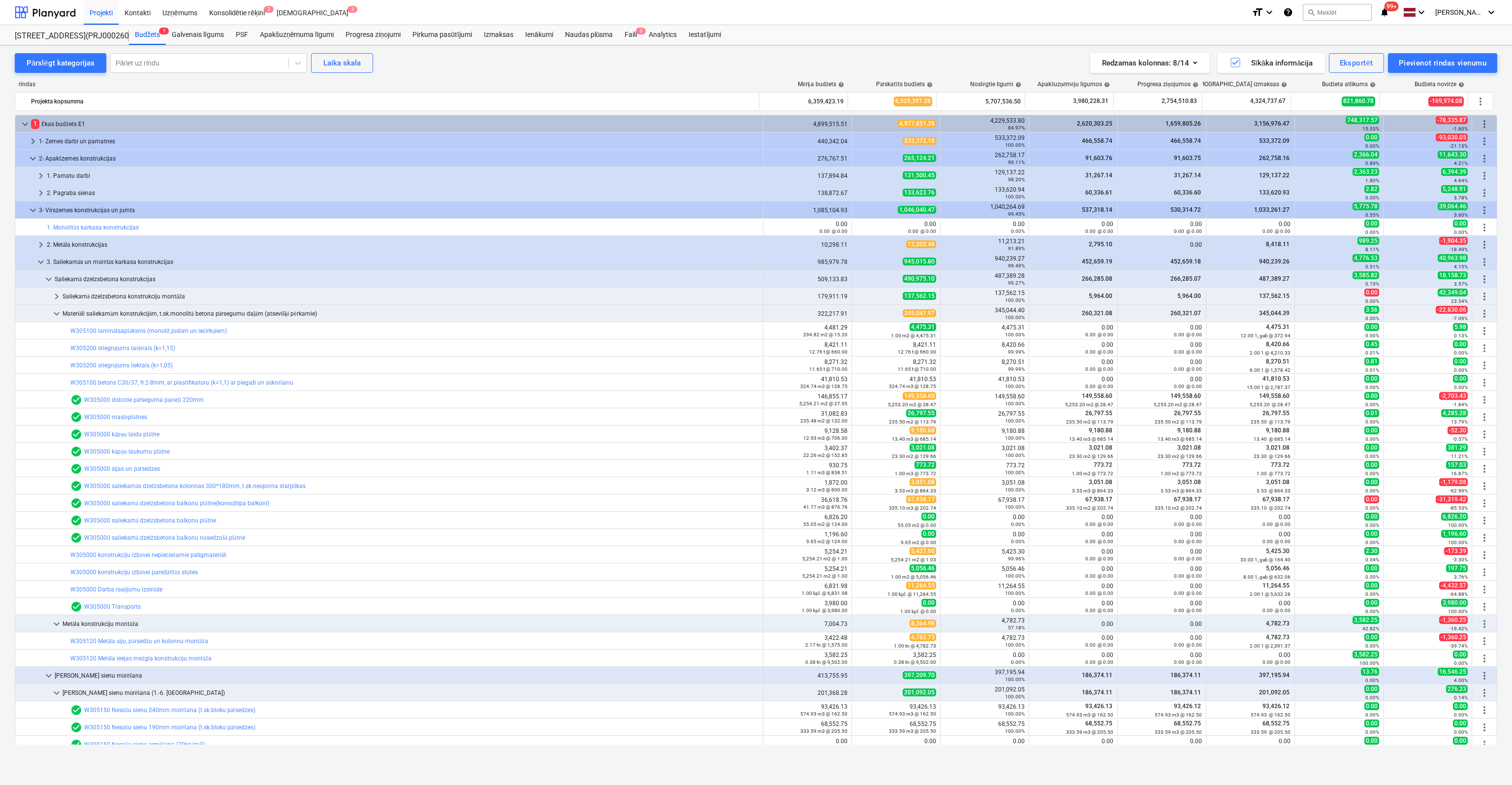
scroll to position [49, 0]
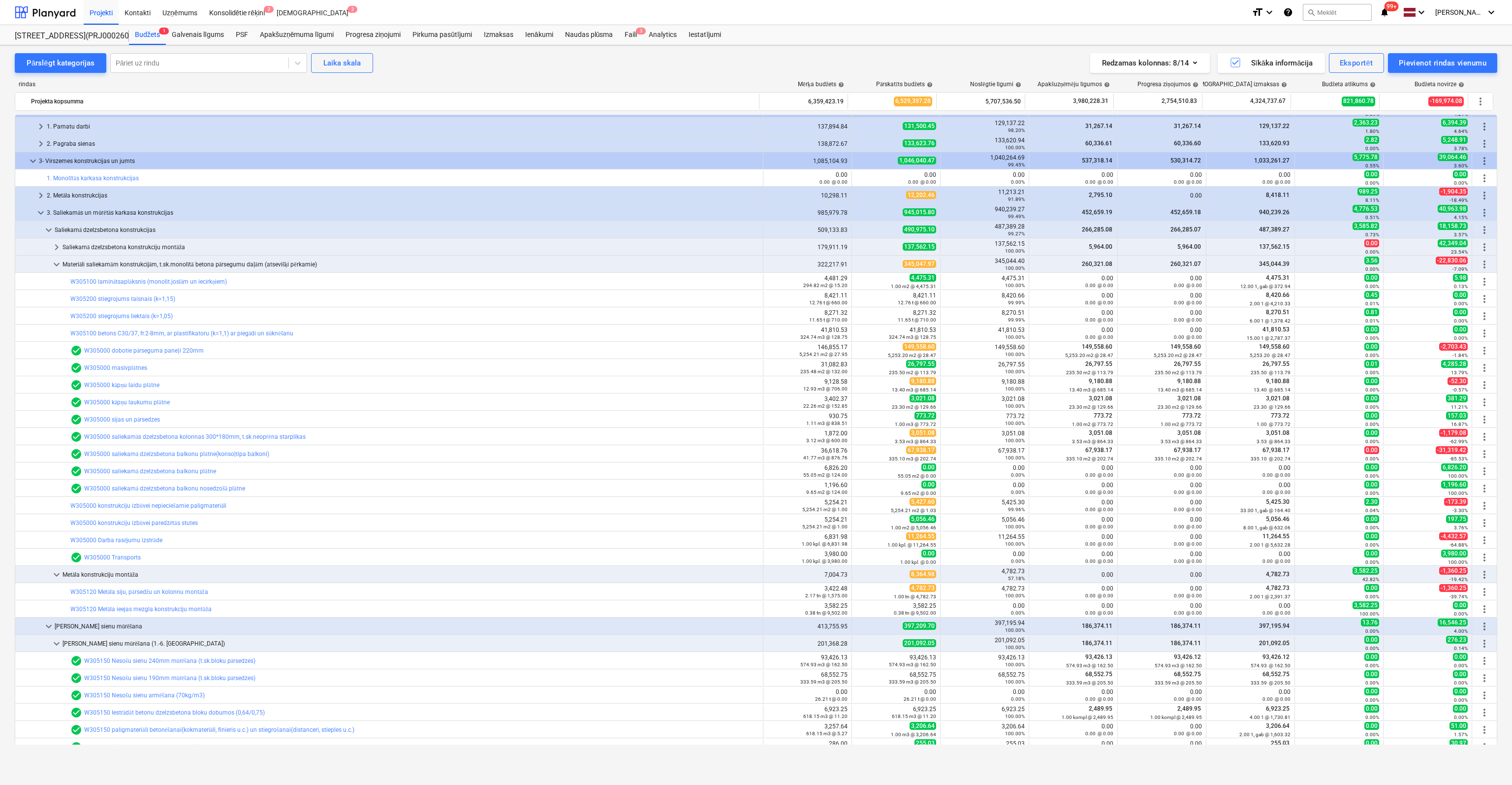
click at [132, 540] on link "W305000 Darba rasējumu izstrāde" at bounding box center [116, 540] width 92 height 7
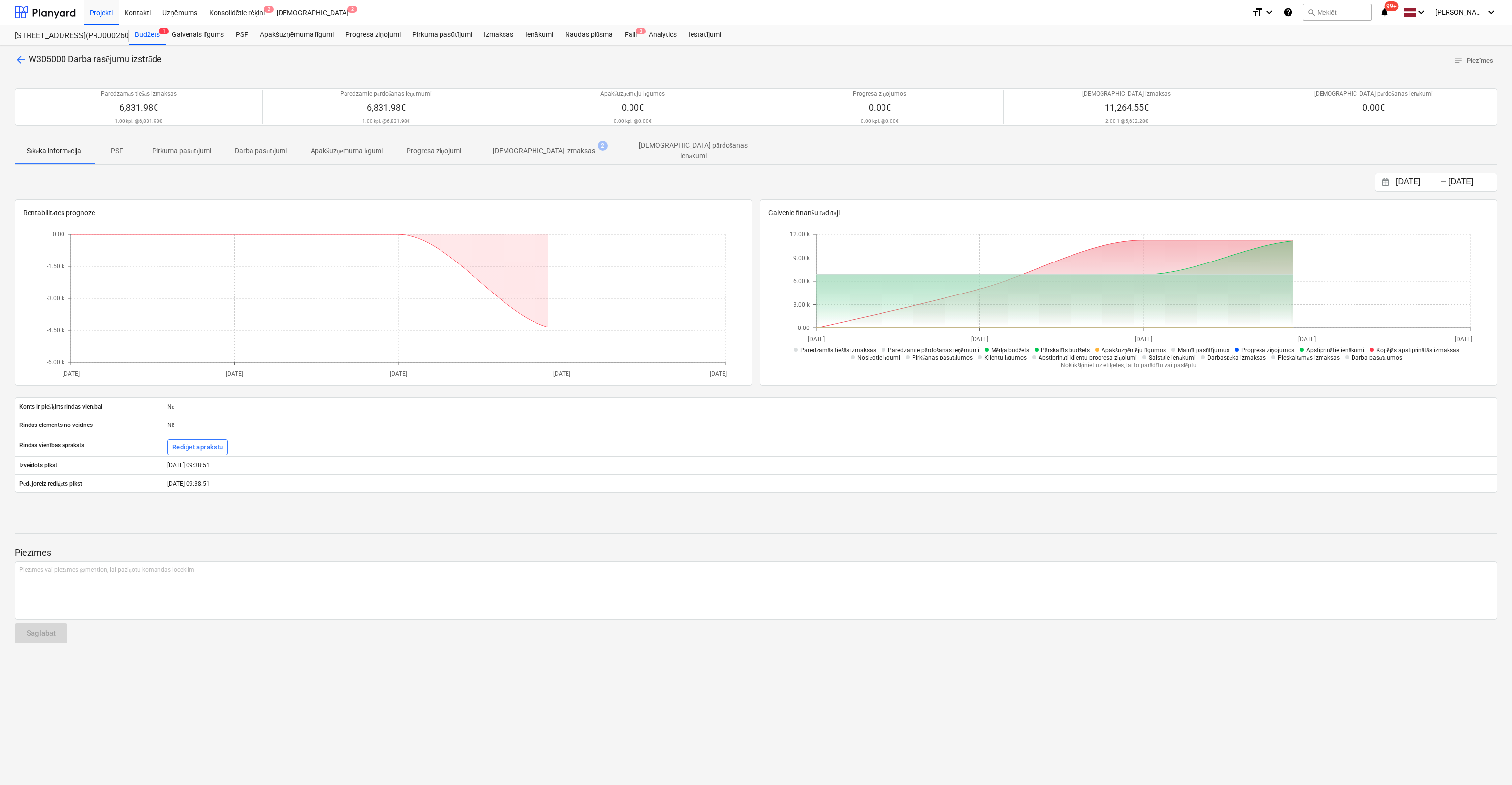
click at [515, 147] on p "[DEMOGRAPHIC_DATA] izmaksas" at bounding box center [544, 151] width 102 height 10
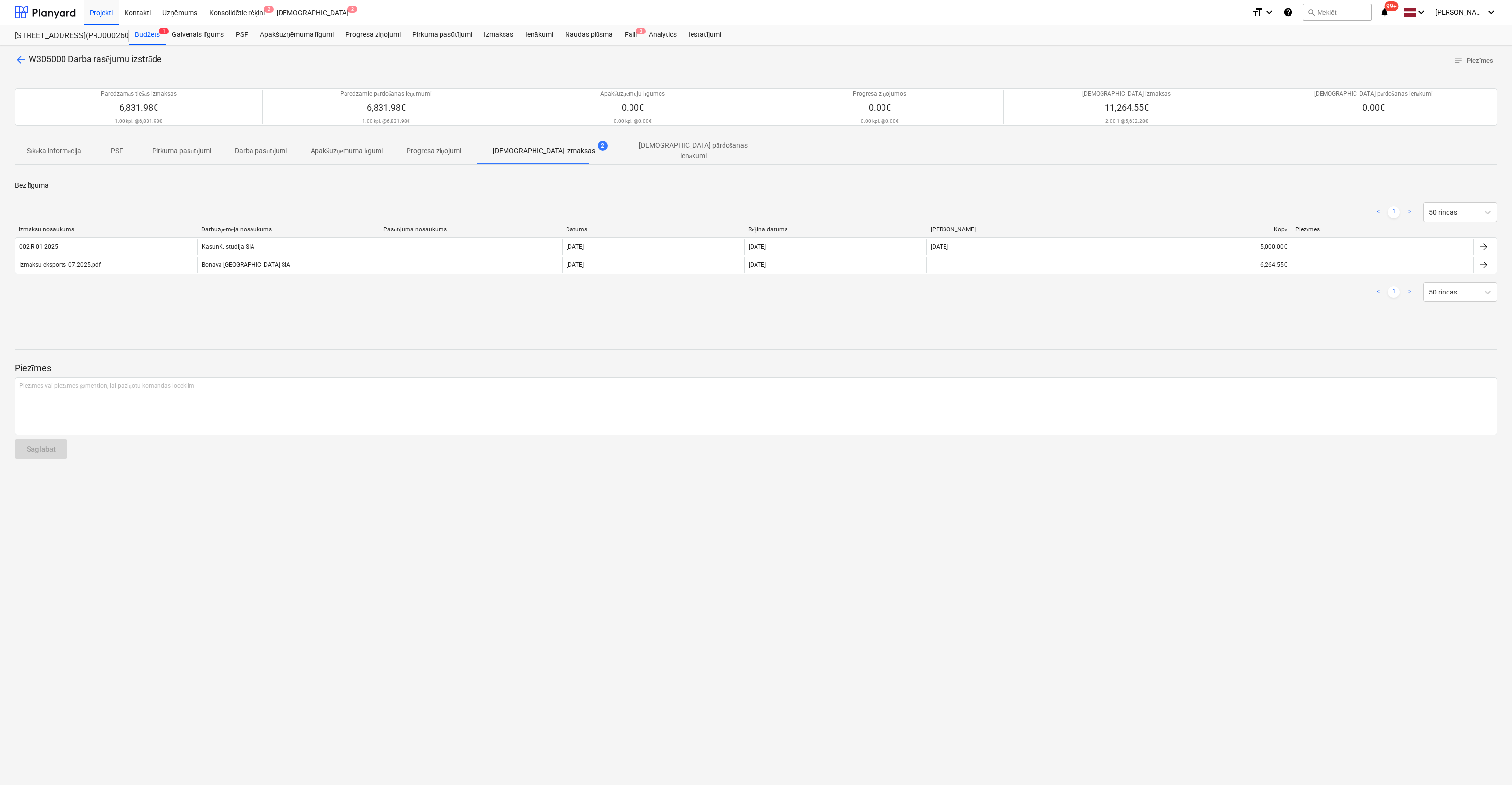
click at [20, 60] on span "arrow_back" at bounding box center [21, 60] width 12 height 12
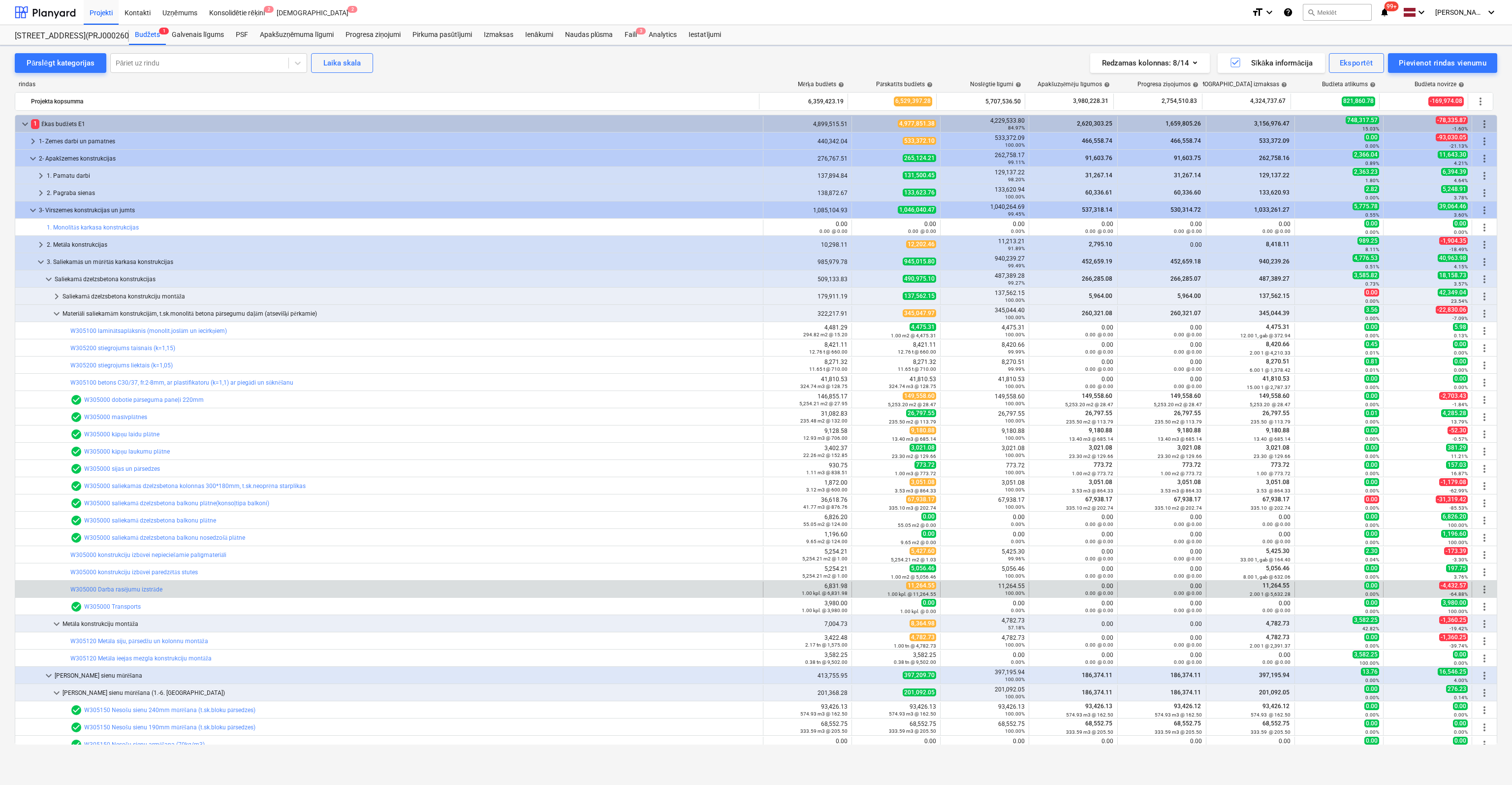
scroll to position [49, 0]
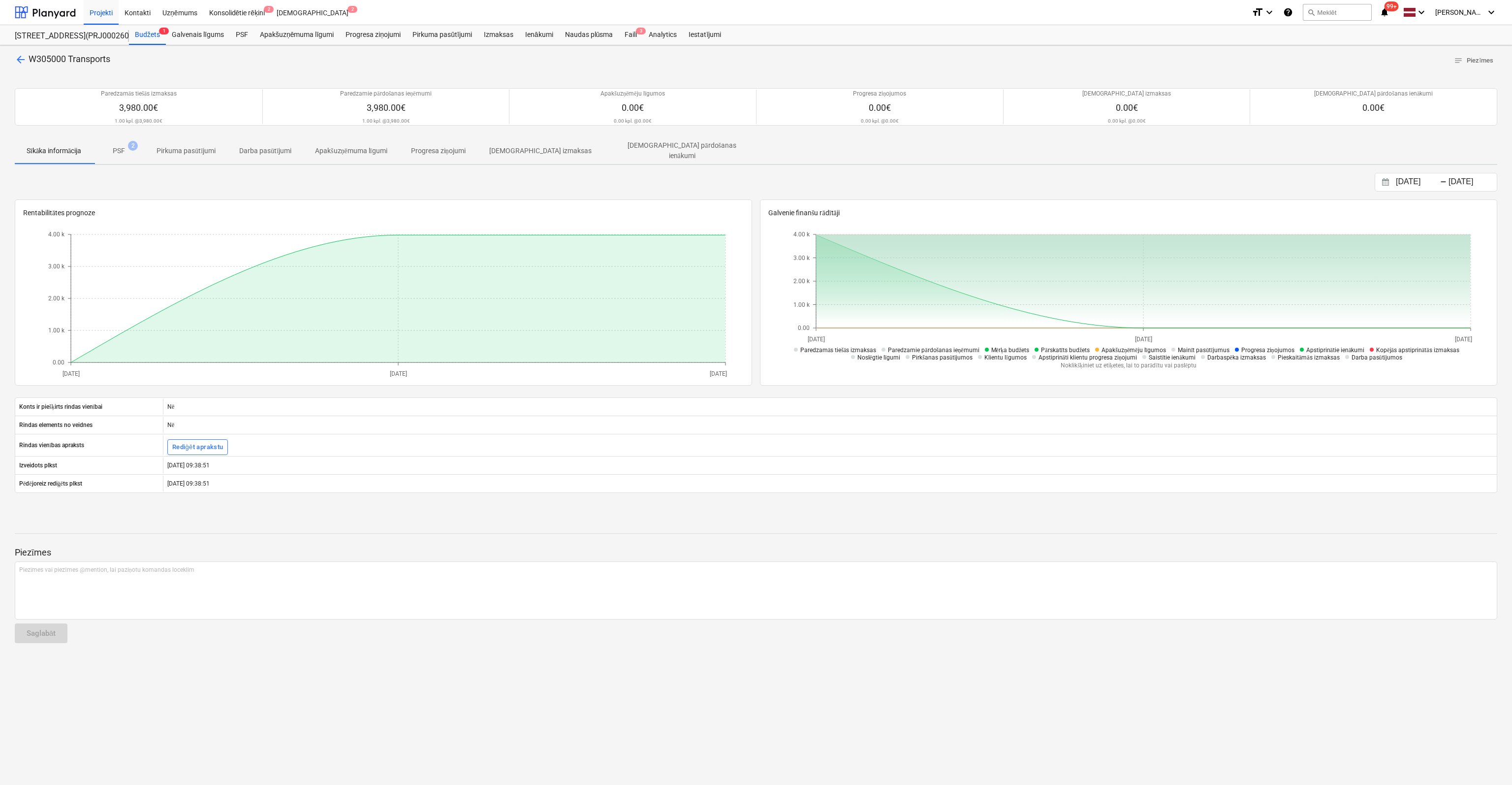
click at [18, 57] on span "arrow_back" at bounding box center [21, 60] width 12 height 12
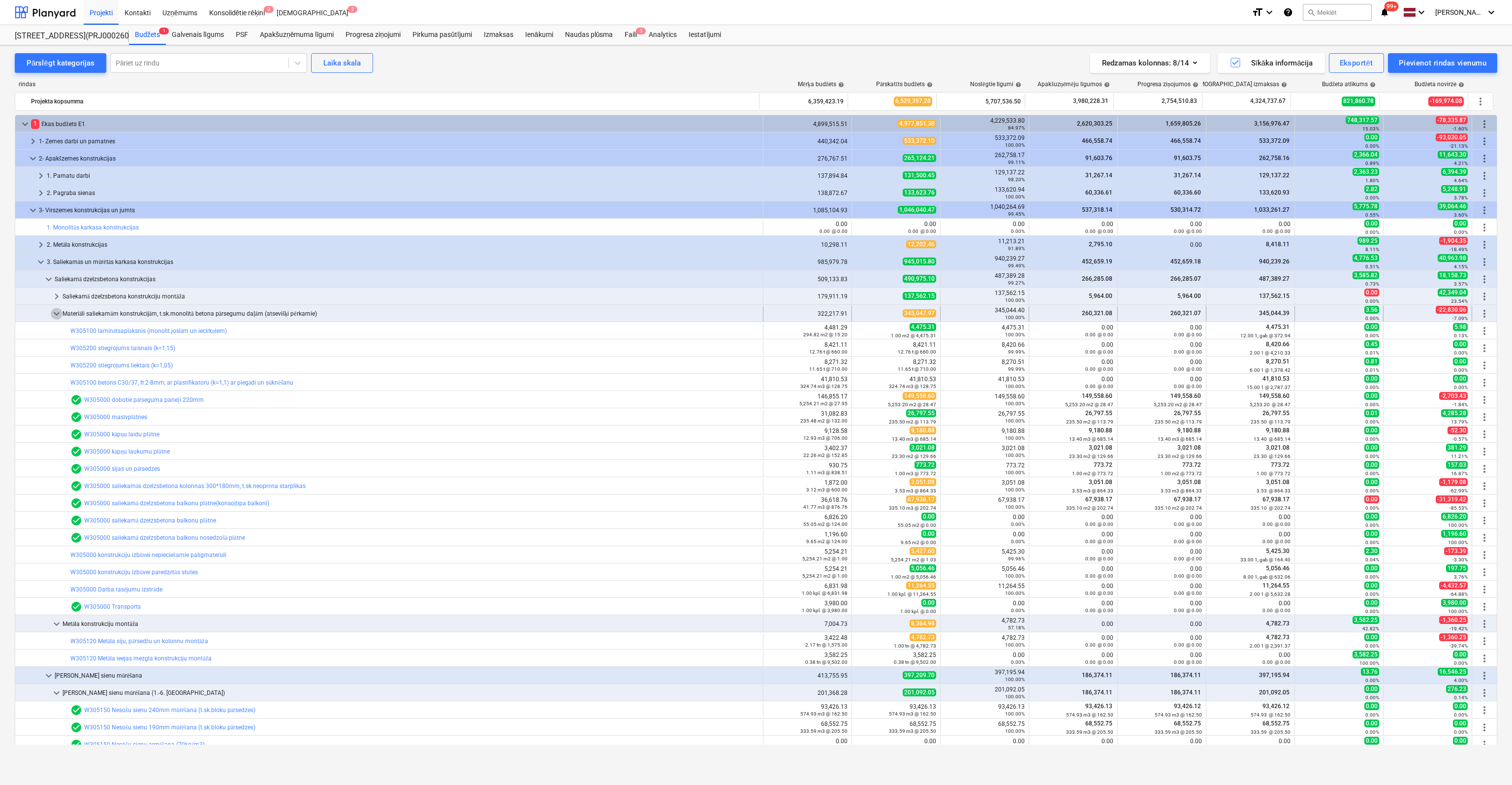
click at [56, 311] on span "keyboard_arrow_down" at bounding box center [57, 314] width 12 height 12
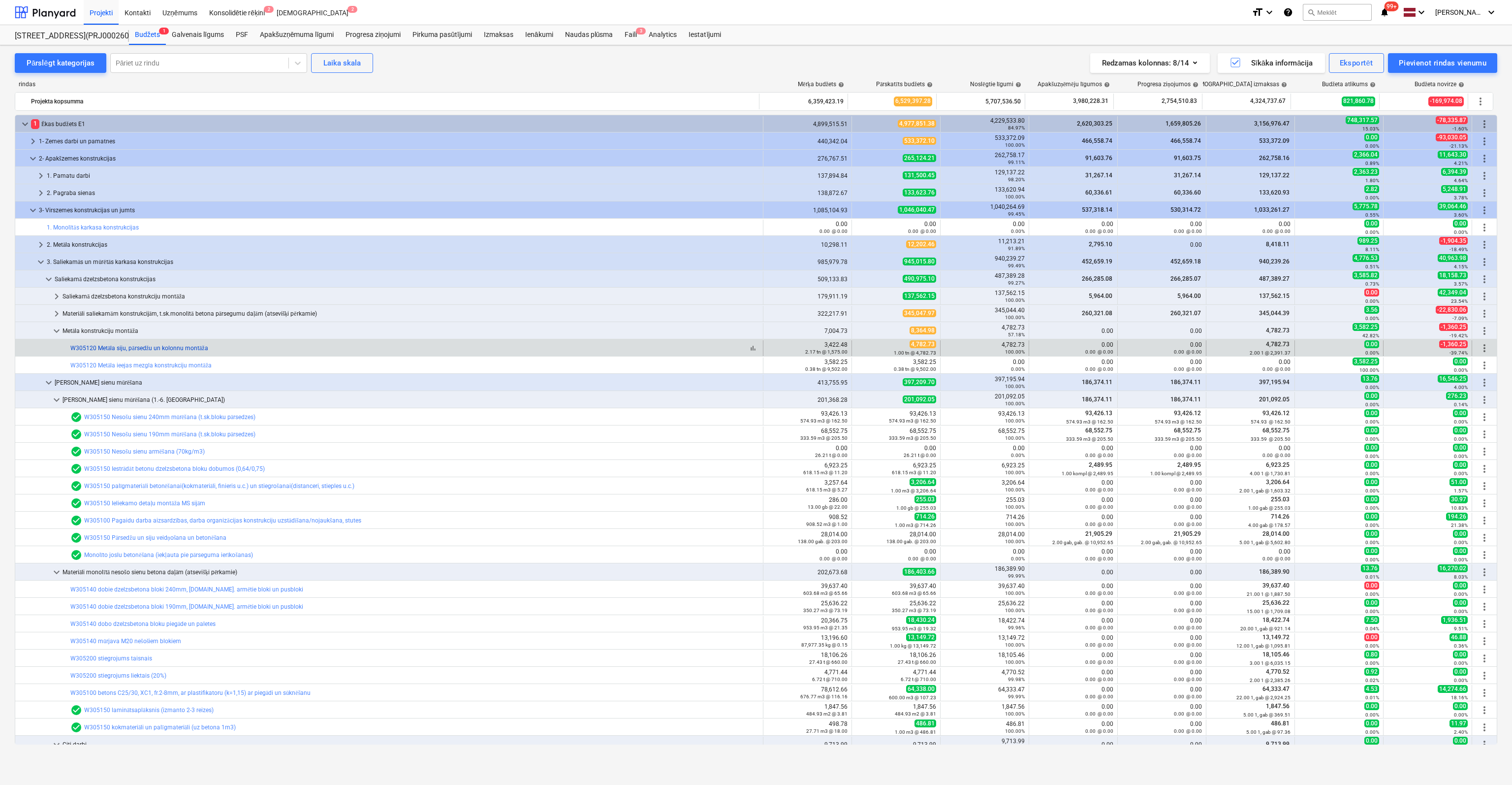
click at [116, 347] on link "W305120 Metāla siju, pārsedžu un kolonnu montāža" at bounding box center [139, 348] width 138 height 7
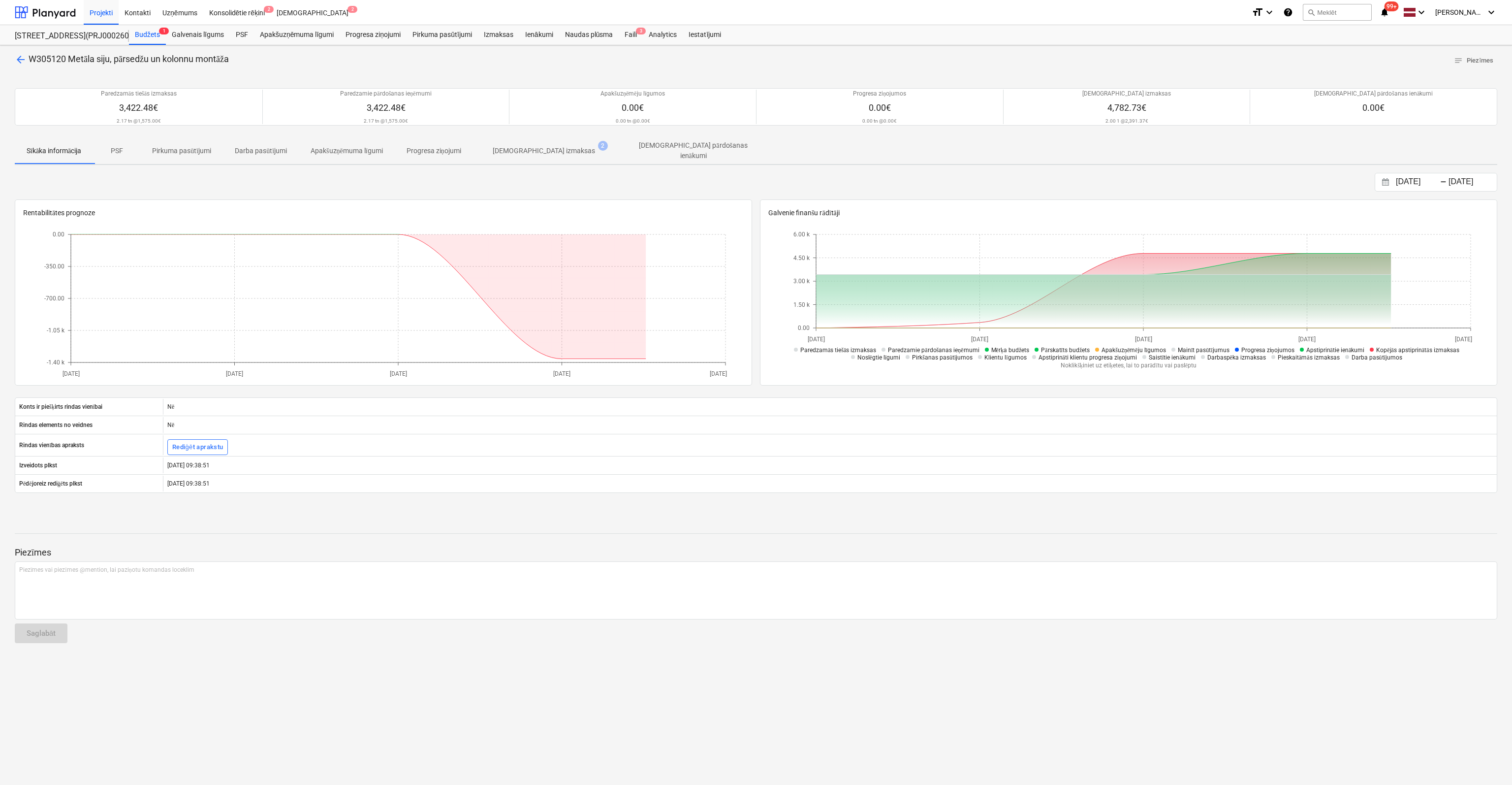
click at [520, 149] on p "[DEMOGRAPHIC_DATA] izmaksas" at bounding box center [544, 151] width 102 height 10
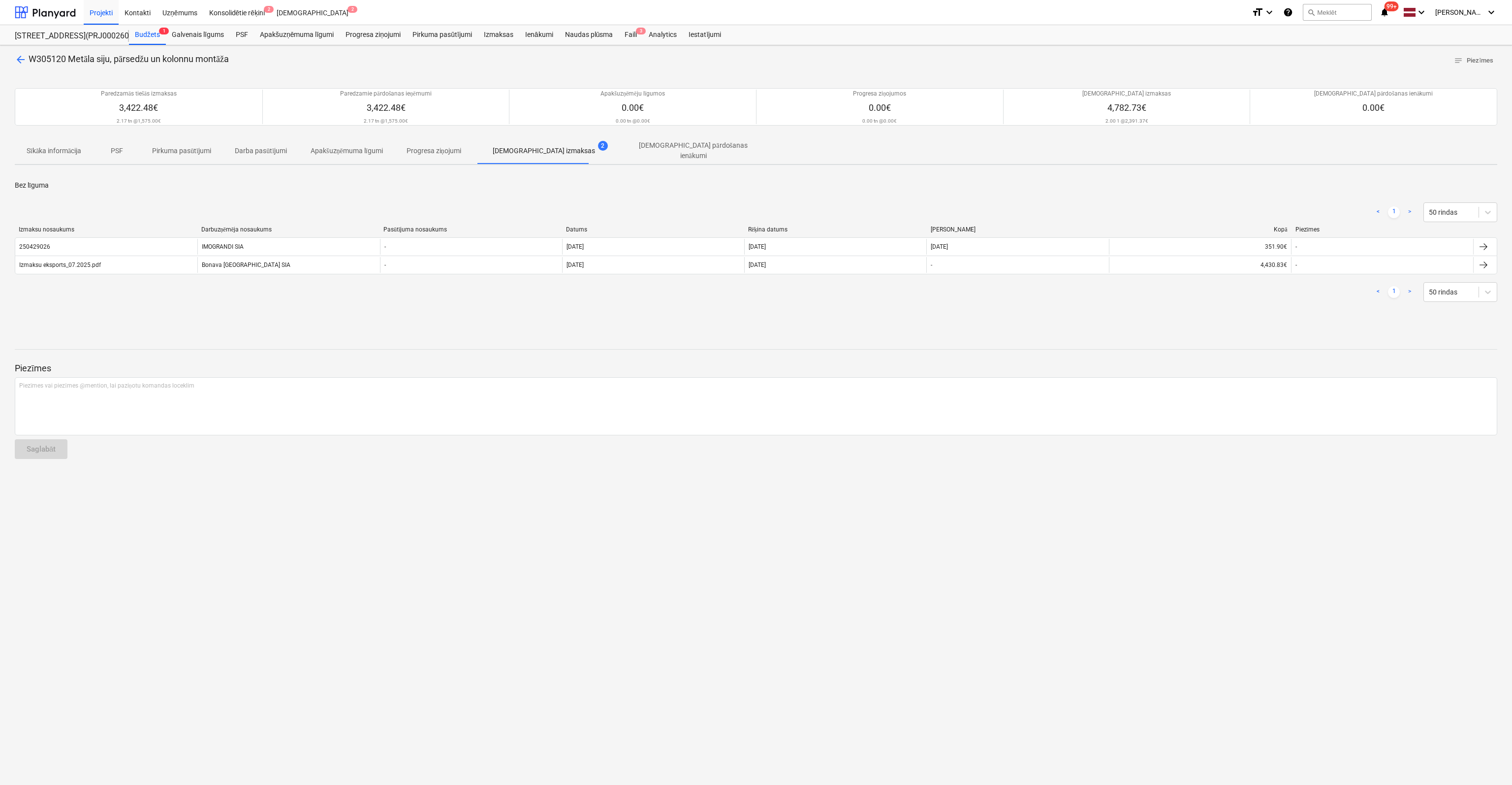
click at [18, 58] on span "arrow_back" at bounding box center [21, 60] width 12 height 12
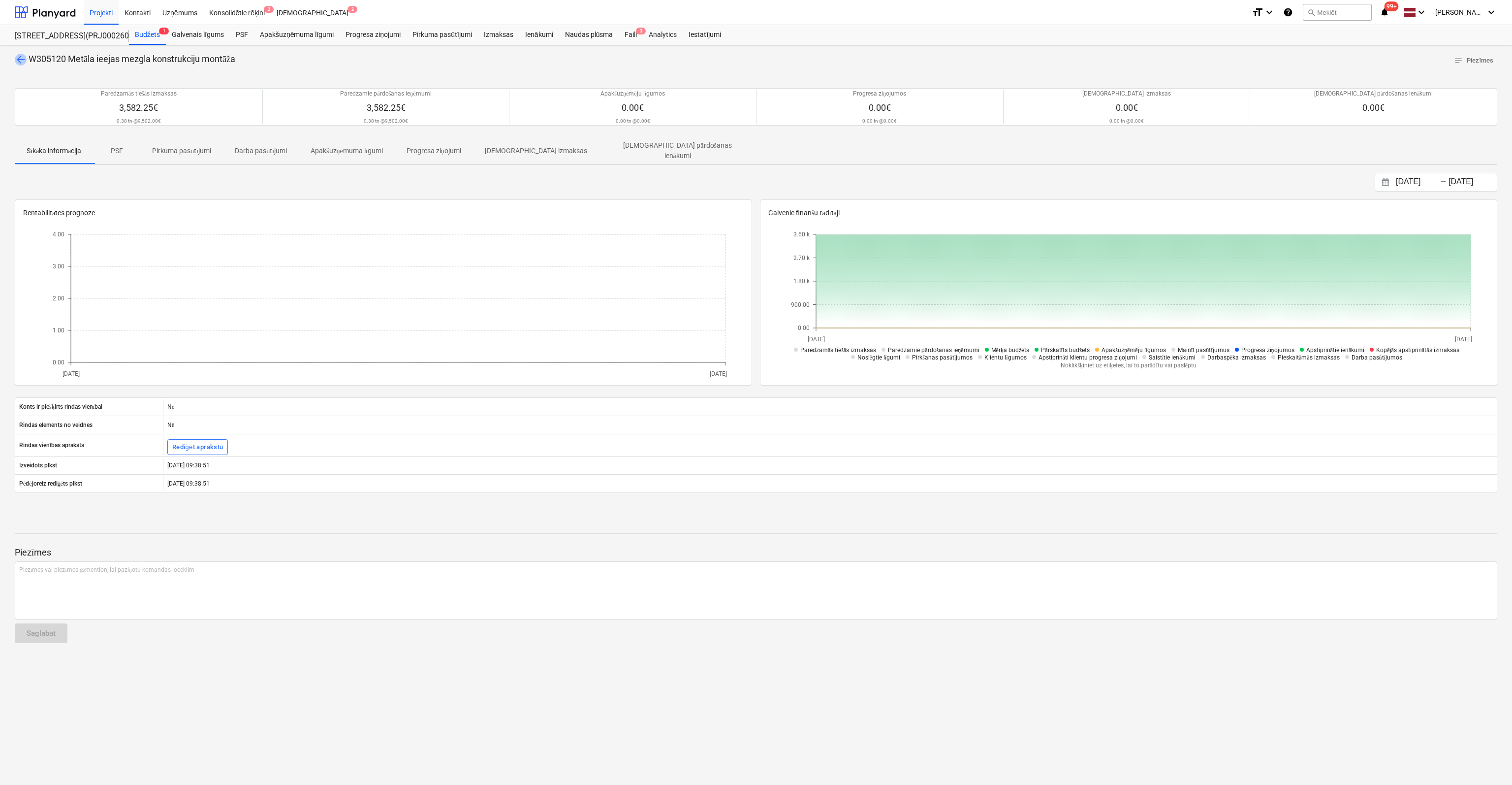
click at [20, 54] on span "arrow_back" at bounding box center [21, 60] width 12 height 12
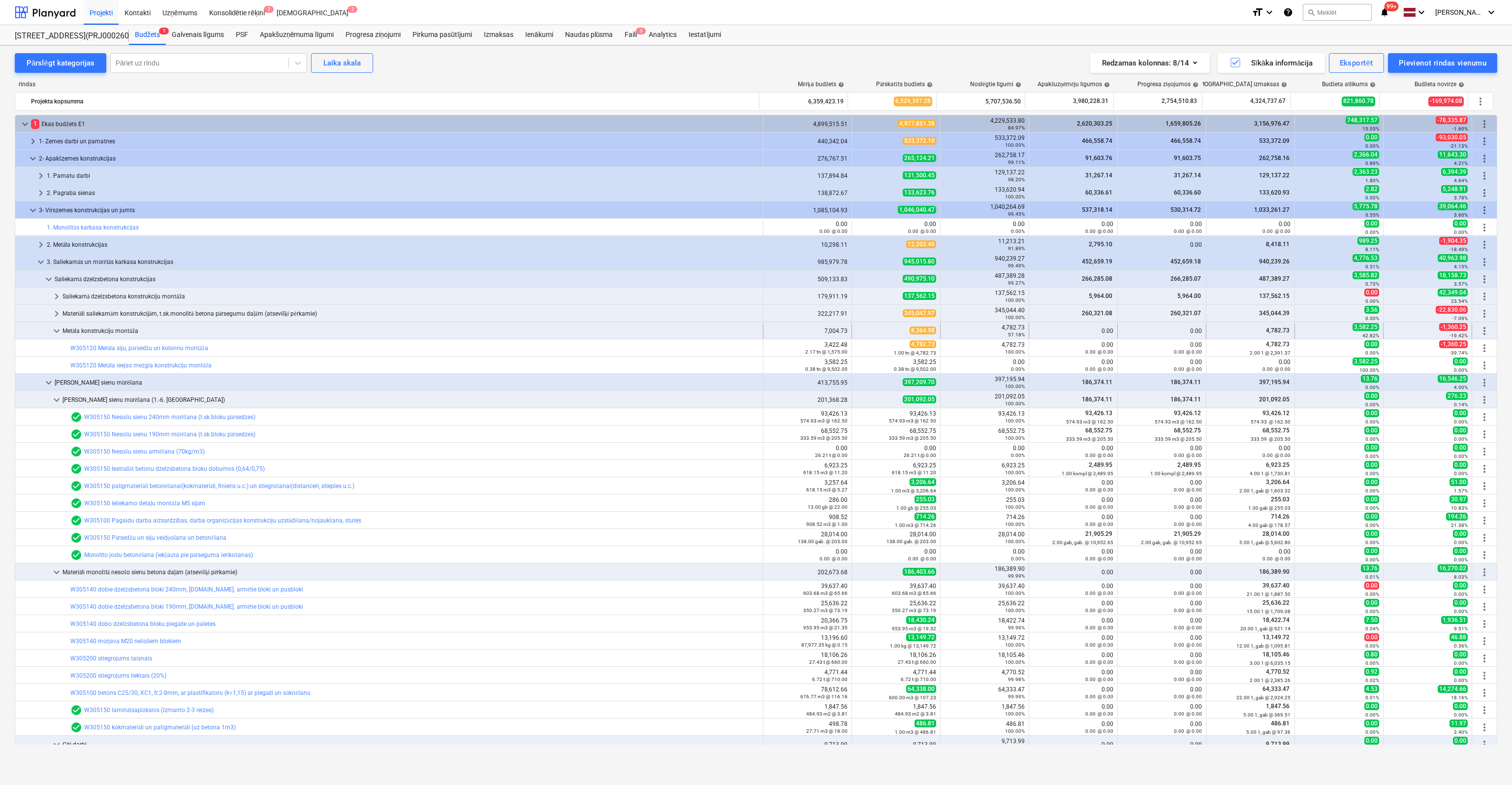
click at [59, 328] on span "keyboard_arrow_down" at bounding box center [57, 331] width 12 height 12
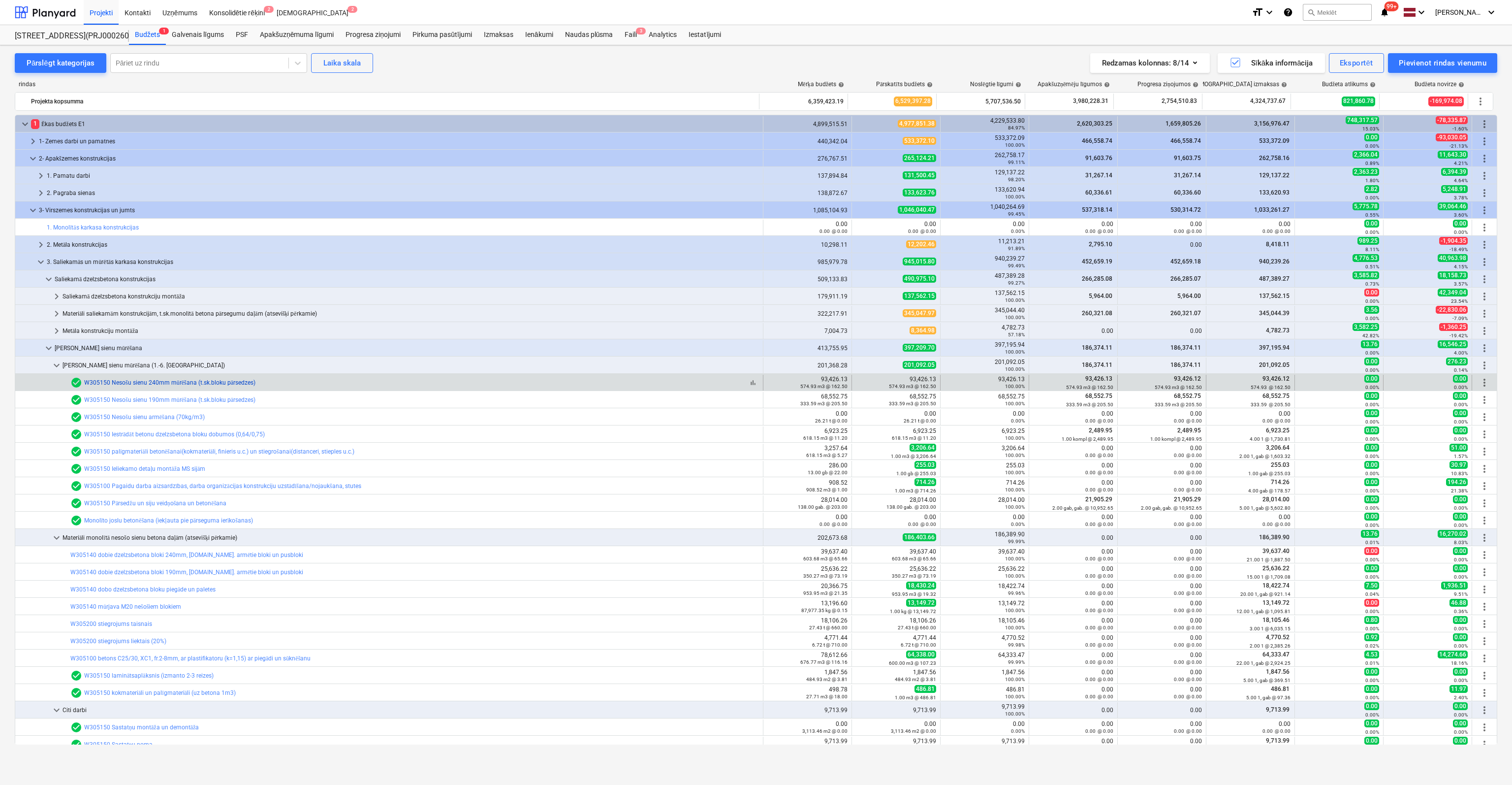
click at [133, 379] on link "W305150 Nesošu sienu 240mm mūrēšana (t.sk.bloku pārsedzes)" at bounding box center [170, 382] width 172 height 7
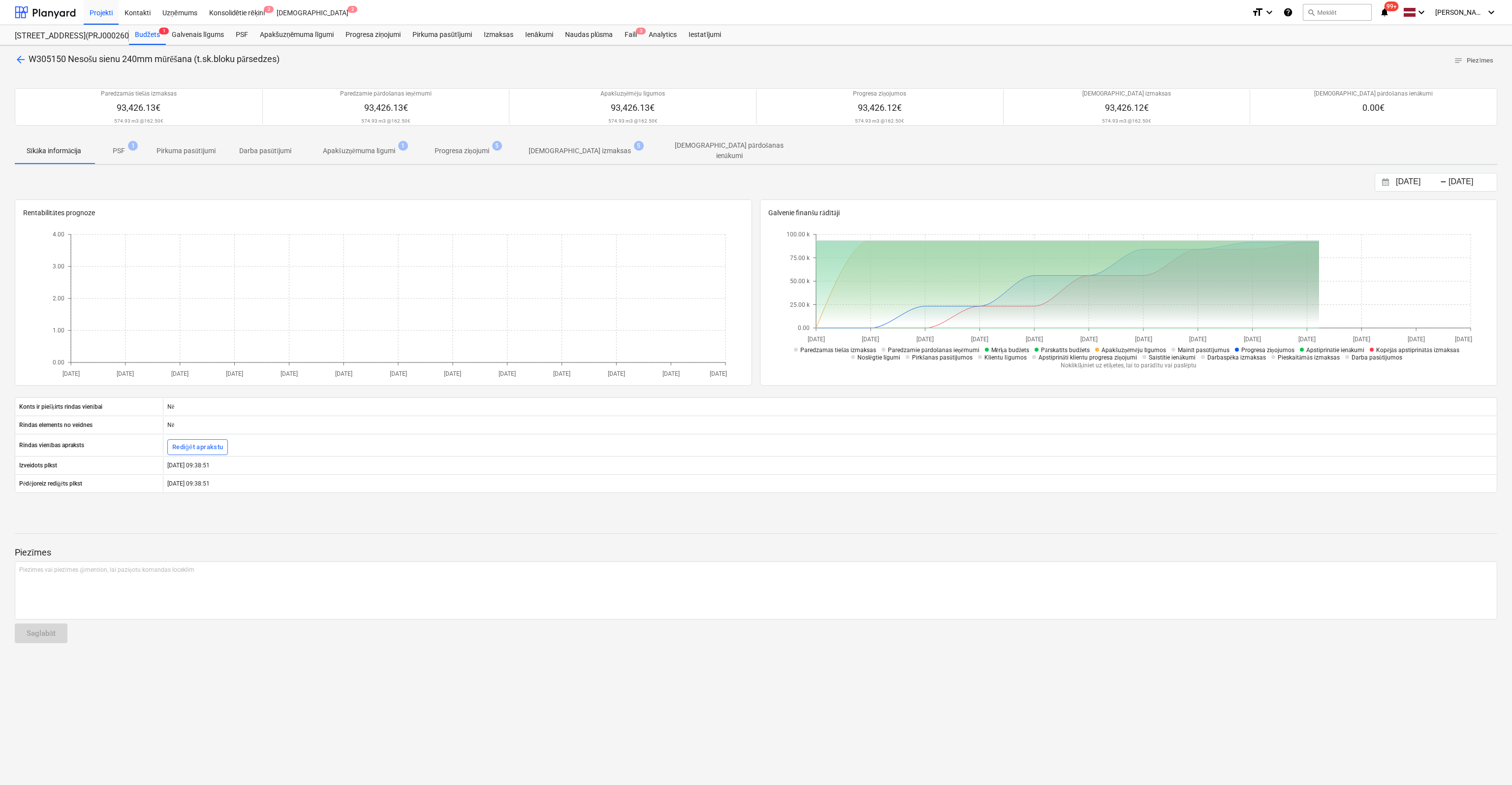
click at [572, 148] on p "[DEMOGRAPHIC_DATA] izmaksas" at bounding box center [580, 151] width 102 height 10
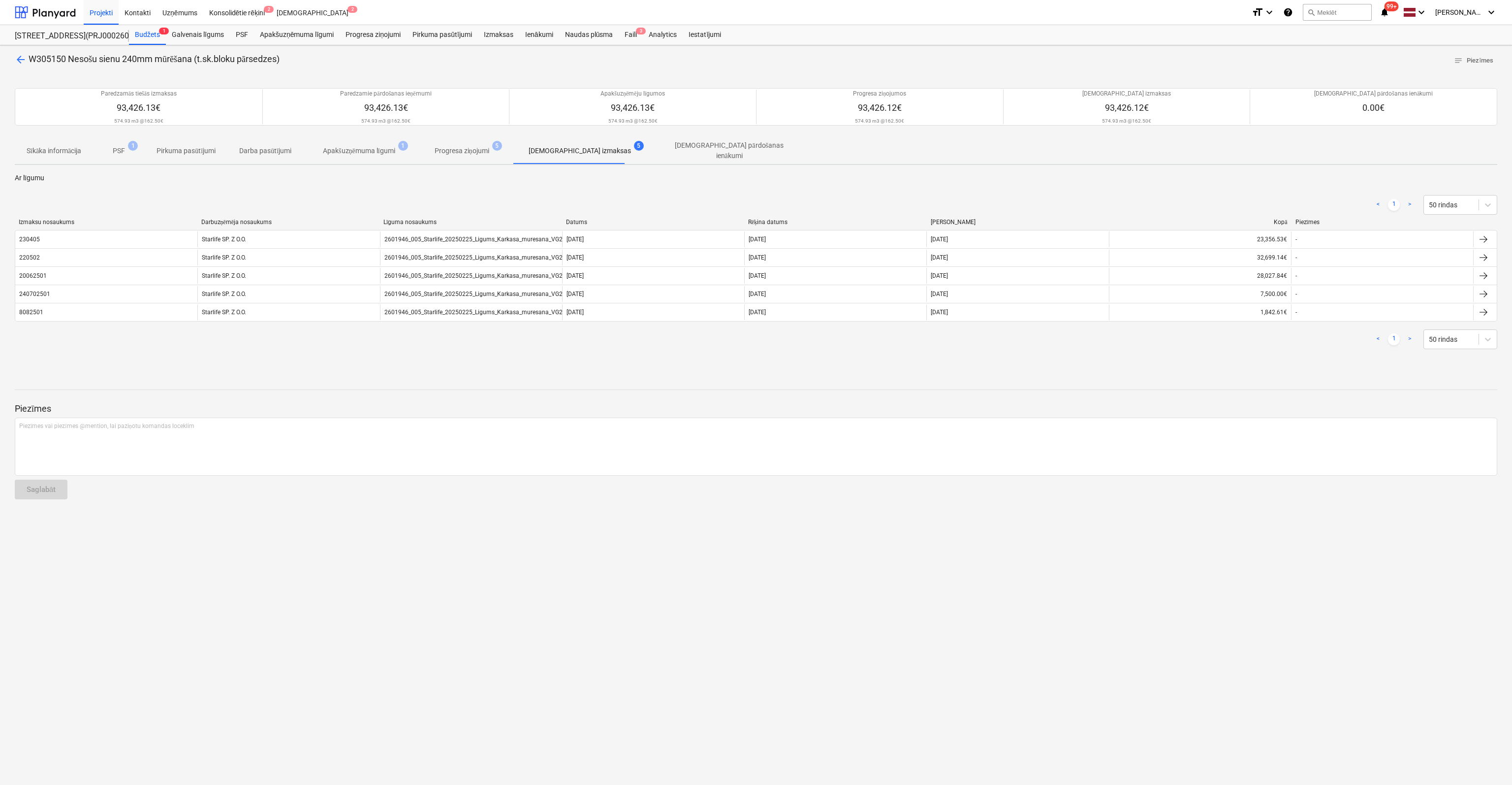
click at [20, 58] on span "arrow_back" at bounding box center [21, 60] width 12 height 12
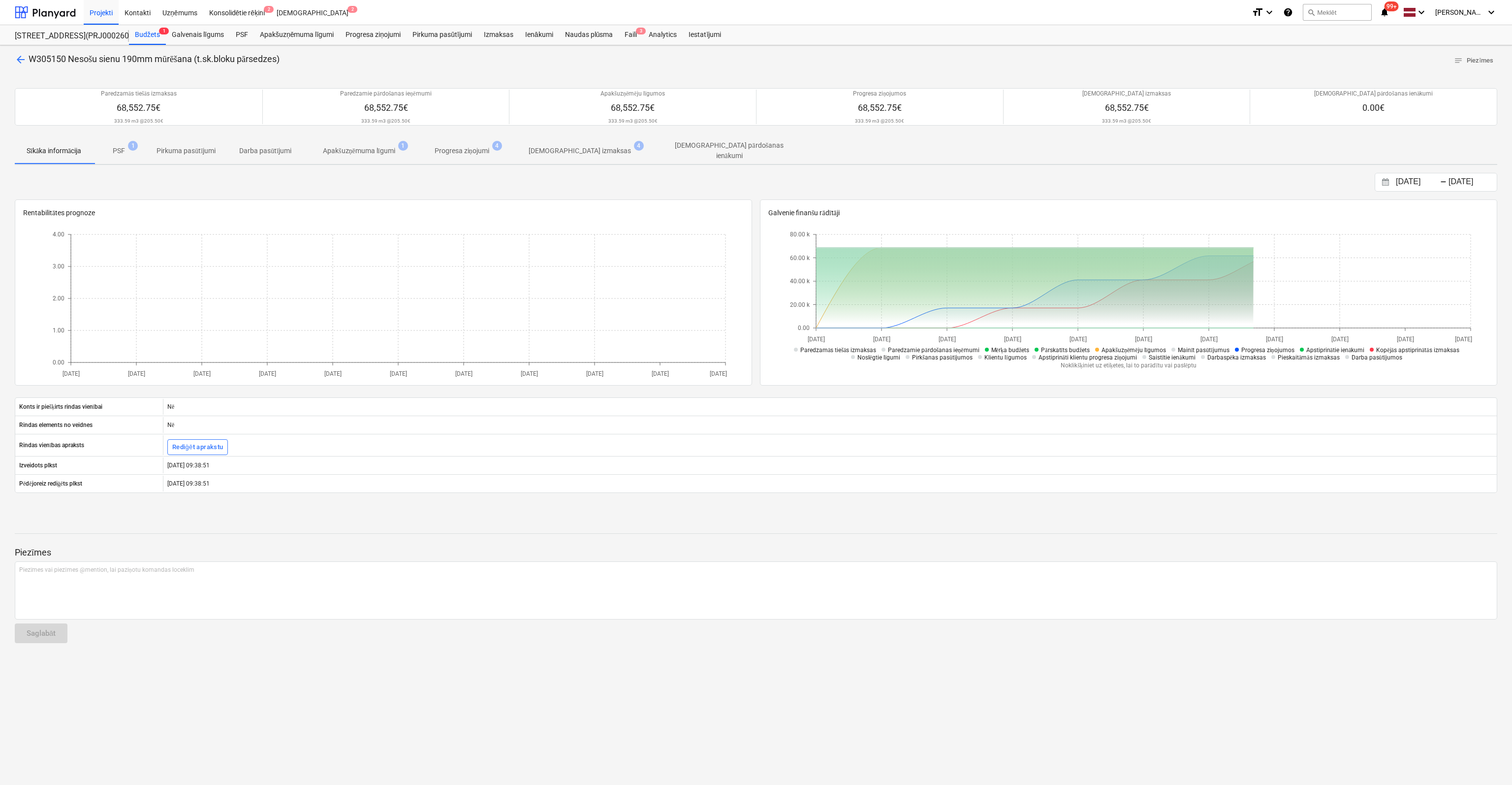
click at [589, 146] on span "[DEMOGRAPHIC_DATA] izmaksas 4" at bounding box center [580, 151] width 118 height 10
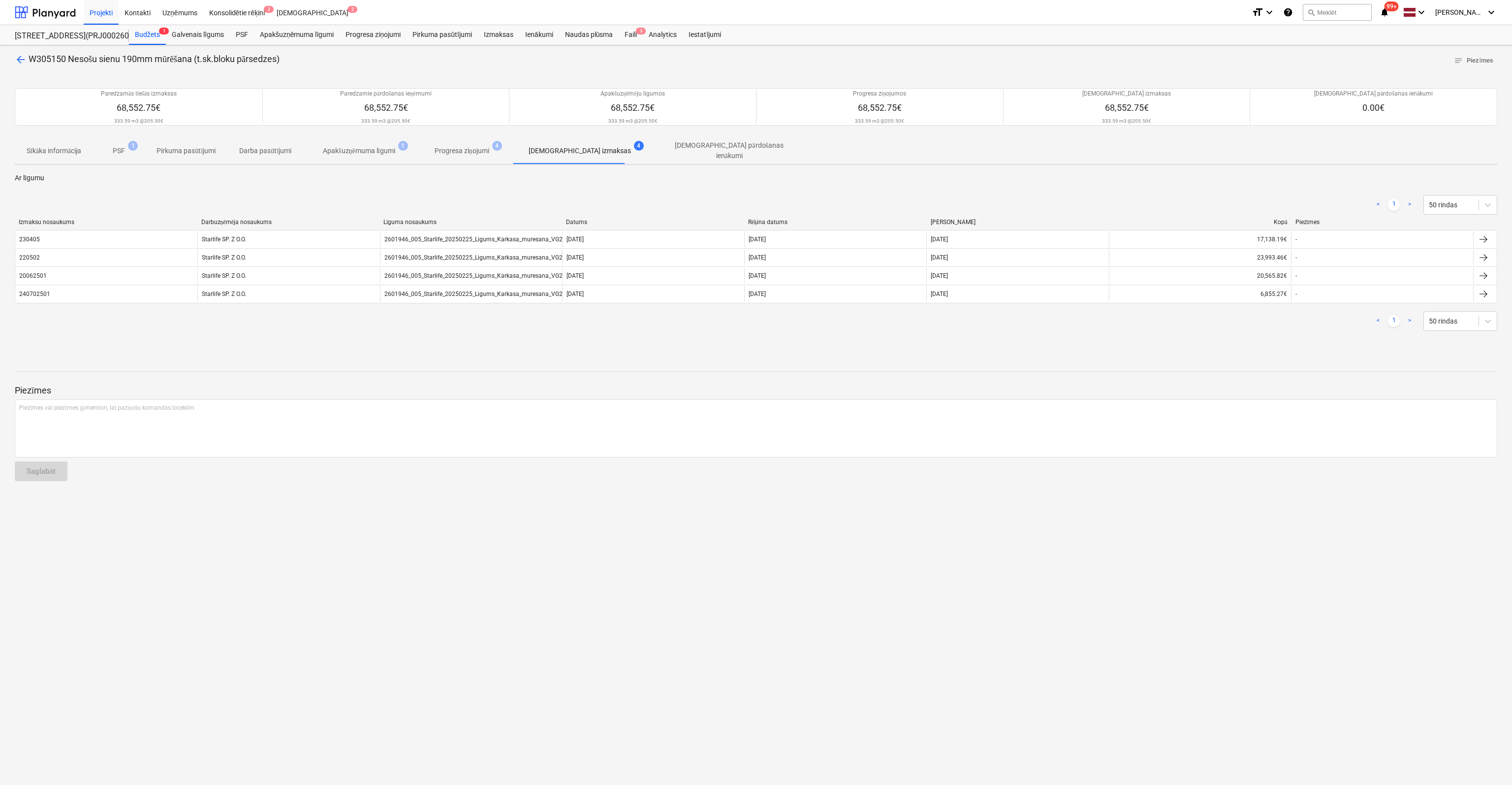
click at [16, 57] on span "arrow_back" at bounding box center [21, 60] width 12 height 12
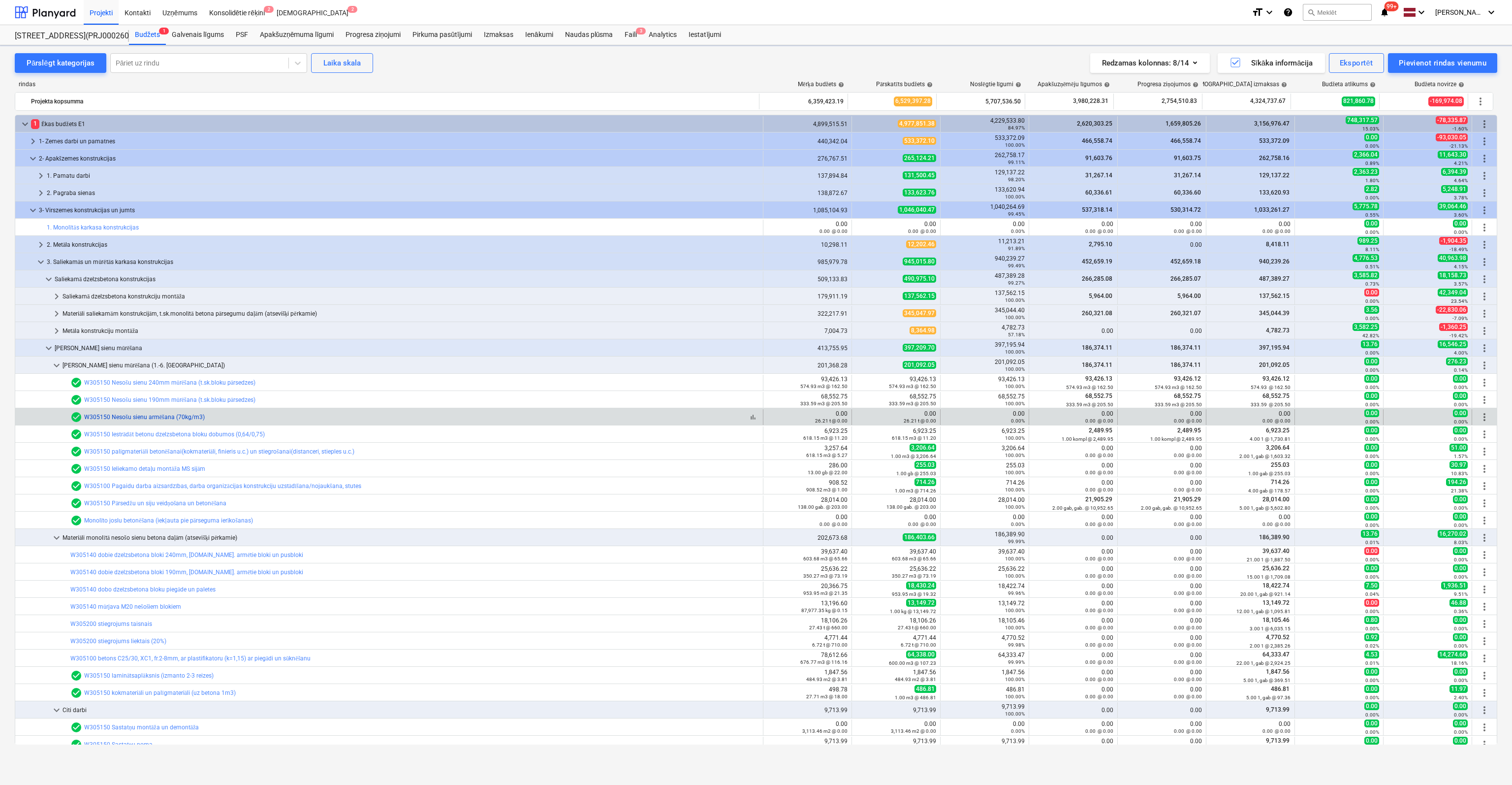
click at [114, 416] on link "W305150 Nesošu sienu armēšana (70kg/m3)" at bounding box center [144, 417] width 121 height 7
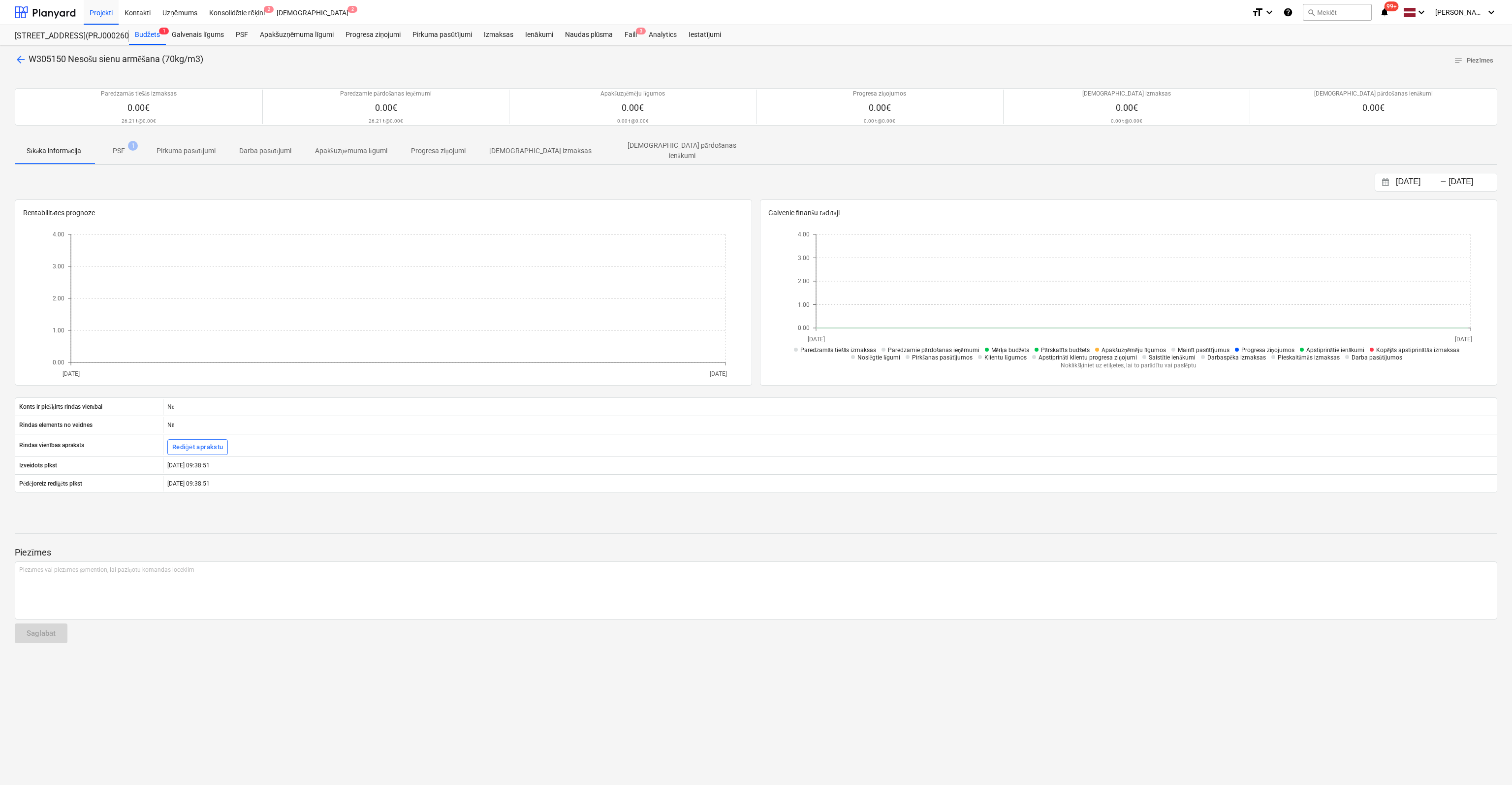
click at [20, 58] on span "arrow_back" at bounding box center [21, 60] width 12 height 12
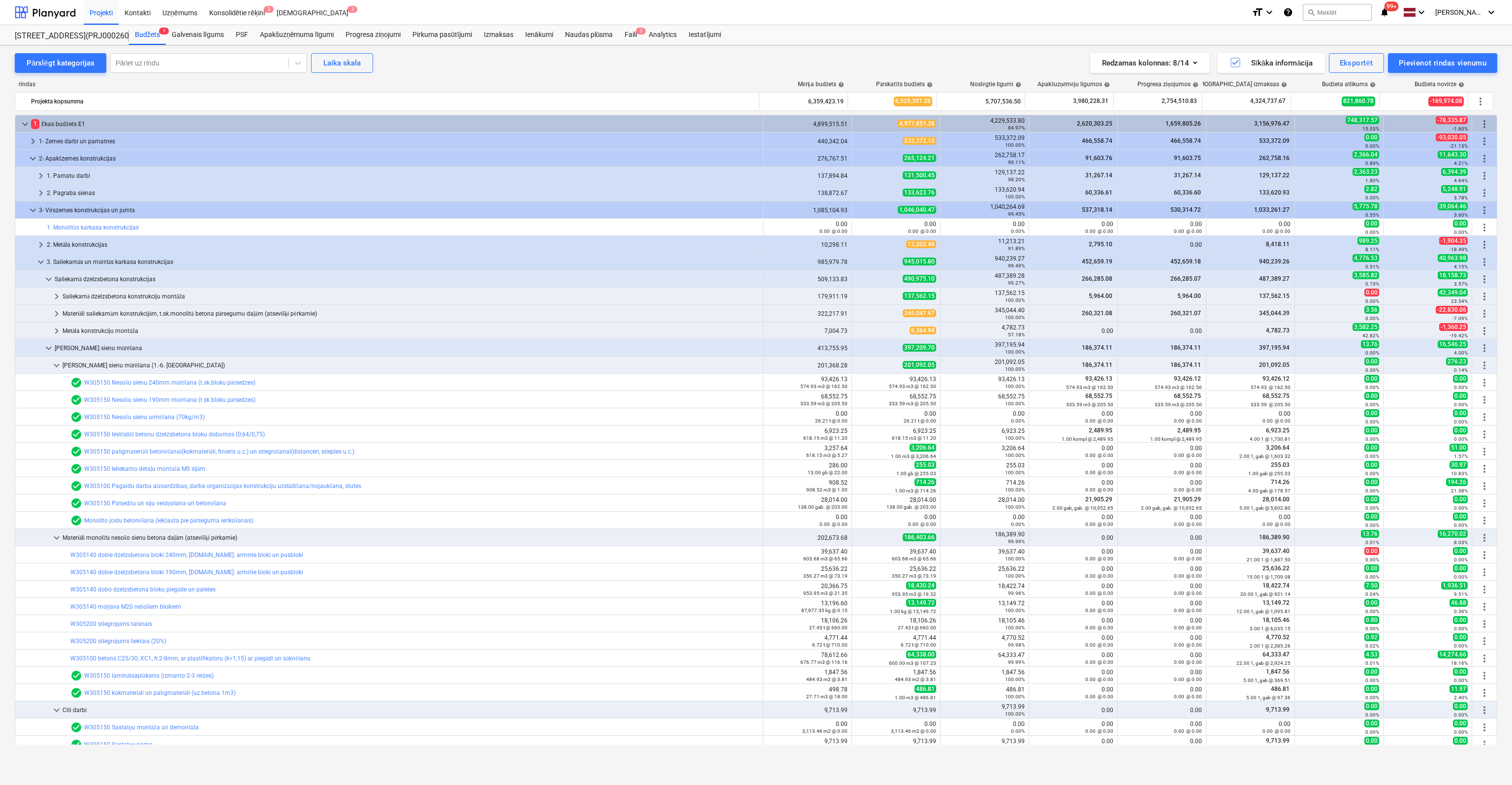
click at [123, 436] on link "W305150 Iestrādāt betonu dzelzsbetona bloku dobumos (0,64/0,75)" at bounding box center [174, 434] width 180 height 7
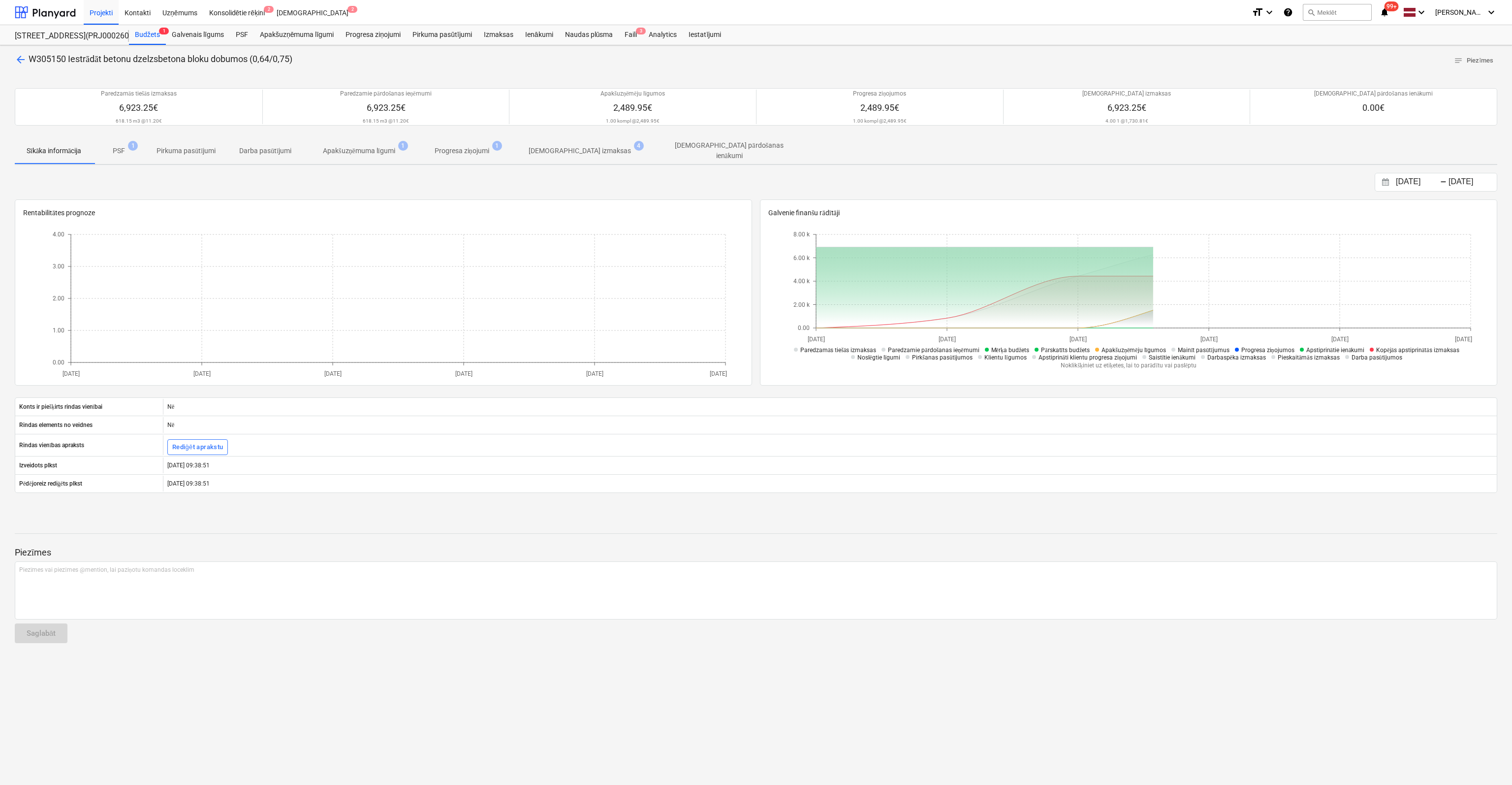
click at [564, 147] on p "[DEMOGRAPHIC_DATA] izmaksas" at bounding box center [580, 151] width 102 height 10
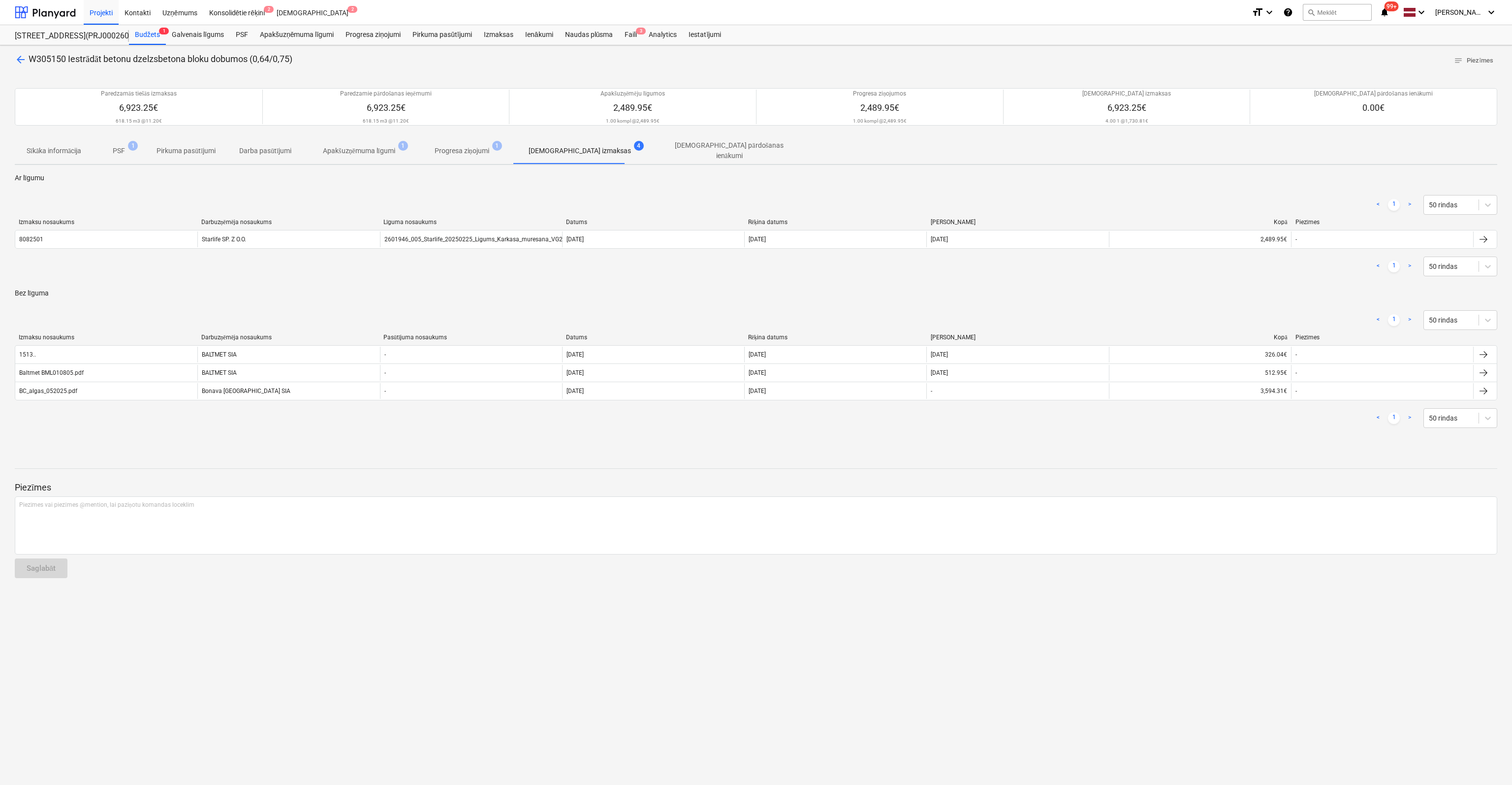
click at [18, 58] on span "arrow_back" at bounding box center [21, 60] width 12 height 12
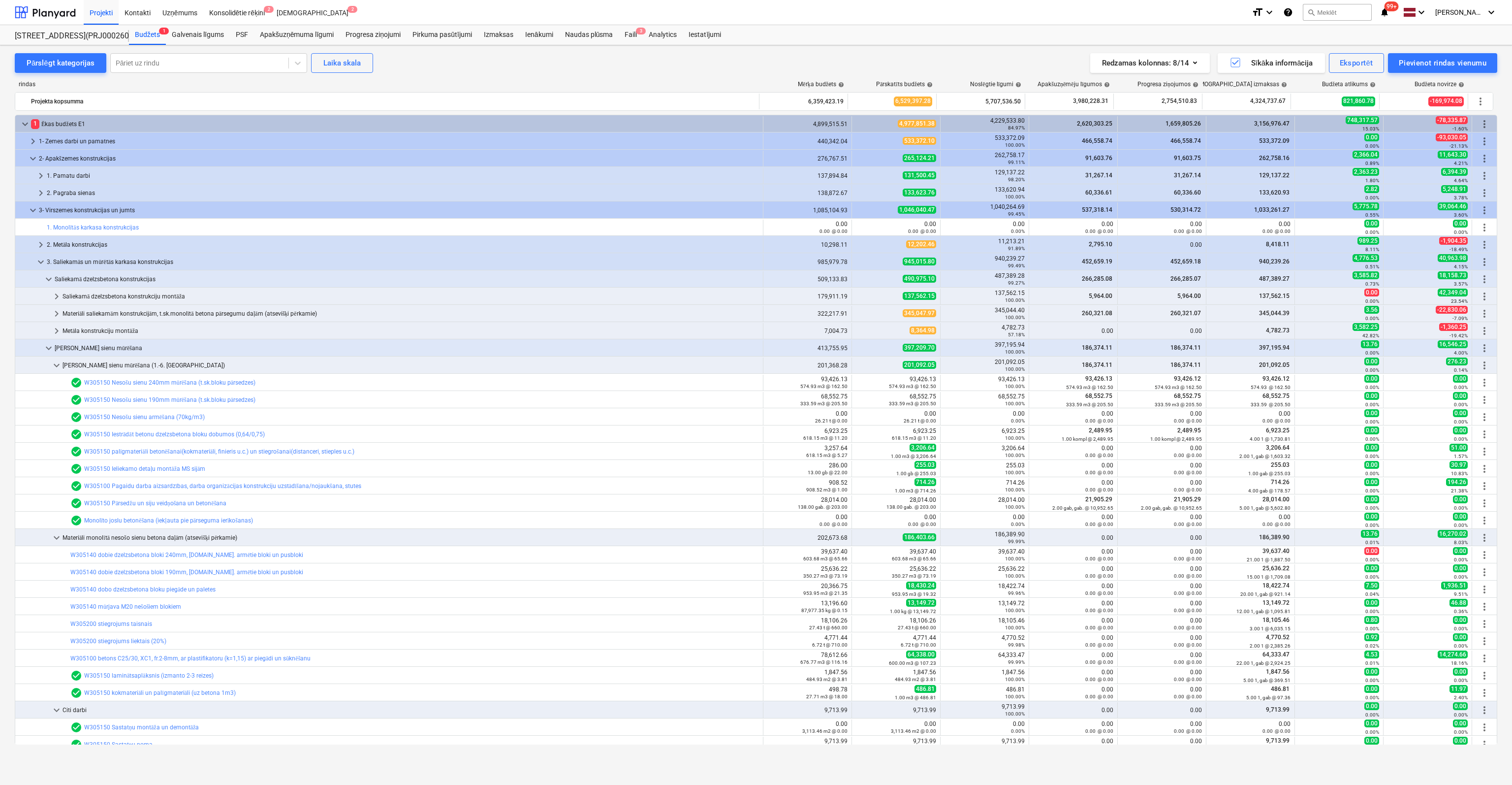
click at [116, 433] on link "W305150 Iestrādāt betonu dzelzsbetona bloku dobumos (0,64/0,75)" at bounding box center [174, 434] width 180 height 7
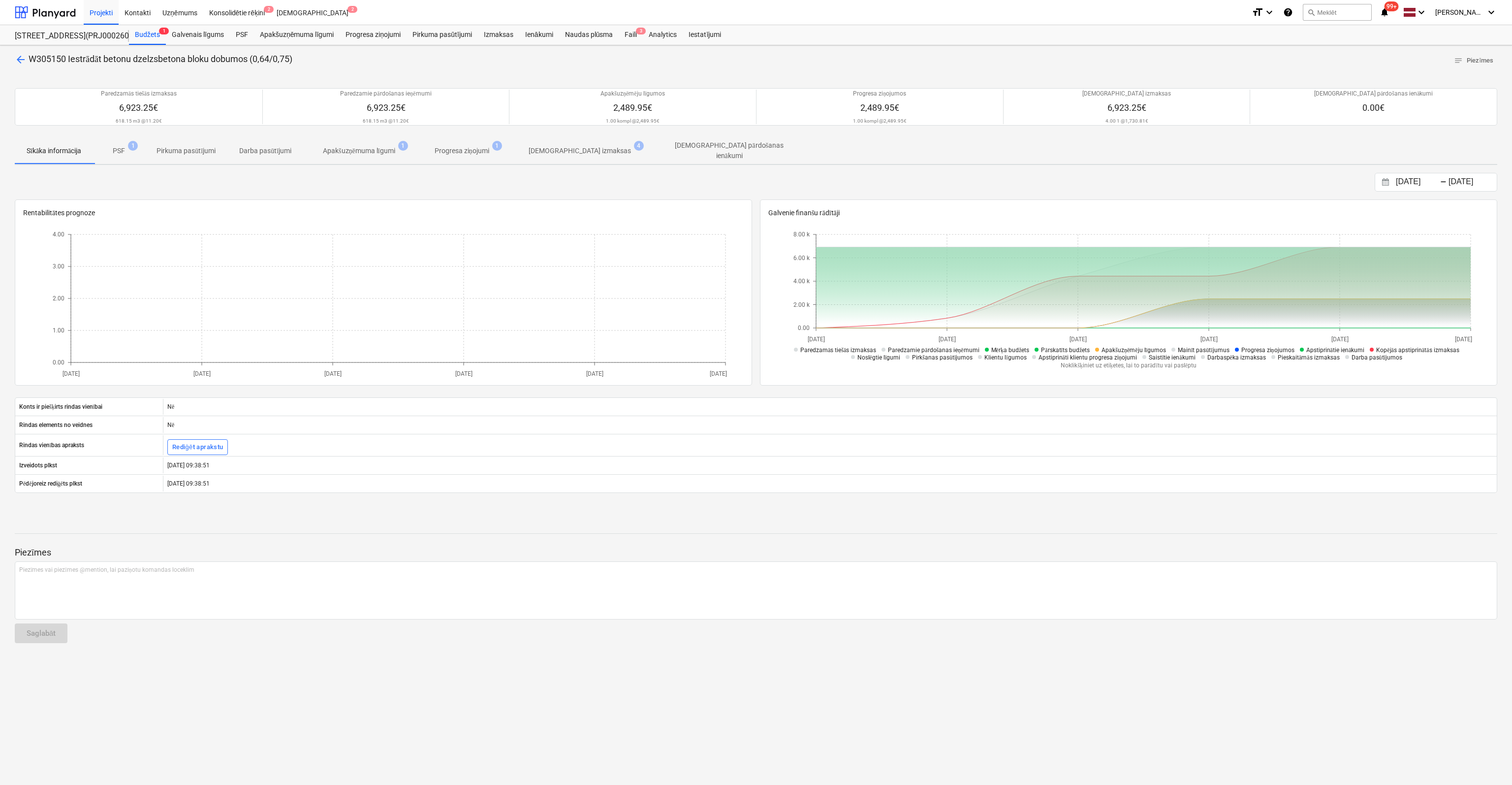
click at [548, 149] on p "[DEMOGRAPHIC_DATA] izmaksas" at bounding box center [580, 151] width 102 height 10
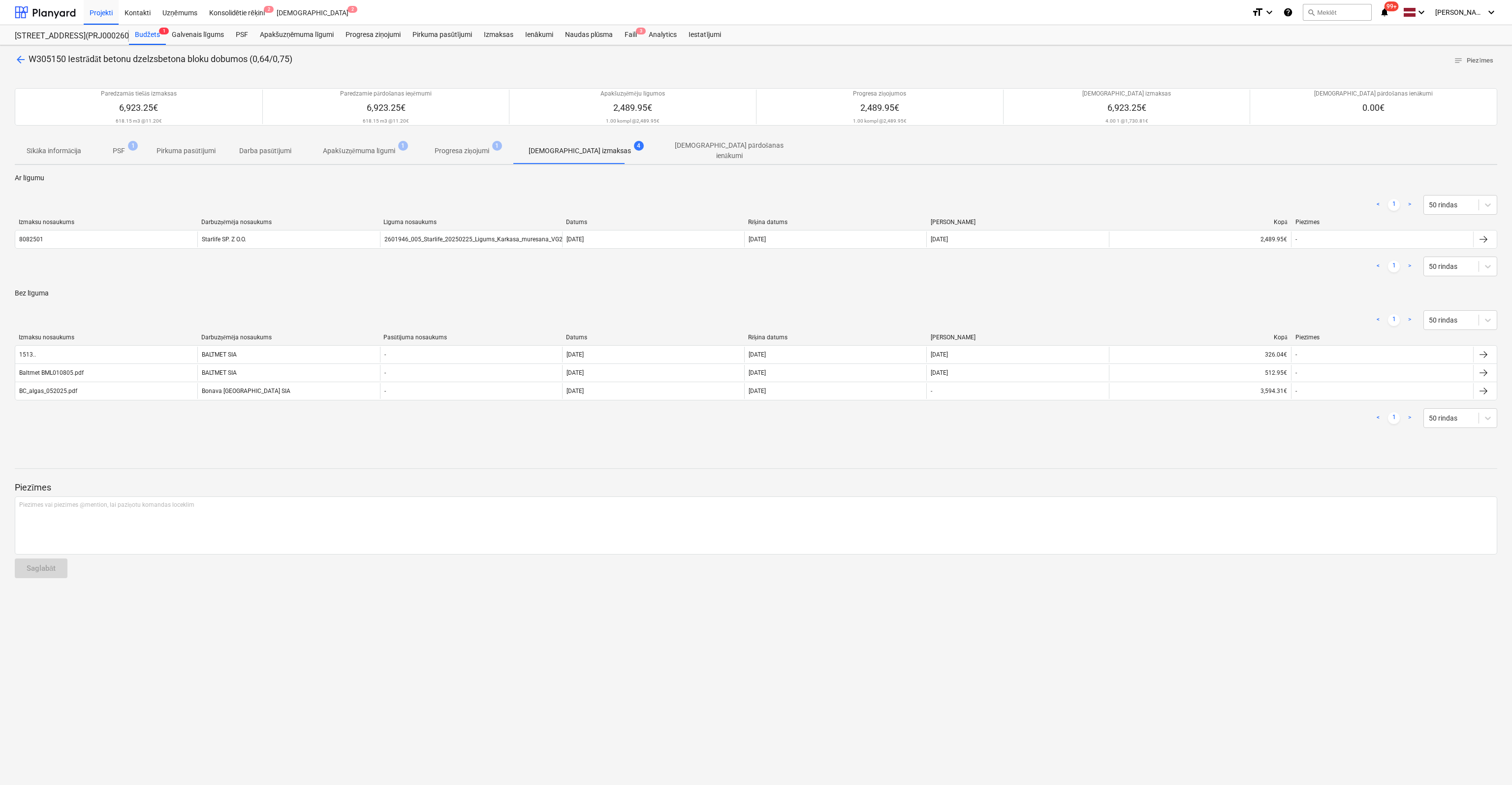
click at [19, 60] on span "arrow_back" at bounding box center [21, 60] width 12 height 12
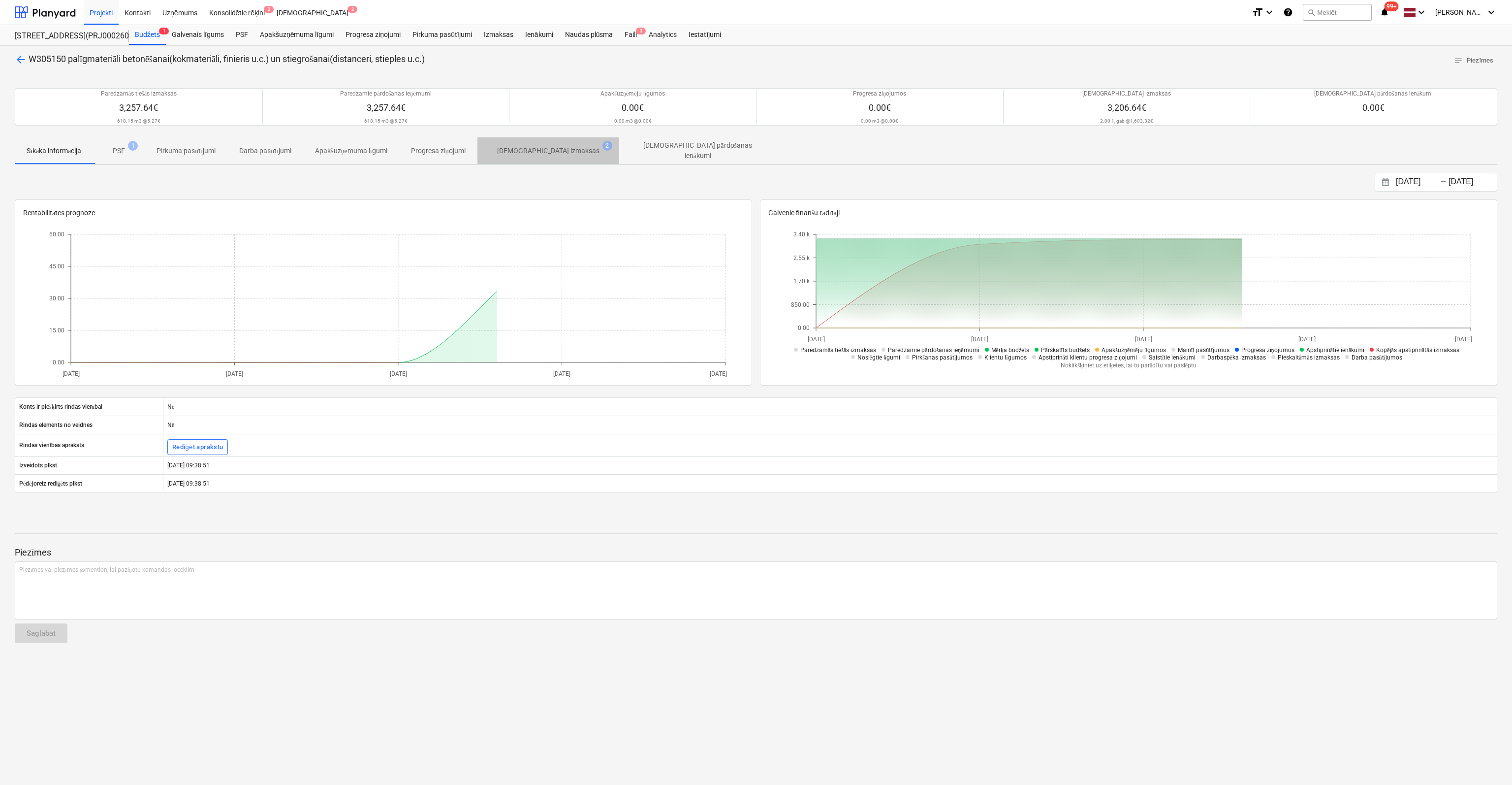
click at [553, 150] on p "[DEMOGRAPHIC_DATA] izmaksas" at bounding box center [548, 151] width 102 height 10
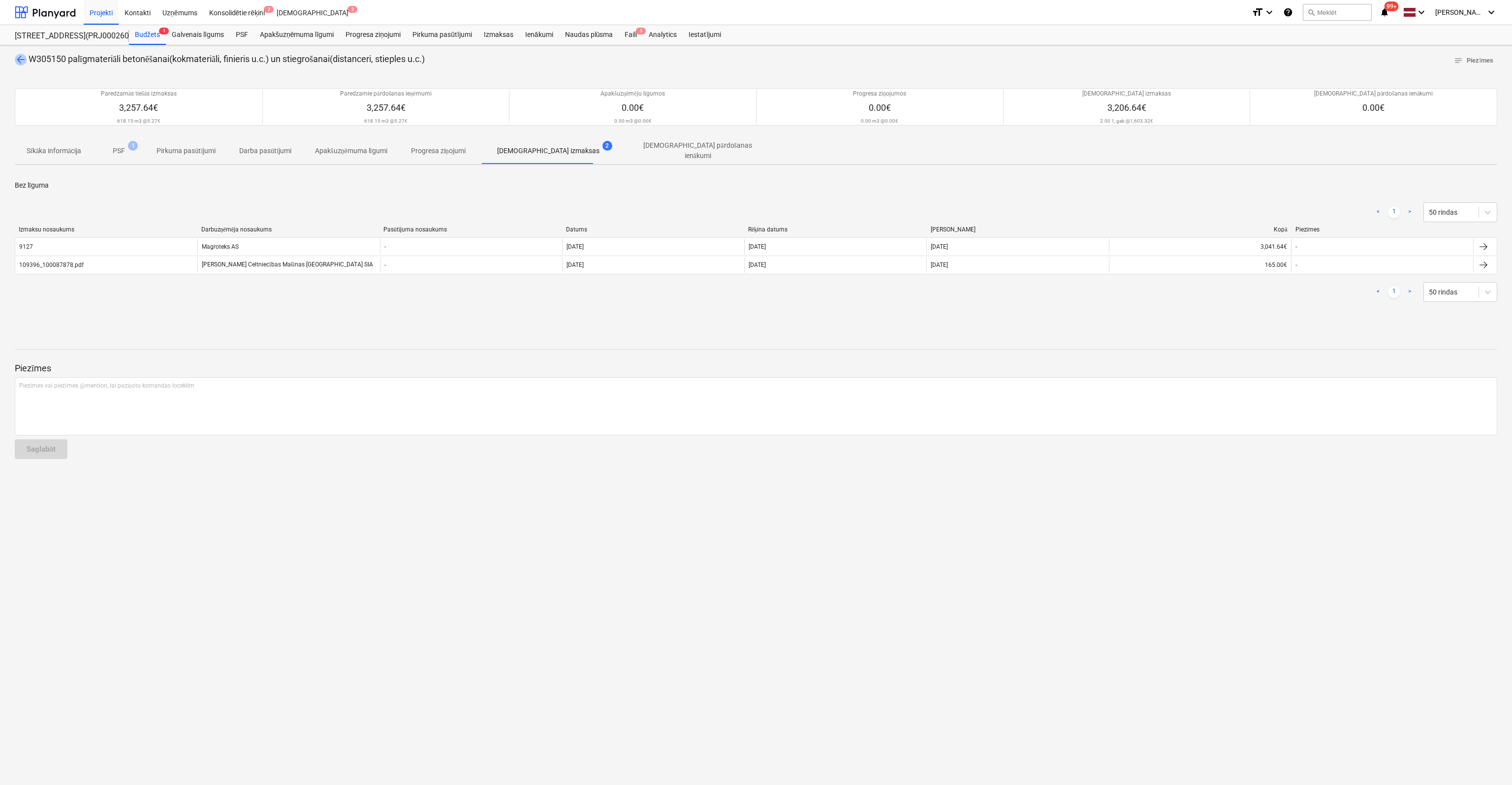
click at [20, 61] on span "arrow_back" at bounding box center [21, 60] width 12 height 12
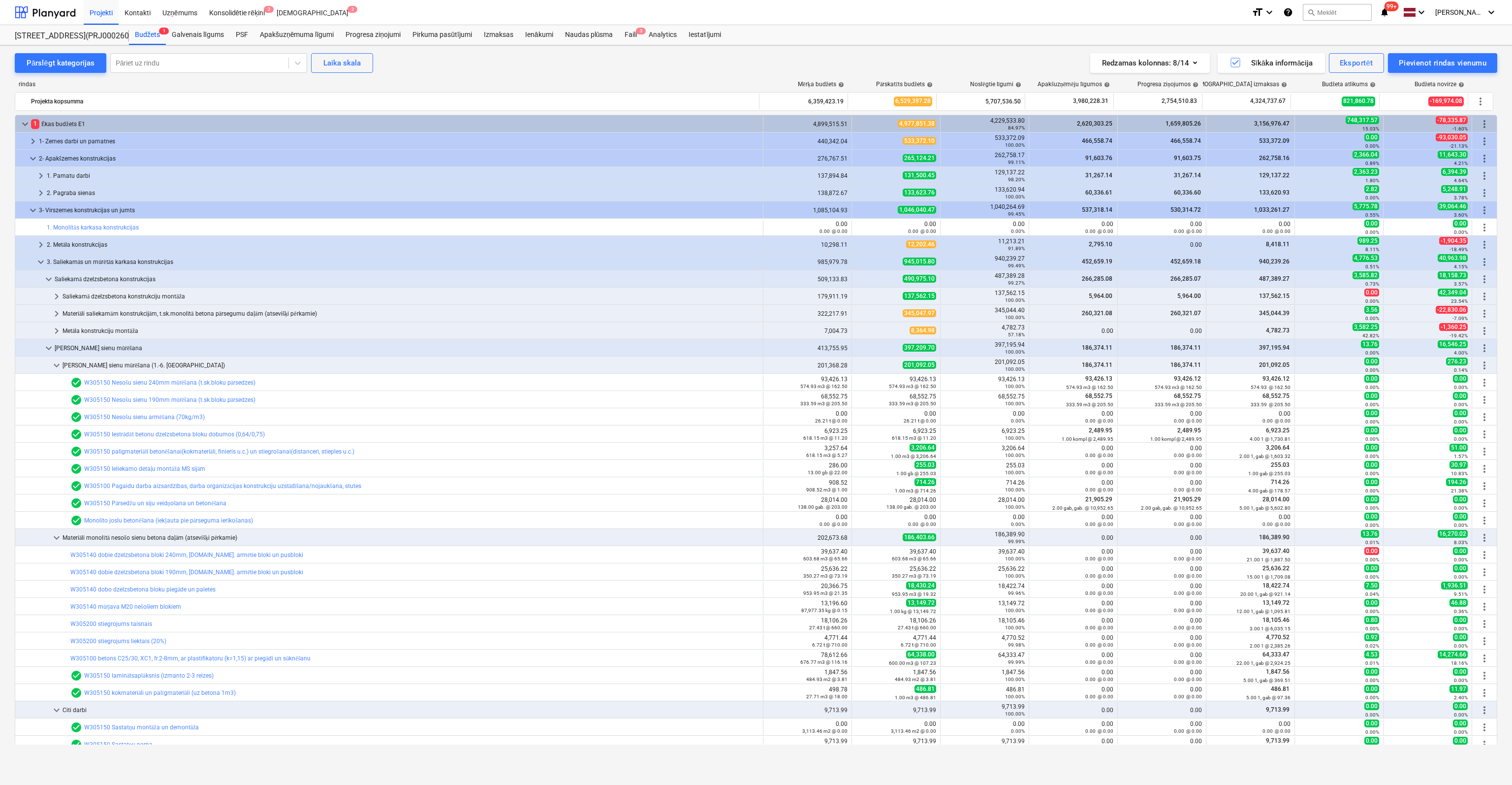
click at [132, 450] on link "W305150 palīgmateriāli betonēšanai(kokmateriāli, finieris u.c.) un stiegrošanai…" at bounding box center [219, 451] width 270 height 7
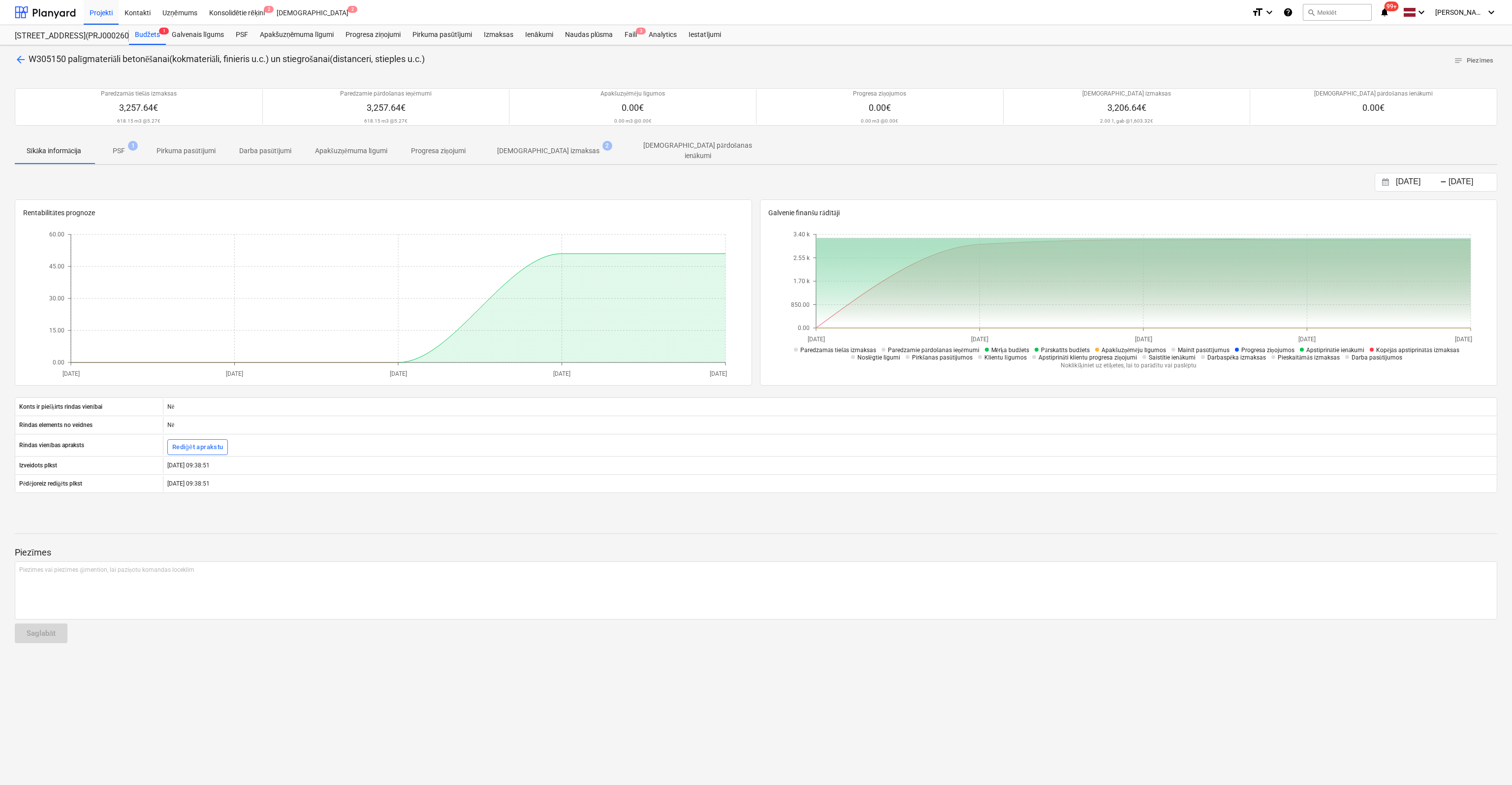
click at [550, 152] on p "[DEMOGRAPHIC_DATA] izmaksas" at bounding box center [548, 151] width 102 height 10
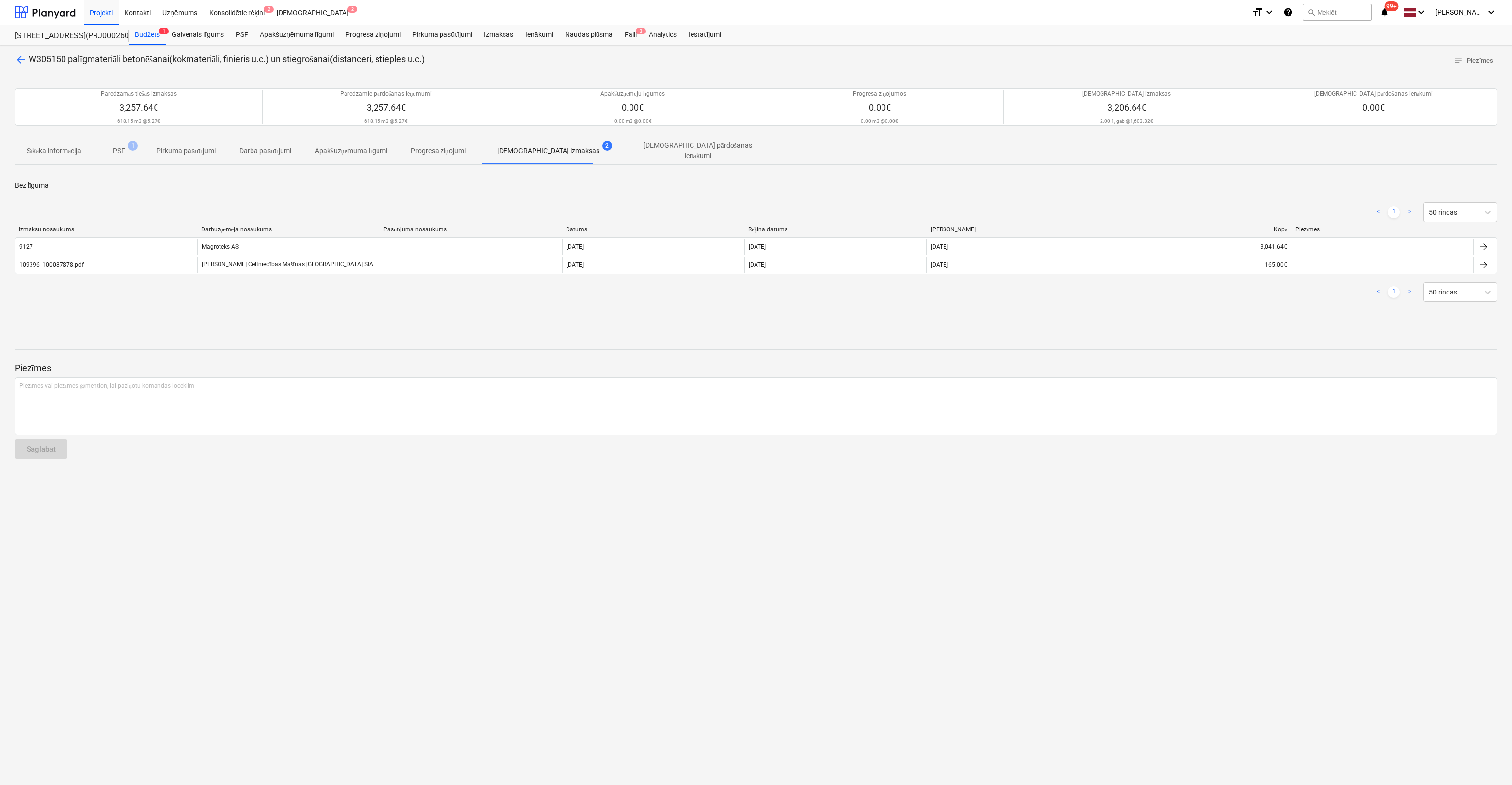
click at [18, 60] on span "arrow_back" at bounding box center [21, 60] width 12 height 12
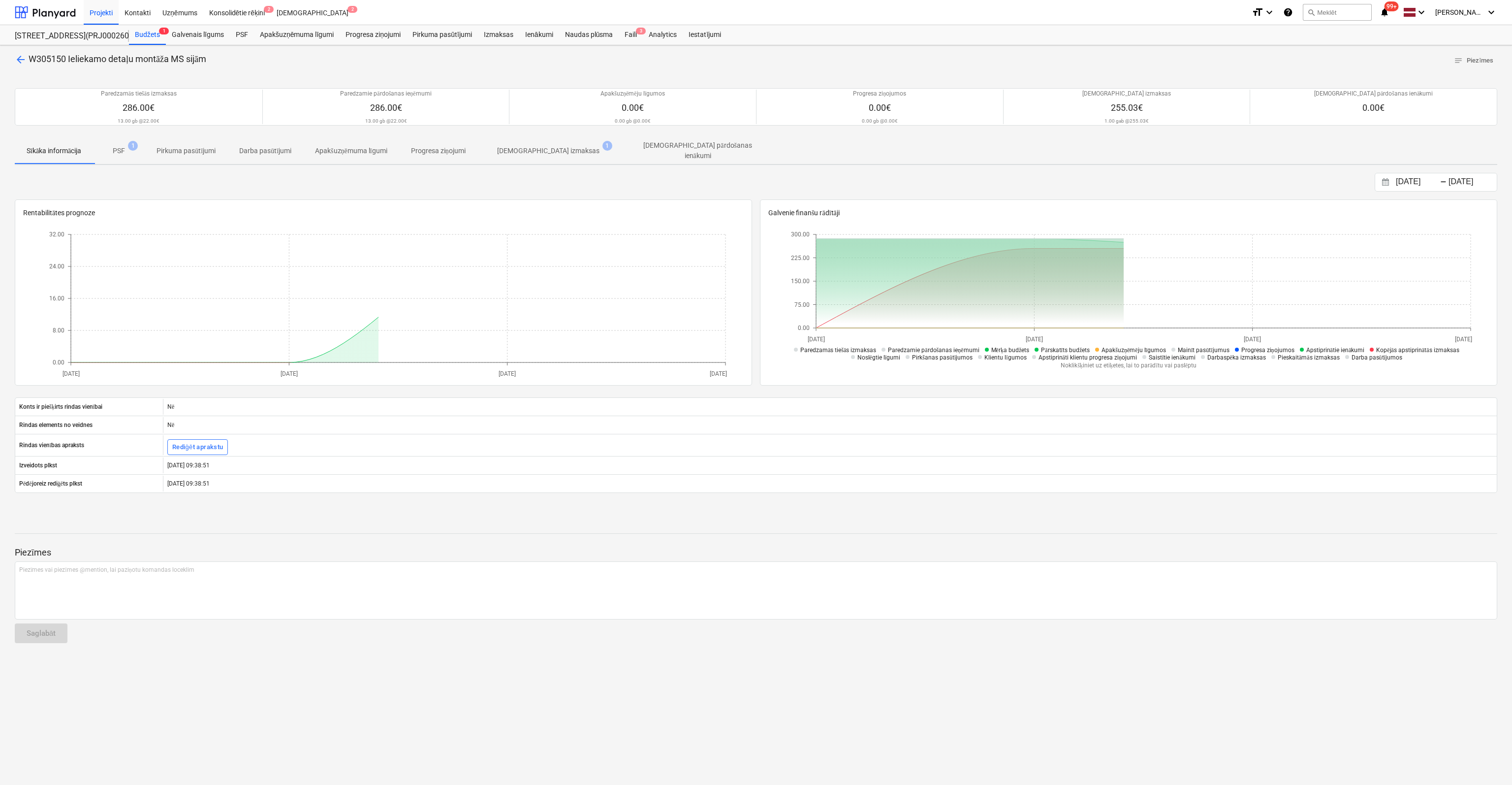
click at [524, 143] on span "[DEMOGRAPHIC_DATA] izmaksas 1" at bounding box center [548, 151] width 142 height 18
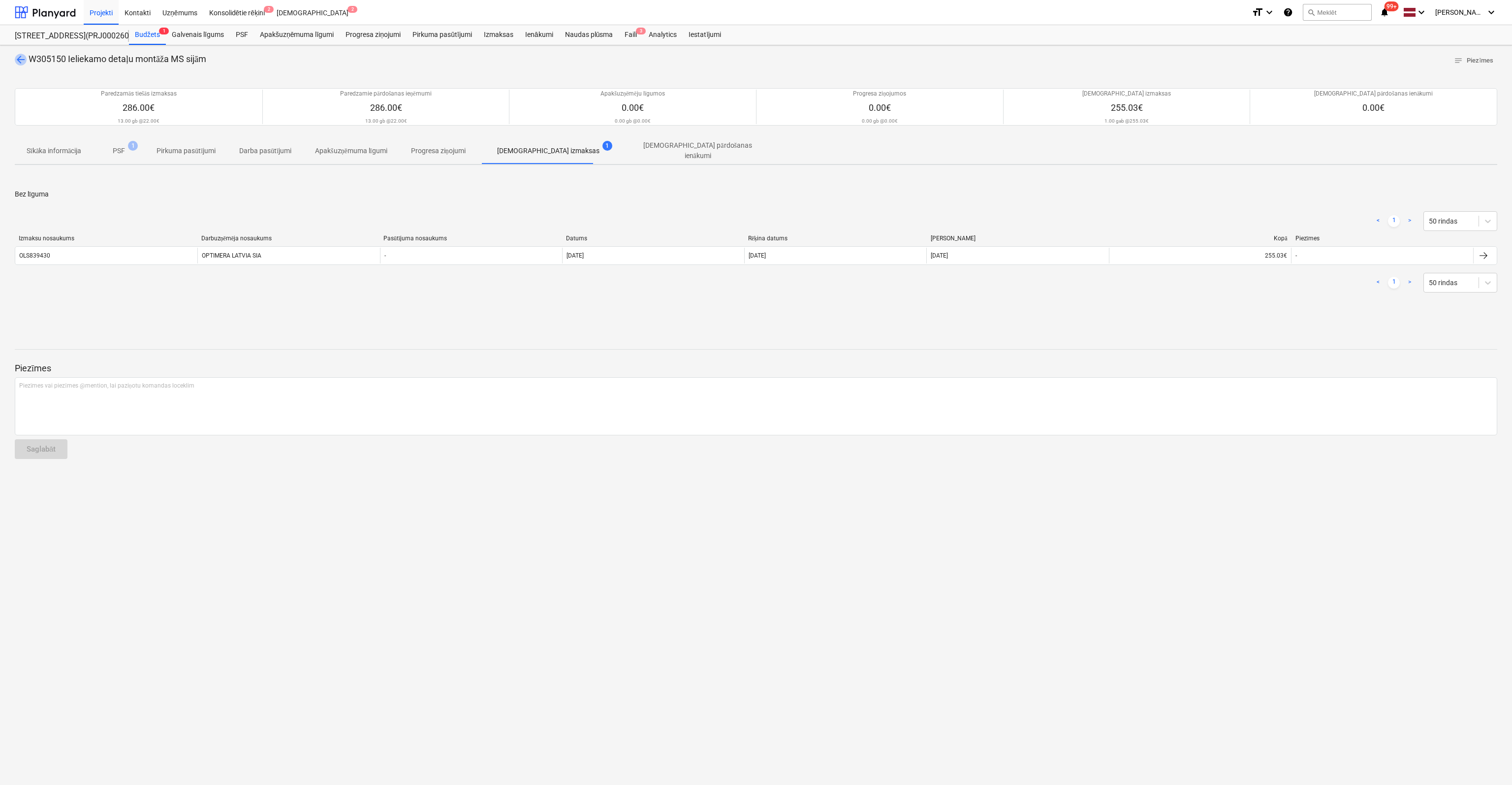
click at [18, 58] on span "arrow_back" at bounding box center [21, 60] width 12 height 12
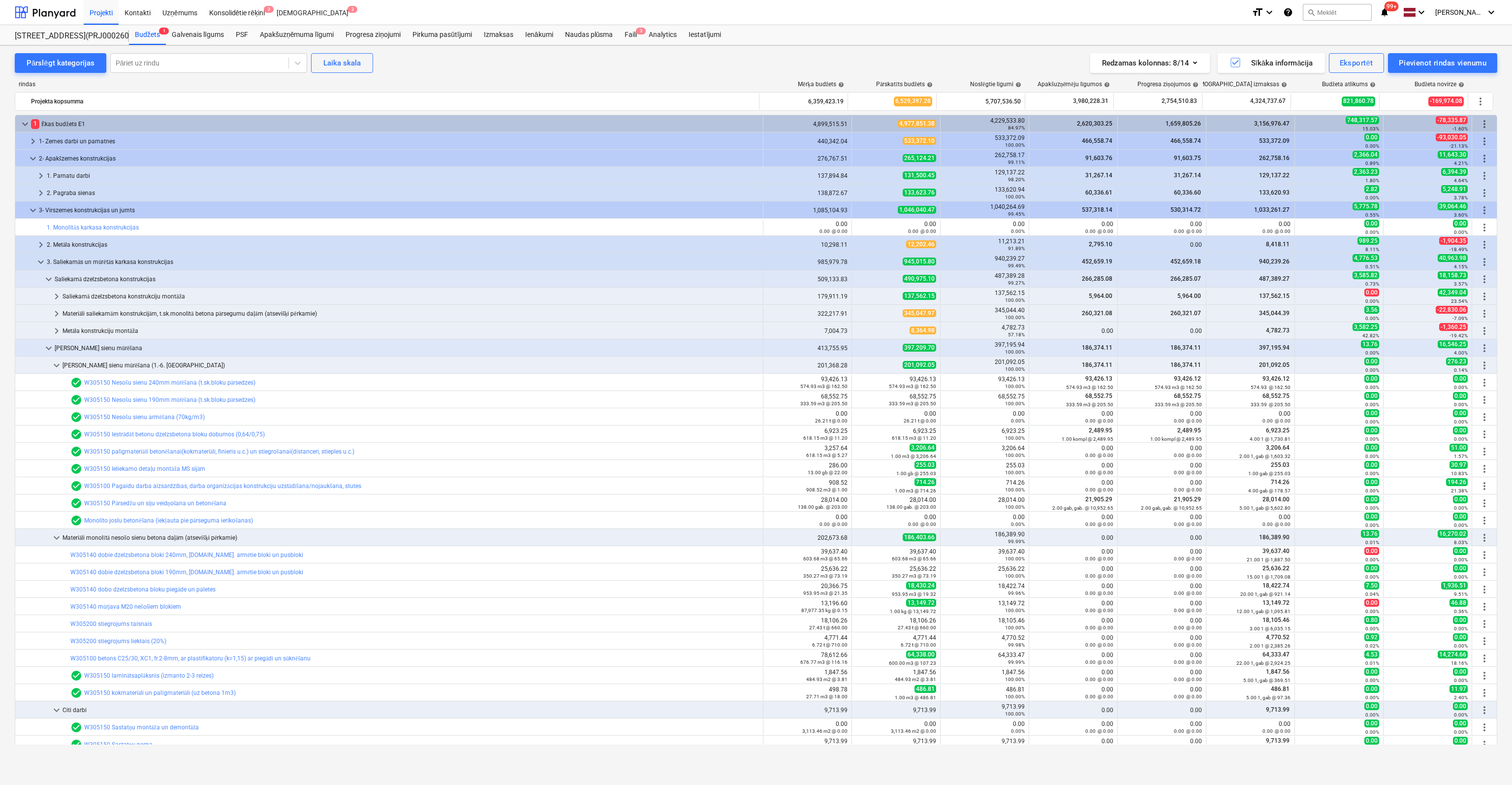
click at [158, 448] on link "W305150 palīgmateriāli betonēšanai(kokmateriāli, finieris u.c.) un stiegrošanai…" at bounding box center [219, 451] width 270 height 7
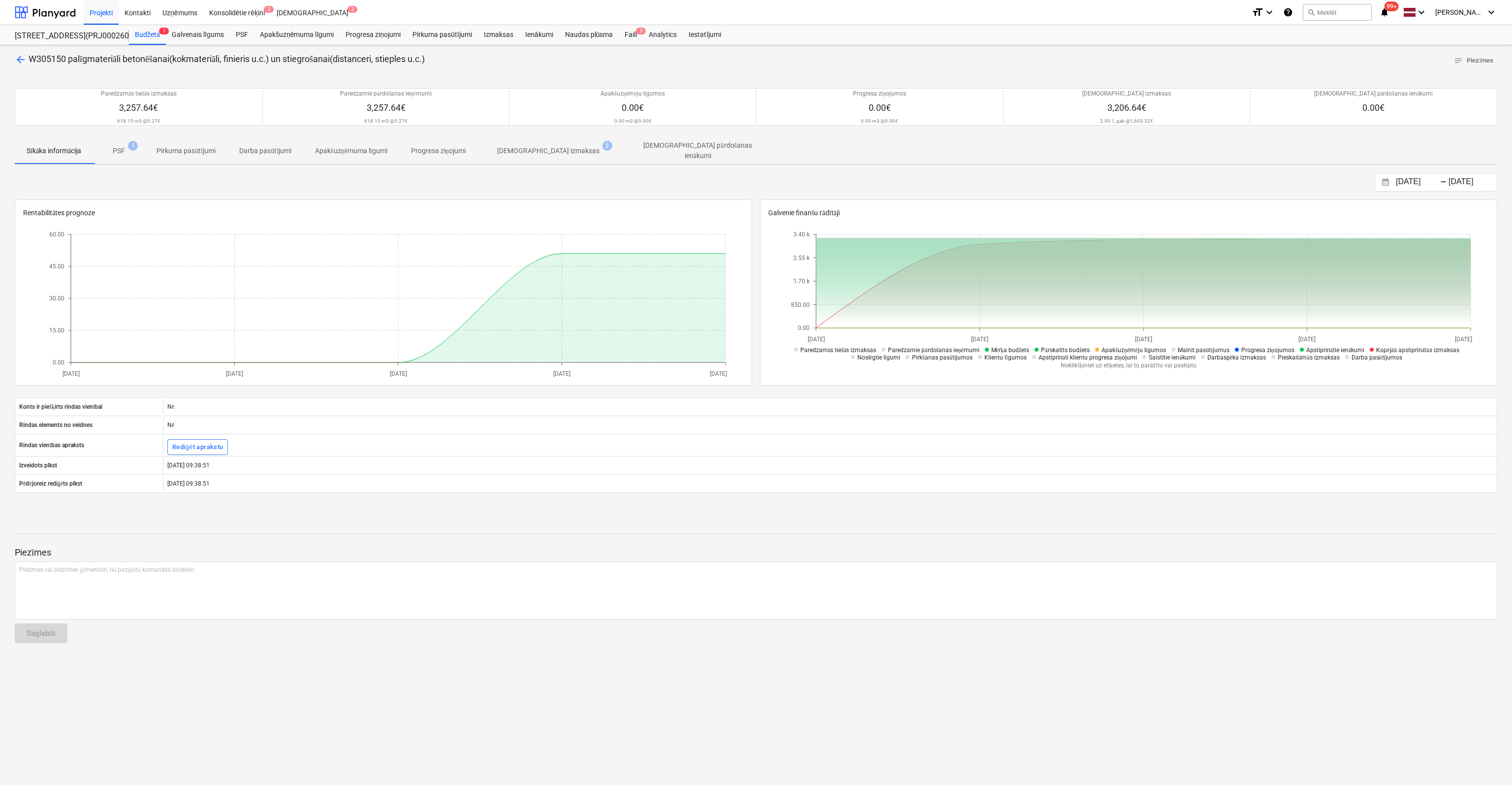
click at [544, 146] on p "[DEMOGRAPHIC_DATA] izmaksas" at bounding box center [548, 151] width 102 height 10
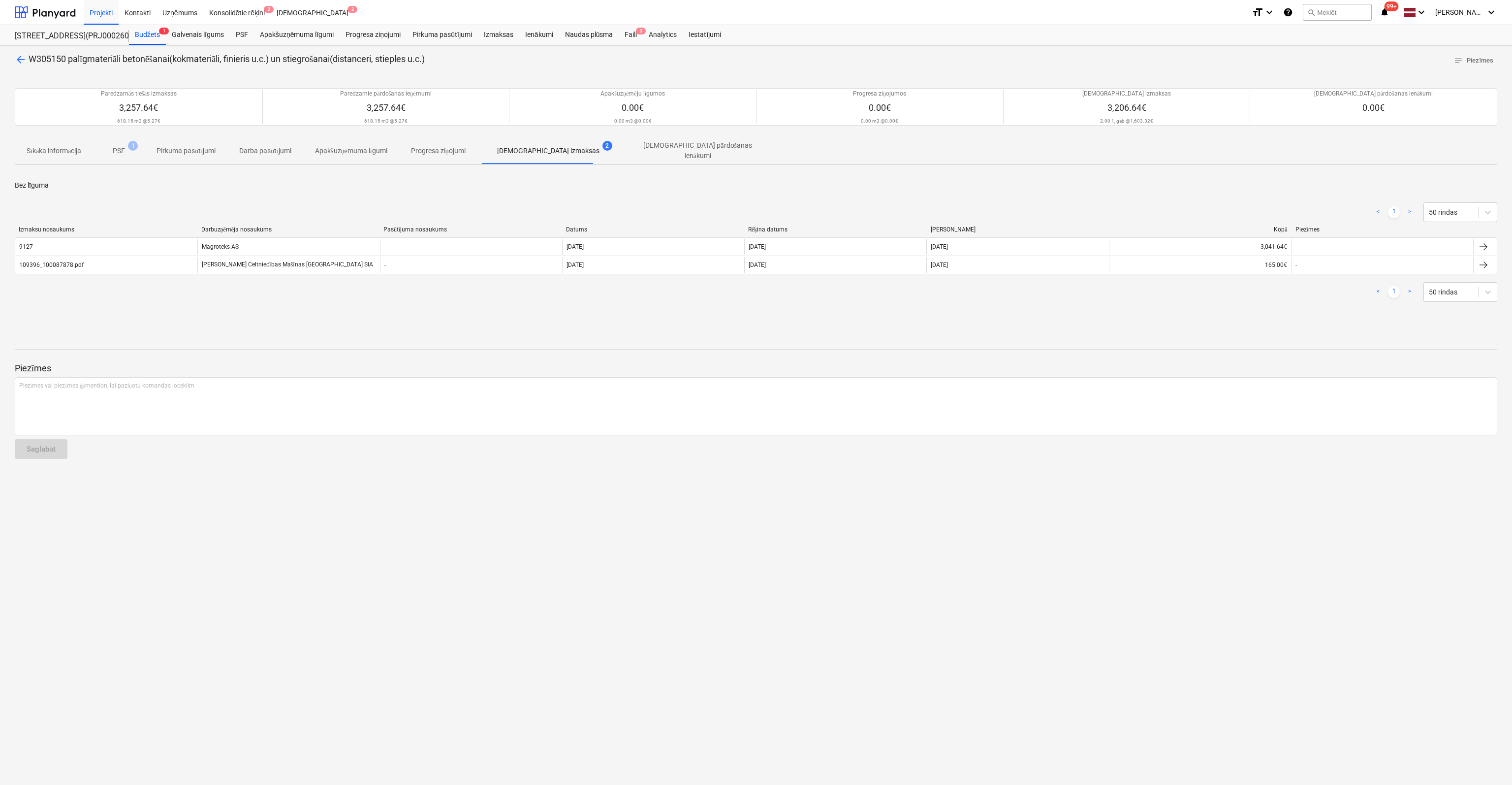
click at [18, 60] on span "arrow_back" at bounding box center [21, 60] width 12 height 12
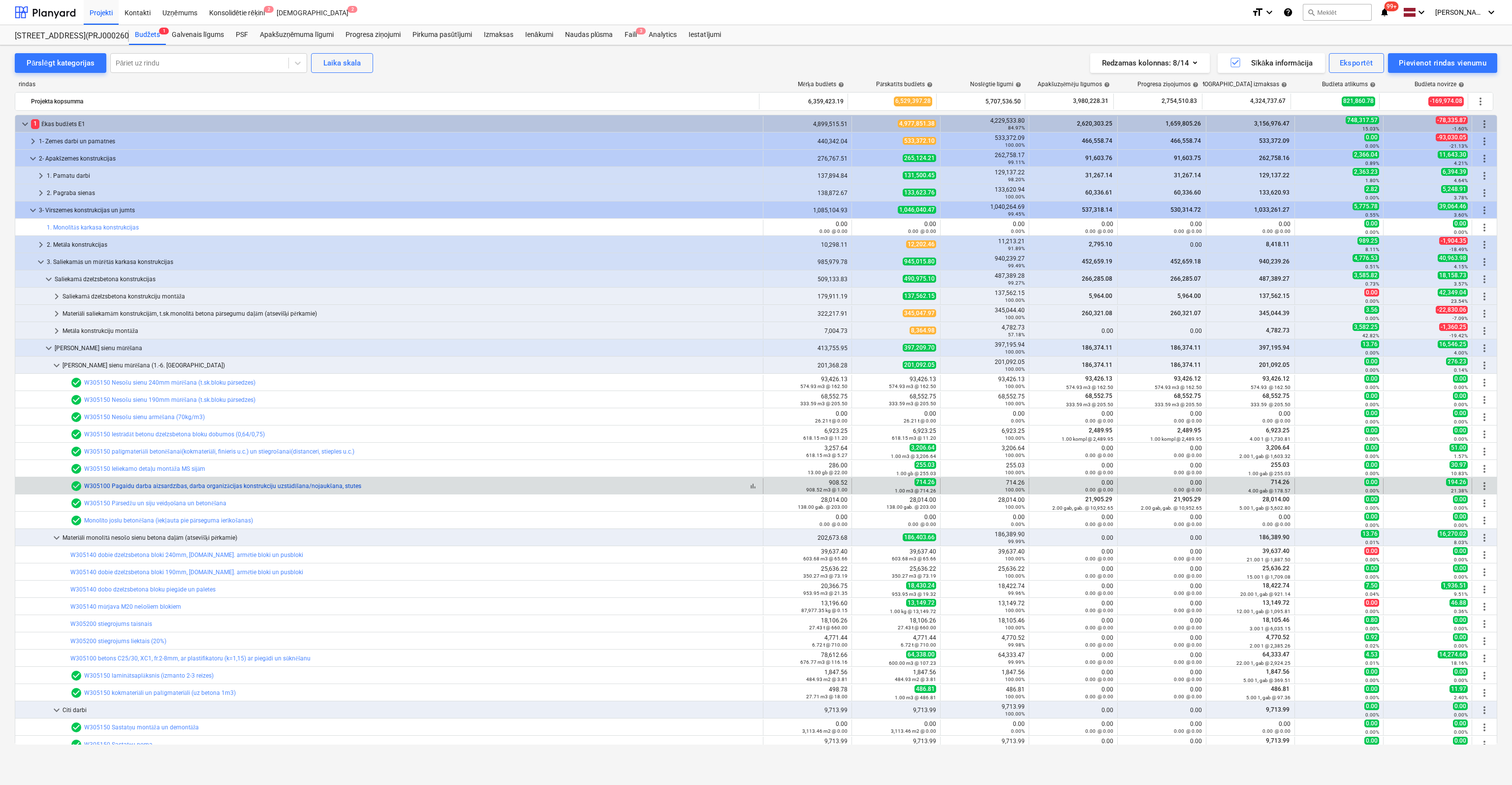
click at [154, 485] on link "W305100 Pagaidu darba aizsardzības, darba organizācijas konstrukciju uzstādīšan…" at bounding box center [222, 486] width 277 height 7
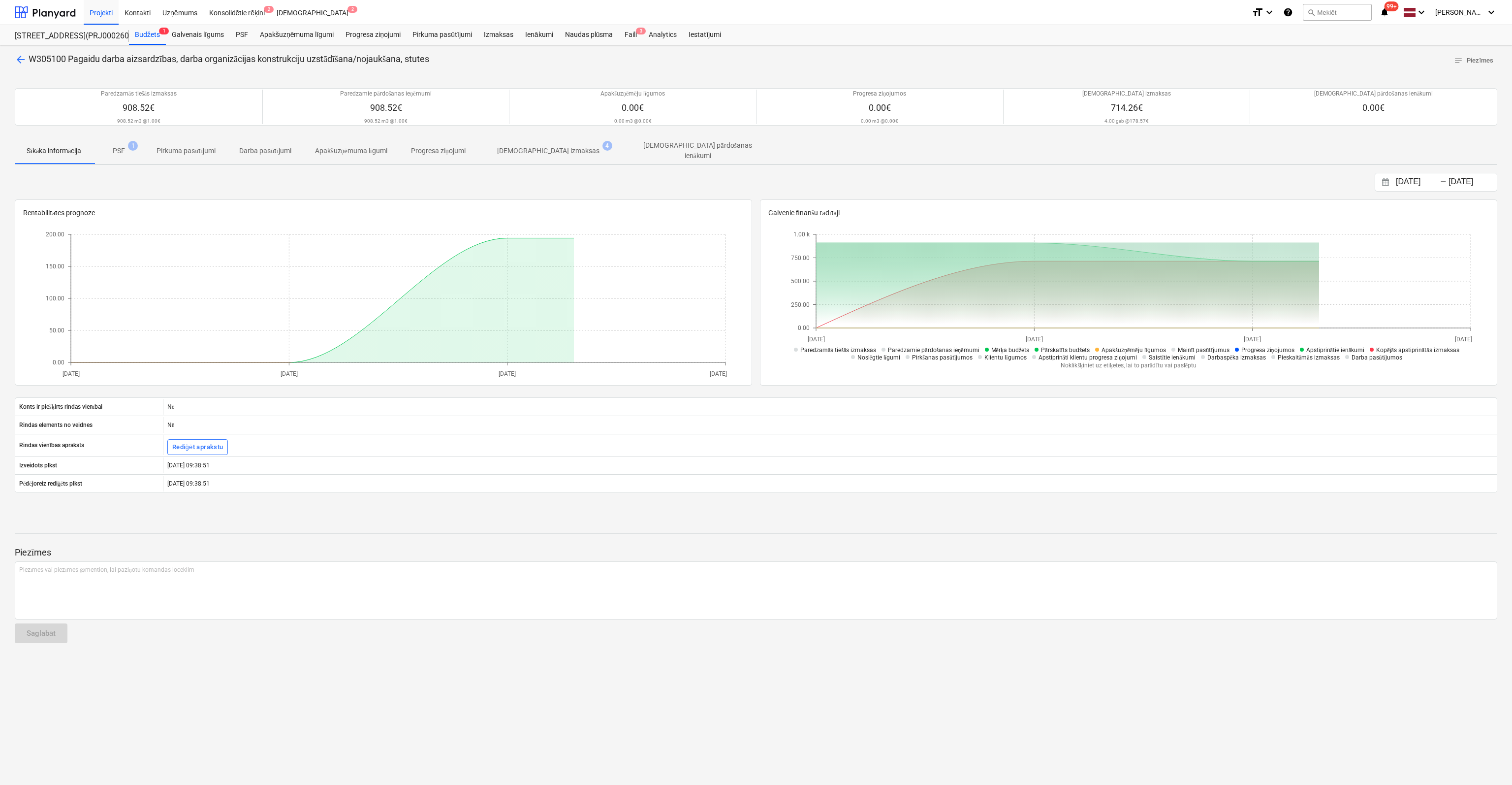
click at [532, 149] on p "[DEMOGRAPHIC_DATA] izmaksas" at bounding box center [548, 151] width 102 height 10
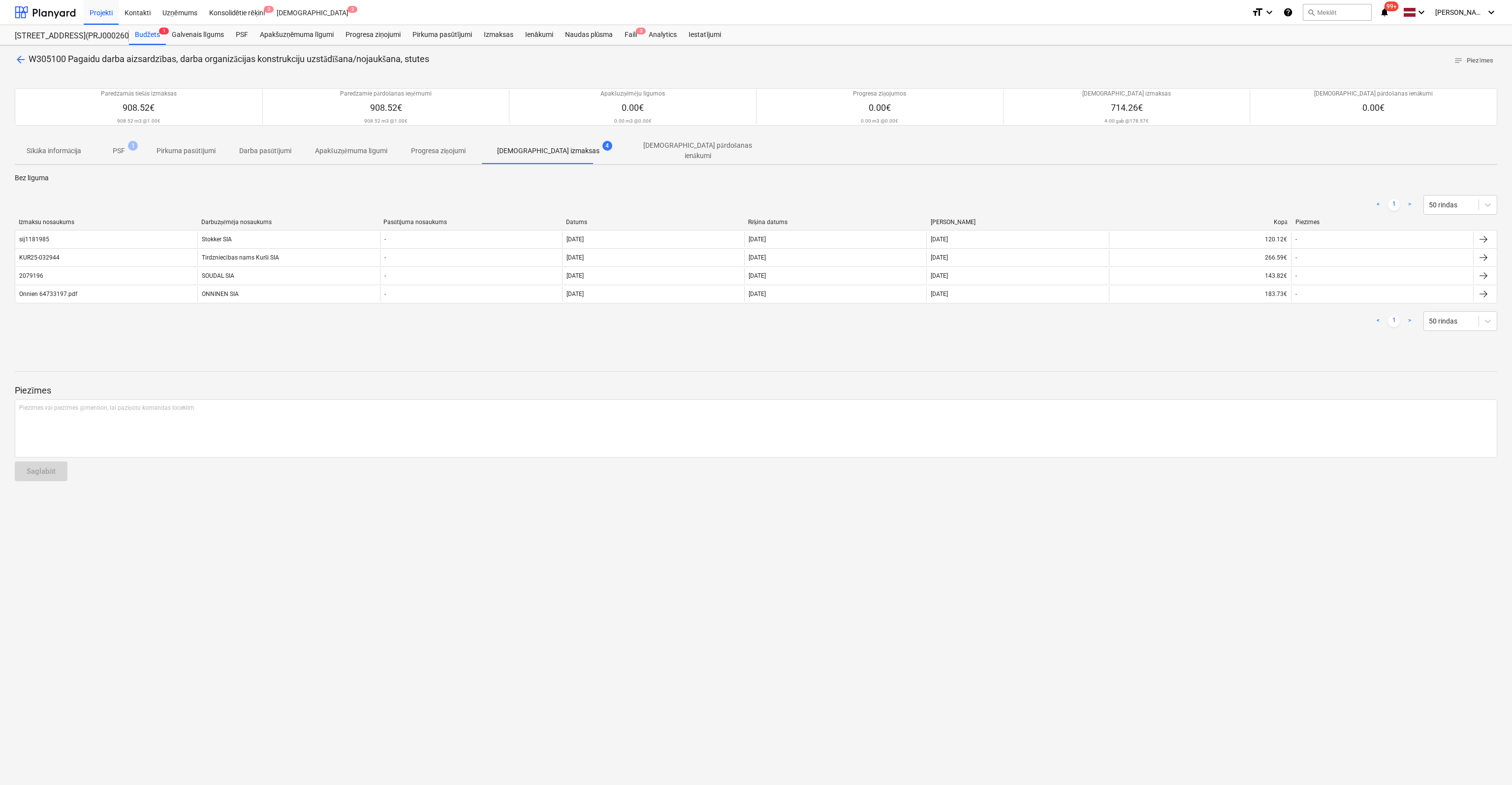
click at [19, 58] on span "arrow_back" at bounding box center [21, 60] width 12 height 12
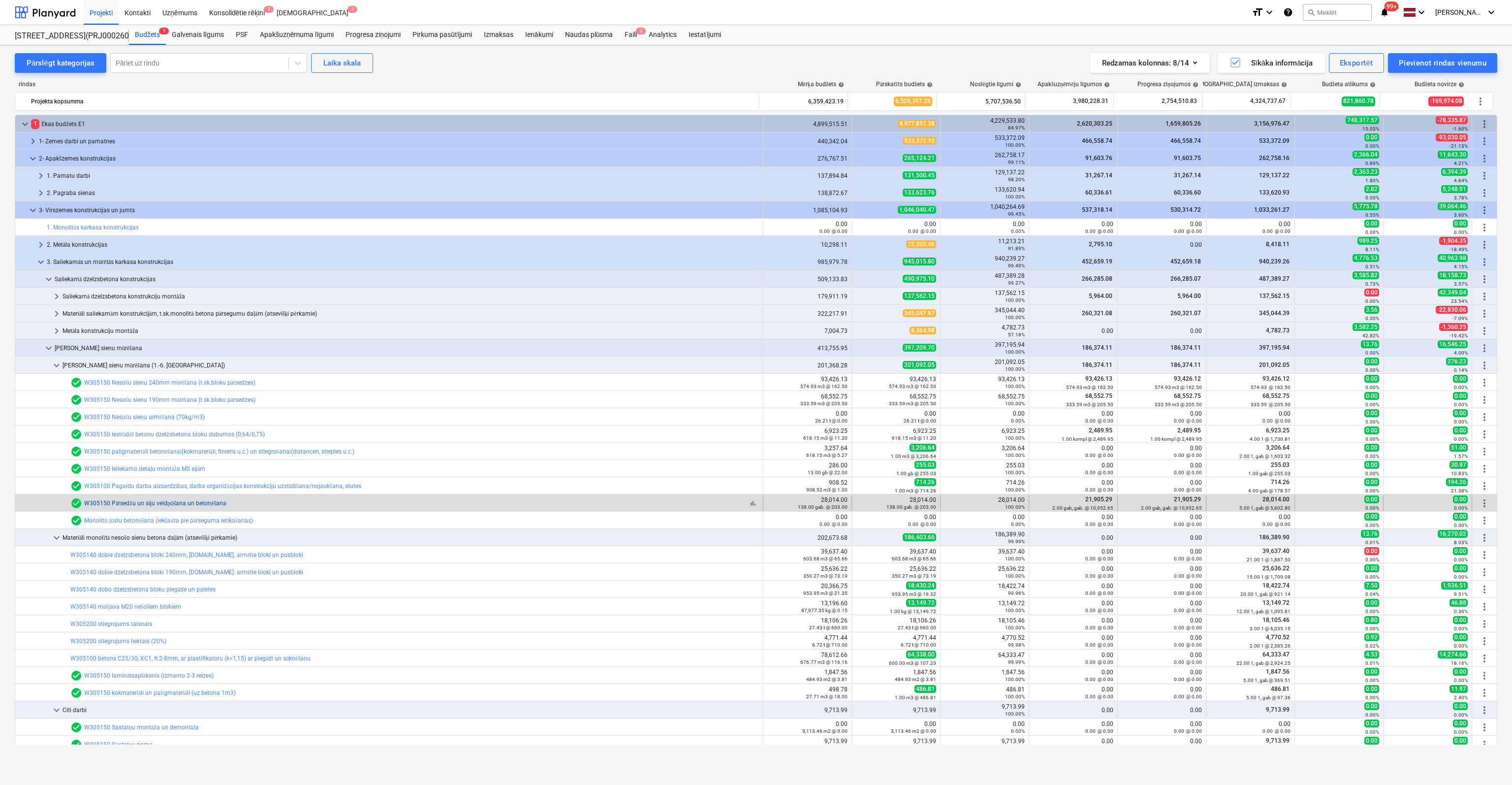
click at [186, 504] on link "W305150 Pārsedžu un siju veidņošana un betonēšana" at bounding box center [155, 503] width 142 height 7
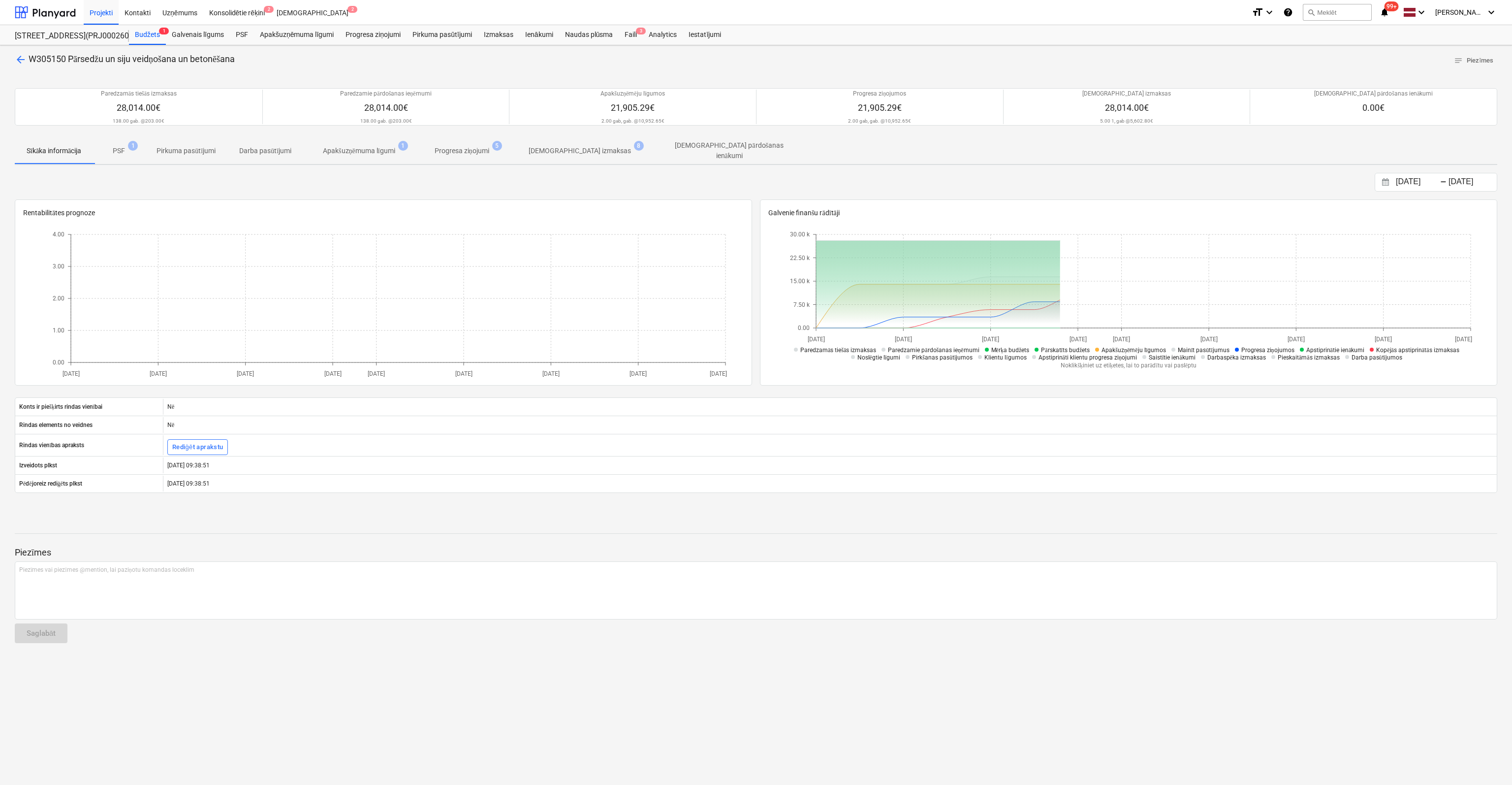
click at [563, 149] on p "[DEMOGRAPHIC_DATA] izmaksas" at bounding box center [580, 151] width 102 height 10
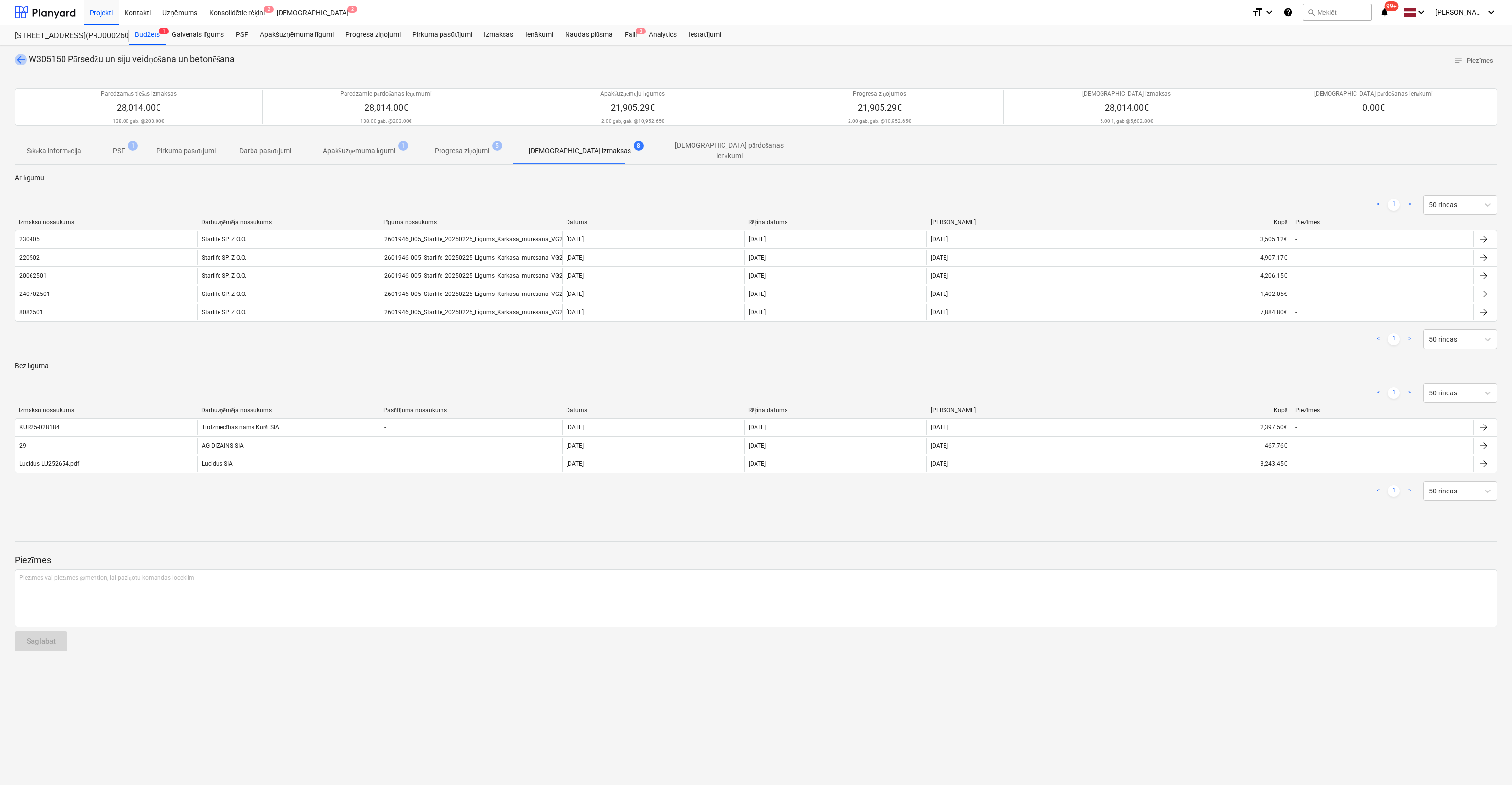
click at [19, 58] on span "arrow_back" at bounding box center [21, 60] width 12 height 12
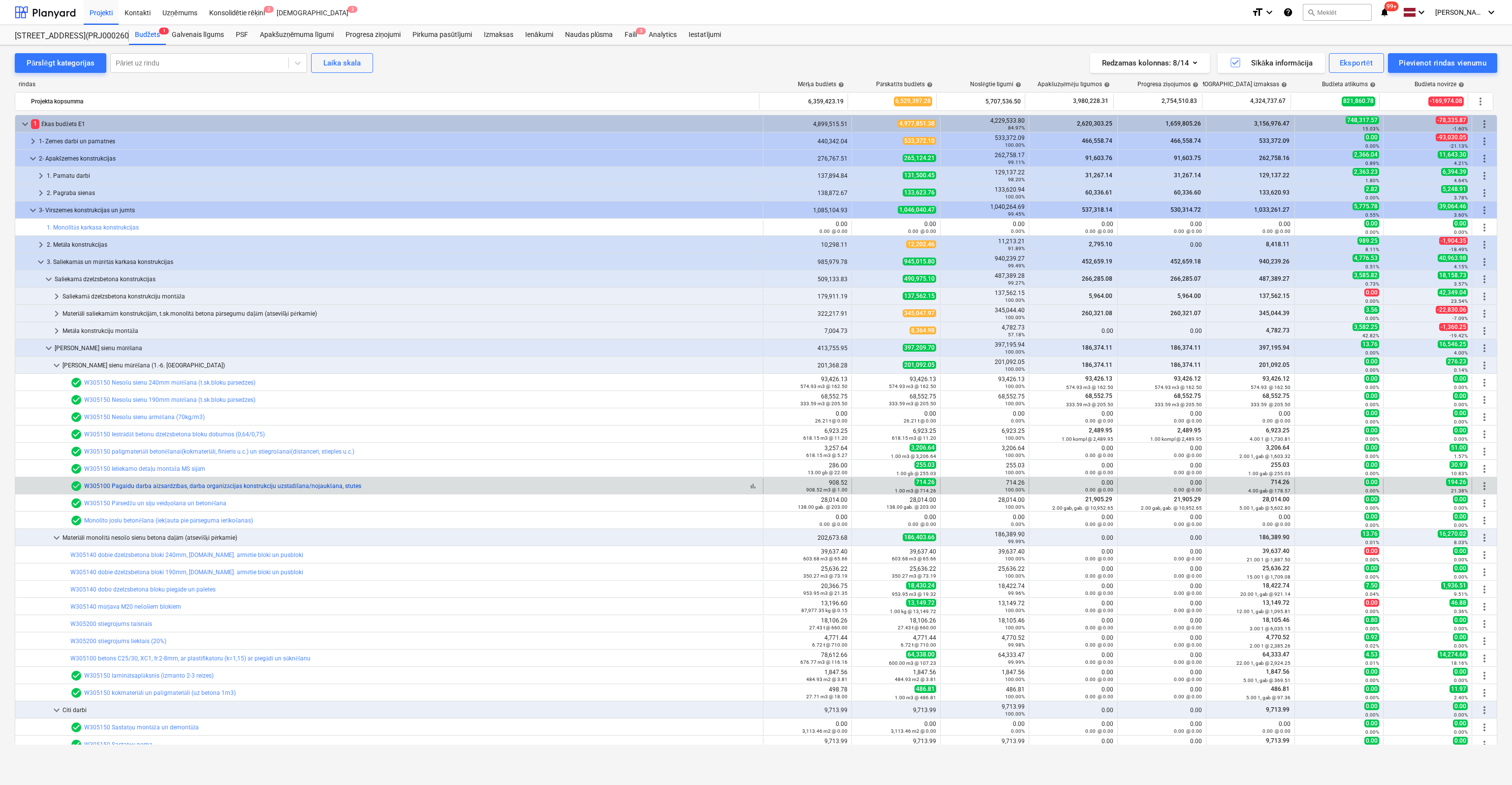
click at [160, 487] on link "W305100 Pagaidu darba aizsardzības, darba organizācijas konstrukciju uzstādīšan…" at bounding box center [222, 486] width 277 height 7
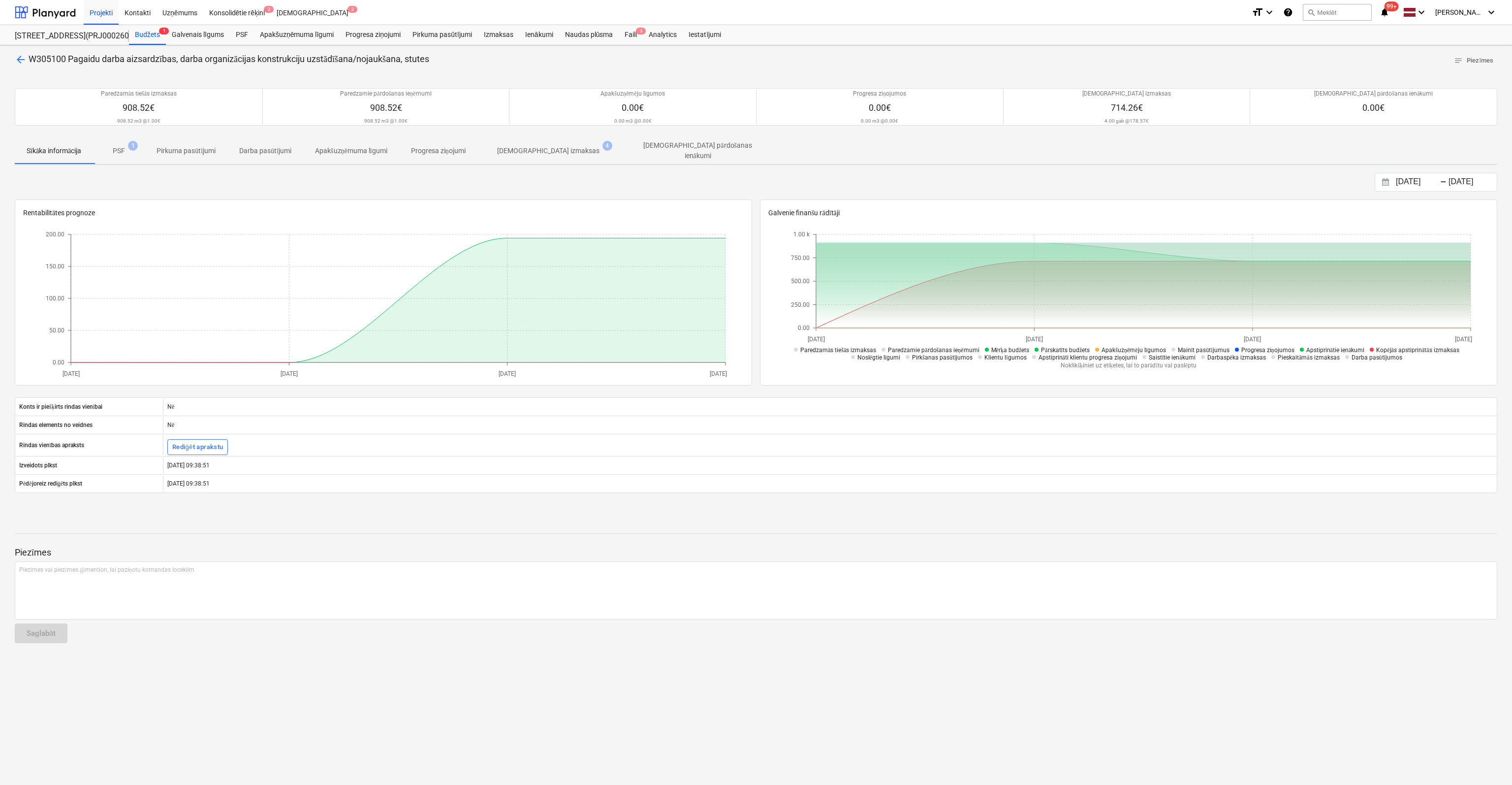
click at [520, 148] on p "[DEMOGRAPHIC_DATA] izmaksas" at bounding box center [548, 151] width 102 height 10
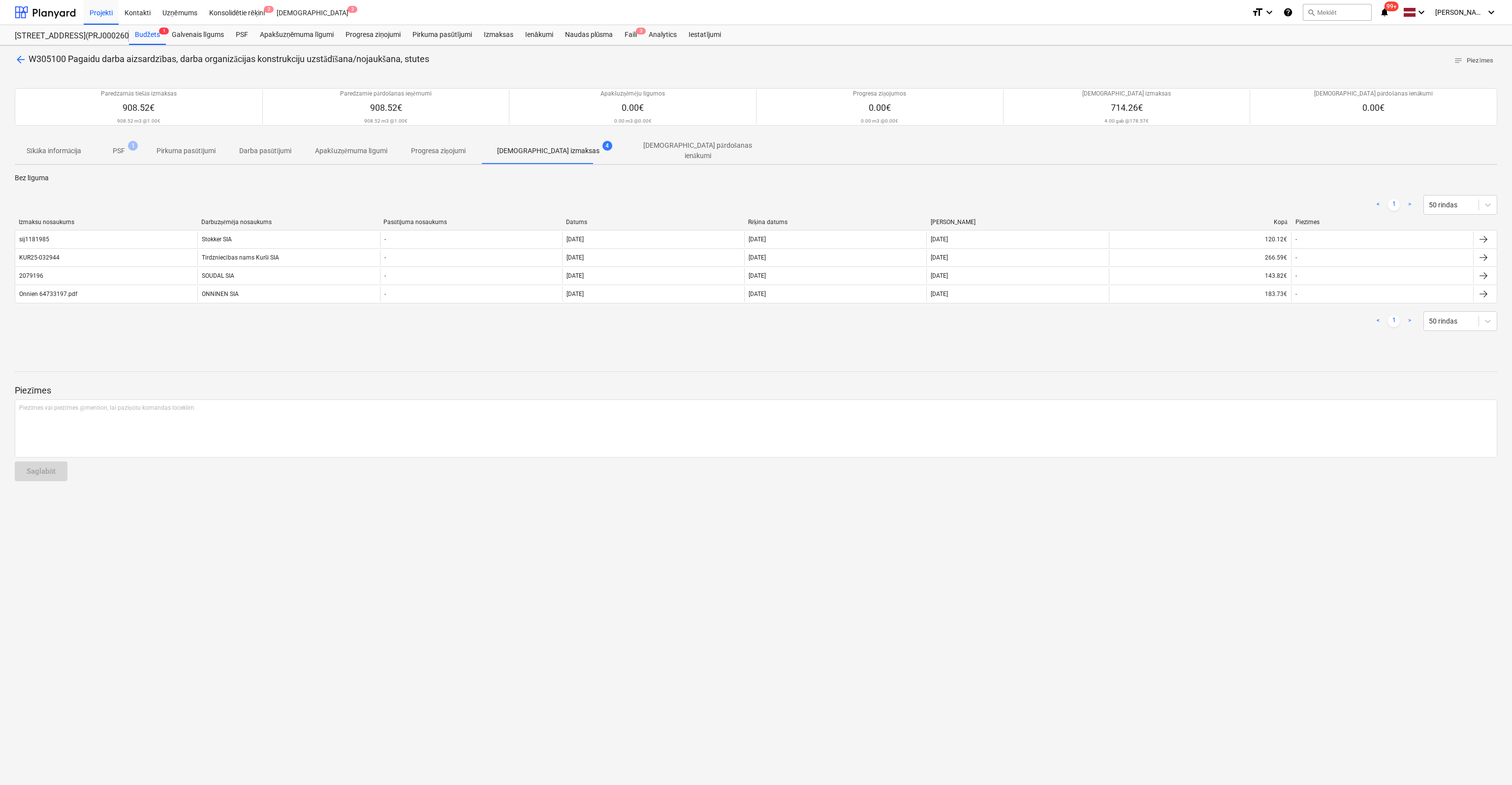
click at [20, 58] on span "arrow_back" at bounding box center [21, 60] width 12 height 12
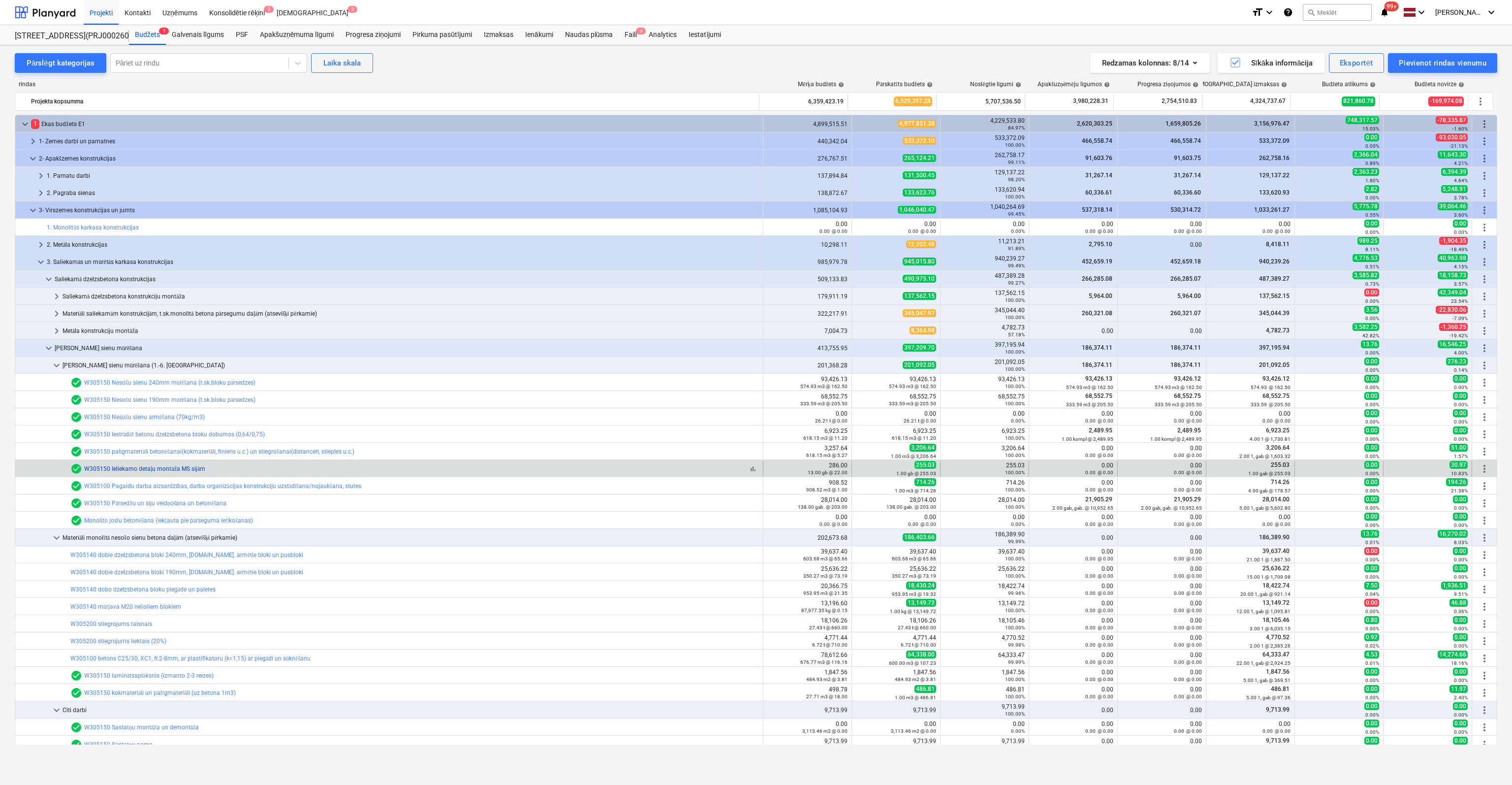
click at [163, 466] on link "W305150 Ieliekamo detaļu montāža MS sijām" at bounding box center [144, 469] width 121 height 7
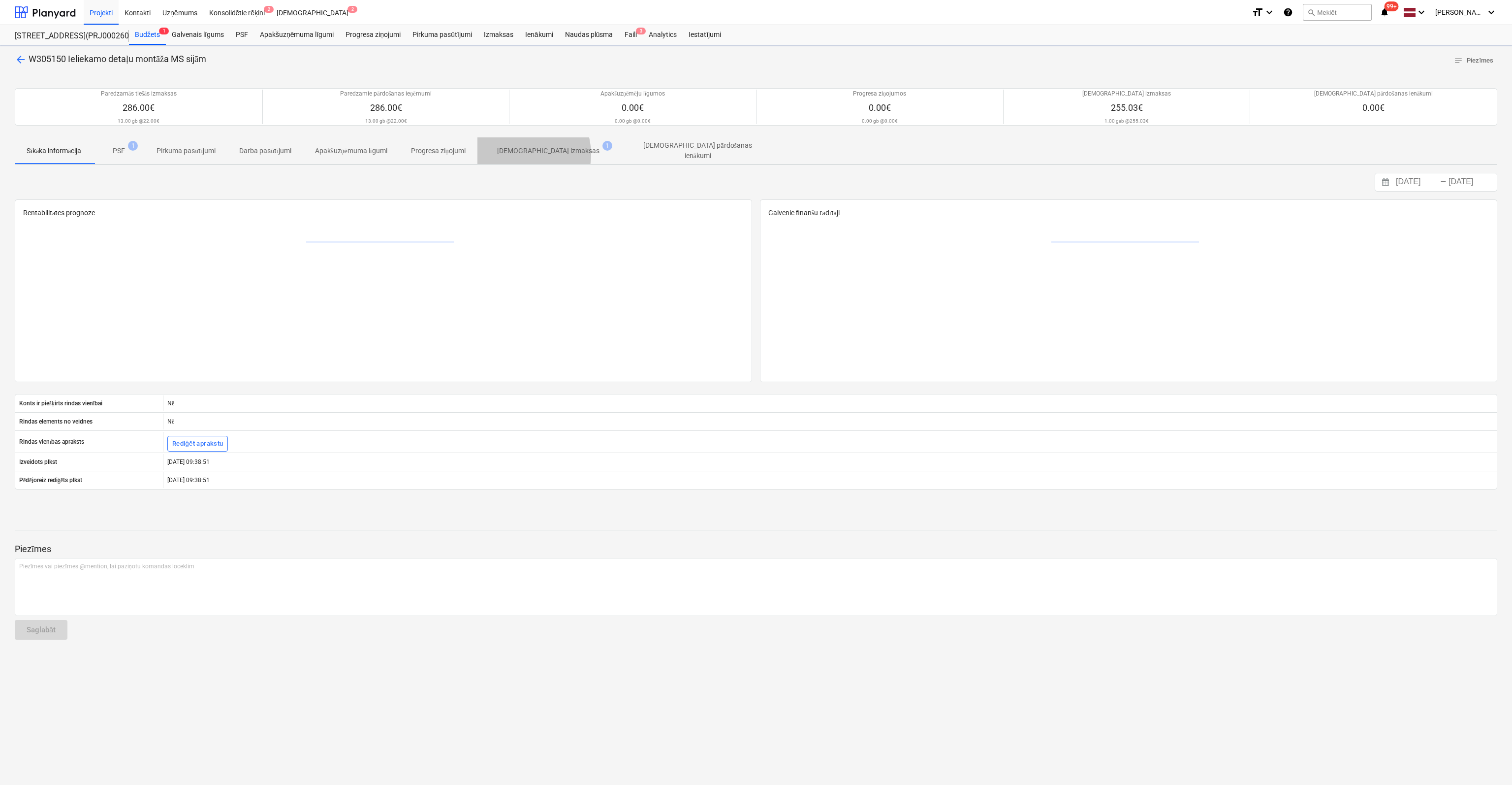
click at [525, 154] on p "[DEMOGRAPHIC_DATA] izmaksas" at bounding box center [548, 151] width 102 height 10
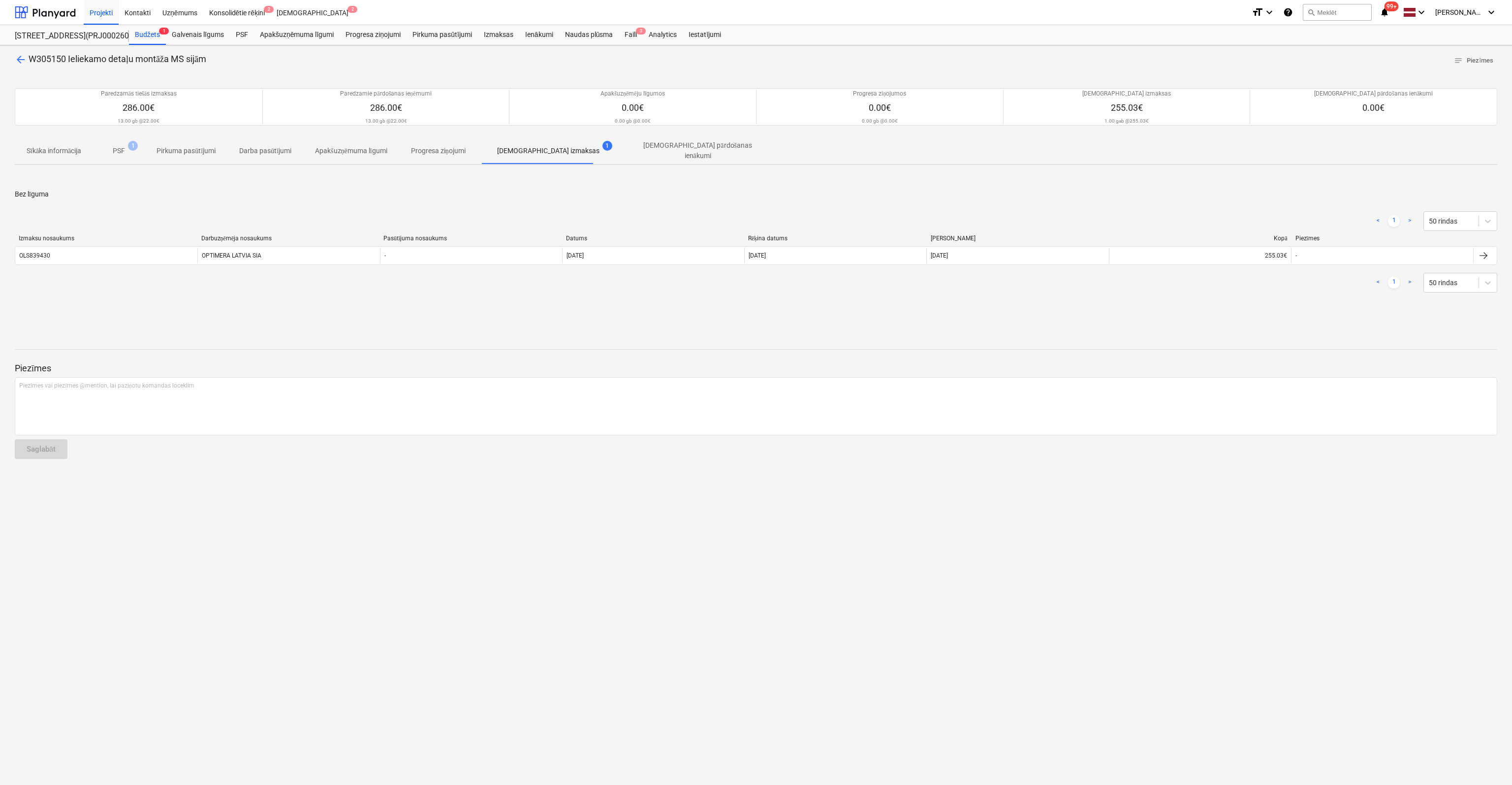
click at [20, 58] on span "arrow_back" at bounding box center [21, 60] width 12 height 12
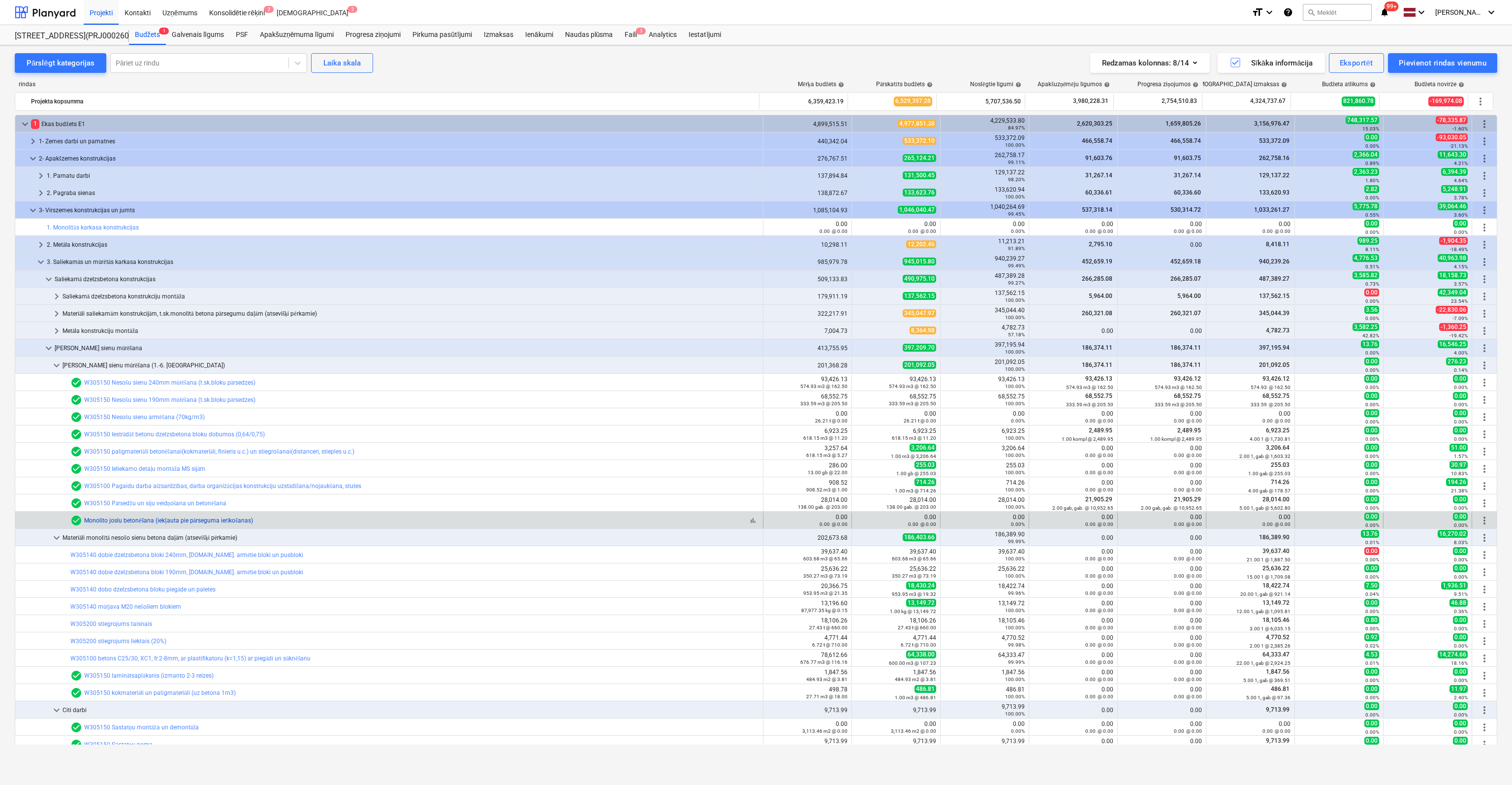
click at [200, 521] on link "Monolīto joslu betonēšana (iekļauta pie pārseguma ierīkošanas)" at bounding box center [169, 521] width 169 height 7
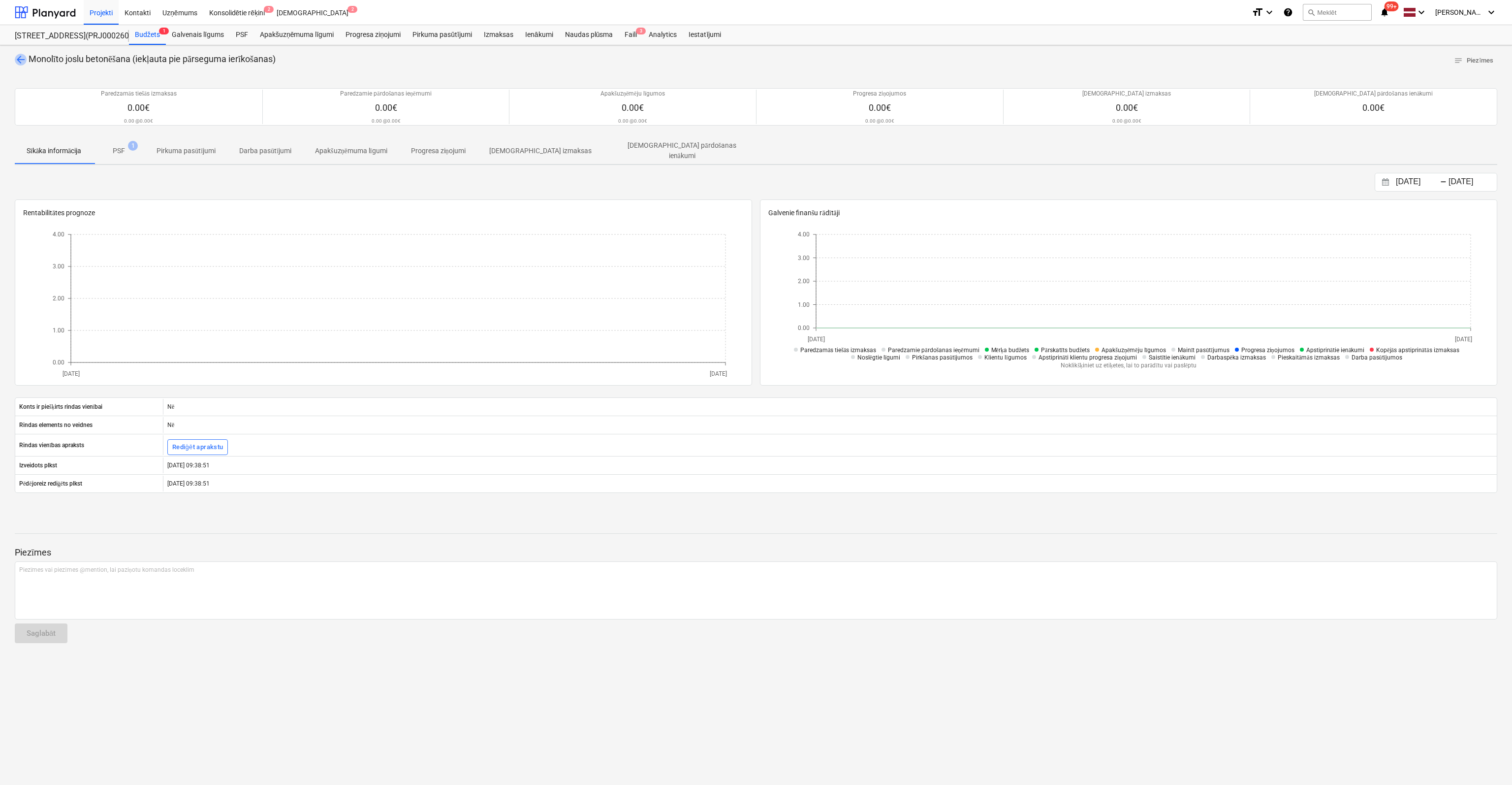
click at [20, 58] on span "arrow_back" at bounding box center [21, 60] width 12 height 12
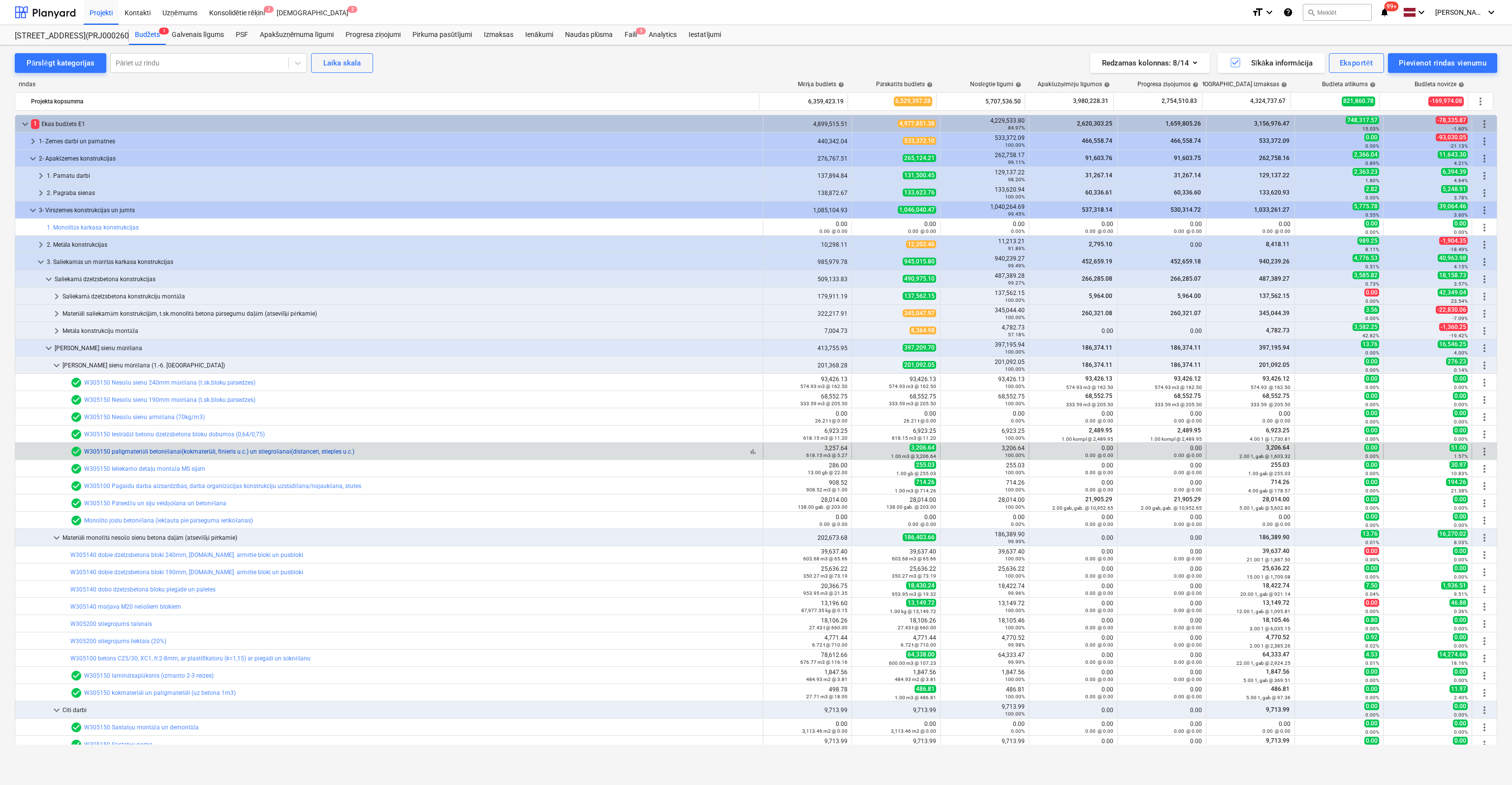
click at [151, 448] on link "W305150 palīgmateriāli betonēšanai(kokmateriāli, finieris u.c.) un stiegrošanai…" at bounding box center [219, 451] width 270 height 7
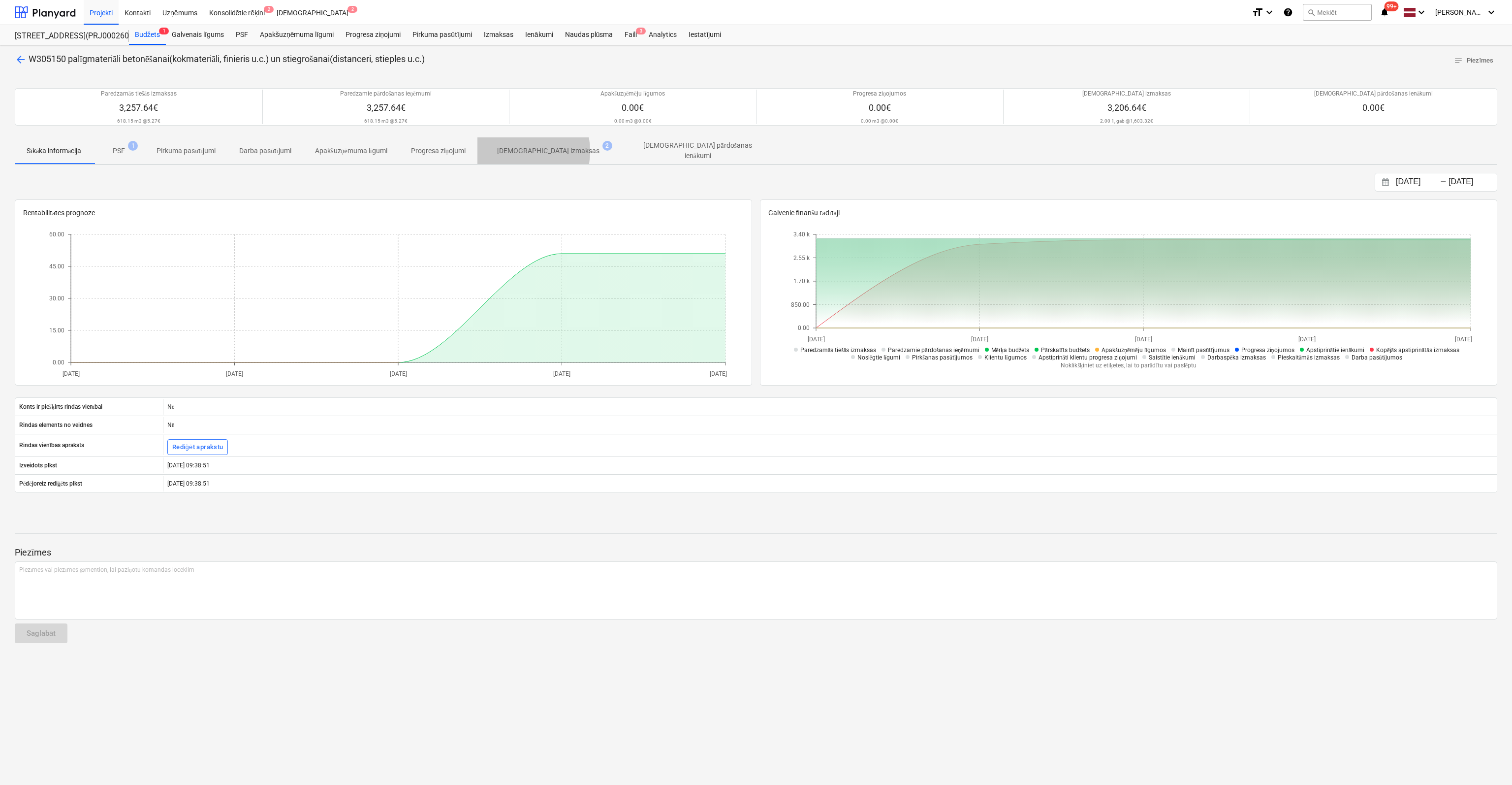
click at [521, 151] on p "[DEMOGRAPHIC_DATA] izmaksas" at bounding box center [548, 151] width 102 height 10
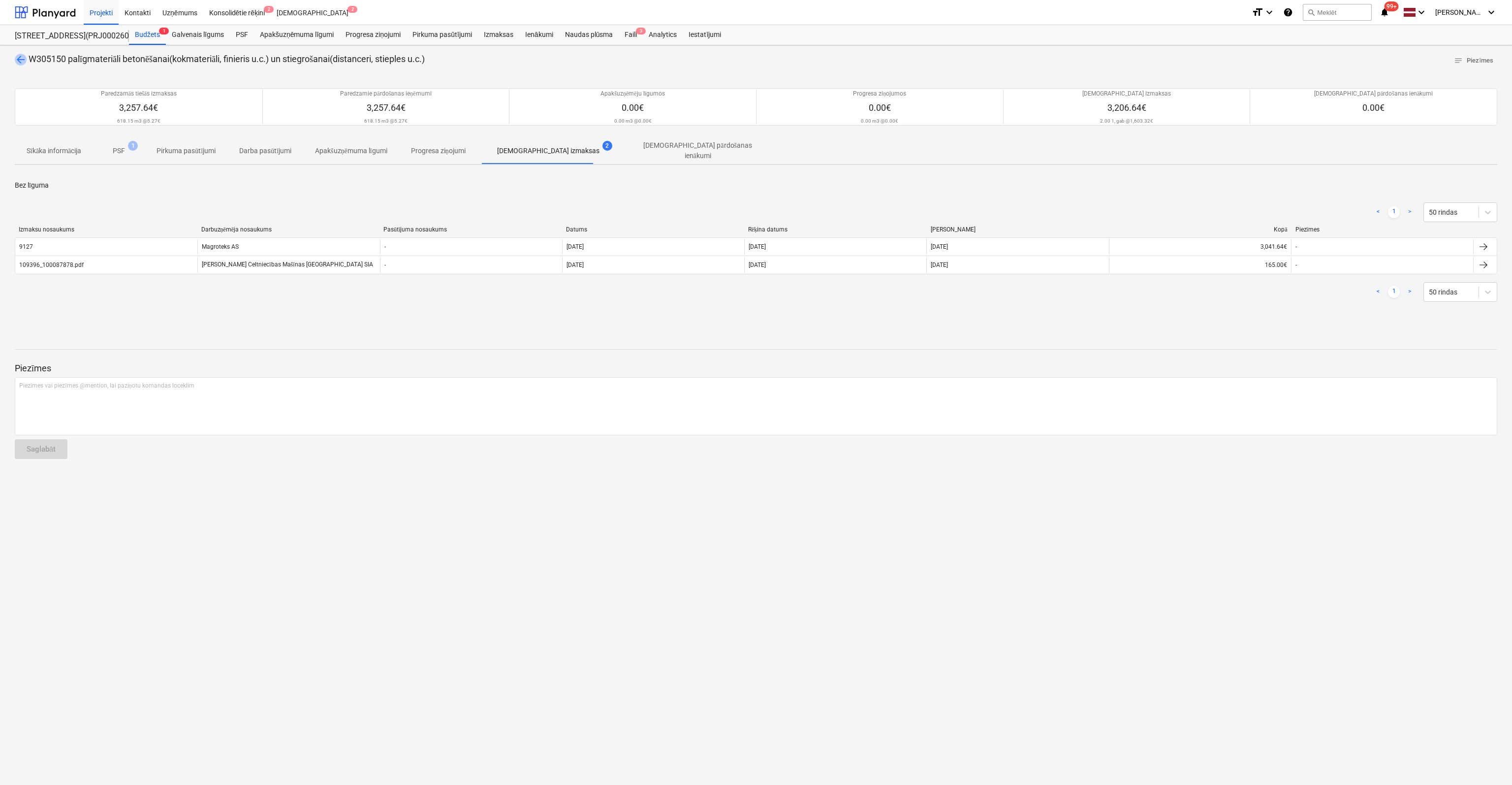
click at [21, 55] on span "arrow_back" at bounding box center [21, 60] width 12 height 12
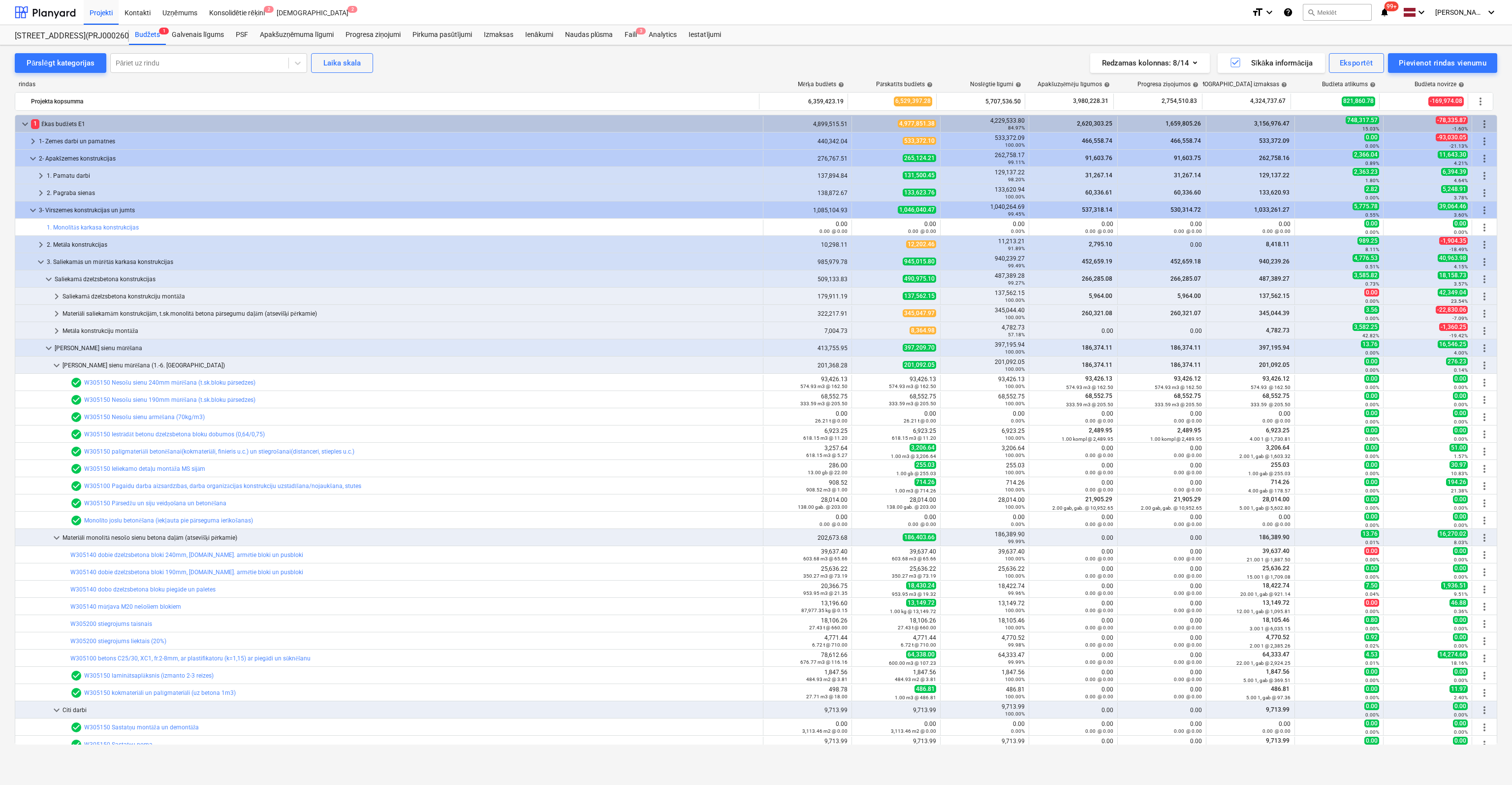
click at [149, 431] on link "W305150 Iestrādāt betonu dzelzsbetona bloku dobumos (0,64/0,75)" at bounding box center [174, 434] width 180 height 7
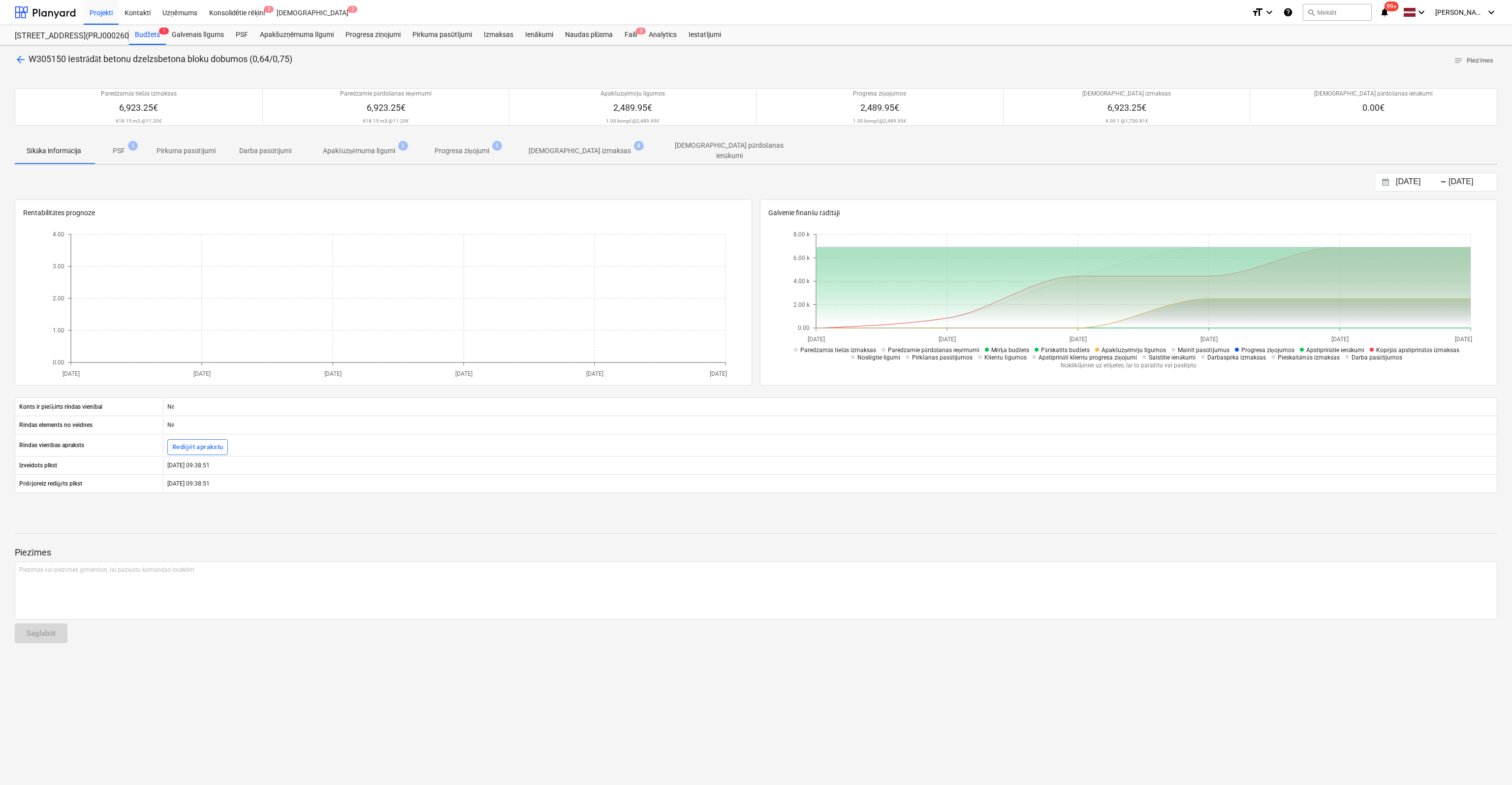
click at [577, 150] on p "[DEMOGRAPHIC_DATA] izmaksas" at bounding box center [580, 151] width 102 height 10
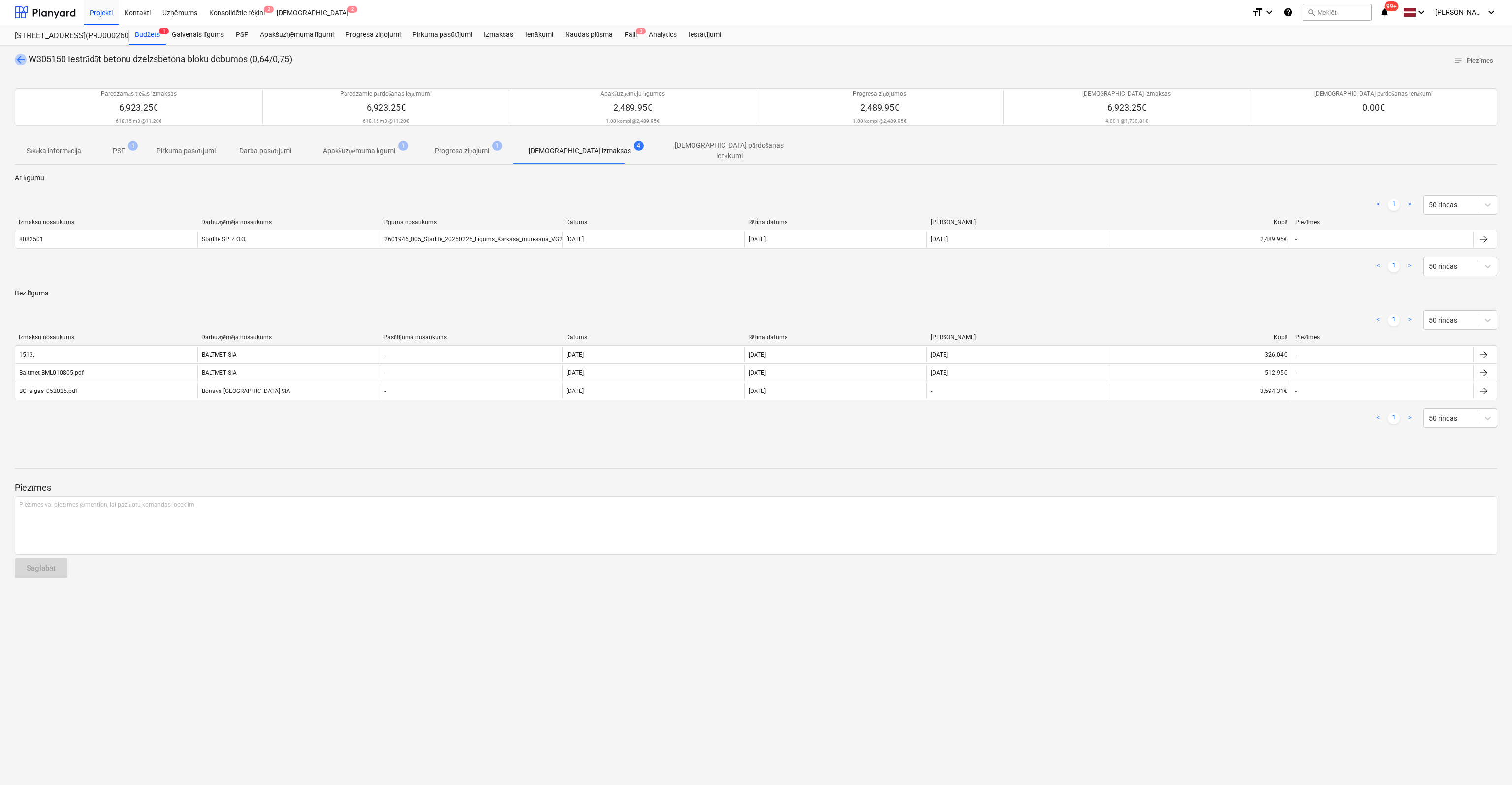
click at [21, 58] on span "arrow_back" at bounding box center [21, 60] width 12 height 12
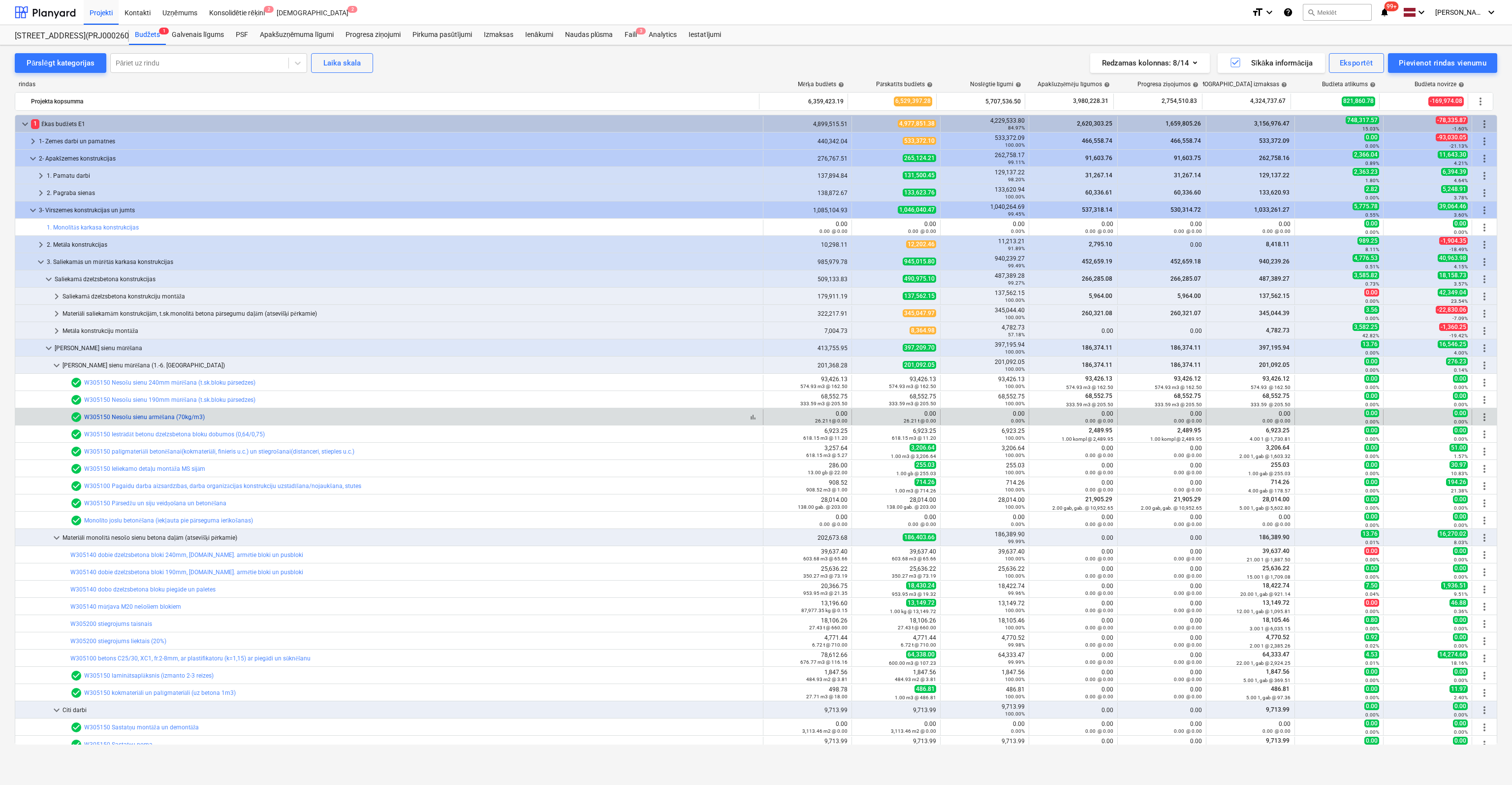
click at [163, 417] on link "W305150 Nesošu sienu armēšana (70kg/m3)" at bounding box center [144, 417] width 121 height 7
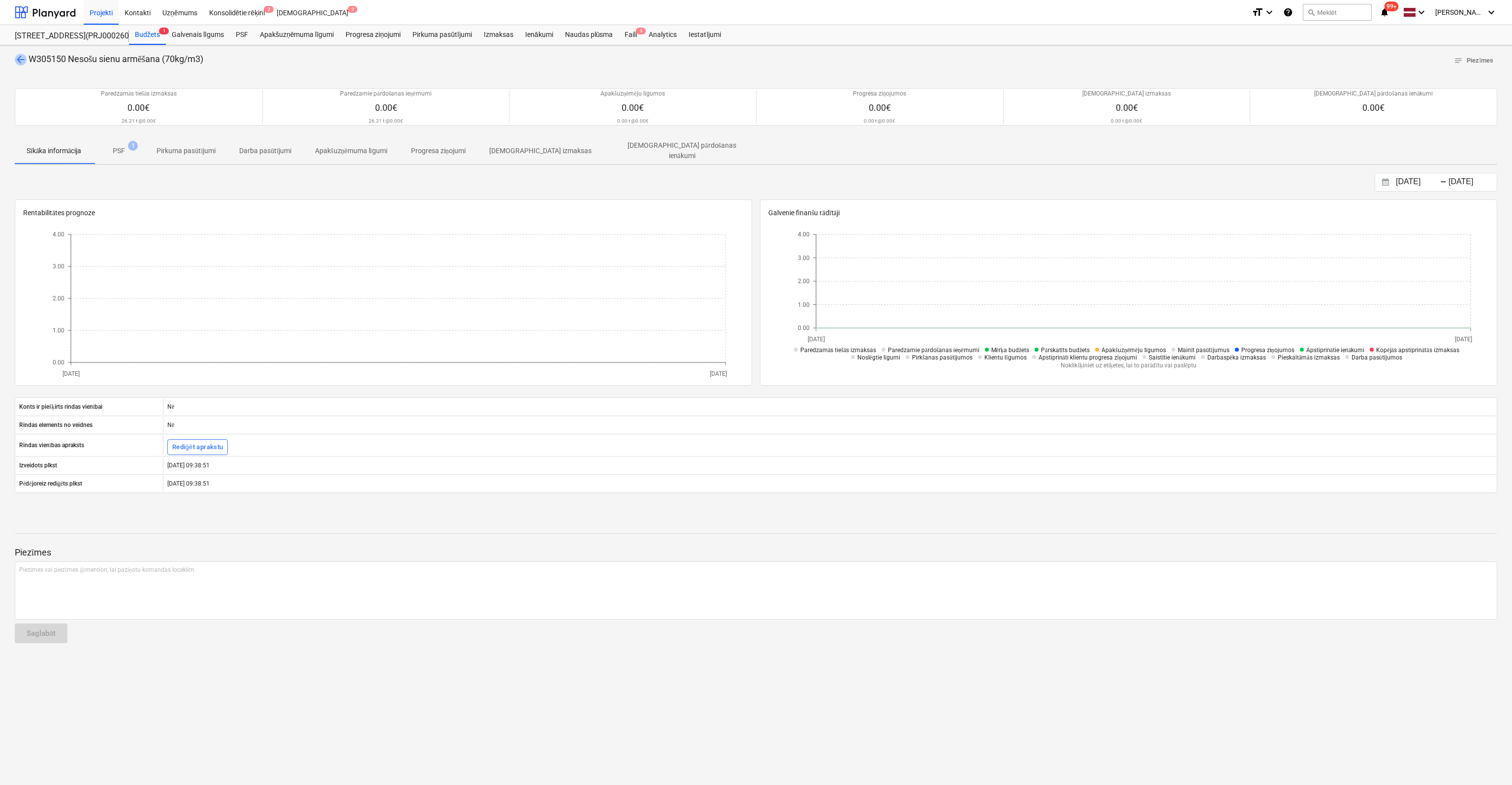
click at [19, 58] on span "arrow_back" at bounding box center [21, 60] width 12 height 12
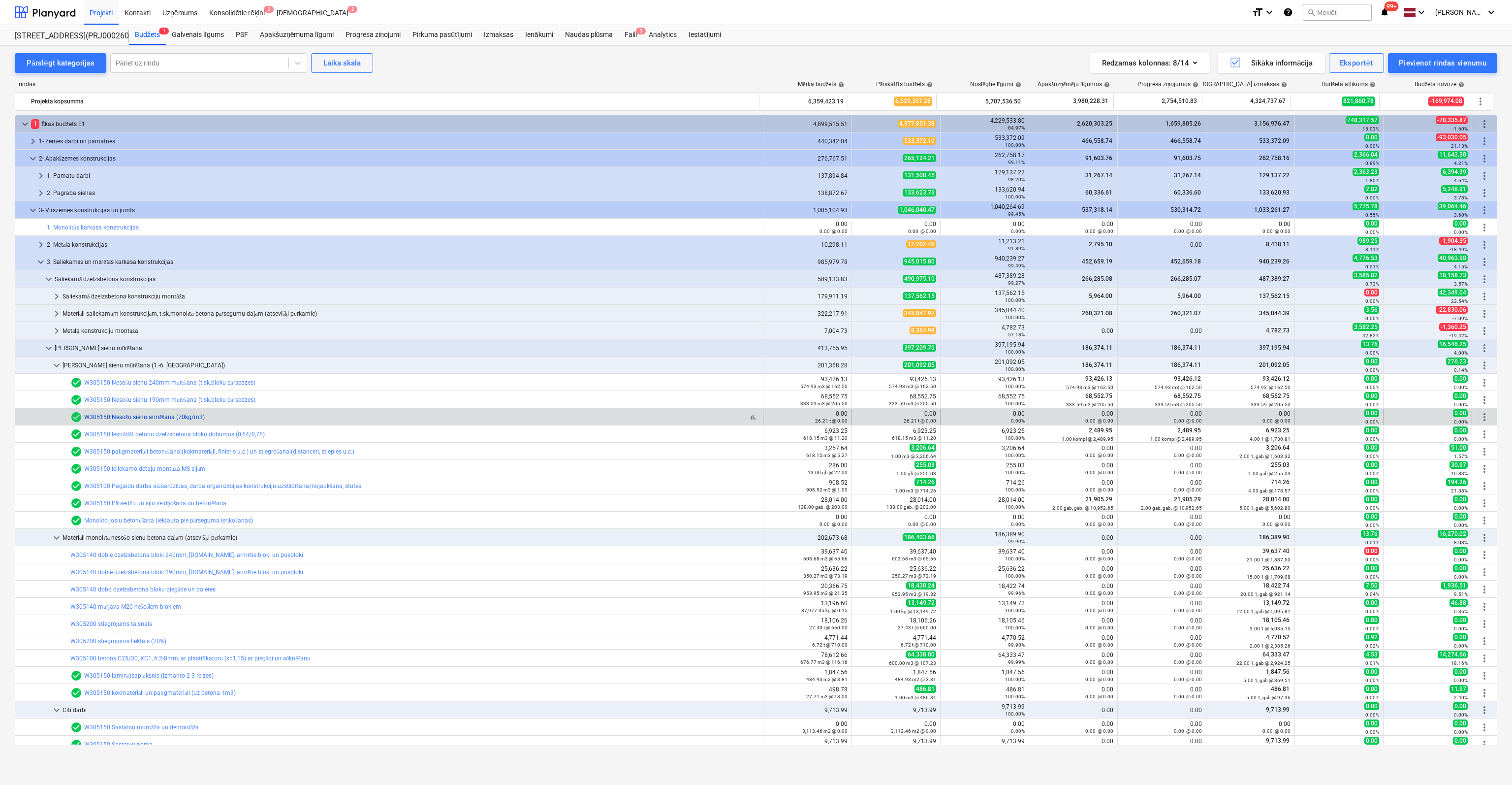
click at [180, 416] on link "W305150 Nesošu sienu armēšana (70kg/m3)" at bounding box center [144, 417] width 121 height 7
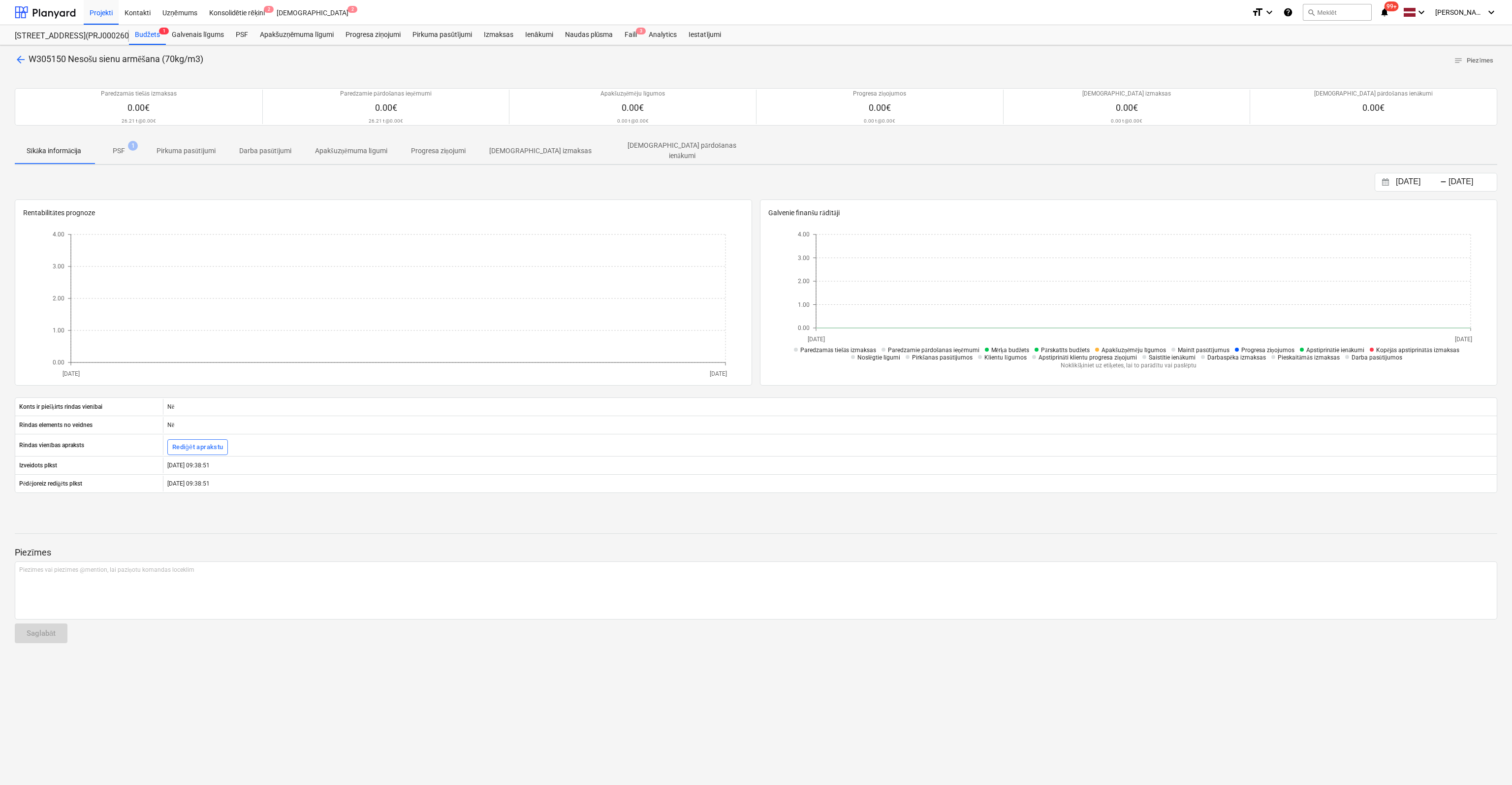
click at [21, 58] on span "arrow_back" at bounding box center [21, 60] width 12 height 12
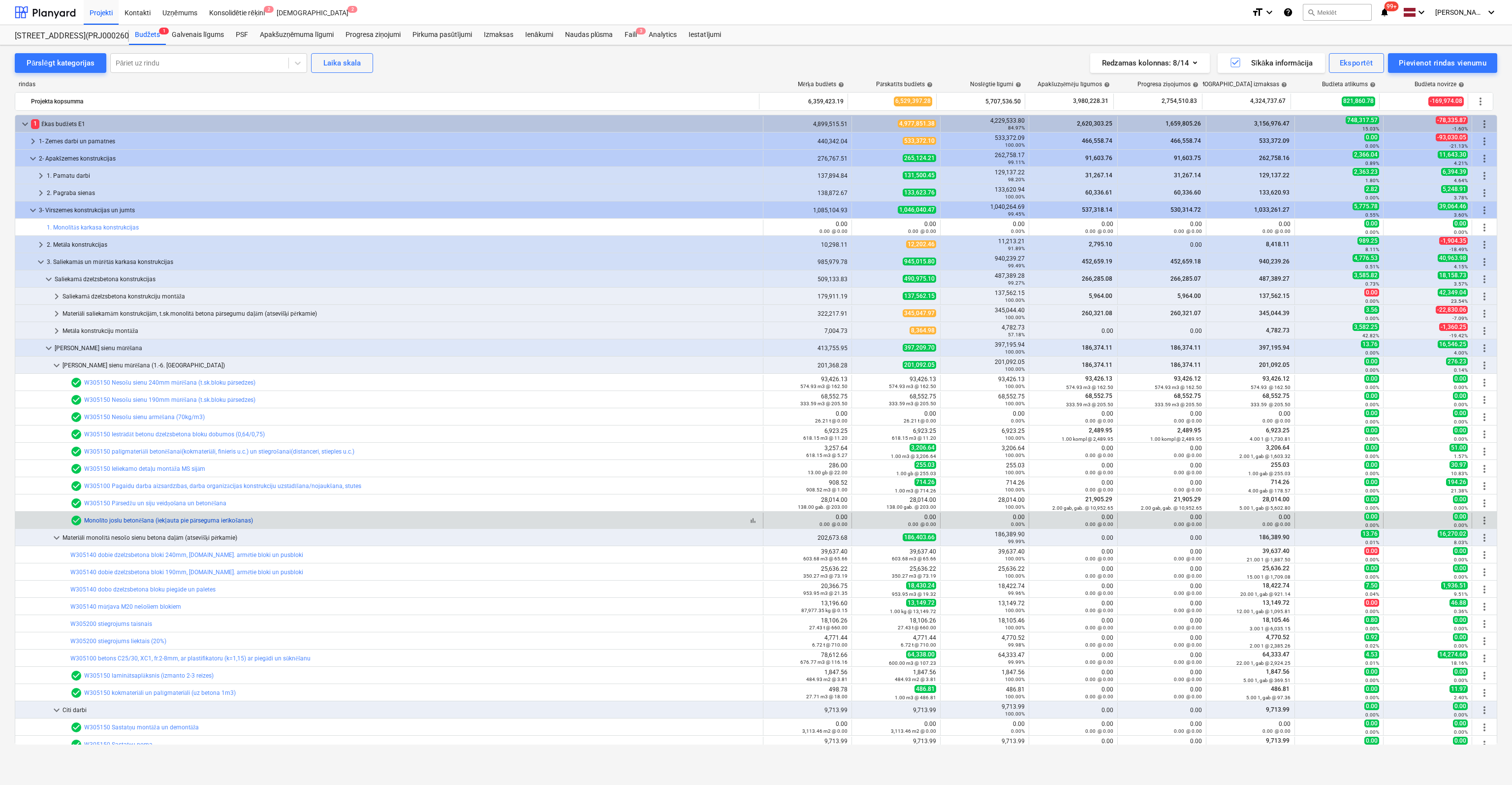
click at [195, 521] on link "Monolīto joslu betonēšana (iekļauta pie pārseguma ierīkošanas)" at bounding box center [169, 521] width 169 height 7
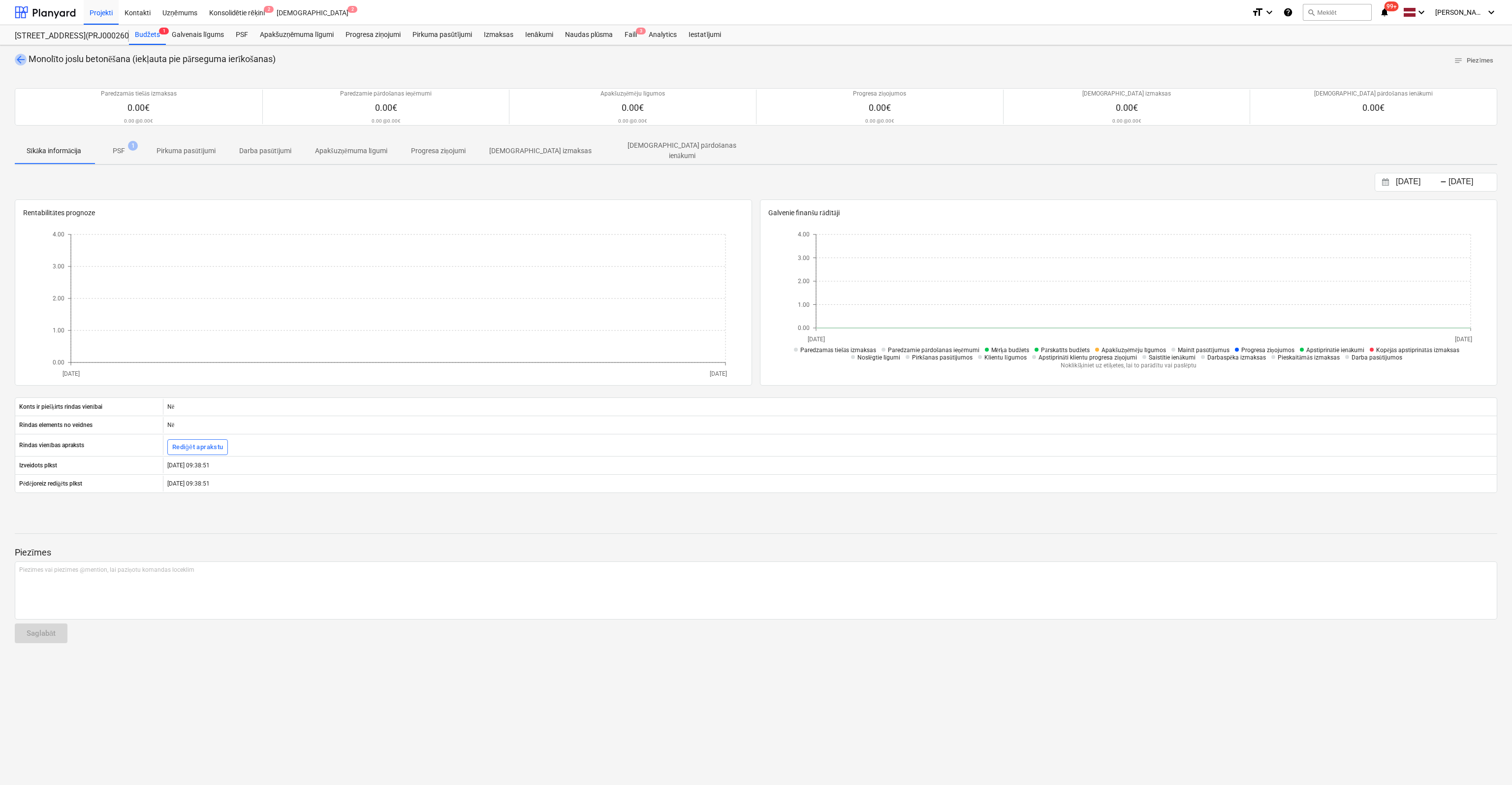
click at [18, 58] on span "arrow_back" at bounding box center [21, 60] width 12 height 12
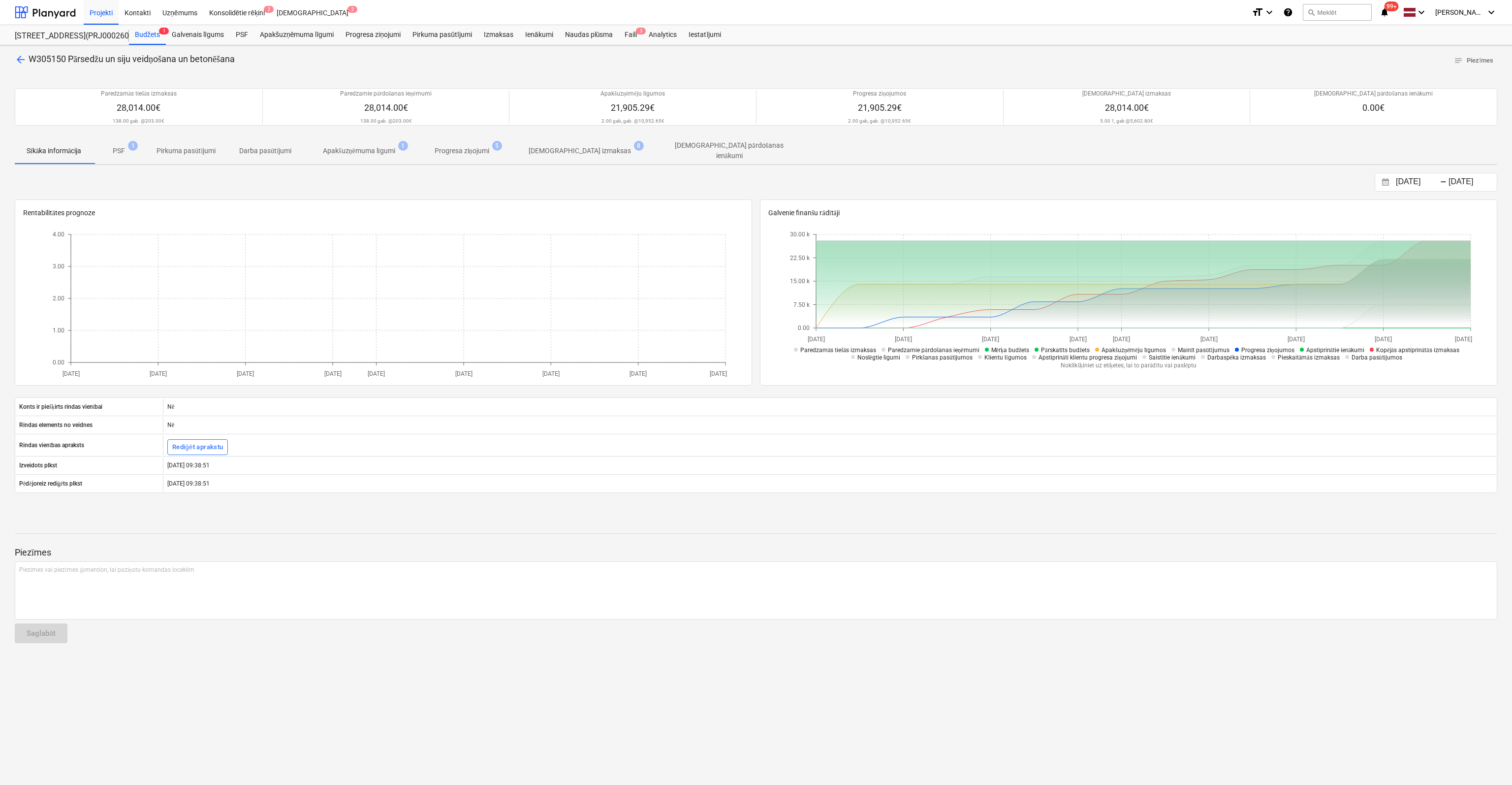
click at [575, 149] on p "[DEMOGRAPHIC_DATA] izmaksas" at bounding box center [580, 151] width 102 height 10
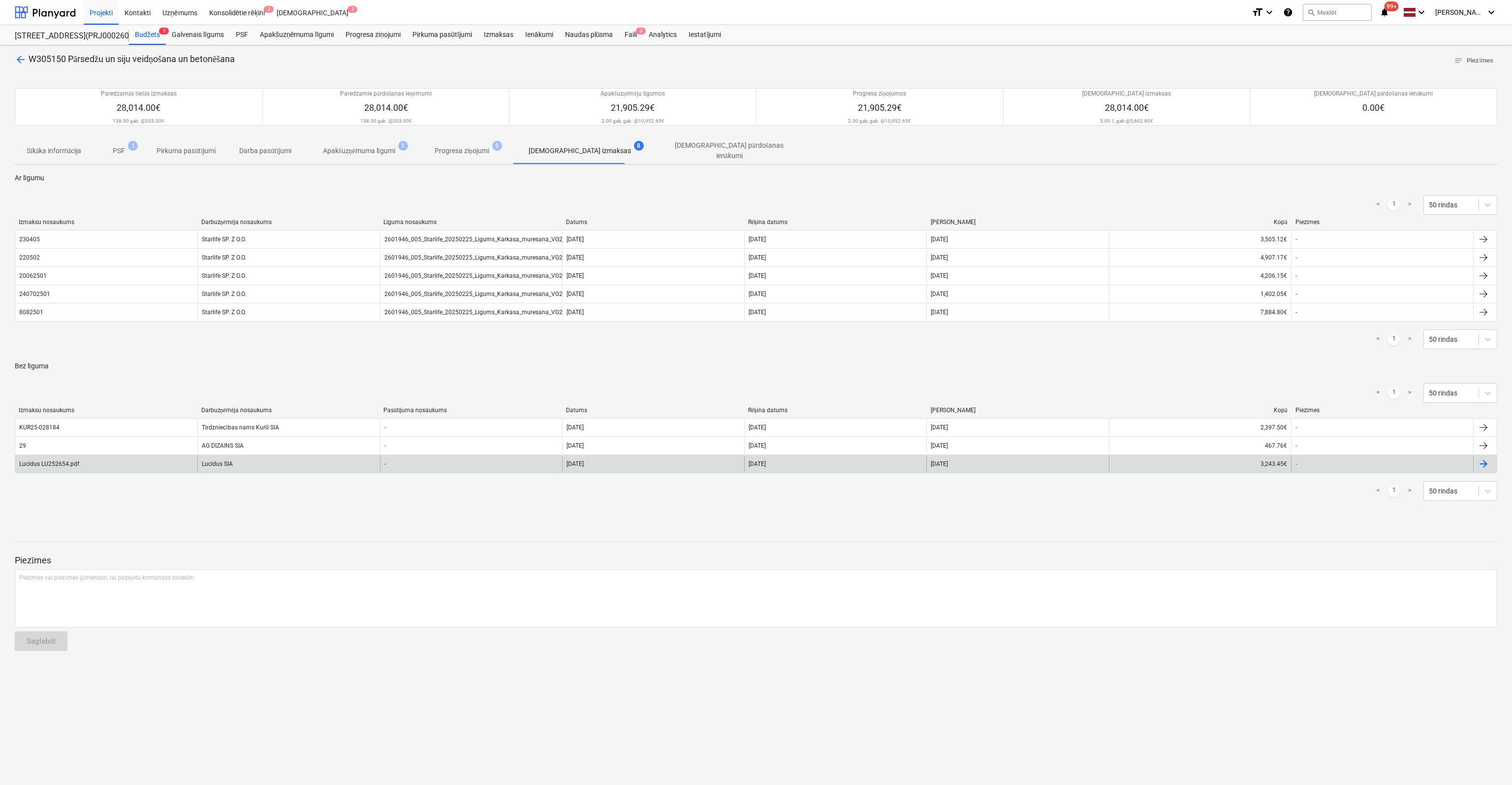
click at [72, 460] on div "Lucidus LU252654.pdf" at bounding box center [49, 464] width 60 height 7
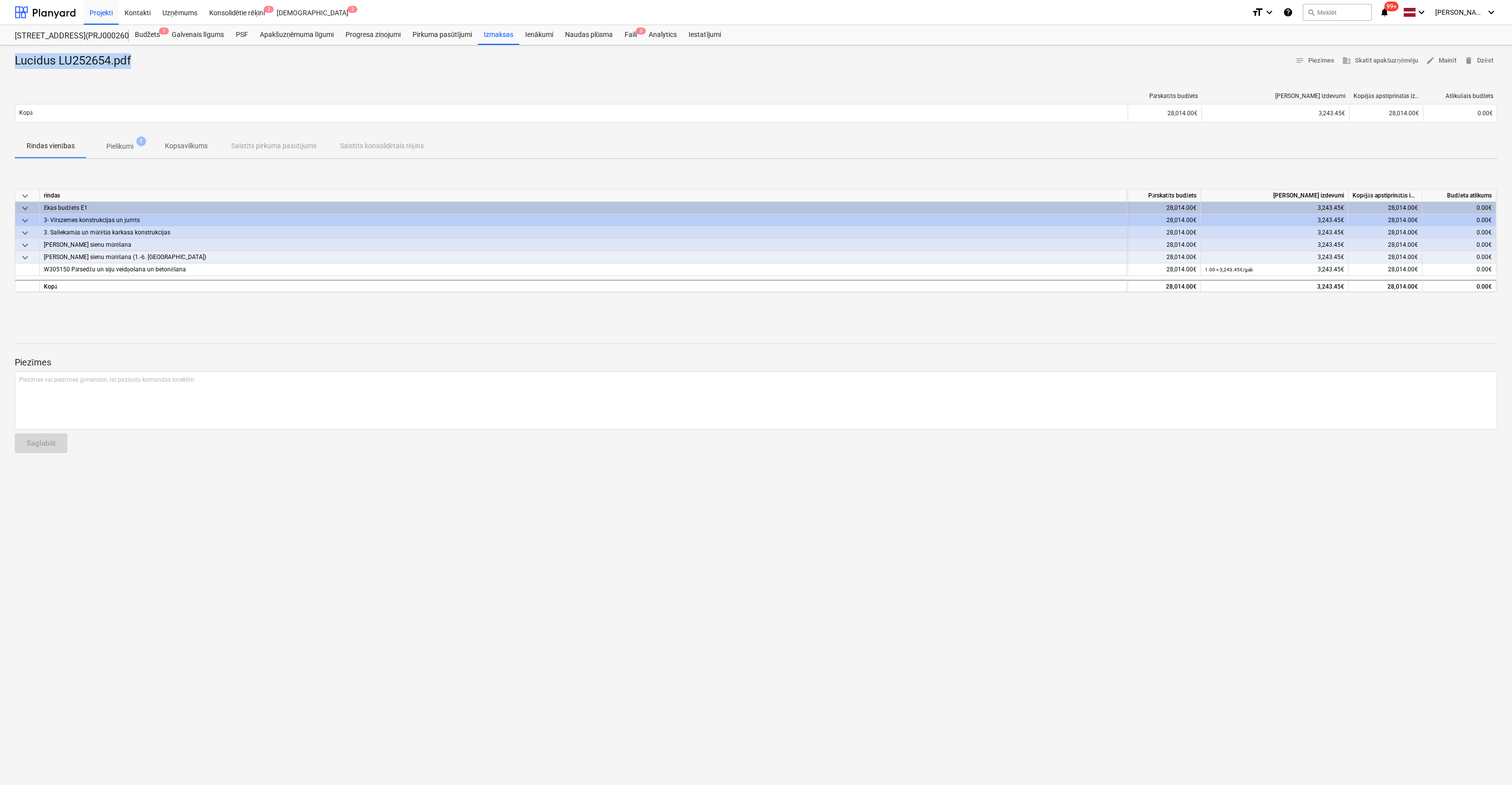
drag, startPoint x: 138, startPoint y: 60, endPoint x: 14, endPoint y: 60, distance: 124.0
click at [14, 60] on div "Lucidus LU252654.pdf notes Piezīmes business Skatīt apakšuzņēmēju edit Mainīt d…" at bounding box center [756, 415] width 1512 height 740
copy div "Lucidus LU252654.pdf"
click at [124, 144] on p "Pielikumi" at bounding box center [120, 146] width 27 height 10
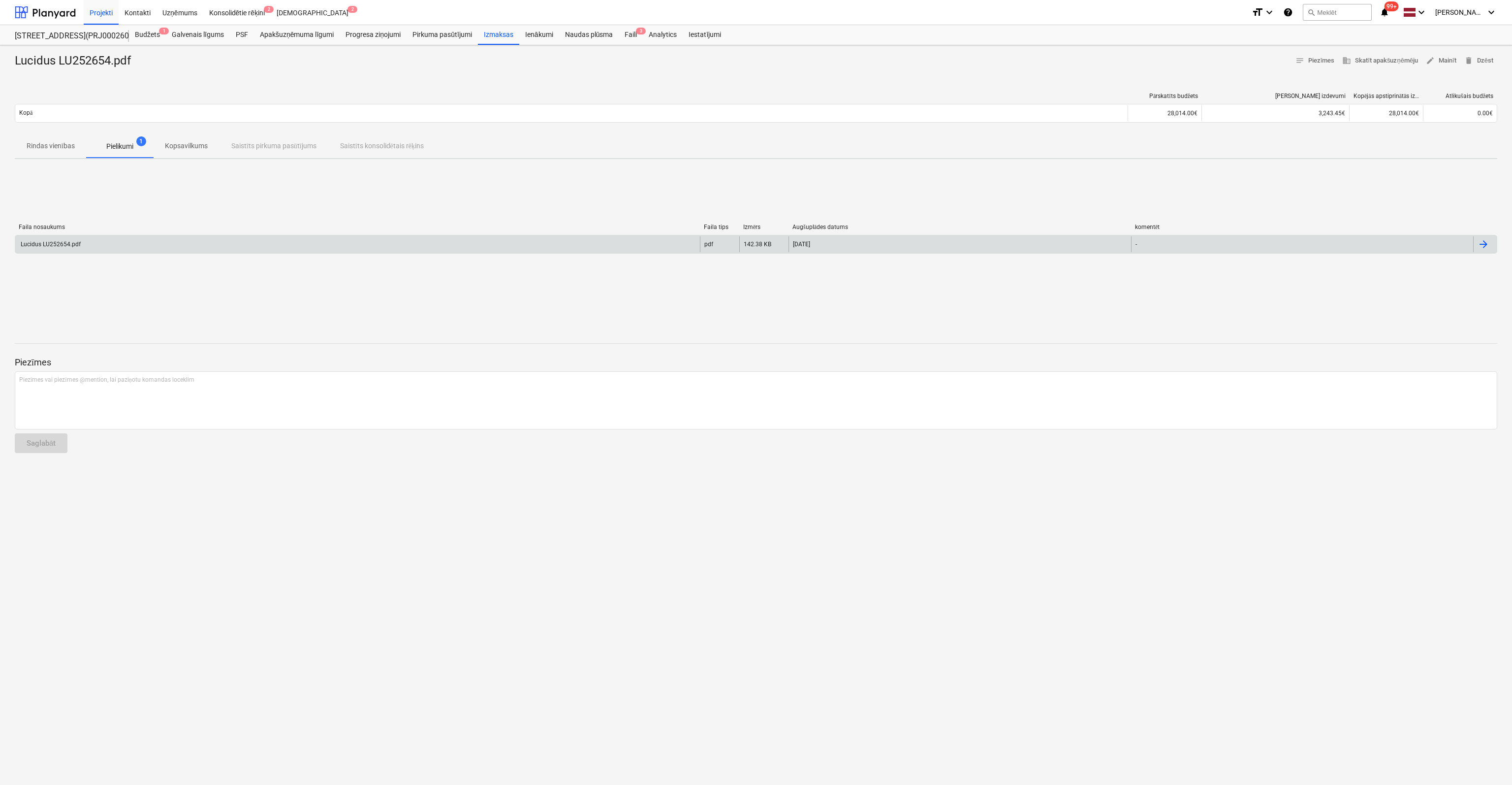
click at [66, 241] on div "Lucidus LU252654.pdf" at bounding box center [49, 244] width 61 height 7
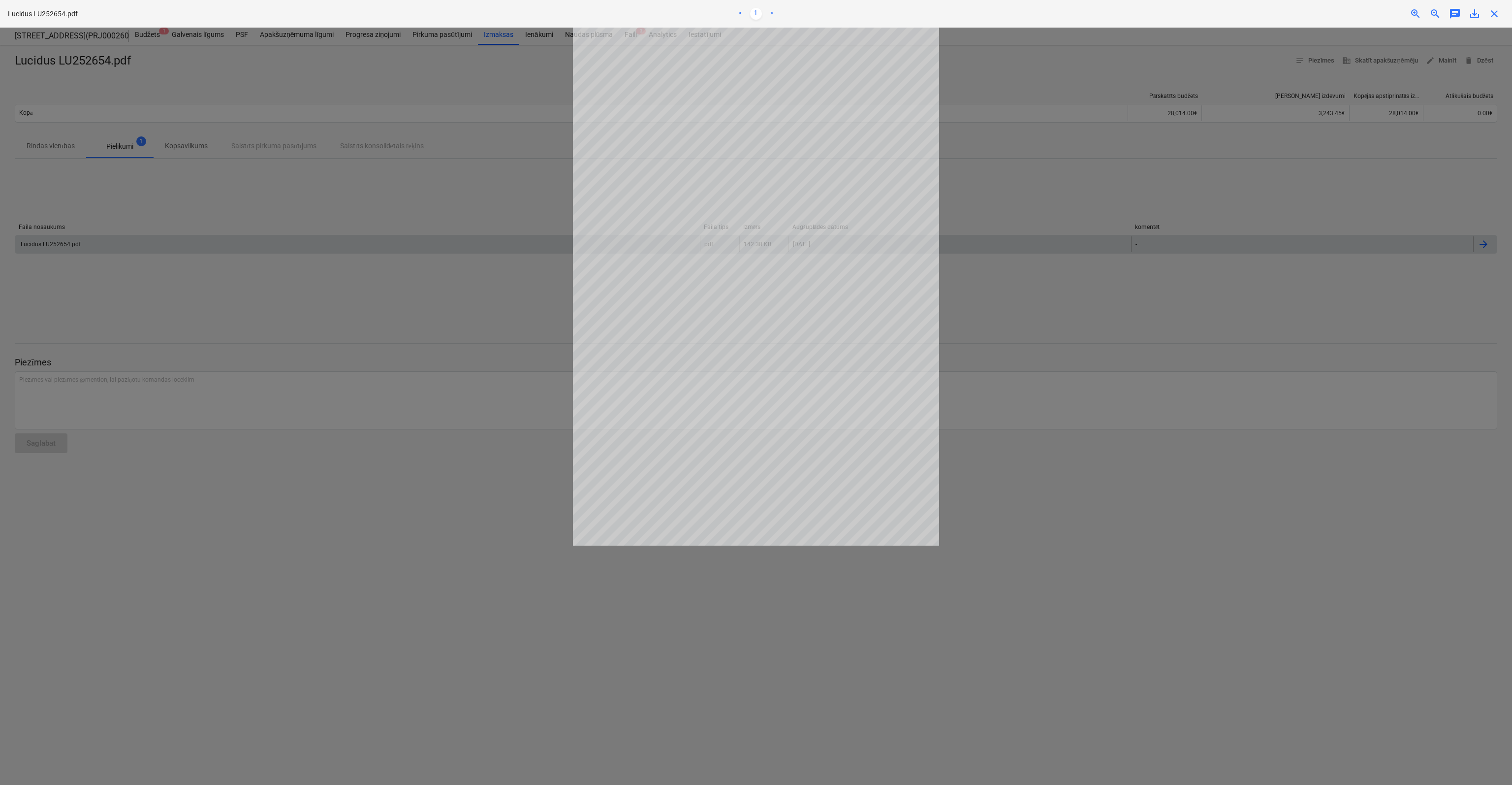
drag, startPoint x: 1274, startPoint y: 182, endPoint x: 1339, endPoint y: 122, distance: 88.5
click at [1274, 182] on div at bounding box center [756, 406] width 1512 height 757
click at [1500, 12] on span "close" at bounding box center [1495, 14] width 12 height 12
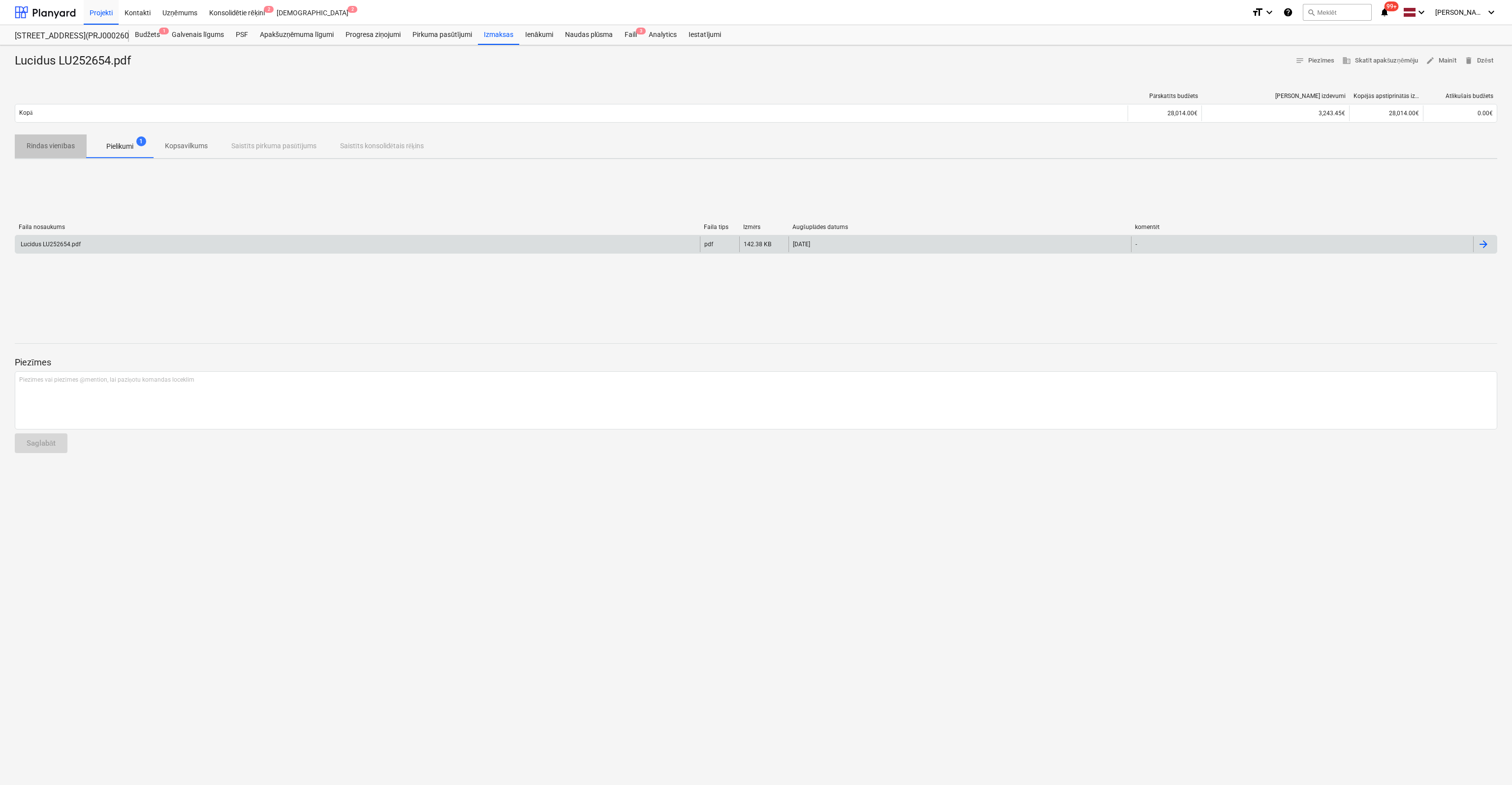
click at [61, 142] on p "Rindas vienības" at bounding box center [51, 145] width 48 height 10
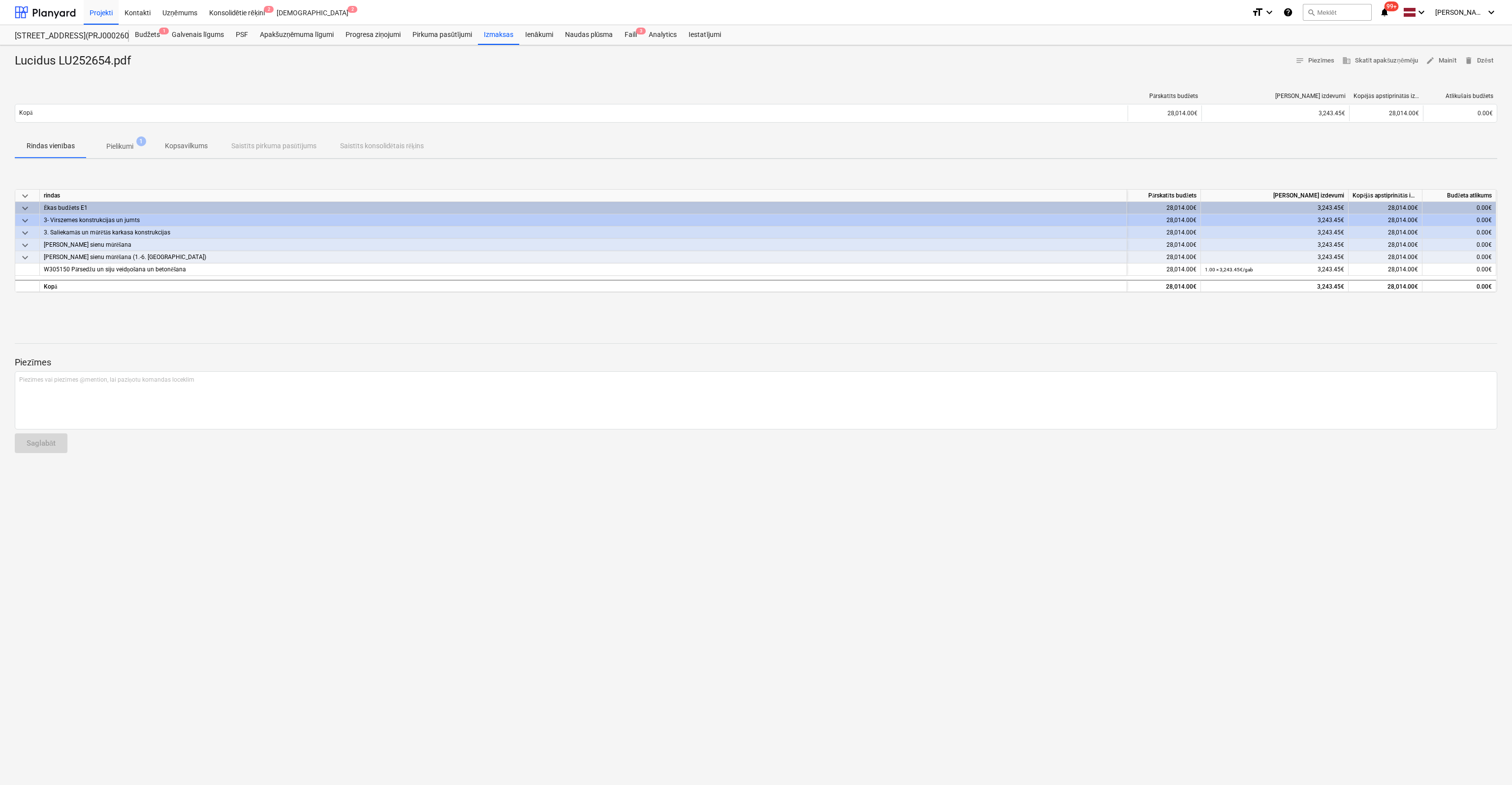
click at [199, 142] on p "Kopsavilkums" at bounding box center [186, 145] width 43 height 10
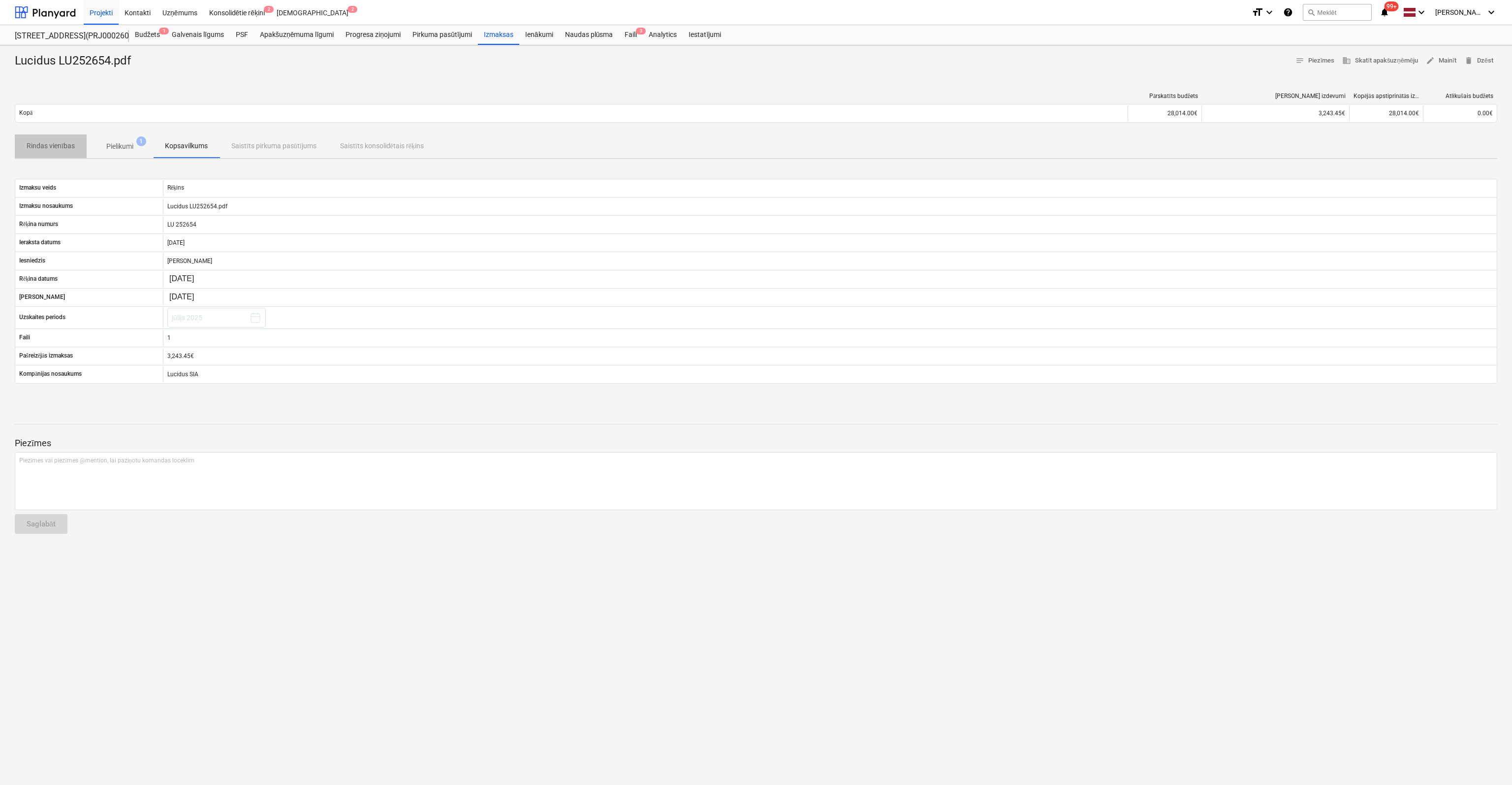
click at [67, 141] on p "Rindas vienības" at bounding box center [51, 145] width 48 height 10
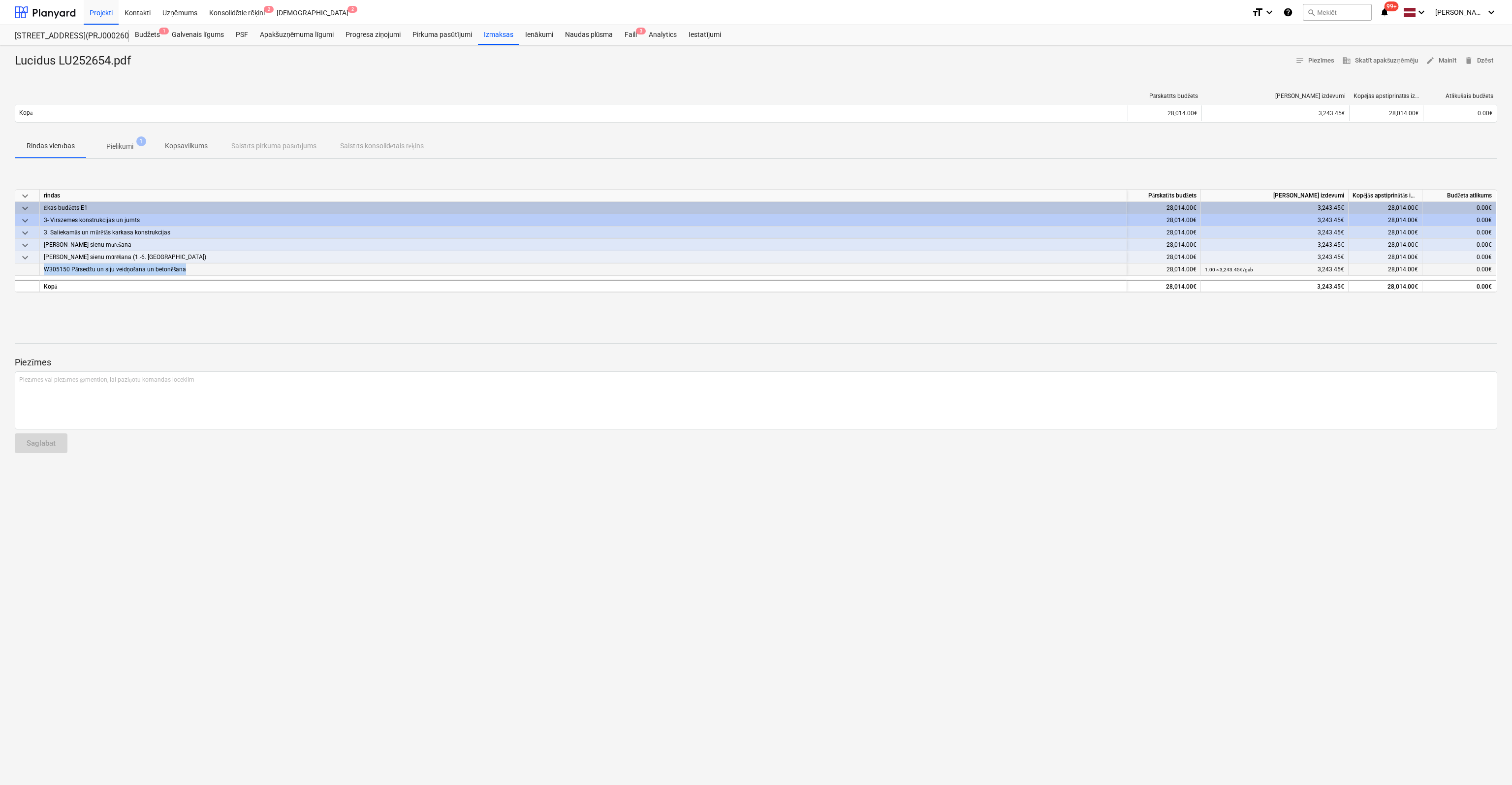
drag, startPoint x: 201, startPoint y: 269, endPoint x: 41, endPoint y: 270, distance: 160.0
click at [41, 270] on div "W305150 Pārsedžu un siju veidņošana un betonēšana" at bounding box center [584, 269] width 1087 height 13
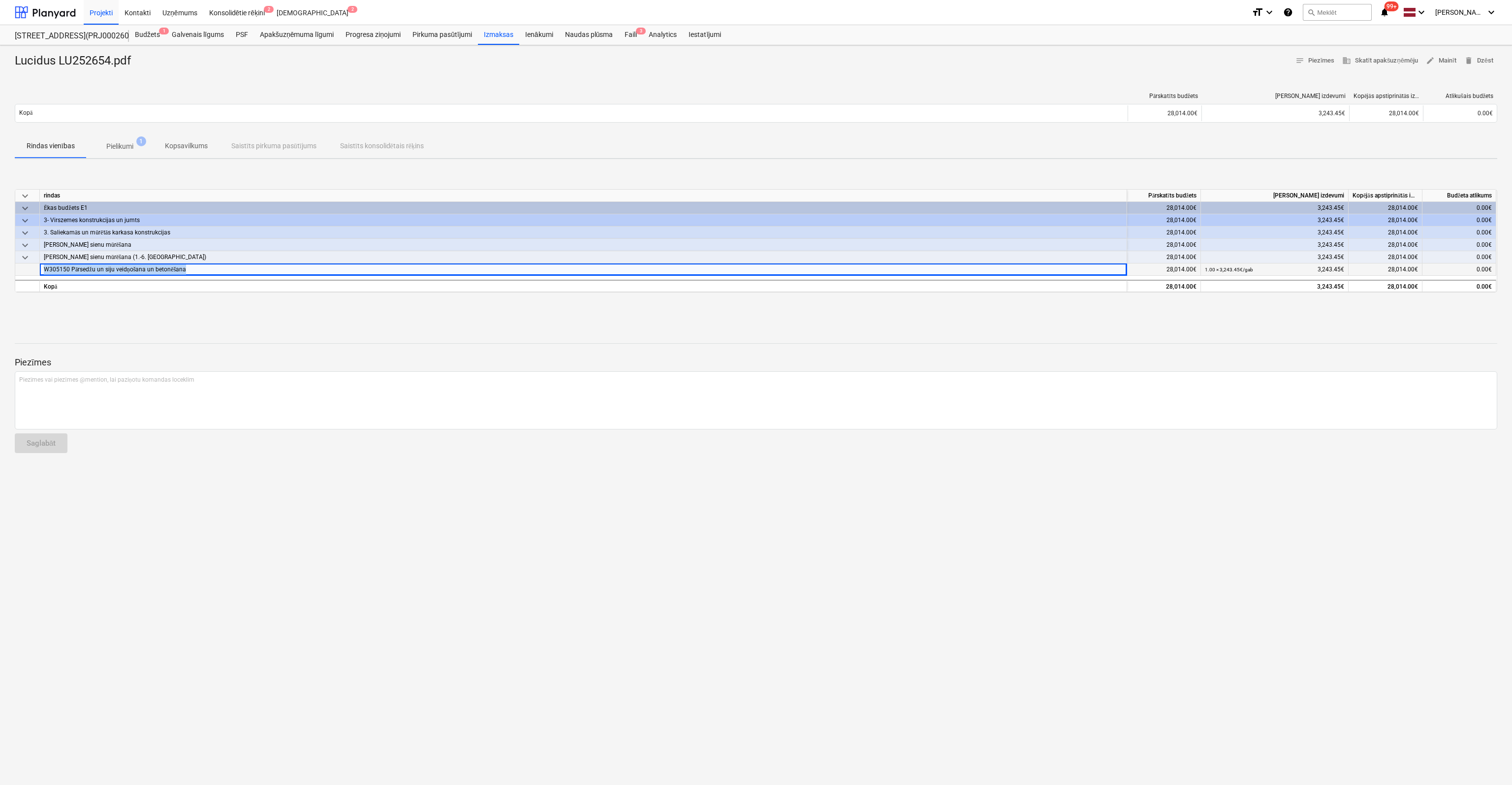
copy span "W305150 Pārsedžu un siju veidņošana un betonēšana"
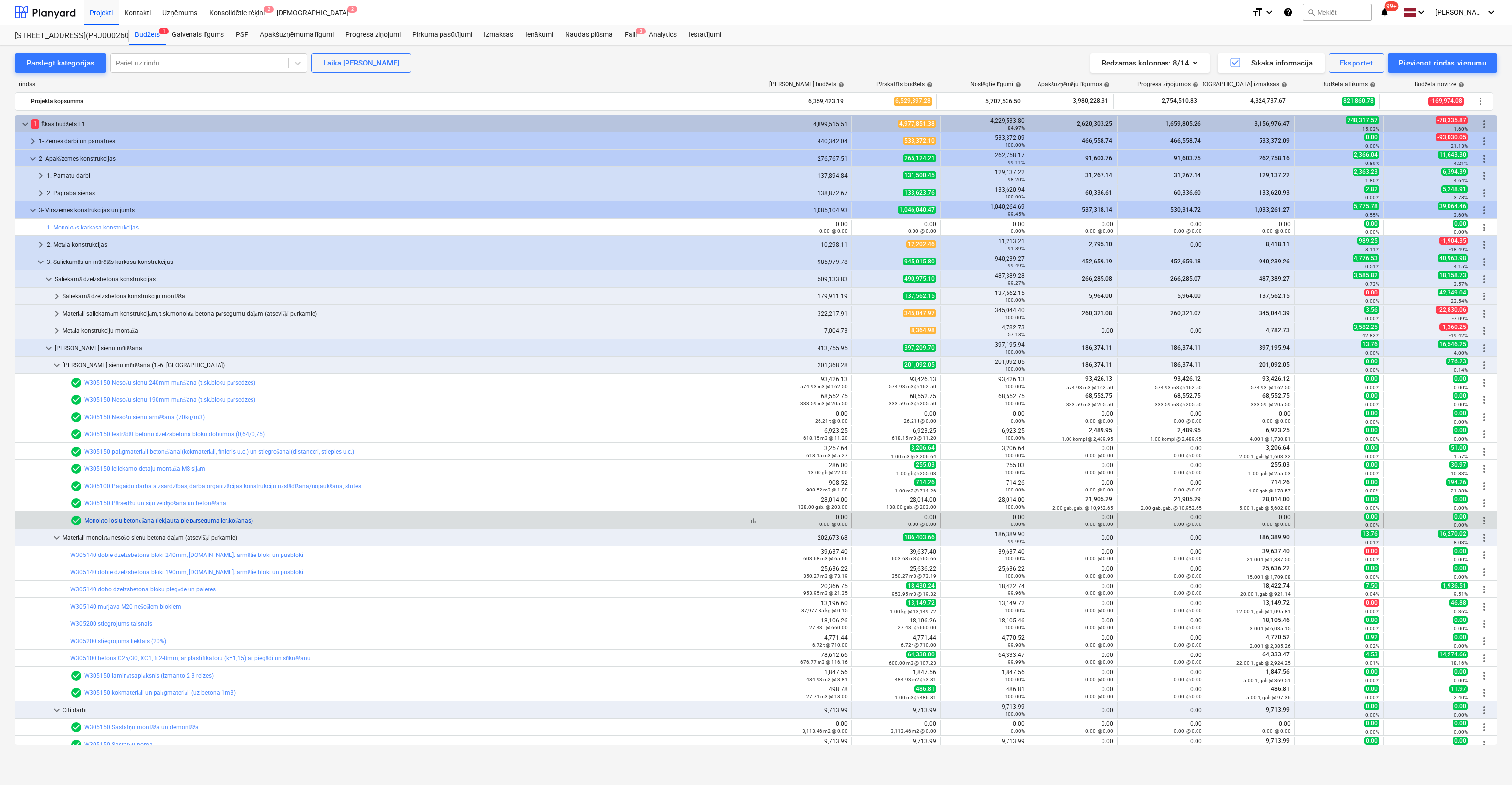
click at [167, 519] on link "Monolīto joslu betonēšana (iekļauta pie pārseguma ierīkošanas)" at bounding box center [169, 521] width 169 height 7
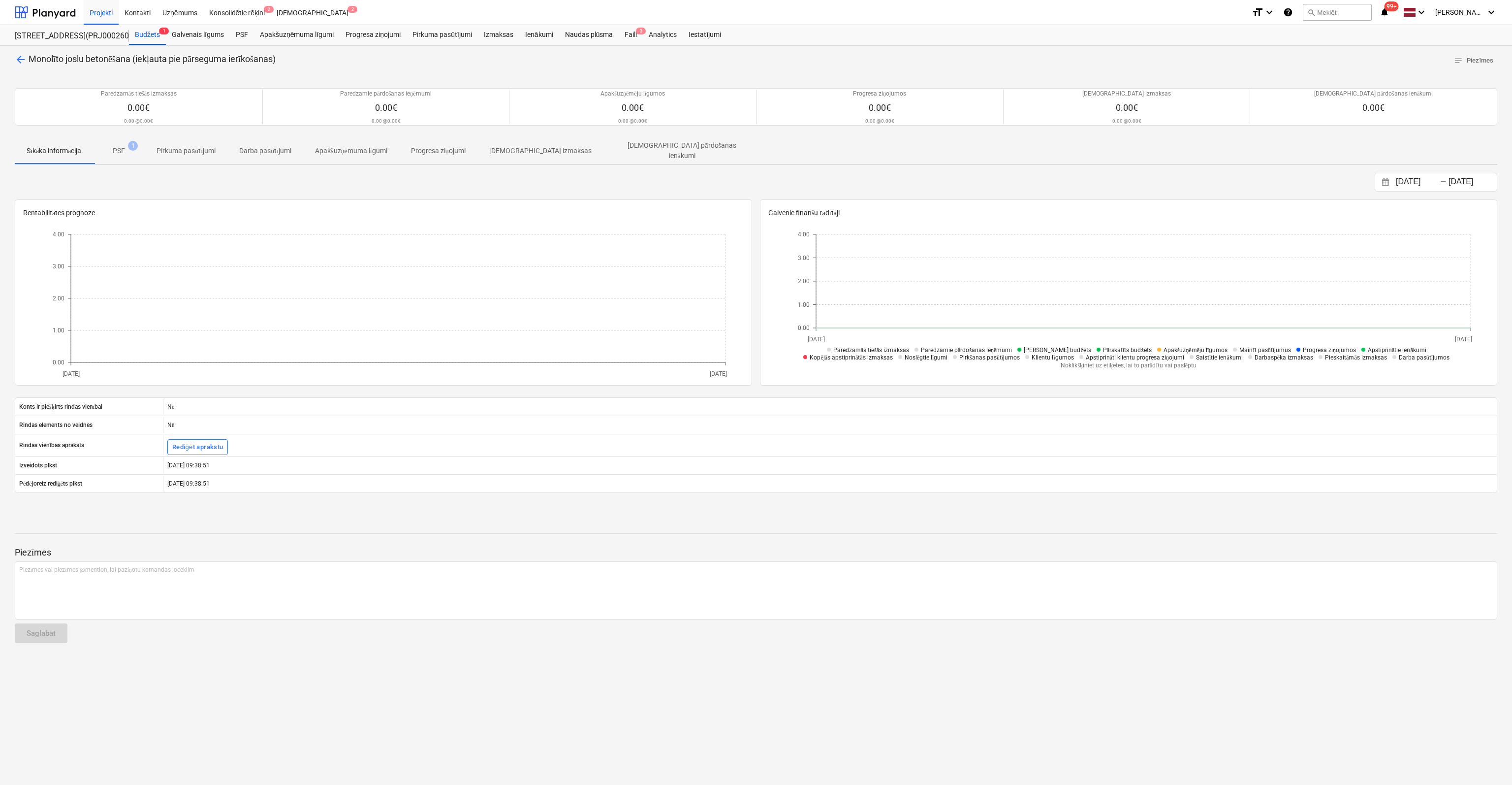
click at [18, 55] on span "arrow_back" at bounding box center [21, 60] width 12 height 12
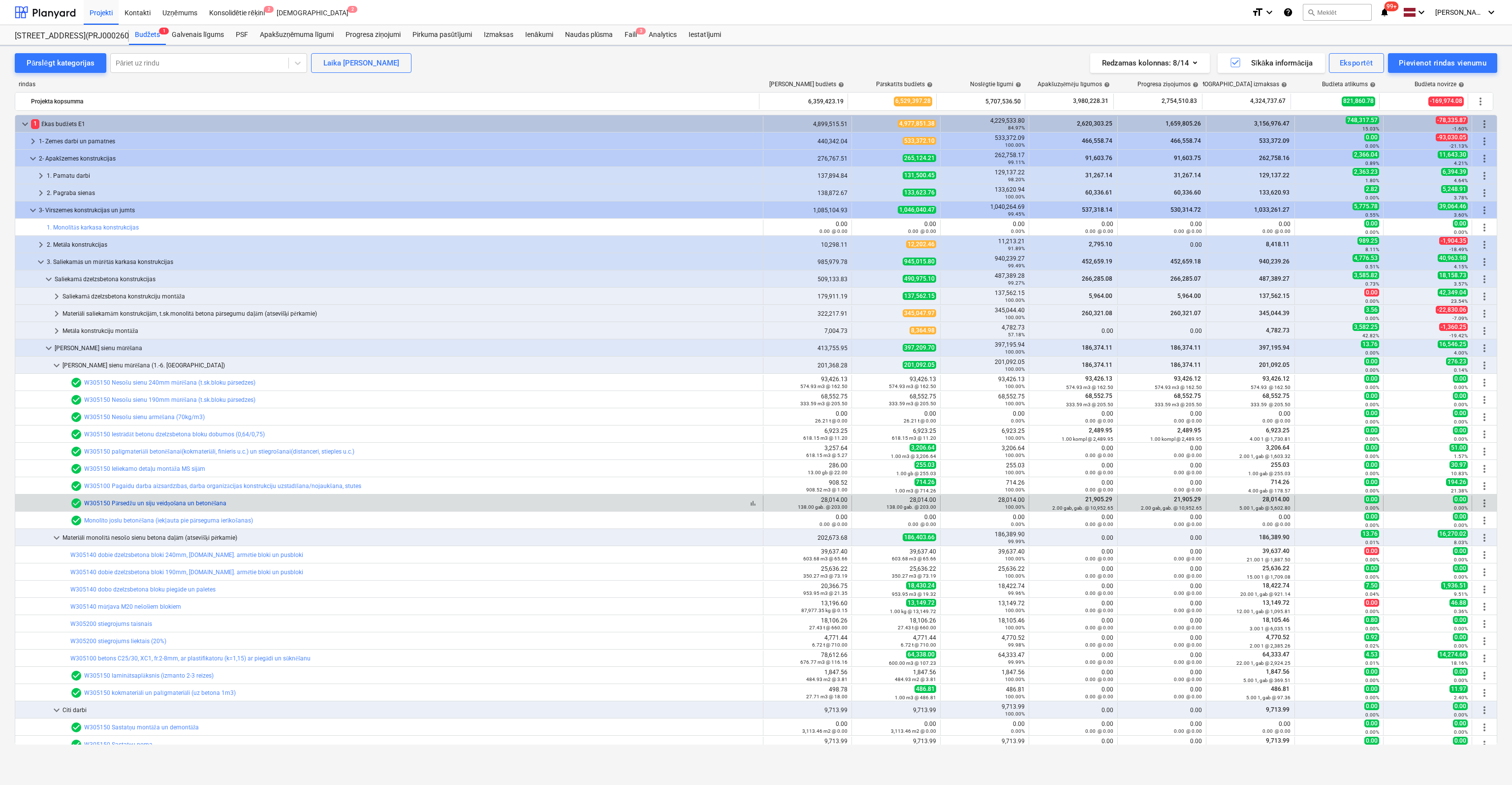
click at [116, 501] on link "W305150 Pārsedžu un siju veidņošana un betonēšana" at bounding box center [155, 503] width 142 height 7
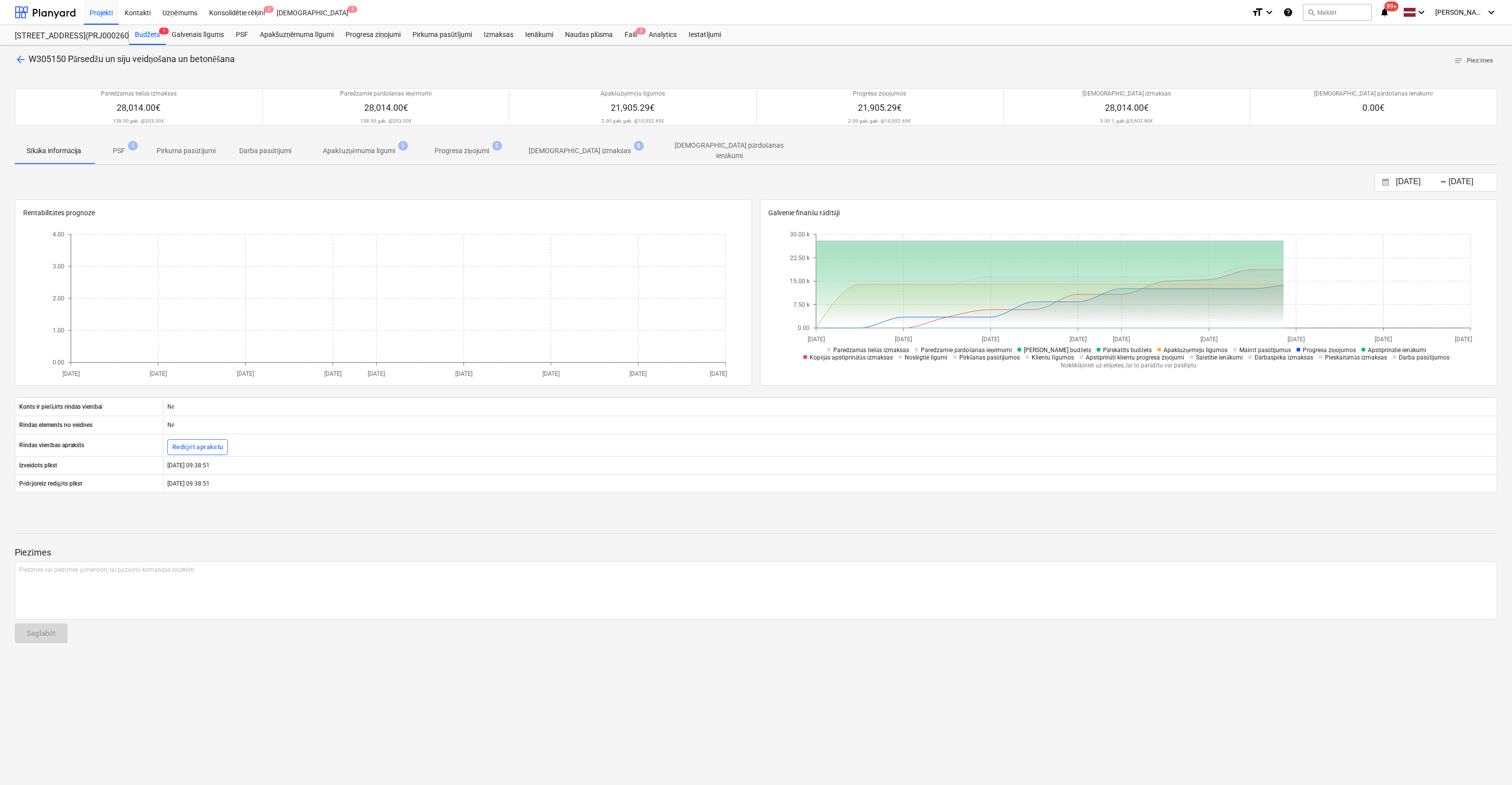
click at [554, 150] on p "[DEMOGRAPHIC_DATA] izmaksas" at bounding box center [580, 151] width 102 height 10
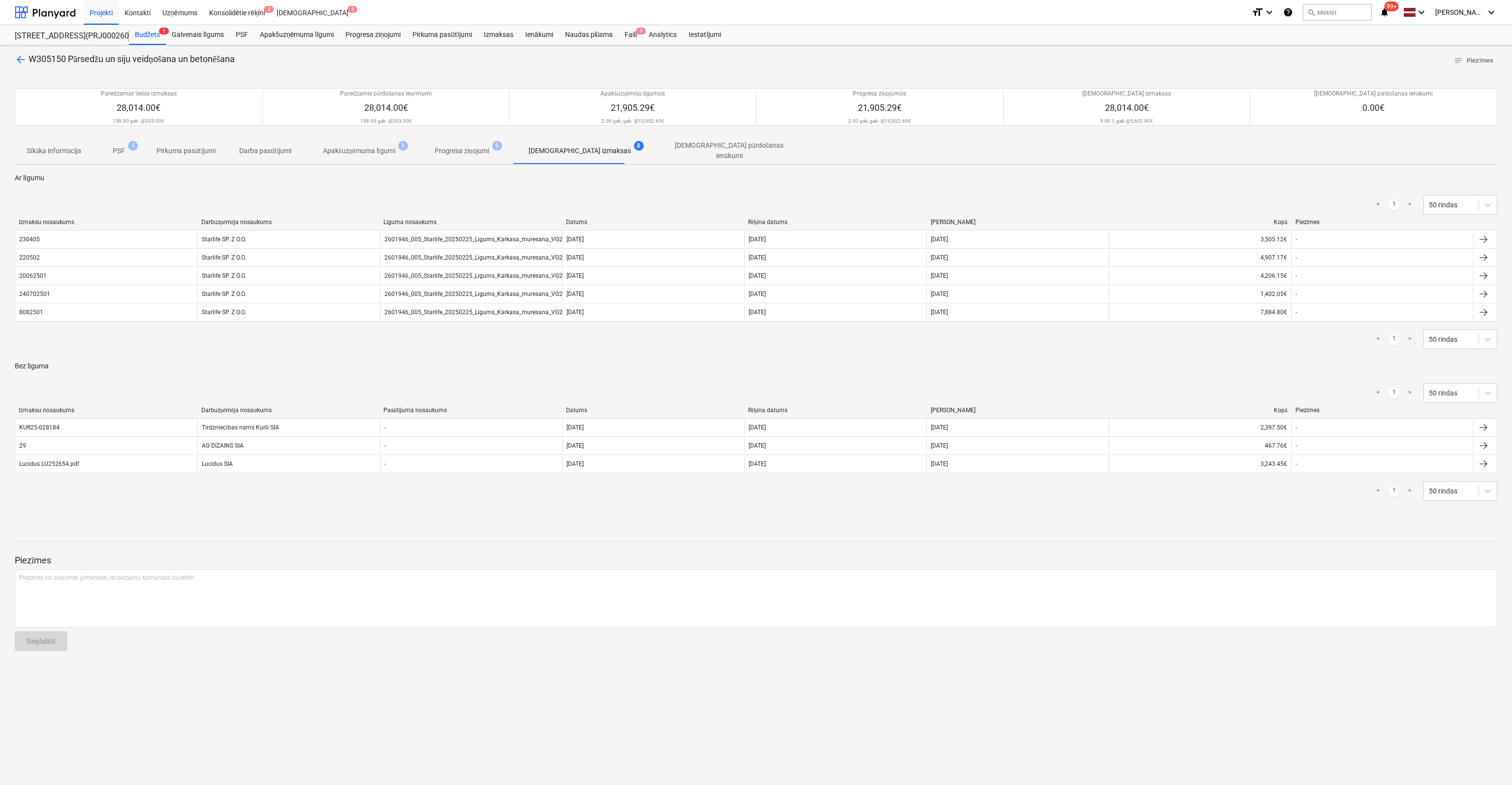
click at [19, 58] on span "arrow_back" at bounding box center [21, 60] width 12 height 12
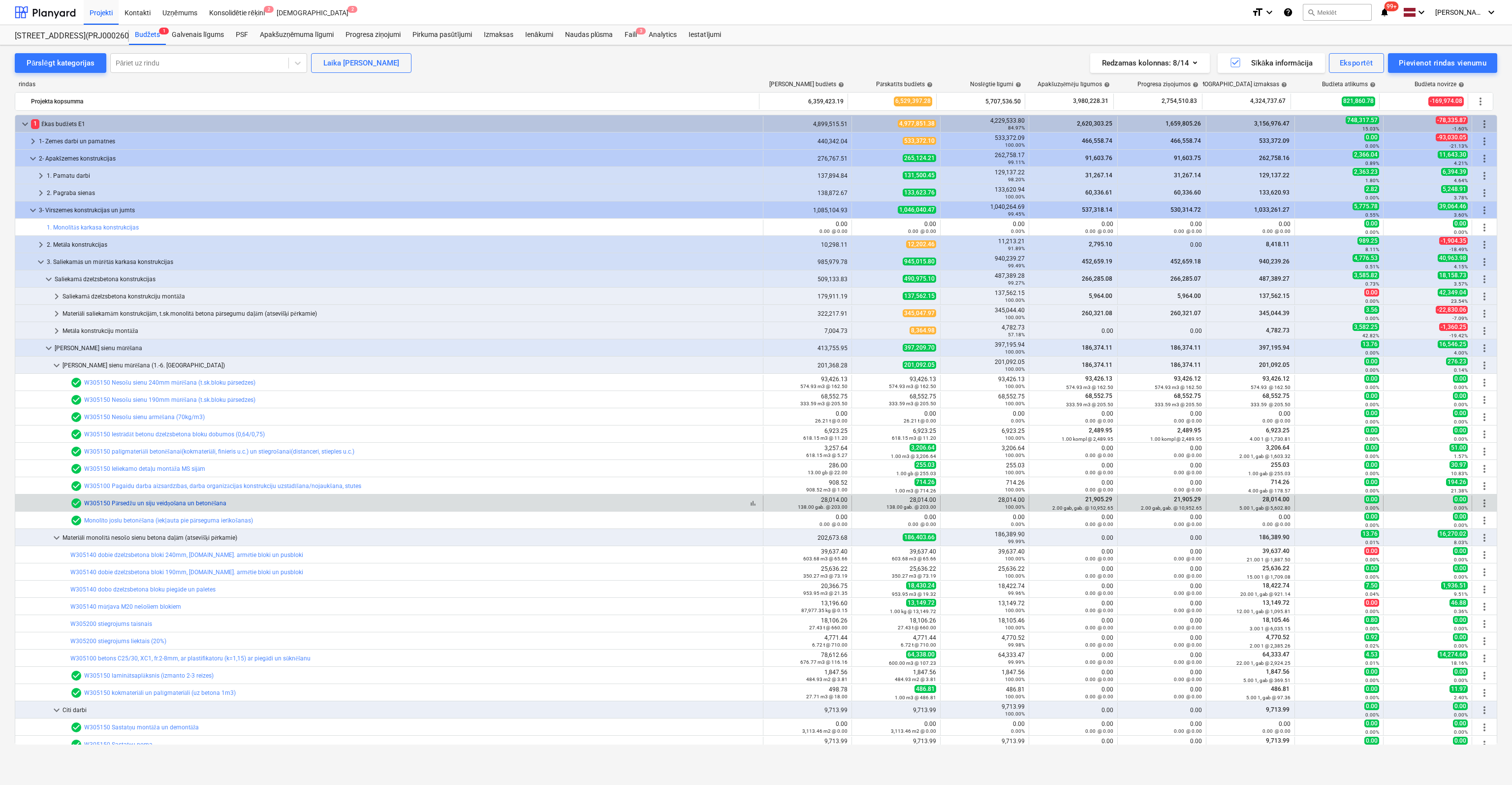
click at [211, 500] on link "W305150 Pārsedžu un siju veidņošana un betonēšana" at bounding box center [155, 503] width 142 height 7
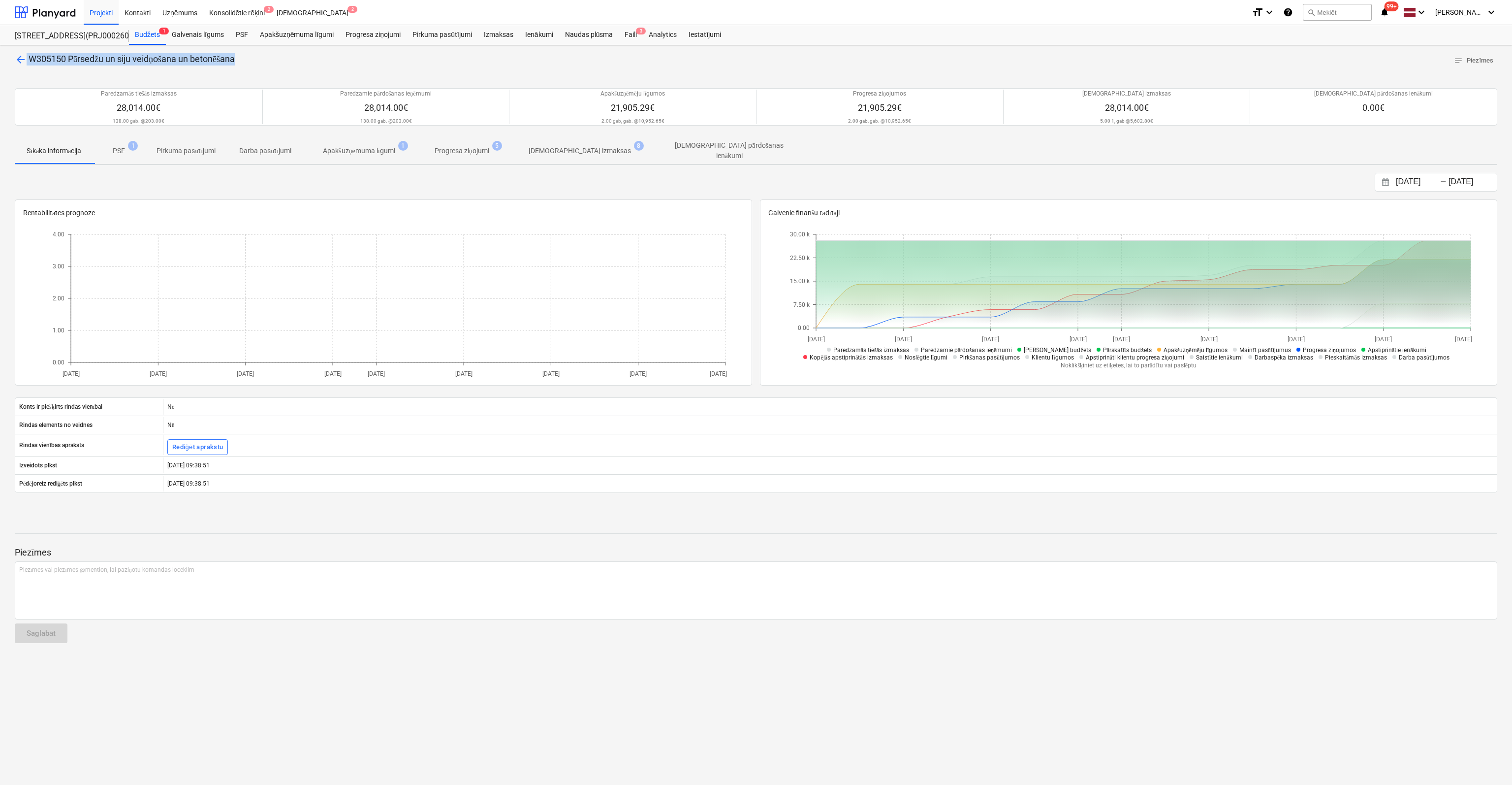
drag, startPoint x: 247, startPoint y: 58, endPoint x: 24, endPoint y: 58, distance: 223.0
click at [24, 58] on div "arrow_back W305150 Pārsedžu un siju veidņošana un betonēšana notes Piezīmes" at bounding box center [756, 61] width 1483 height 15
copy p "W305150 Pārsedžu un siju veidņošana un betonēšana"
click at [21, 57] on span "arrow_back" at bounding box center [21, 60] width 12 height 12
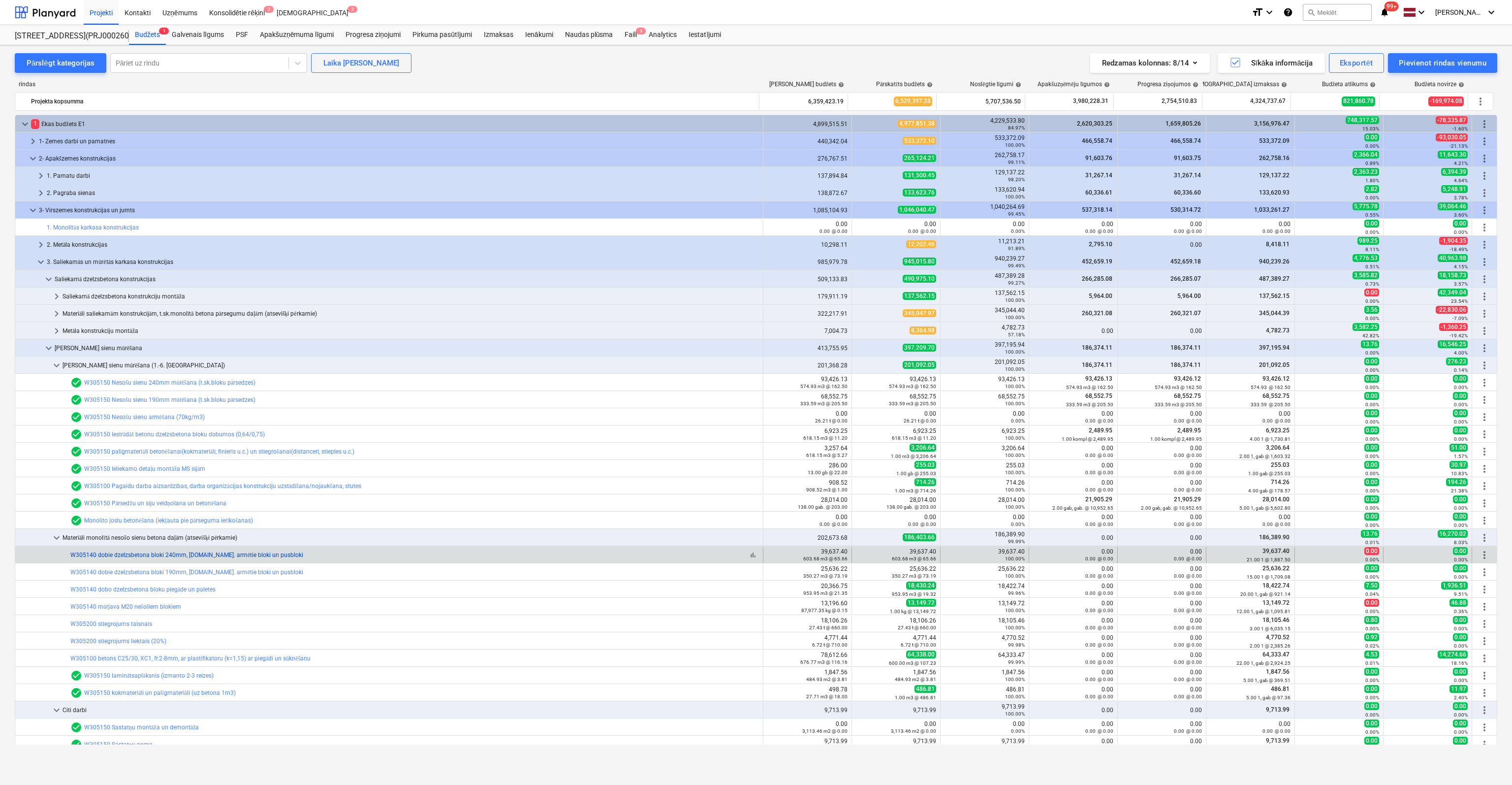
click at [146, 555] on link "W305140 dobie dzelzsbetona bloki 240mm, [DOMAIN_NAME]. armētie bloki un pusbloki" at bounding box center [186, 555] width 233 height 7
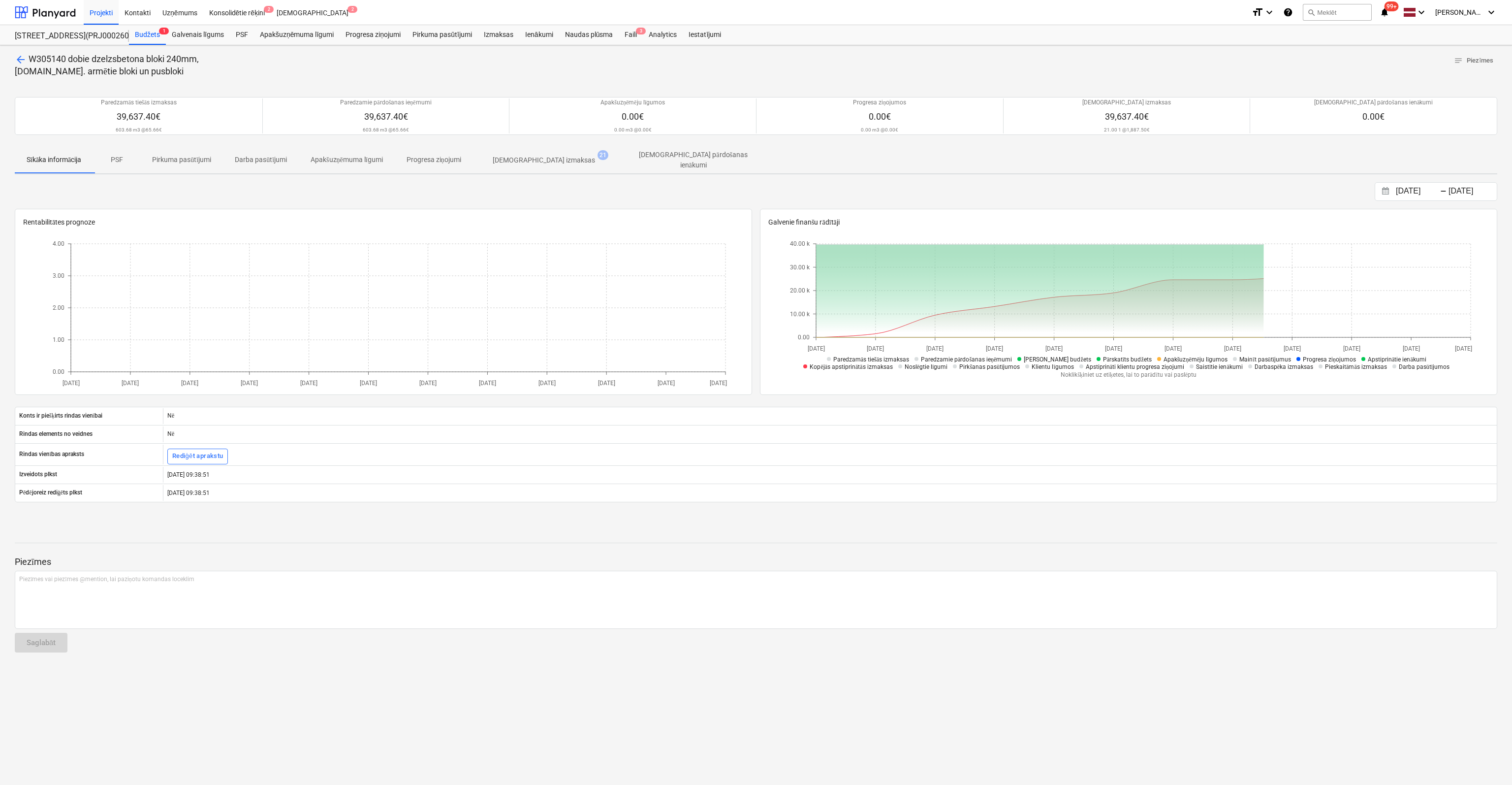
click at [533, 155] on p "[DEMOGRAPHIC_DATA] izmaksas" at bounding box center [544, 160] width 102 height 10
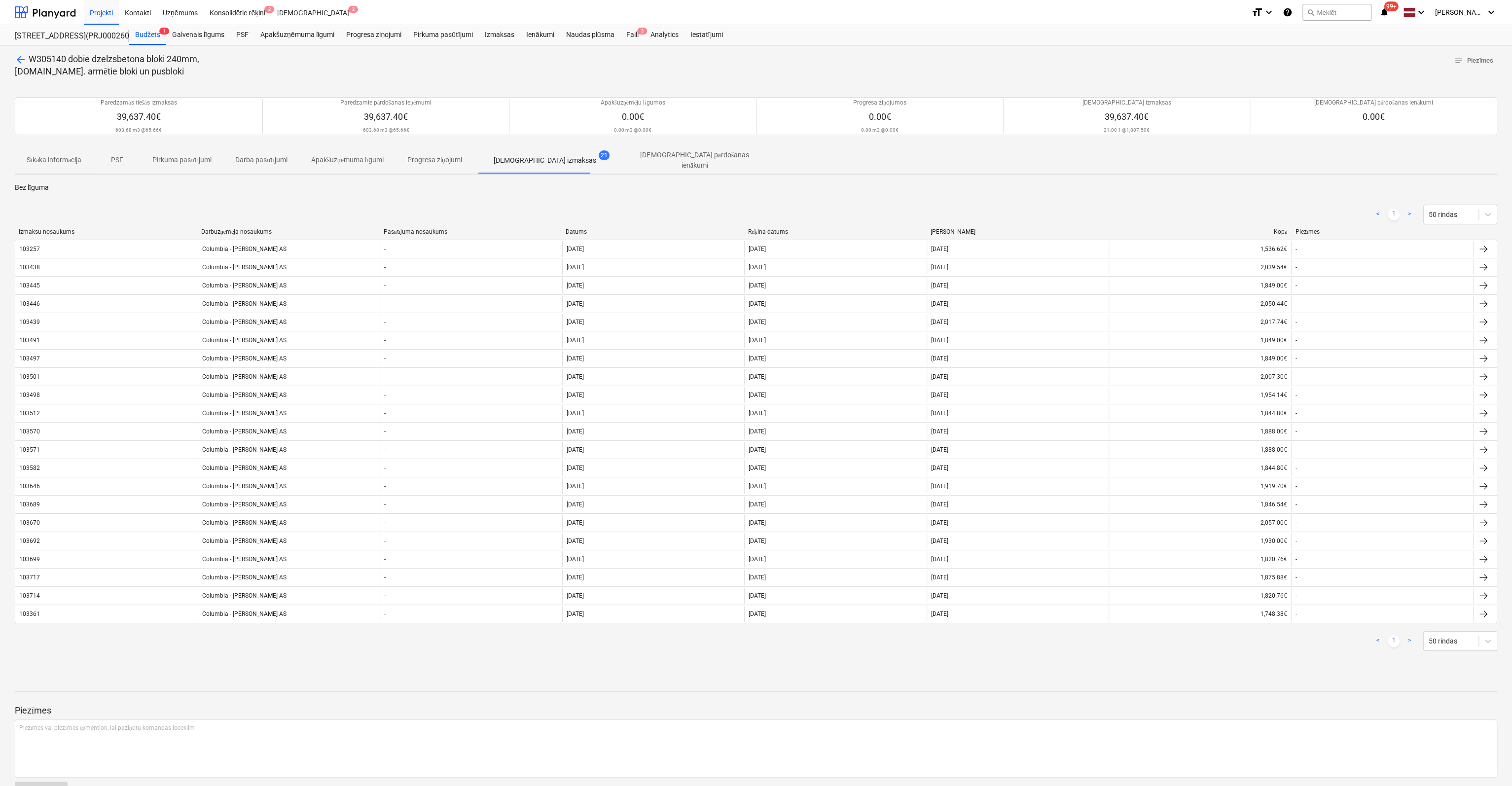
click at [21, 58] on span "arrow_back" at bounding box center [21, 60] width 12 height 12
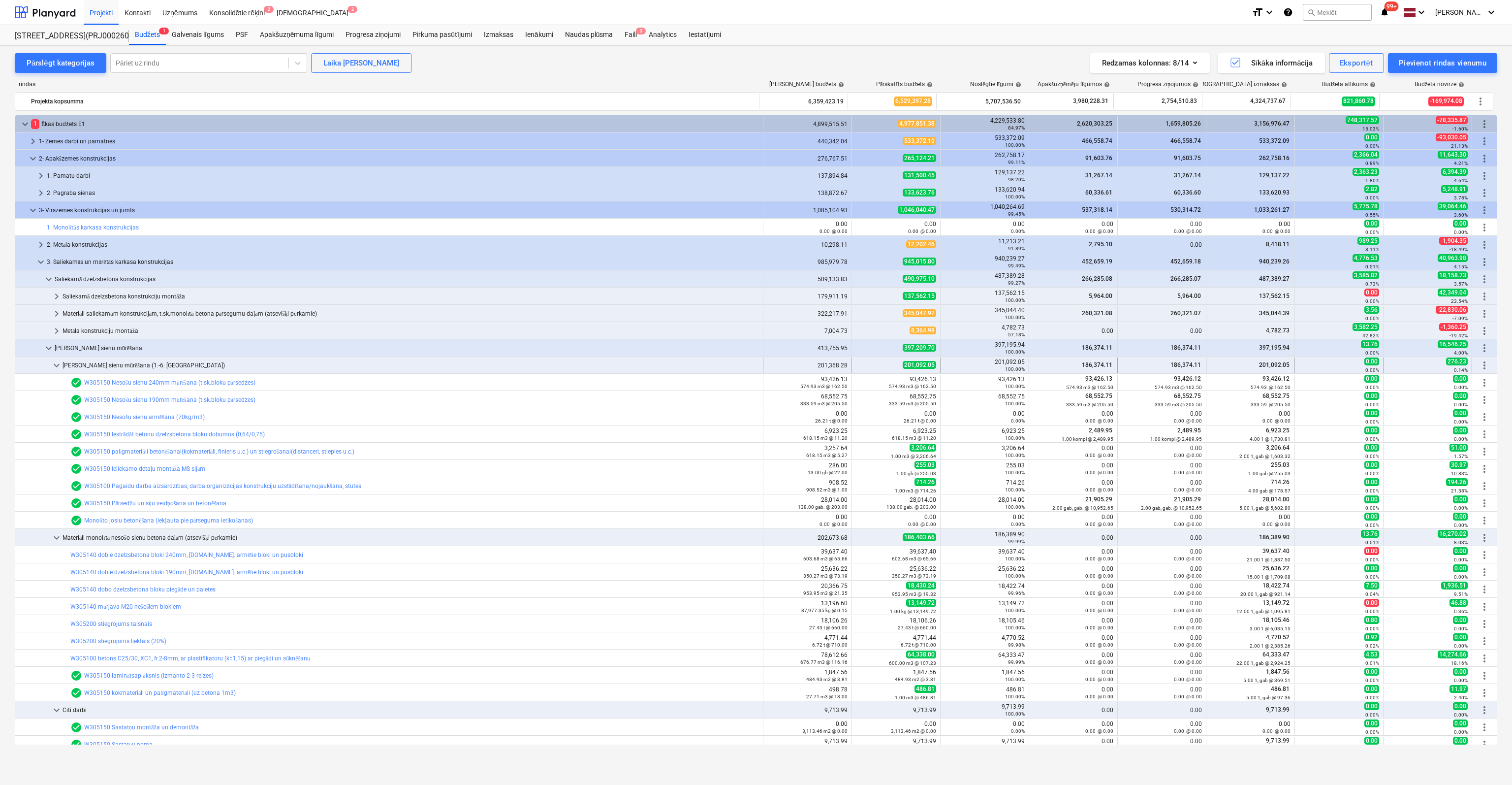
click at [58, 361] on span "keyboard_arrow_down" at bounding box center [57, 365] width 12 height 12
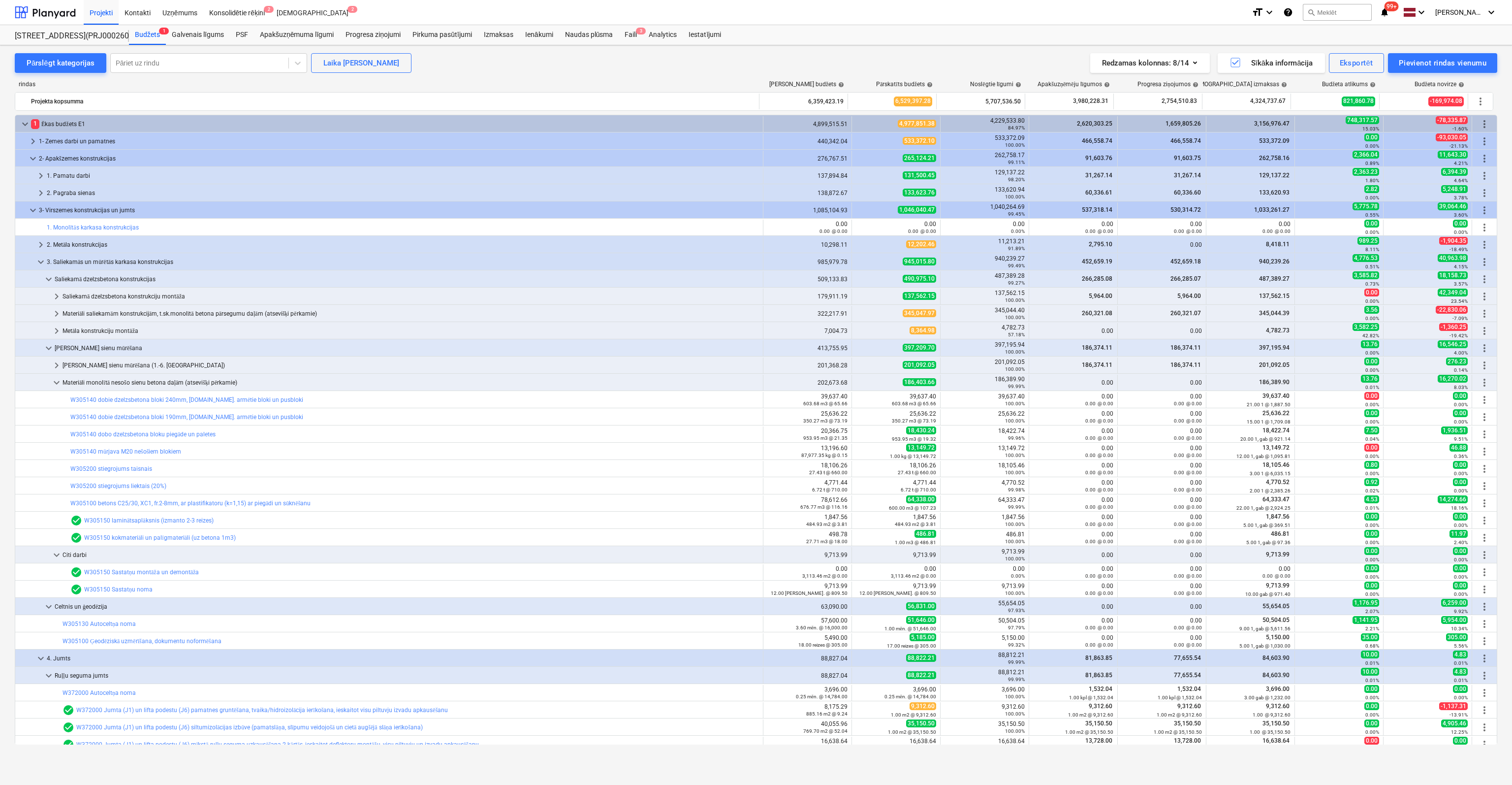
click at [94, 413] on link "W305140 dobie dzelzsbetona bloki 190mm, [DOMAIN_NAME]. armētie bloki un pusbloki" at bounding box center [186, 417] width 233 height 7
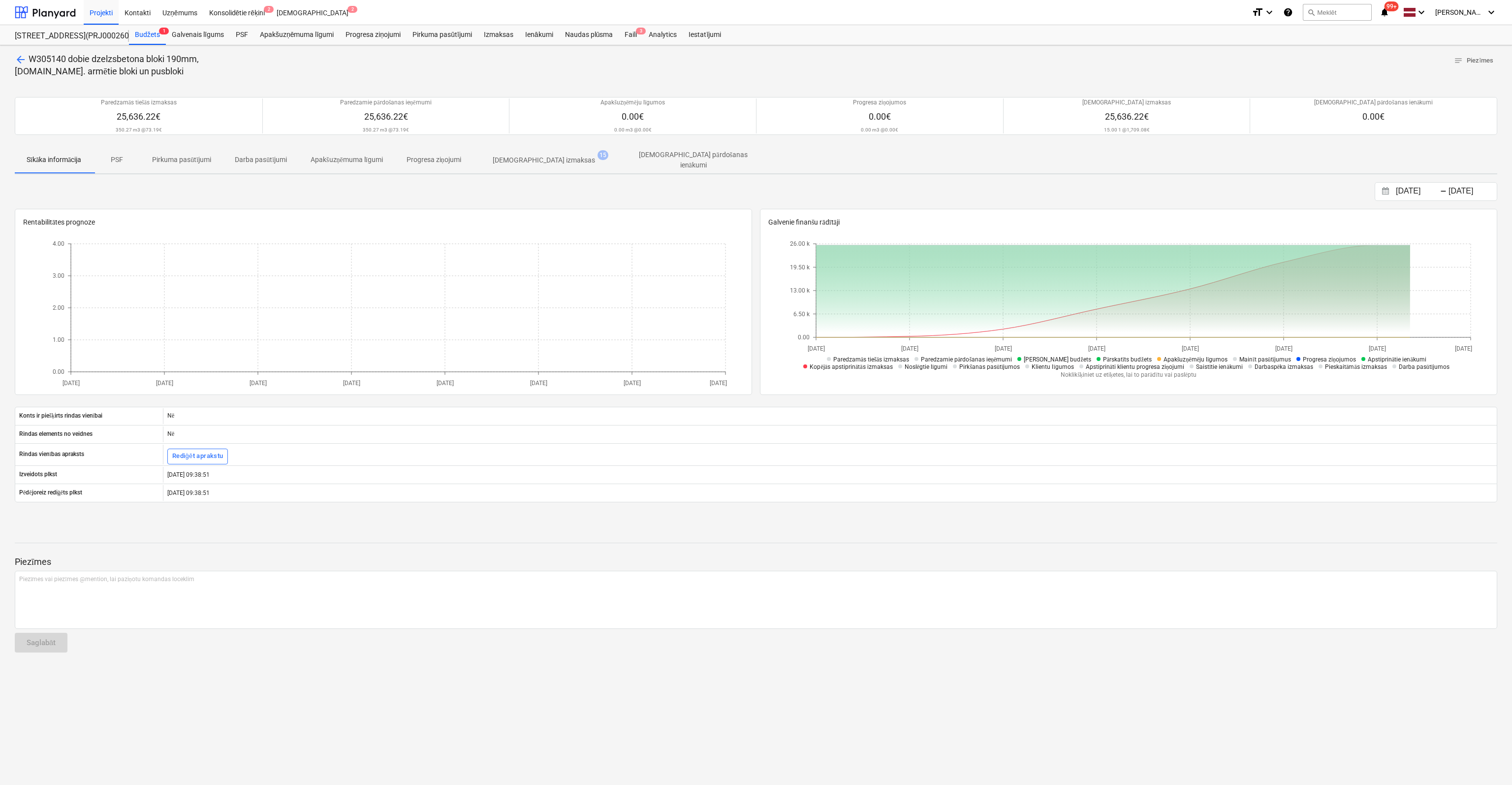
click at [507, 155] on p "[DEMOGRAPHIC_DATA] izmaksas" at bounding box center [544, 160] width 102 height 10
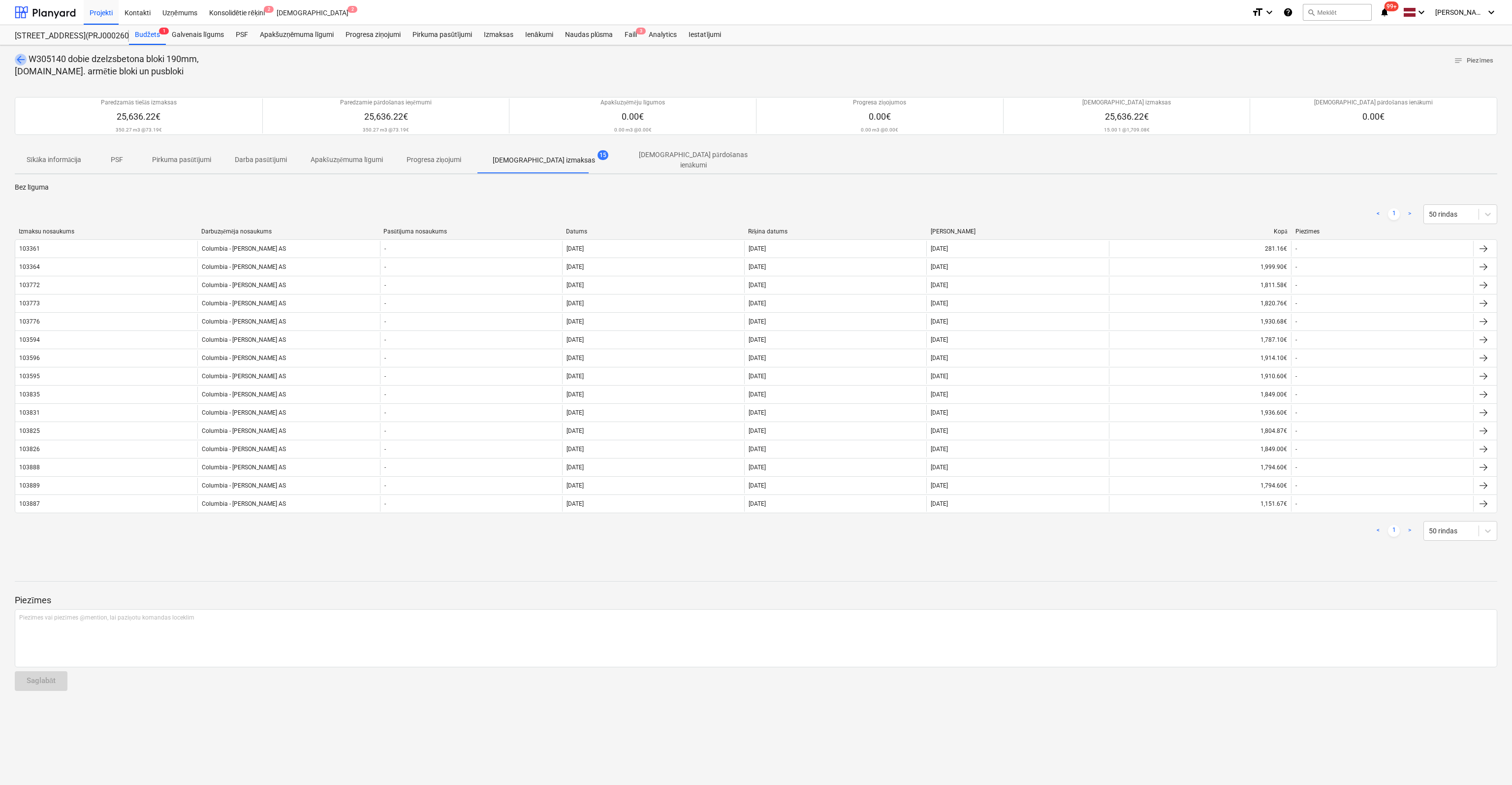
click at [18, 56] on span "arrow_back" at bounding box center [21, 60] width 12 height 12
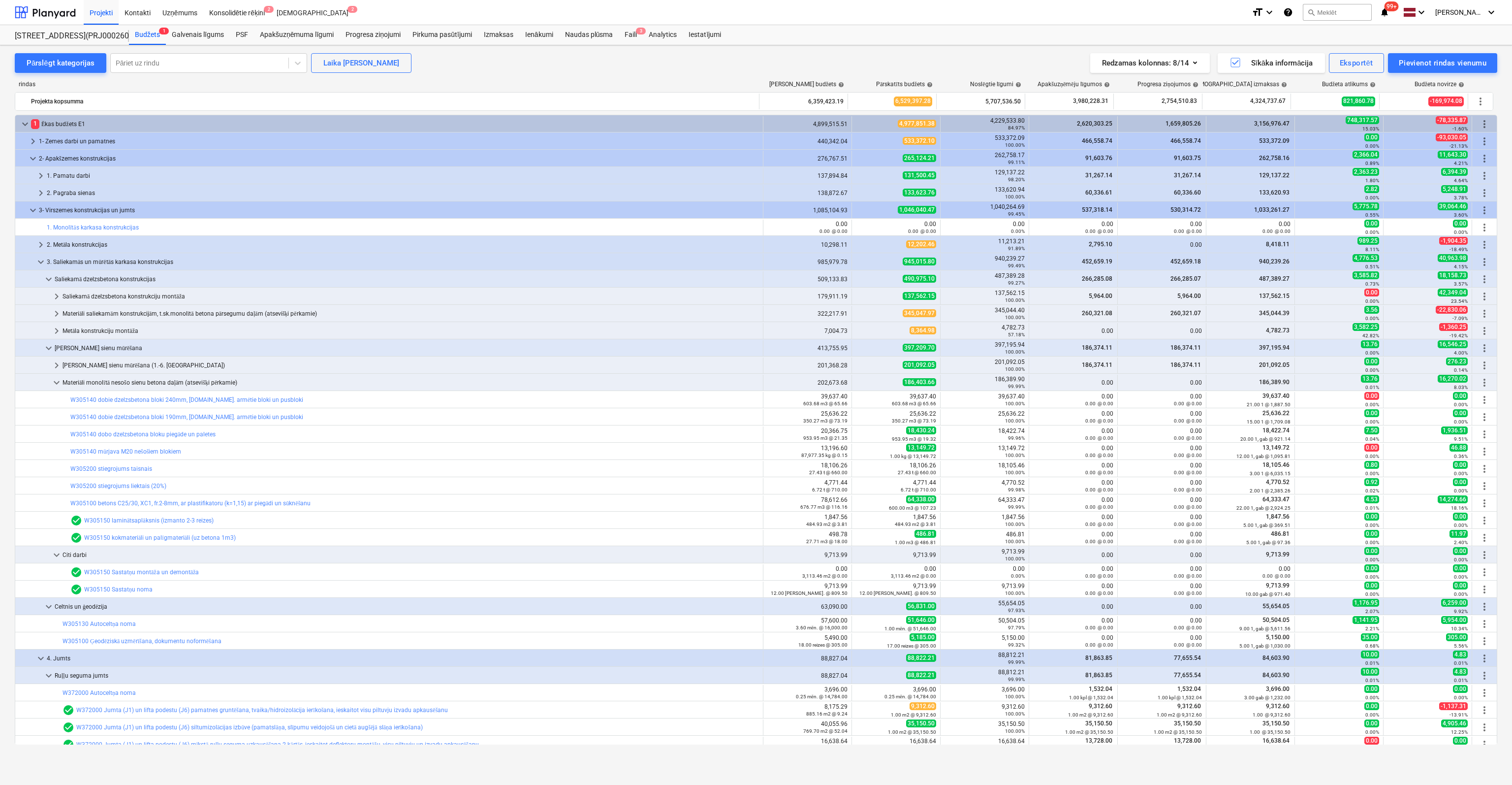
scroll to position [49, 0]
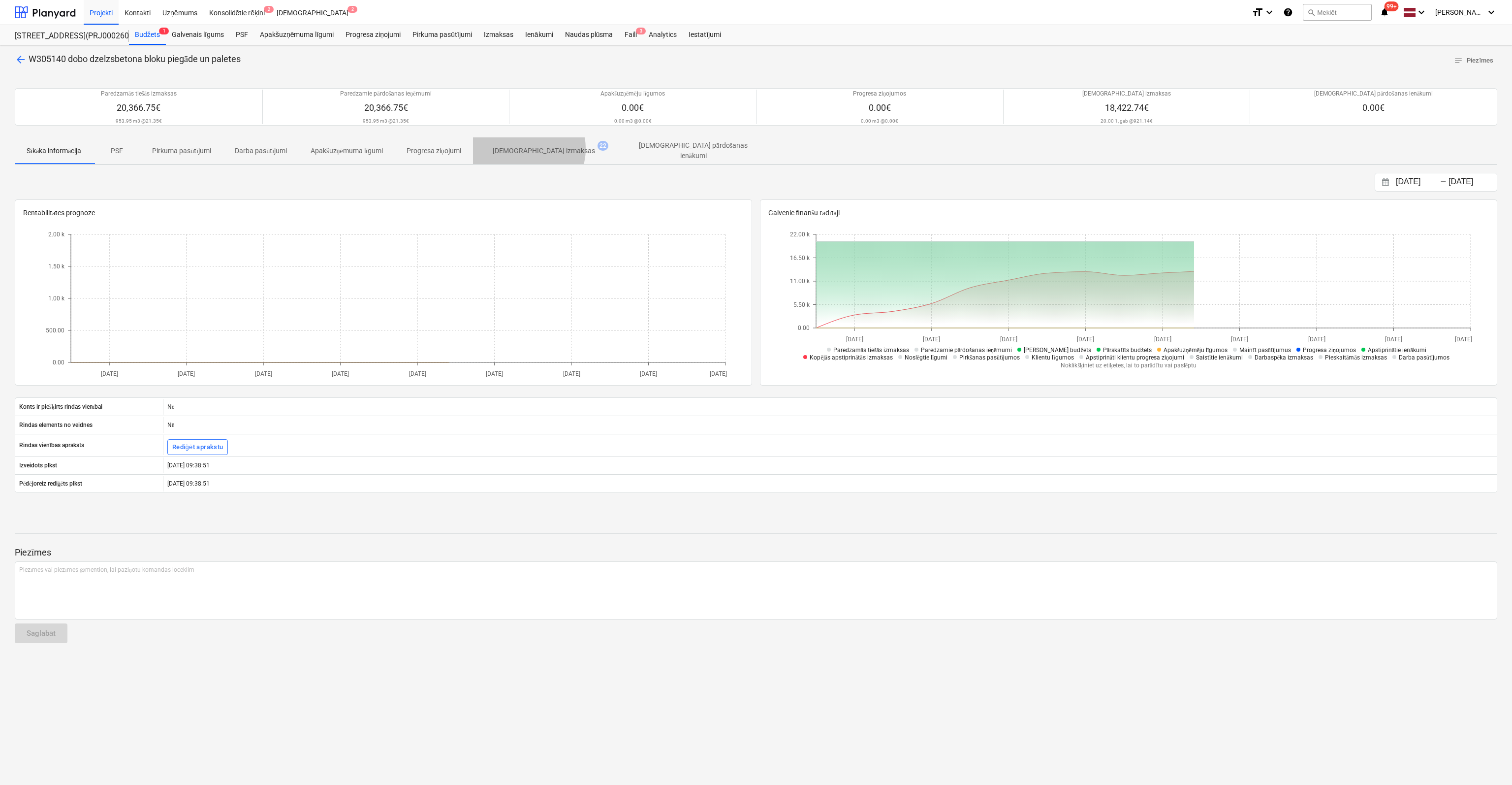
click at [529, 148] on p "[DEMOGRAPHIC_DATA] izmaksas" at bounding box center [544, 151] width 102 height 10
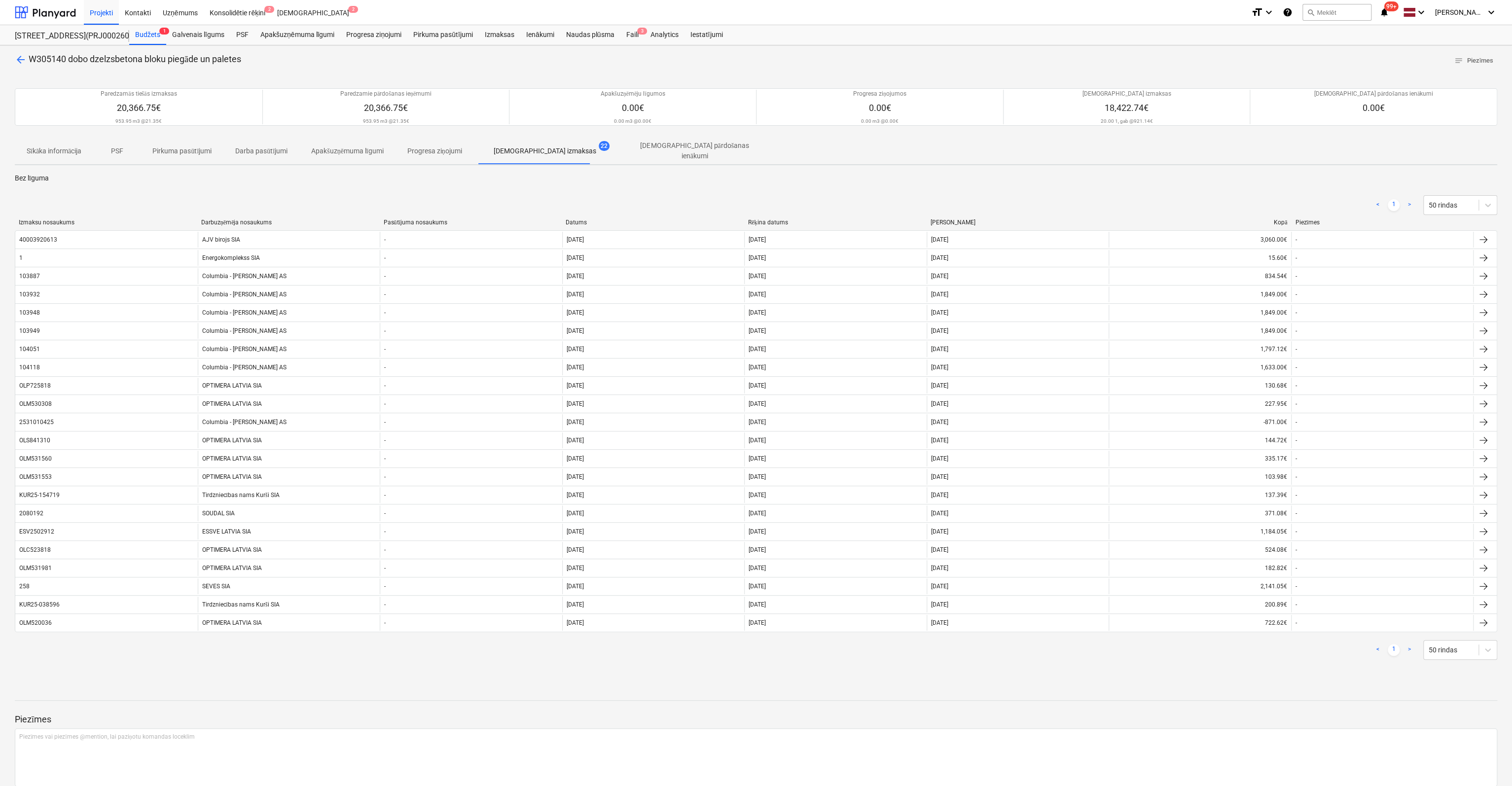
click at [20, 55] on span "arrow_back" at bounding box center [21, 60] width 12 height 12
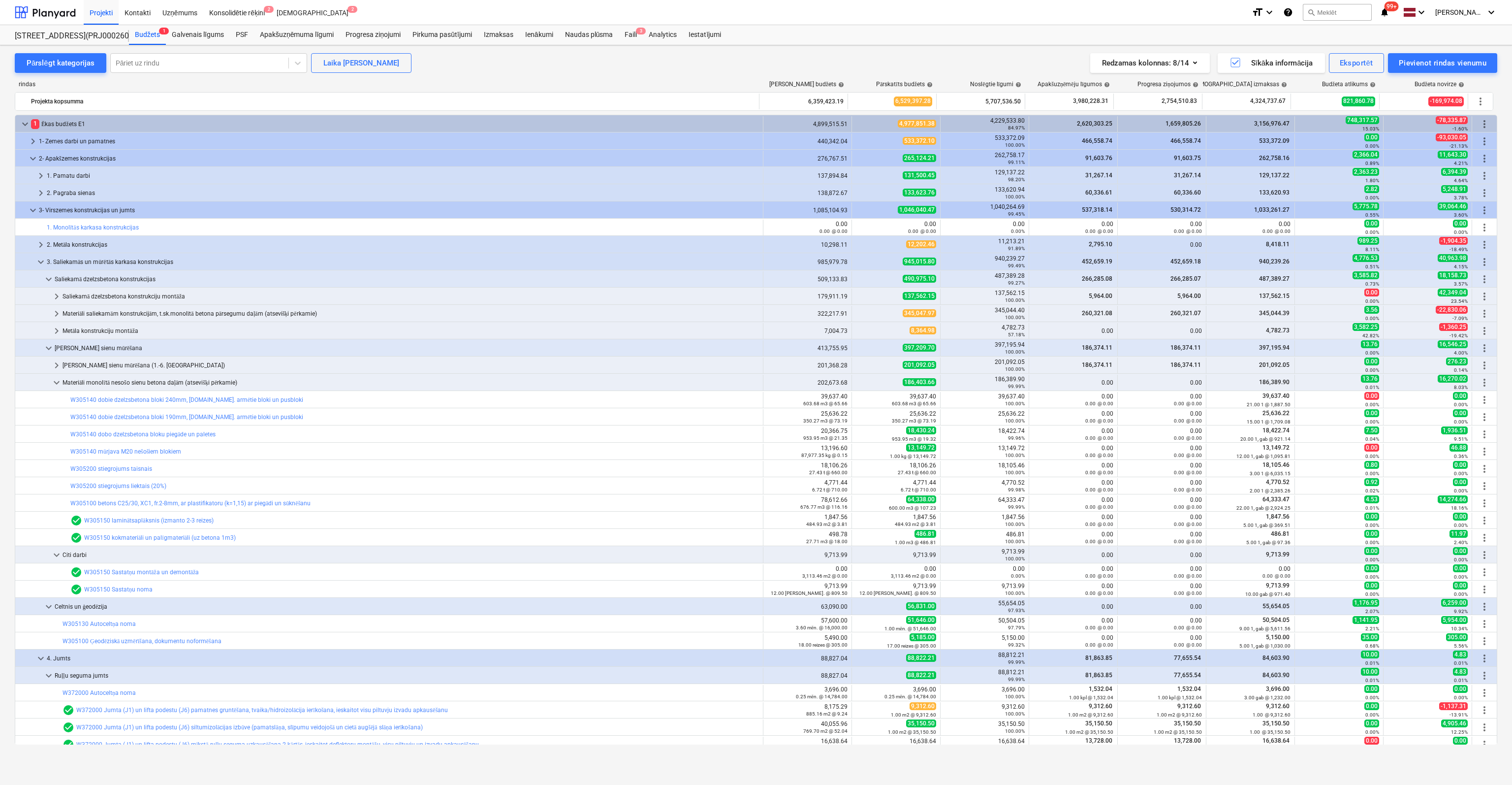
scroll to position [49, 0]
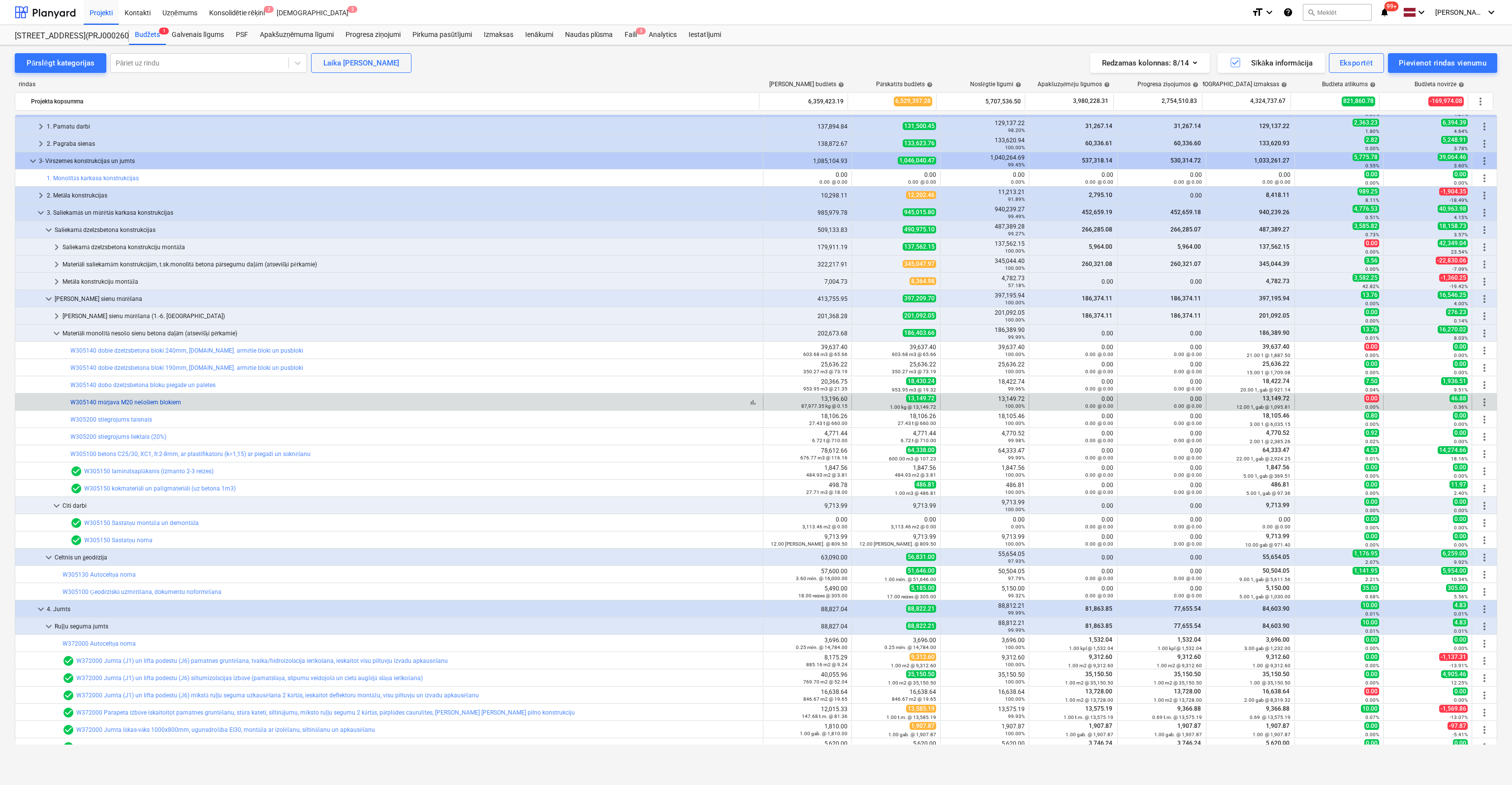
click at [140, 402] on link "W305140 mūrjava M20 nešošiem blokiem" at bounding box center [126, 403] width 111 height 7
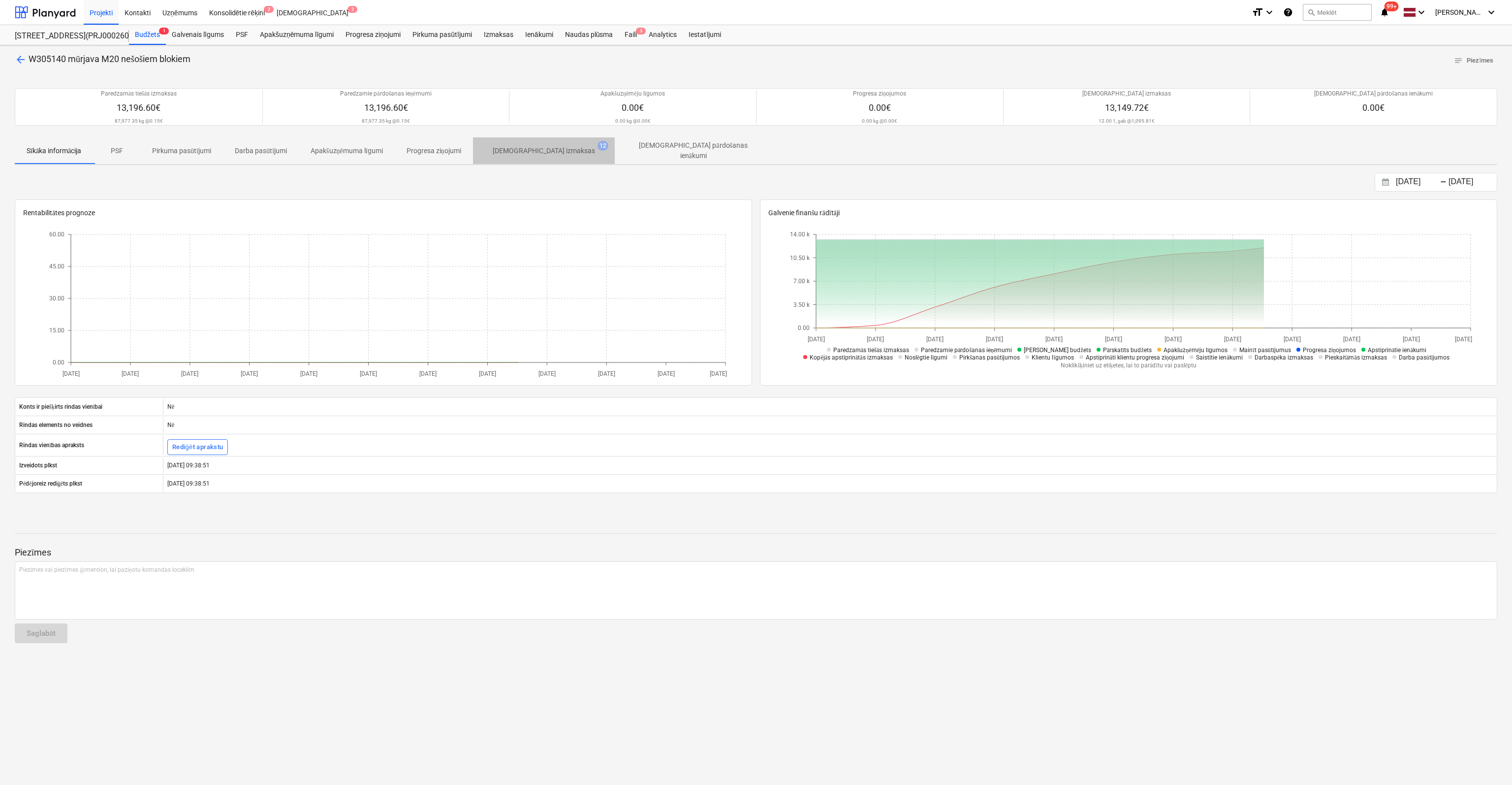
click at [563, 150] on p "[DEMOGRAPHIC_DATA] izmaksas" at bounding box center [544, 151] width 102 height 10
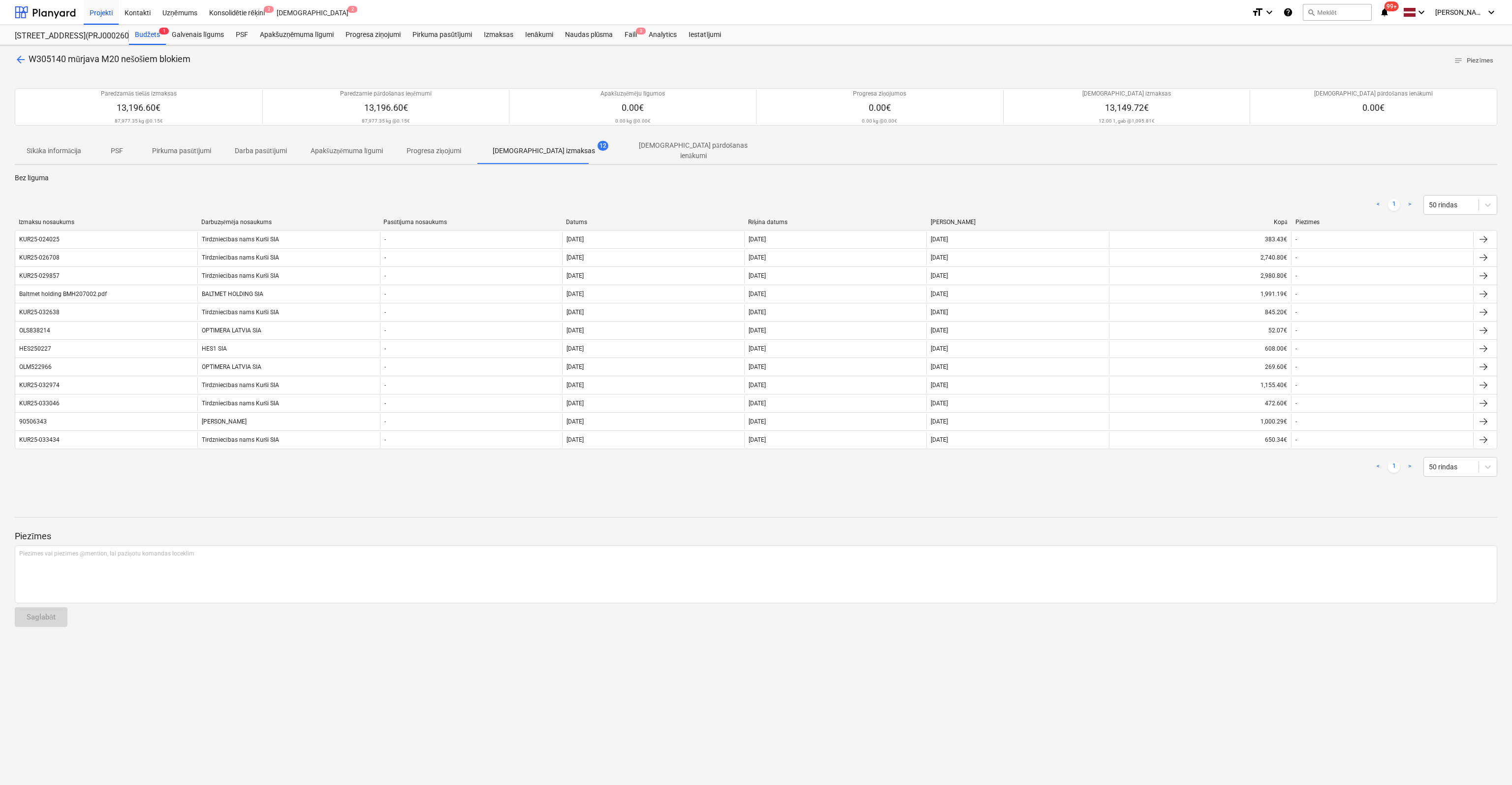
click at [20, 56] on span "arrow_back" at bounding box center [21, 60] width 12 height 12
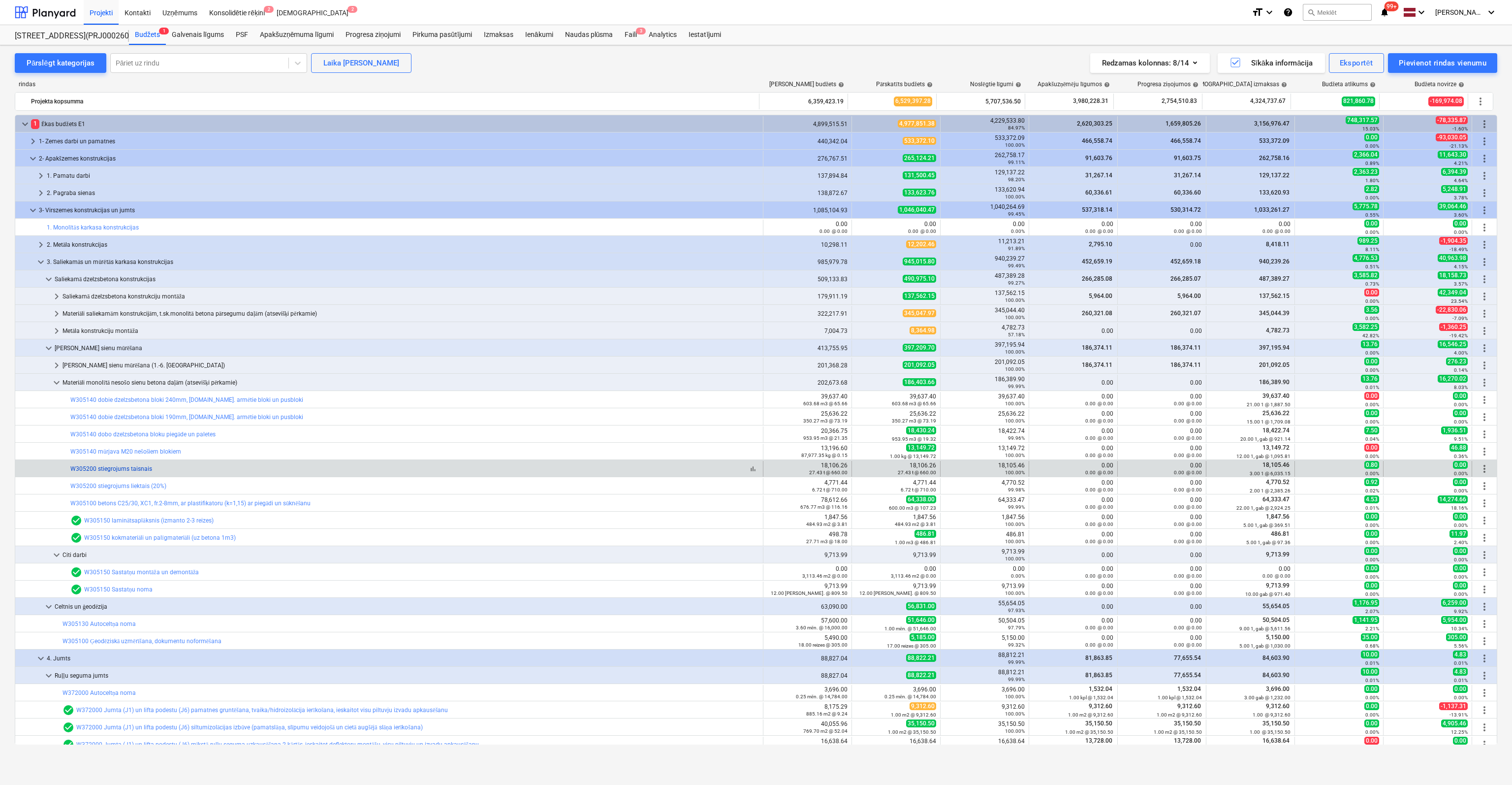
scroll to position [49, 0]
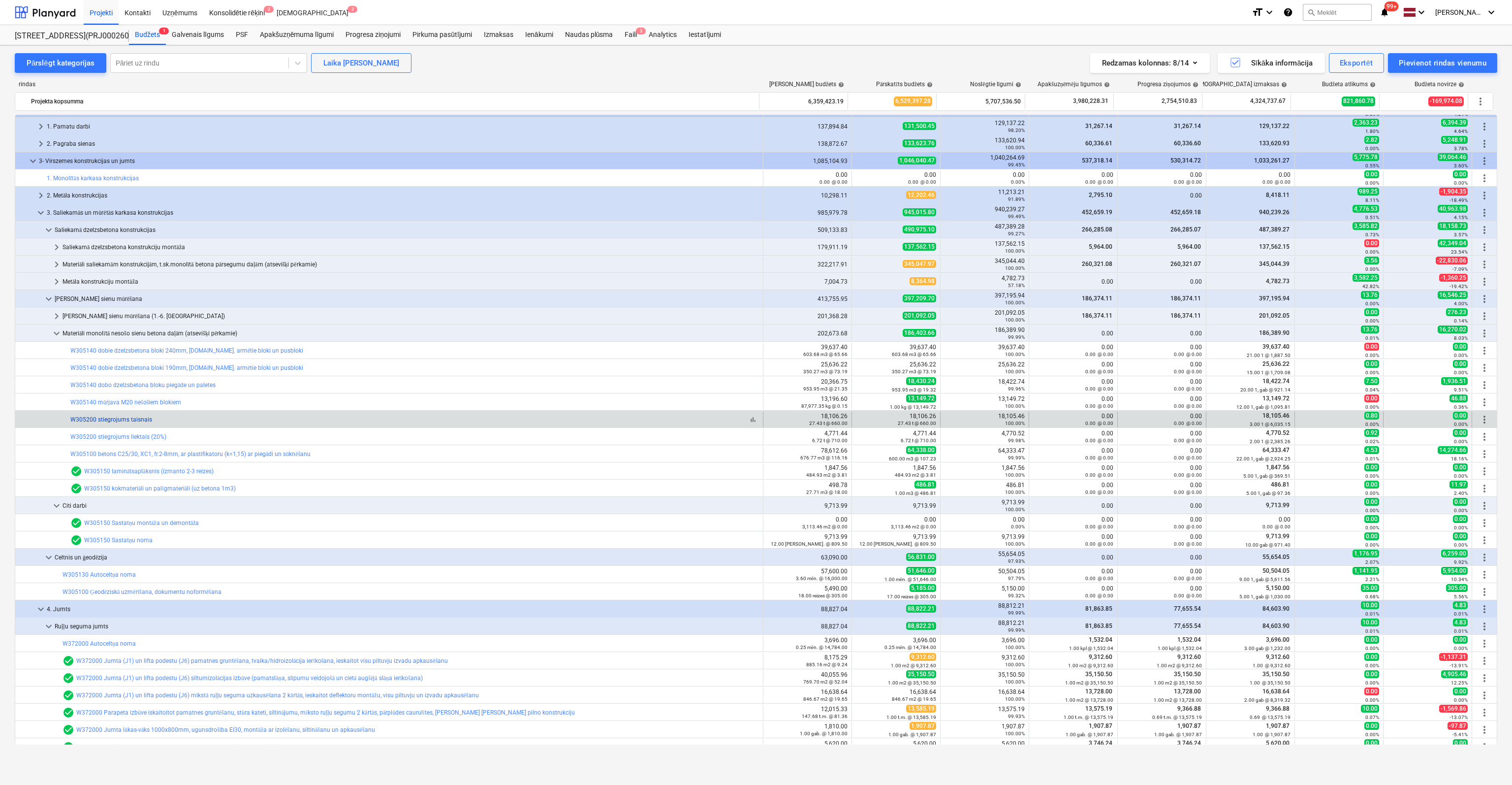
click at [140, 418] on link "W305200 stiegrojums taisnais" at bounding box center [111, 419] width 82 height 7
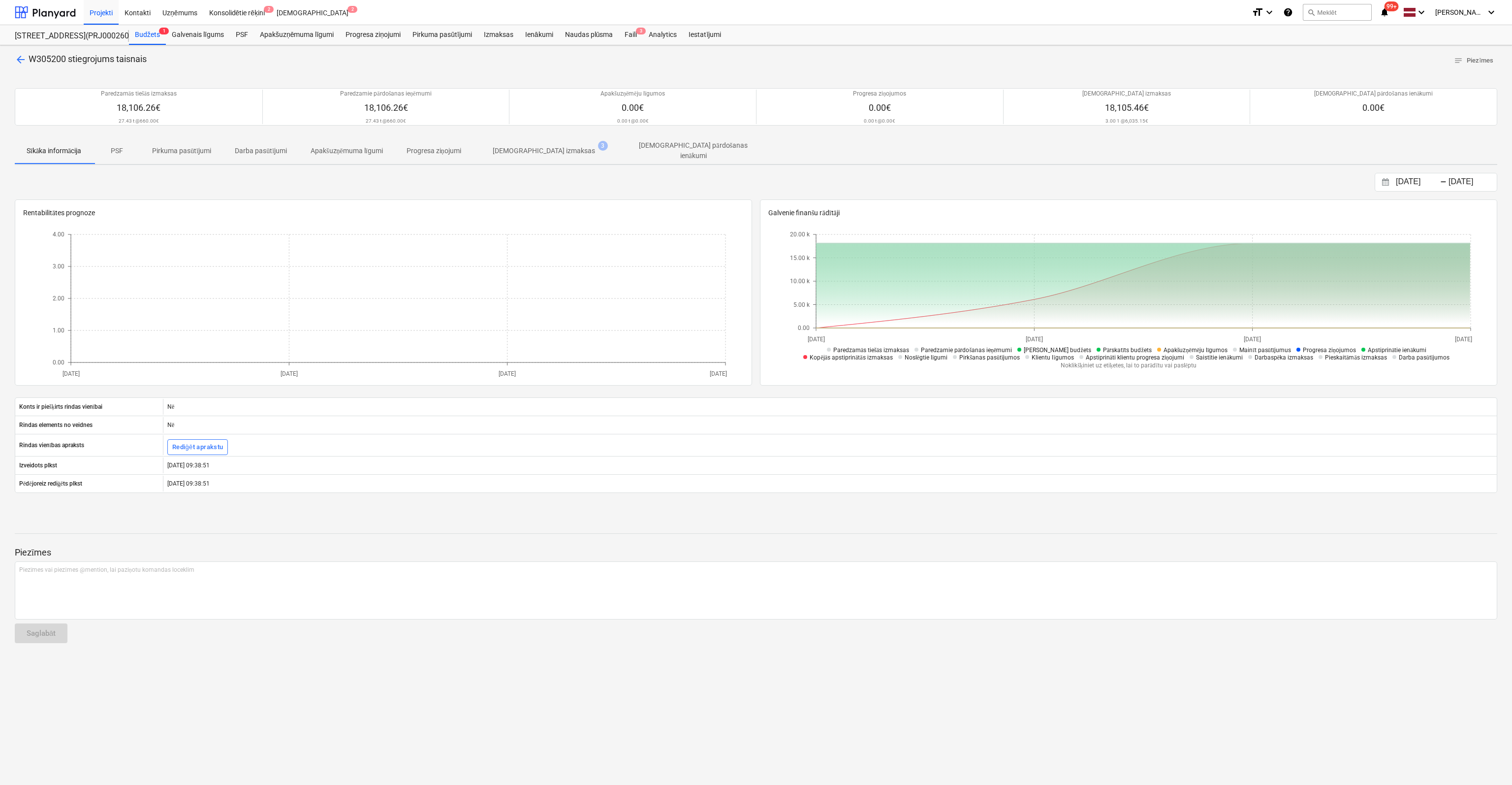
click at [18, 60] on span "arrow_back" at bounding box center [21, 60] width 12 height 12
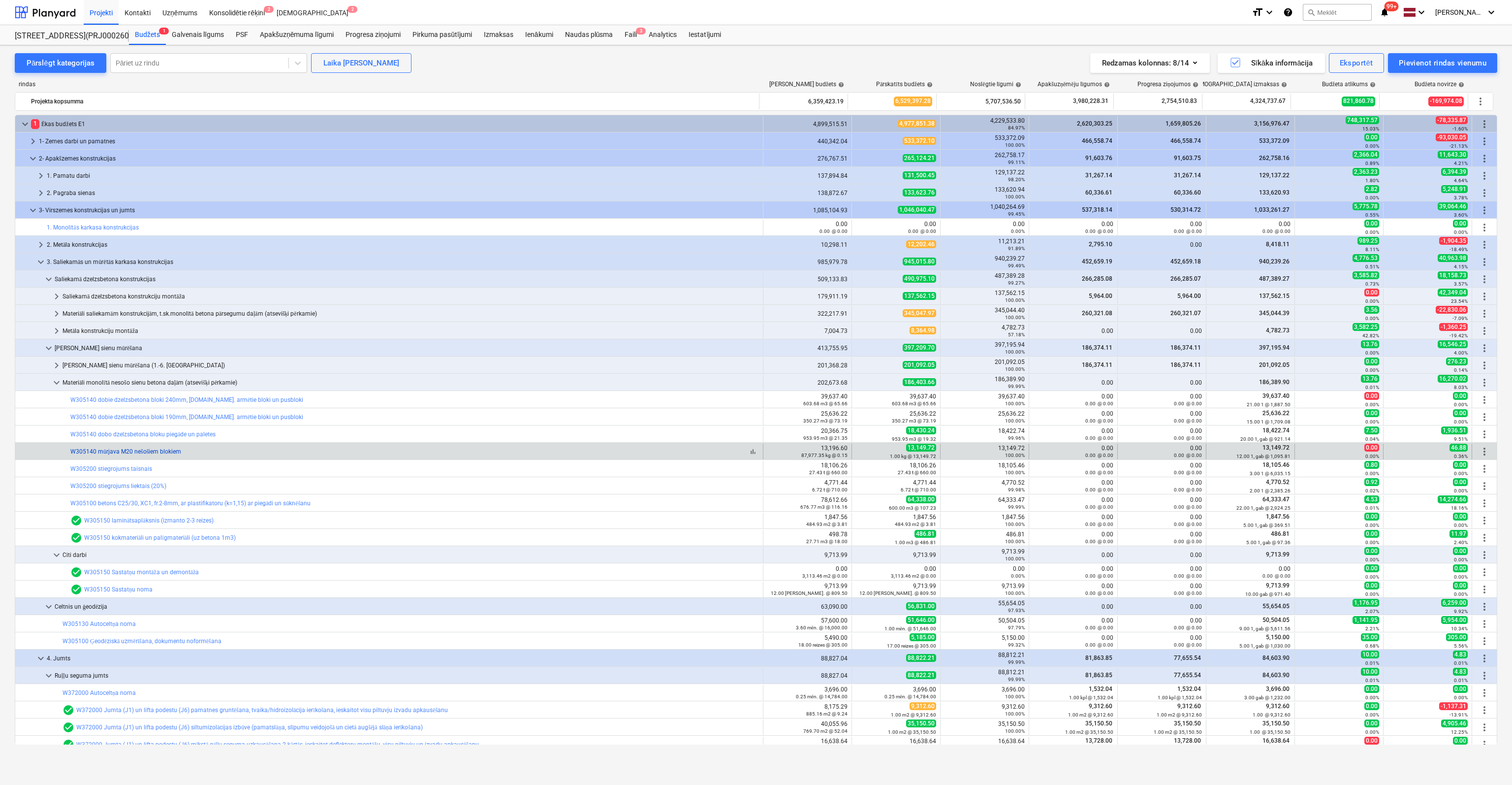
scroll to position [49, 0]
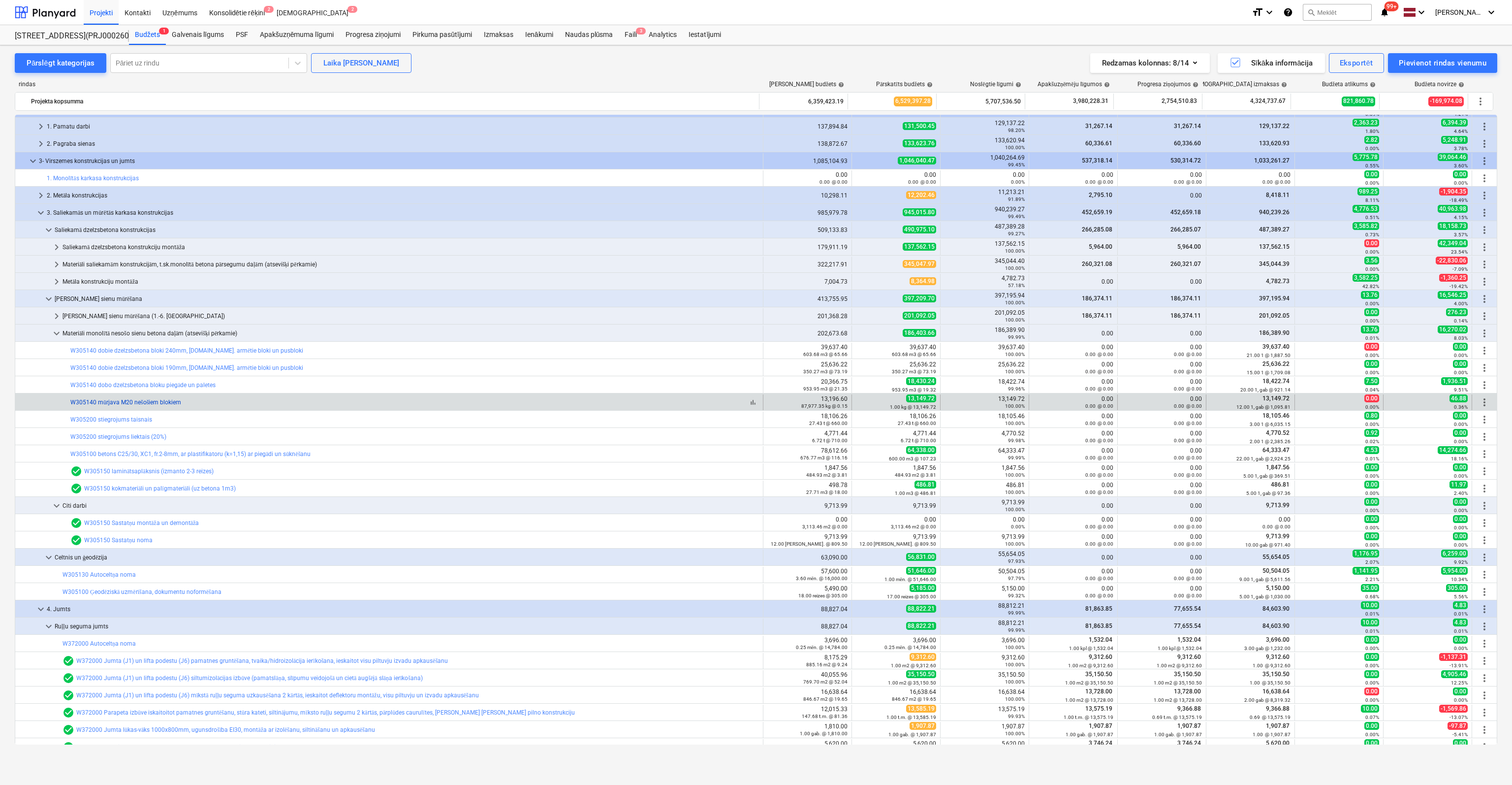
click at [134, 402] on link "W305140 mūrjava M20 nešošiem blokiem" at bounding box center [126, 403] width 111 height 7
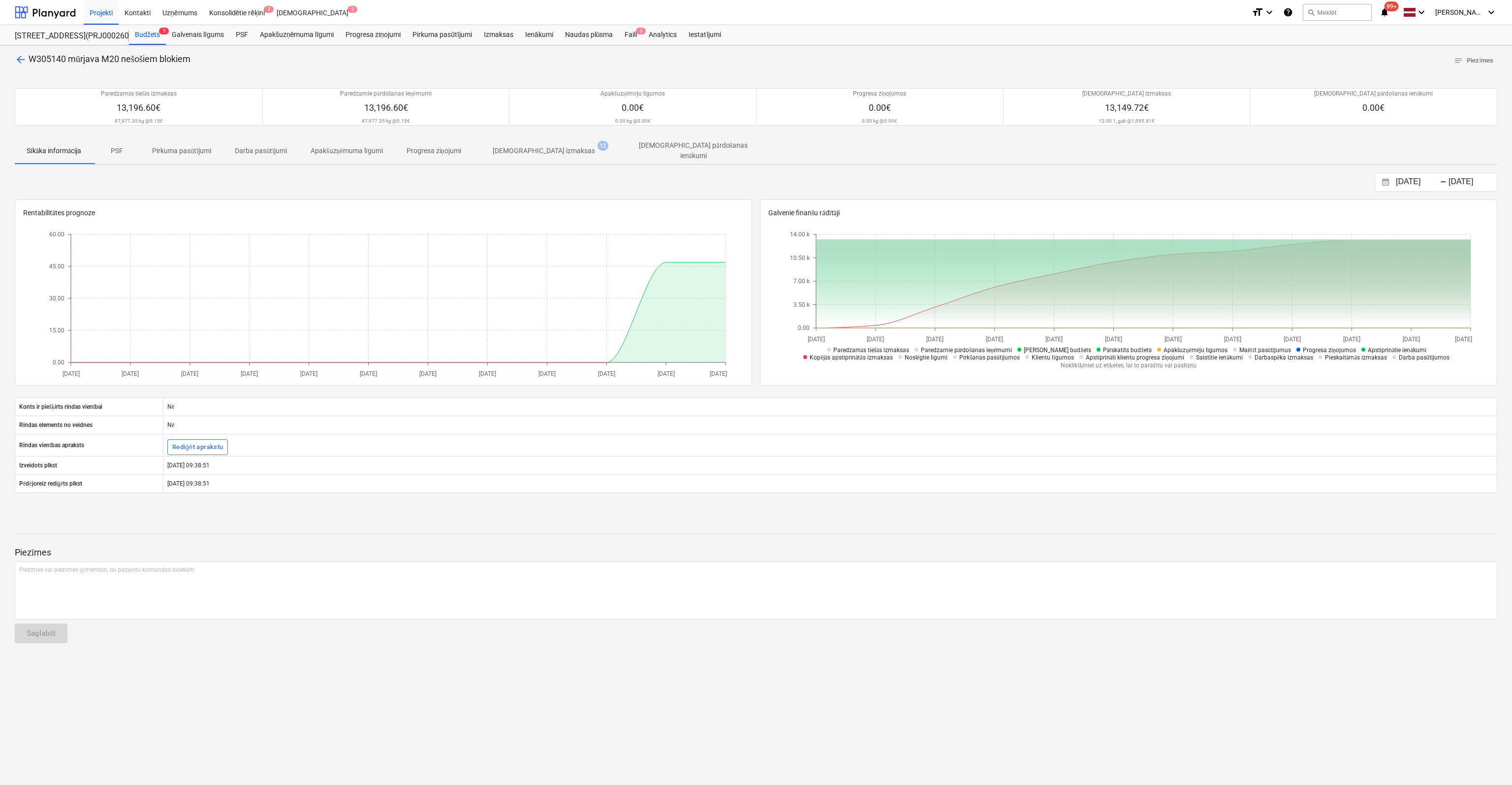
click at [528, 151] on p "[DEMOGRAPHIC_DATA] izmaksas" at bounding box center [544, 151] width 102 height 10
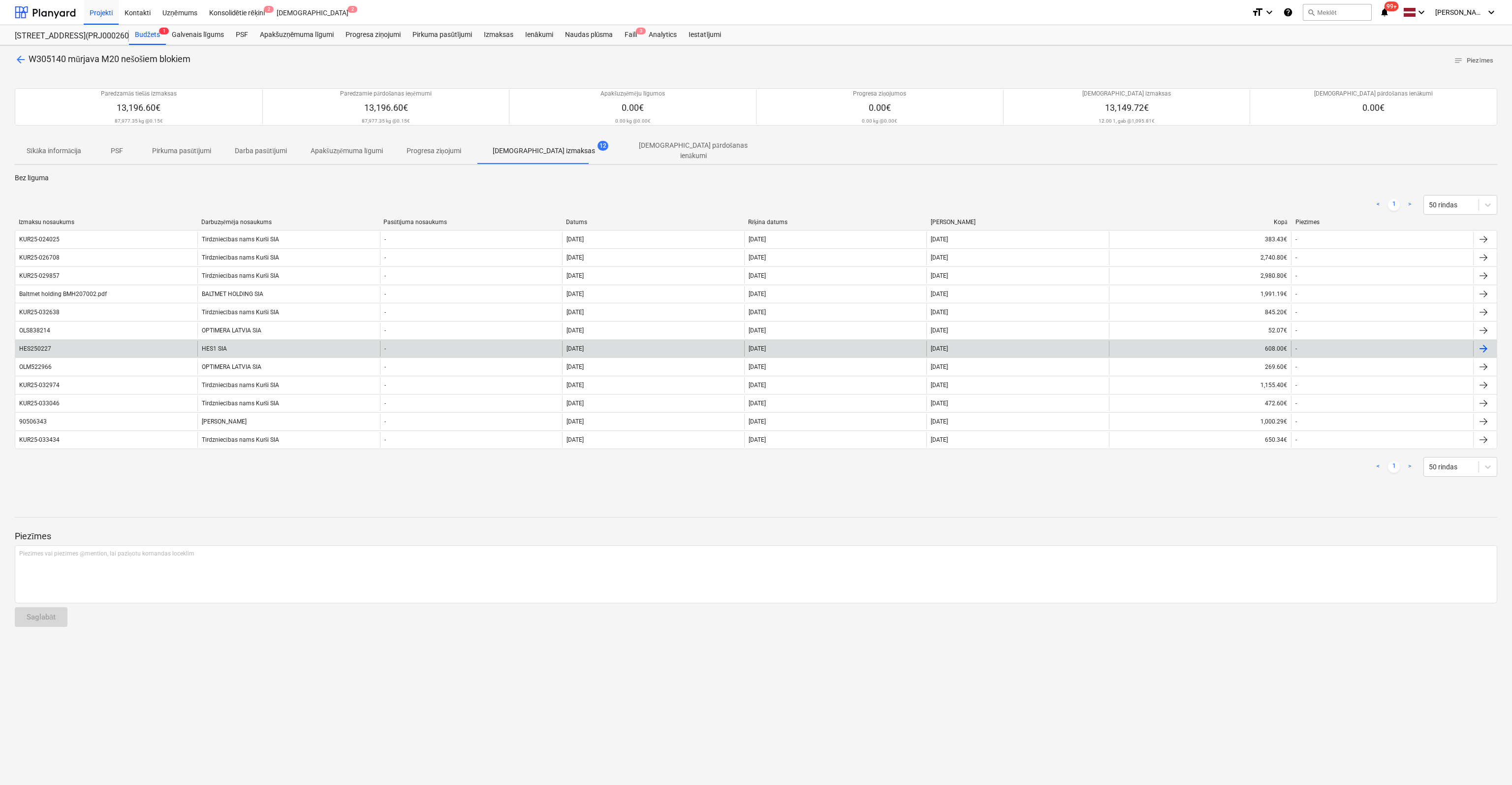
click at [42, 345] on div "HES250227" at bounding box center [35, 348] width 32 height 7
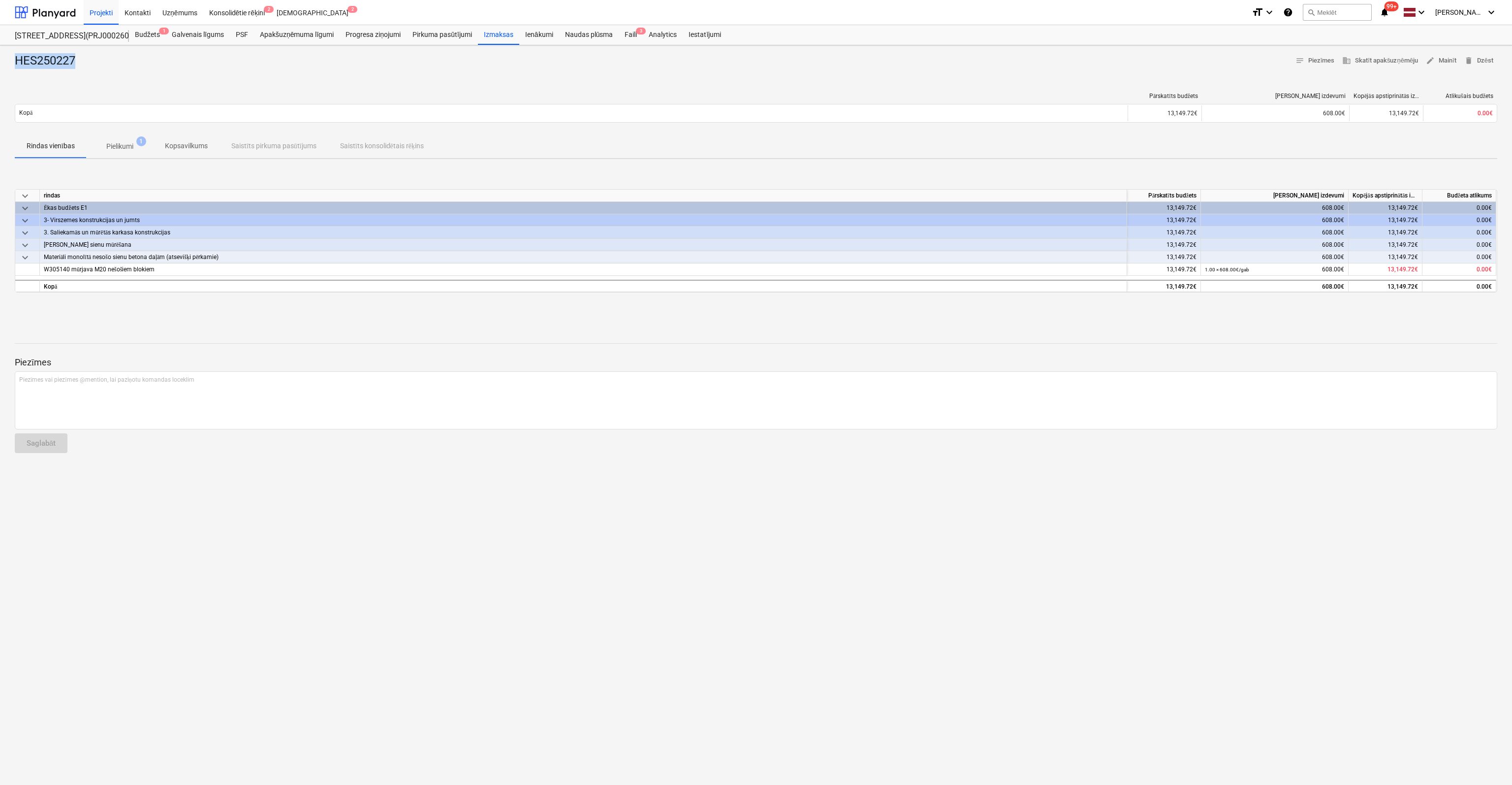
drag, startPoint x: 91, startPoint y: 61, endPoint x: 15, endPoint y: 63, distance: 76.0
click at [15, 63] on div "HES250227 notes Piezīmes business Skatīt apakšuzņēmēju edit Mainīt delete Dzēst" at bounding box center [756, 61] width 1483 height 15
copy div "HES250227"
drag, startPoint x: 163, startPoint y: 267, endPoint x: 39, endPoint y: 274, distance: 124.2
click at [0, 0] on div "W305140 mūrjava M20 nešošiem blokiem 13,149.72€ 1.00 × 608.00€ / gab 608.00€ 13…" at bounding box center [0, 0] width 0 height 0
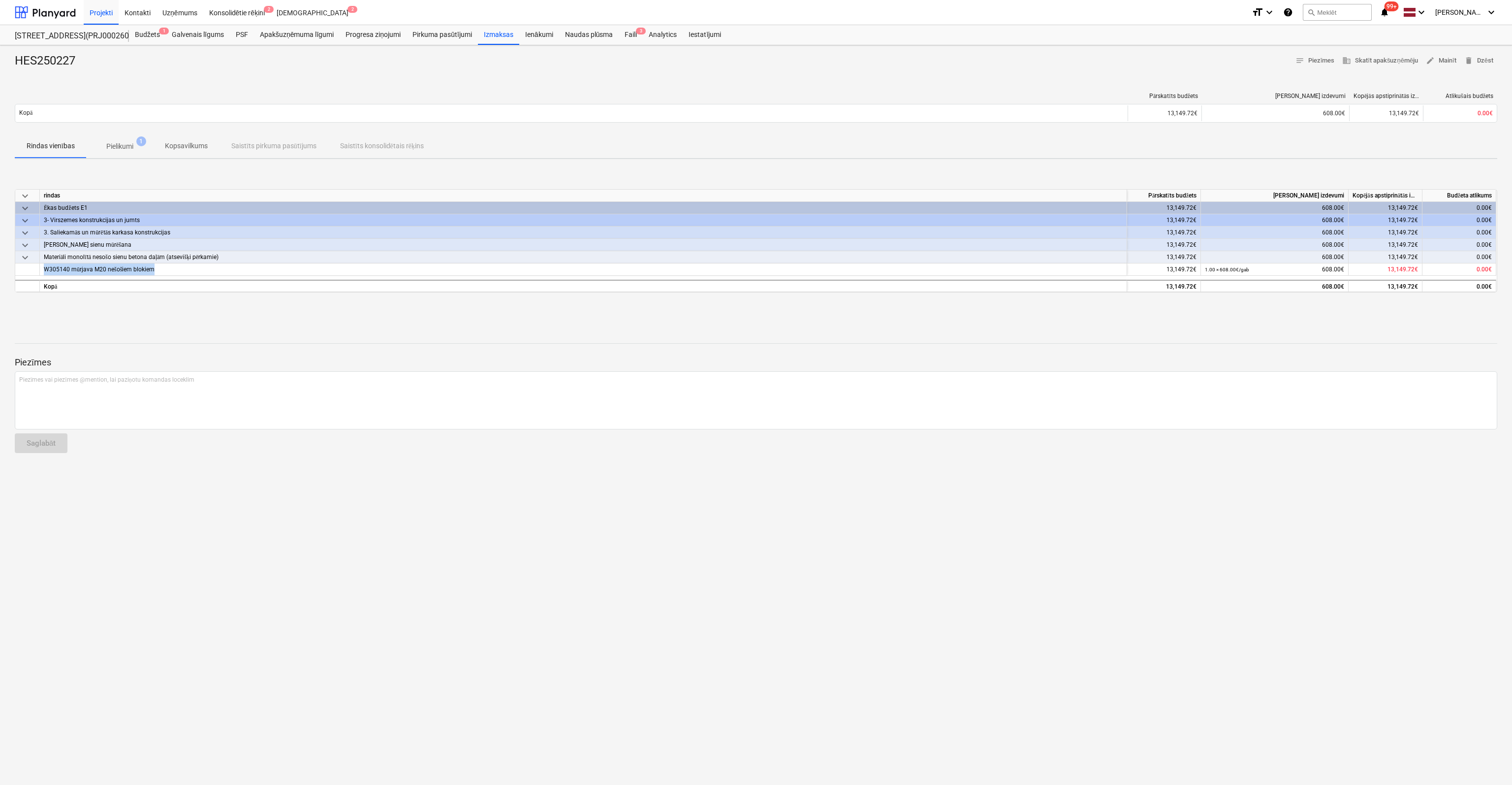
copy div "W305140 mūrjava M20 nešošiem blokiem"
click at [123, 145] on p "Pielikumi" at bounding box center [120, 146] width 27 height 10
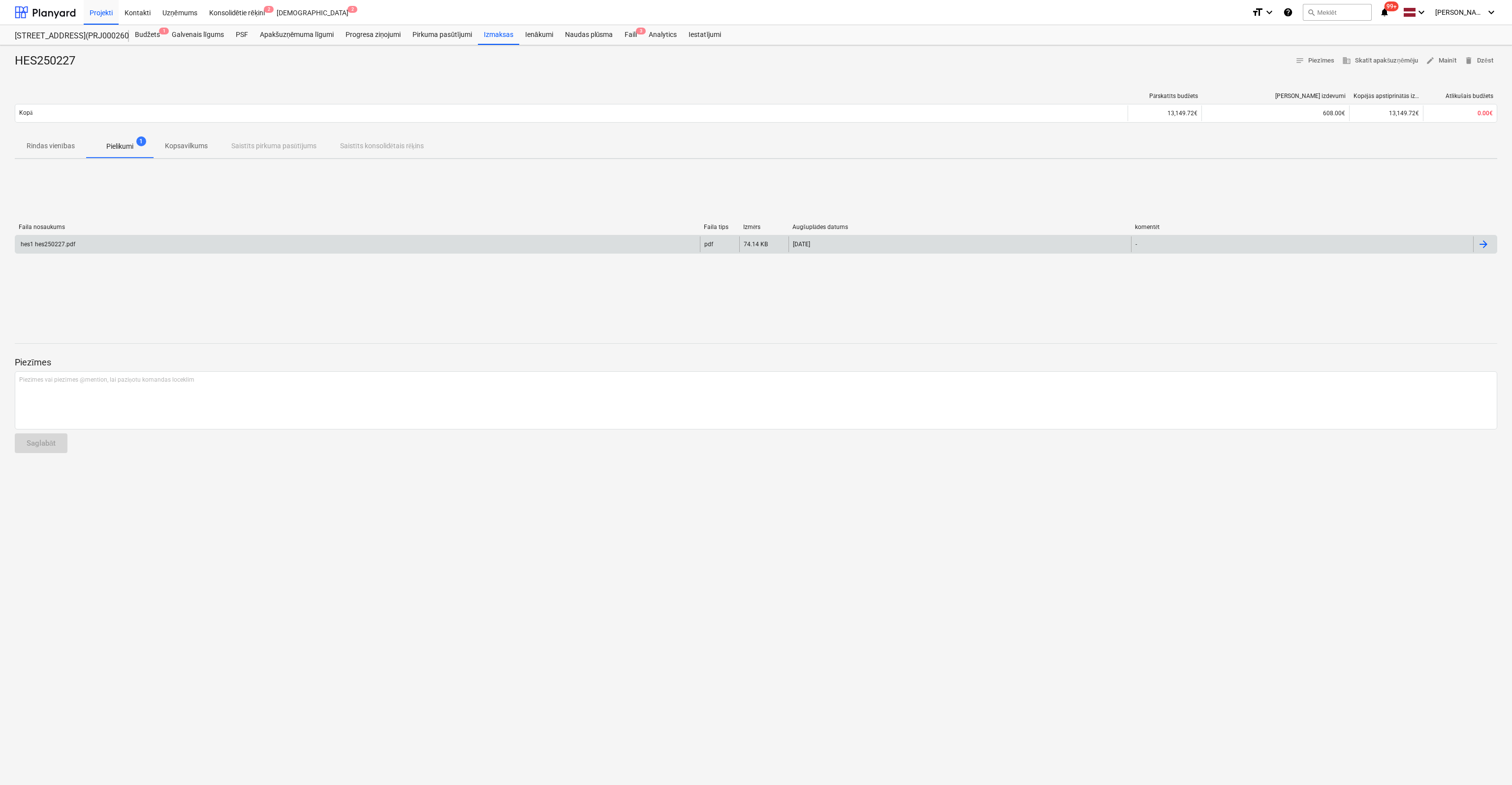
click at [55, 241] on div "hes1 hes250227.pdf" at bounding box center [47, 244] width 56 height 7
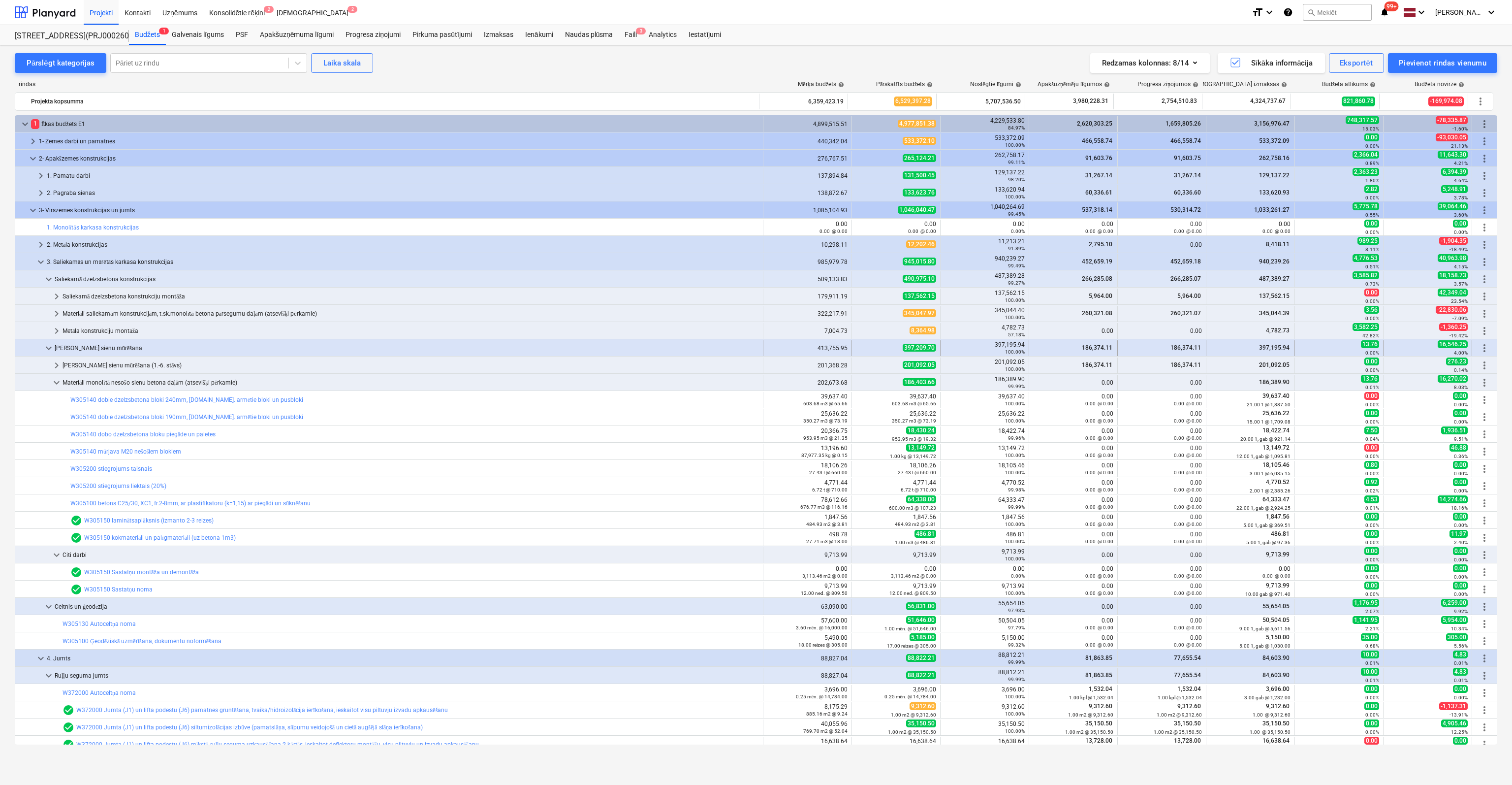
scroll to position [49, 0]
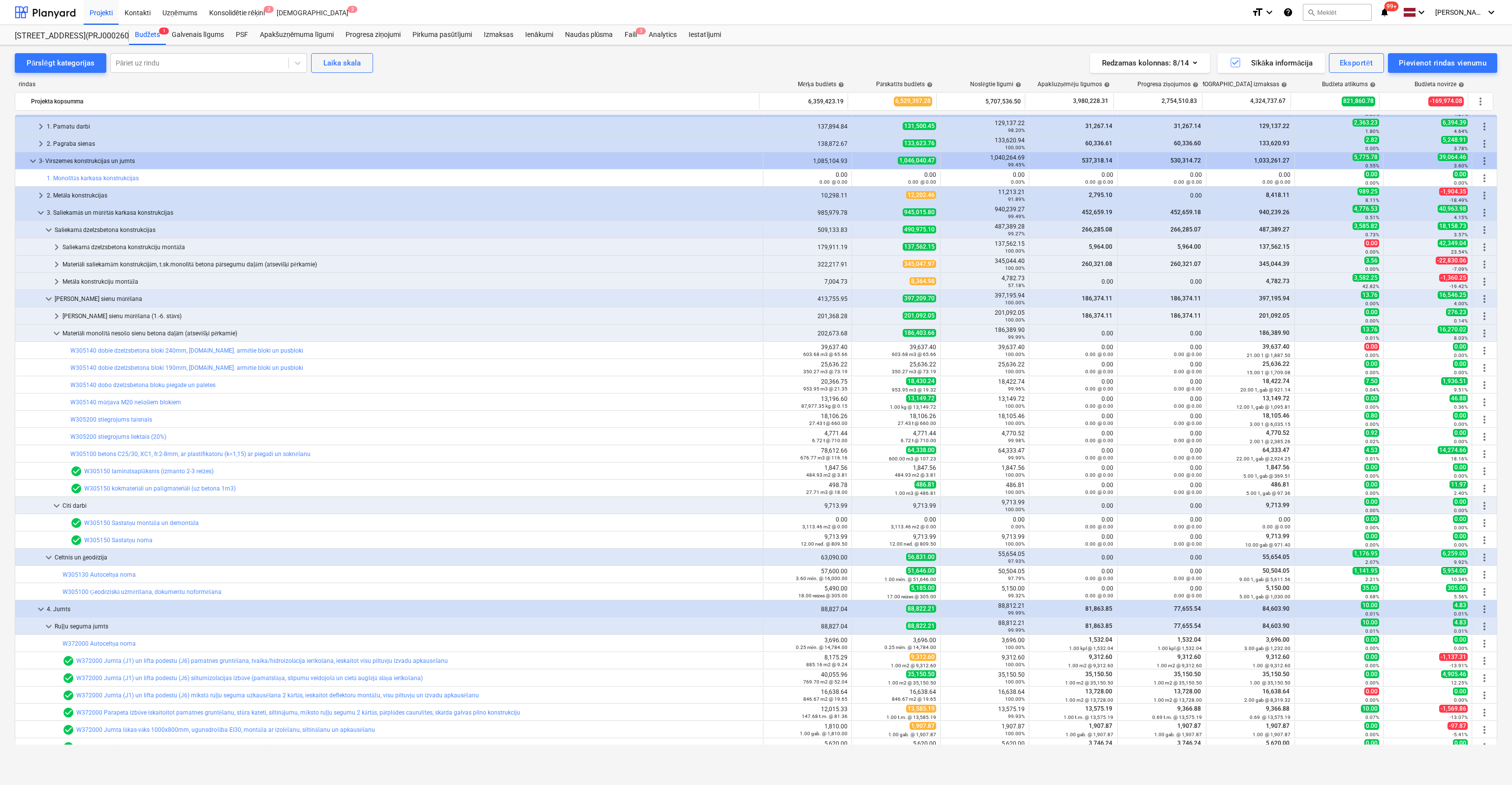
click at [135, 418] on link "W305200 stiegrojums taisnais" at bounding box center [111, 419] width 82 height 7
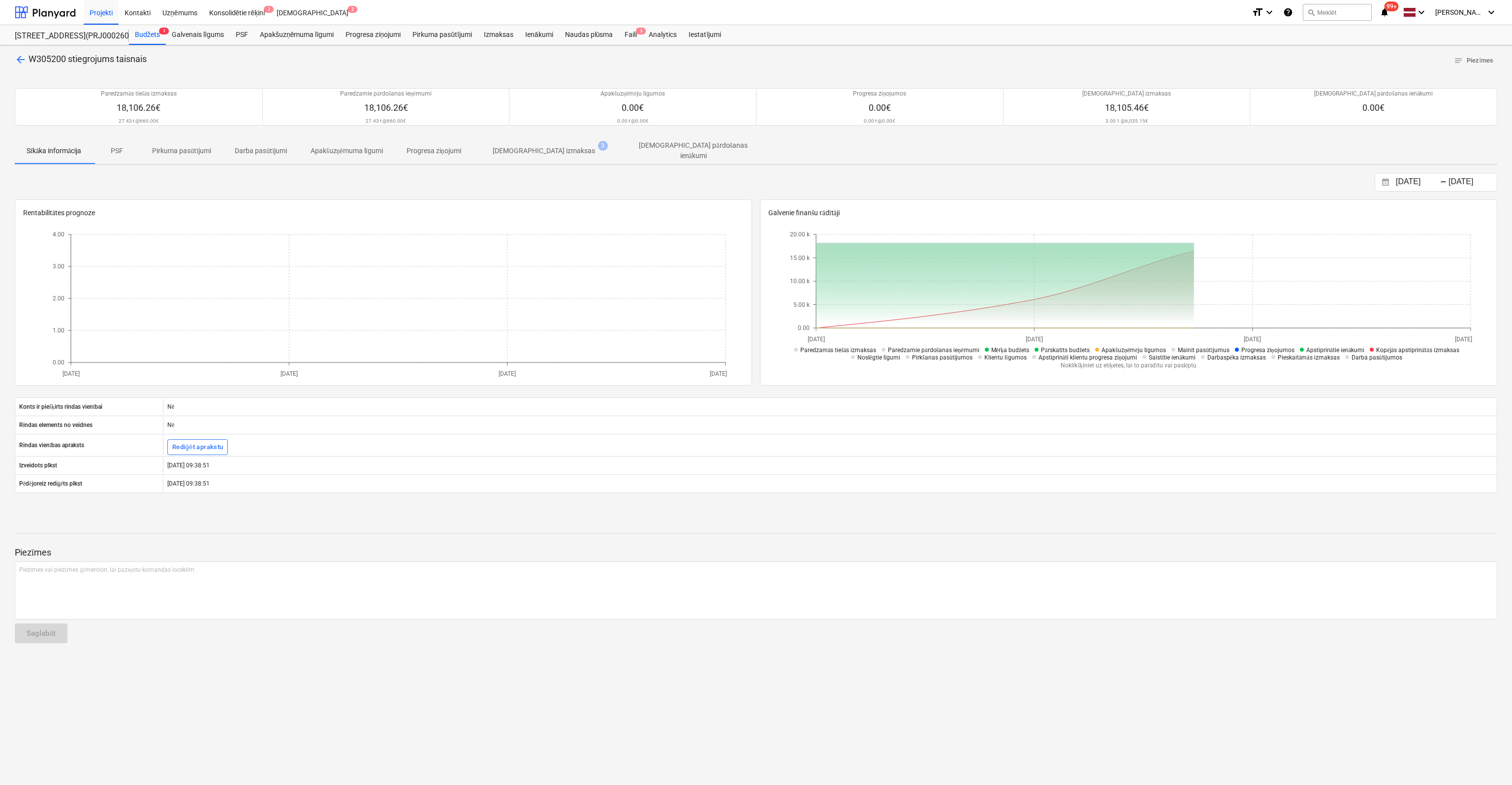
click at [535, 149] on p "[DEMOGRAPHIC_DATA] izmaksas" at bounding box center [544, 151] width 102 height 10
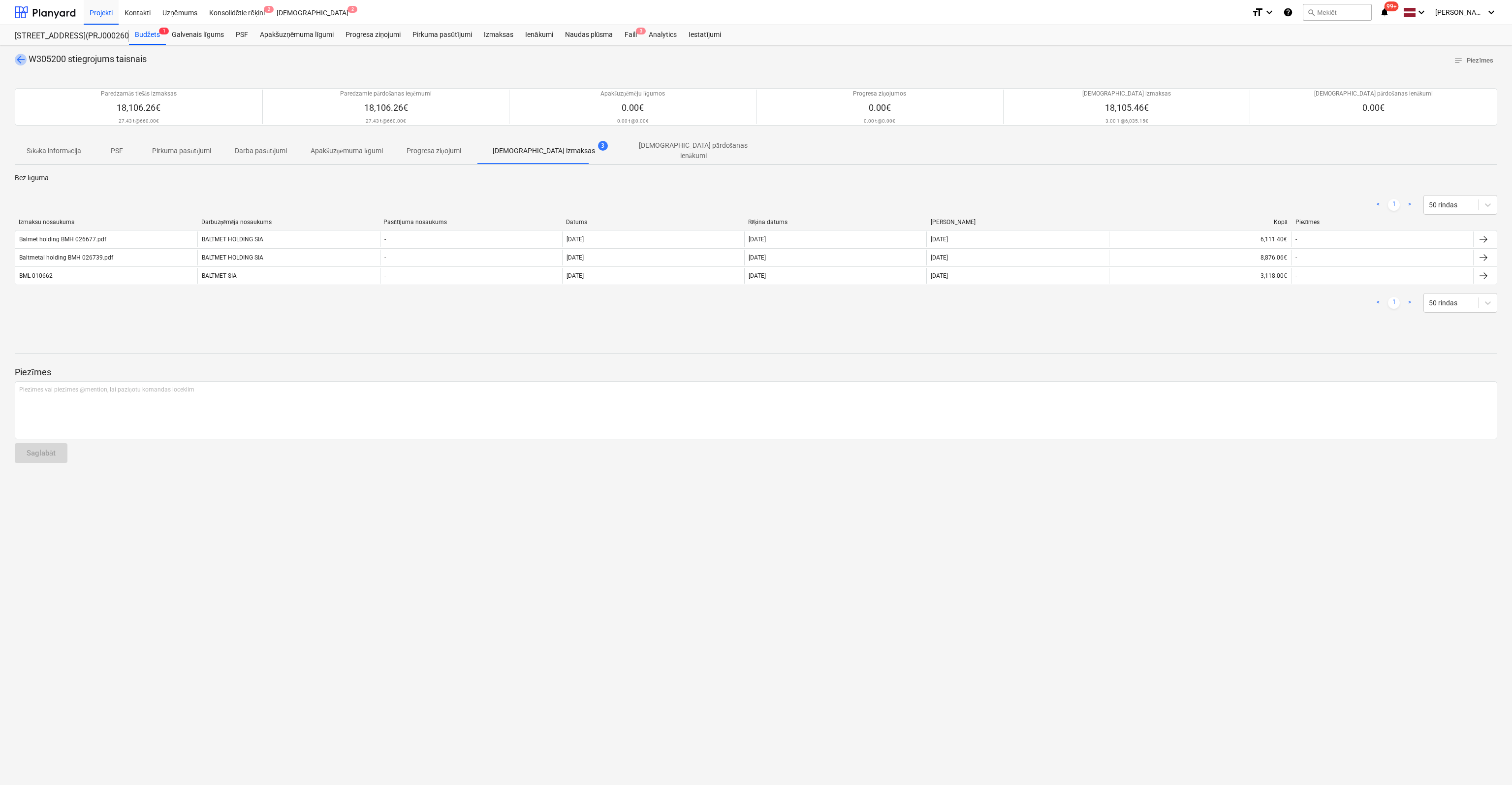
click at [20, 57] on span "arrow_back" at bounding box center [21, 60] width 12 height 12
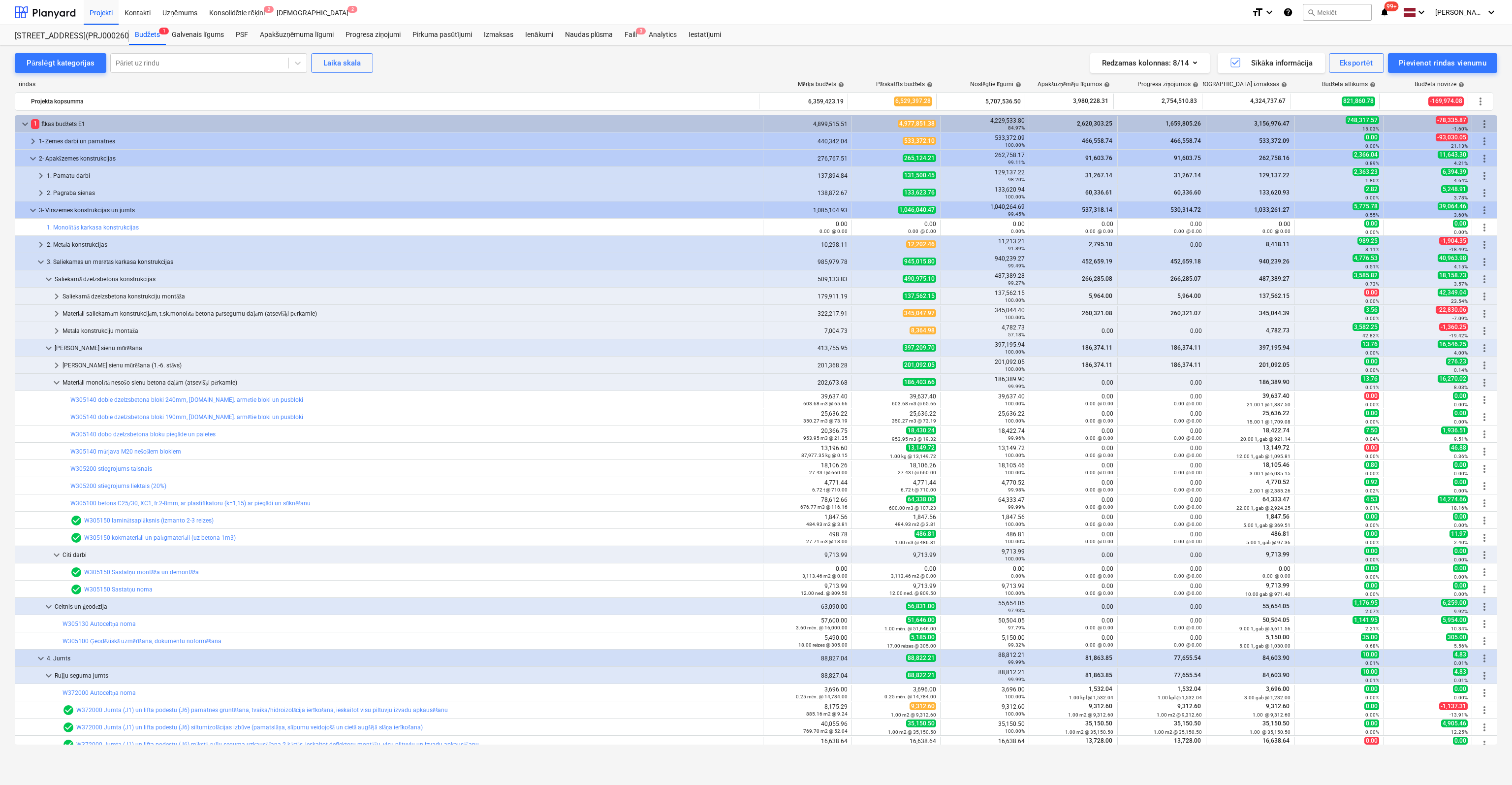
click at [126, 482] on link "W305200 stiegrojums liektais (20%)" at bounding box center [118, 486] width 96 height 7
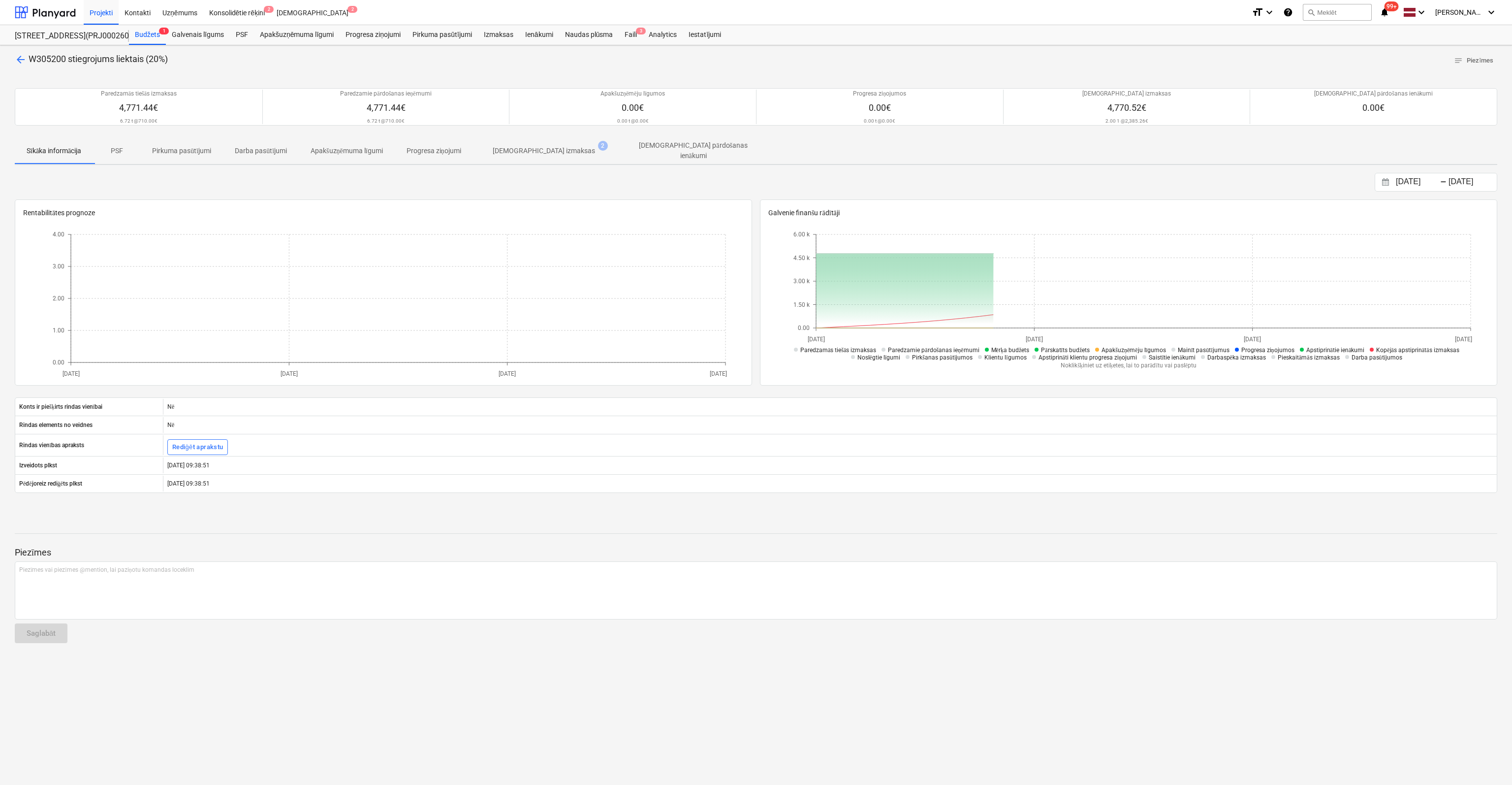
click at [548, 151] on p "[DEMOGRAPHIC_DATA] izmaksas" at bounding box center [544, 151] width 102 height 10
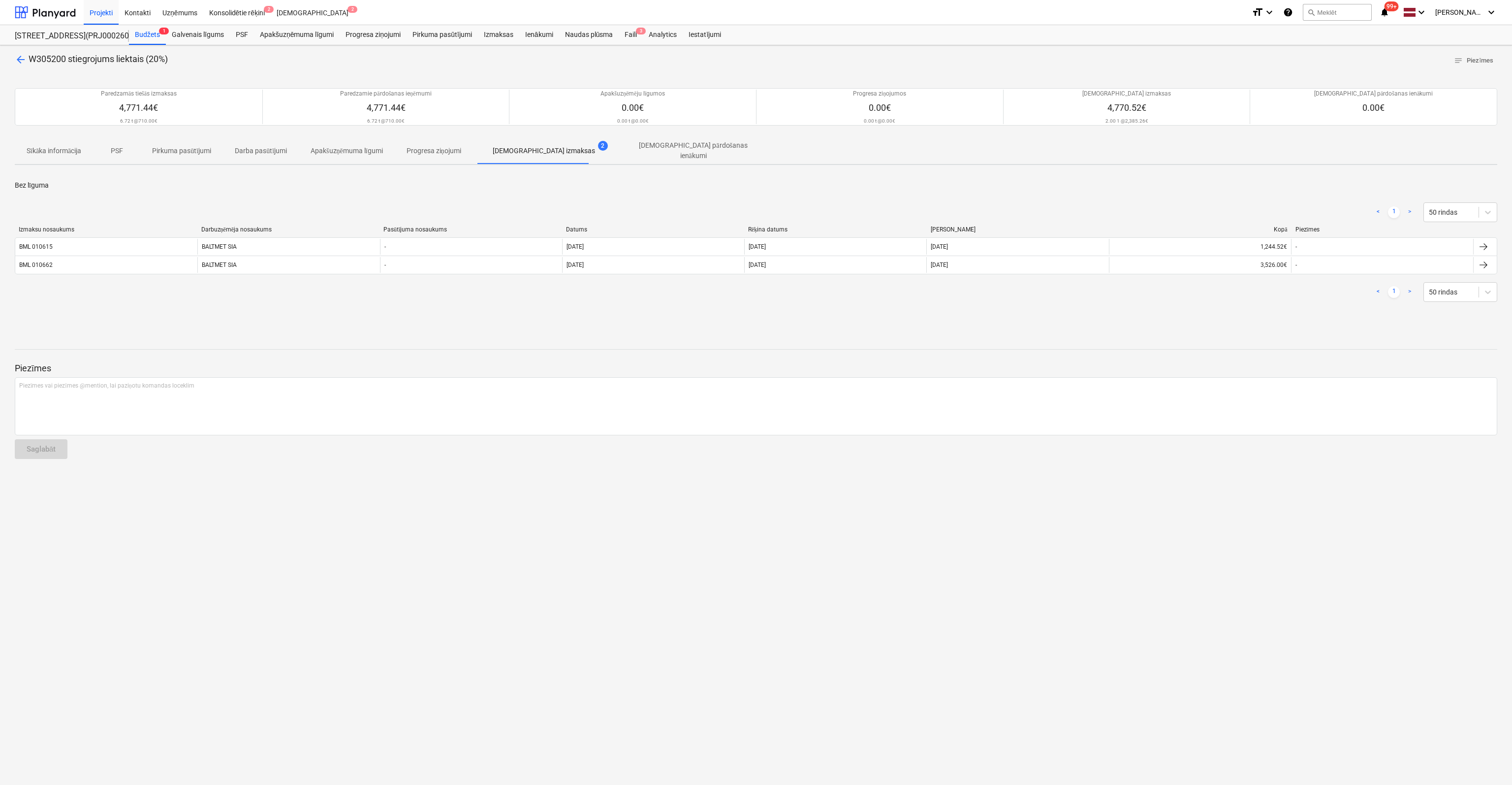
click at [20, 54] on span "arrow_back" at bounding box center [21, 60] width 12 height 12
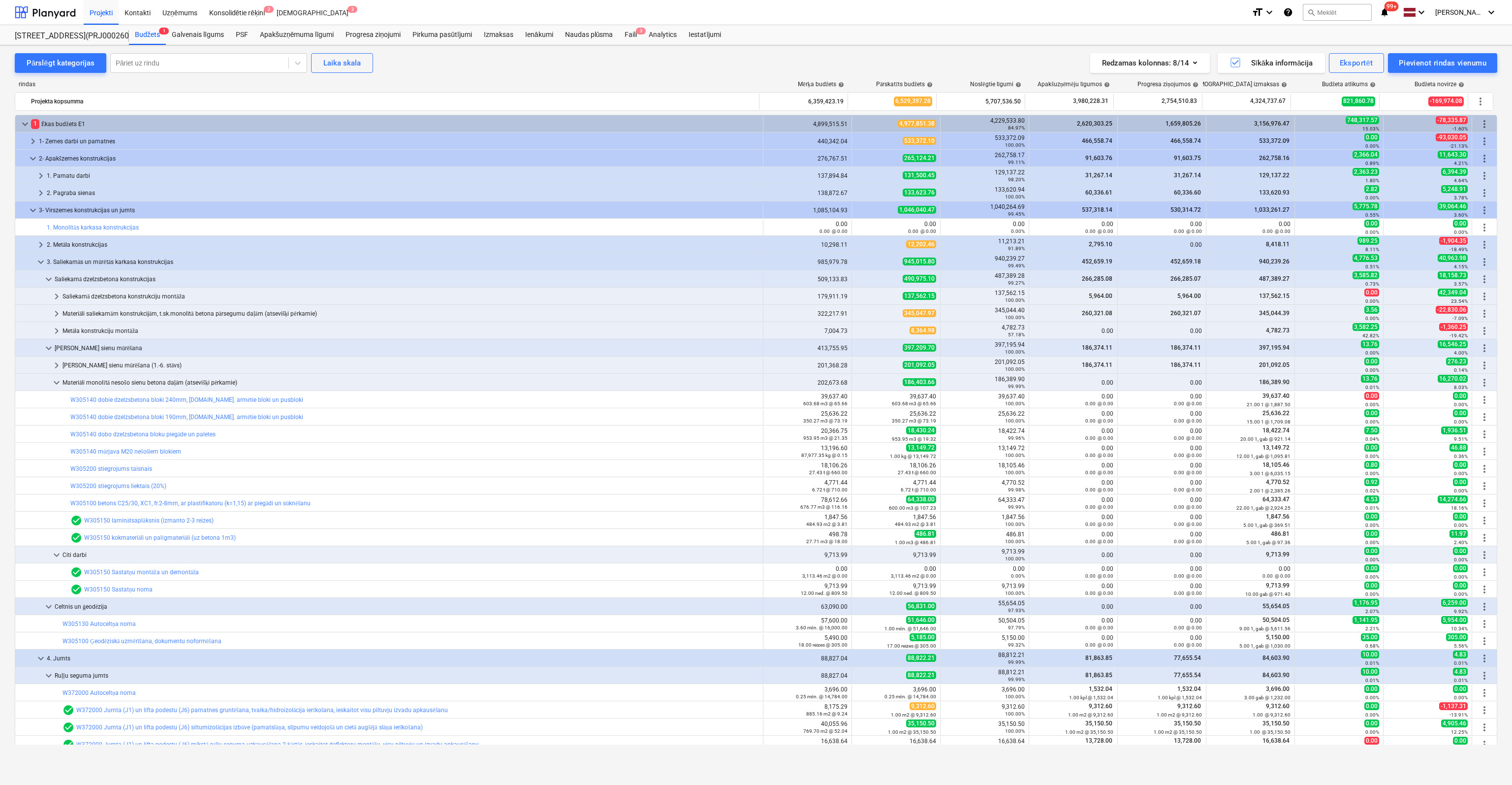
scroll to position [49, 0]
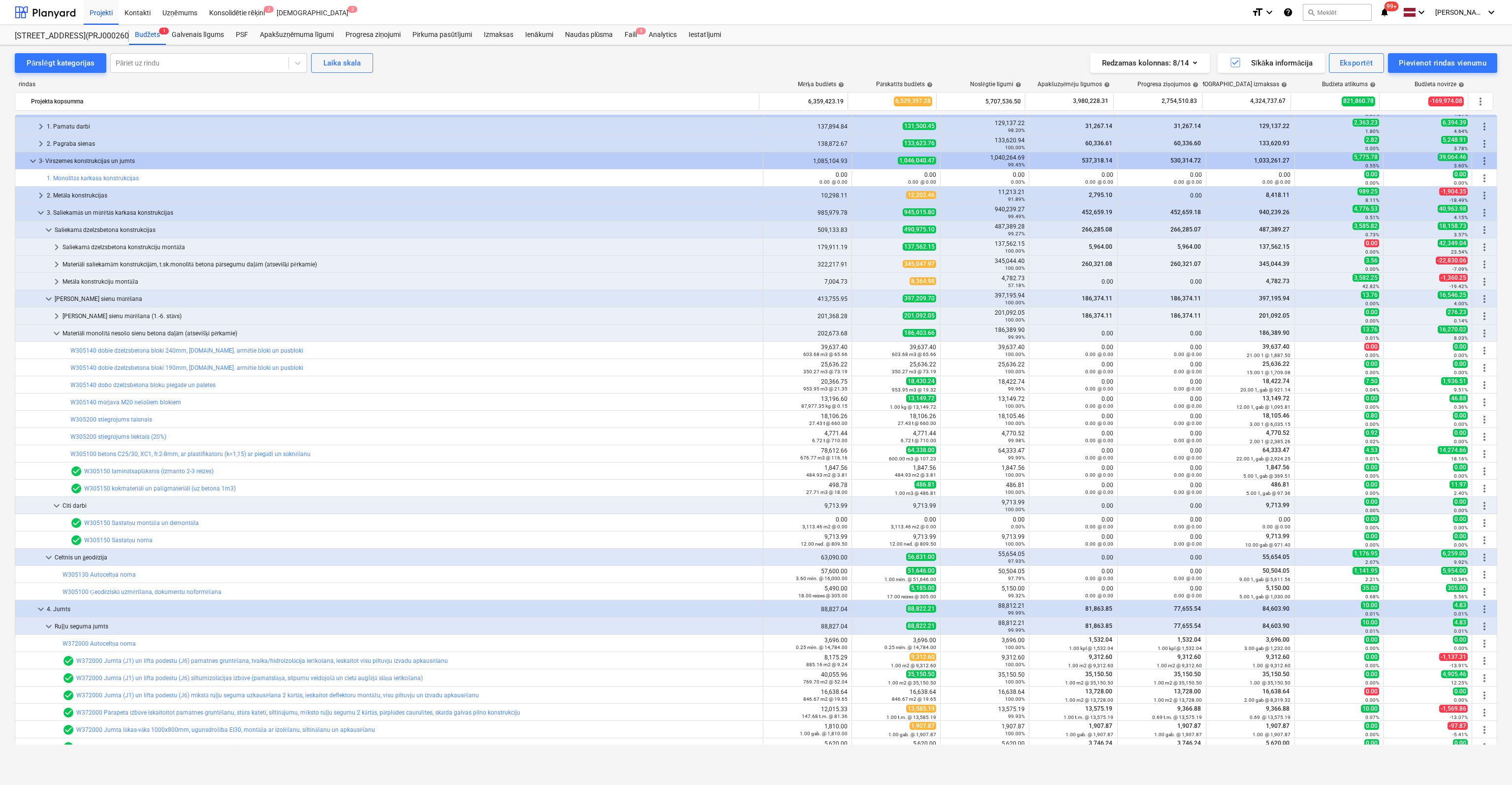
click at [104, 453] on link "W305100 betons C25/30, XC1, fr.2-8mm, ar plastifikatoru (k=1,15) ar piegādi un …" at bounding box center [190, 454] width 240 height 7
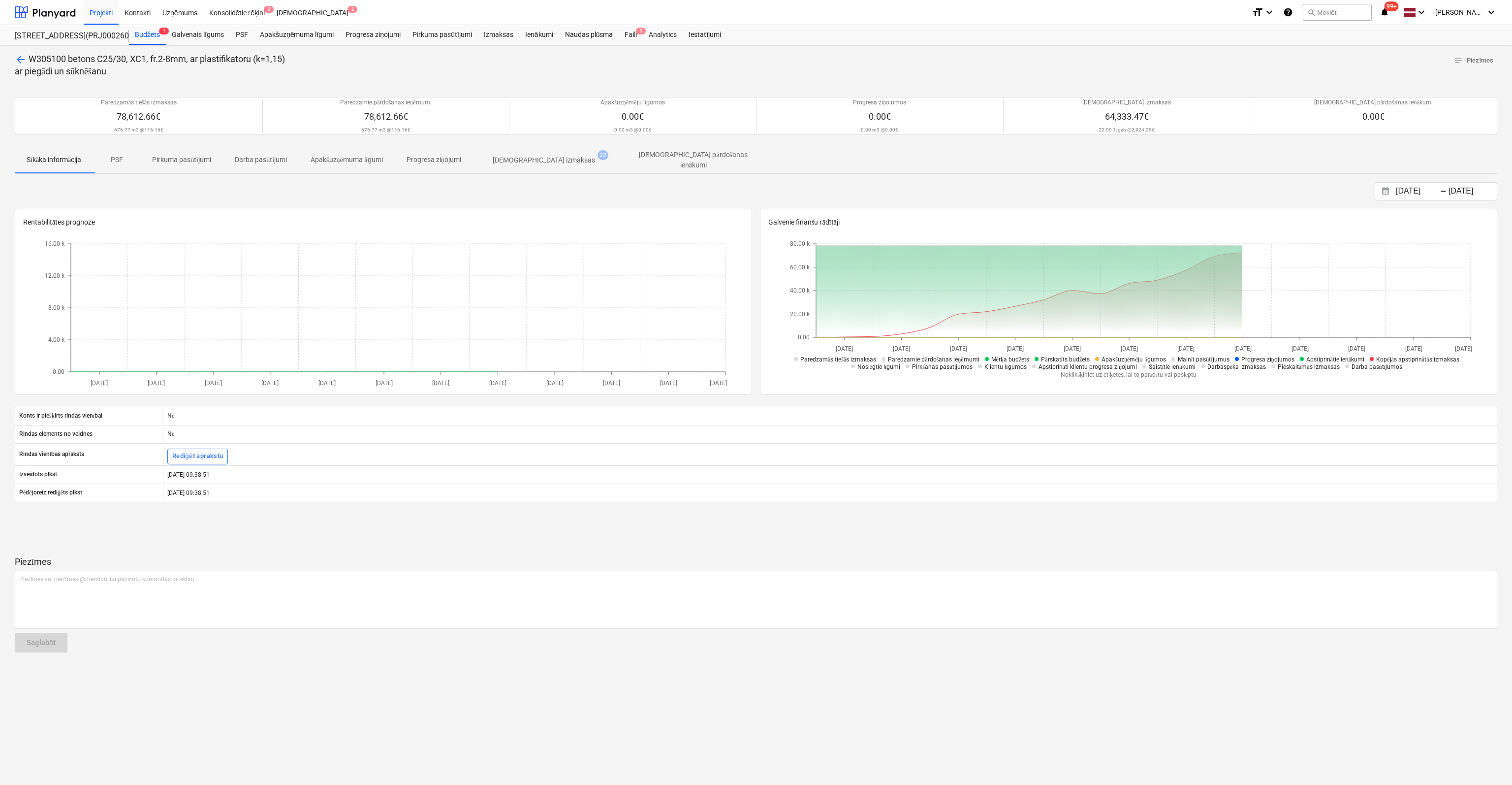
click at [541, 158] on p "[DEMOGRAPHIC_DATA] izmaksas" at bounding box center [544, 160] width 102 height 10
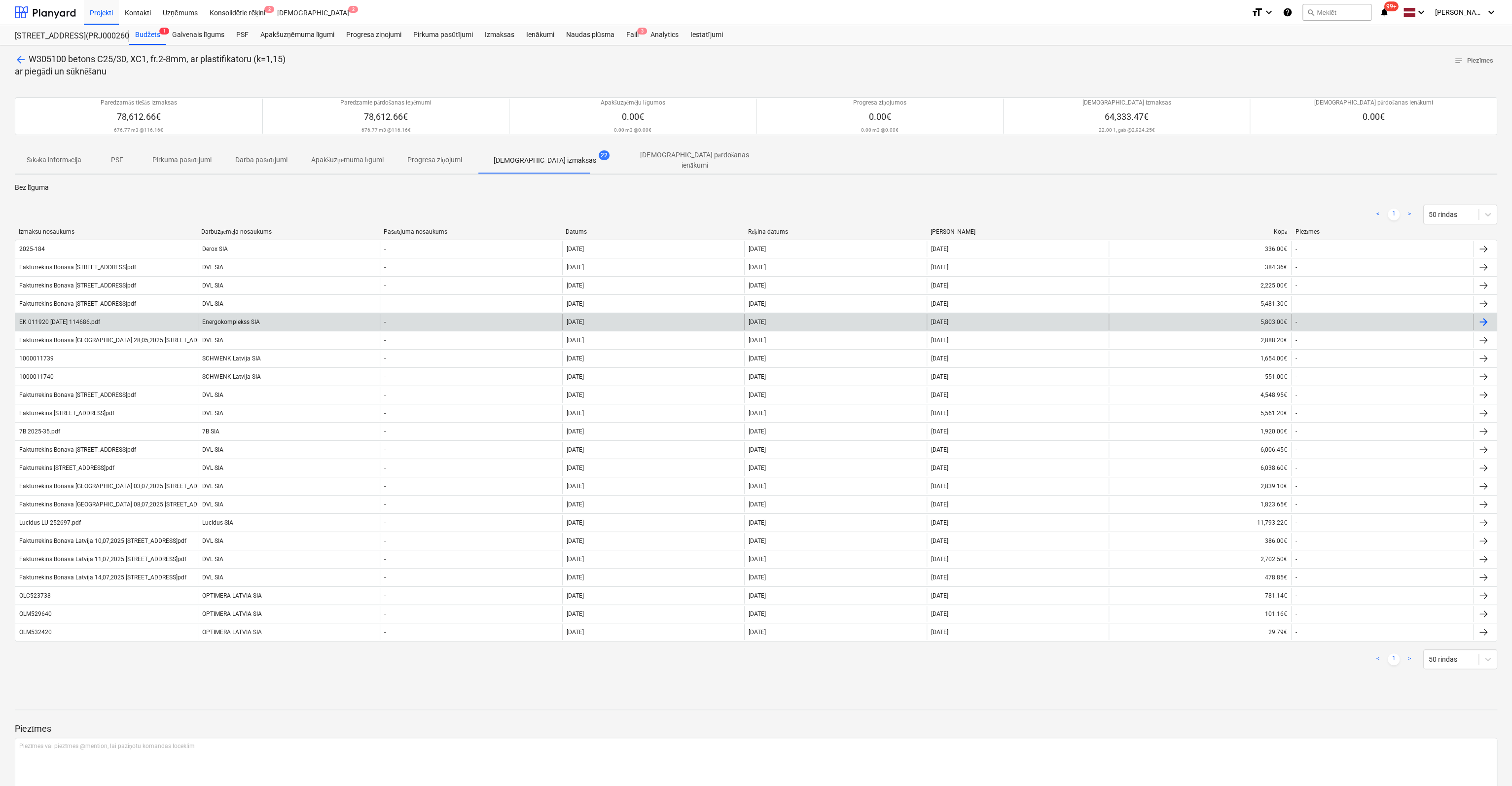
click at [100, 318] on div "EK 011920 [DATE] 114686.pdf" at bounding box center [60, 322] width 81 height 7
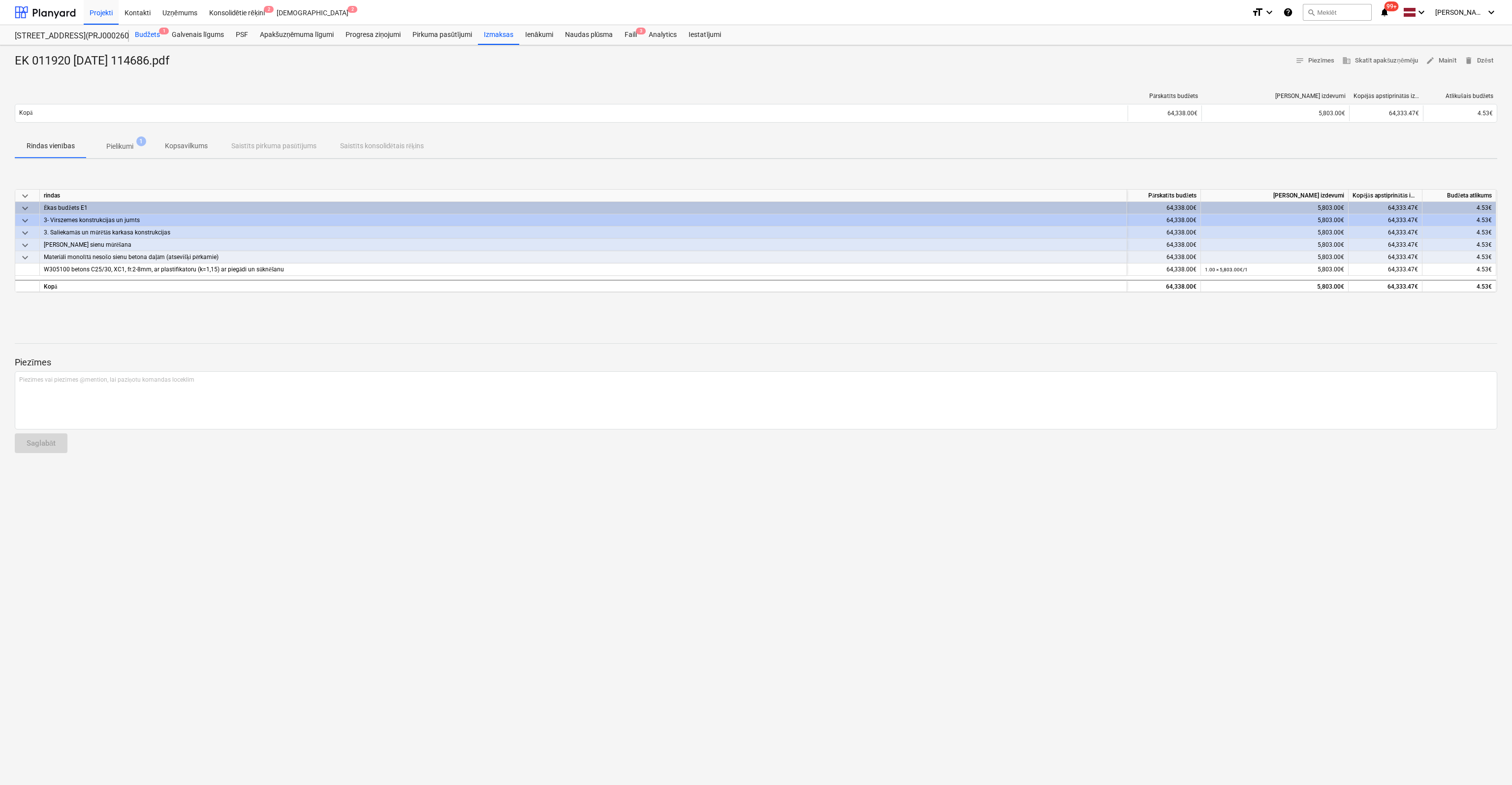
click at [148, 32] on div "Budžets 1" at bounding box center [148, 35] width 37 height 20
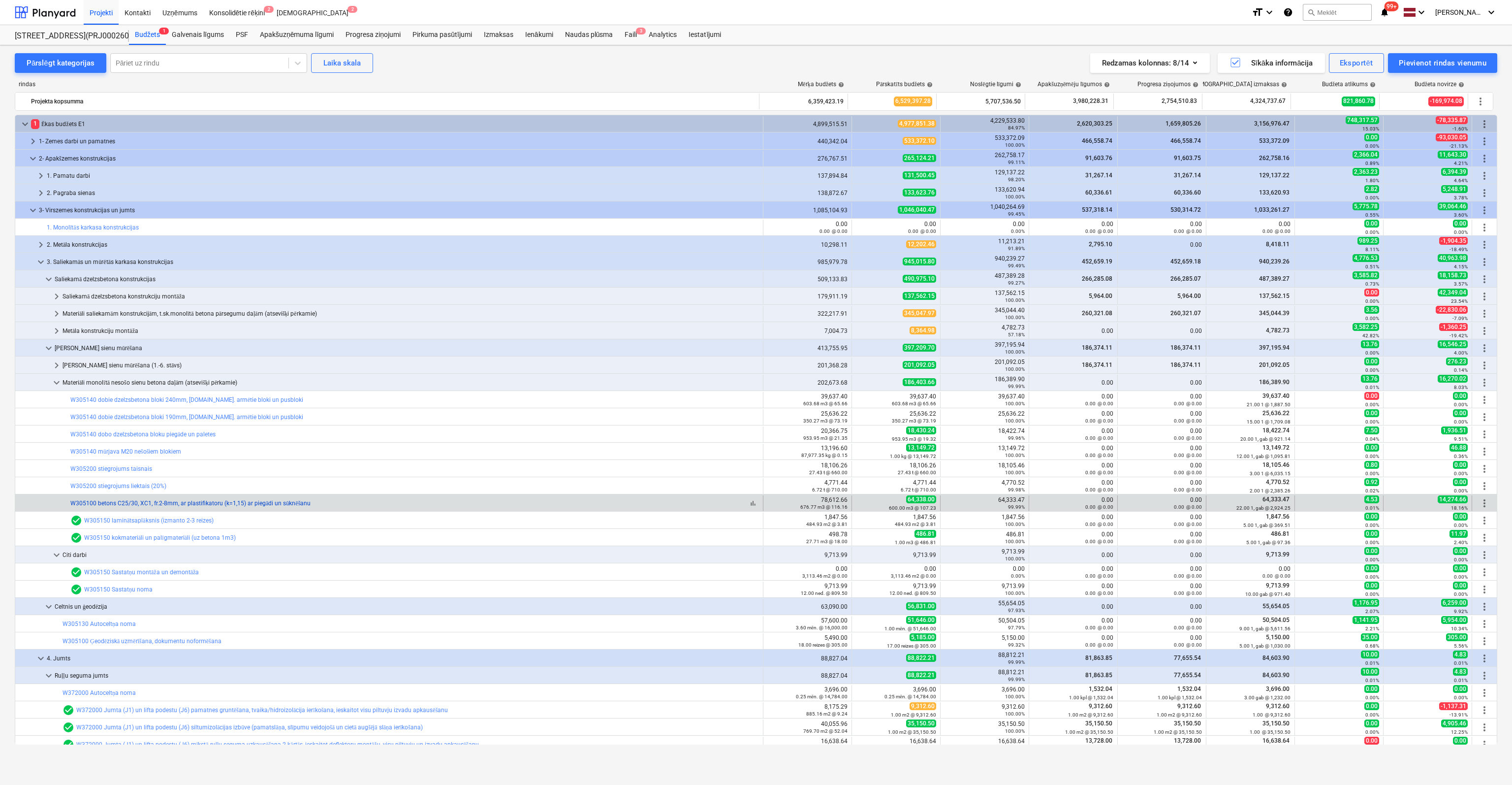
scroll to position [49, 0]
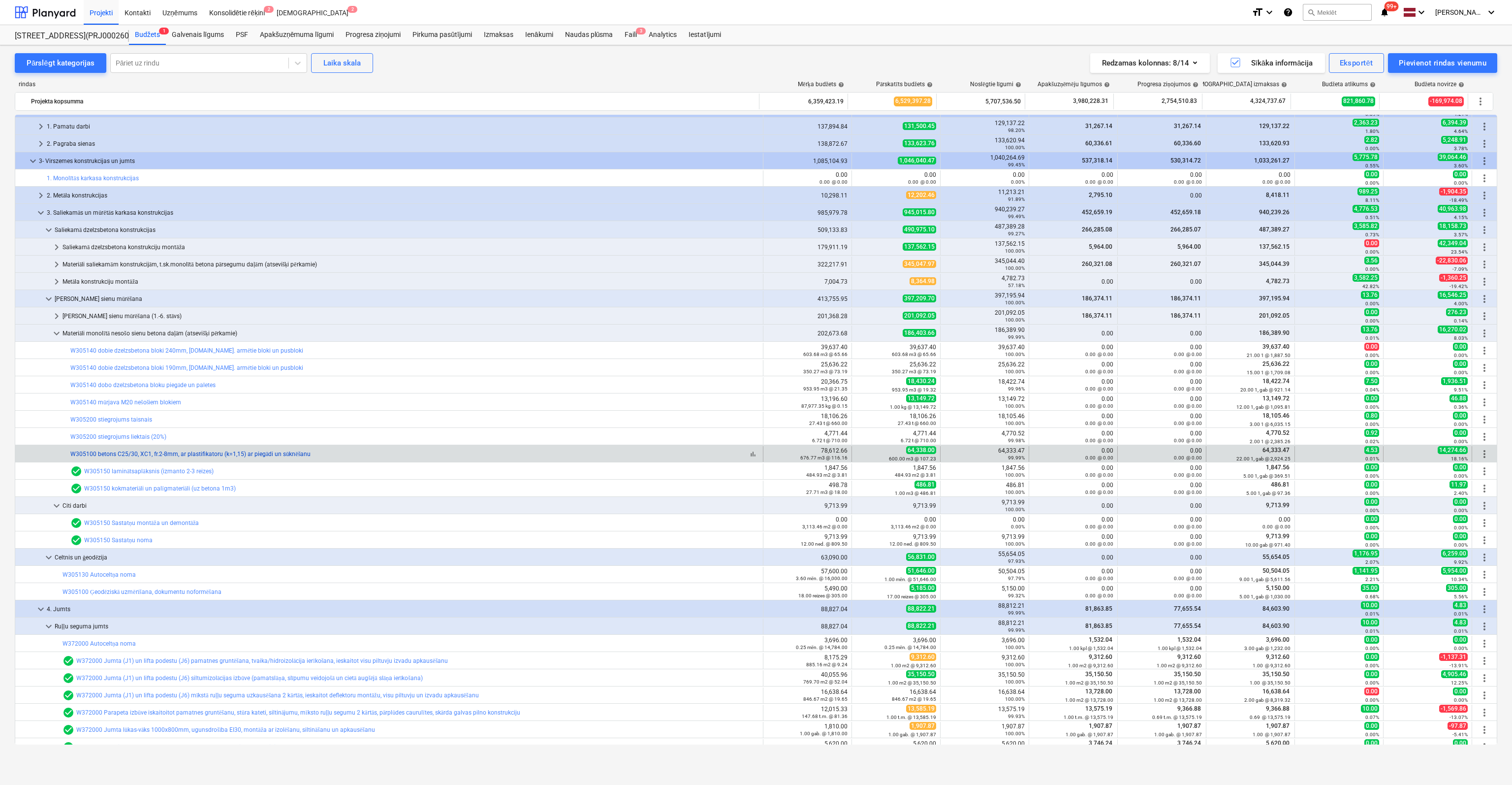
click at [146, 451] on link "W305100 betons C25/30, XC1, fr.2-8mm, ar plastifikatoru (k=1,15) ar piegādi un …" at bounding box center [190, 454] width 240 height 7
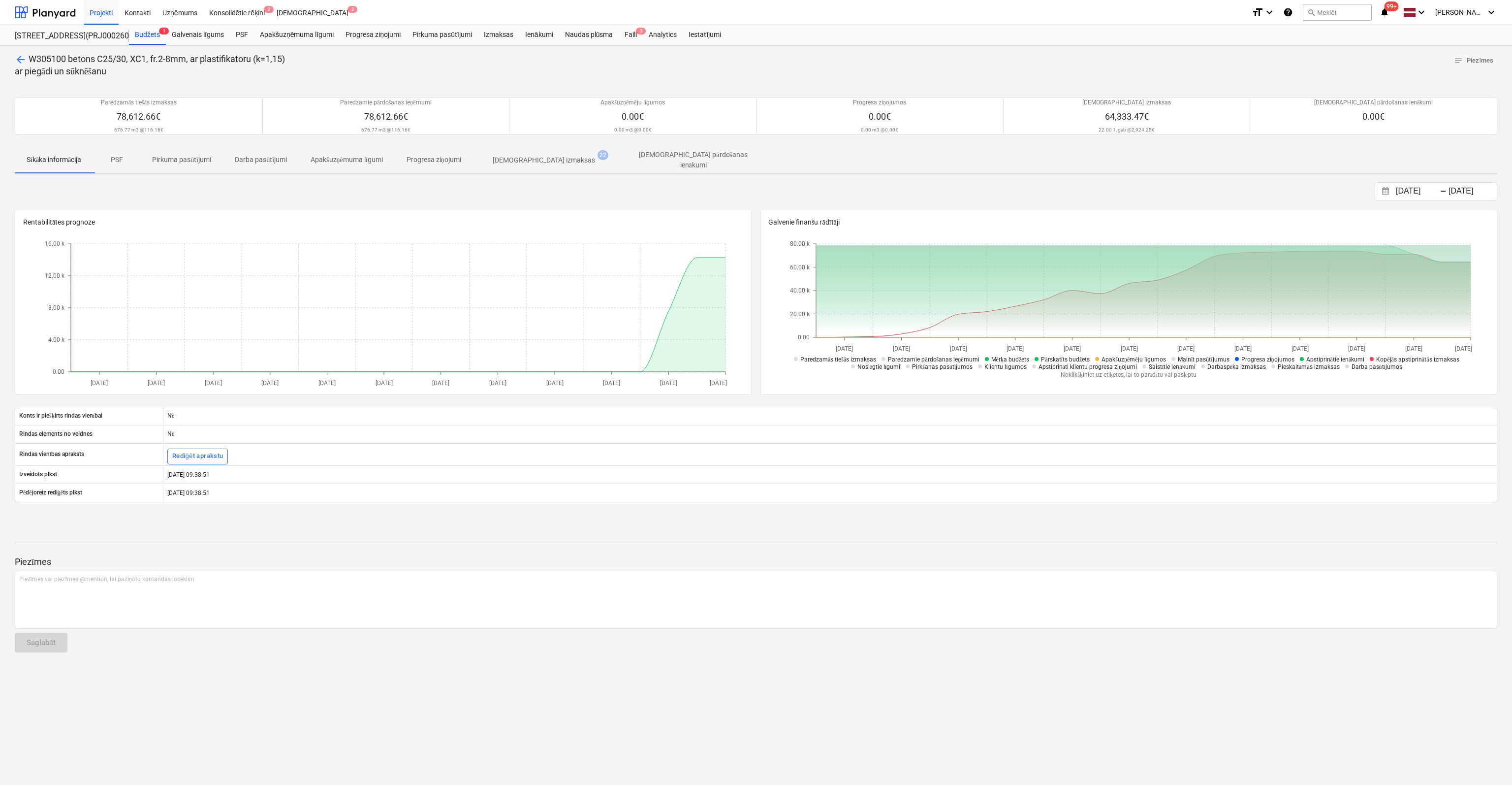
click at [542, 156] on p "[DEMOGRAPHIC_DATA] izmaksas" at bounding box center [544, 160] width 102 height 10
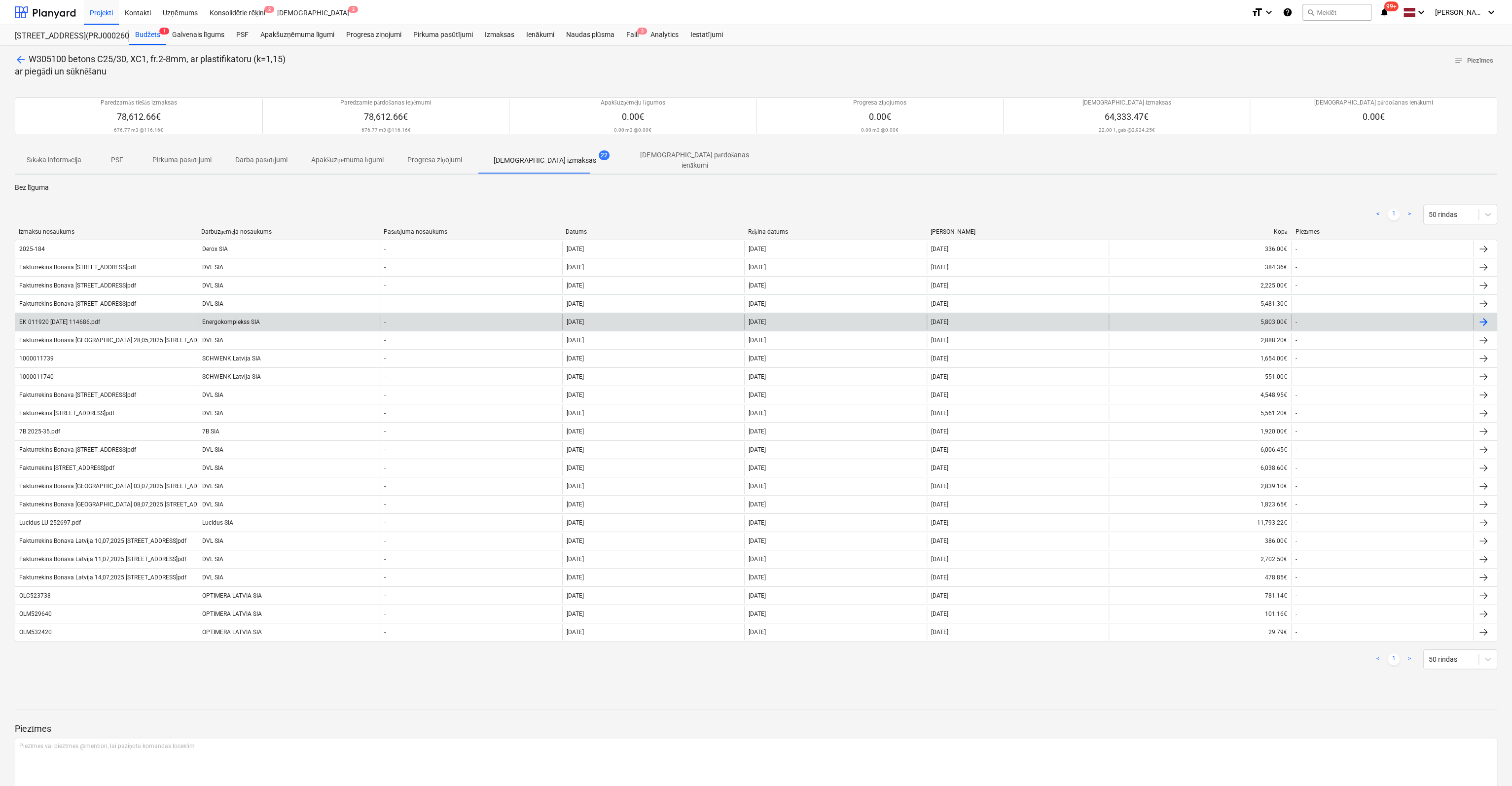
click at [76, 318] on div "EK 011920 [DATE] 114686.pdf" at bounding box center [60, 322] width 81 height 7
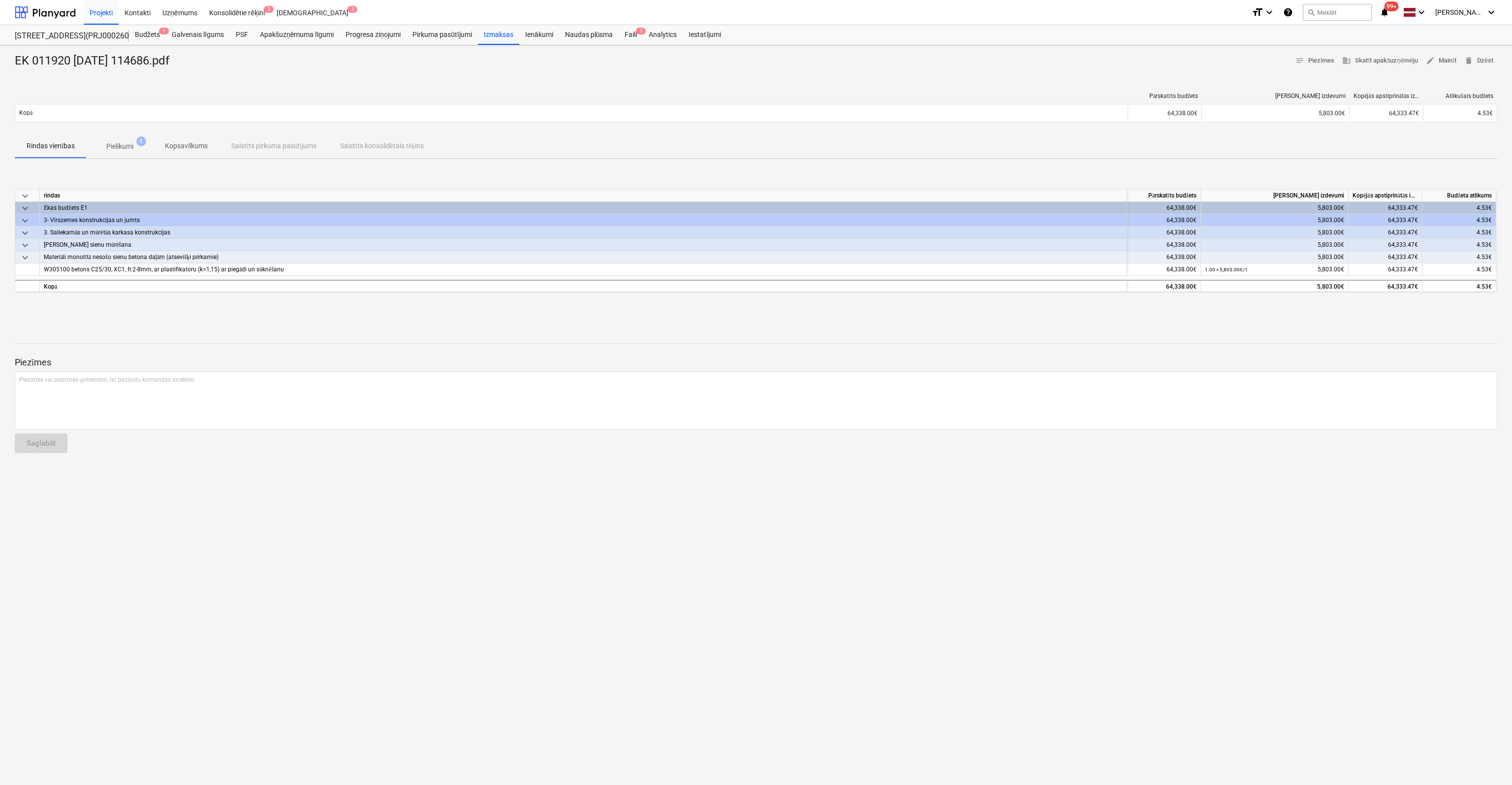
drag, startPoint x: 148, startPoint y: 61, endPoint x: 8, endPoint y: 58, distance: 140.0
click at [8, 58] on div "EK 011920 27.05.2025 114686.pdf notes Piezīmes business Skatīt apakšuzņēmēju ed…" at bounding box center [756, 415] width 1512 height 740
copy div "EK 011920 [DATE] 114686.pdf"
drag, startPoint x: 283, startPoint y: 269, endPoint x: 43, endPoint y: 269, distance: 240.0
click at [43, 269] on div "W305100 betons C25/30, XC1, fr.2-8mm, ar plastifikatoru (k=1,15) ar piegādi un …" at bounding box center [584, 269] width 1087 height 13
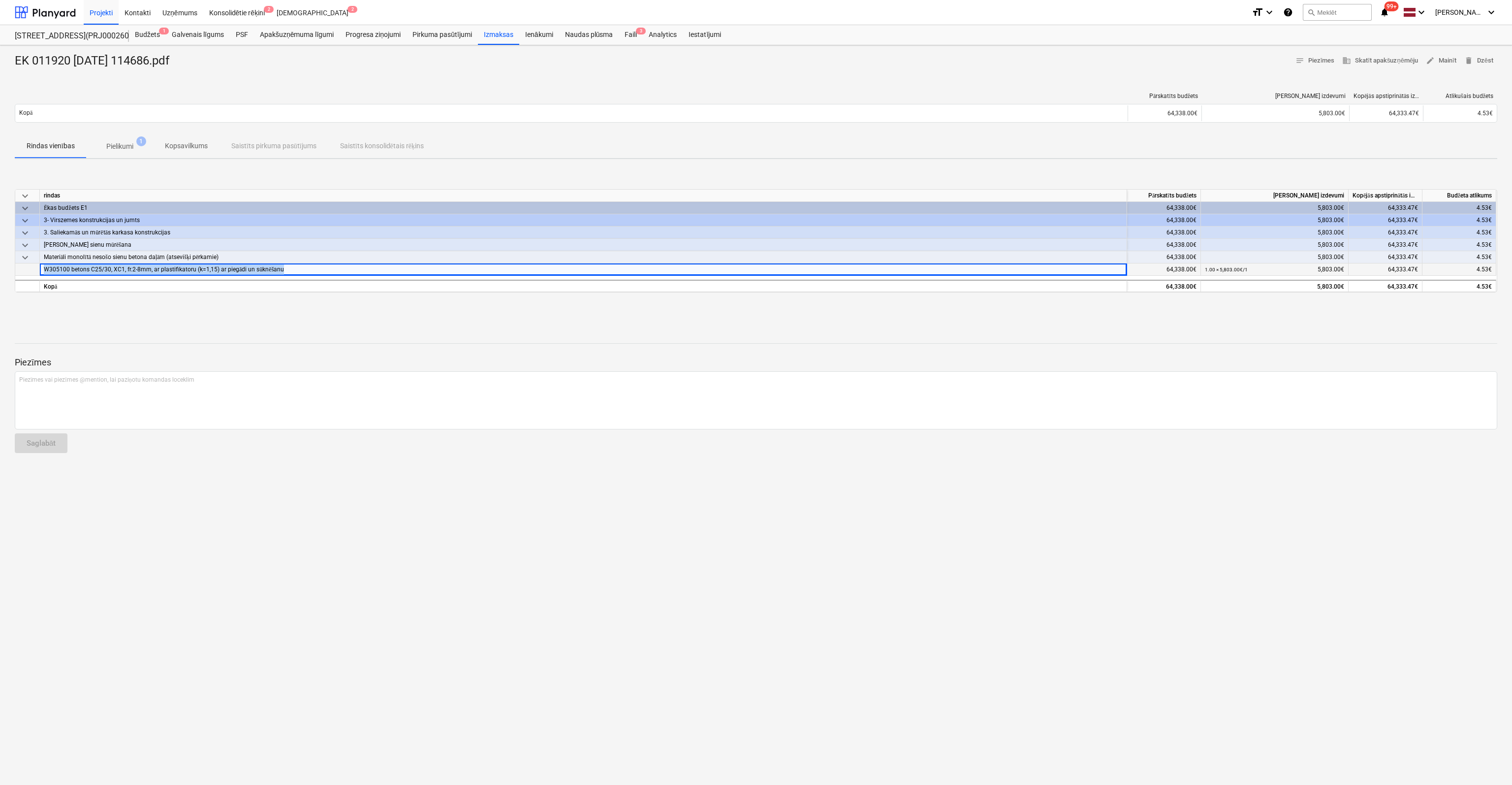
copy span "W305100 betons C25/30, XC1, fr.2-8mm, ar plastifikatoru (k=1,15) ar piegādi un …"
click at [126, 145] on p "Pielikumi" at bounding box center [120, 146] width 27 height 10
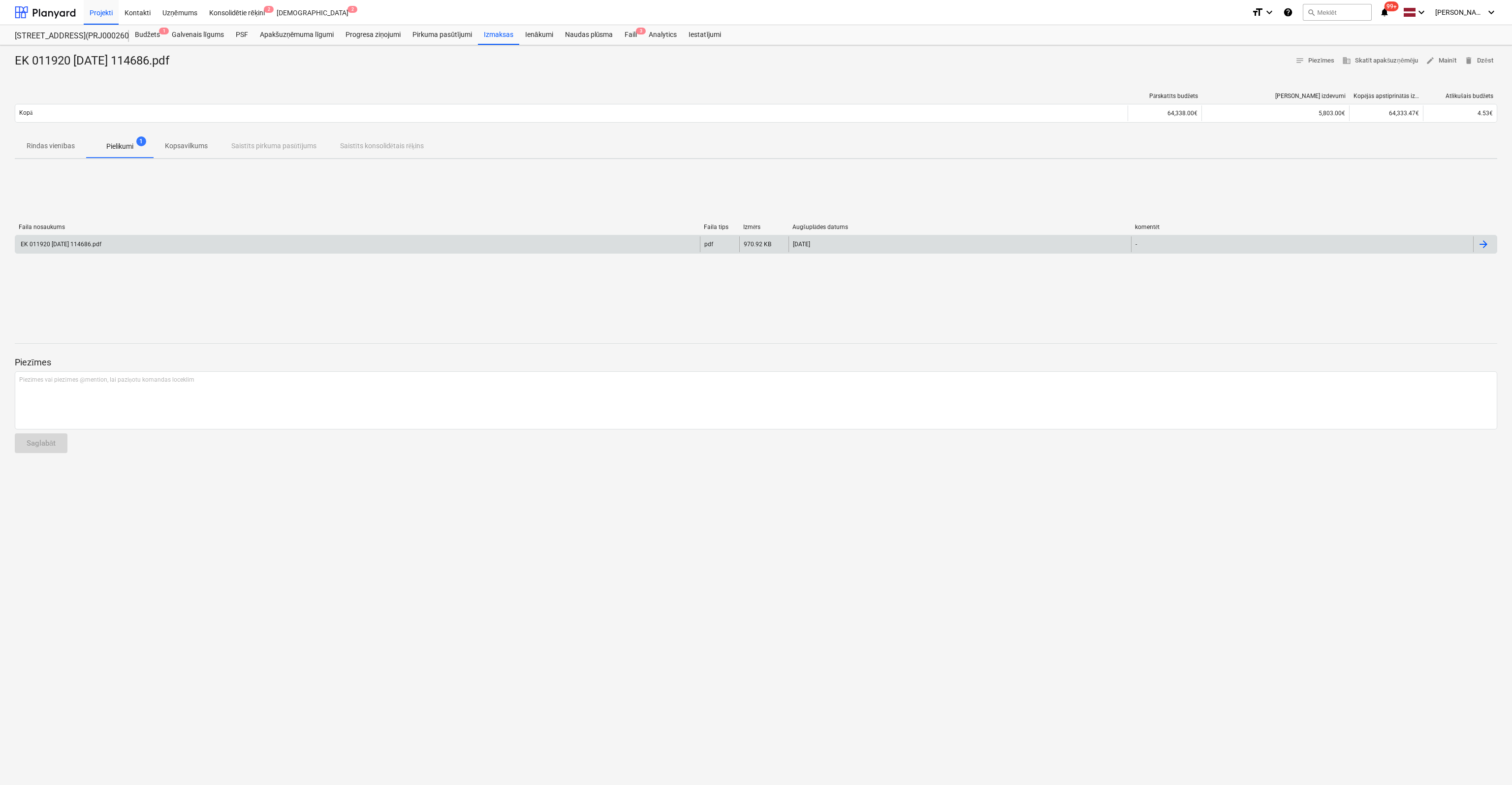
click at [75, 242] on div "EK 011920 [DATE] 114686.pdf" at bounding box center [60, 244] width 82 height 7
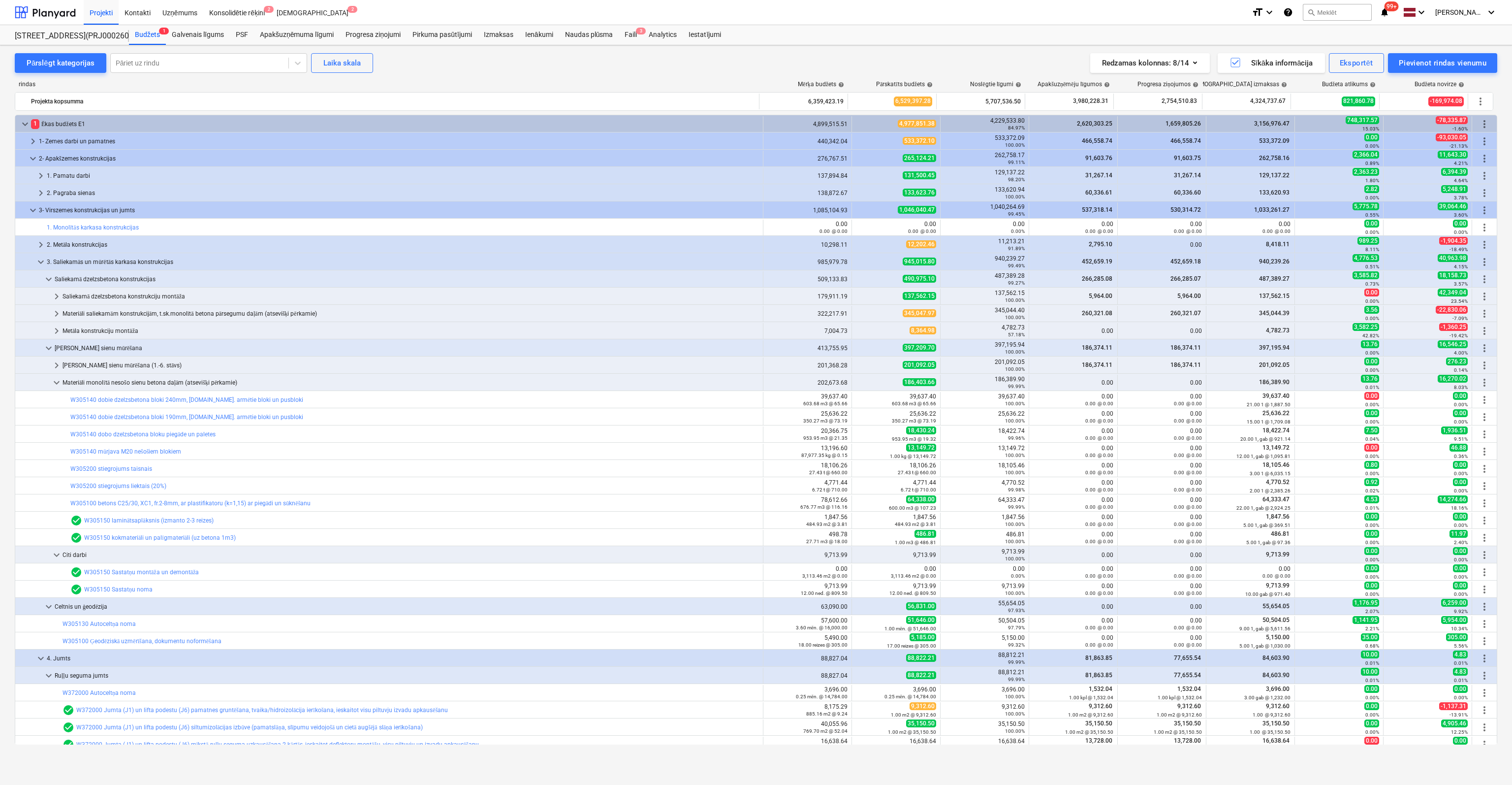
scroll to position [49, 0]
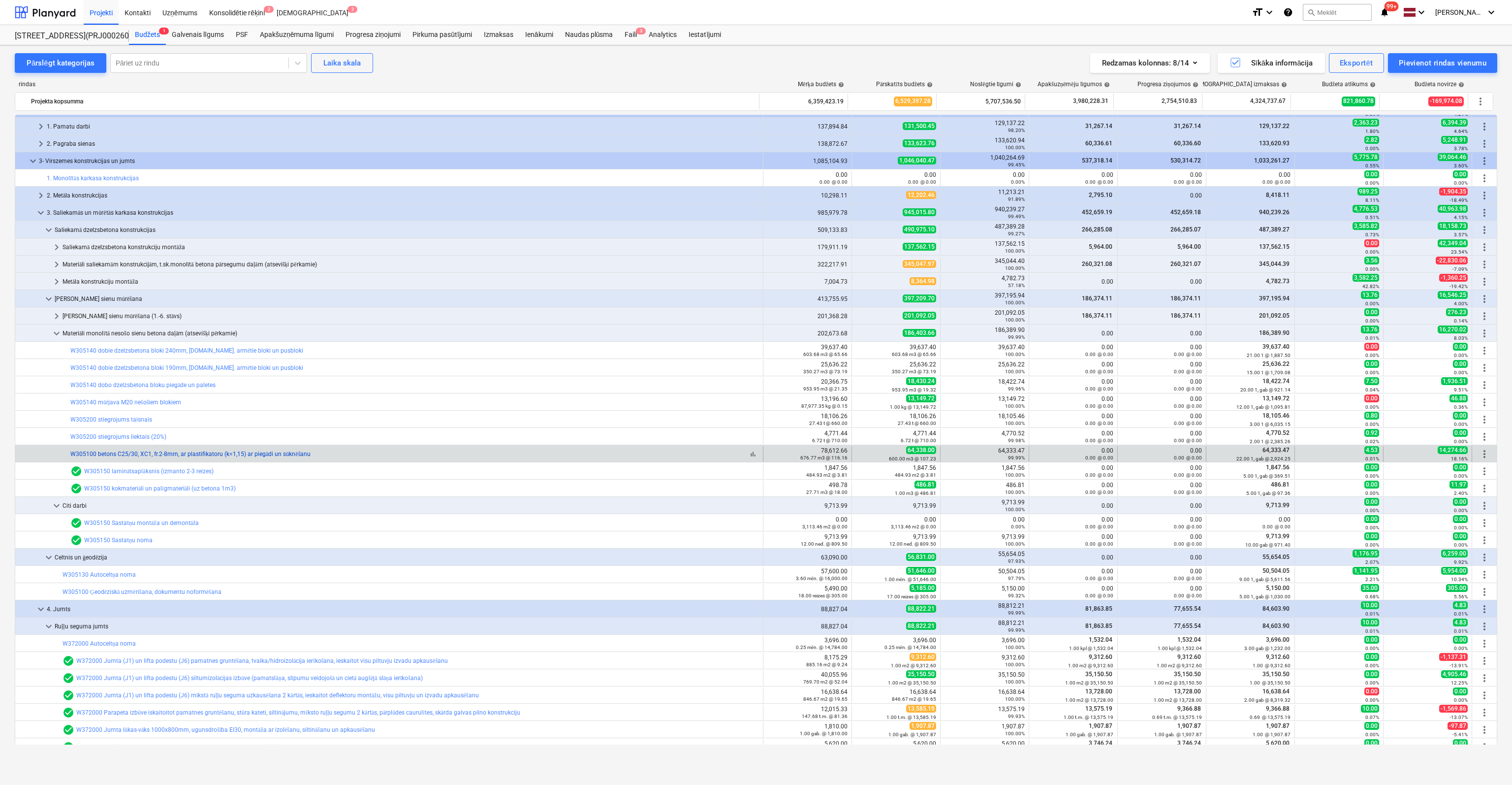
click at [175, 453] on link "W305100 betons C25/30, XC1, fr.2-8mm, ar plastifikatoru (k=1,15) ar piegādi un …" at bounding box center [190, 454] width 240 height 7
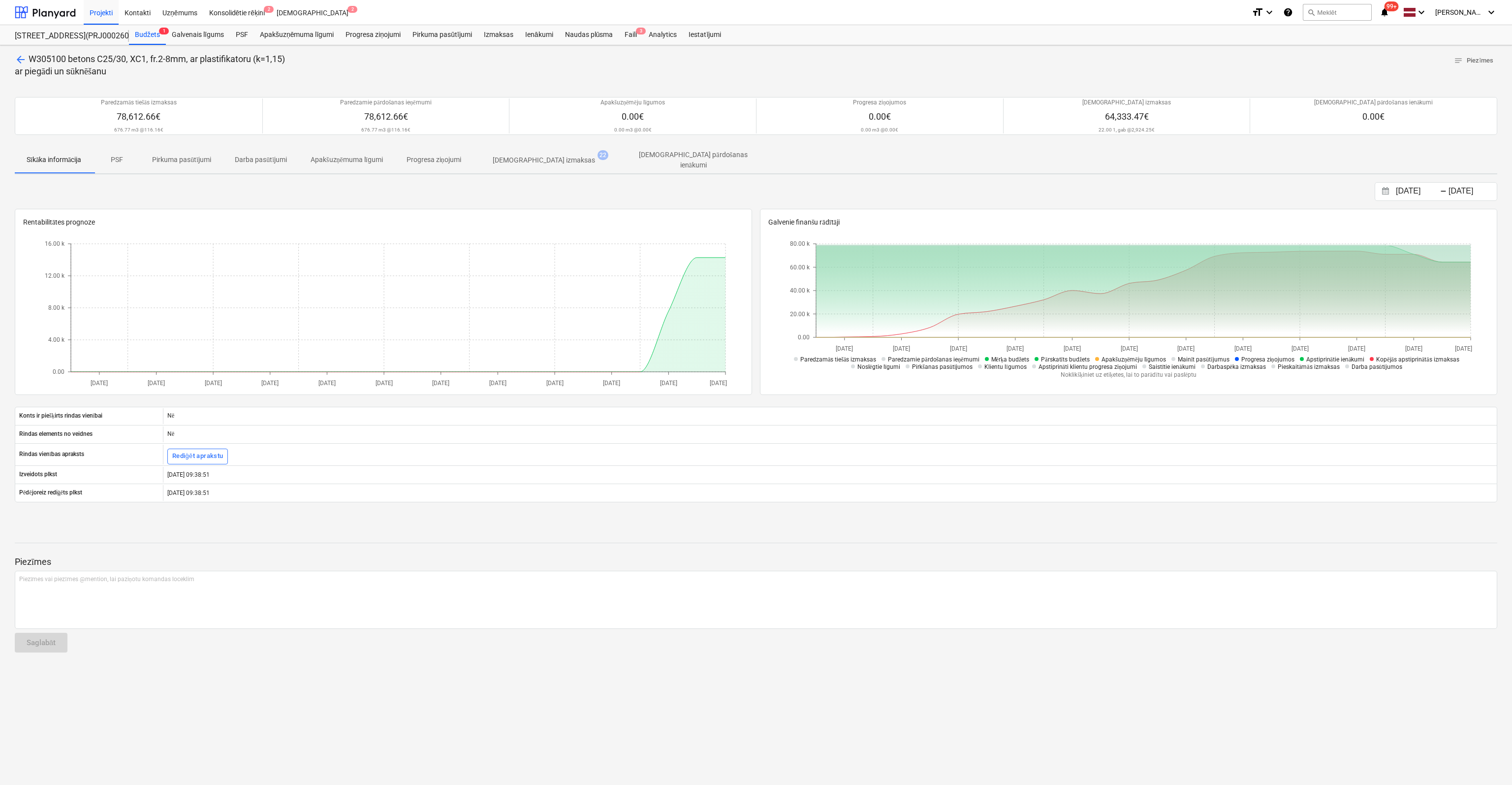
click at [520, 155] on p "[DEMOGRAPHIC_DATA] izmaksas" at bounding box center [544, 160] width 102 height 10
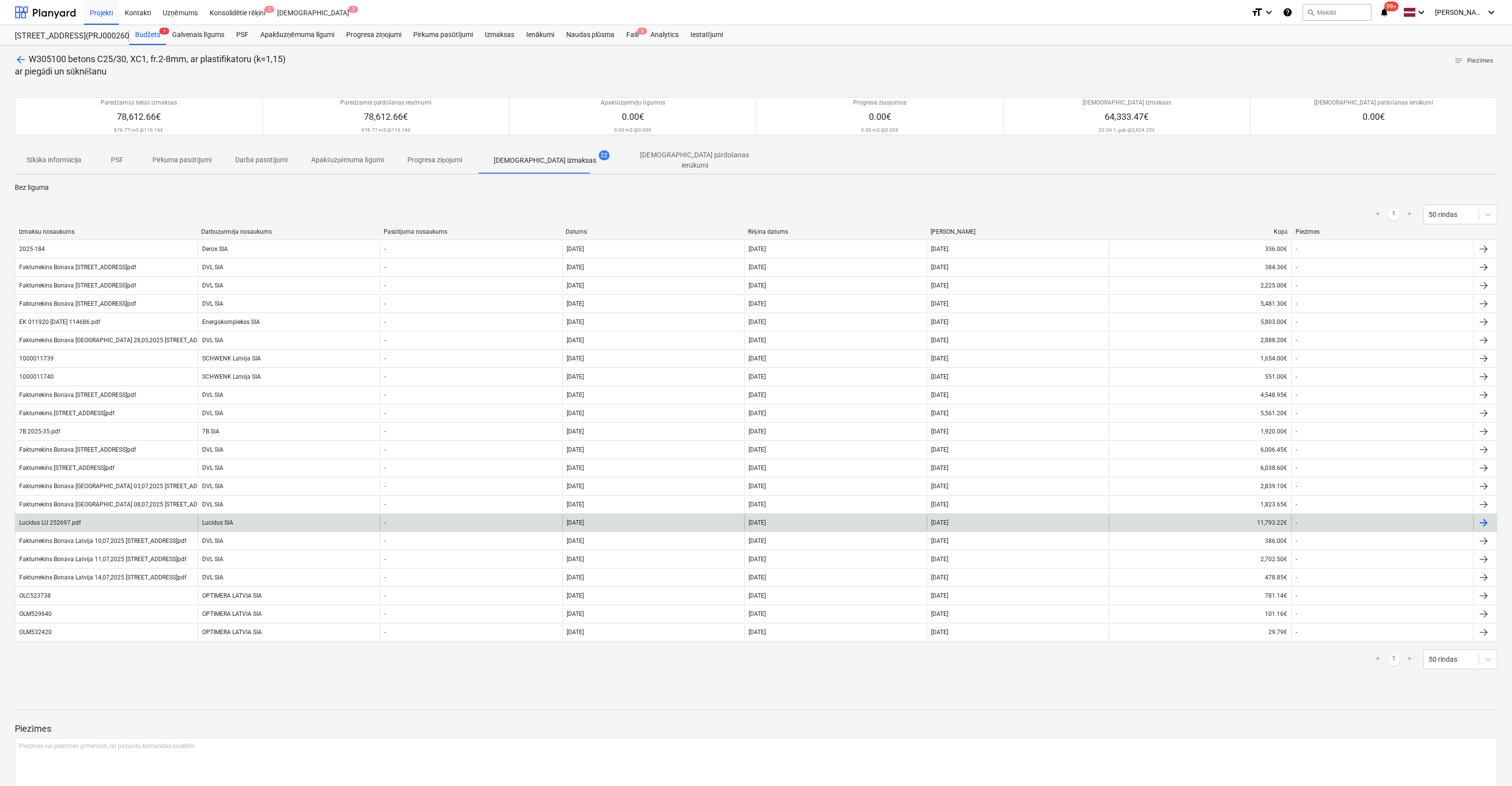
click at [53, 519] on div "Lucidus LU 252697.pdf" at bounding box center [50, 522] width 61 height 7
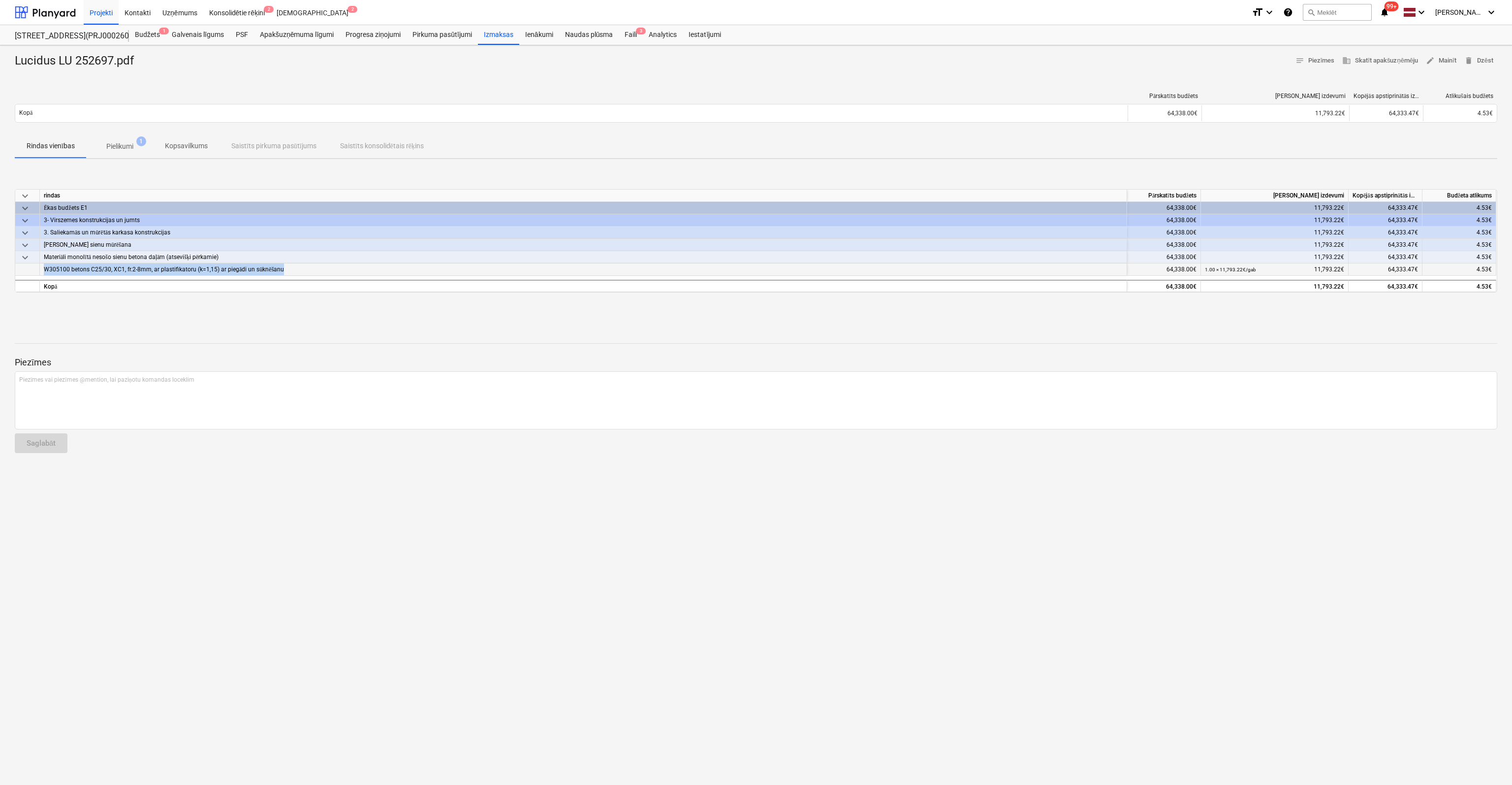
drag, startPoint x: 291, startPoint y: 270, endPoint x: 45, endPoint y: 269, distance: 246.0
click at [45, 269] on div "W305100 betons C25/30, XC1, fr.2-8mm, ar plastifikatoru (k=1,15) ar piegādi un …" at bounding box center [584, 269] width 1087 height 13
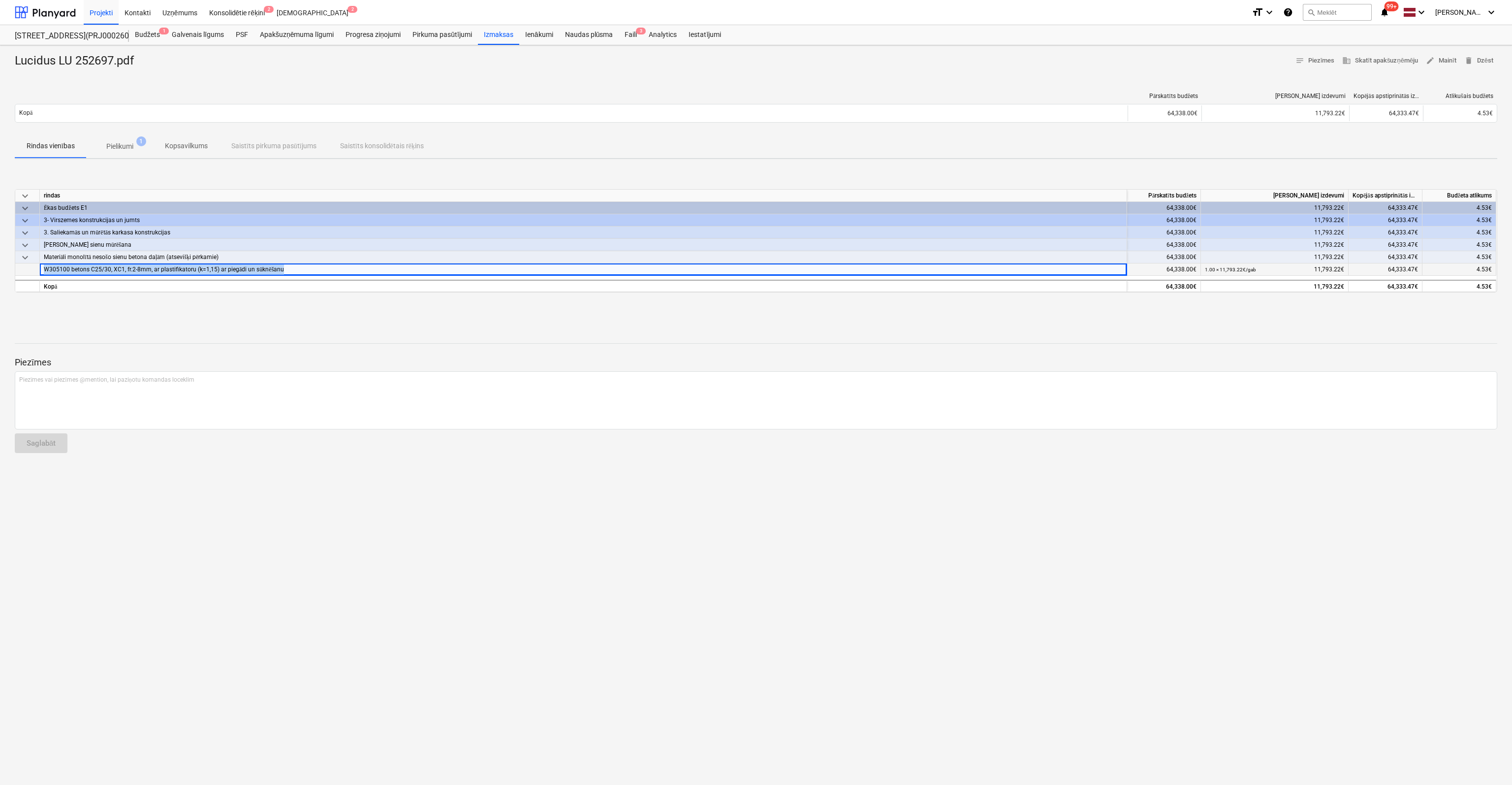
copy span "W305100 betons C25/30, XC1, fr.2-8mm, ar plastifikatoru (k=1,15) ar piegādi un …"
drag, startPoint x: 141, startPoint y: 64, endPoint x: 15, endPoint y: 64, distance: 126.0
click at [15, 64] on div "Lucidus LU 252697.pdf" at bounding box center [78, 61] width 127 height 15
copy div "Lucidus LU 252697.pdf"
click at [118, 144] on p "Pielikumi" at bounding box center [120, 146] width 27 height 10
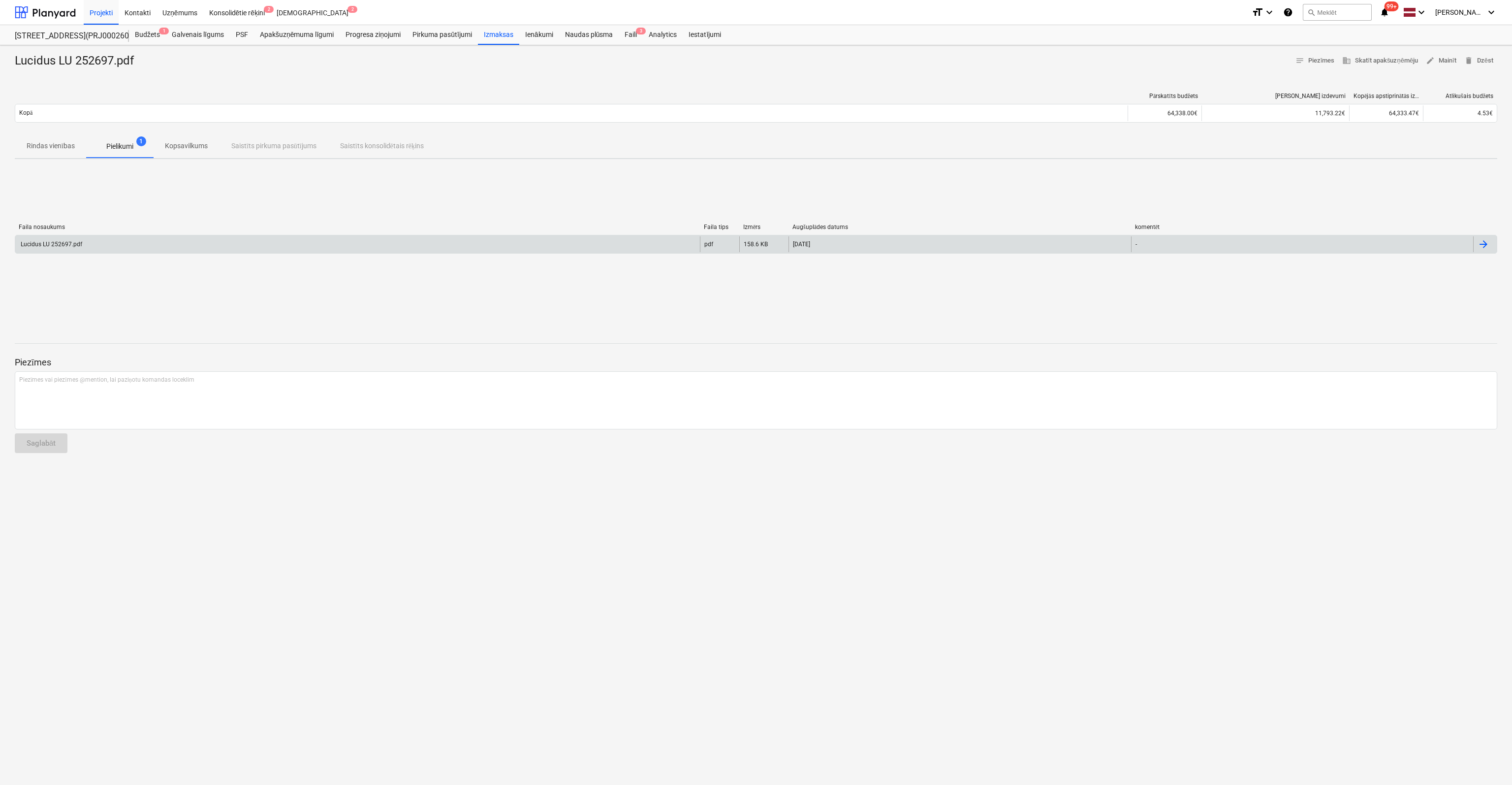
click at [55, 241] on div "Lucidus LU 252697.pdf" at bounding box center [51, 244] width 63 height 7
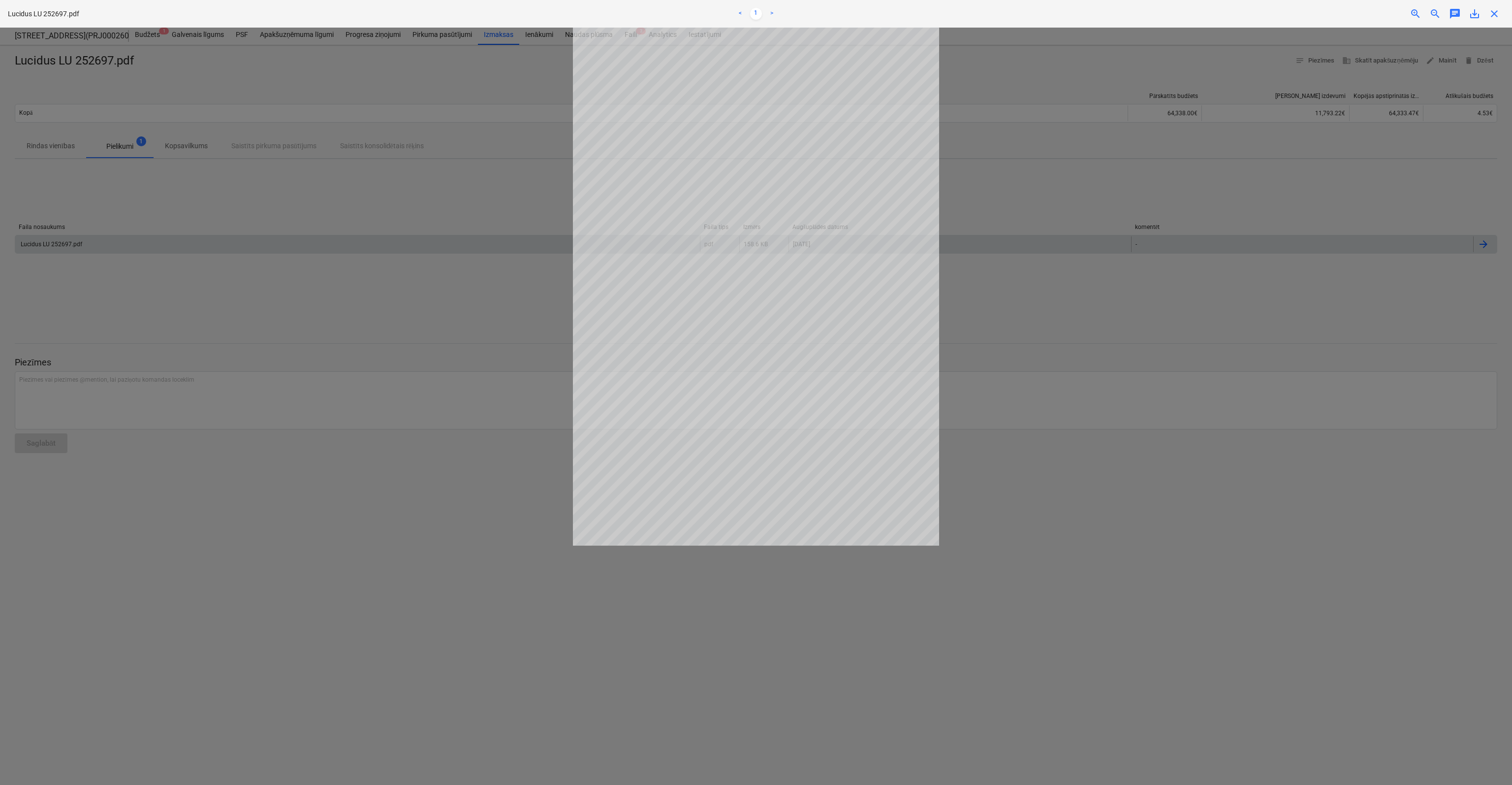
click at [1498, 10] on span "close" at bounding box center [1495, 14] width 12 height 12
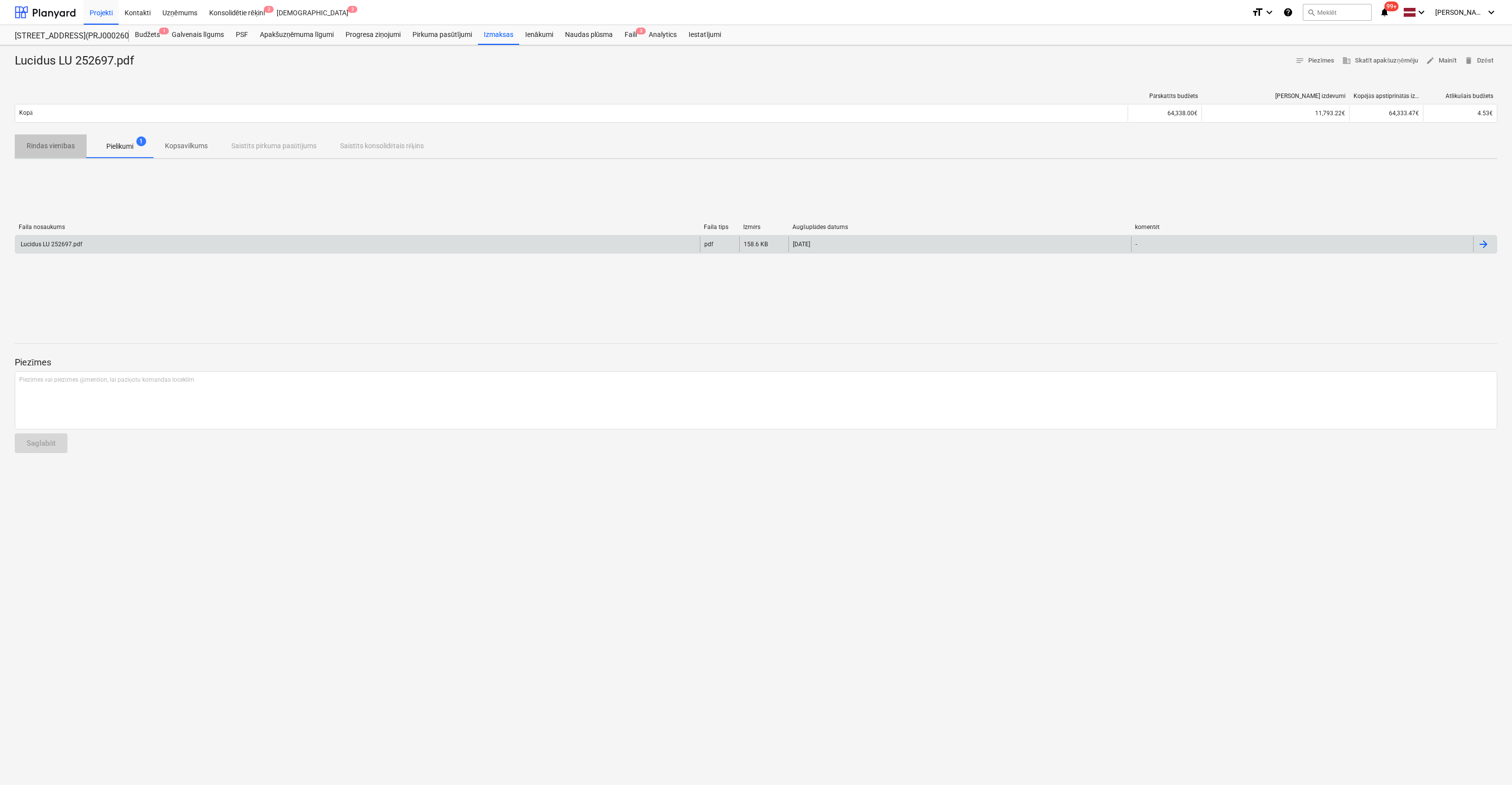
click at [45, 147] on p "Rindas vienības" at bounding box center [51, 145] width 48 height 10
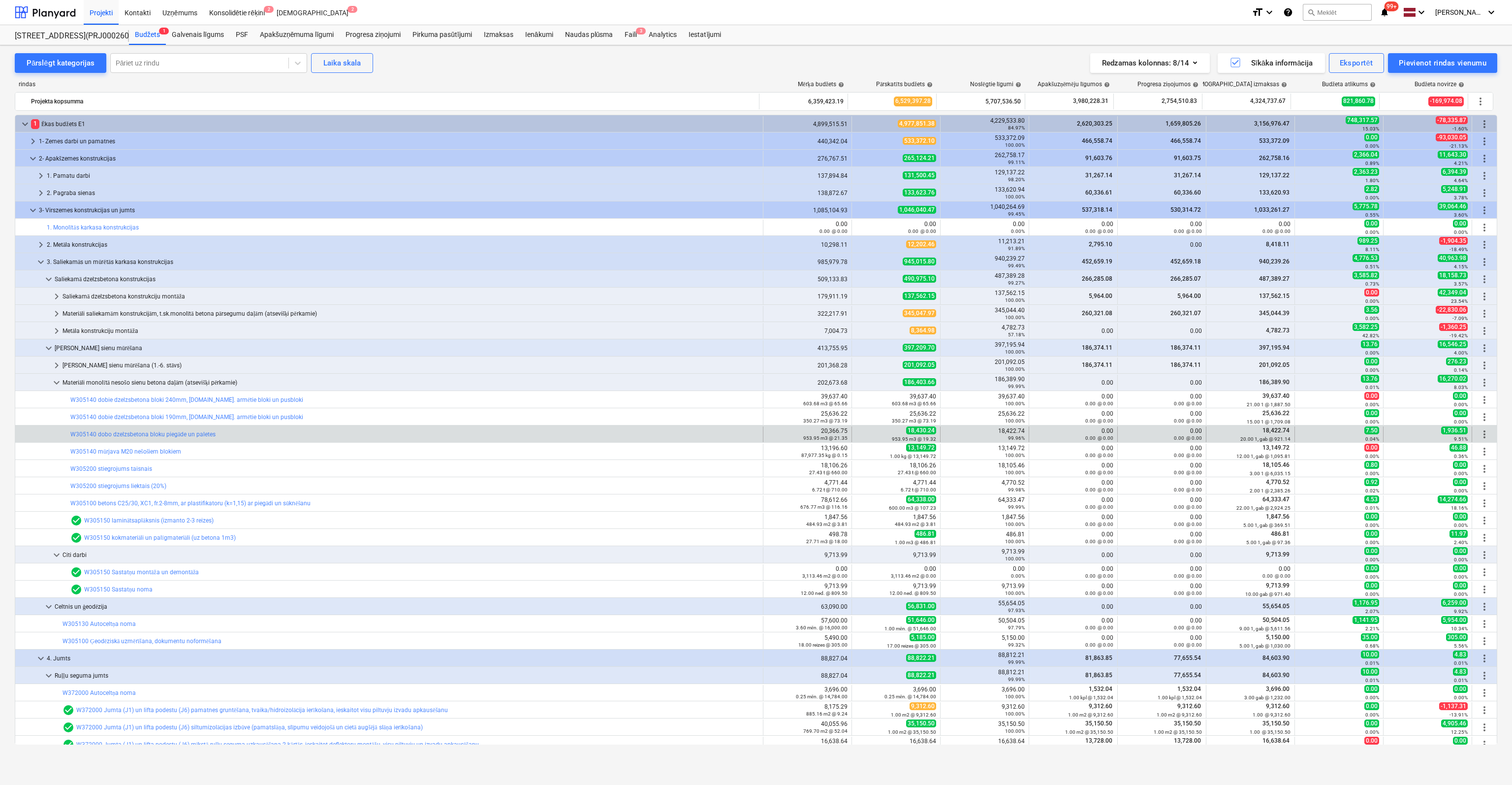
scroll to position [49, 0]
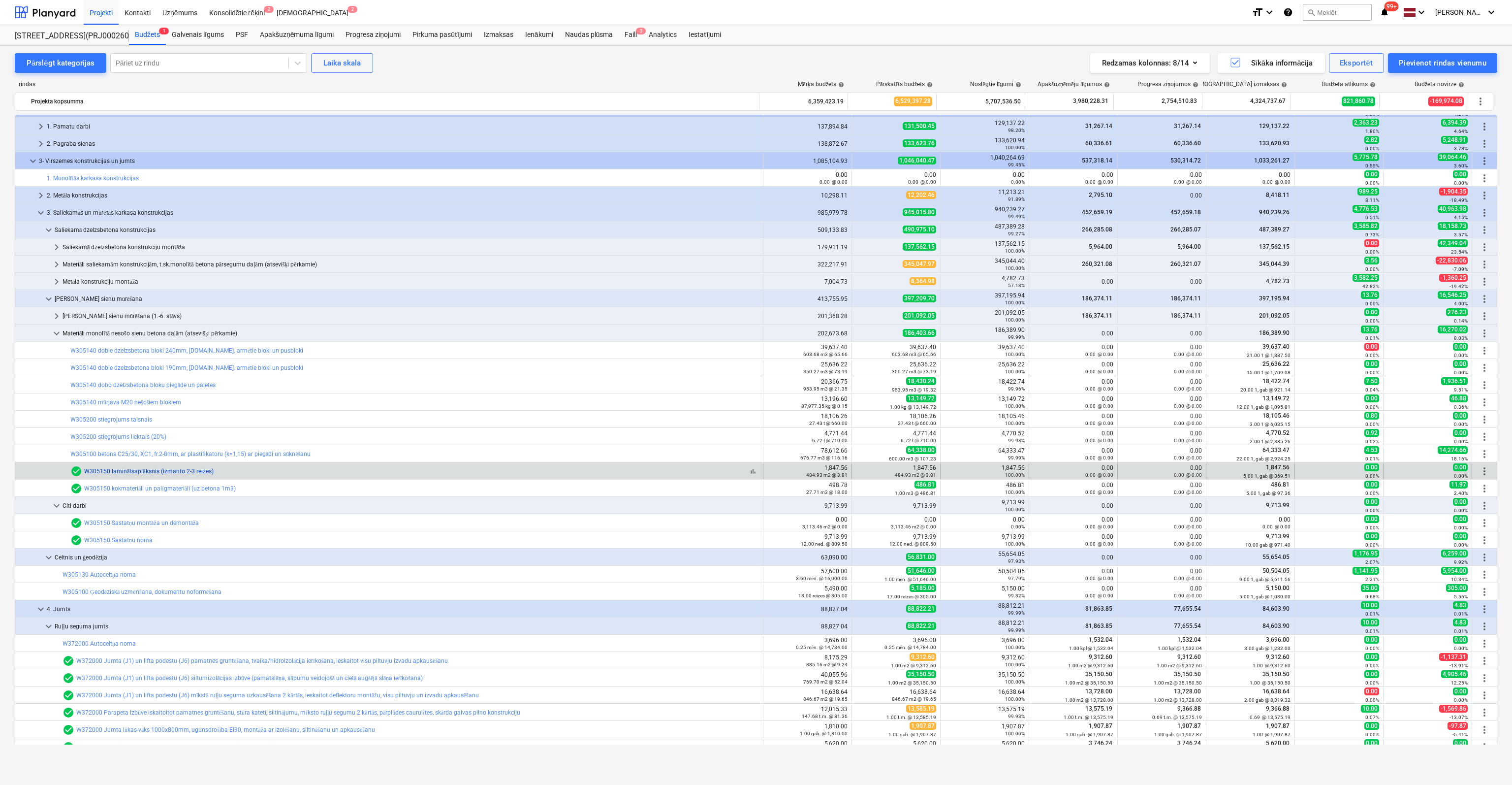
click at [149, 470] on link "W305150 laminātsaplāksnis (izmanto 2-3 reizes)" at bounding box center [148, 471] width 129 height 7
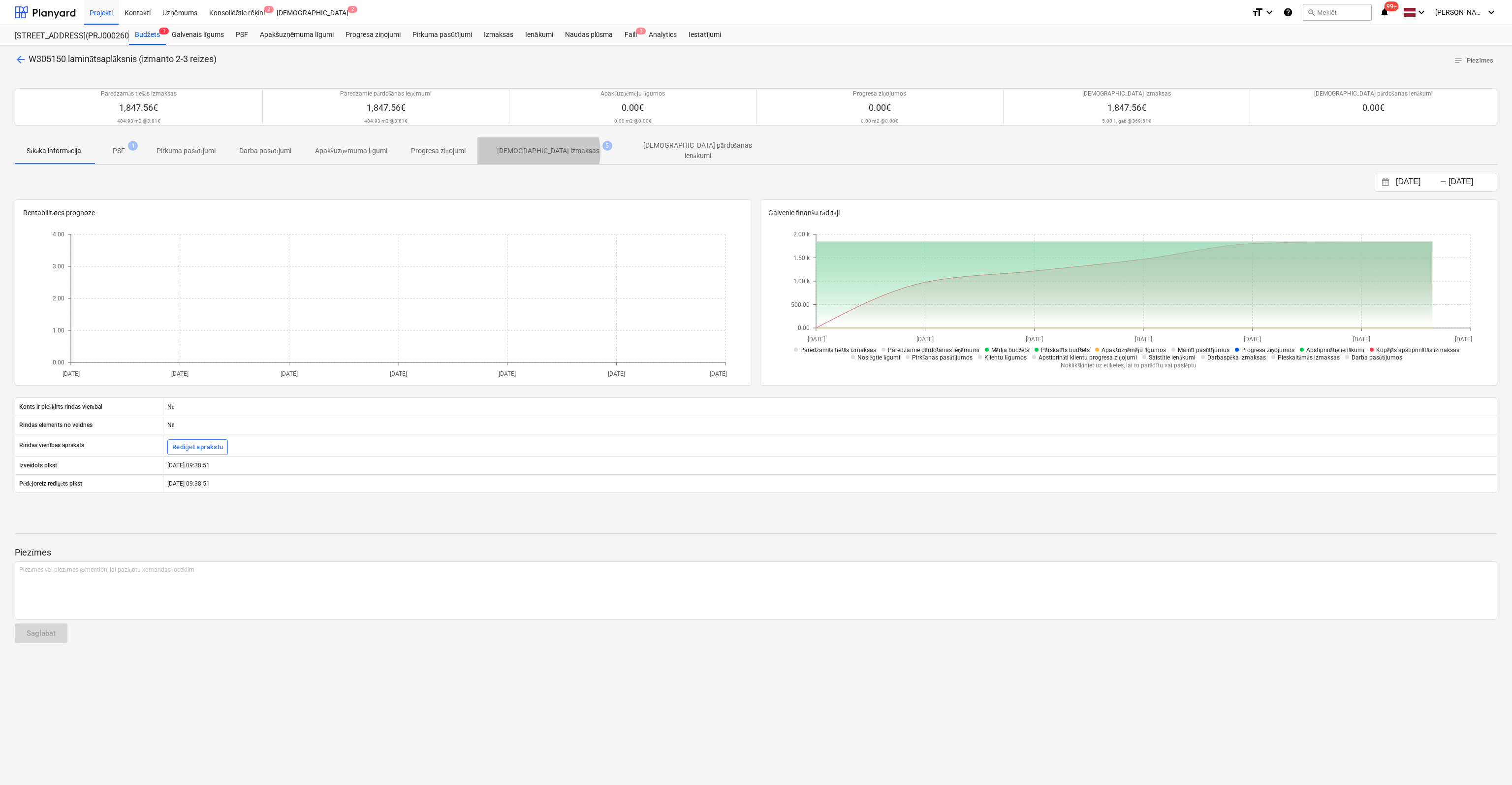
click at [543, 151] on p "[DEMOGRAPHIC_DATA] izmaksas" at bounding box center [548, 151] width 102 height 10
click at [21, 60] on span "arrow_back" at bounding box center [21, 60] width 12 height 12
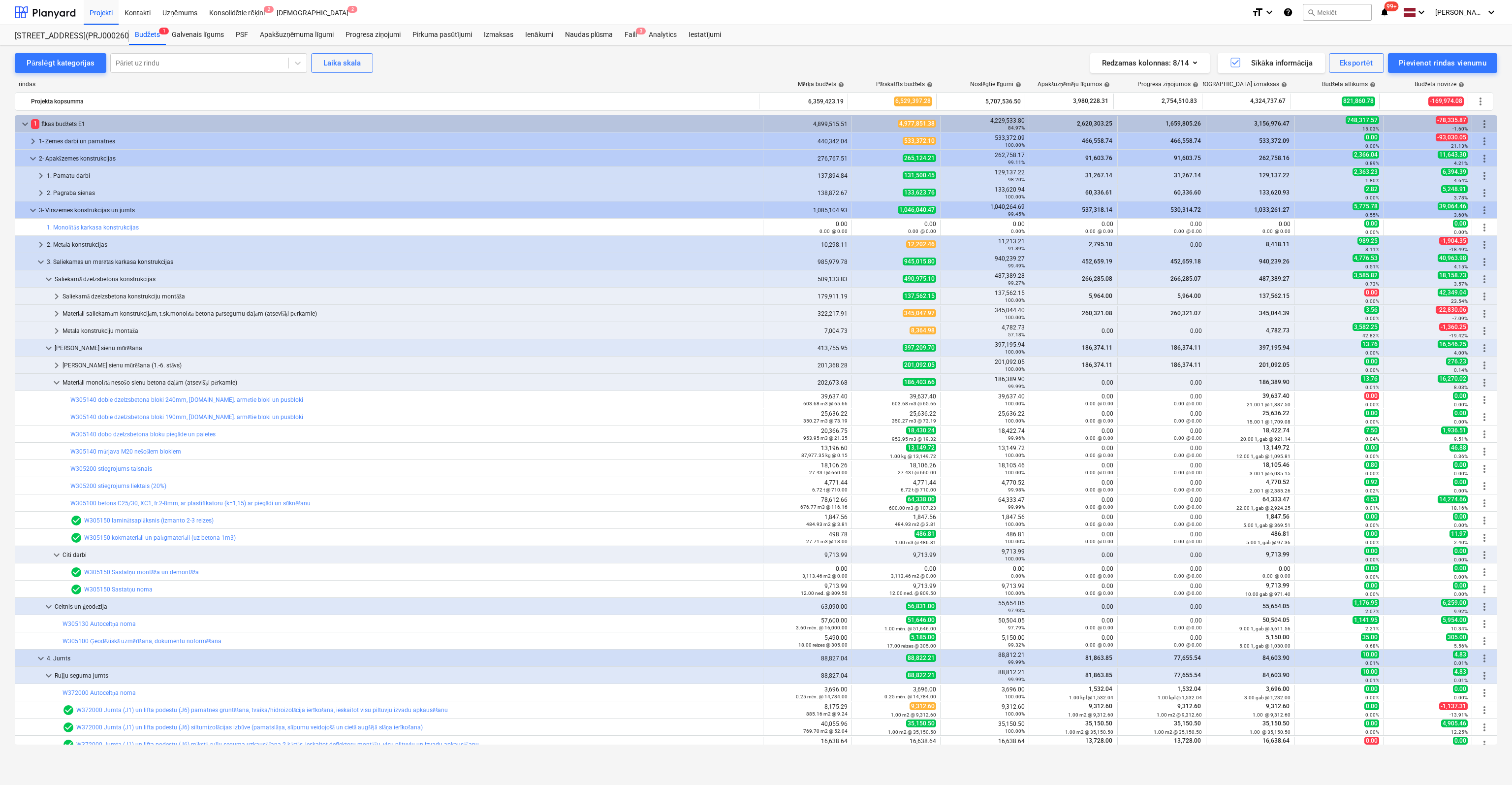
scroll to position [49, 0]
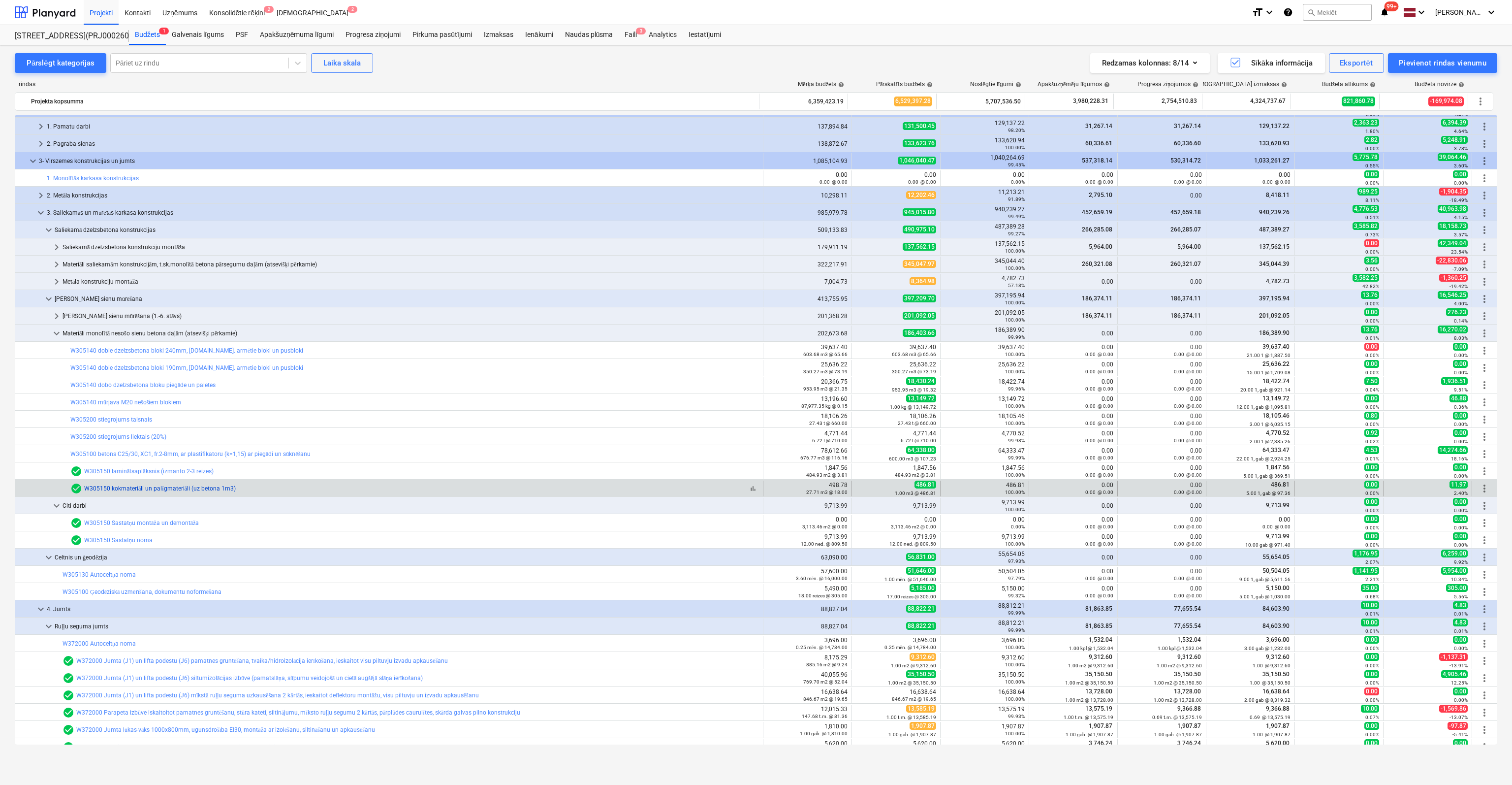
click at [138, 487] on link "W305150 kokmateriāli un palīgmateriāli (uz betona 1m3)" at bounding box center [160, 488] width 152 height 7
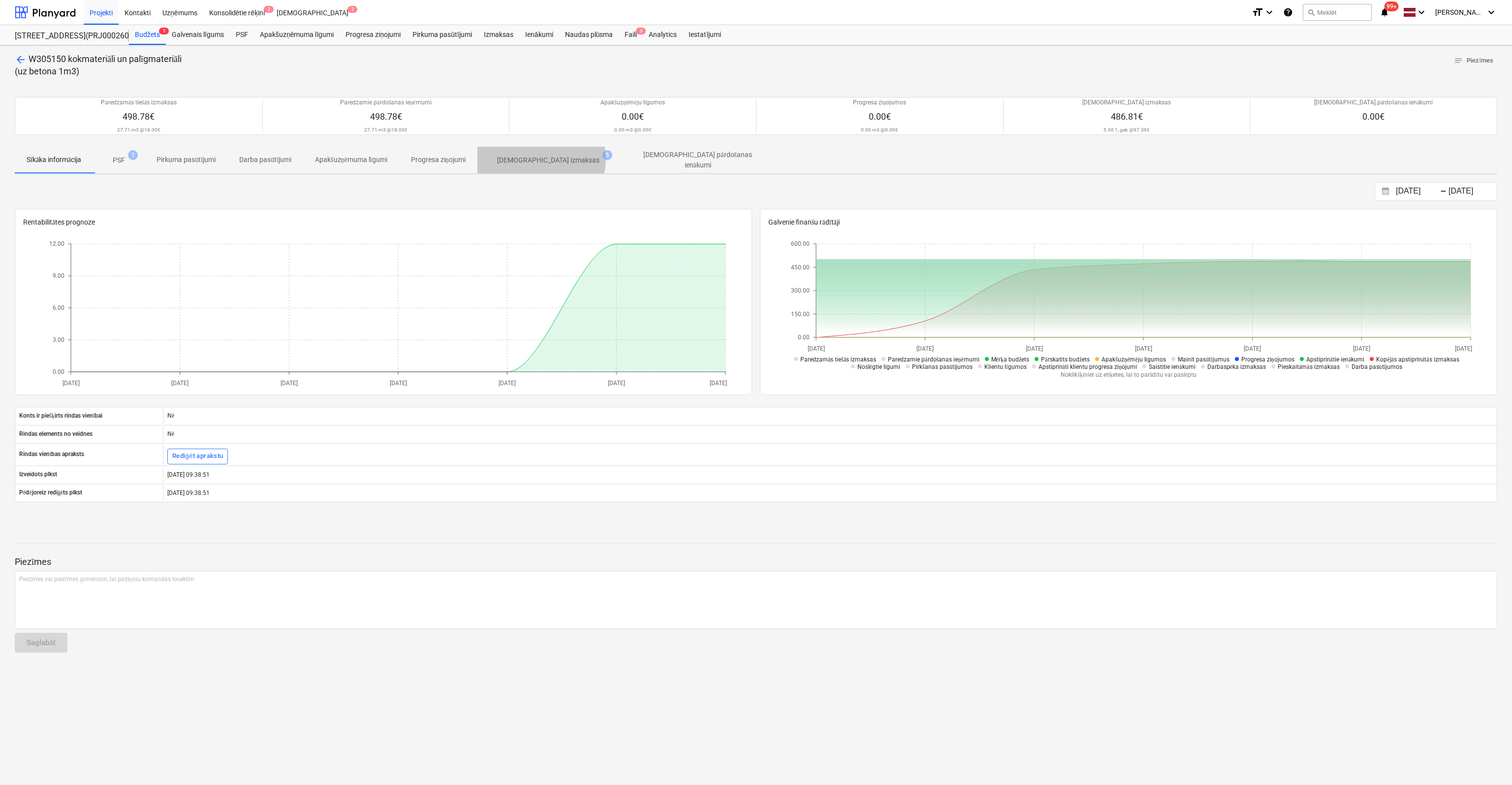
click at [545, 158] on p "[DEMOGRAPHIC_DATA] izmaksas" at bounding box center [548, 160] width 102 height 10
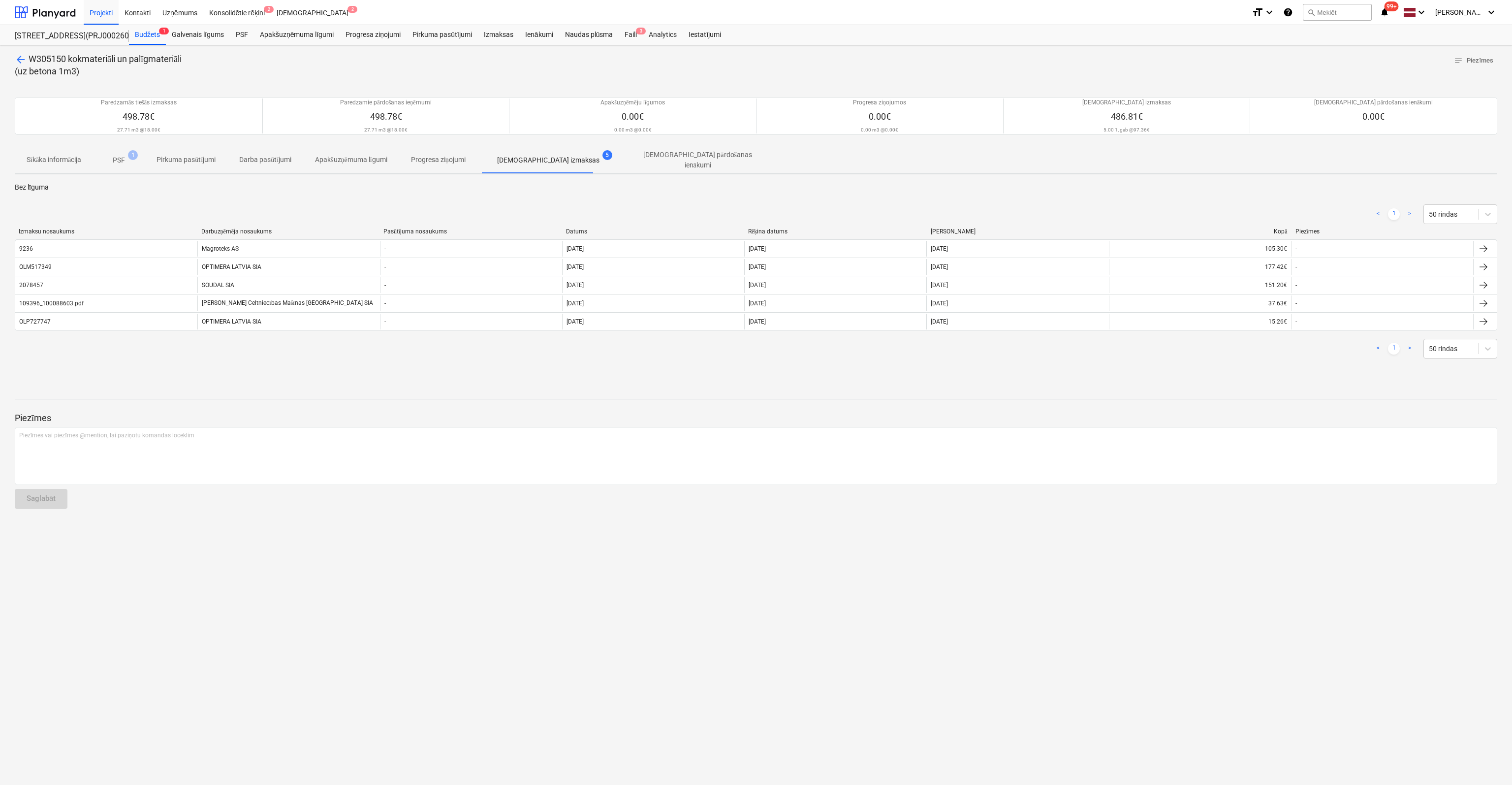
click at [22, 54] on span "arrow_back" at bounding box center [21, 60] width 12 height 12
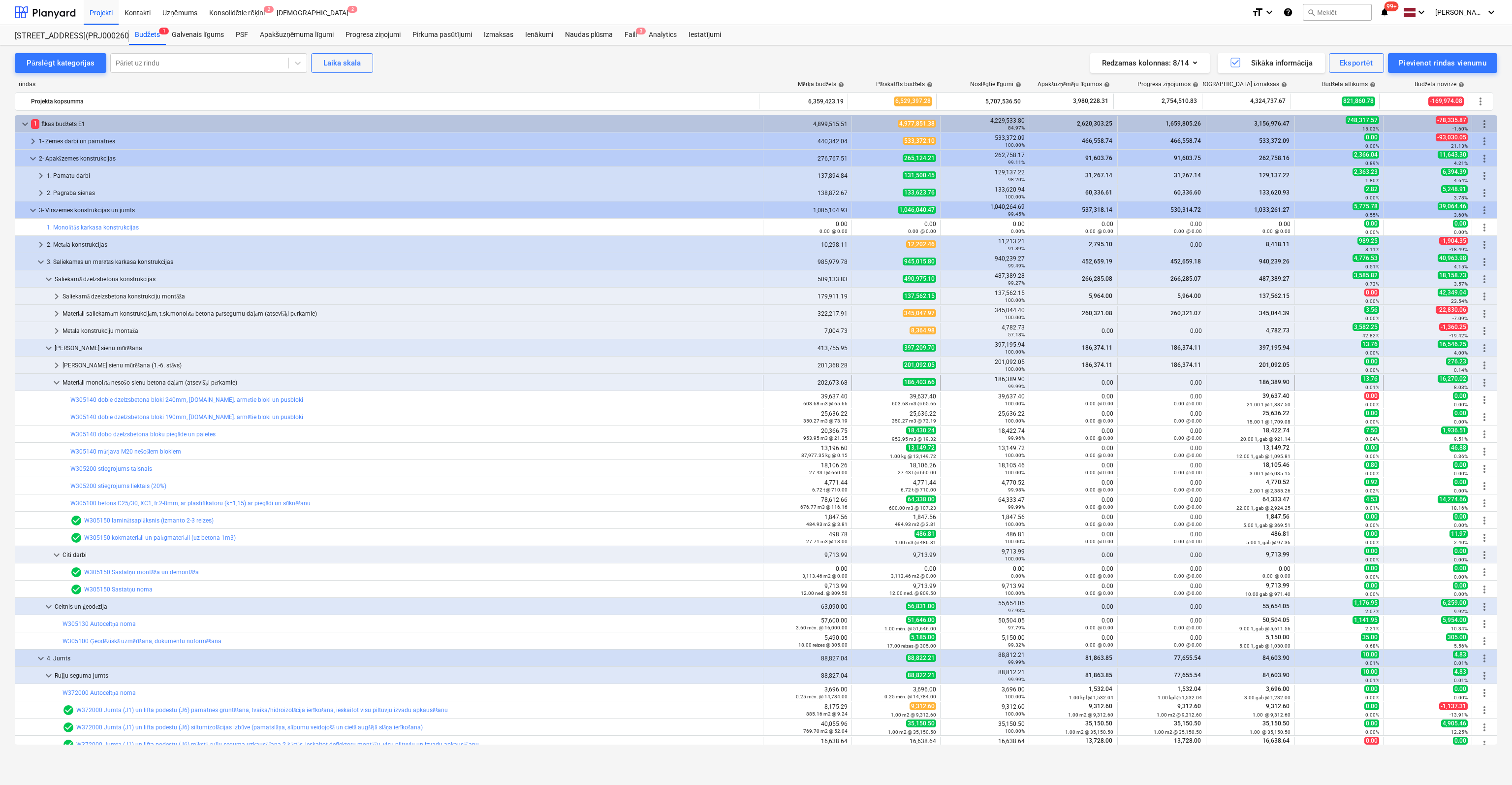
scroll to position [49, 0]
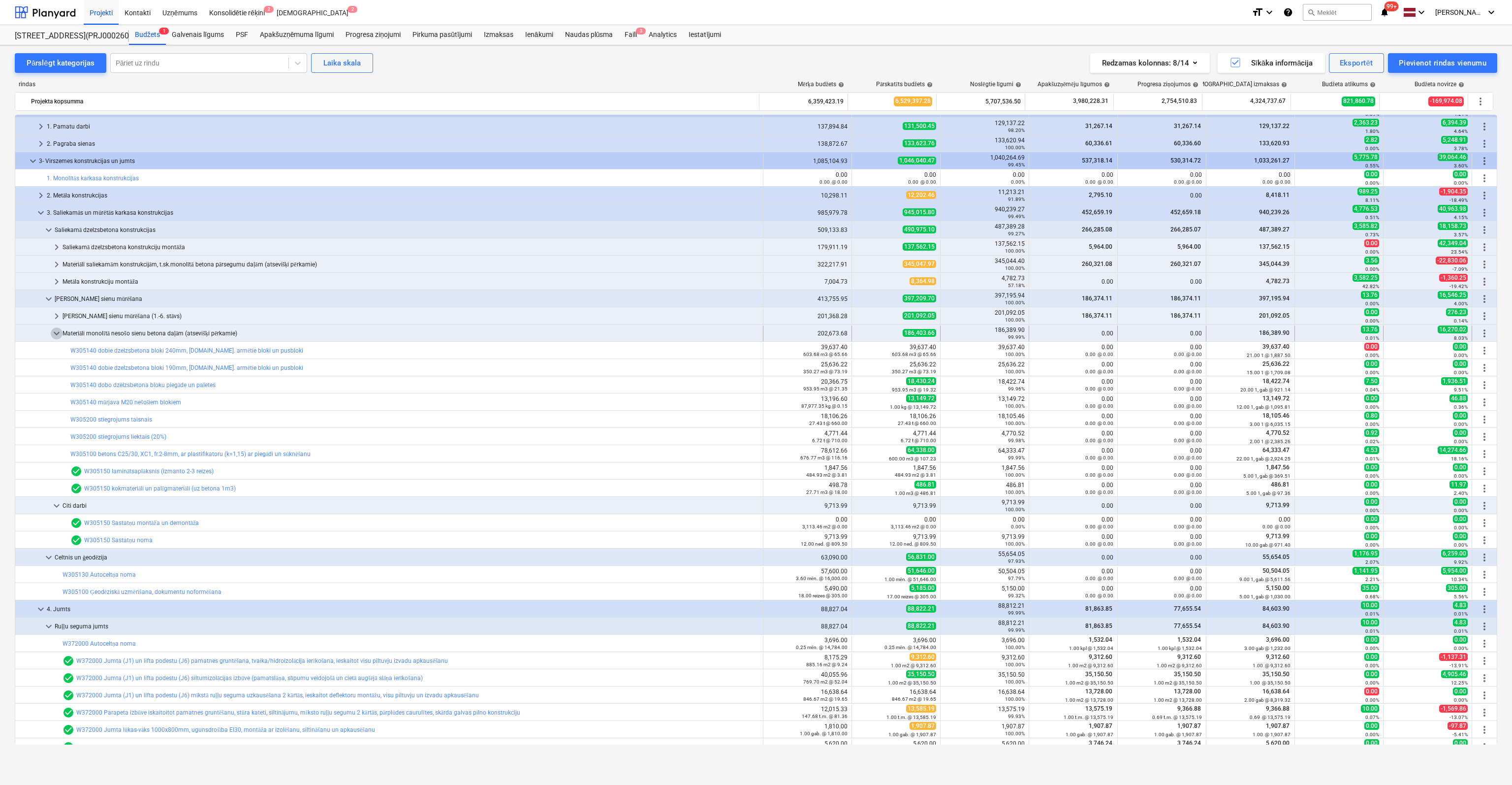
click at [56, 331] on span "keyboard_arrow_down" at bounding box center [57, 334] width 12 height 12
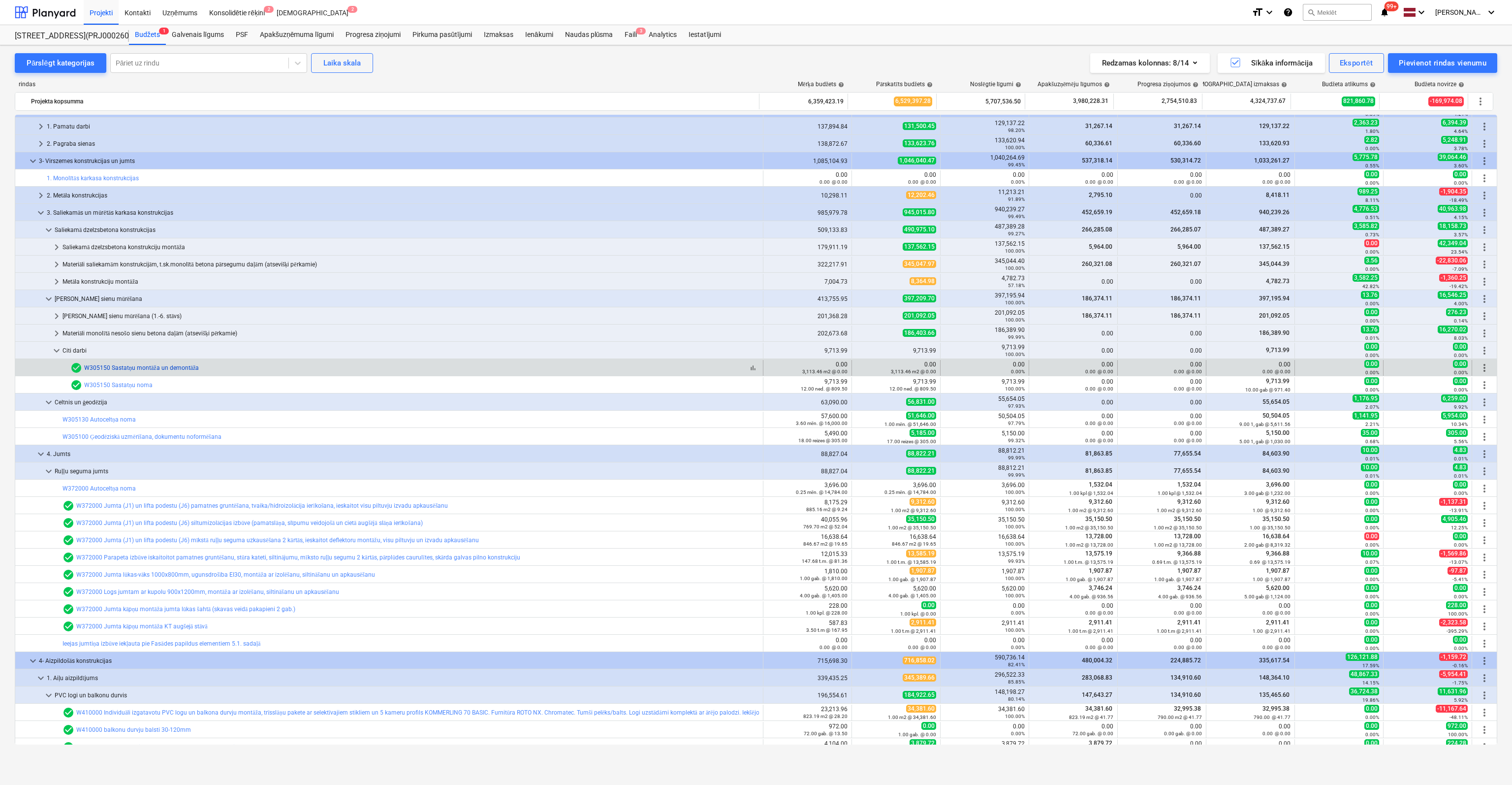
click at [110, 367] on link "W305150 Sastatņu montāža un demontāža" at bounding box center [141, 368] width 115 height 7
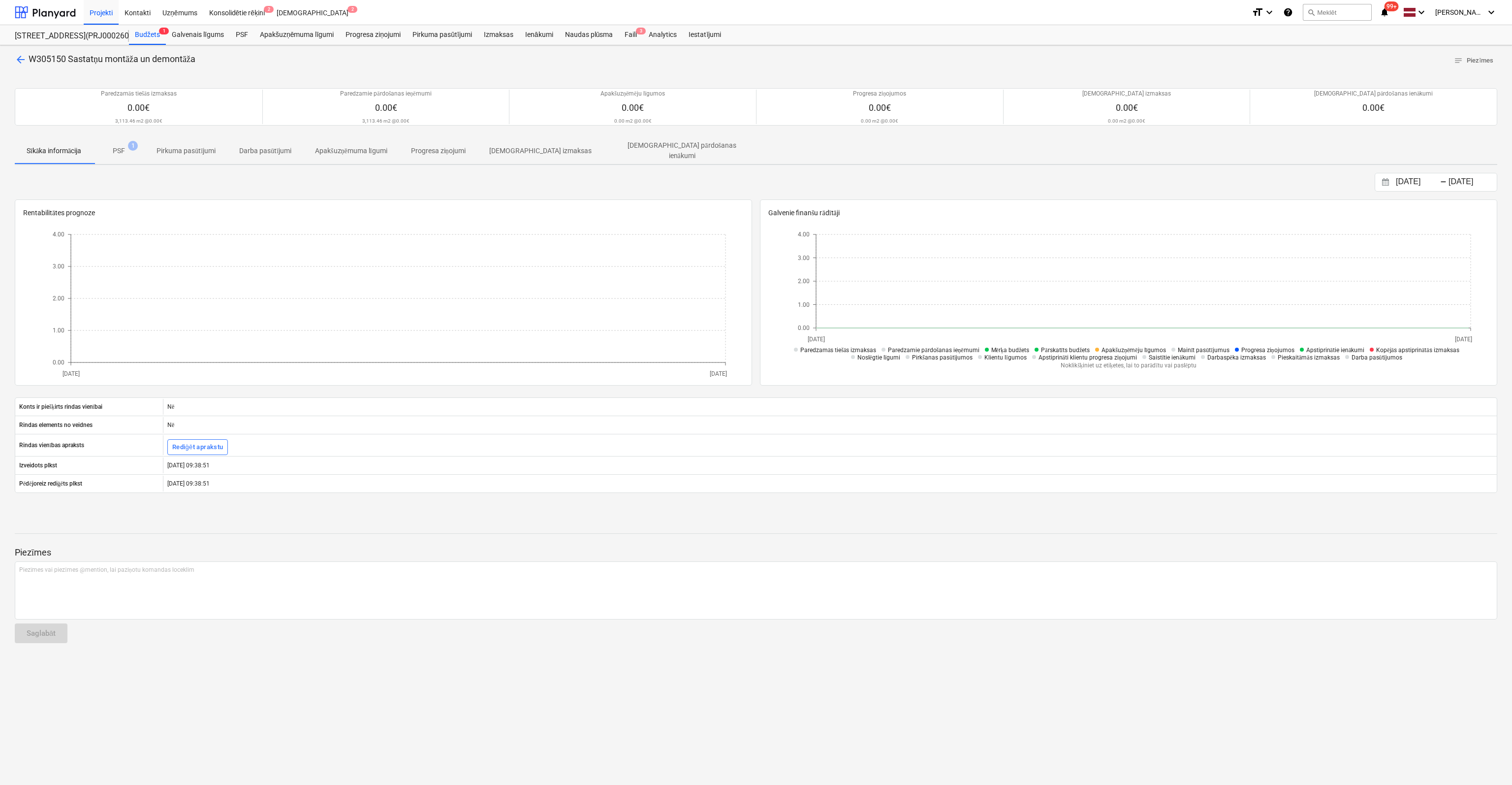
click at [21, 60] on span "arrow_back" at bounding box center [21, 60] width 12 height 12
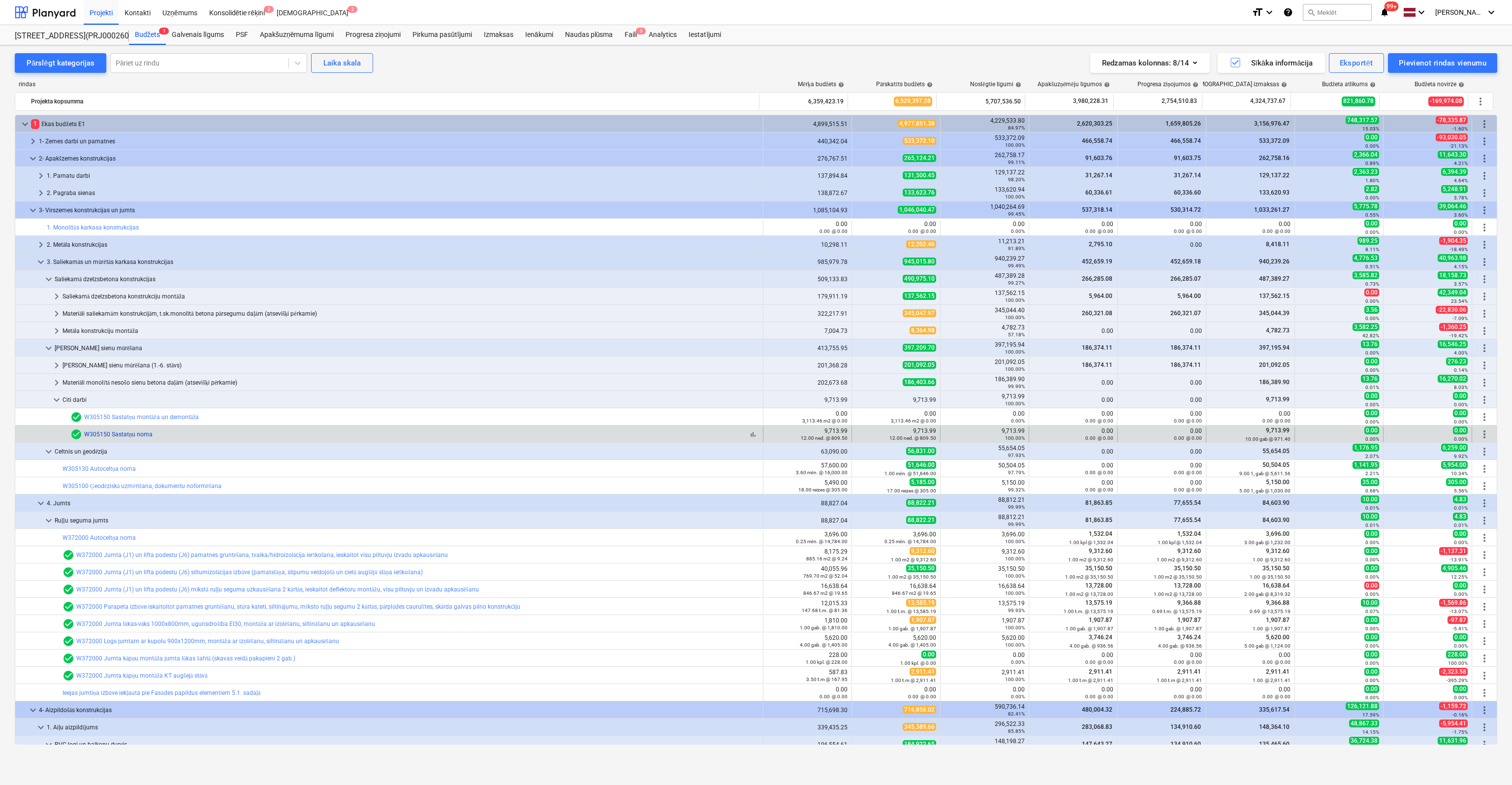
scroll to position [49, 0]
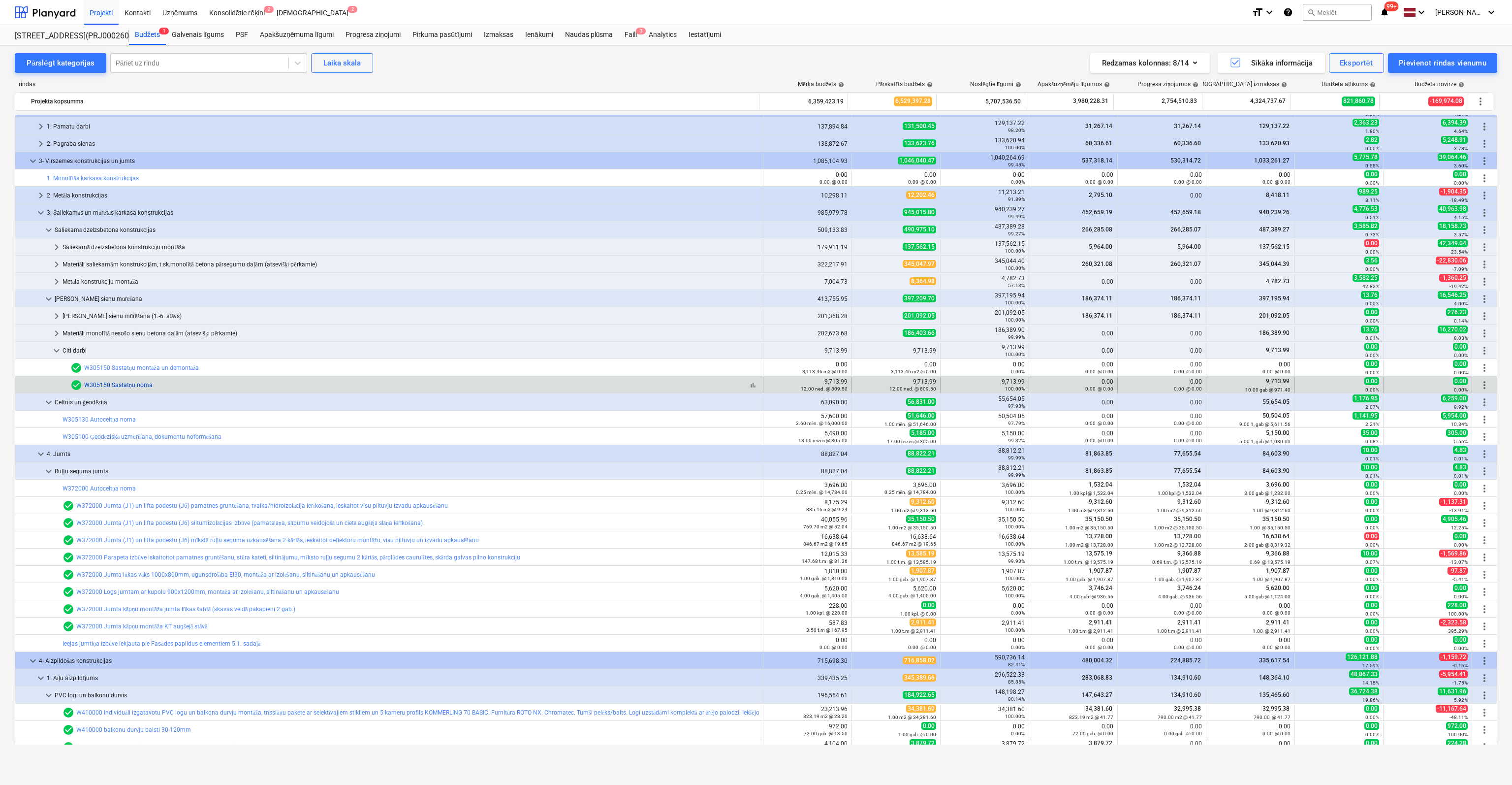
click at [131, 383] on link "W305150 Sastatņu noma" at bounding box center [118, 385] width 68 height 7
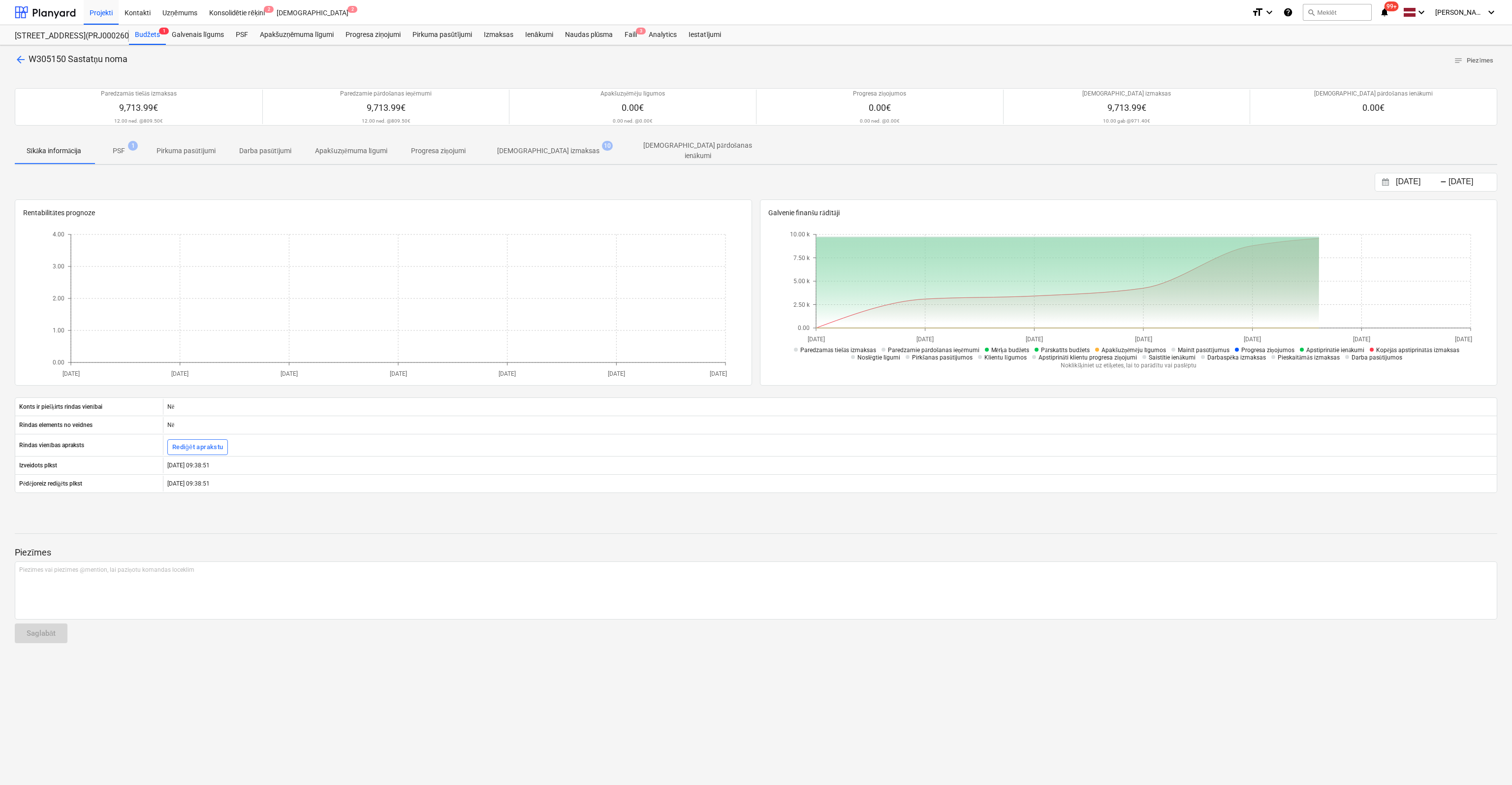
click at [535, 148] on p "[DEMOGRAPHIC_DATA] izmaksas" at bounding box center [548, 151] width 102 height 10
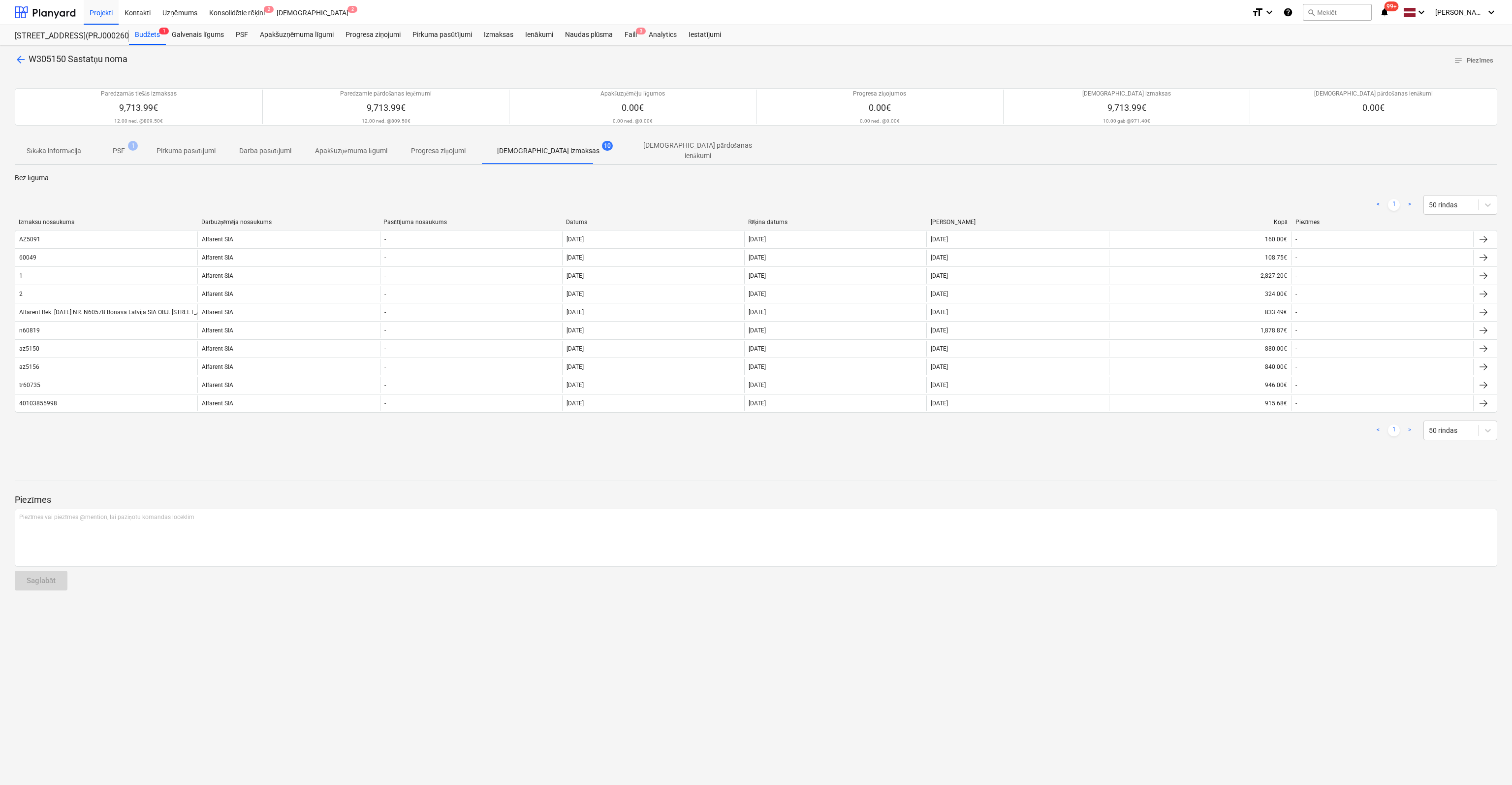
click at [17, 59] on span "arrow_back" at bounding box center [21, 60] width 12 height 12
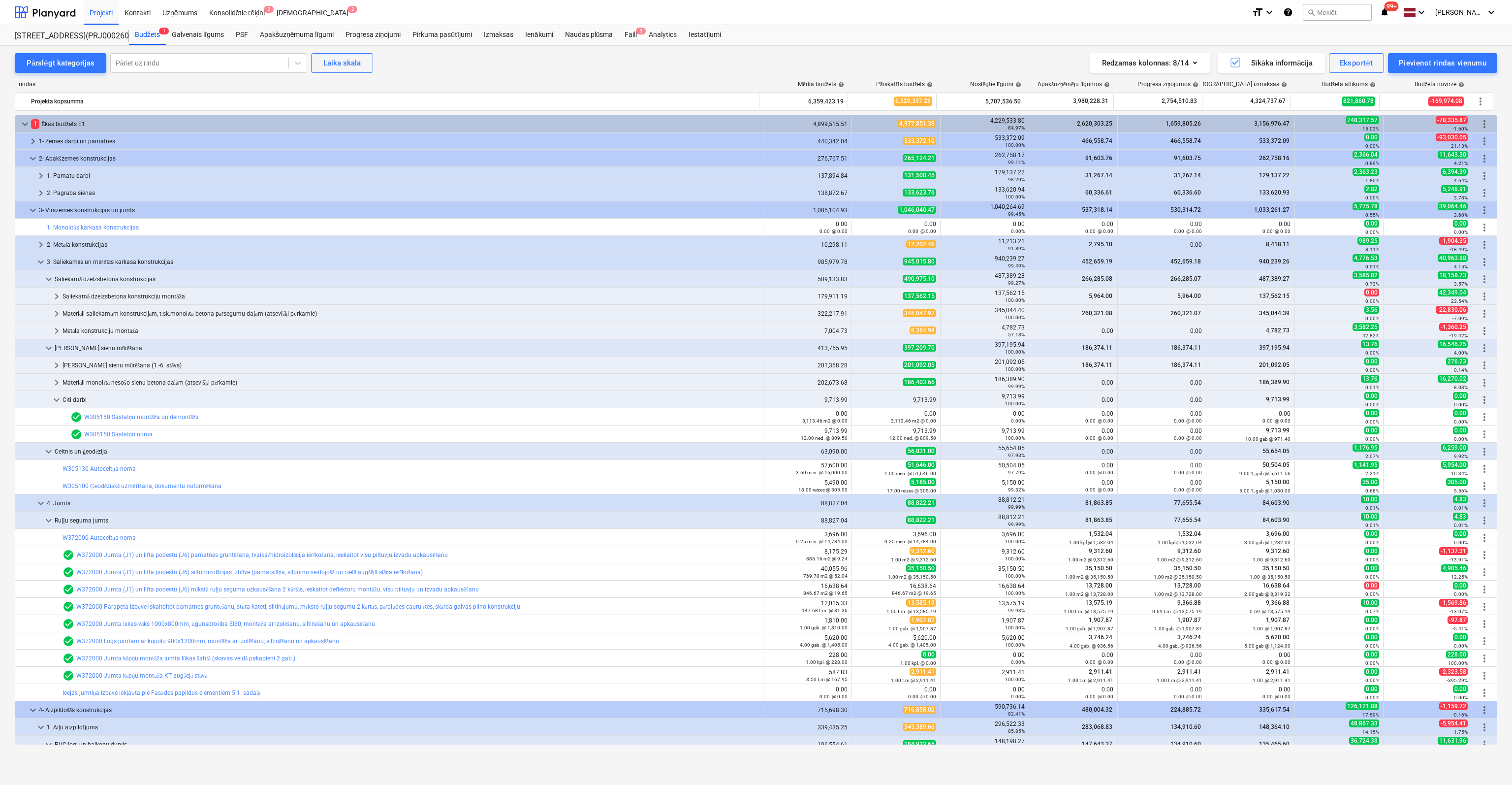
scroll to position [49, 0]
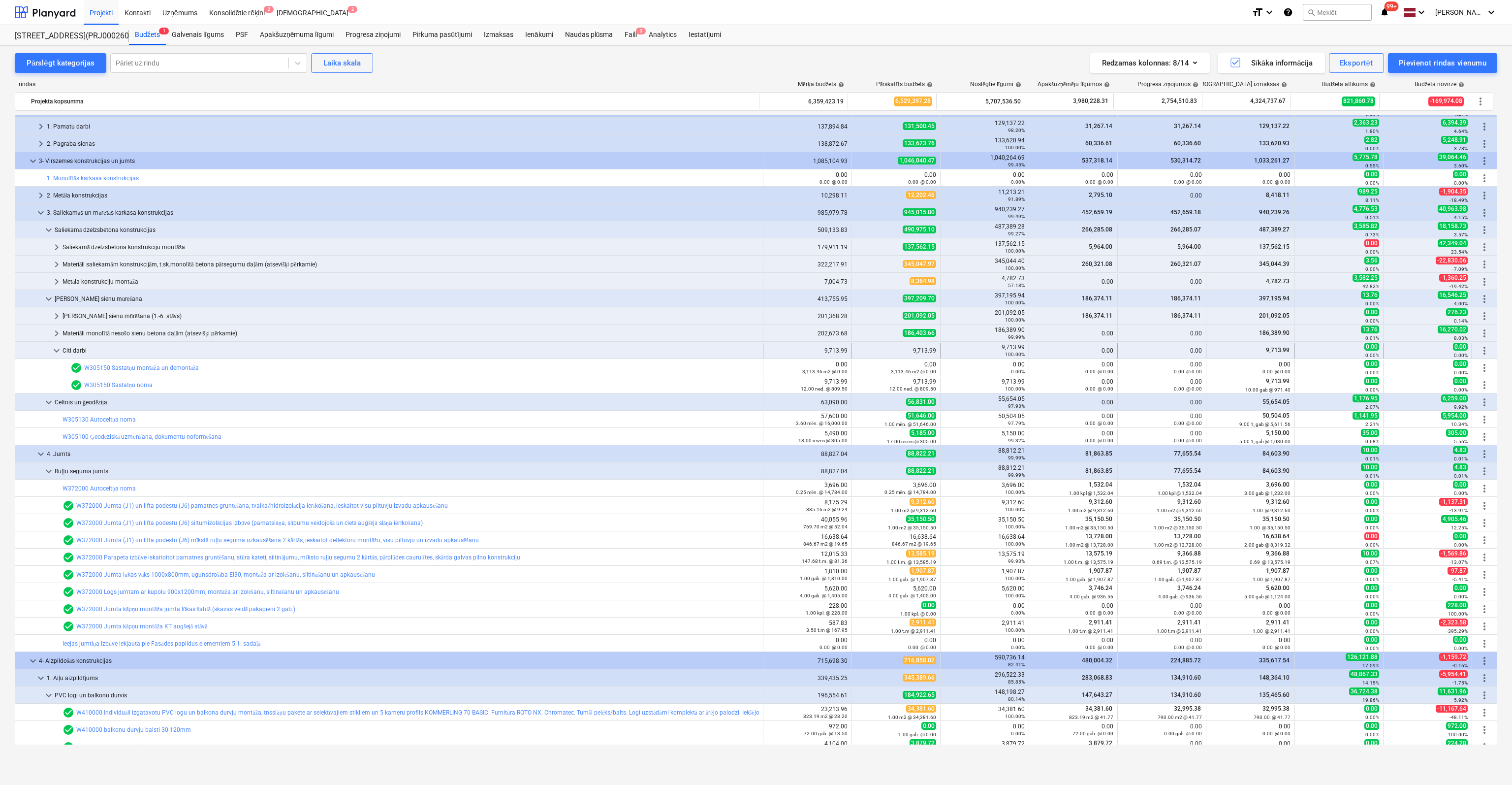
click at [55, 348] on span "keyboard_arrow_down" at bounding box center [57, 351] width 12 height 12
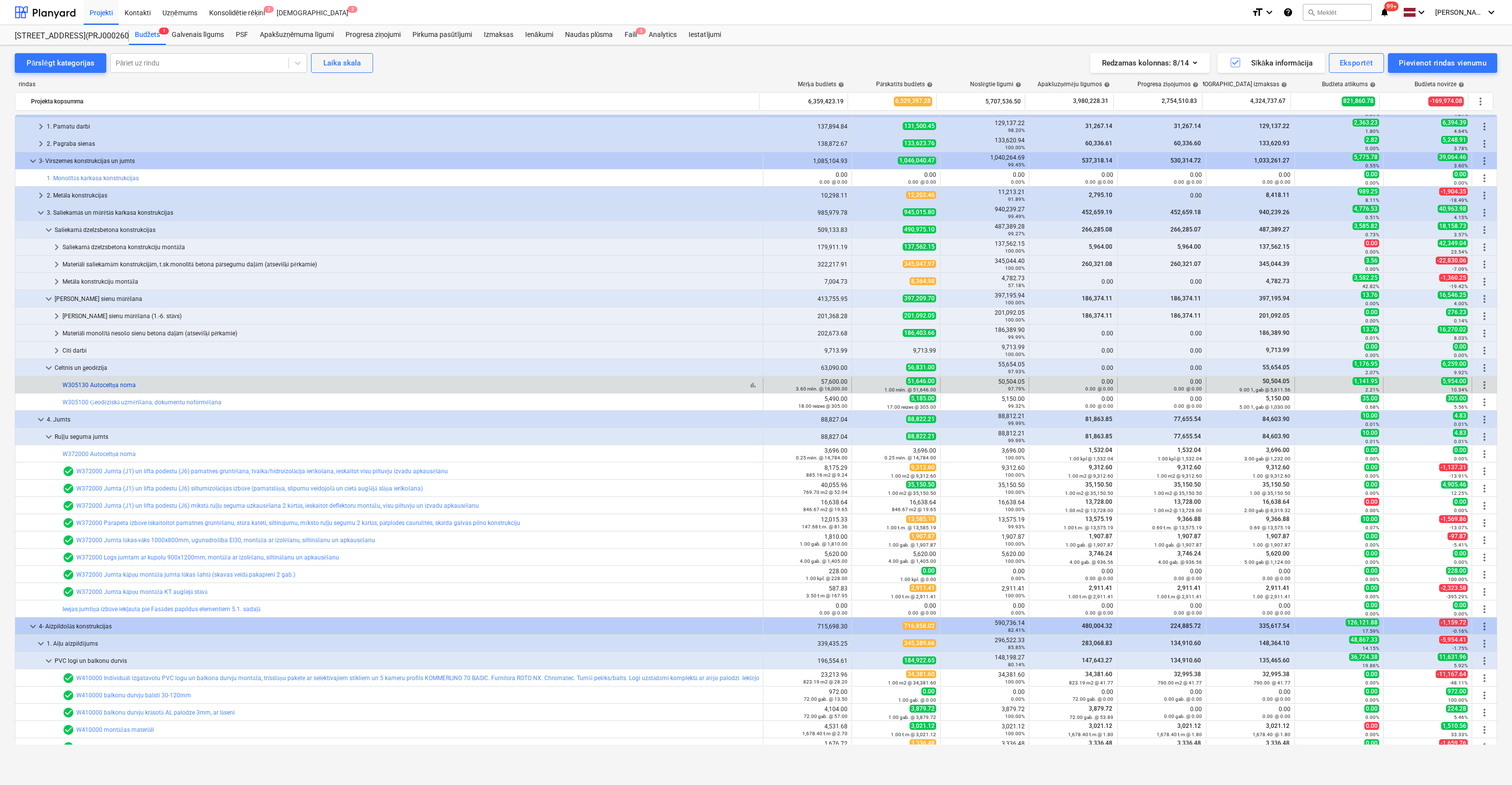
click at [92, 383] on link "W305130 Autoceltņa noma" at bounding box center [99, 385] width 73 height 7
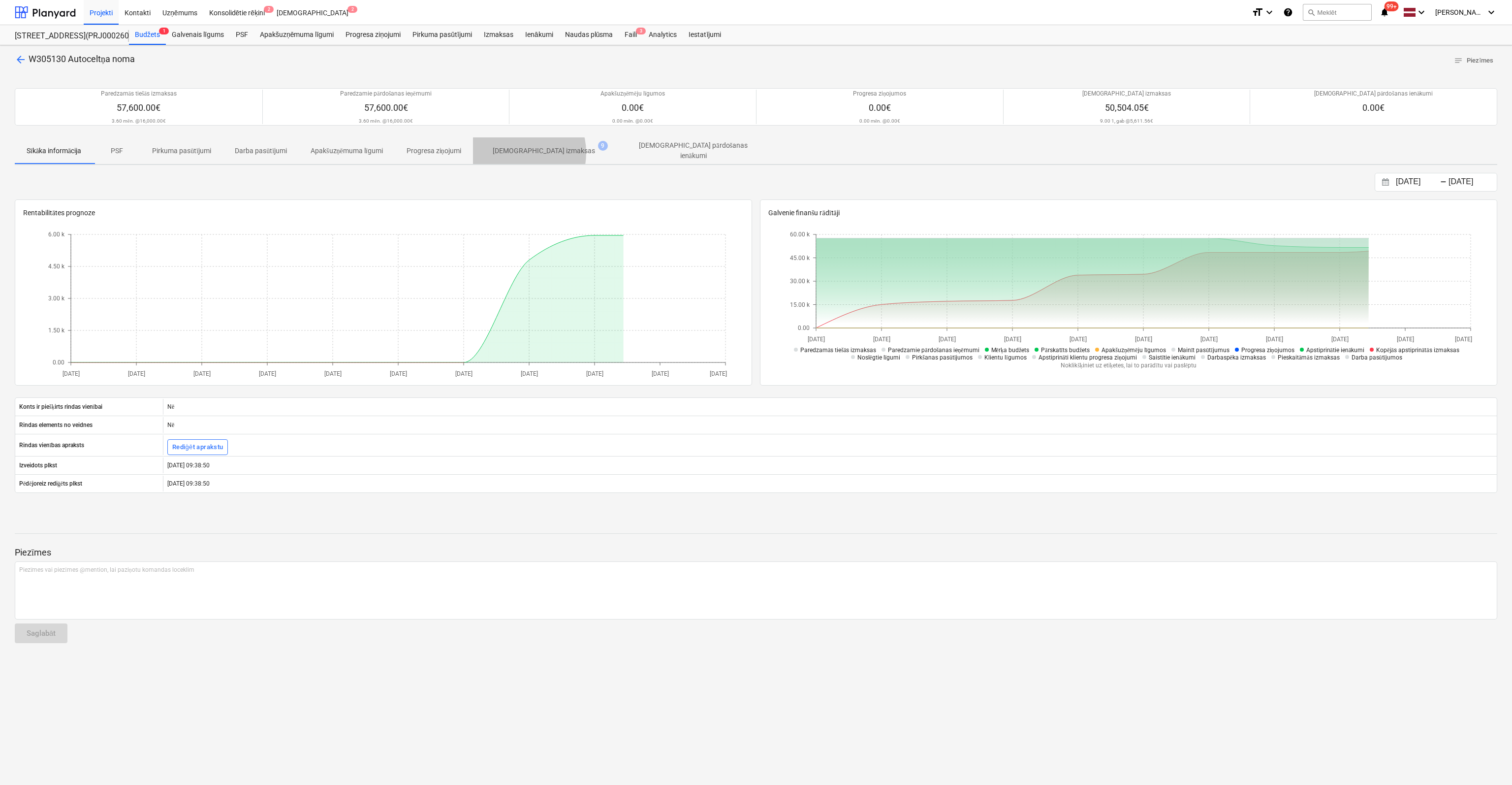
click at [522, 152] on p "[DEMOGRAPHIC_DATA] izmaksas" at bounding box center [544, 151] width 102 height 10
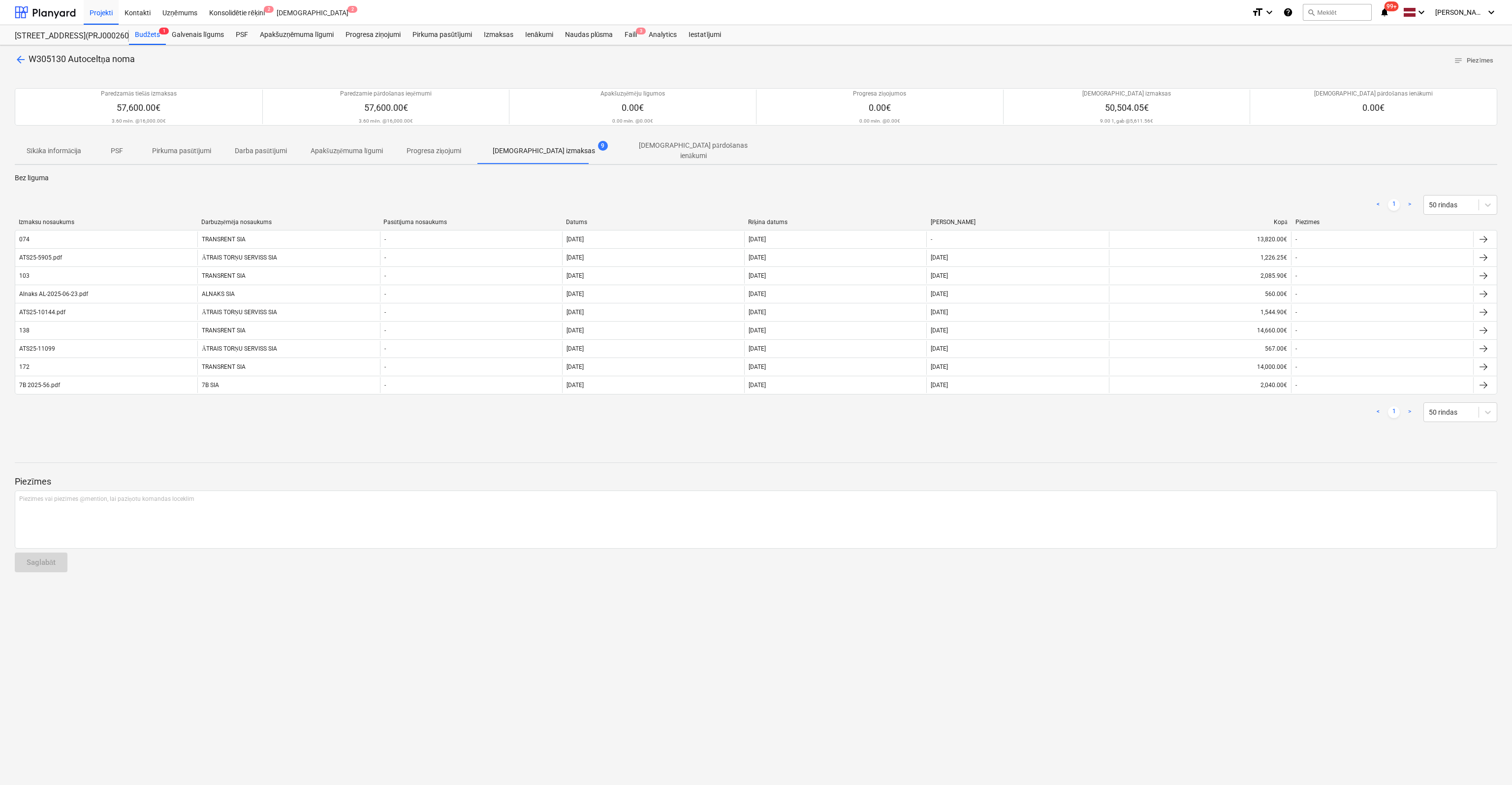
click at [18, 56] on span "arrow_back" at bounding box center [21, 60] width 12 height 12
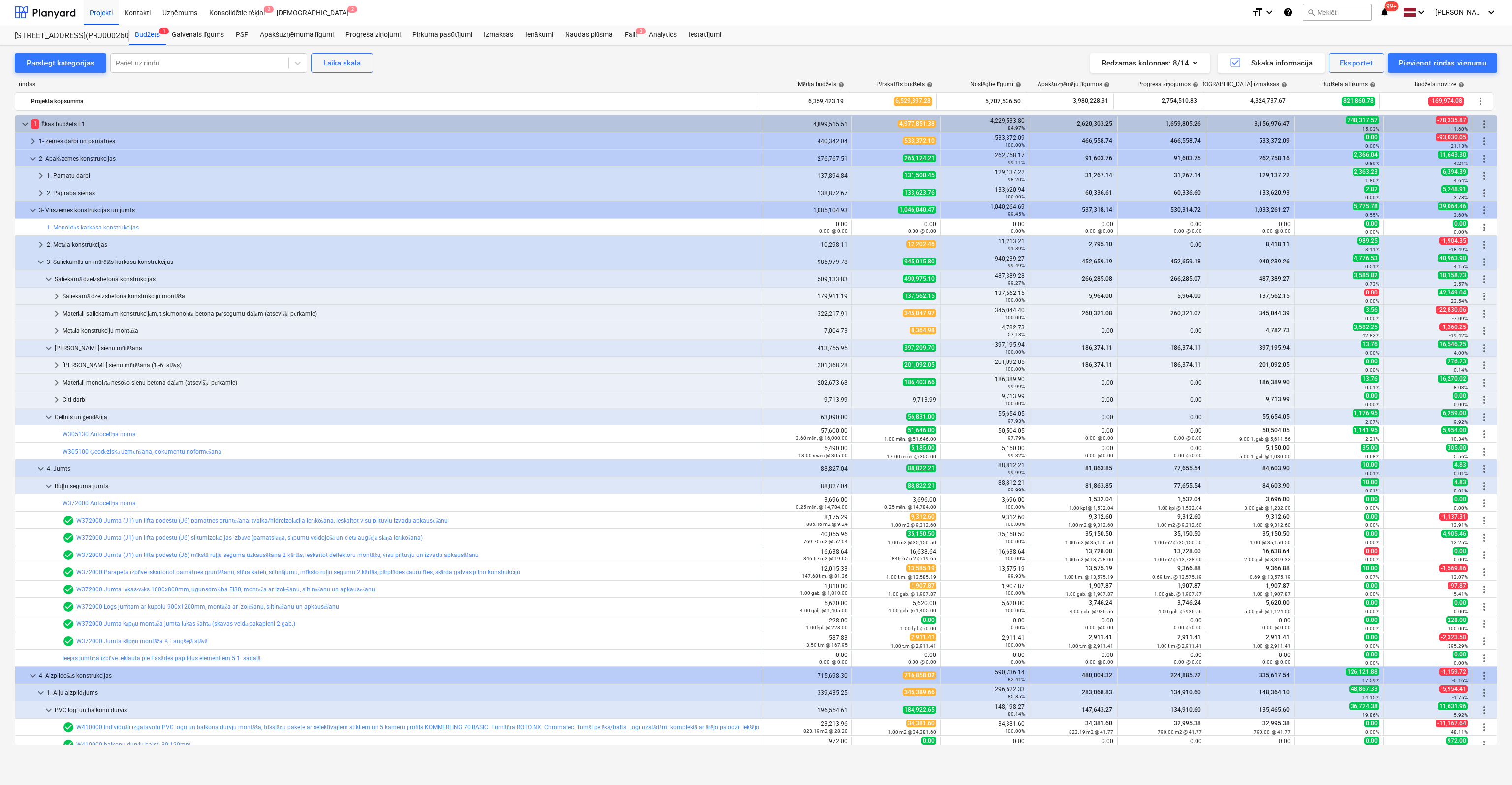
scroll to position [49, 0]
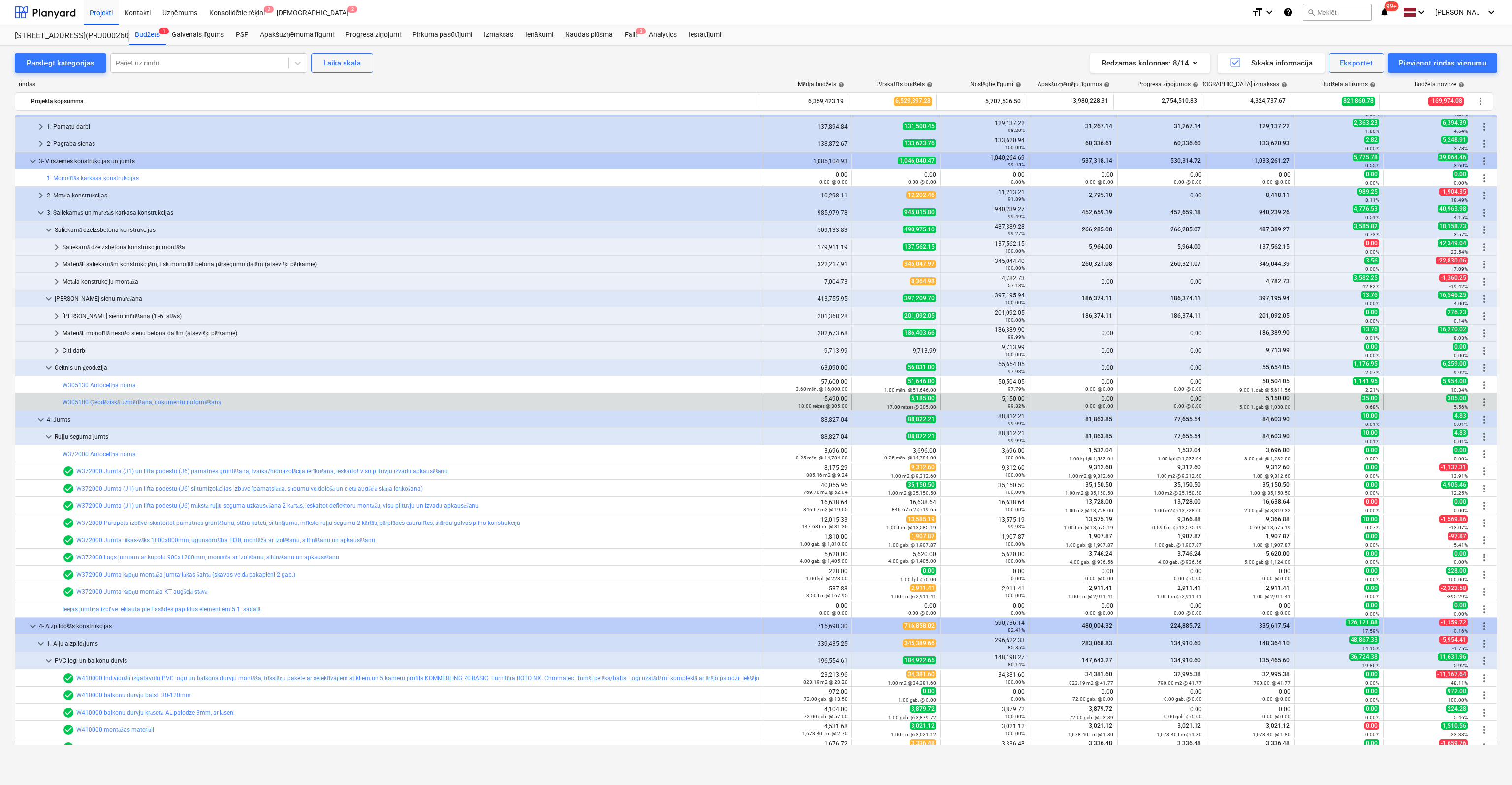
click at [140, 405] on div "bar_chart W305100 Ģeodēziskā uzmērīšana, dokumentu noformēšana" at bounding box center [411, 402] width 697 height 15
click at [140, 401] on link "W305100 Ģeodēziskā uzmērīšana, dokumentu noformēšana" at bounding box center [142, 403] width 159 height 7
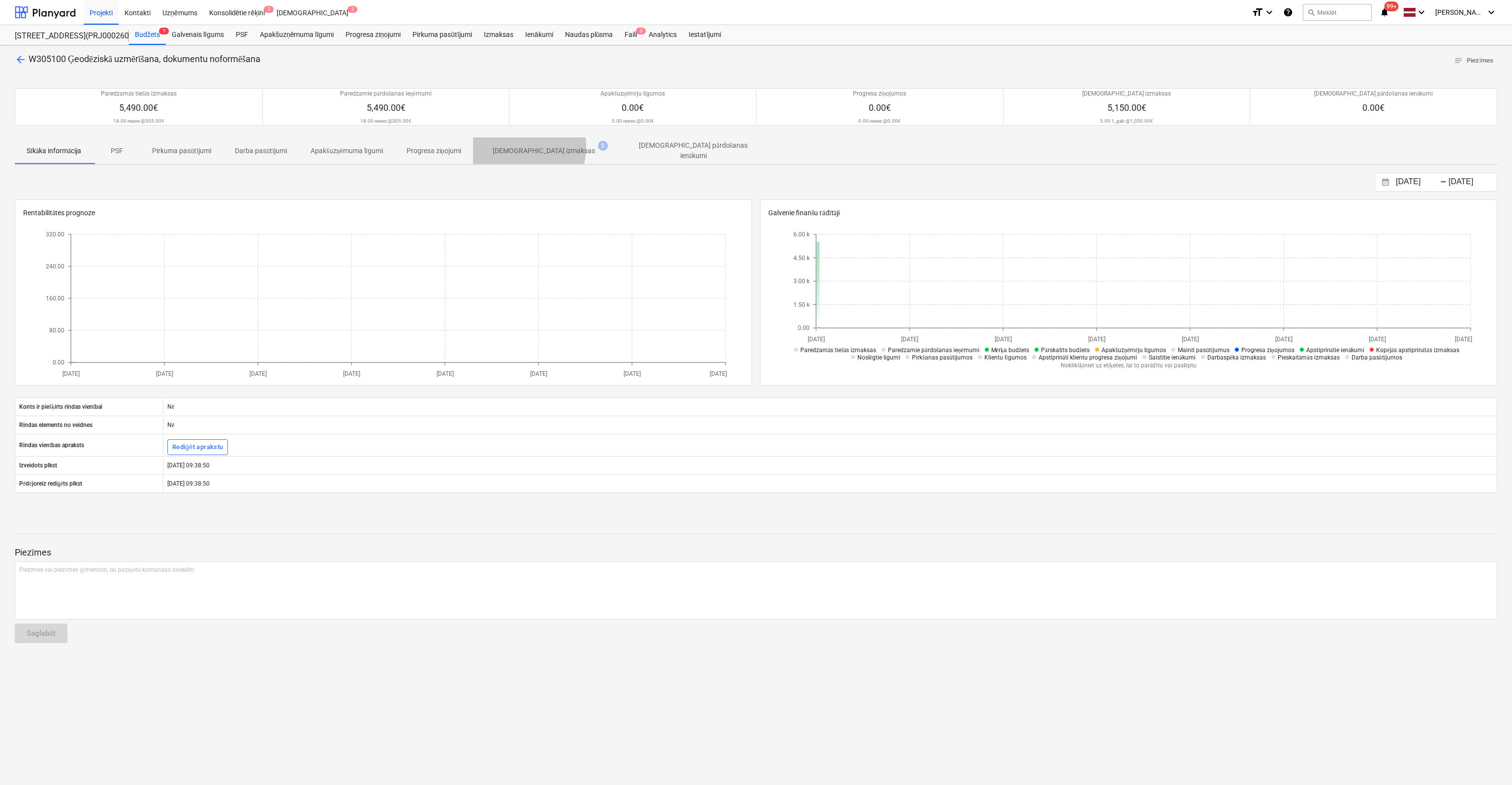
click at [515, 146] on p "[DEMOGRAPHIC_DATA] izmaksas" at bounding box center [544, 151] width 102 height 10
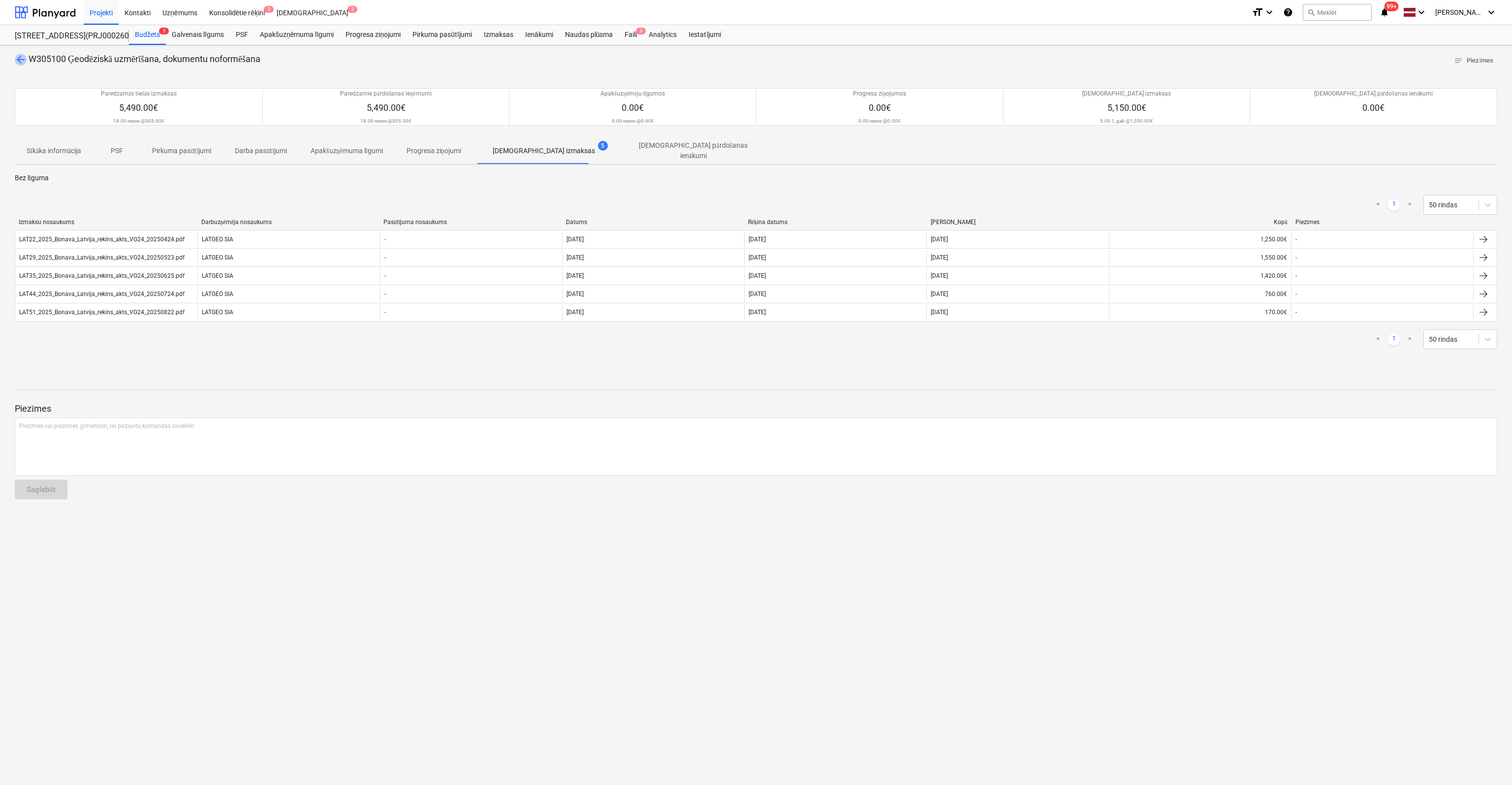
click at [17, 59] on span "arrow_back" at bounding box center [21, 60] width 12 height 12
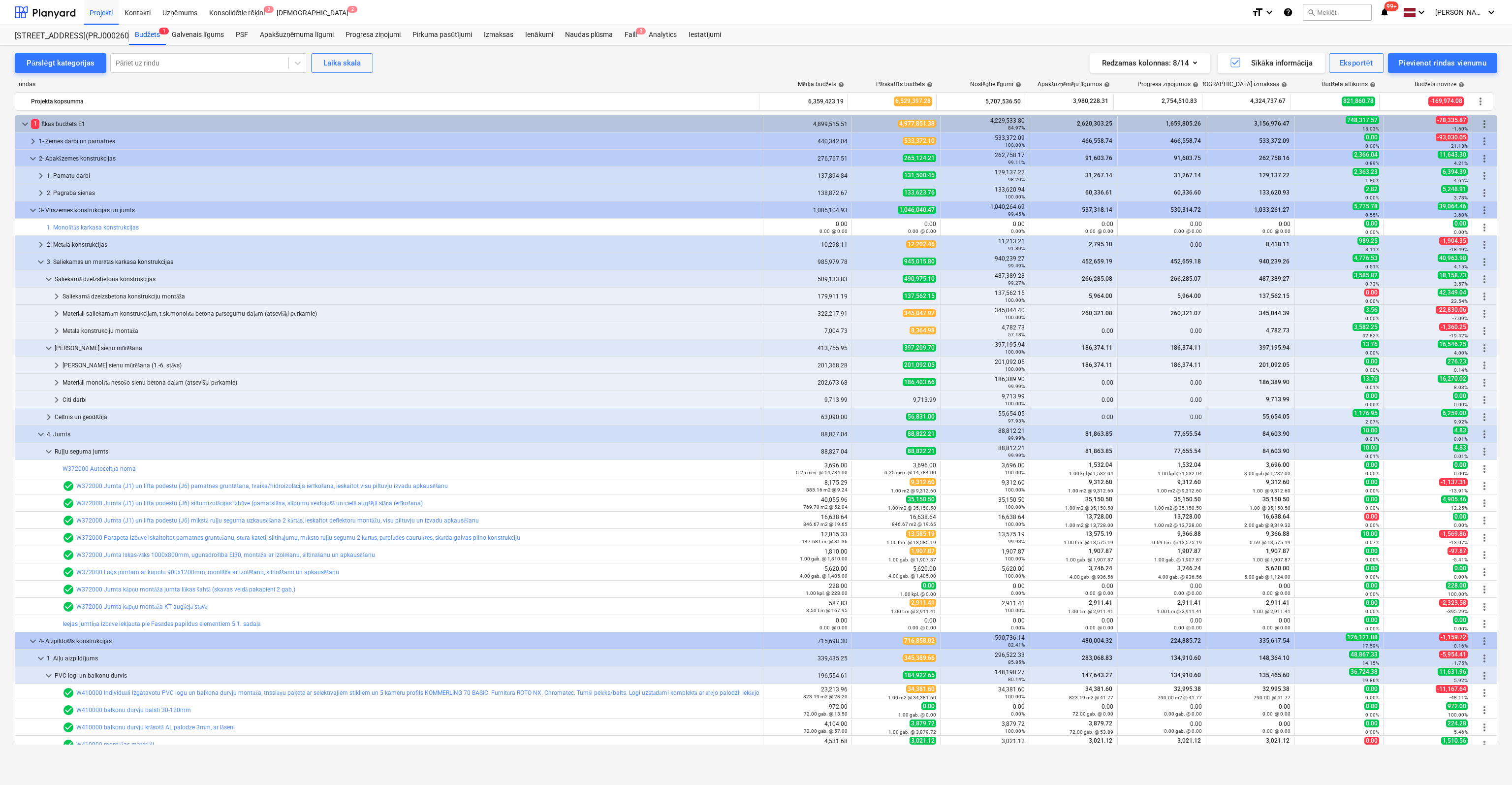
click at [49, 411] on span "keyboard_arrow_right" at bounding box center [49, 417] width 12 height 12
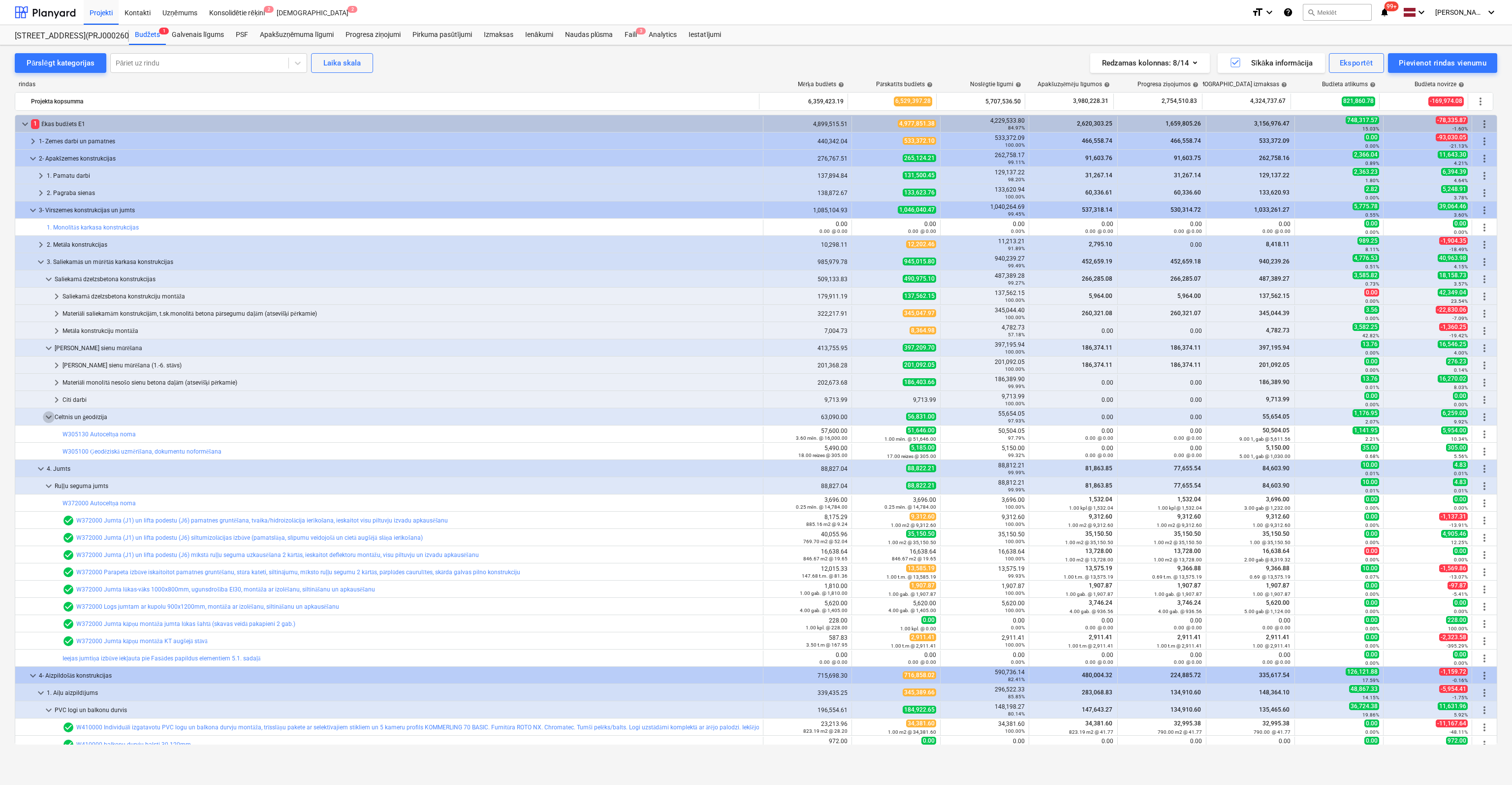
click at [49, 411] on span "keyboard_arrow_down" at bounding box center [49, 417] width 12 height 12
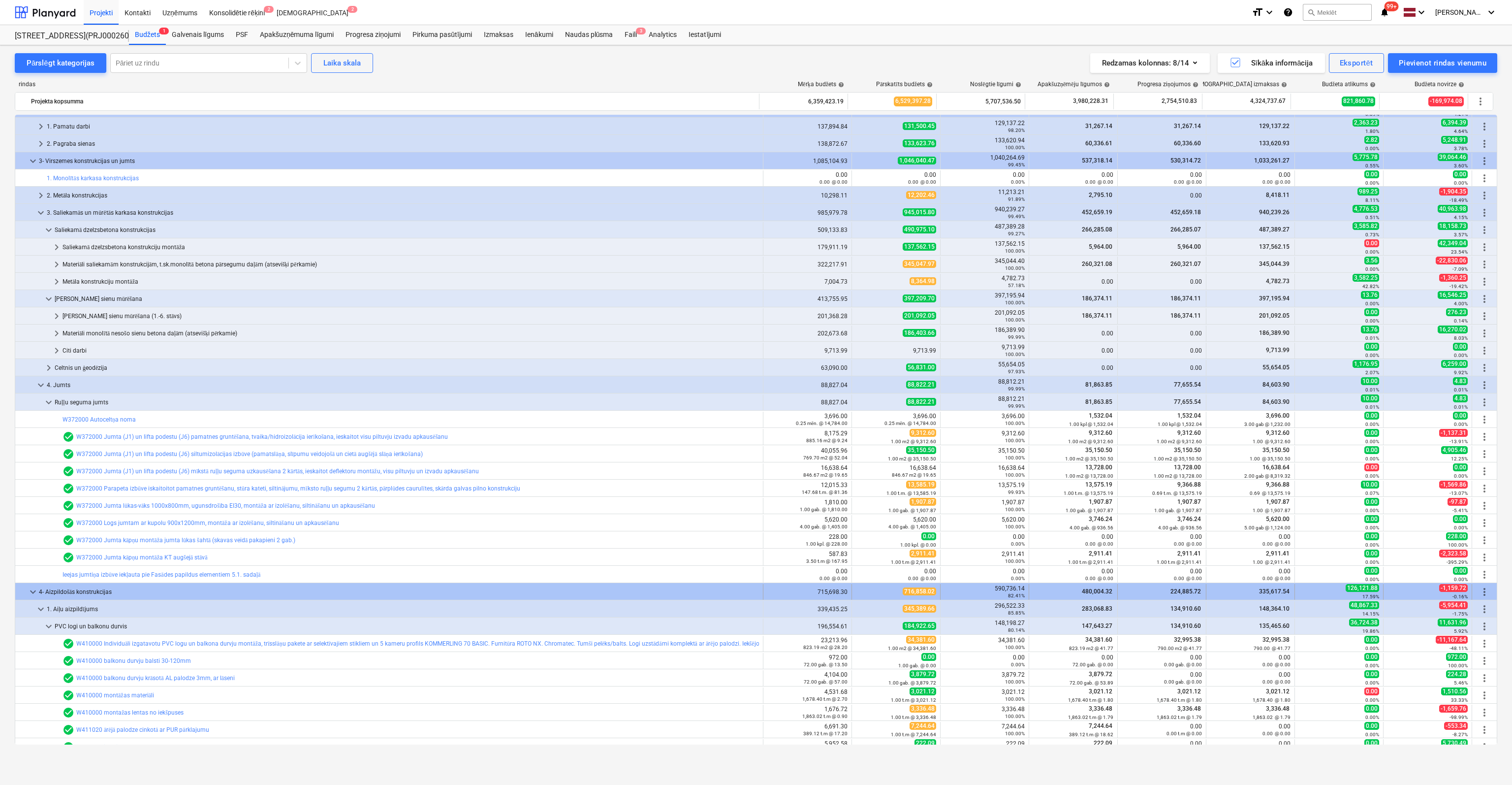
scroll to position [197, 0]
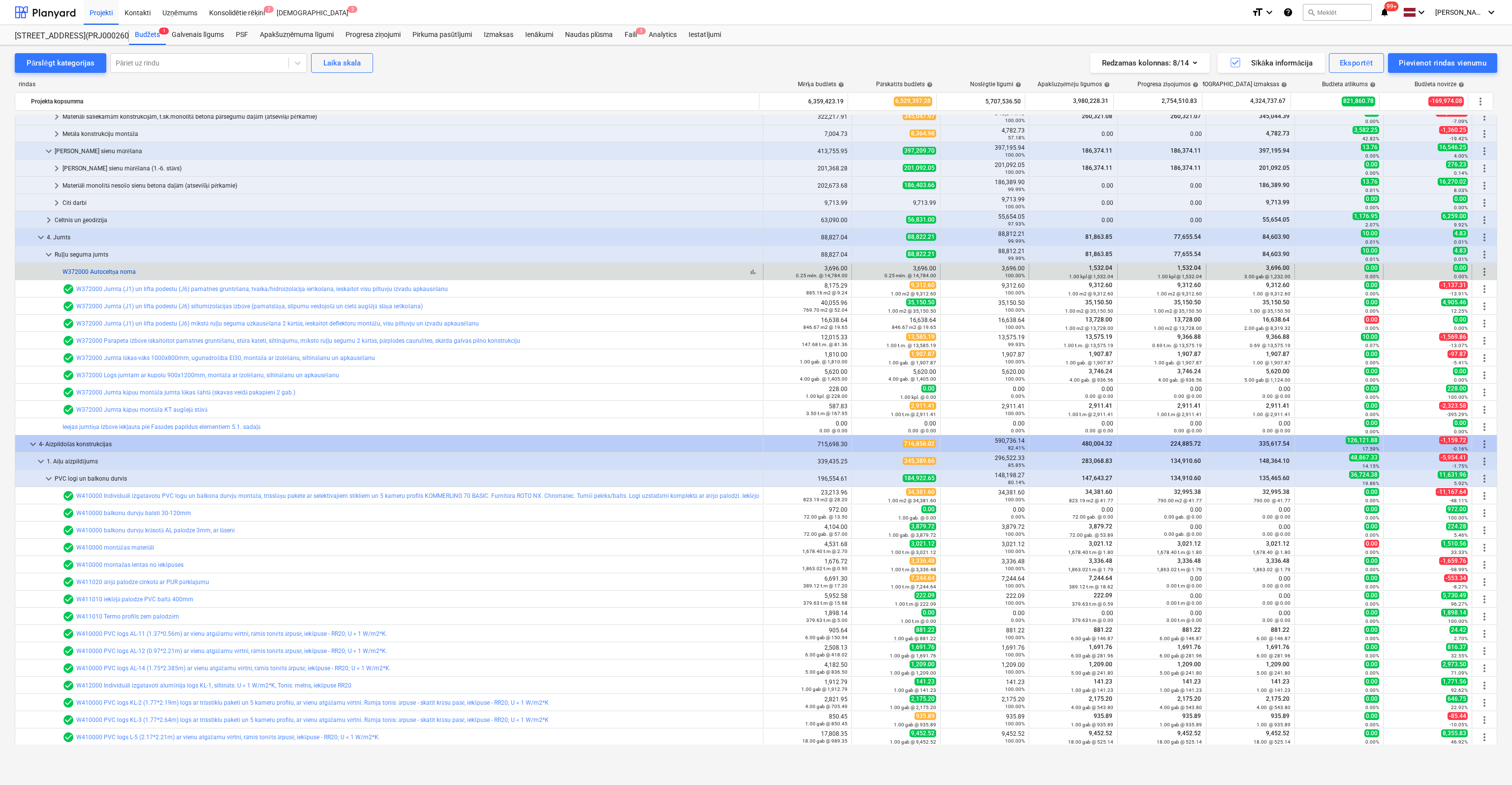
click at [96, 271] on link "W372000 Autoceltņa noma" at bounding box center [99, 272] width 73 height 7
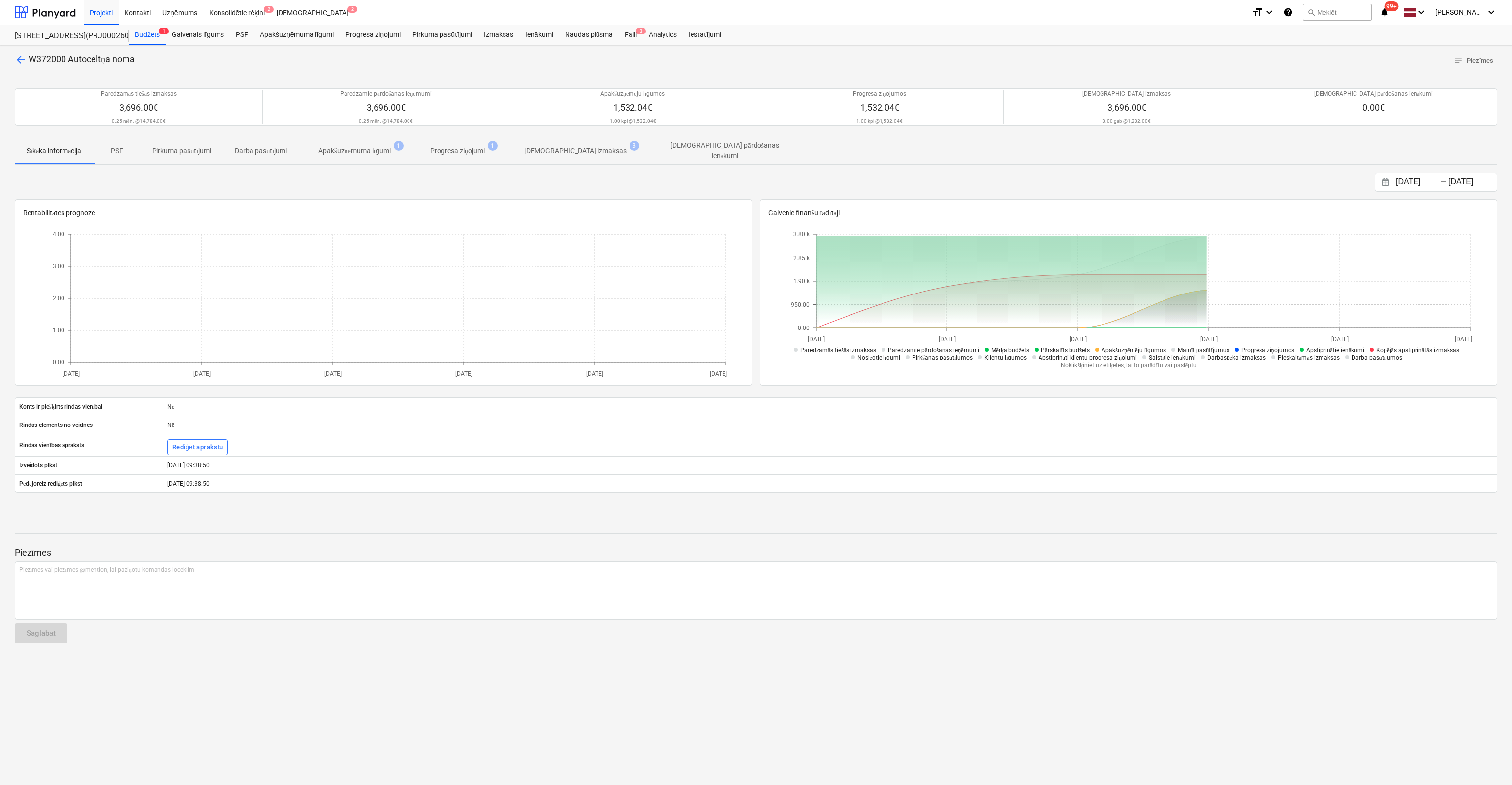
click at [589, 147] on p "[DEMOGRAPHIC_DATA] izmaksas" at bounding box center [575, 151] width 102 height 10
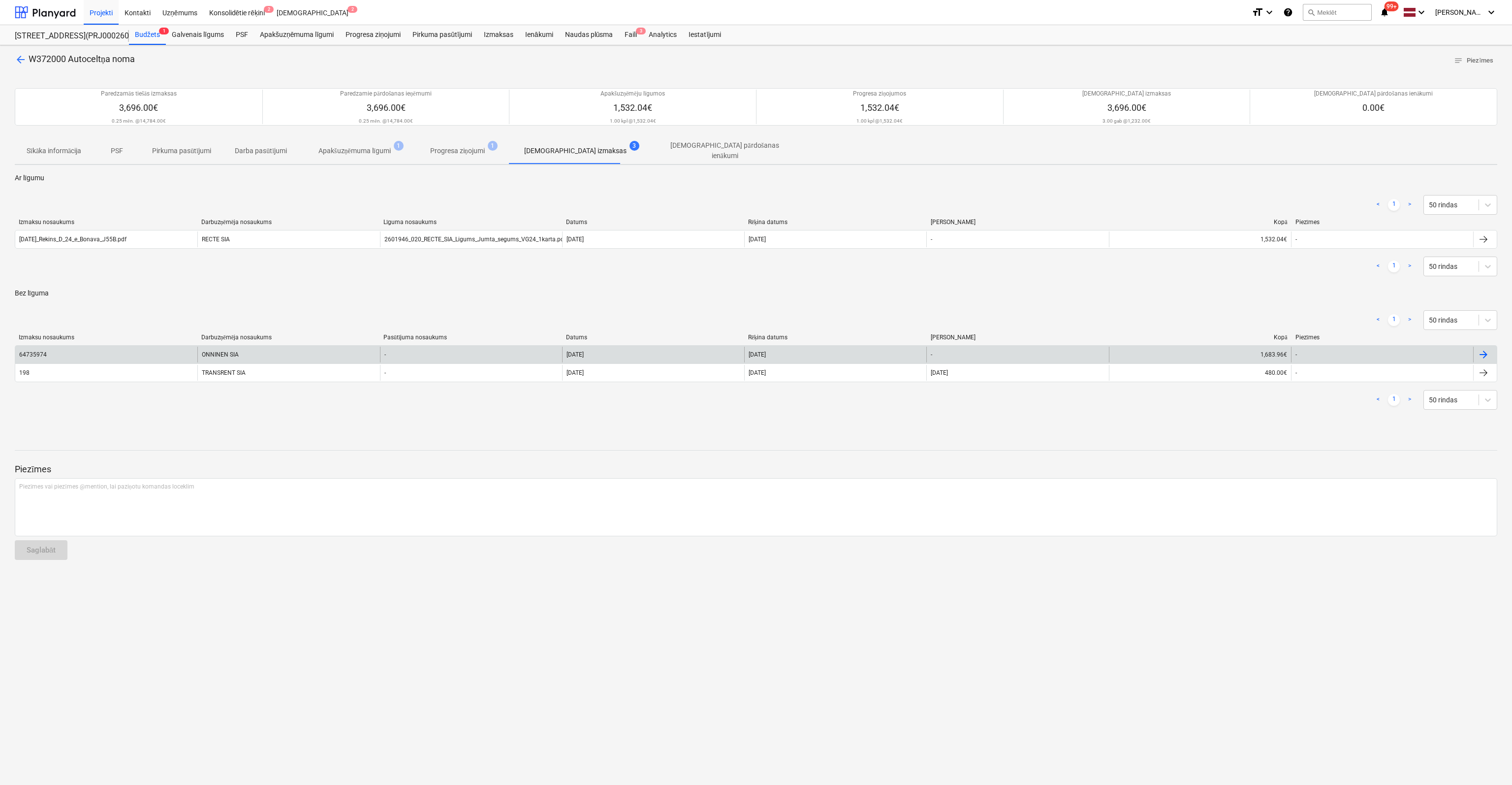
click at [38, 351] on div "64735974" at bounding box center [33, 354] width 27 height 7
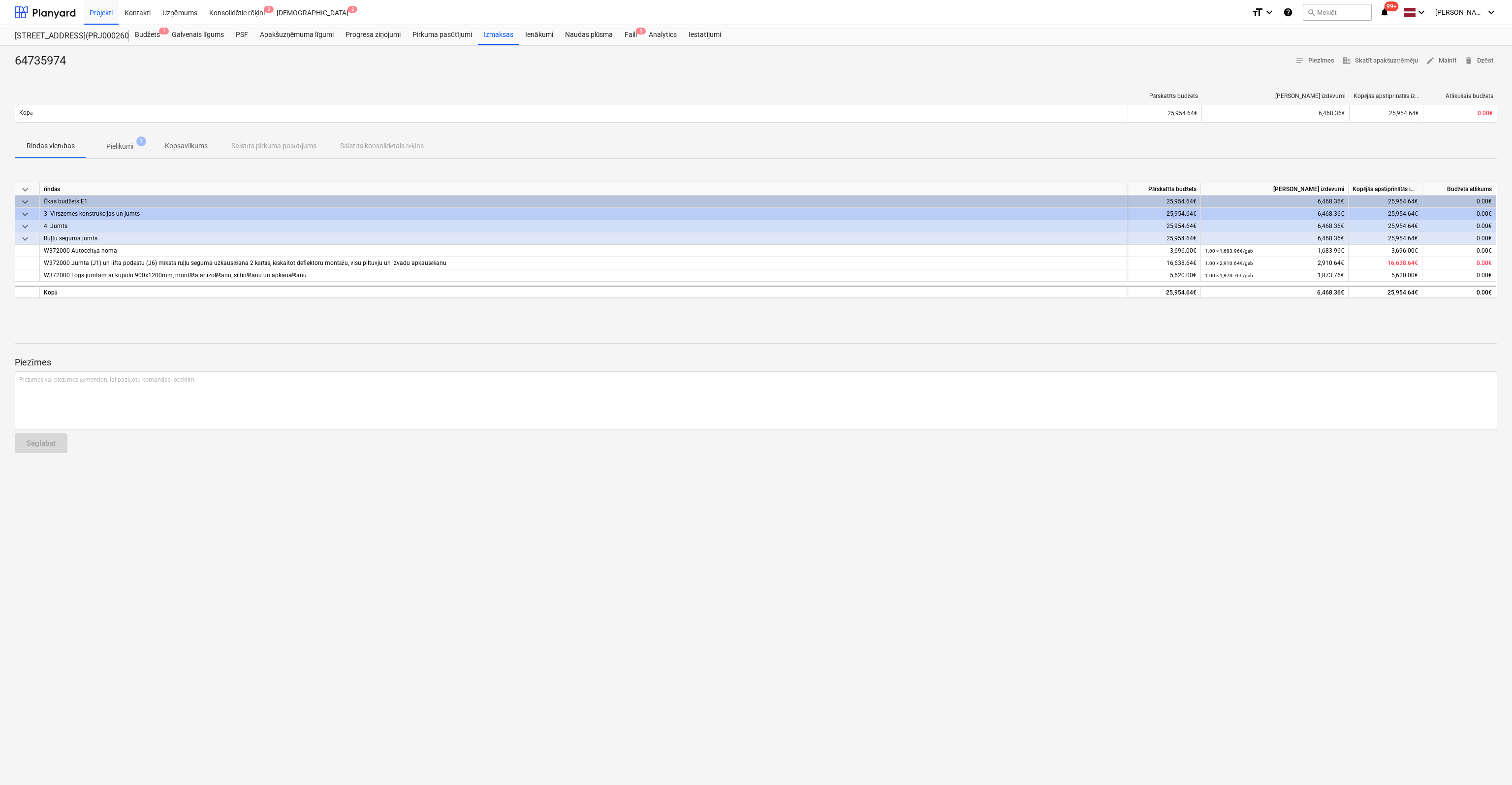
click at [119, 144] on p "Pielikumi" at bounding box center [120, 146] width 27 height 10
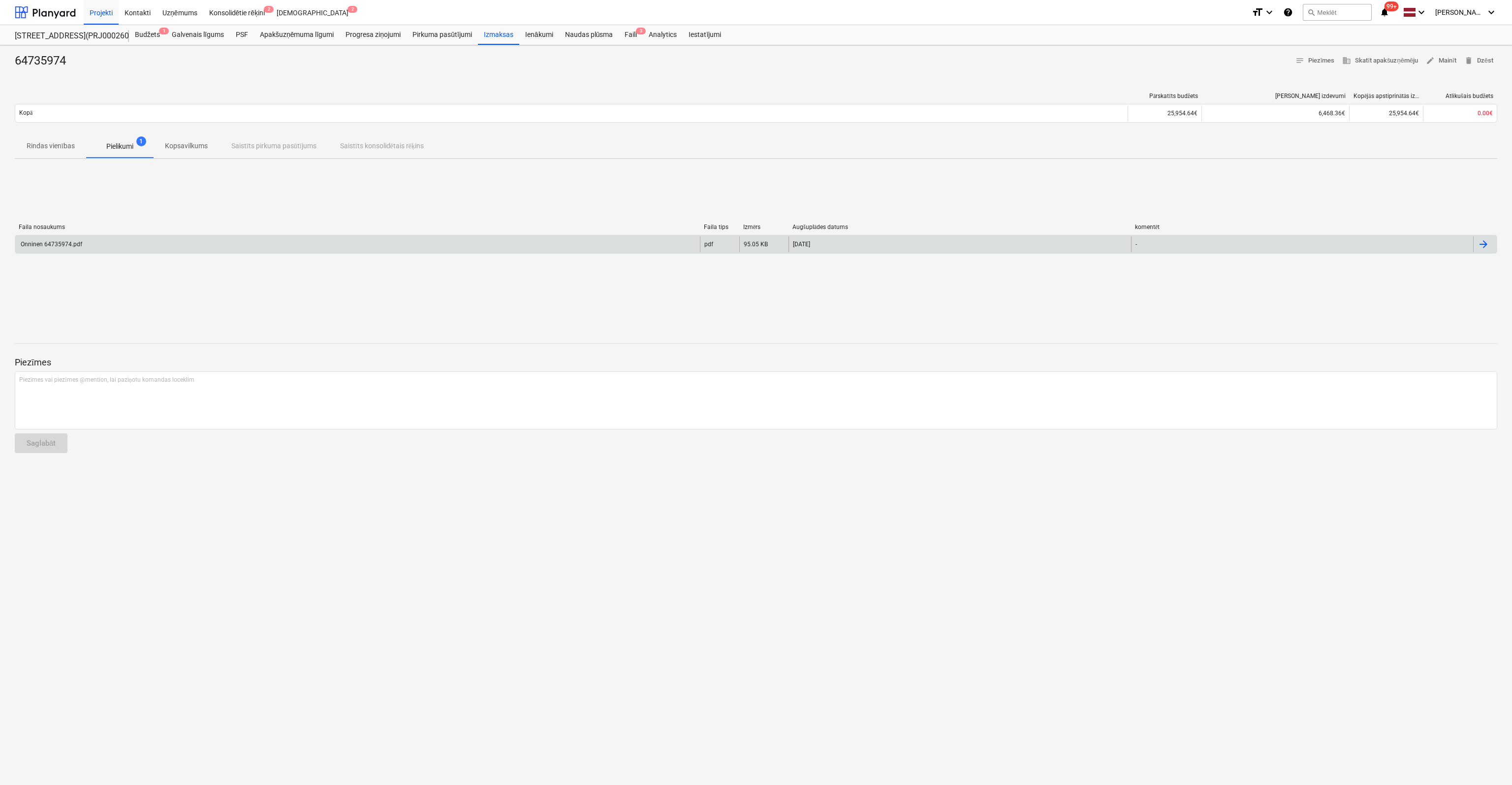
click at [38, 243] on div "Onninen 64735974.pdf" at bounding box center [51, 244] width 63 height 7
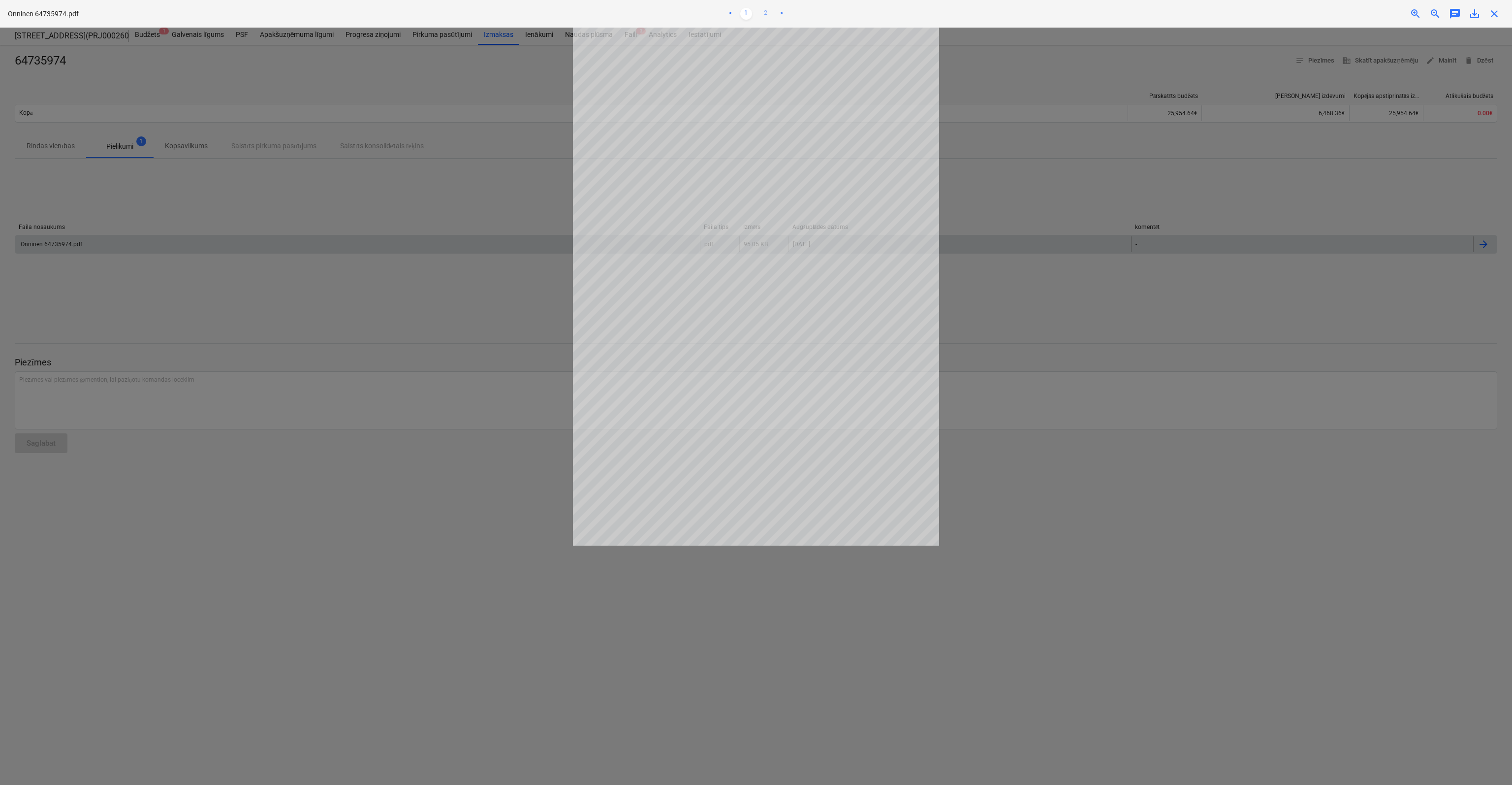
click at [765, 10] on link "2" at bounding box center [766, 14] width 12 height 12
click at [743, 11] on link "1" at bounding box center [746, 14] width 12 height 12
click at [731, 11] on link "<" at bounding box center [731, 14] width 12 height 12
click at [1497, 15] on span "close" at bounding box center [1495, 14] width 12 height 12
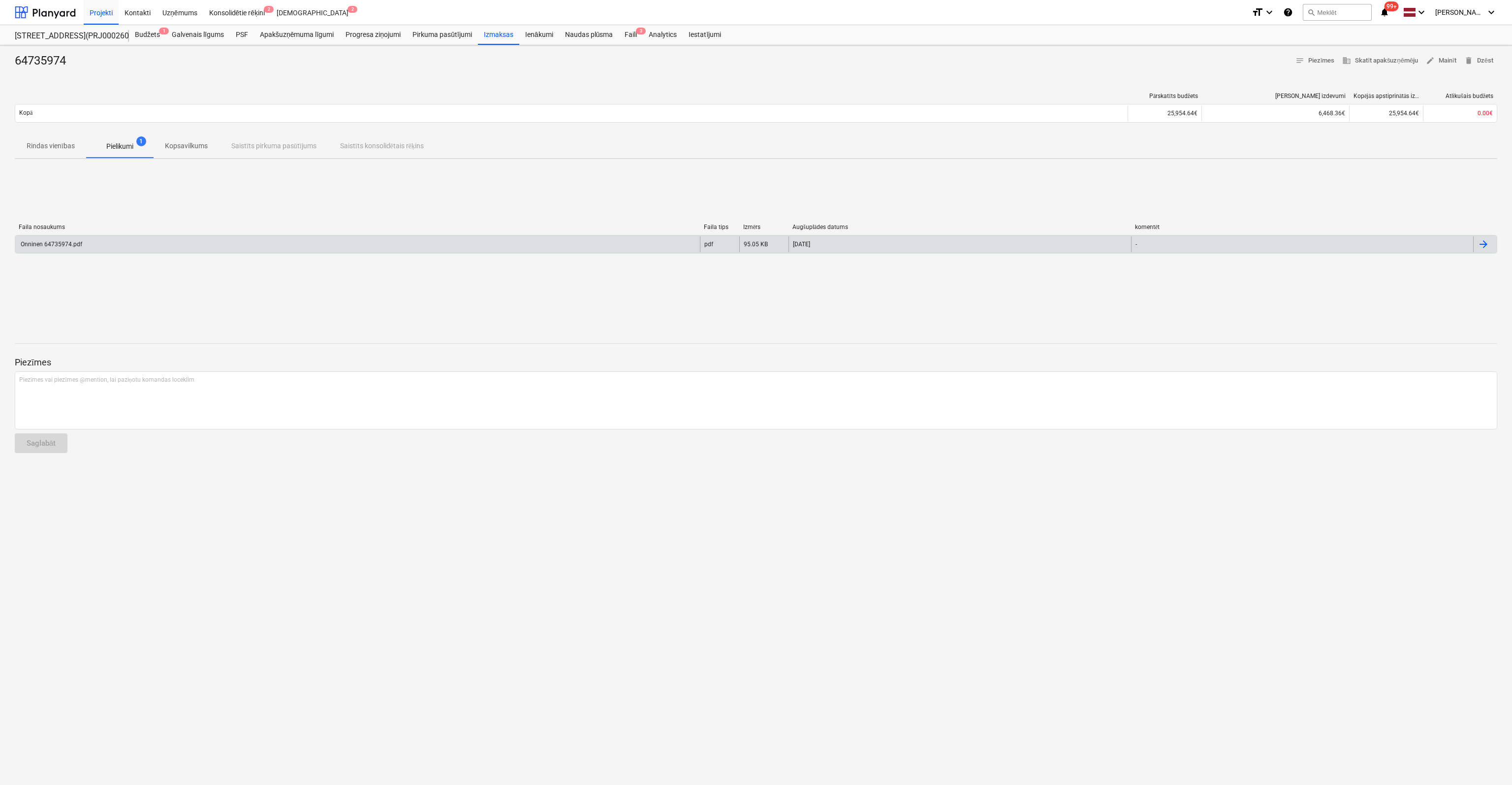
click at [63, 145] on p "Rindas vienības" at bounding box center [51, 145] width 48 height 10
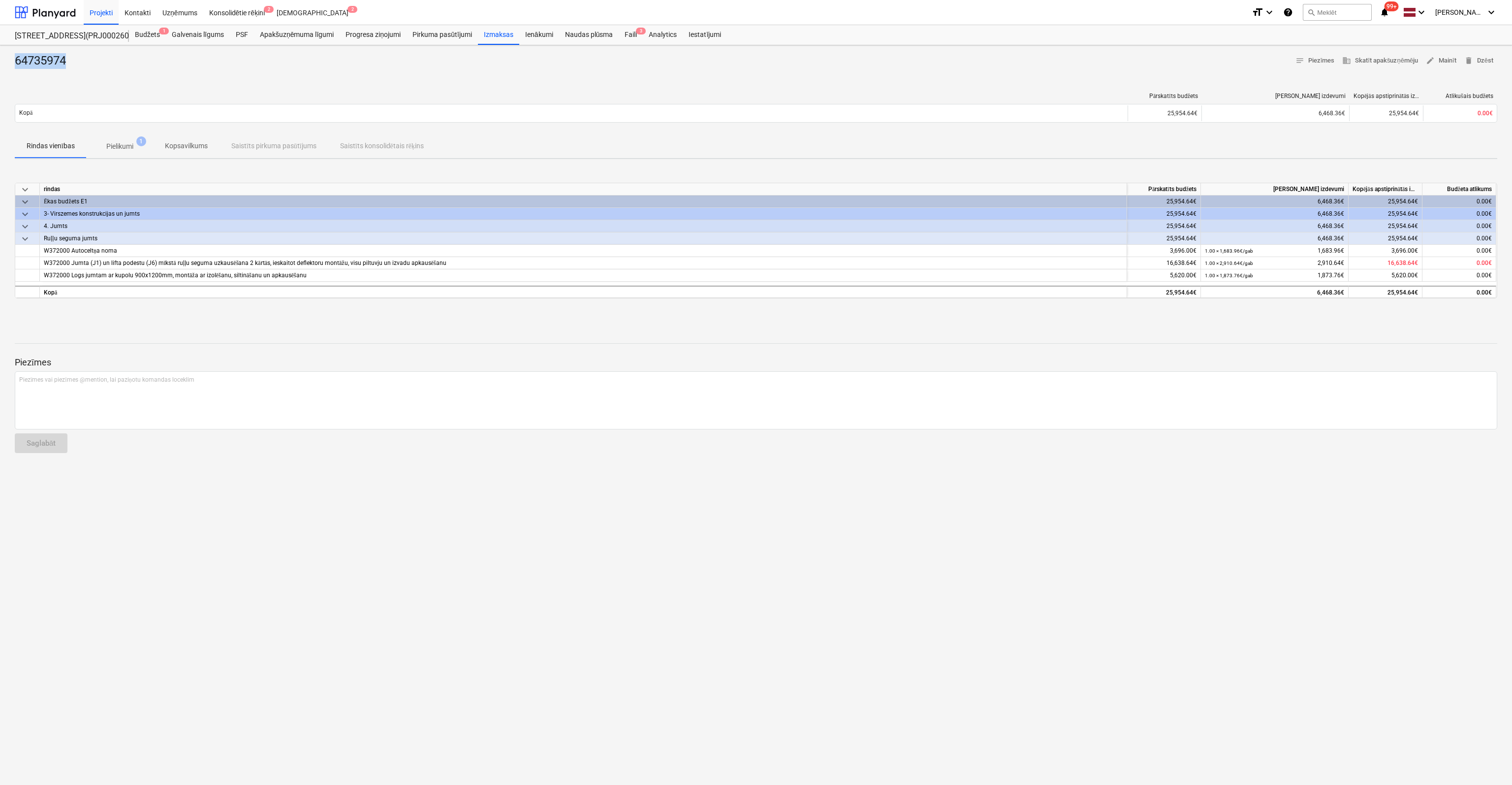
drag, startPoint x: 73, startPoint y: 58, endPoint x: 14, endPoint y: 55, distance: 59.1
click at [14, 55] on div "64735974 notes Piezīmes business Skatīt apakšuzņēmēju edit Mainīt delete Dzēst …" at bounding box center [756, 415] width 1512 height 740
drag, startPoint x: 88, startPoint y: 247, endPoint x: 26, endPoint y: 247, distance: 62.0
click at [0, 0] on div "W372000 Autoceltņa noma 3,696.00€ 1.00 × 1,683.96€ / gab 1,683.96€ 3,696.00€ 0.…" at bounding box center [0, 0] width 0 height 0
drag, startPoint x: 451, startPoint y: 260, endPoint x: 41, endPoint y: 261, distance: 410.0
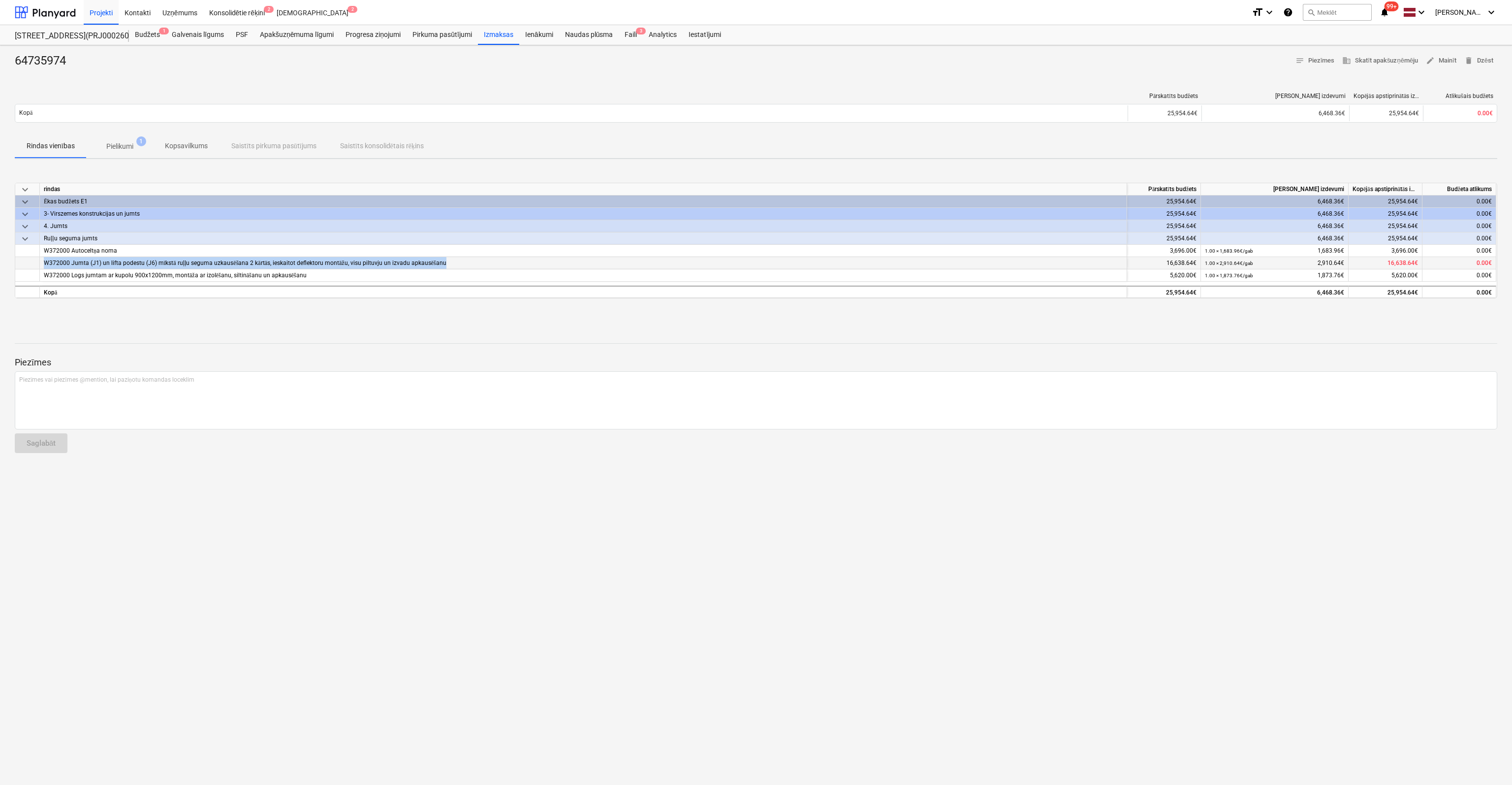
click at [41, 261] on div "W372000 Jumta (J1) un lifta podestu (J6) mīkstā ruļļu seguma uzkausēšana 2 kārt…" at bounding box center [584, 263] width 1087 height 13
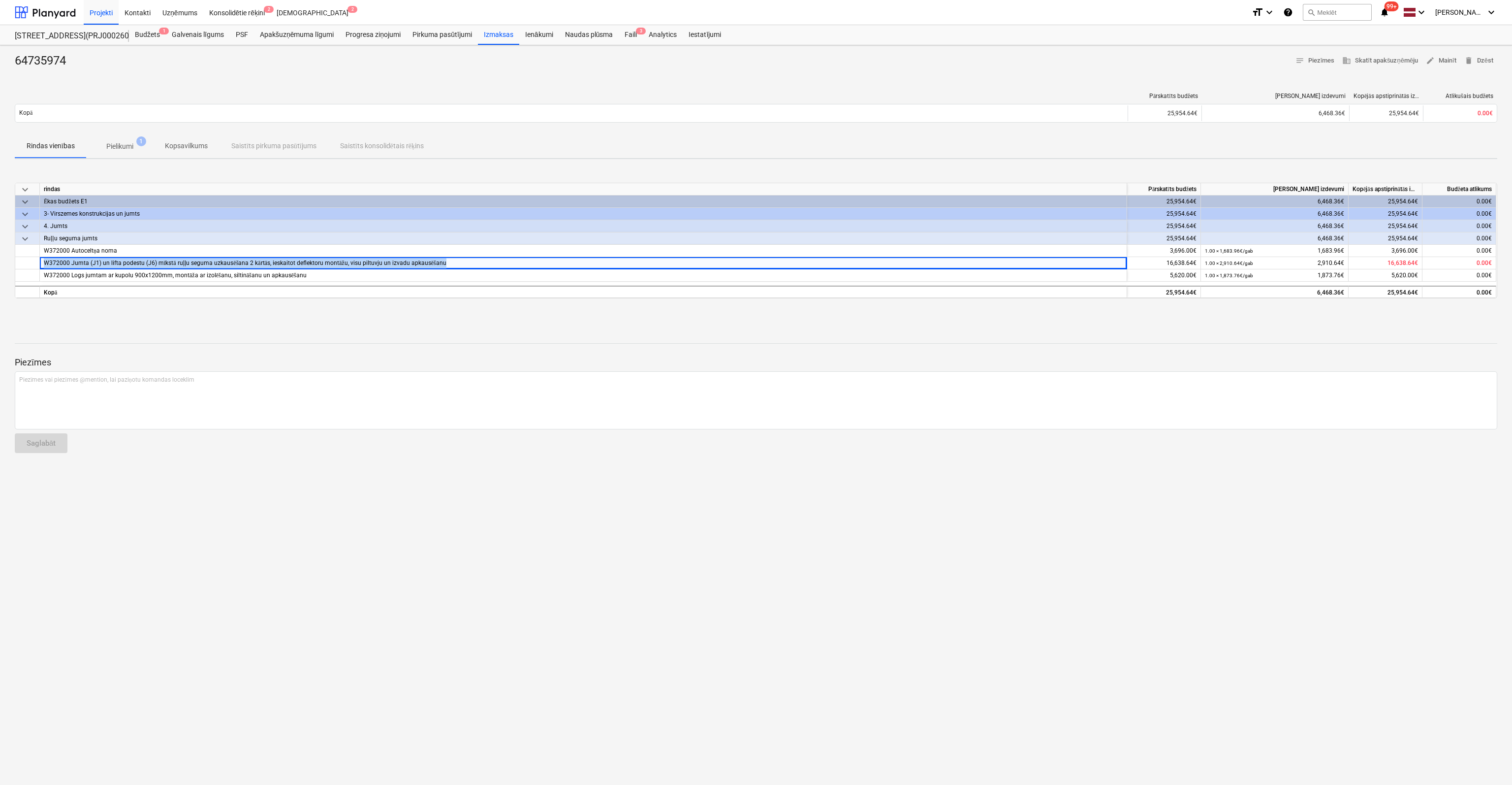
copy span "W372000 Jumta (J1) un lifta podestu (J6) mīkstā ruļļu seguma uzkausēšana 2 kārt…"
drag, startPoint x: 260, startPoint y: 271, endPoint x: 32, endPoint y: 269, distance: 228.0
click at [0, 0] on div "W372000 Logs jumtam ar kupolu 900x1200mm, montāža ar izolēšanu, siltināšanu un …" at bounding box center [0, 0] width 0 height 0
copy div "W372000 Logs jumtam ar kupolu 900x1200mm, montāža ar izolēšanu, siltināšanu un …"
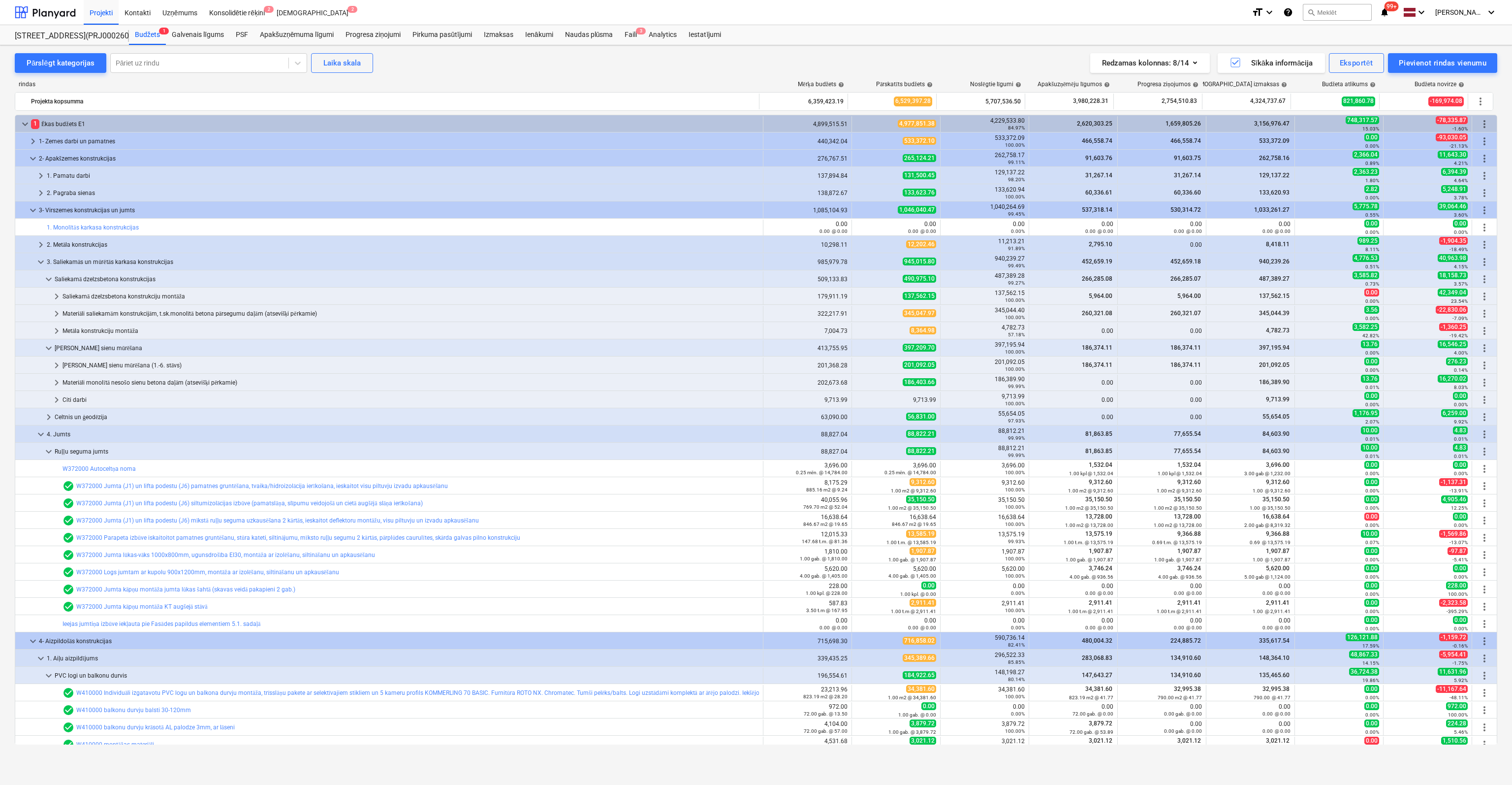
scroll to position [197, 0]
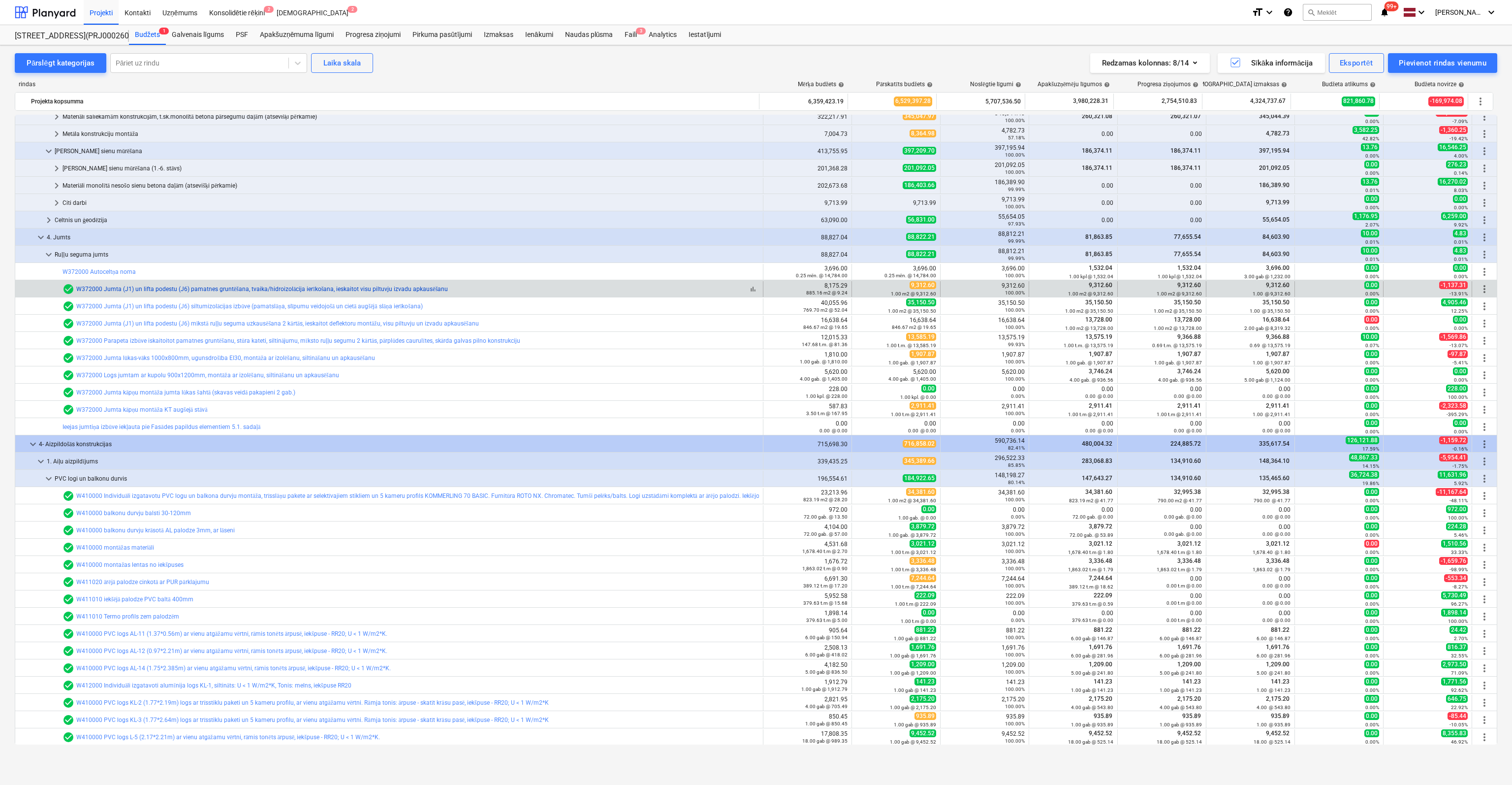
click at [122, 286] on link "W372000 Jumta (J1) un lifta podestu (J6) pamatnes gruntēšana, tvaika/hidroizolā…" at bounding box center [262, 289] width 372 height 7
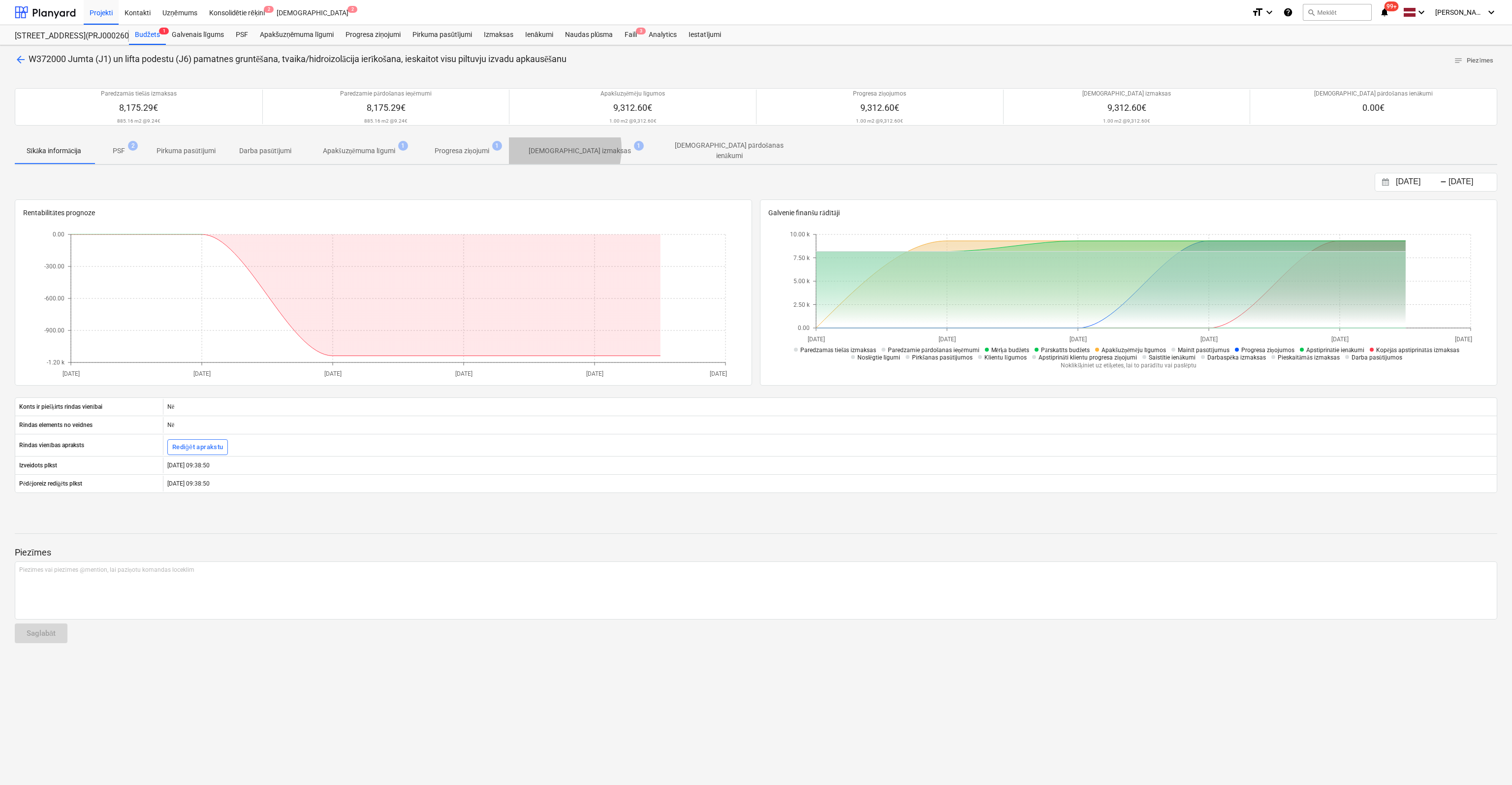
click at [555, 148] on p "[DEMOGRAPHIC_DATA] izmaksas" at bounding box center [580, 151] width 102 height 10
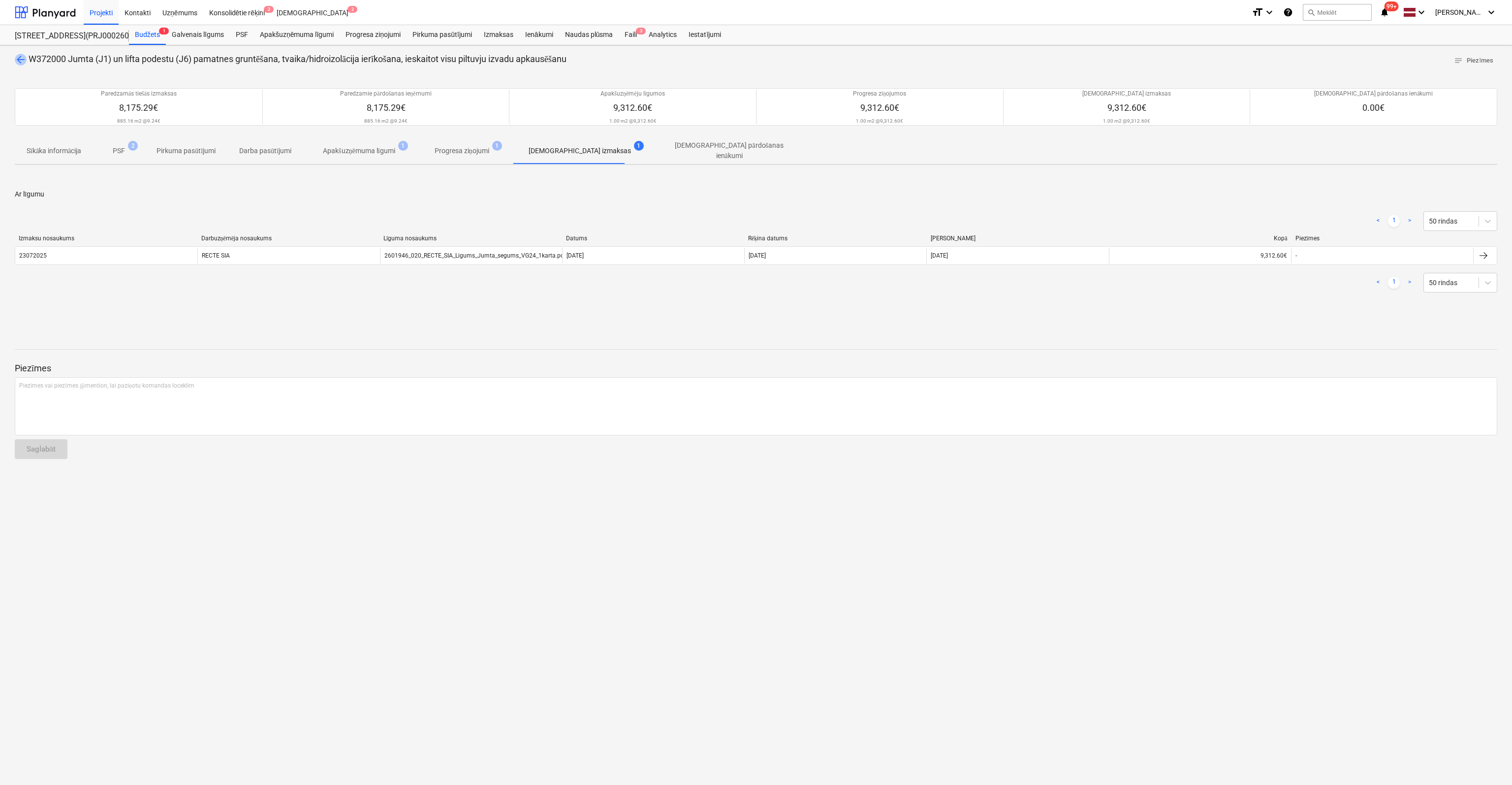
click at [15, 55] on span "arrow_back" at bounding box center [21, 60] width 12 height 12
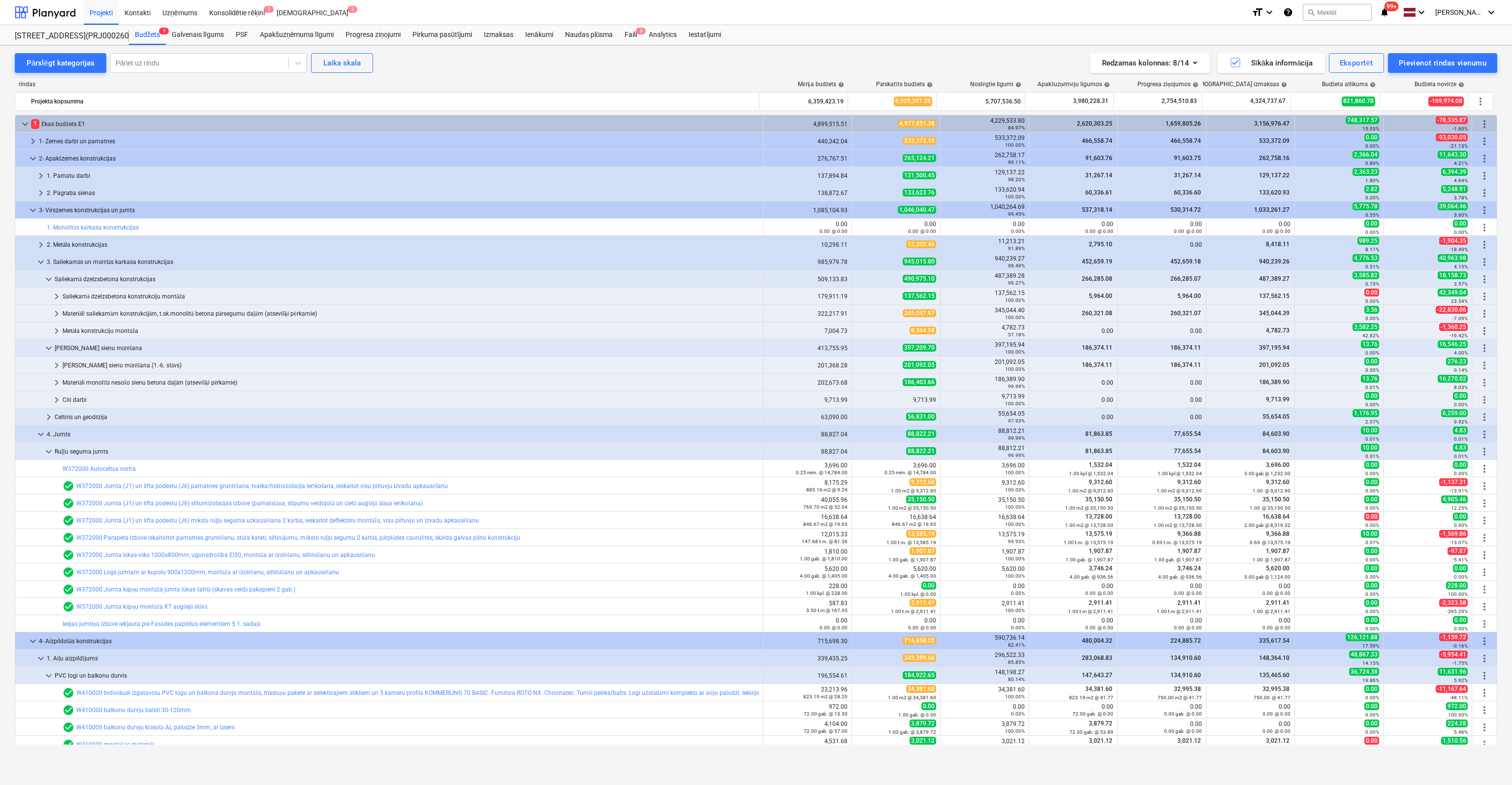
click at [244, 500] on link "W372000 Jumta (J1) un lifta podestu (J6) siltumizolācijas izbūve (pamatslāņa, s…" at bounding box center [250, 503] width 347 height 7
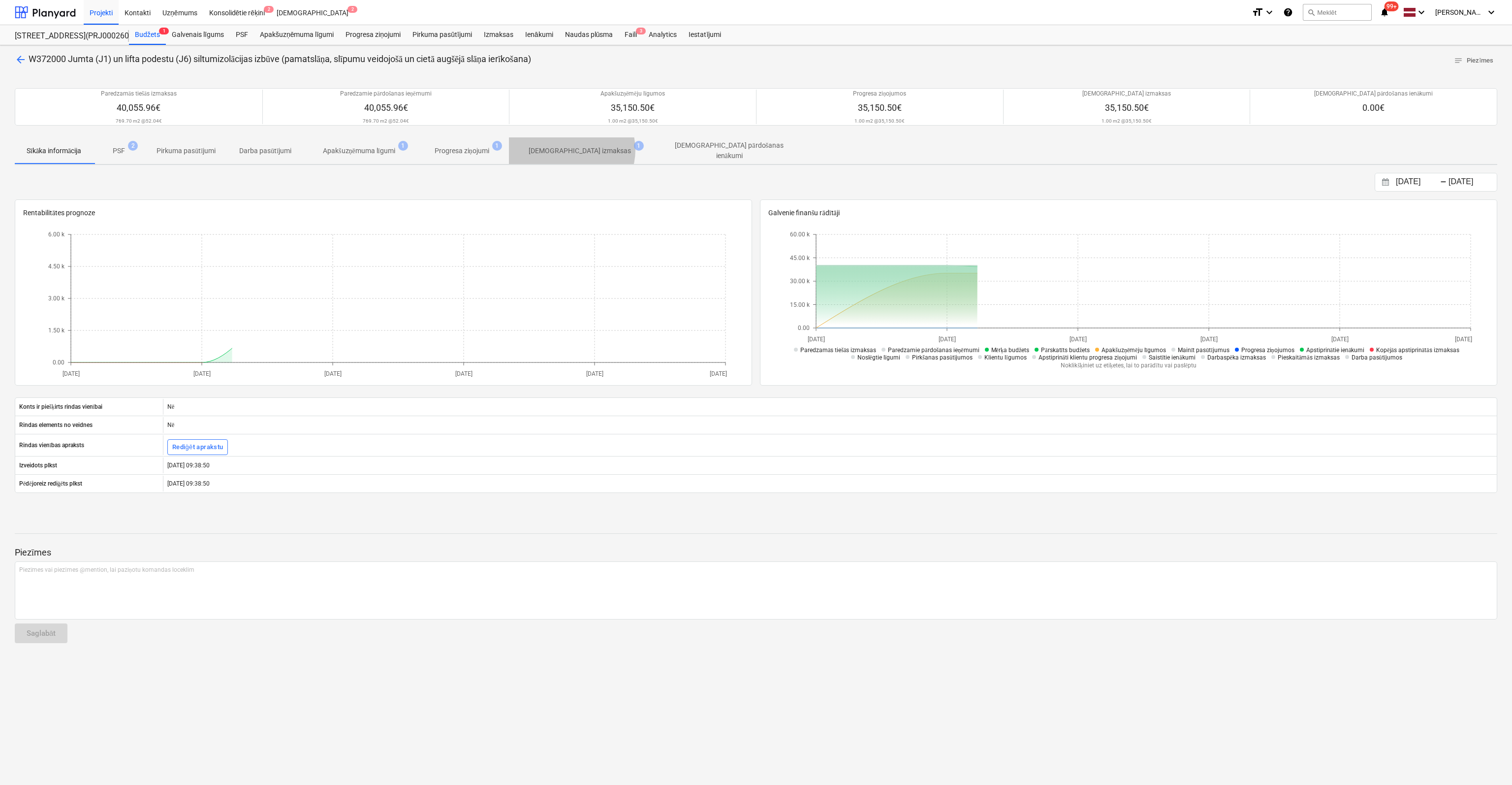
click at [576, 149] on p "[DEMOGRAPHIC_DATA] izmaksas" at bounding box center [580, 151] width 102 height 10
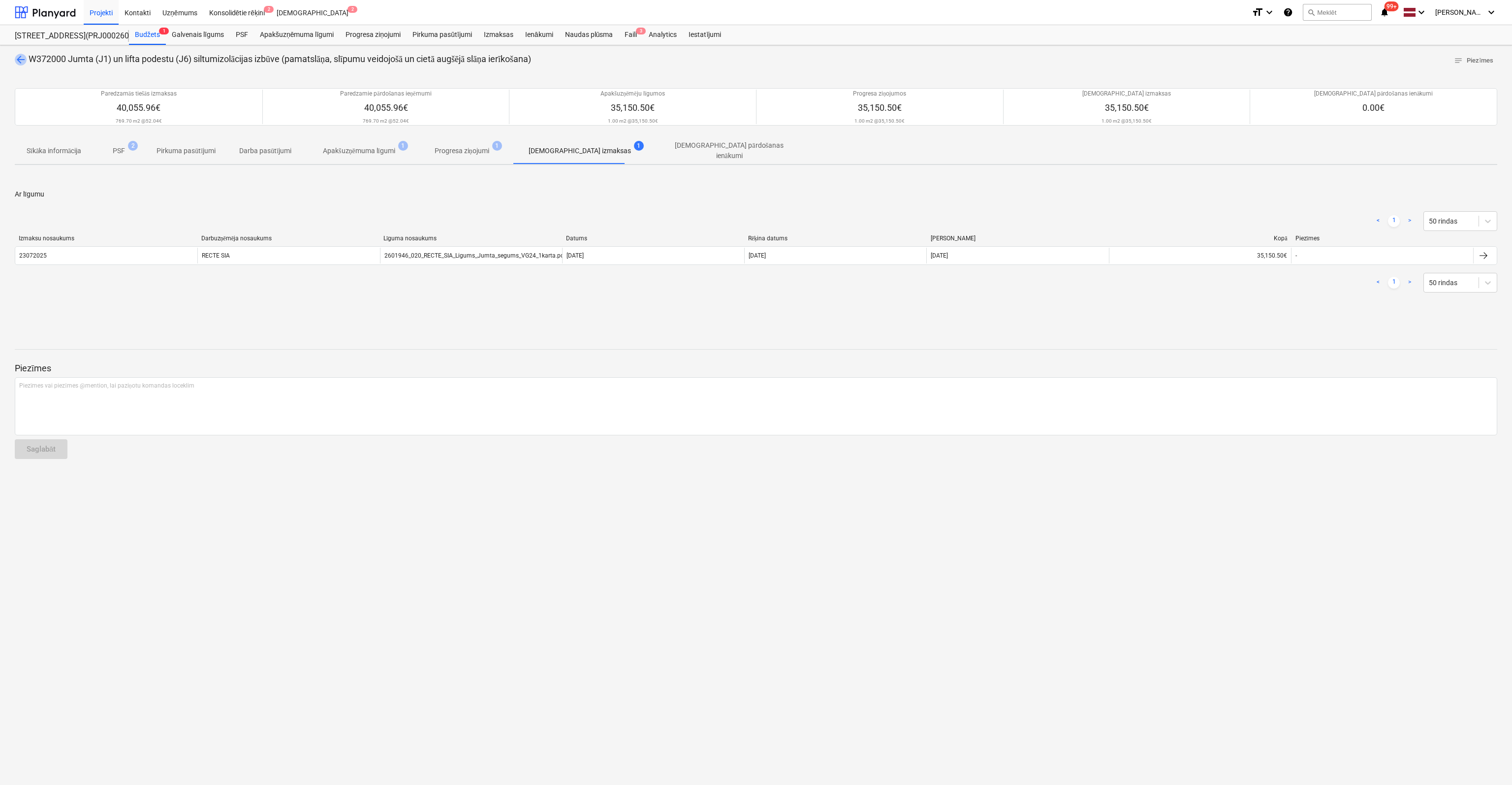
click at [21, 58] on span "arrow_back" at bounding box center [21, 60] width 12 height 12
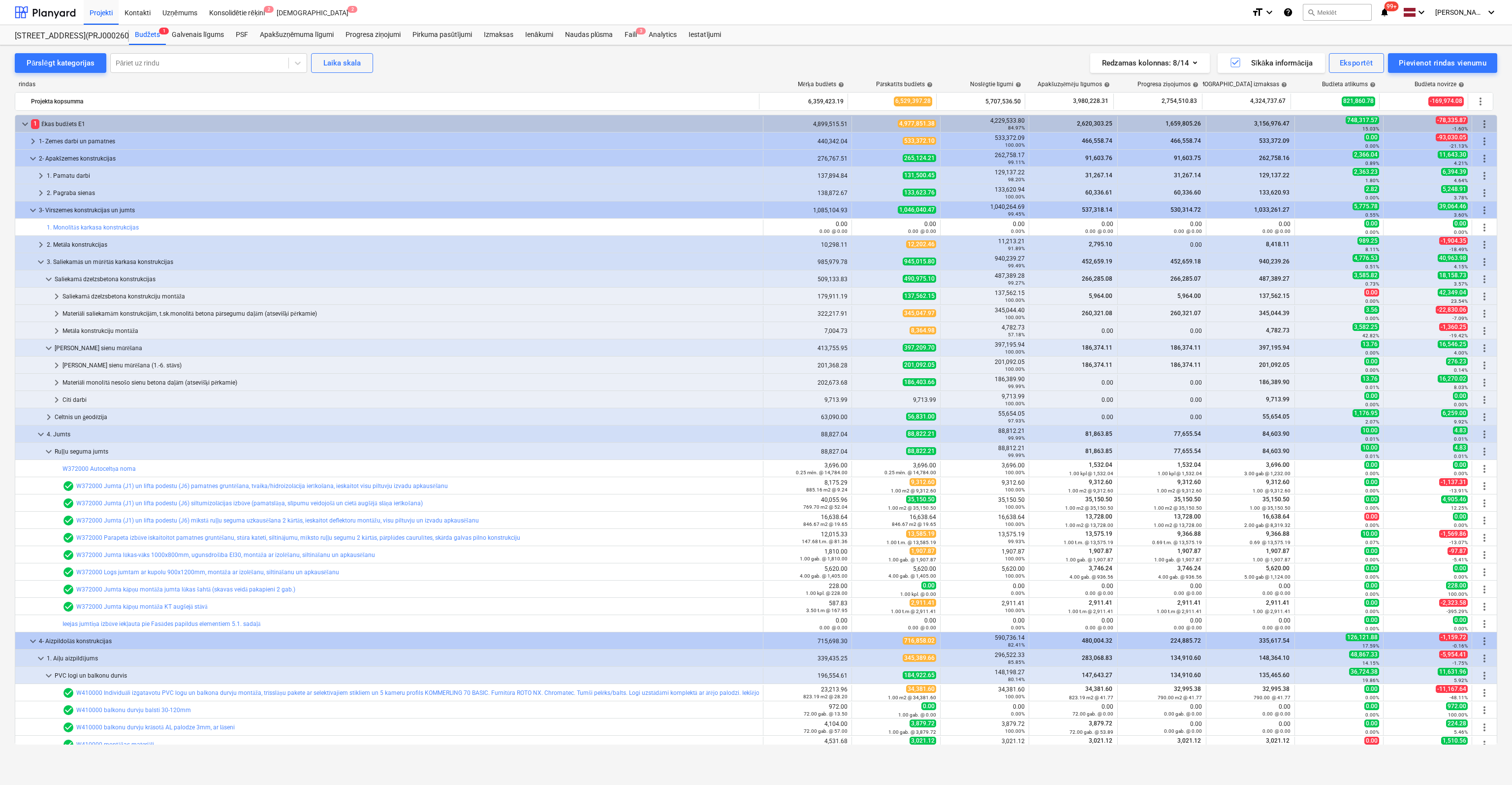
click at [96, 517] on link "W372000 Jumta (J1) un lifta podestu (J6) mīkstā ruļļu seguma uzkausēšana 2 kārt…" at bounding box center [278, 521] width 403 height 7
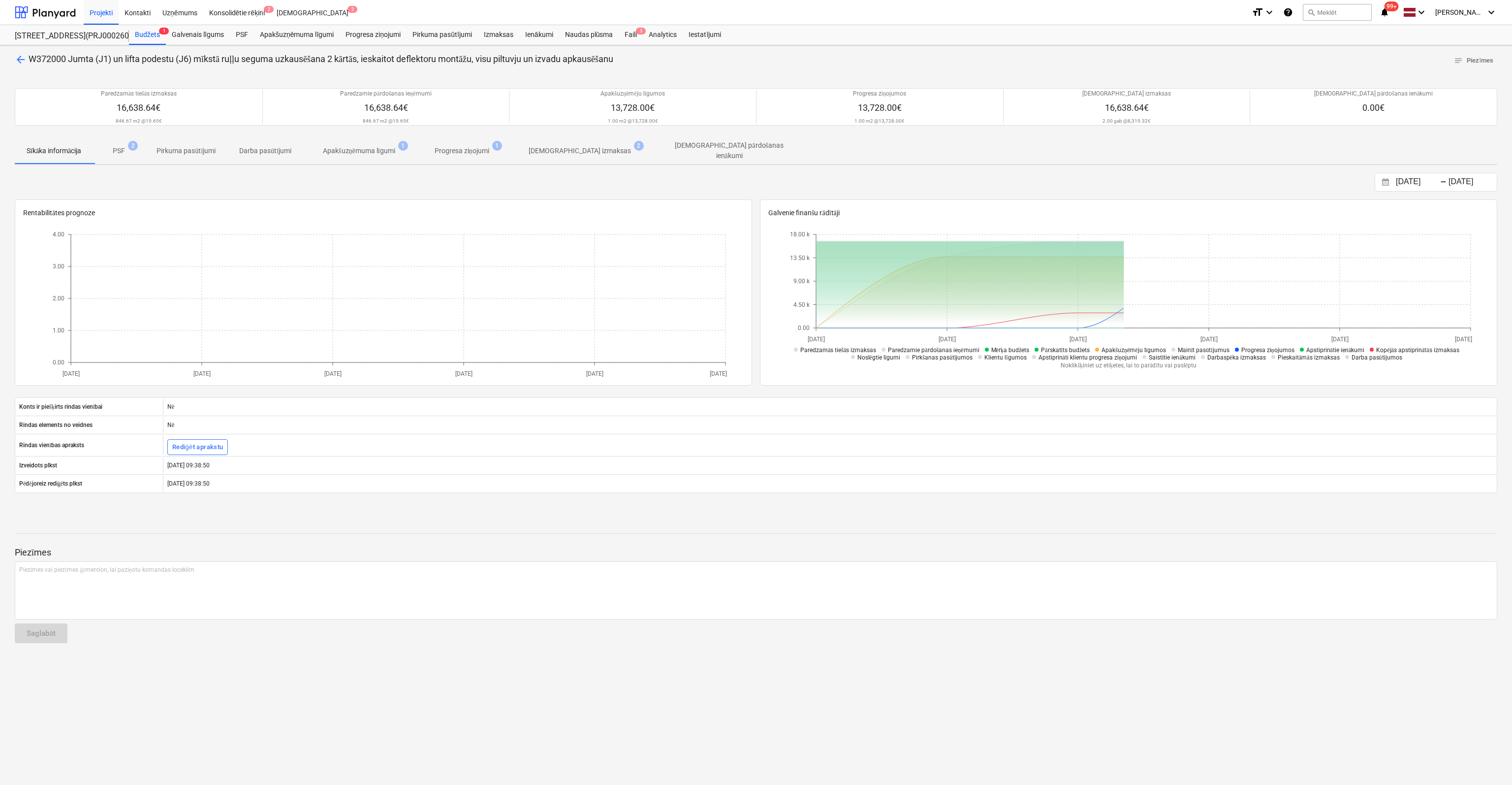
click at [588, 146] on p "[DEMOGRAPHIC_DATA] izmaksas" at bounding box center [580, 151] width 102 height 10
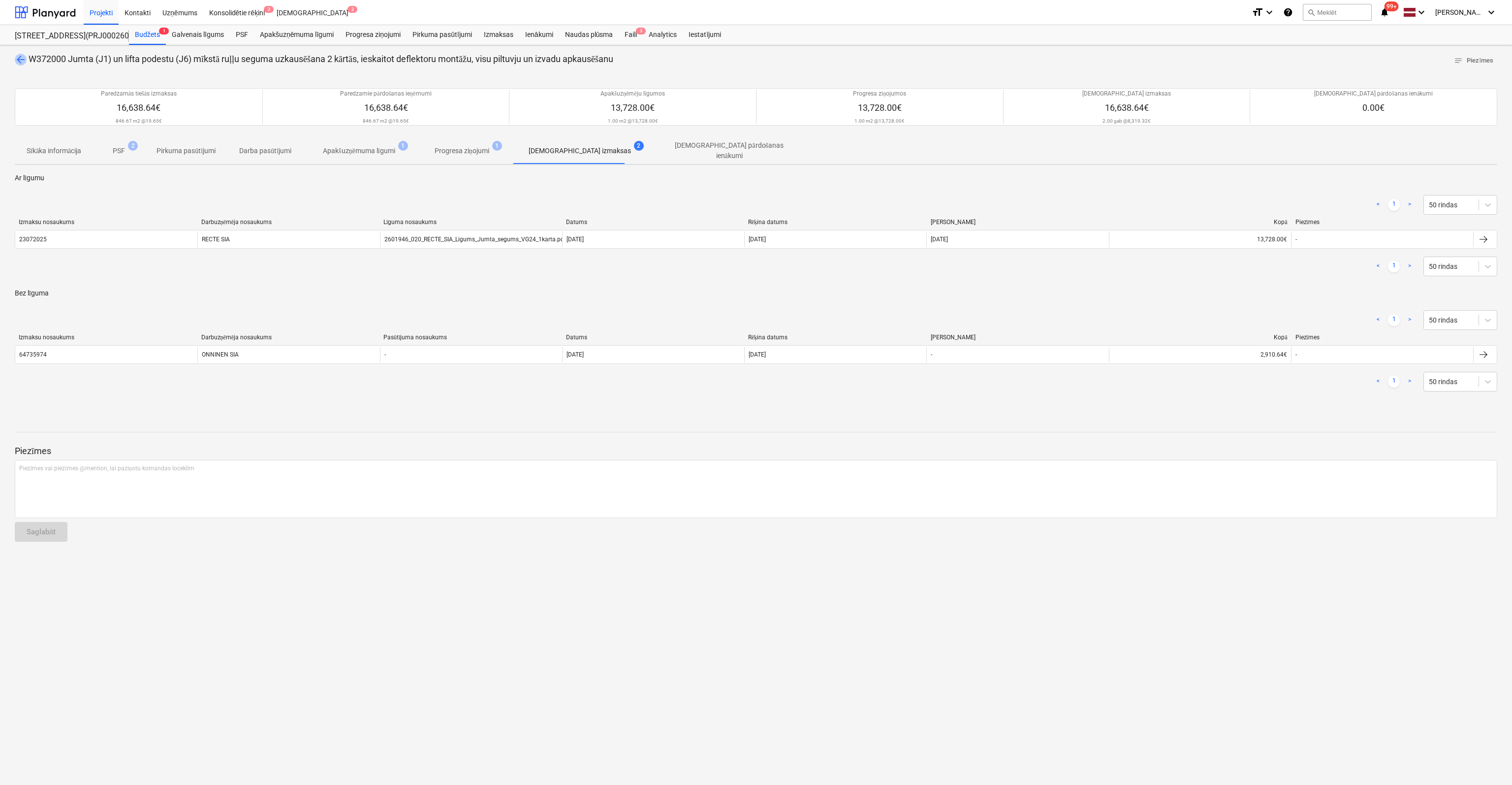
click at [20, 60] on span "arrow_back" at bounding box center [21, 60] width 12 height 12
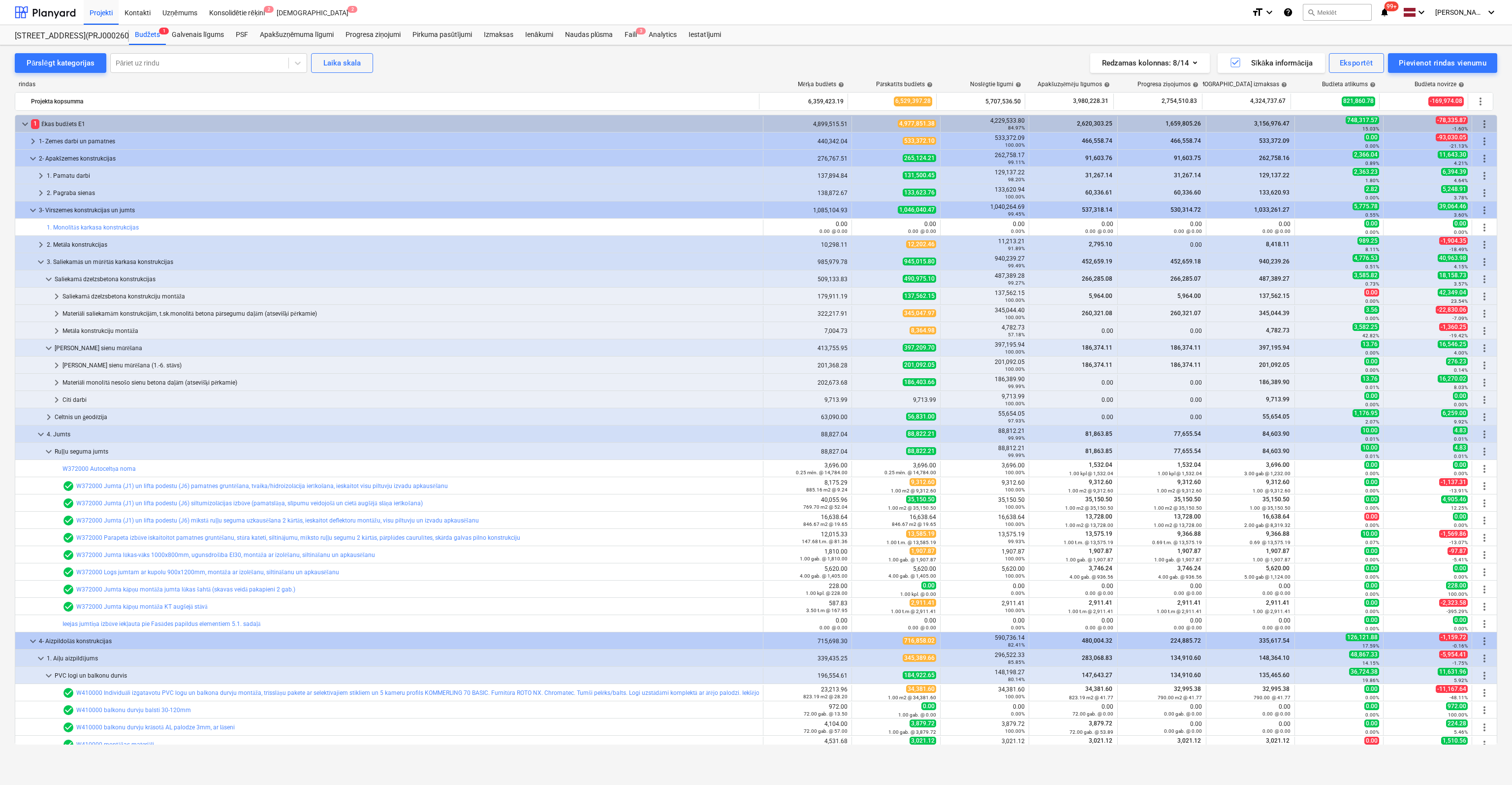
scroll to position [197, 0]
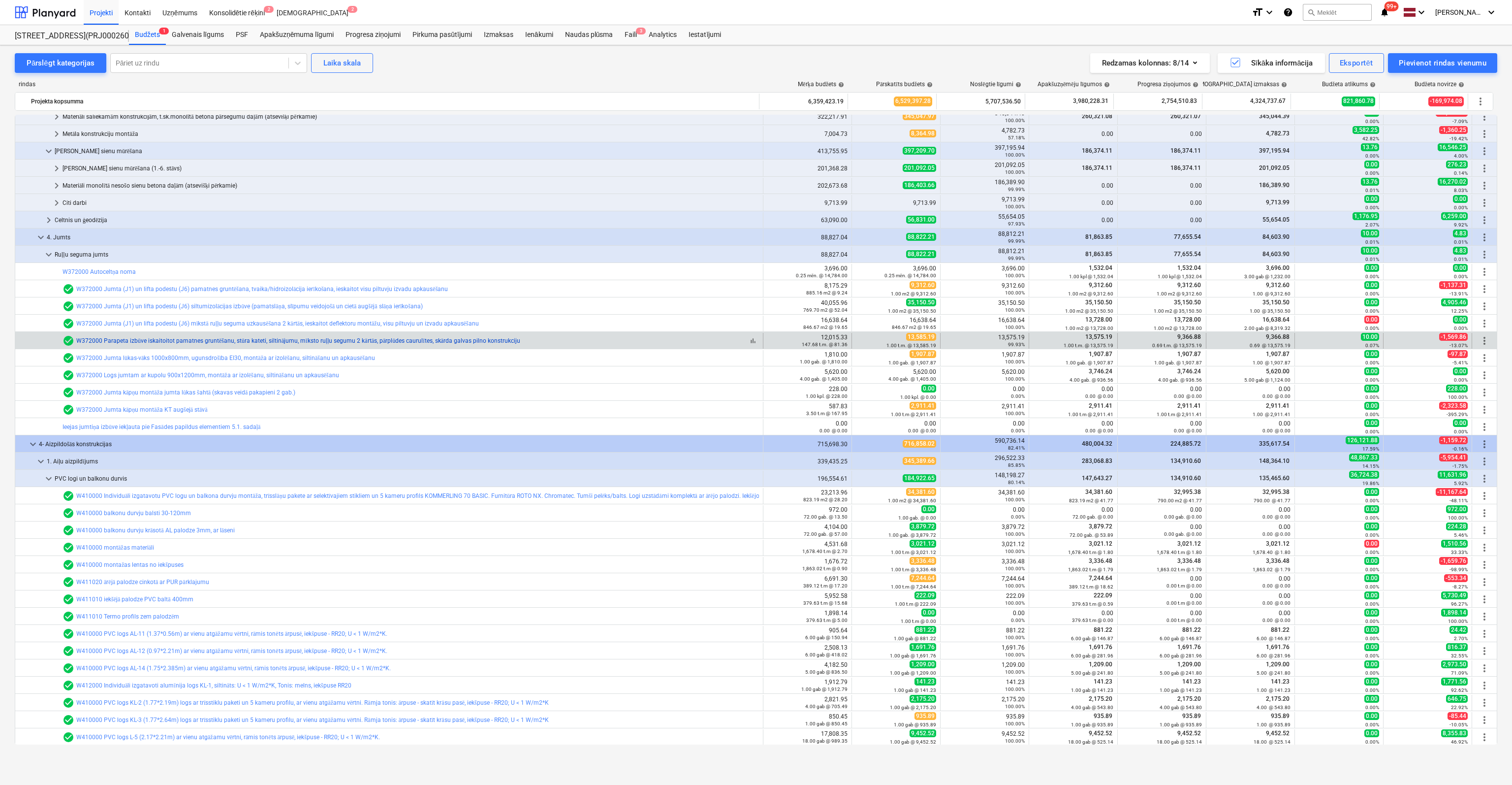
click at [116, 337] on link "W372000 Parapeta izbūve iskaitoitot pamatnes gruntēšanu, stūra kateti, siltināj…" at bounding box center [298, 341] width 444 height 7
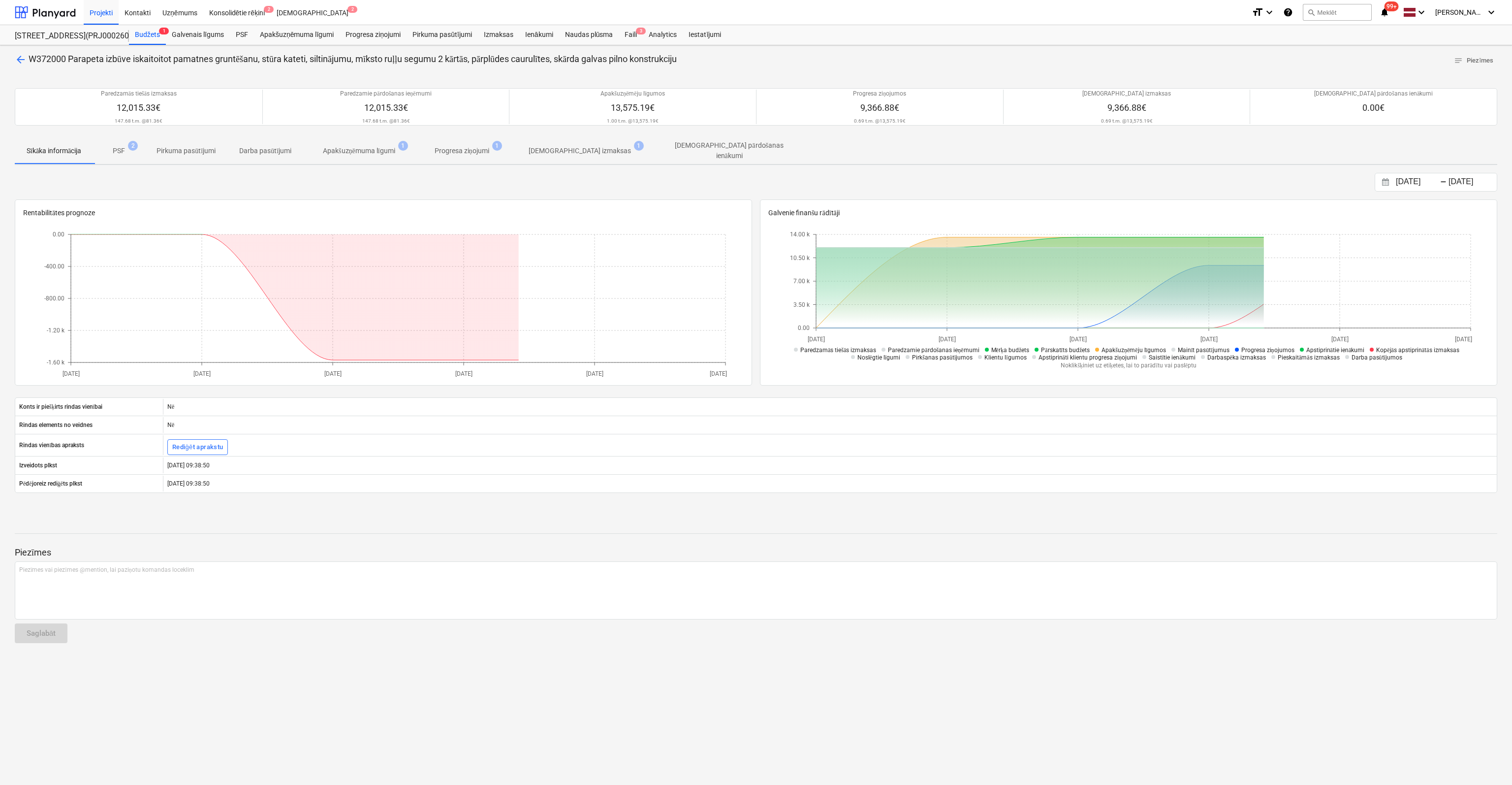
click at [551, 147] on p "[DEMOGRAPHIC_DATA] izmaksas" at bounding box center [580, 151] width 102 height 10
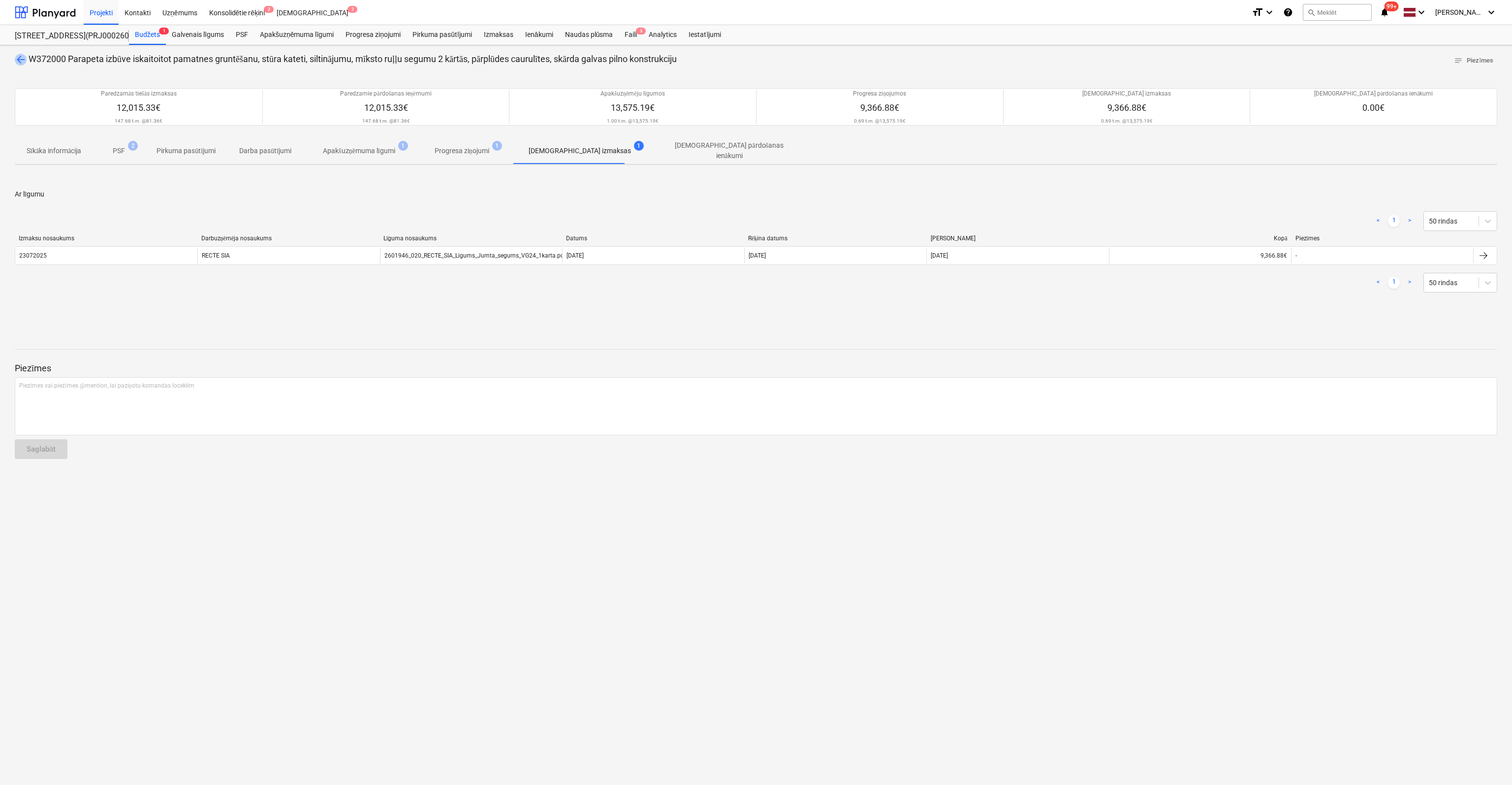
click at [23, 60] on span "arrow_back" at bounding box center [21, 60] width 12 height 12
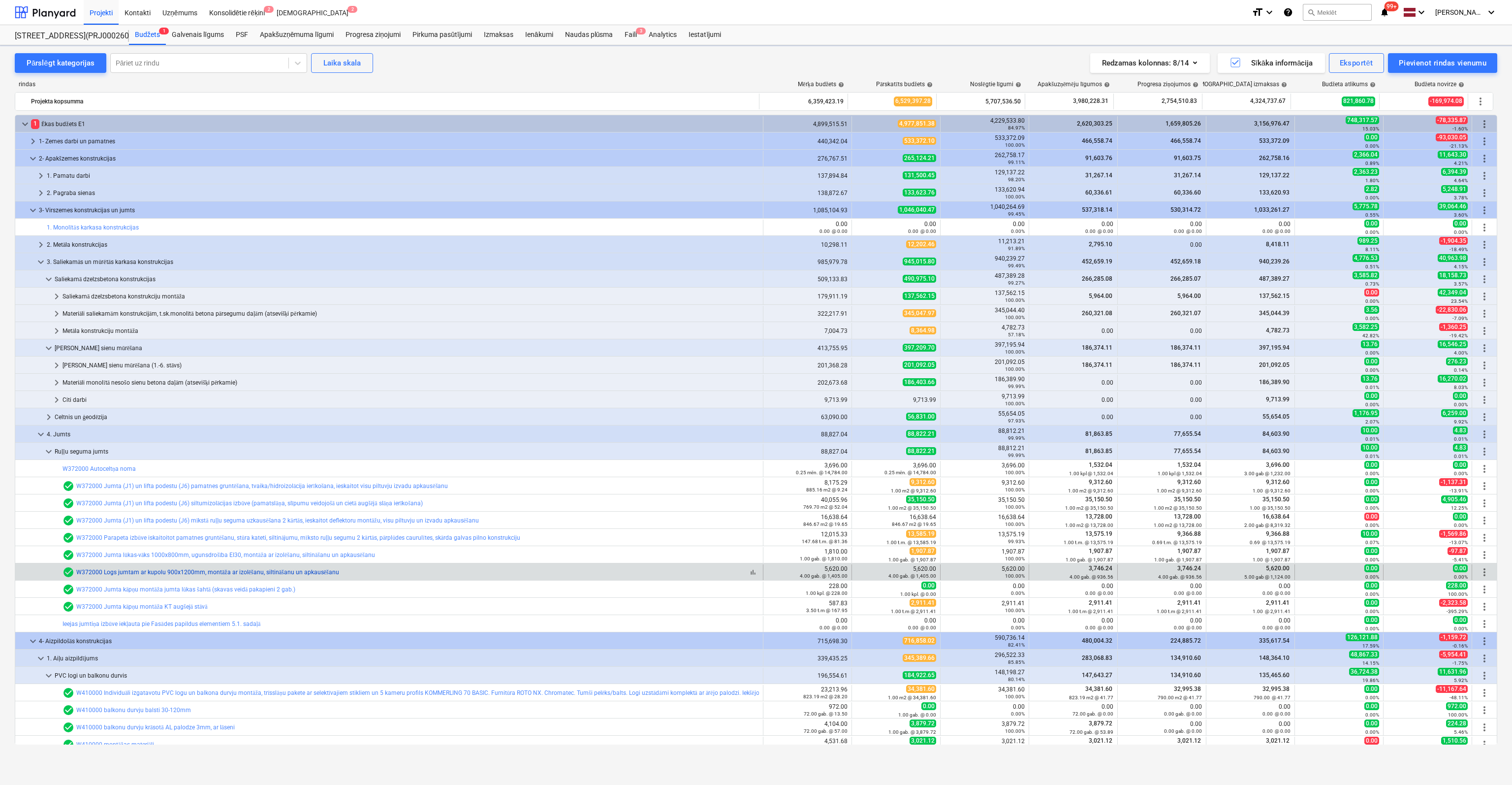
scroll to position [197, 0]
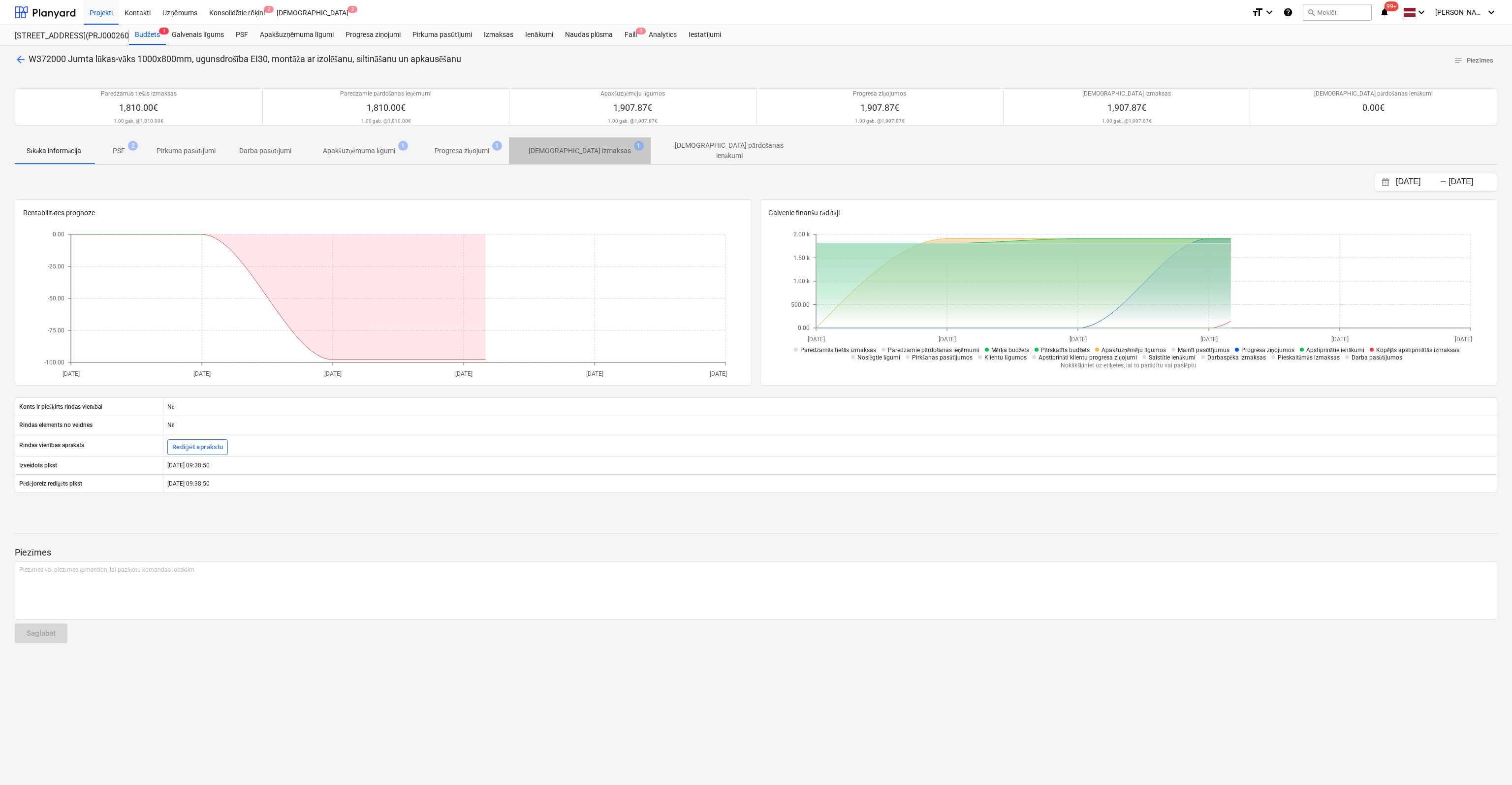
click at [588, 152] on p "[DEMOGRAPHIC_DATA] izmaksas" at bounding box center [580, 151] width 102 height 10
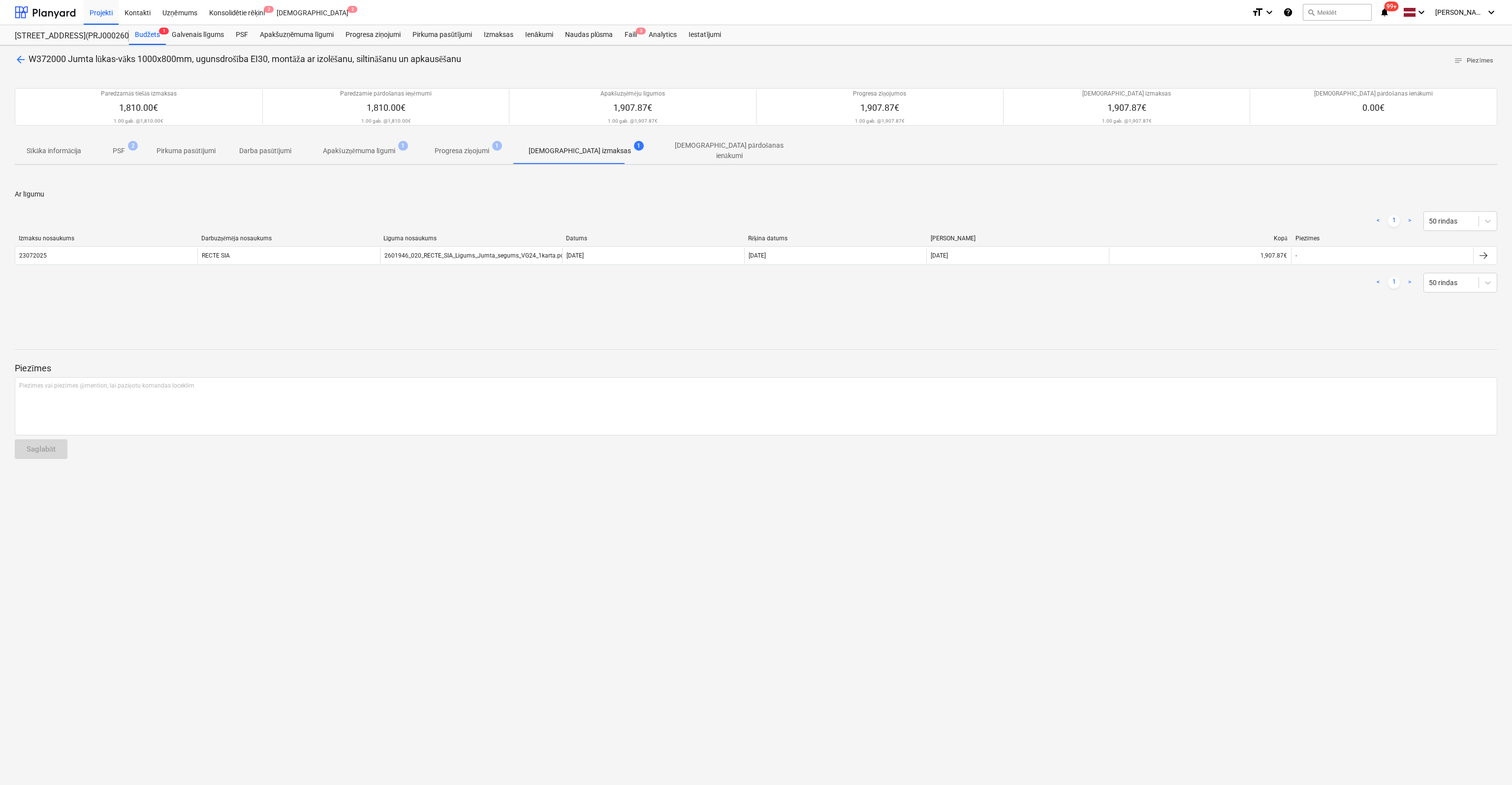
click at [21, 58] on span "arrow_back" at bounding box center [21, 60] width 12 height 12
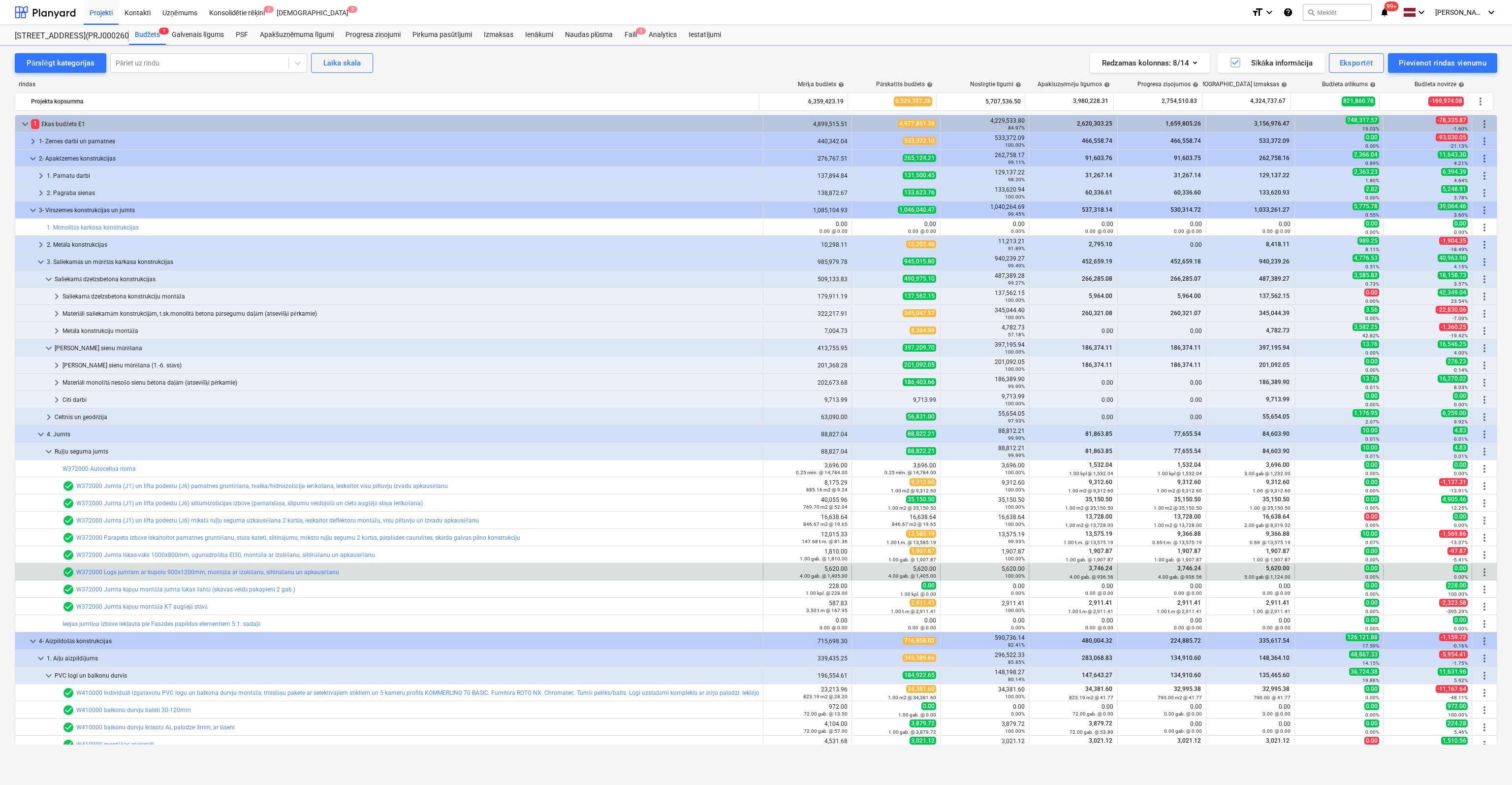
scroll to position [197, 0]
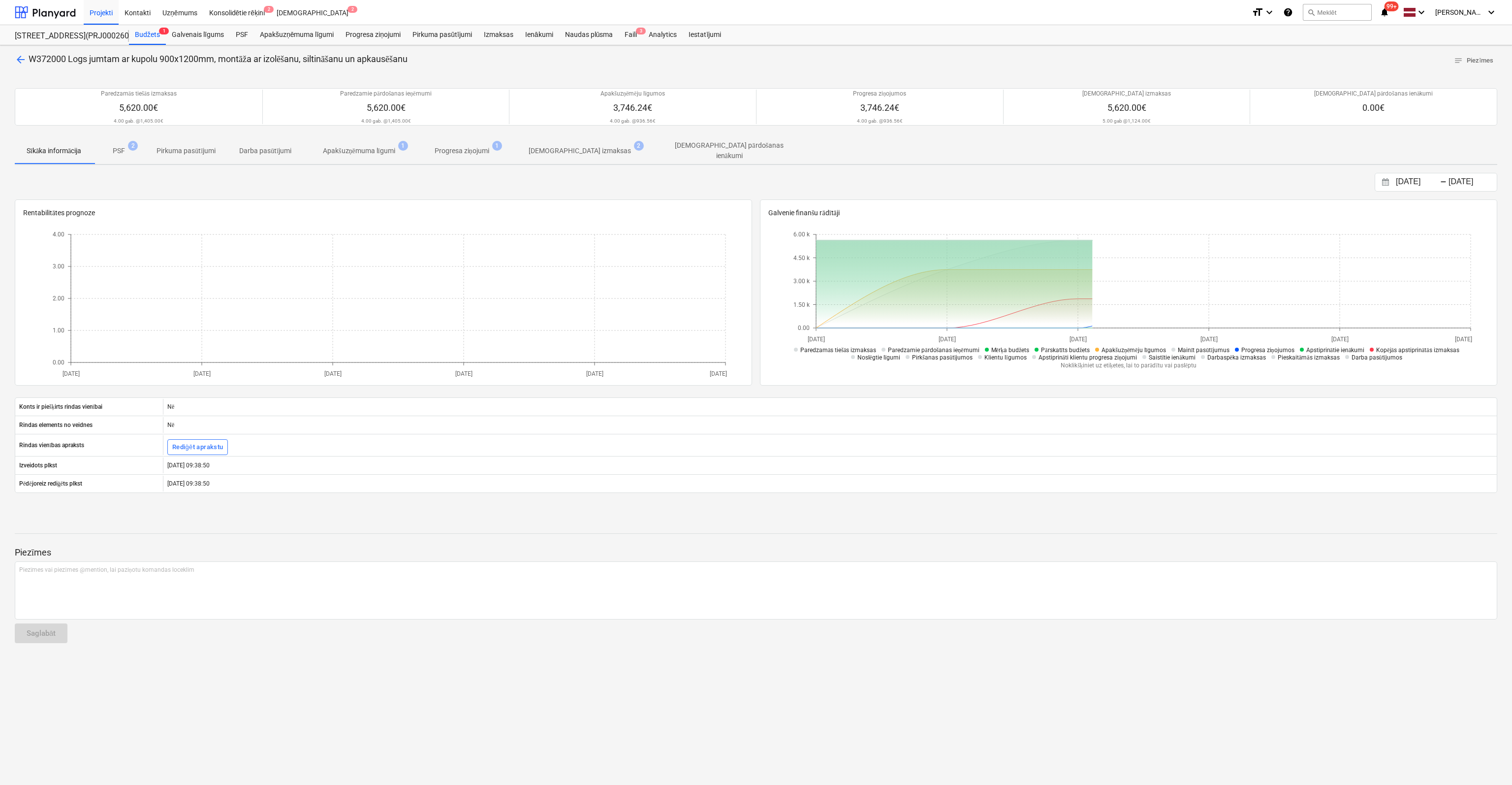
click at [587, 147] on p "[DEMOGRAPHIC_DATA] izmaksas" at bounding box center [580, 151] width 102 height 10
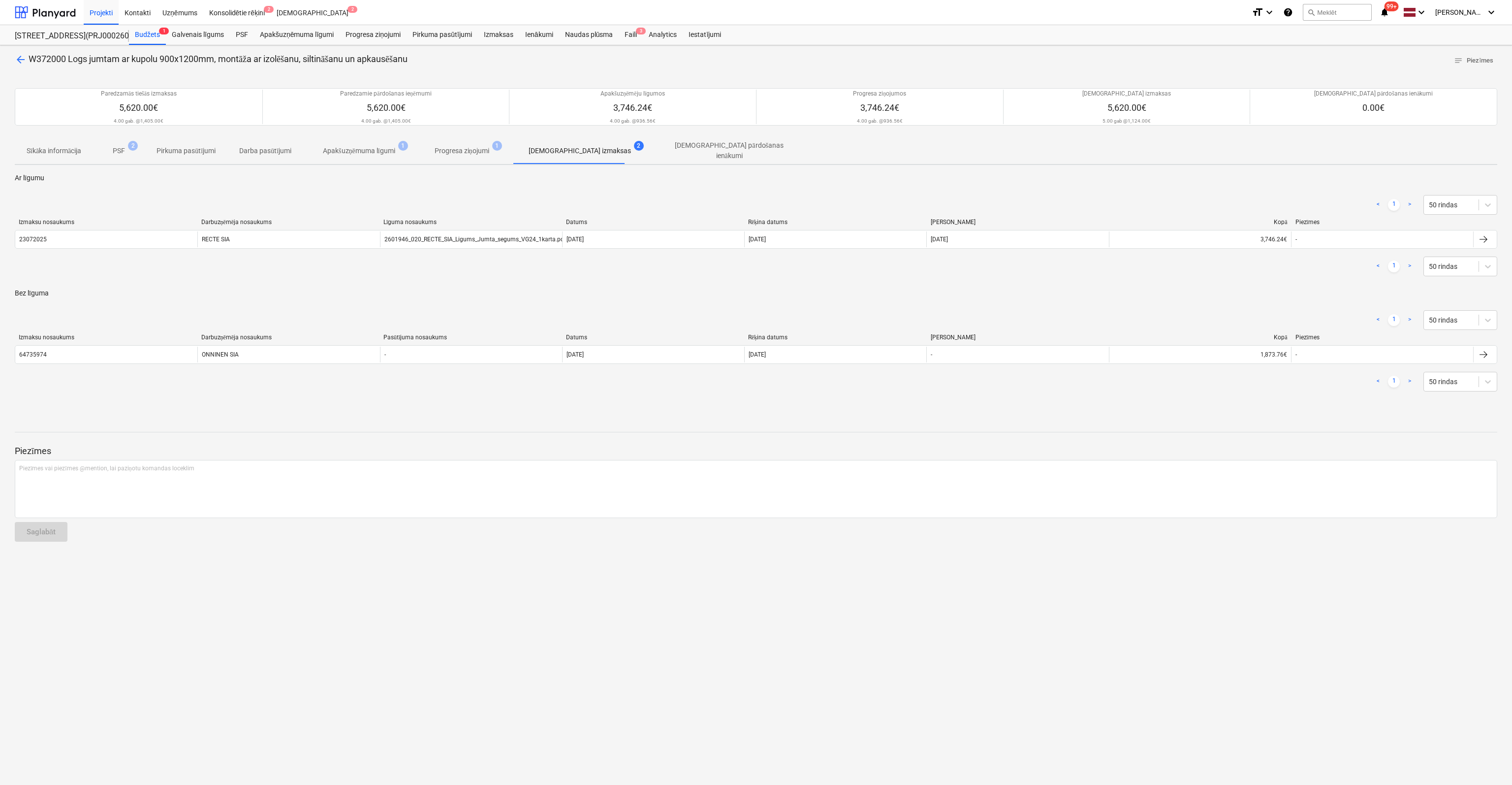
click at [20, 59] on span "arrow_back" at bounding box center [21, 60] width 12 height 12
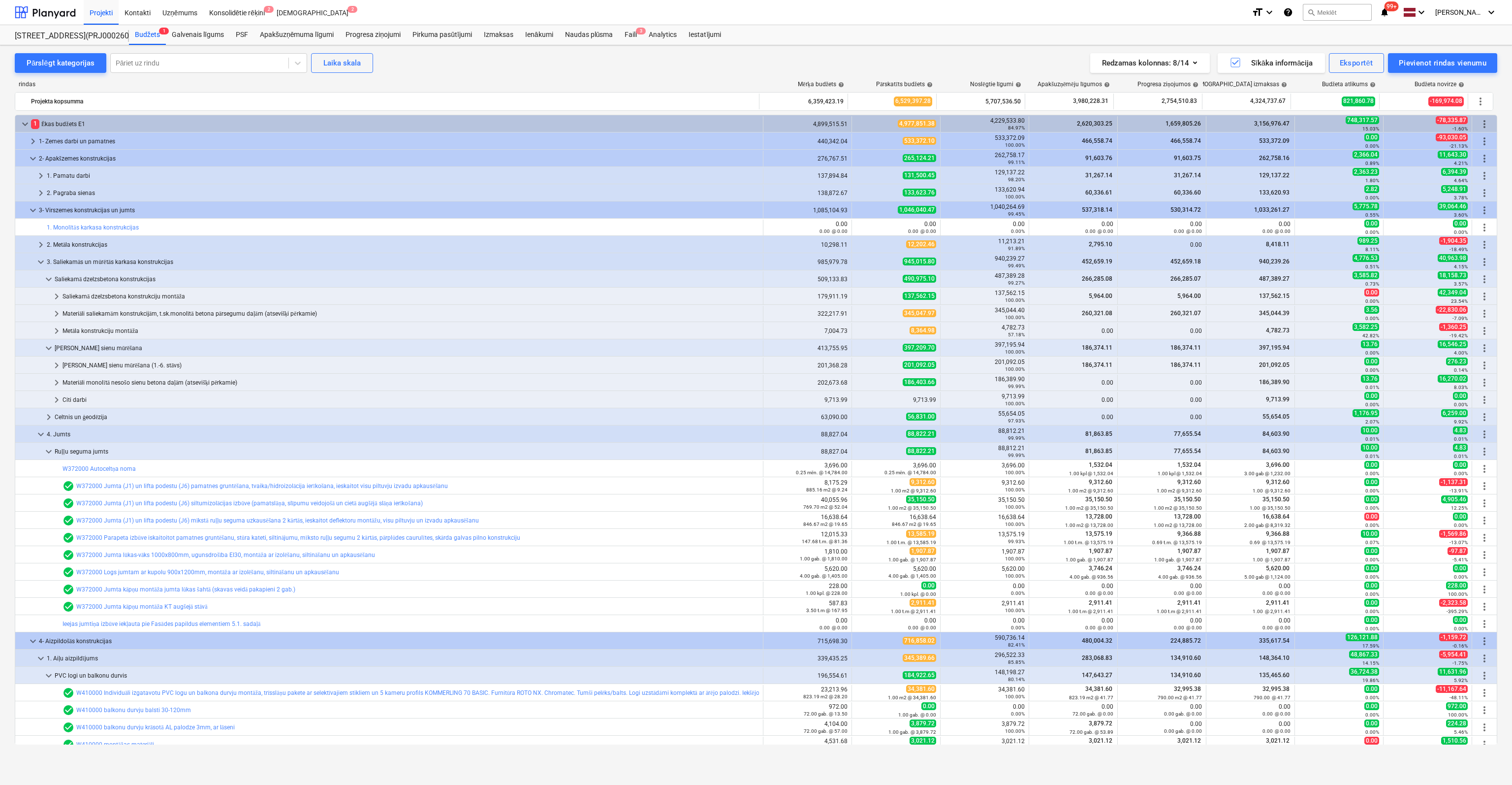
scroll to position [197, 0]
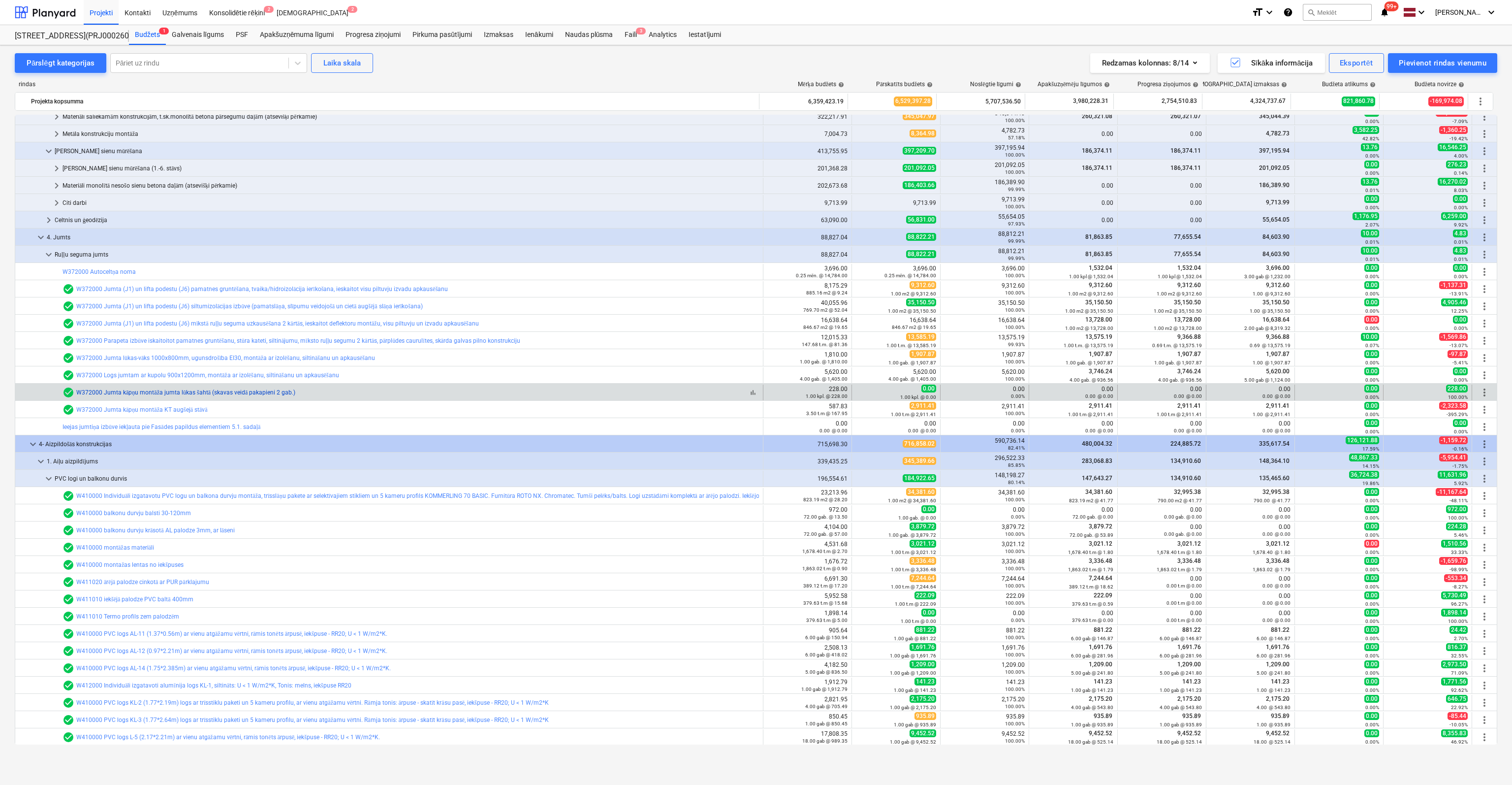
click at [149, 391] on link "W372000 Jumta kāpņu montāža jumta lūkas šahtā (skavas veidā pakapieni 2 gab.)" at bounding box center [186, 392] width 219 height 7
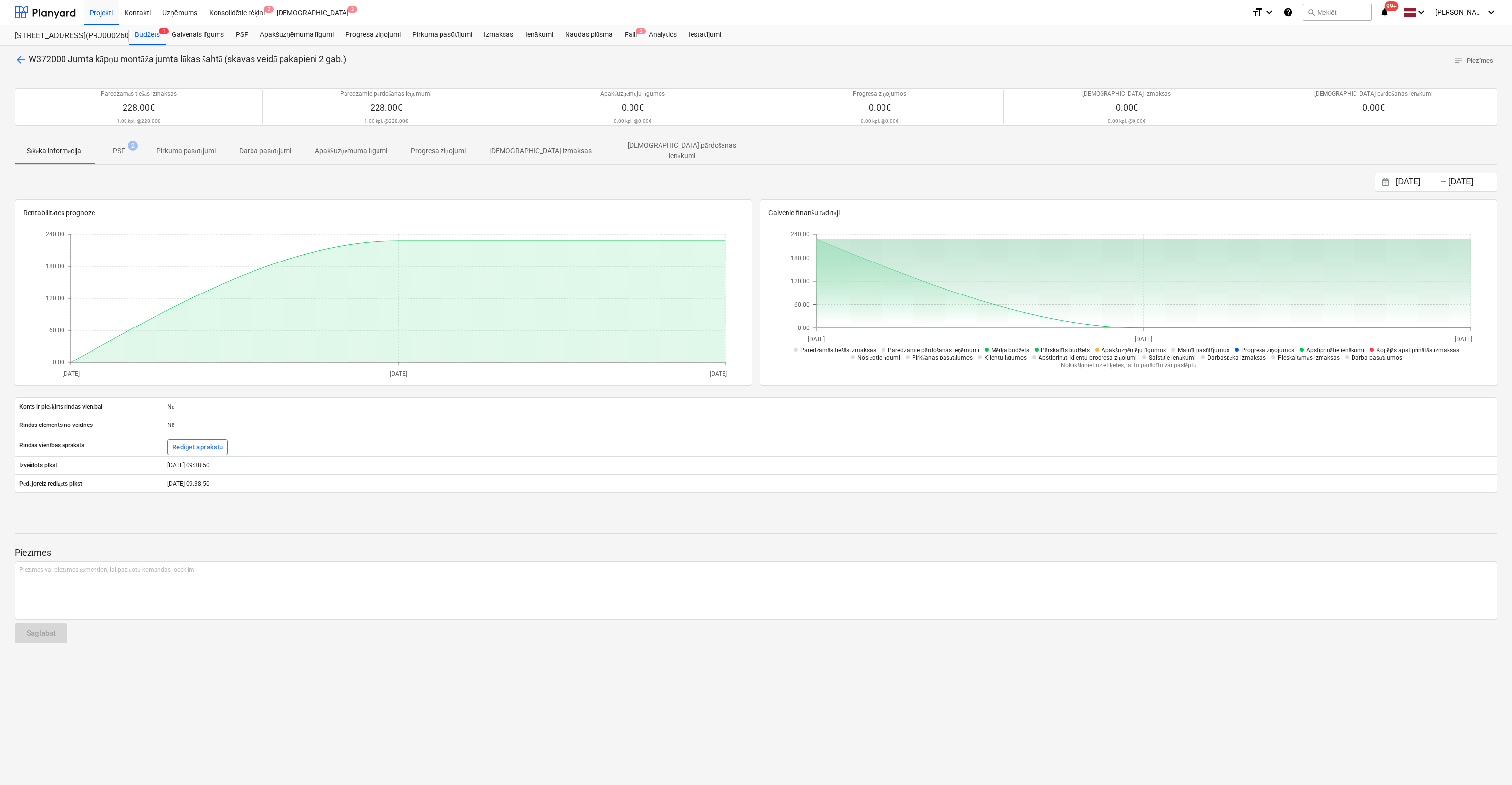
click at [15, 60] on span "arrow_back" at bounding box center [21, 60] width 12 height 12
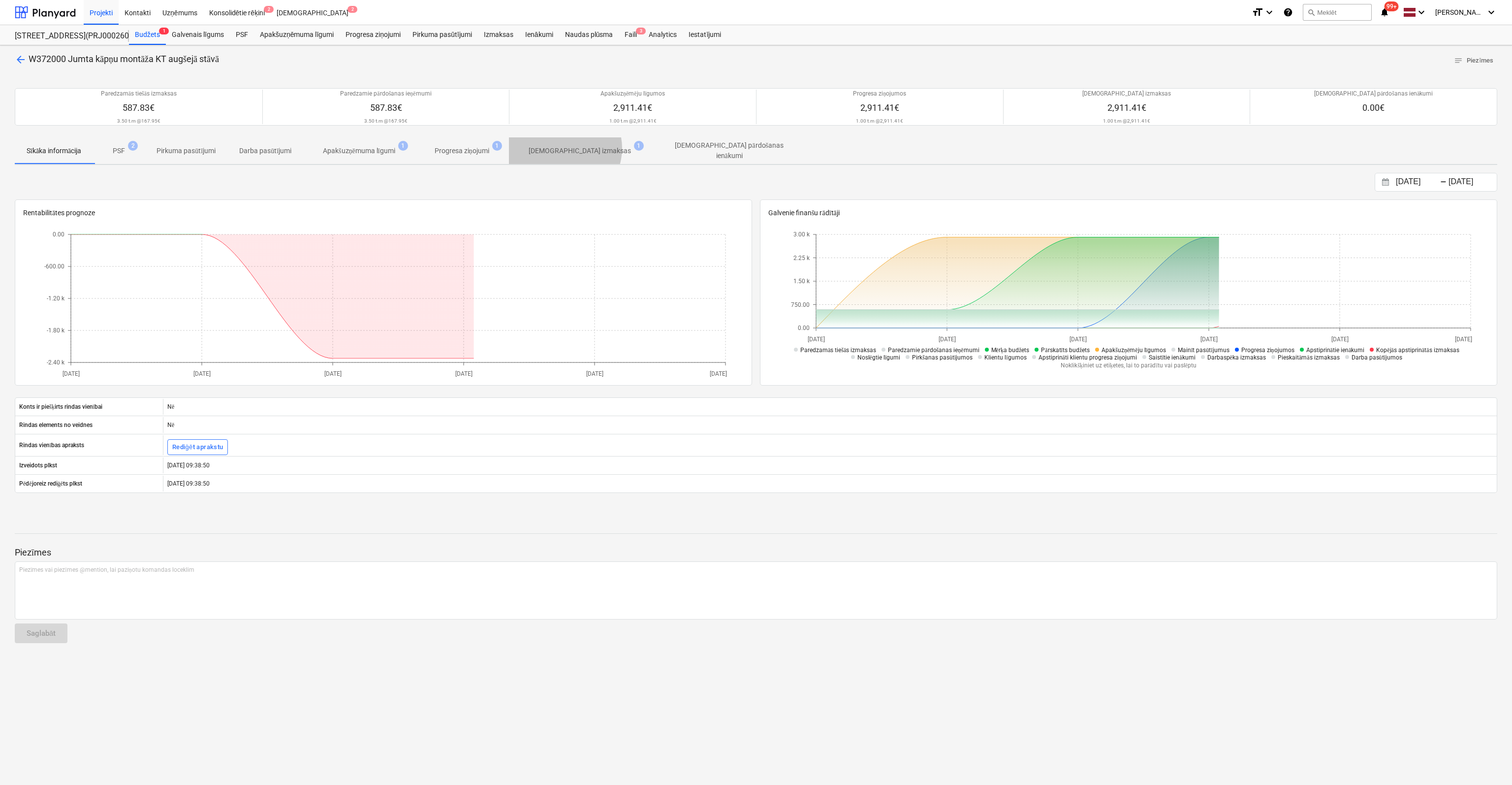
click at [567, 148] on p "[DEMOGRAPHIC_DATA] izmaksas" at bounding box center [580, 151] width 102 height 10
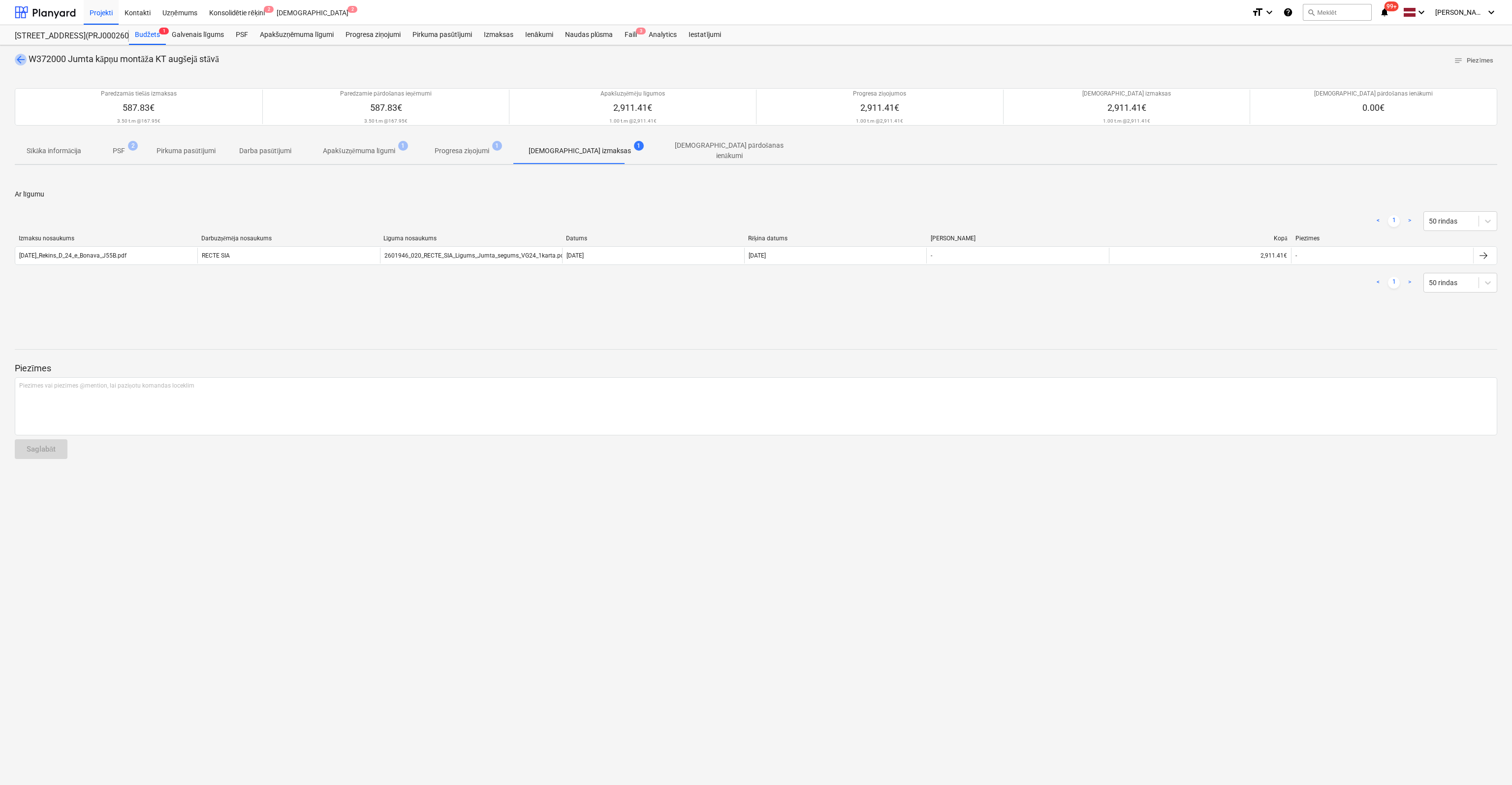
click at [17, 60] on span "arrow_back" at bounding box center [21, 60] width 12 height 12
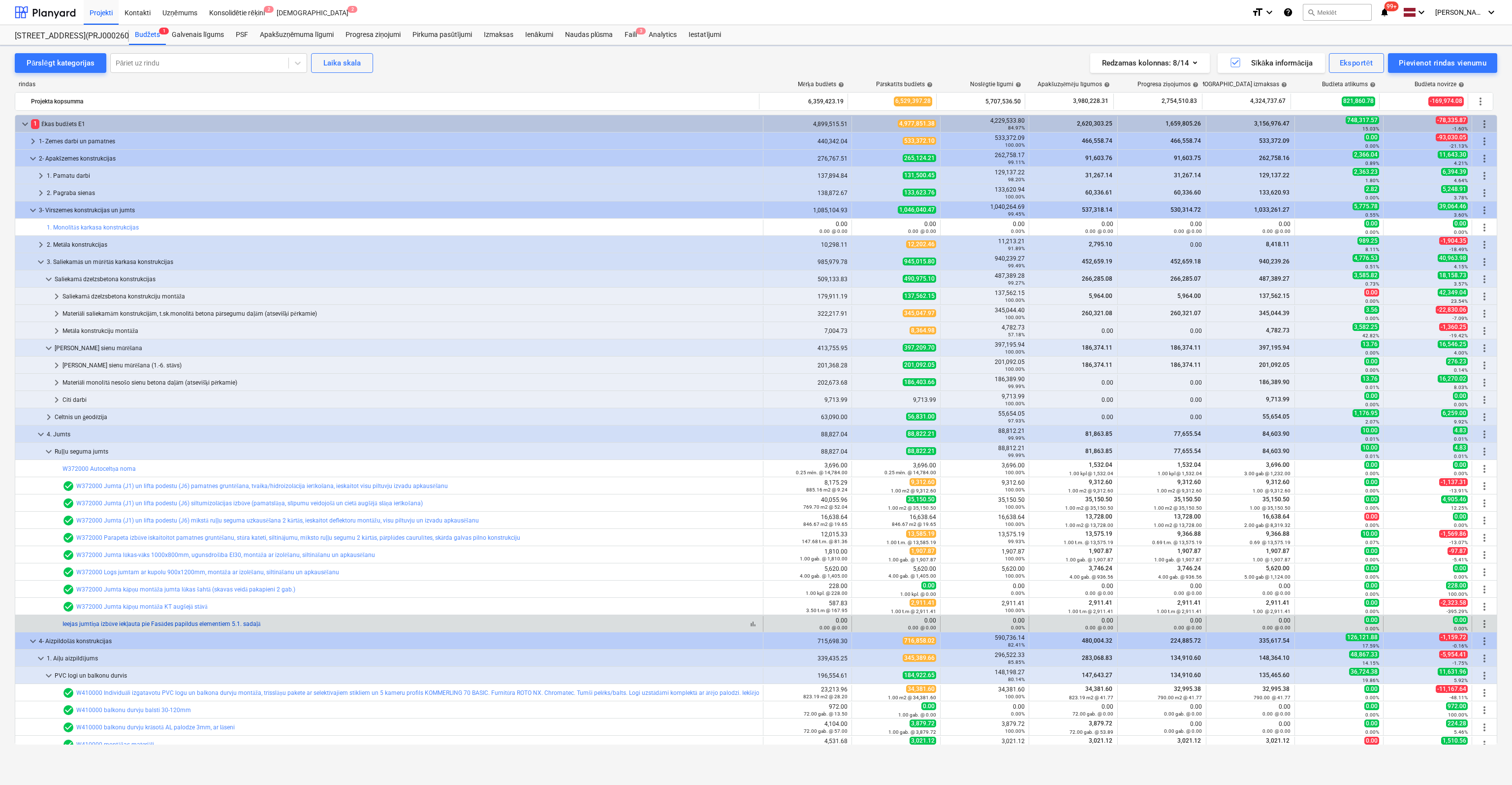
scroll to position [197, 0]
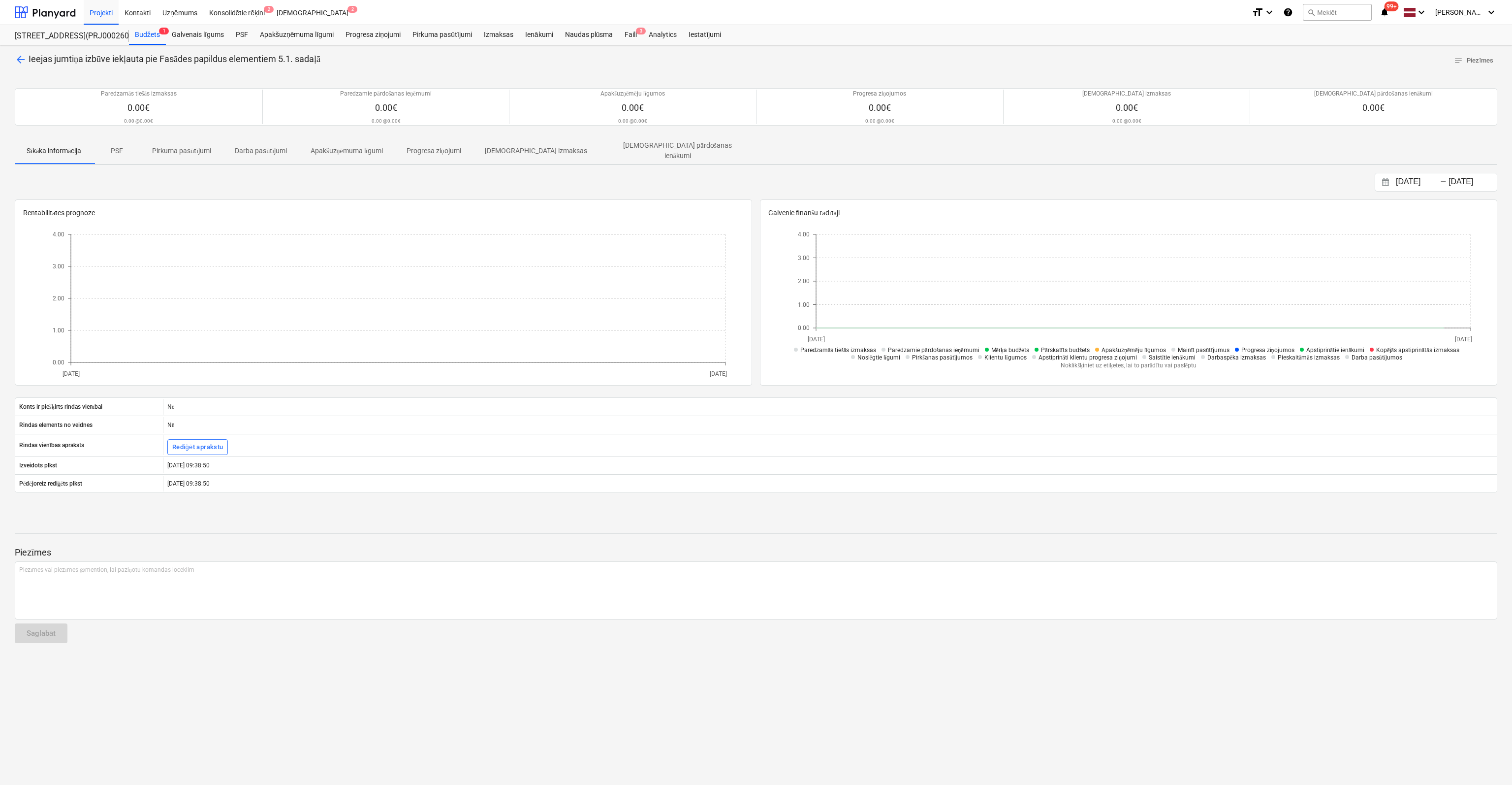
click at [15, 60] on span "arrow_back" at bounding box center [21, 60] width 12 height 12
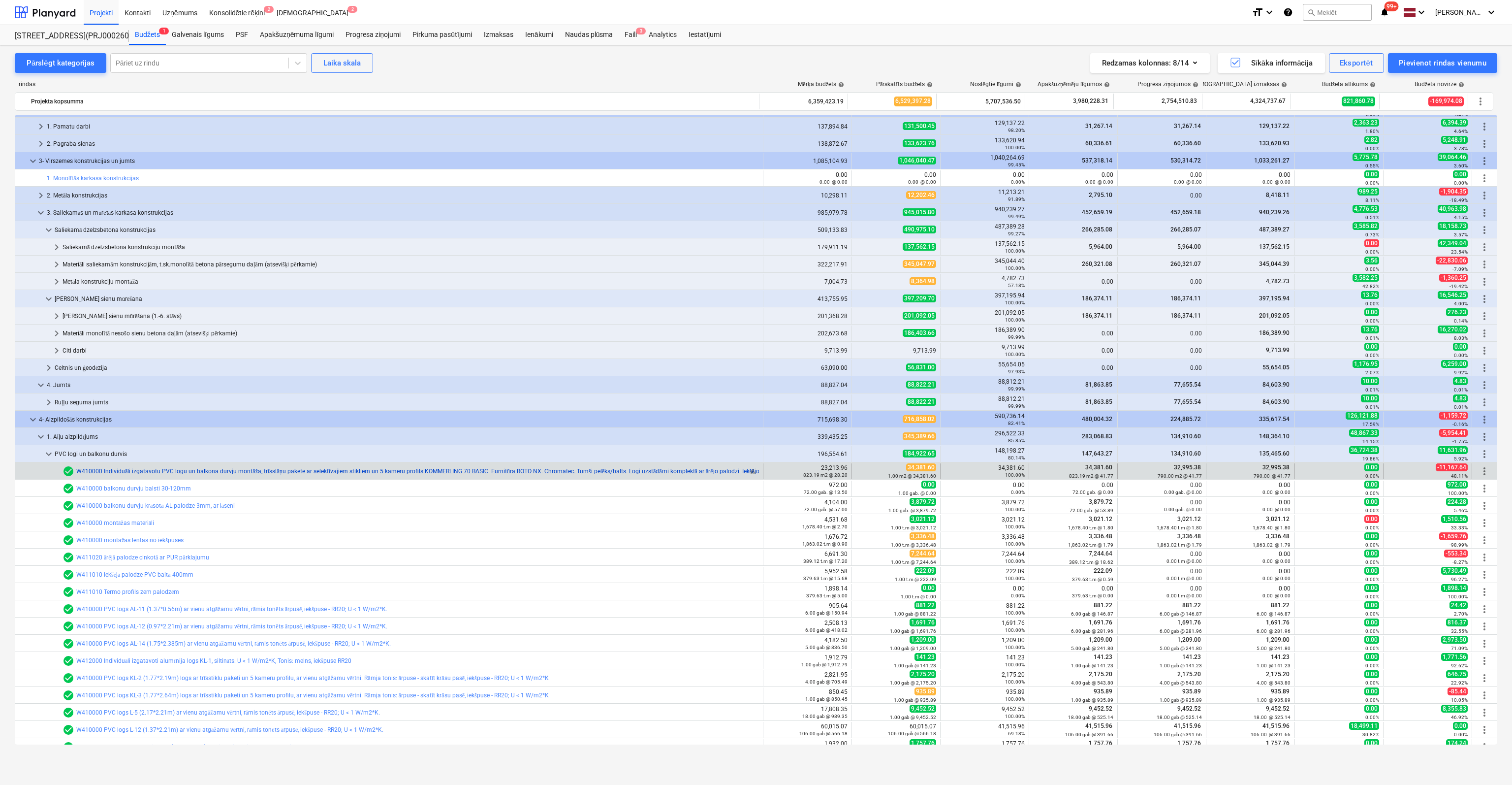
scroll to position [197, 0]
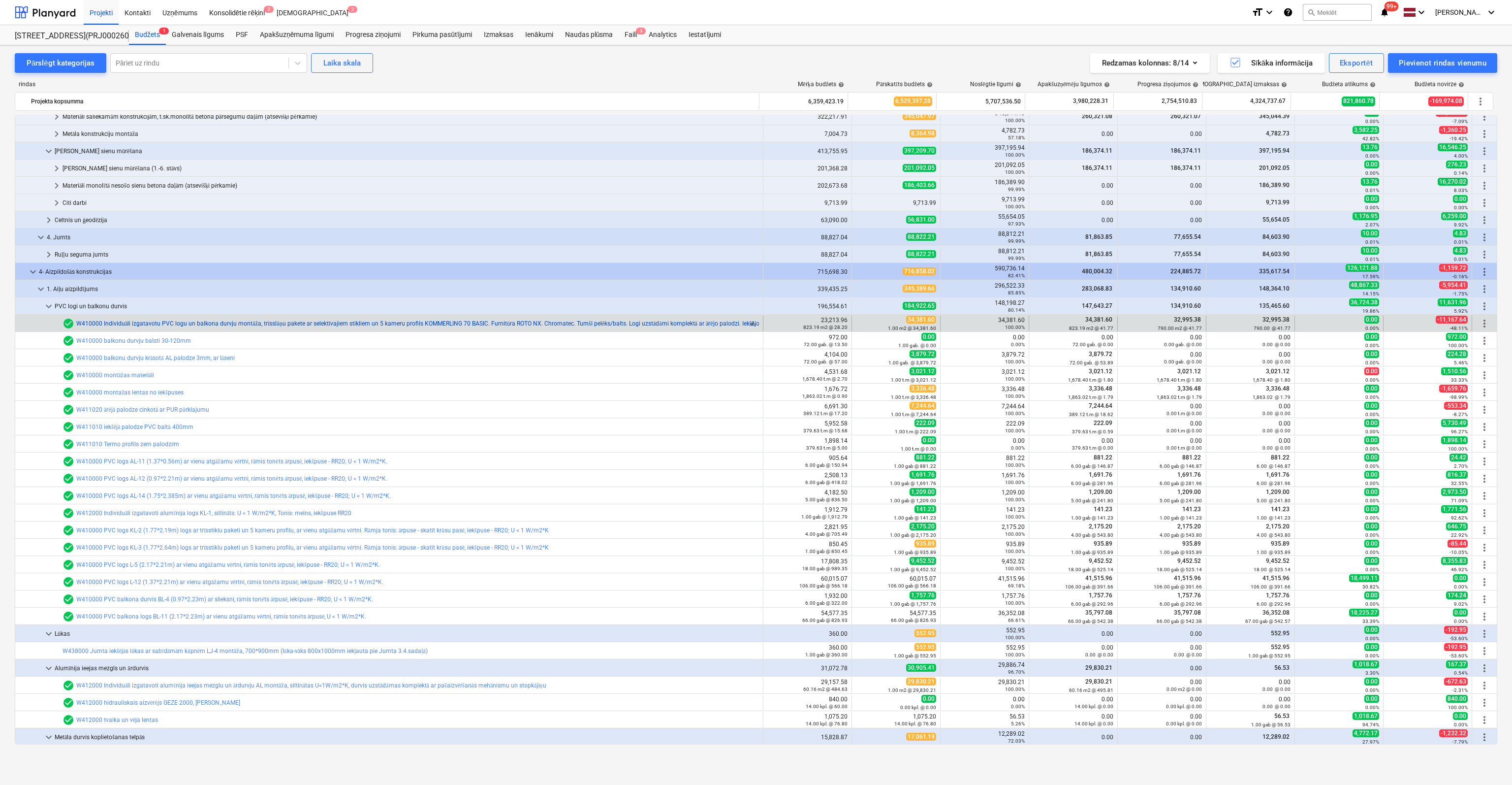
click at [151, 322] on link "W410000 Individuāli izgatavotu PVC logu un balkona durvju montāža, trīsslāņu pa…" at bounding box center [453, 323] width 755 height 7
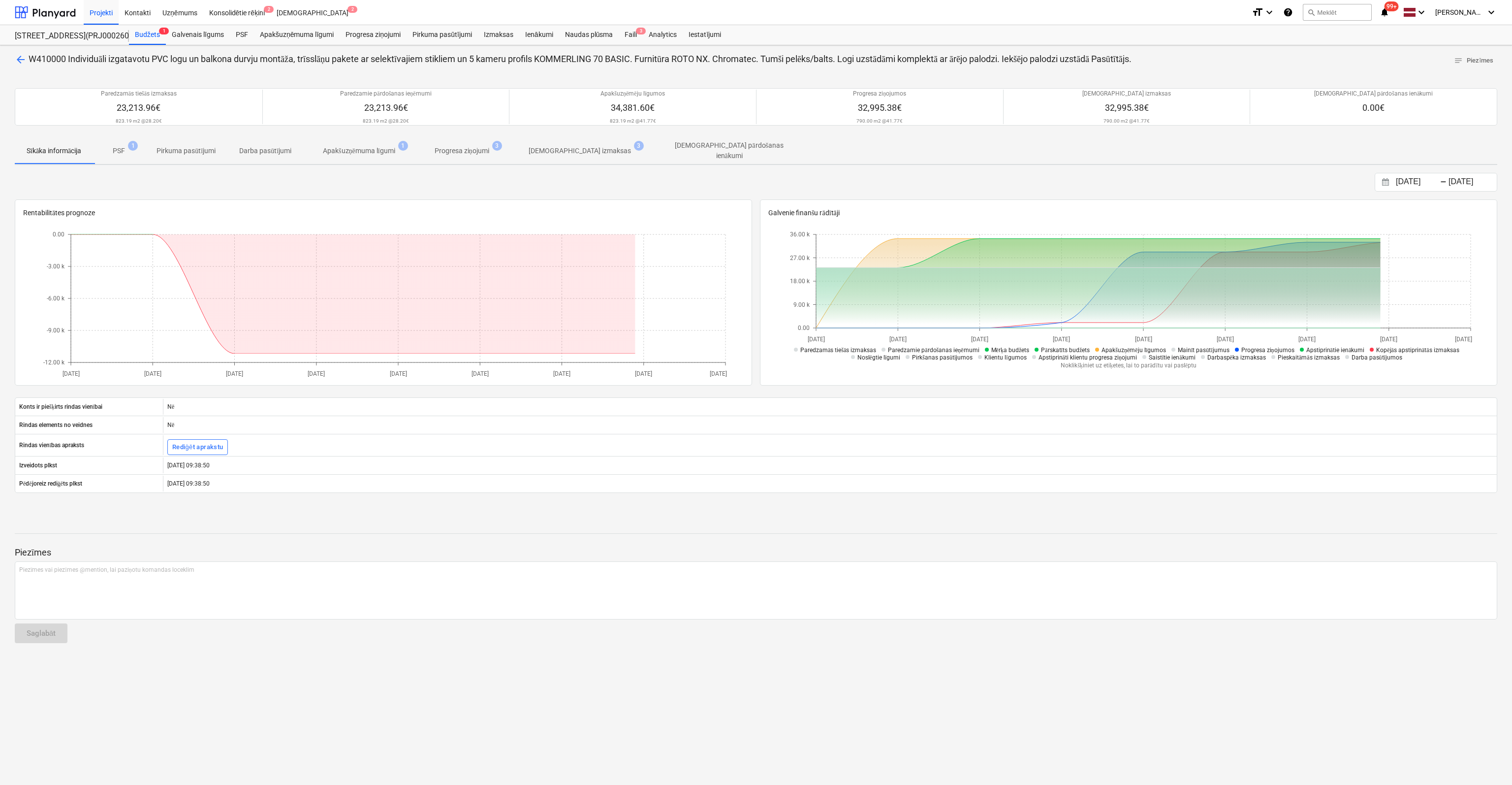
click at [547, 150] on p "[DEMOGRAPHIC_DATA] izmaksas" at bounding box center [580, 151] width 102 height 10
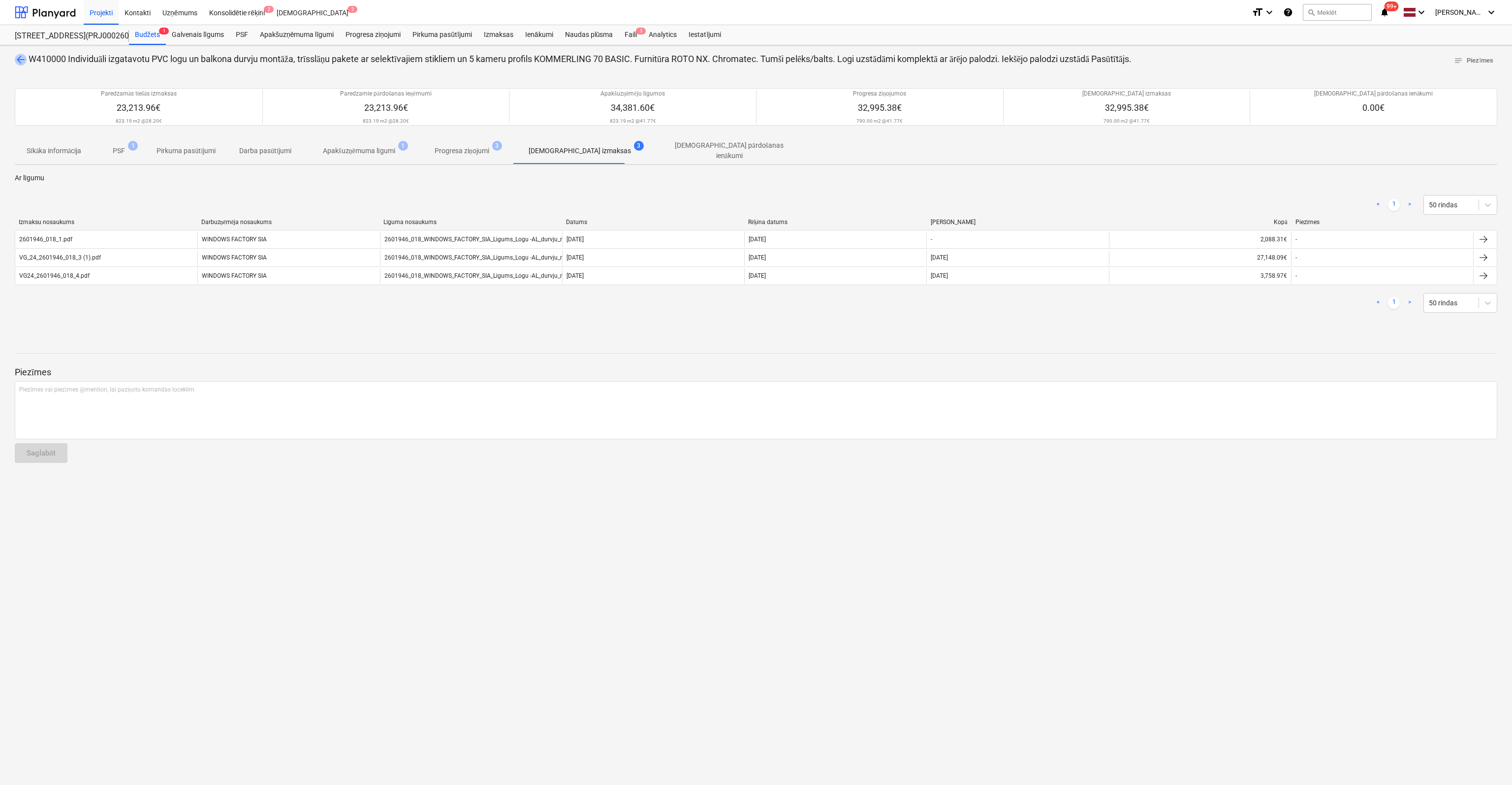
click at [21, 58] on span "arrow_back" at bounding box center [21, 60] width 12 height 12
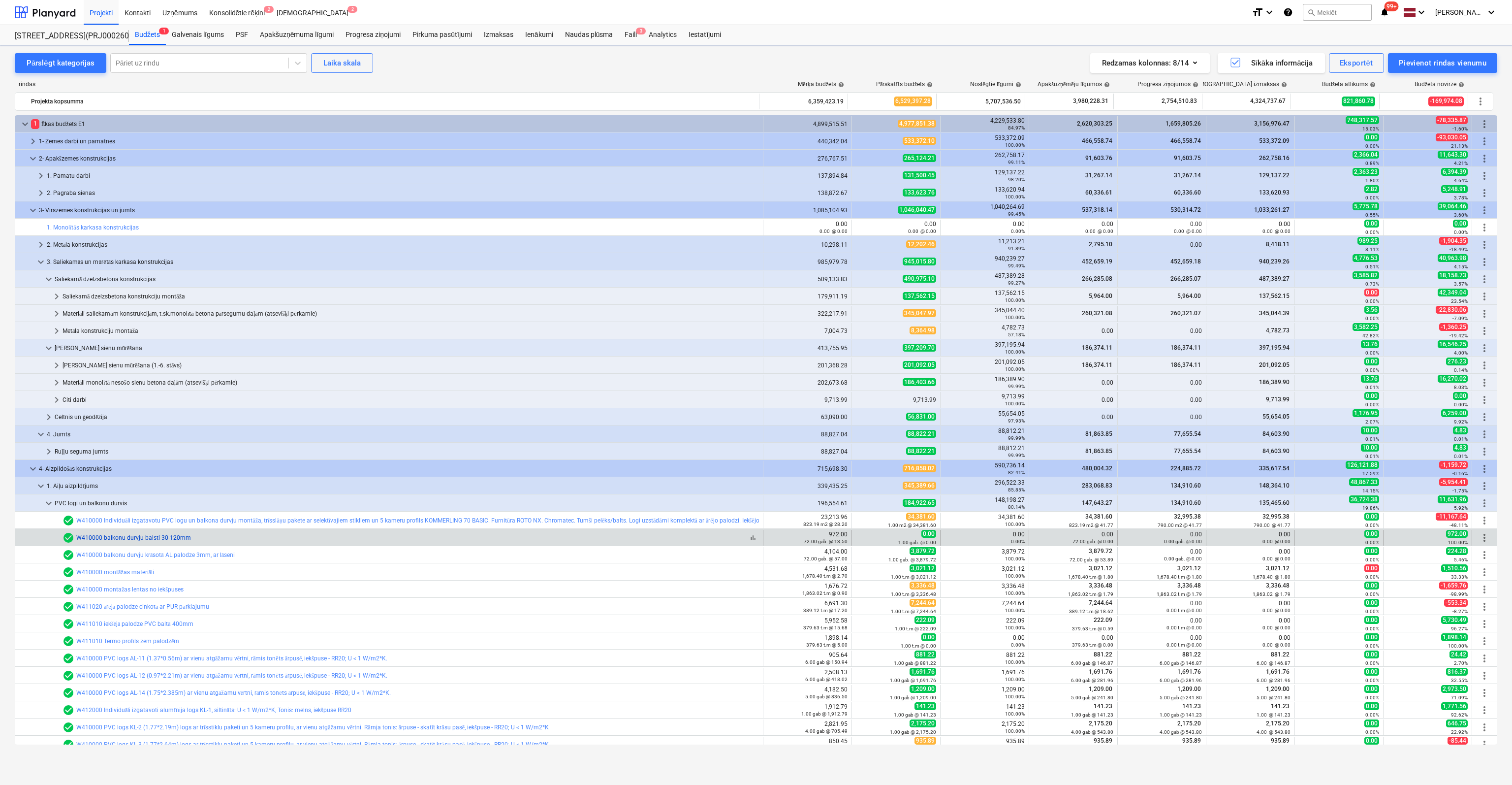
scroll to position [197, 0]
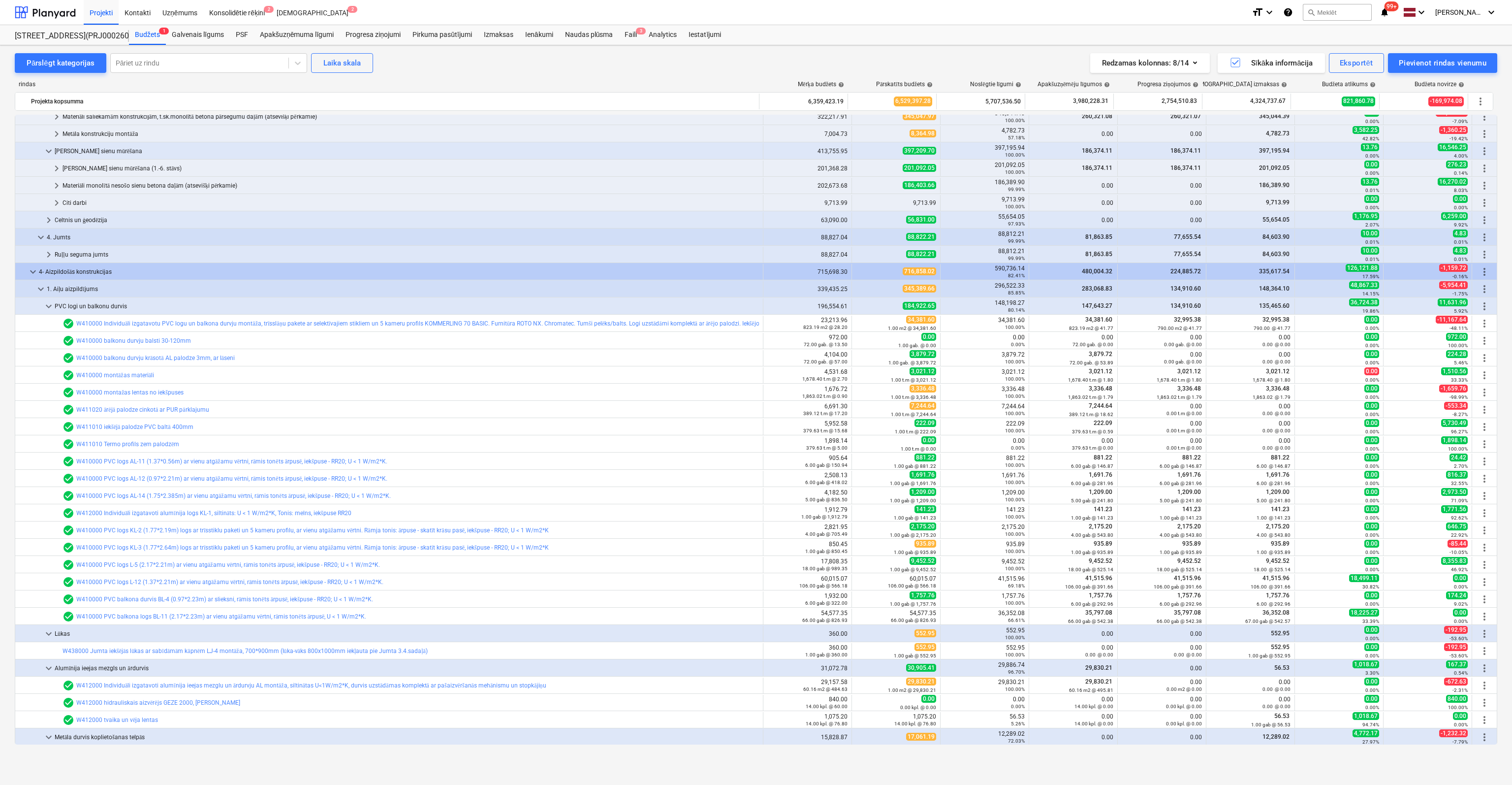
click at [98, 342] on link "W410000 balkonu durvju balsti 30-120mm" at bounding box center [133, 341] width 115 height 7
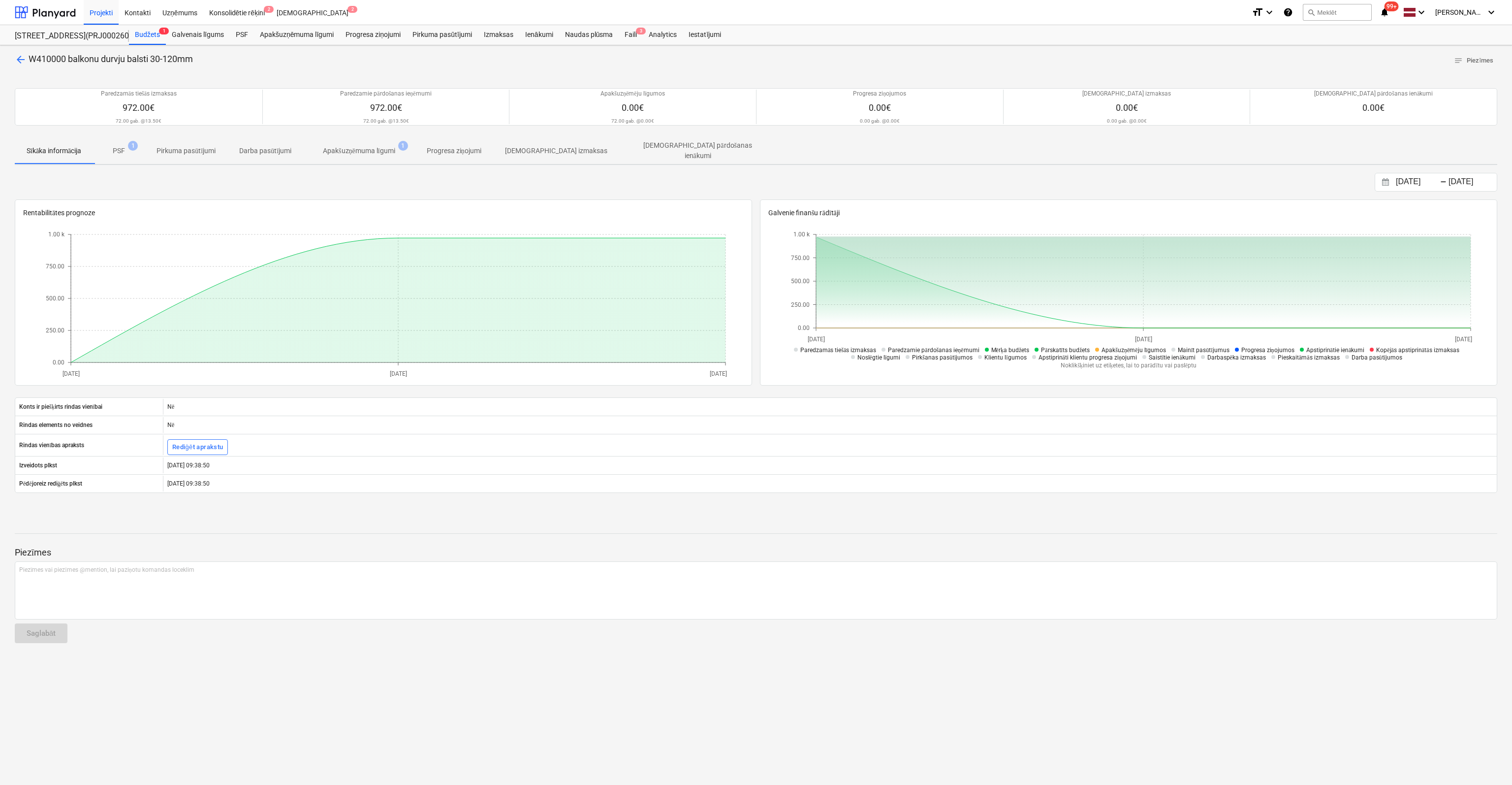
click at [21, 59] on span "arrow_back" at bounding box center [21, 60] width 12 height 12
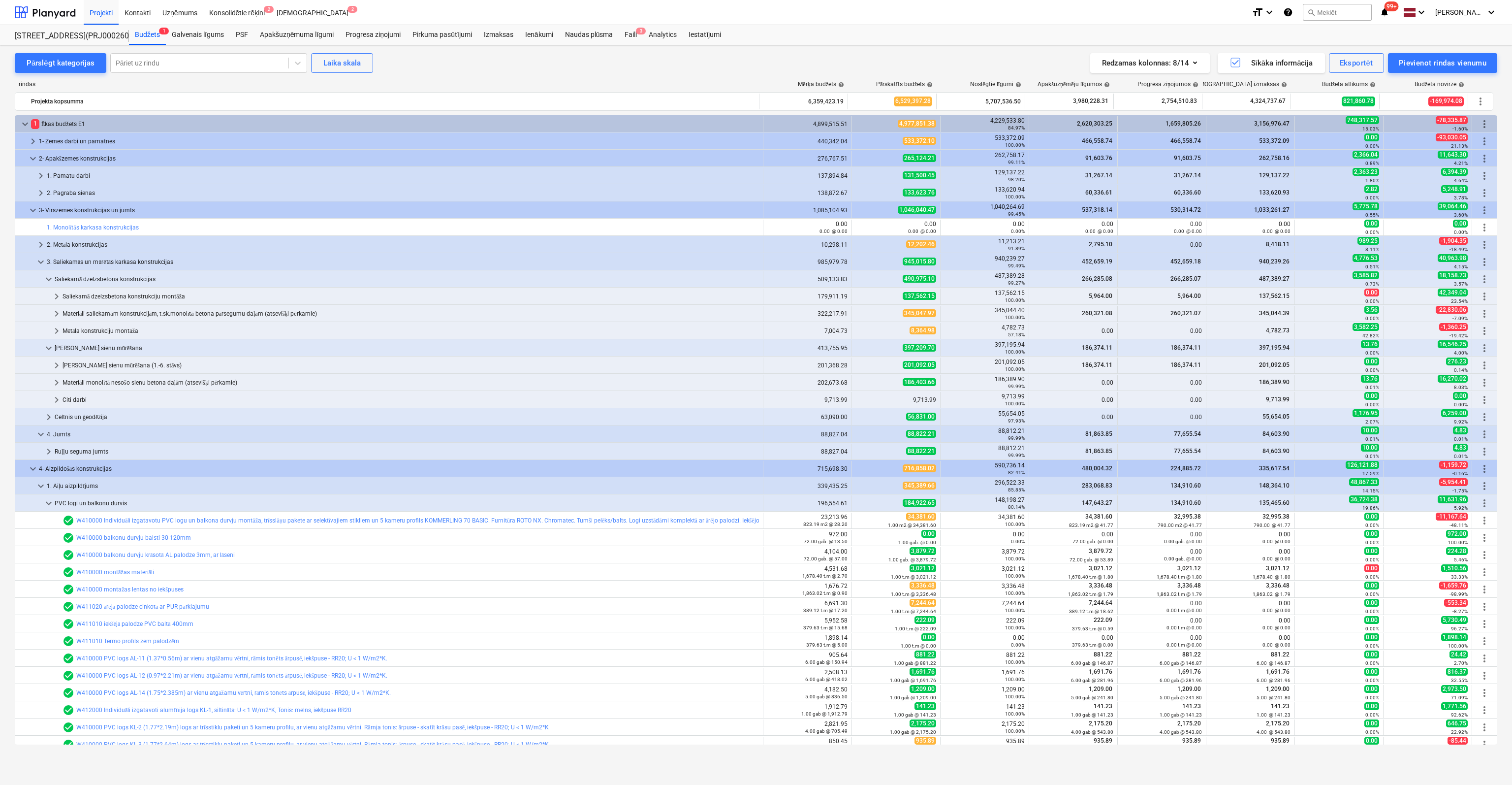
scroll to position [197, 0]
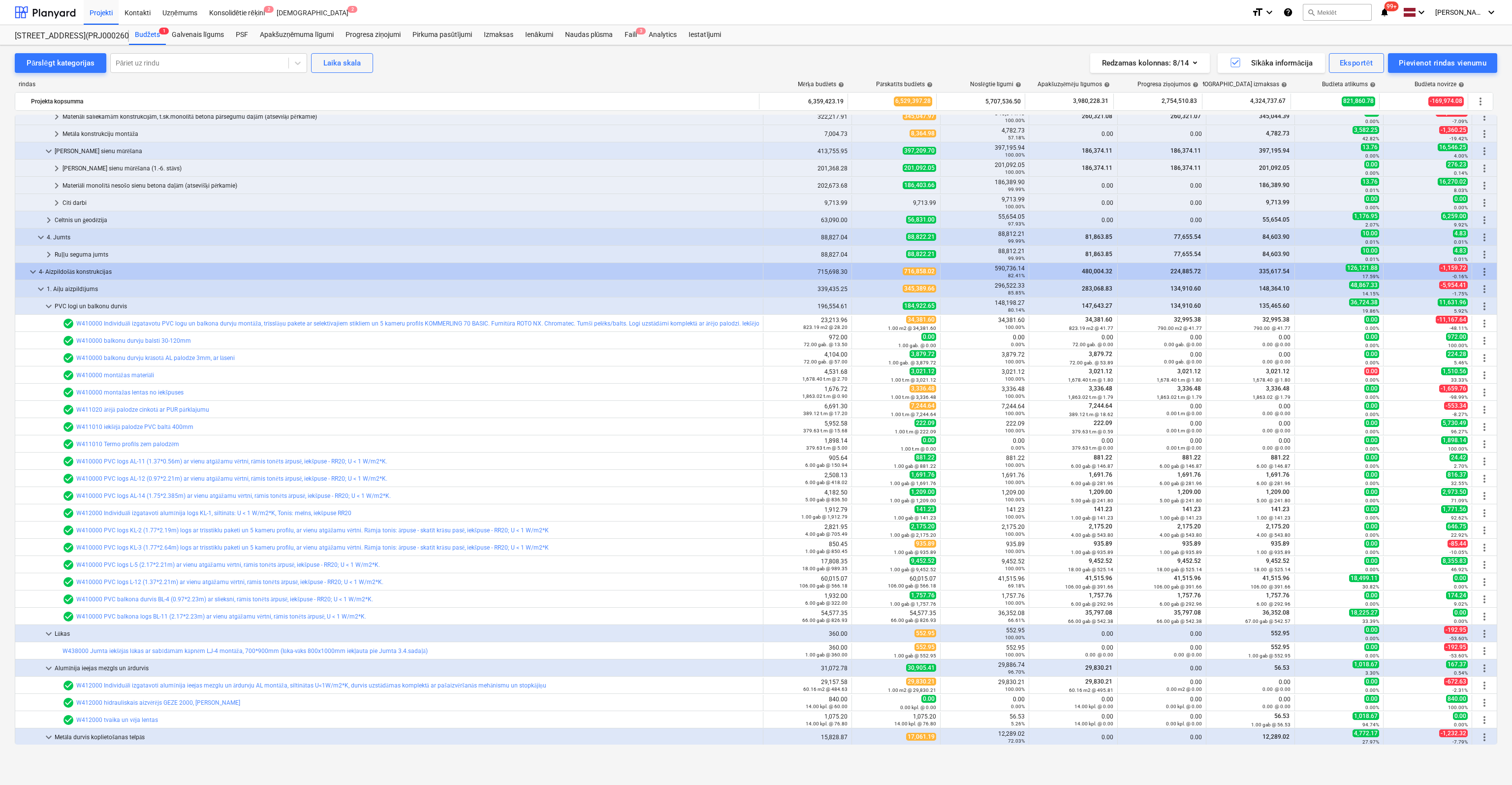
click at [124, 359] on link "W410000 balkonu durvju krāsotā AL palodze 3mm, ar lāseni" at bounding box center [155, 358] width 158 height 7
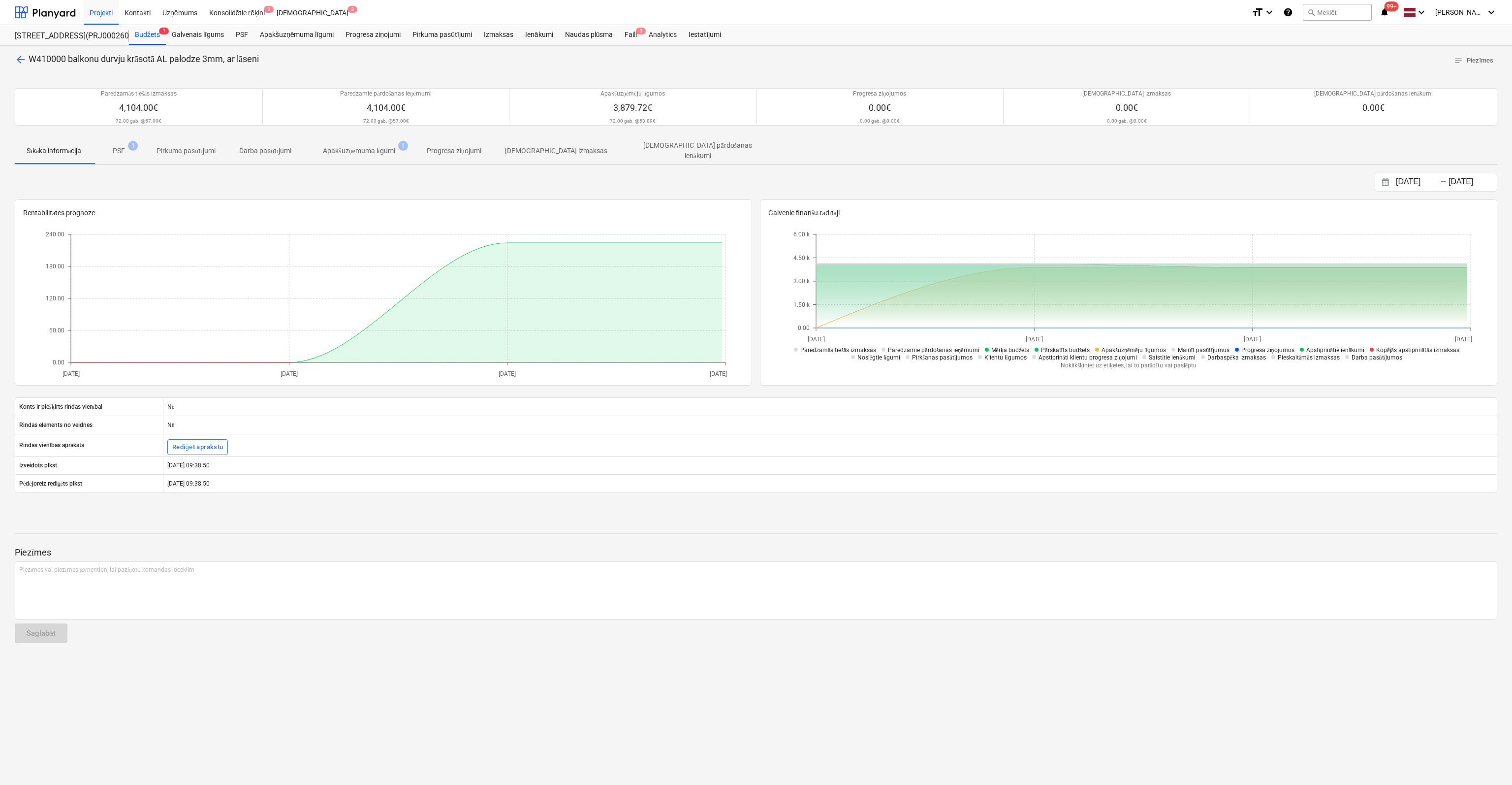
click at [20, 58] on span "arrow_back" at bounding box center [21, 60] width 12 height 12
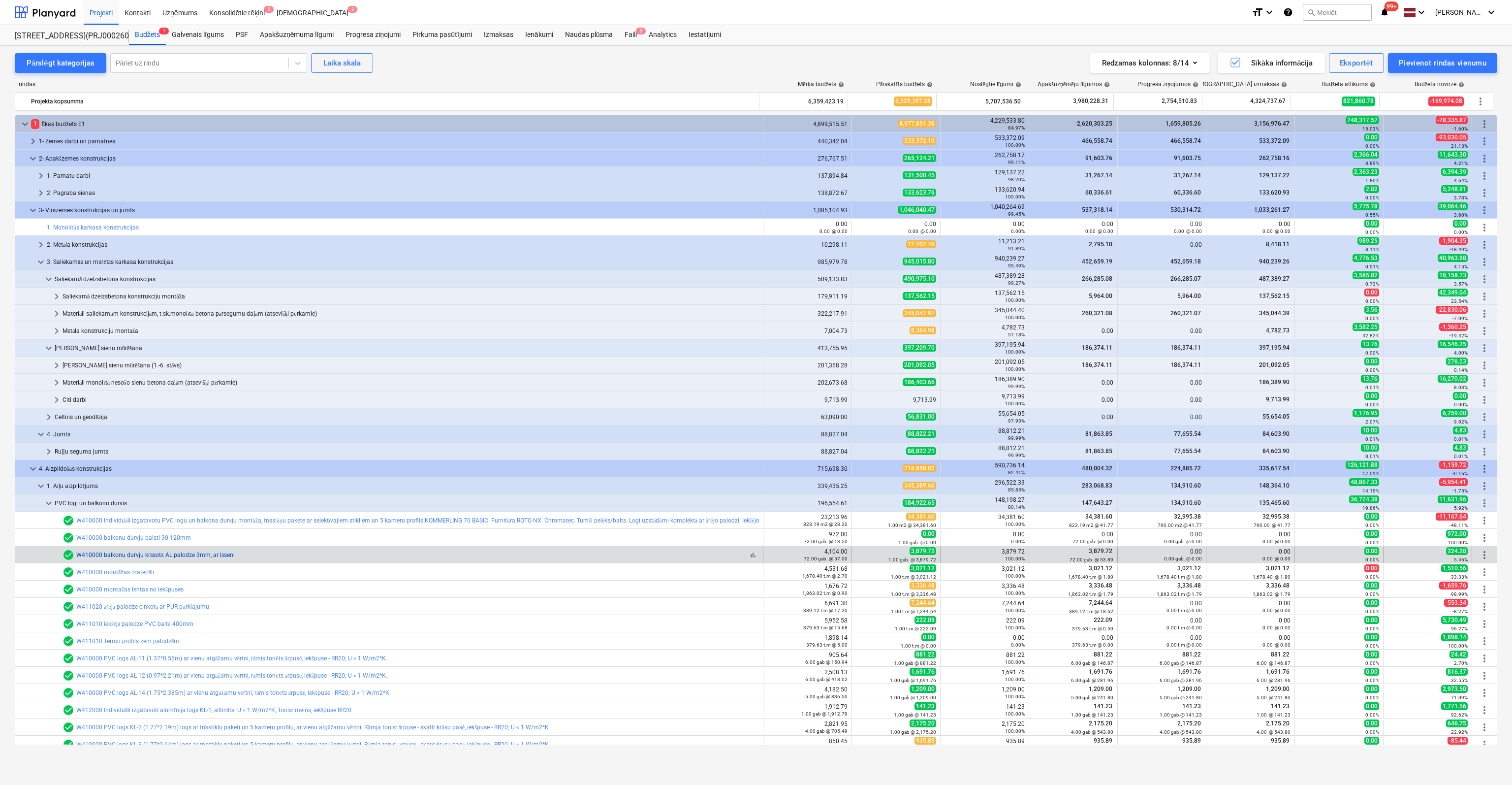
scroll to position [197, 0]
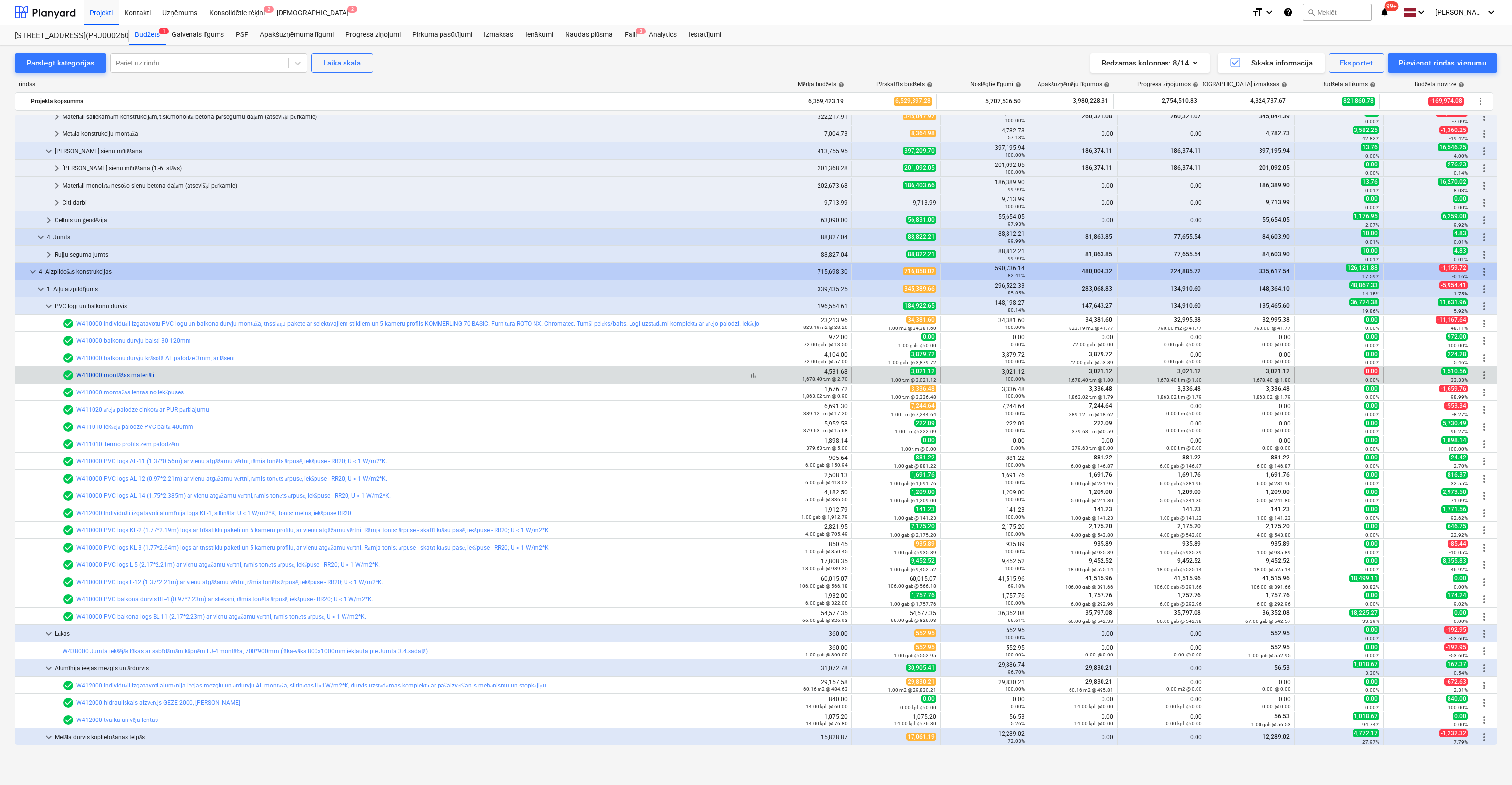
click at [118, 375] on link "W410000 montāžas materiāli" at bounding box center [115, 375] width 78 height 7
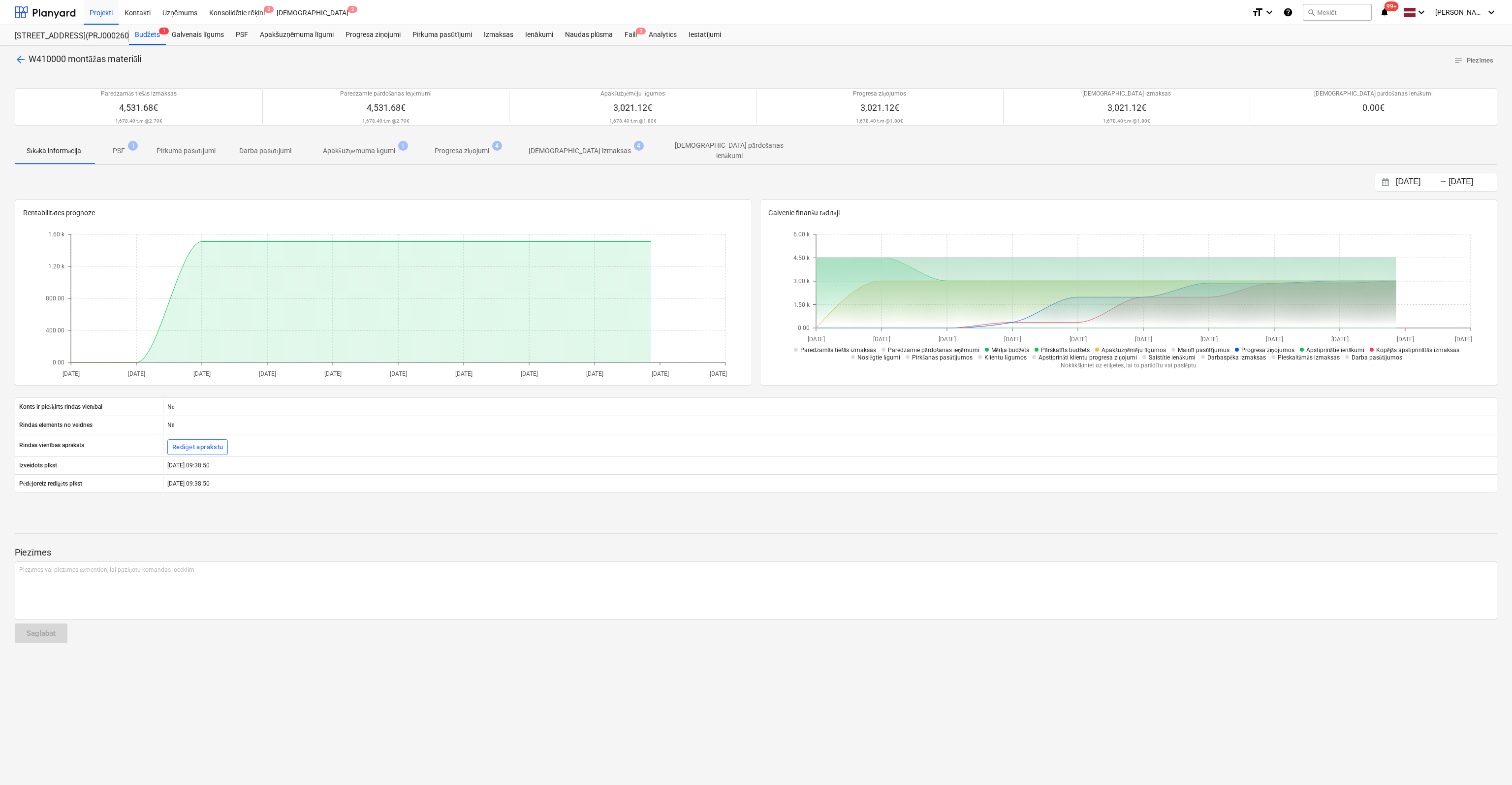
click at [541, 148] on p "[DEMOGRAPHIC_DATA] izmaksas" at bounding box center [580, 151] width 102 height 10
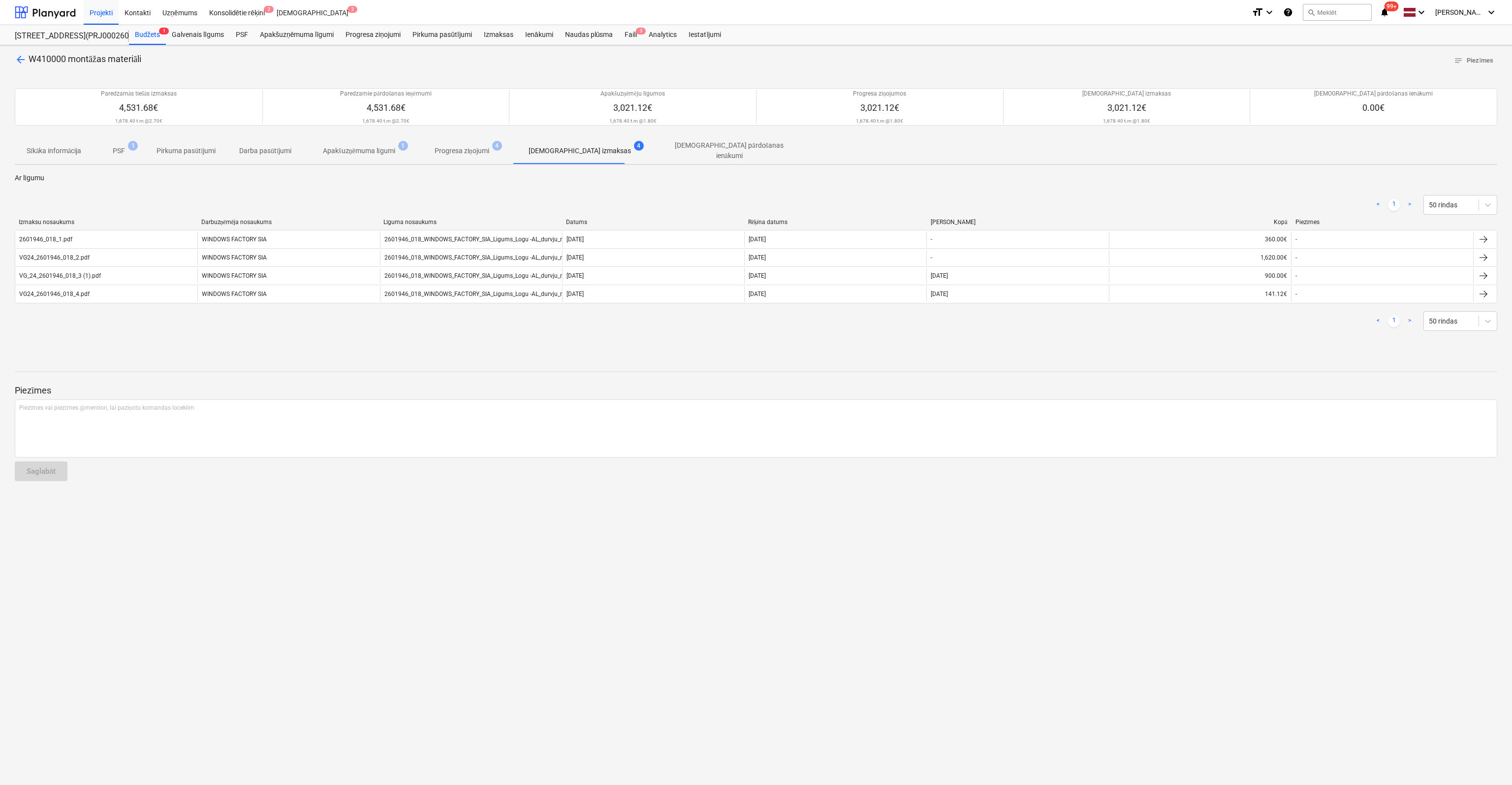
click at [21, 57] on span "arrow_back" at bounding box center [21, 60] width 12 height 12
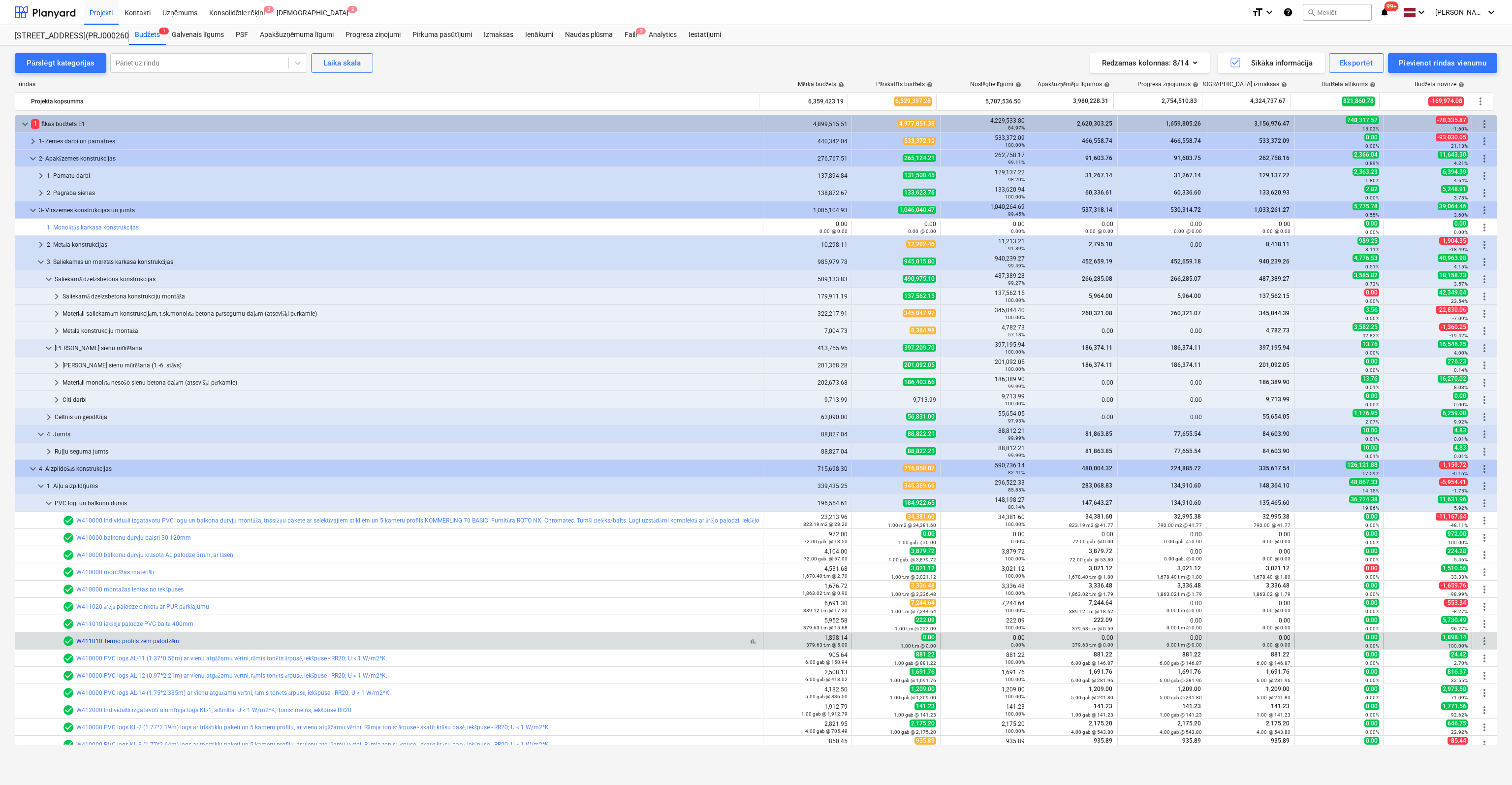
scroll to position [197, 0]
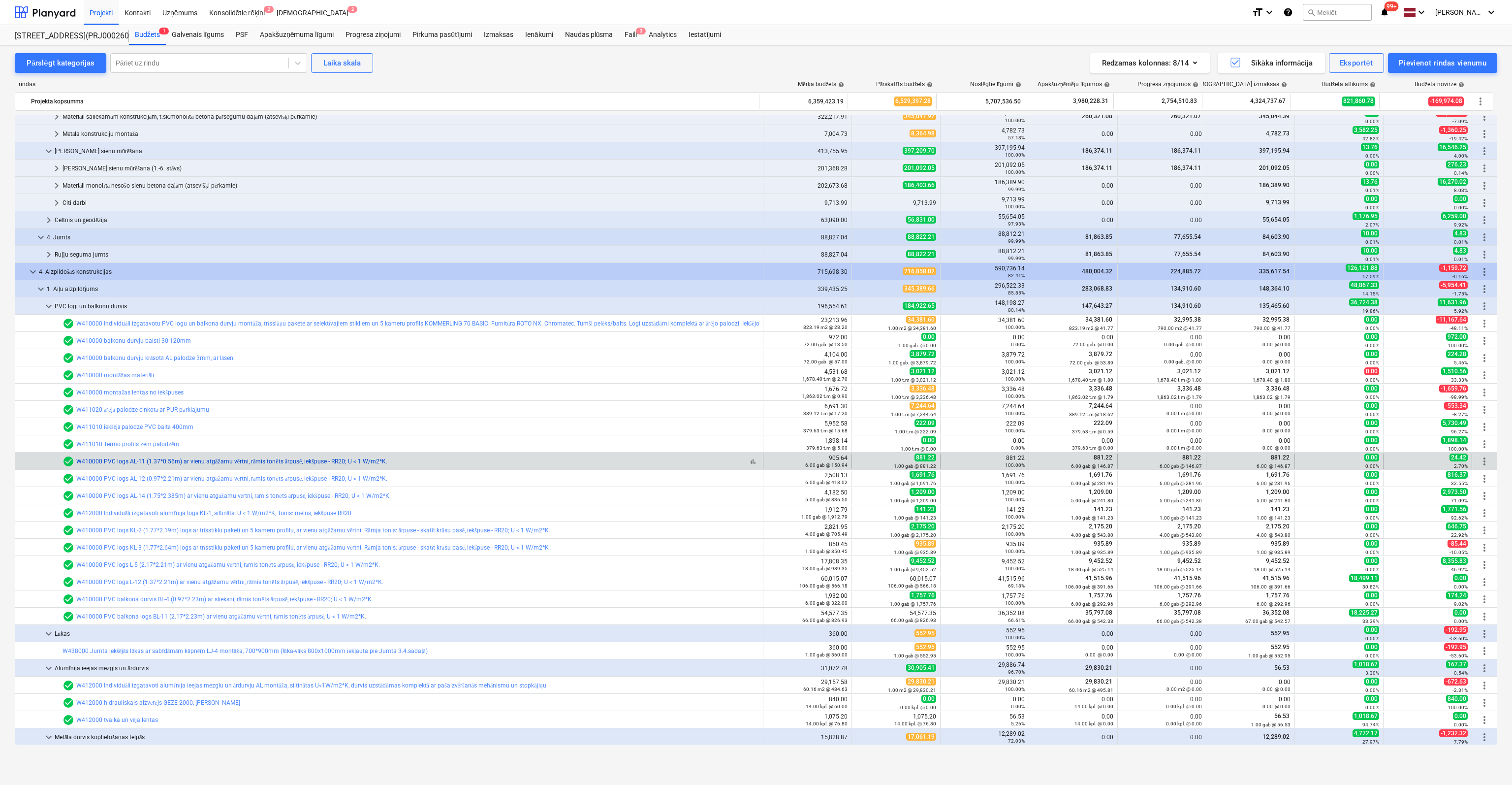
click at [148, 463] on link "W410000 PVC logs AL-11 (1.37*0.56m) ar vienu atgāžamu vērtni, rāmis tonēts ārpu…" at bounding box center [232, 462] width 311 height 7
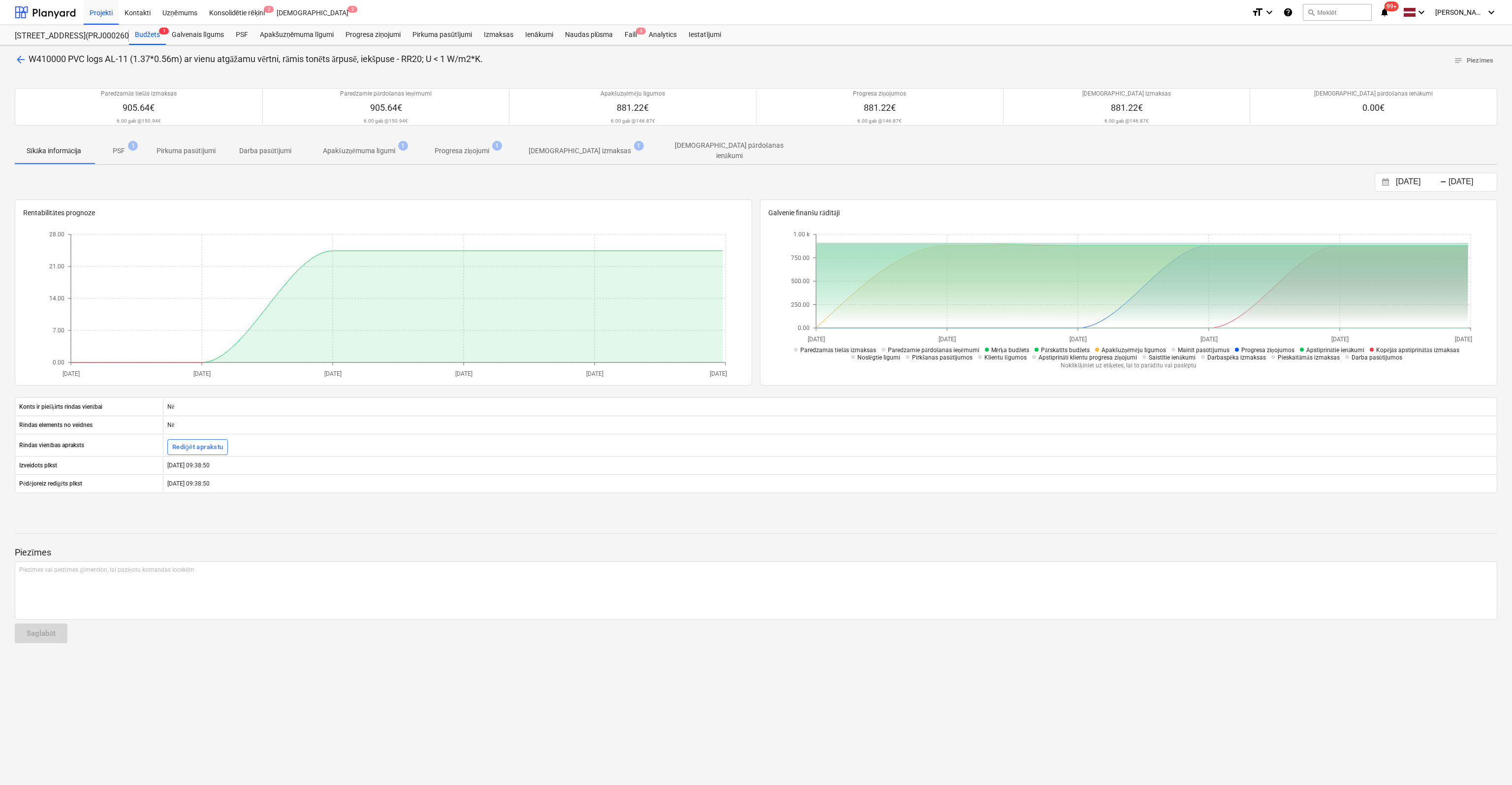
click at [553, 149] on p "[DEMOGRAPHIC_DATA] izmaksas" at bounding box center [580, 151] width 102 height 10
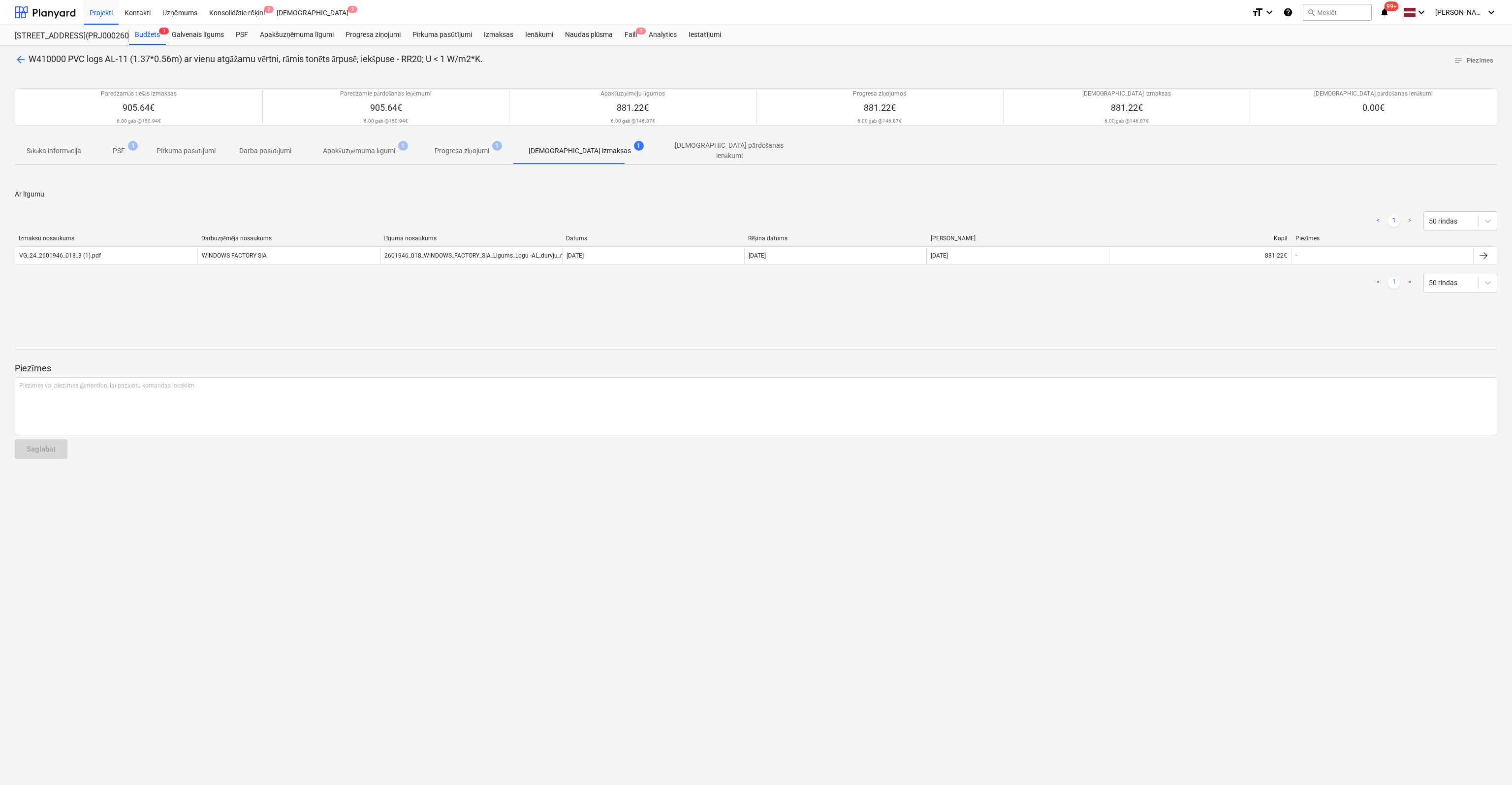
click at [20, 61] on span "arrow_back" at bounding box center [21, 60] width 12 height 12
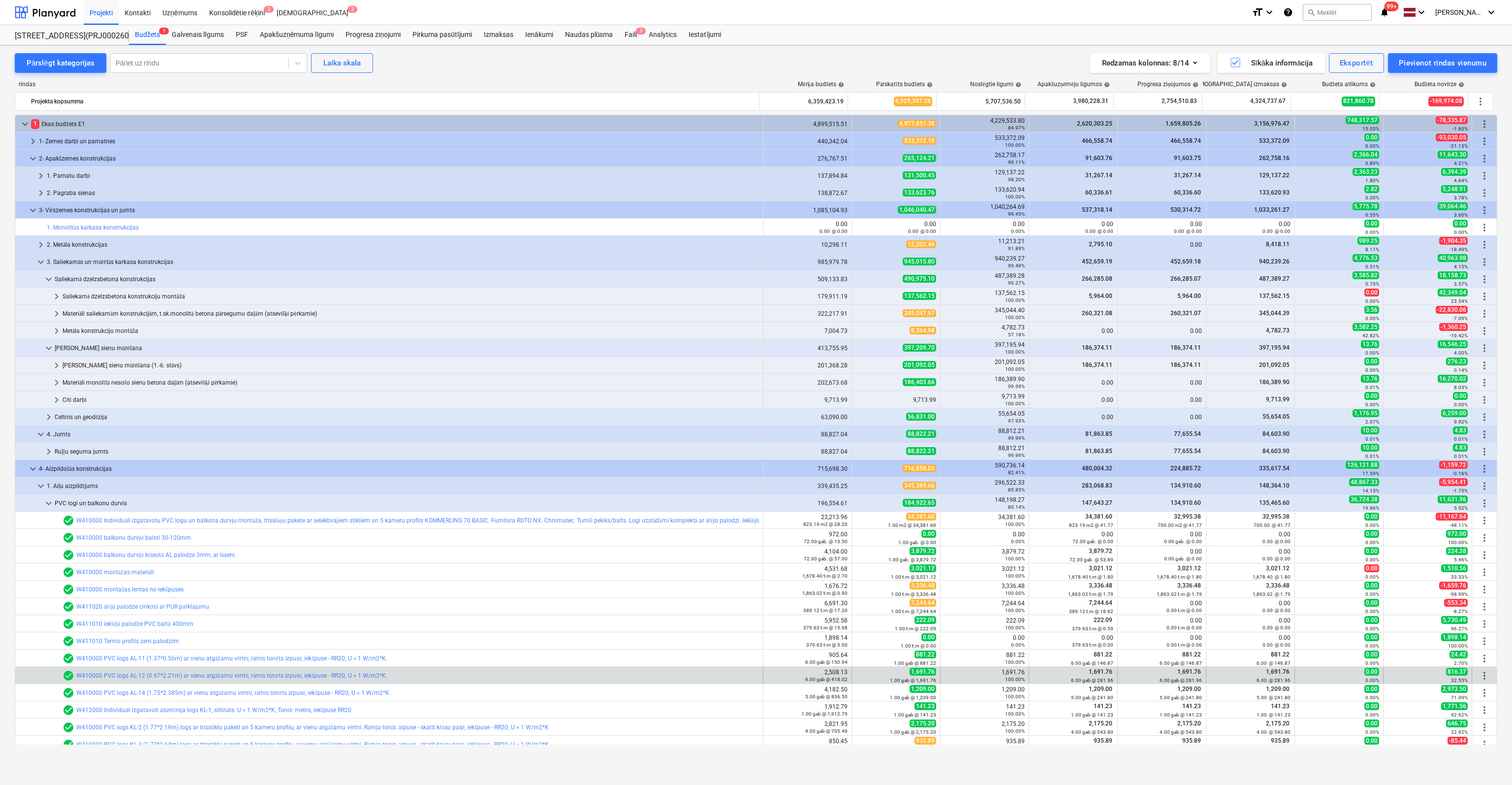
scroll to position [197, 0]
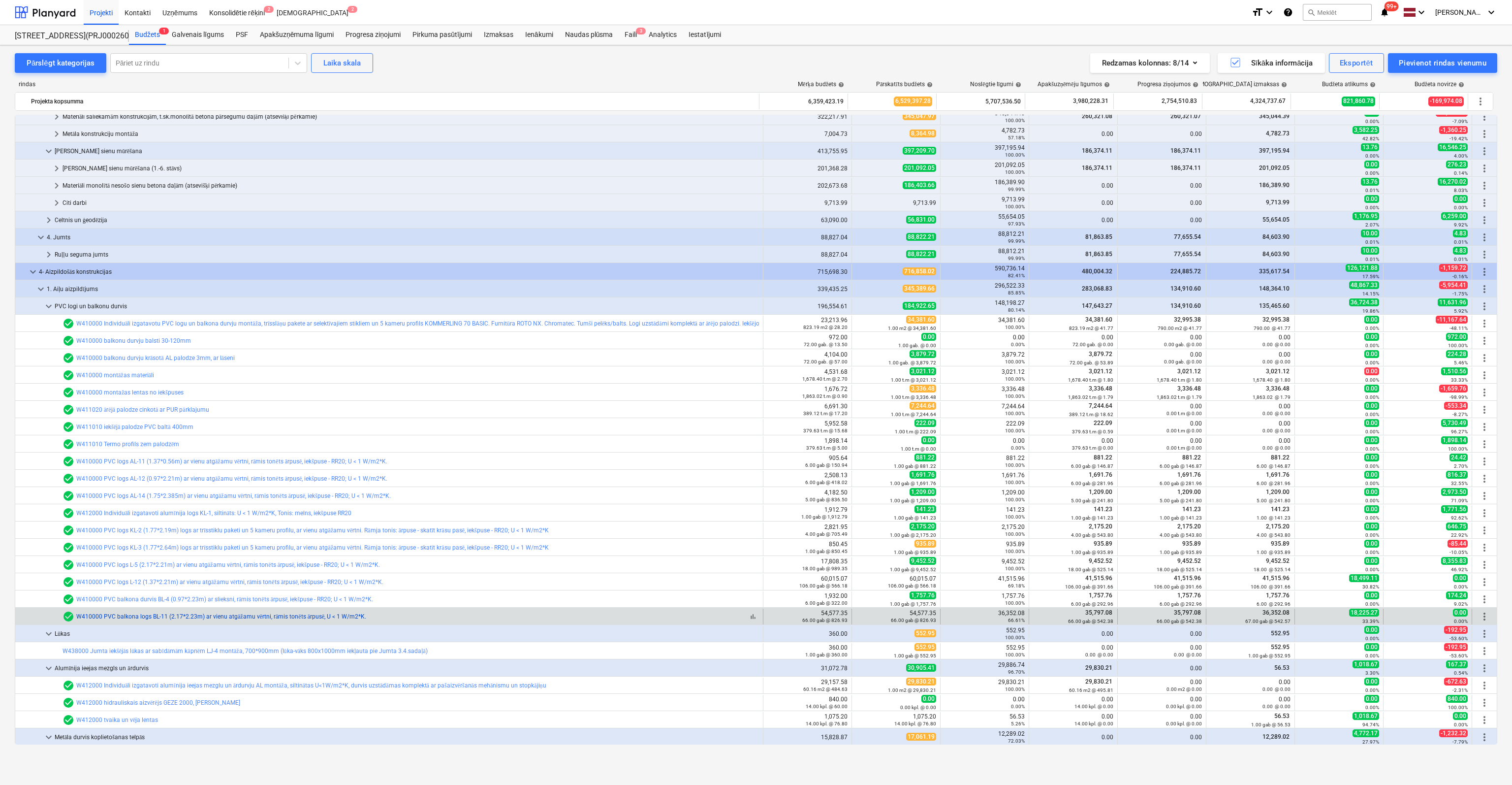
click at [153, 616] on link "W410000 PVC balkona logs BL-11 (2.17*2.23m) ar vienu atgāžamu vērtni, rāmis ton…" at bounding box center [221, 616] width 290 height 7
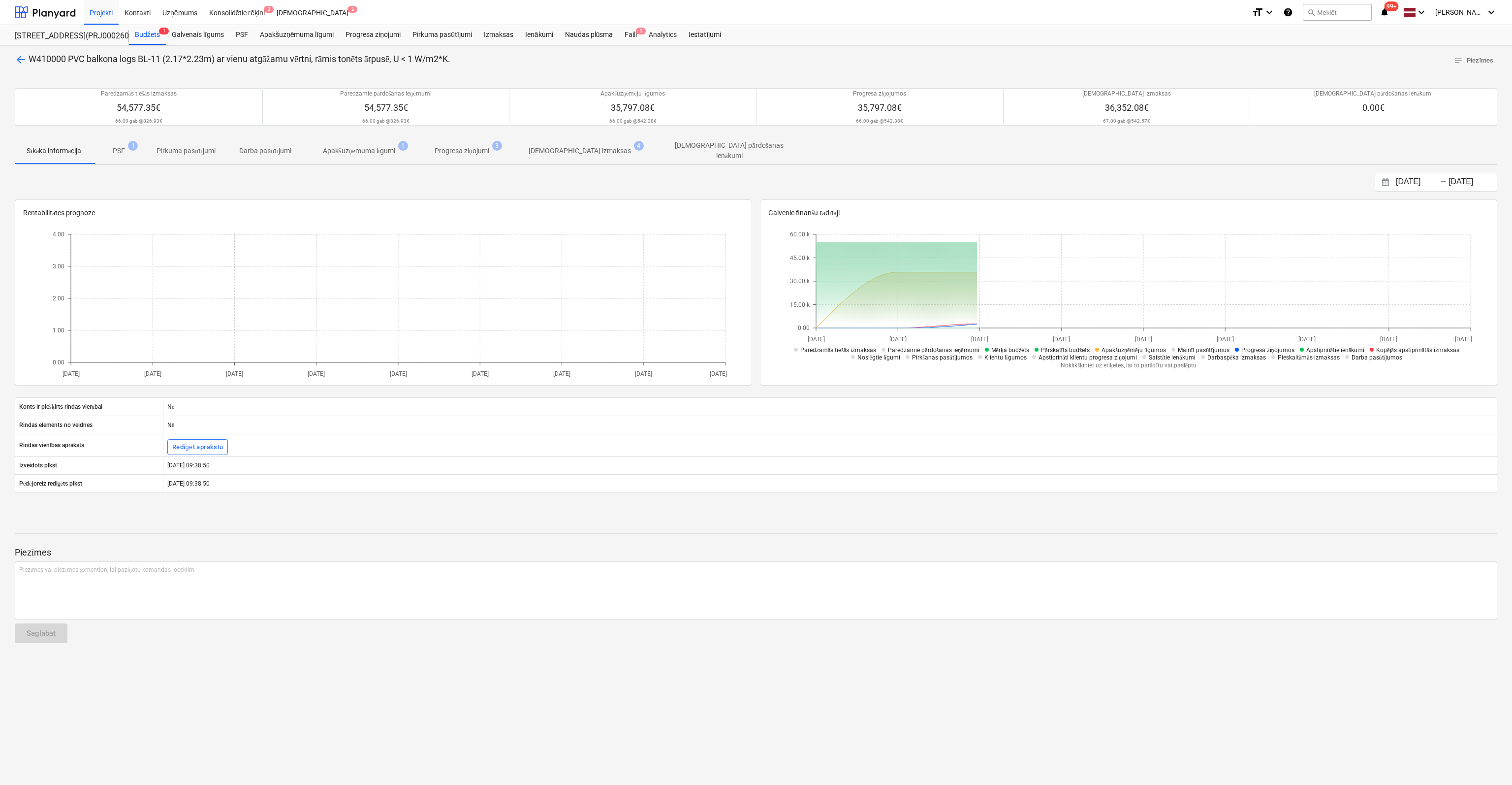
click at [566, 149] on p "[DEMOGRAPHIC_DATA] izmaksas" at bounding box center [580, 151] width 102 height 10
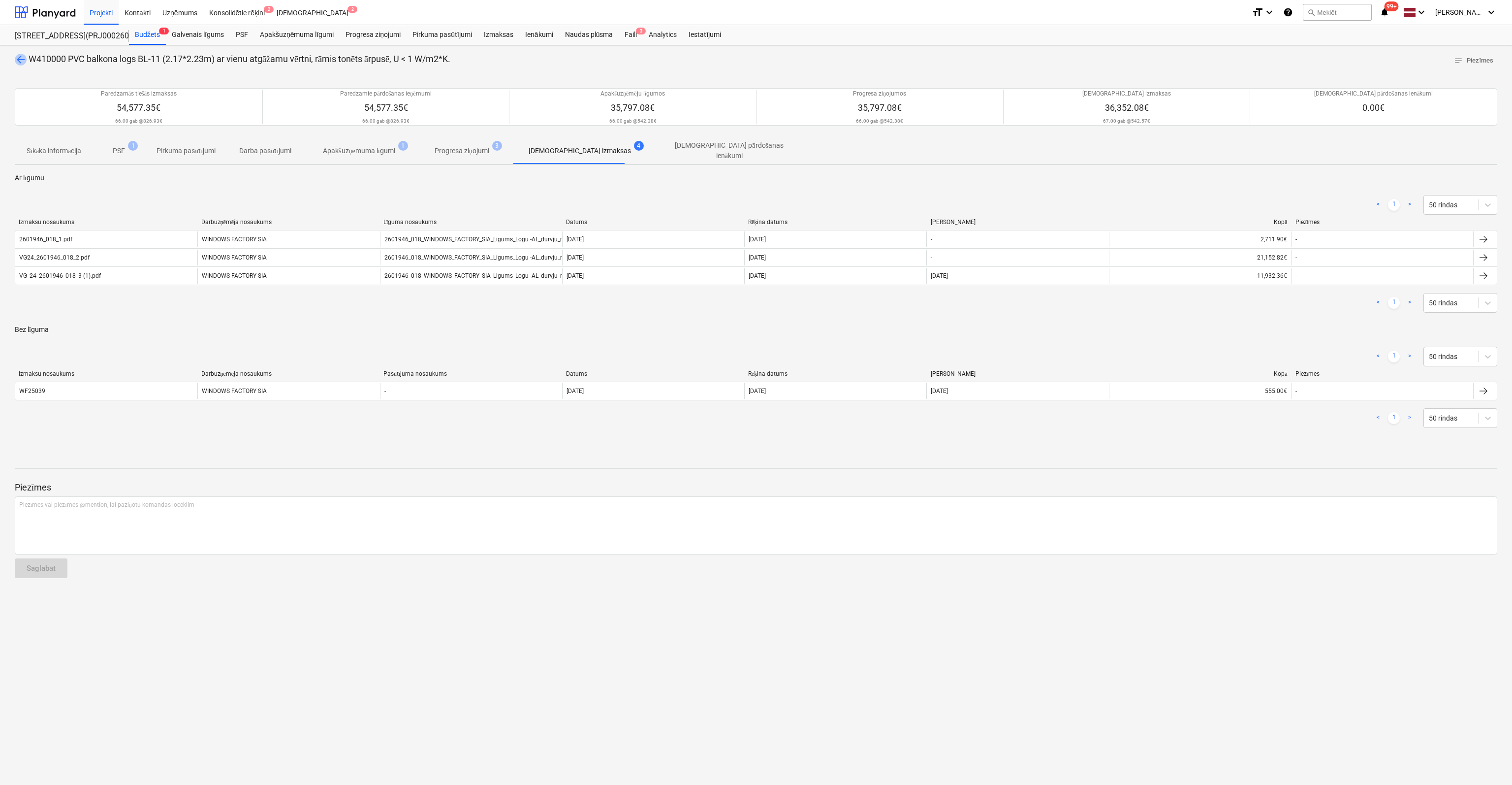
click at [20, 60] on span "arrow_back" at bounding box center [21, 60] width 12 height 12
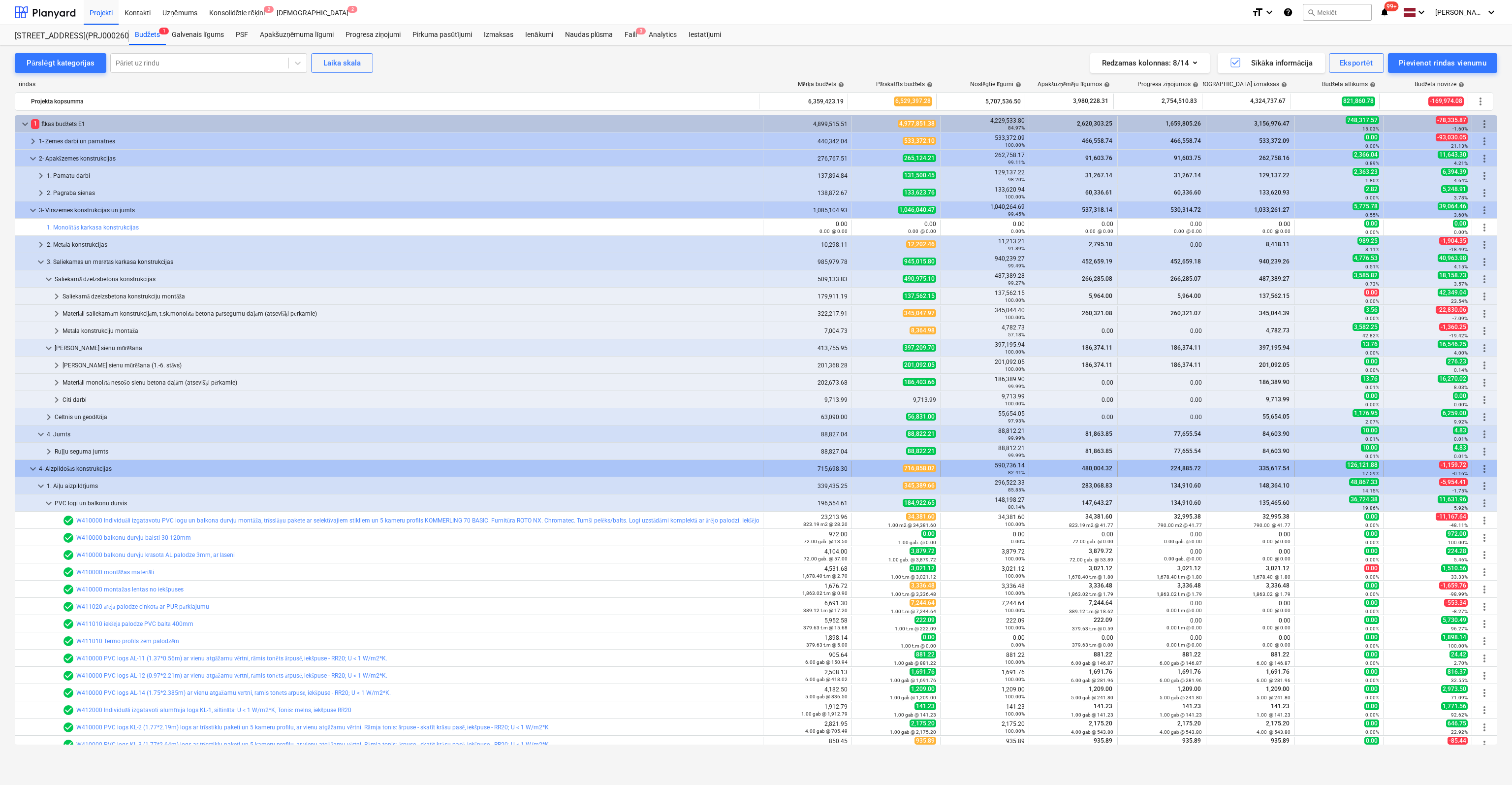
scroll to position [222, 0]
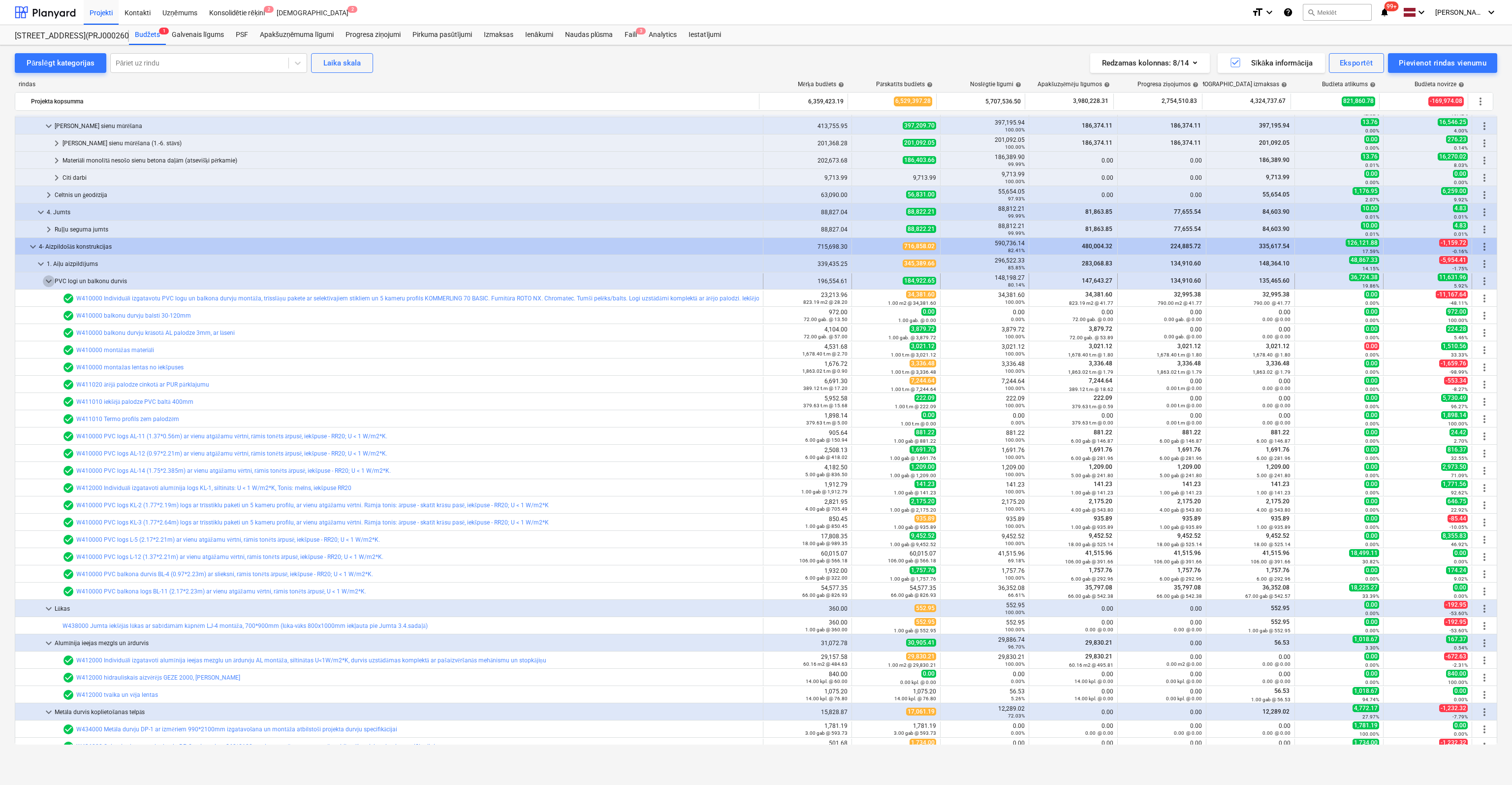
click at [47, 275] on span "keyboard_arrow_down" at bounding box center [49, 281] width 12 height 12
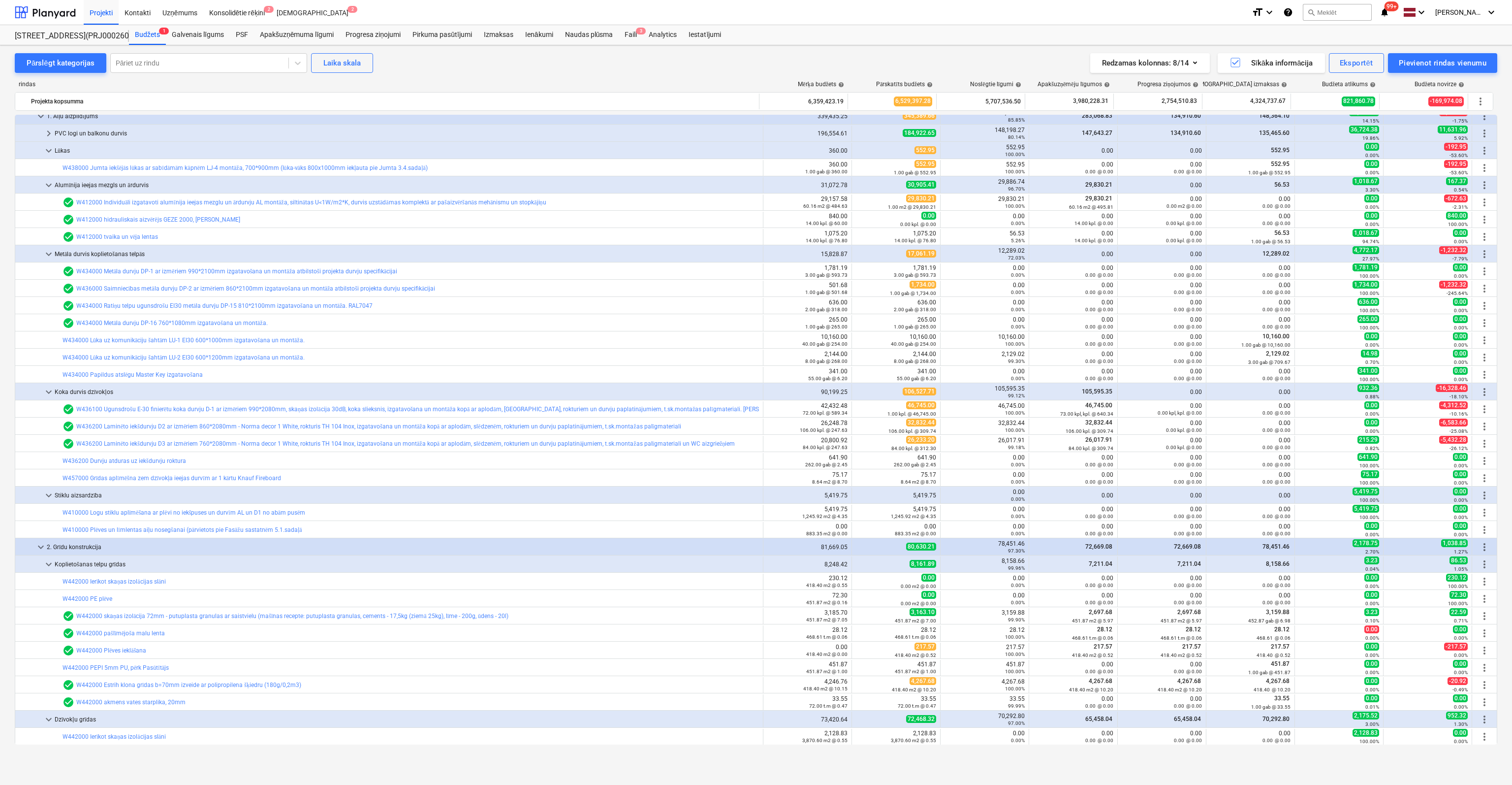
scroll to position [518, 0]
